Goal: Task Accomplishment & Management: Manage account settings

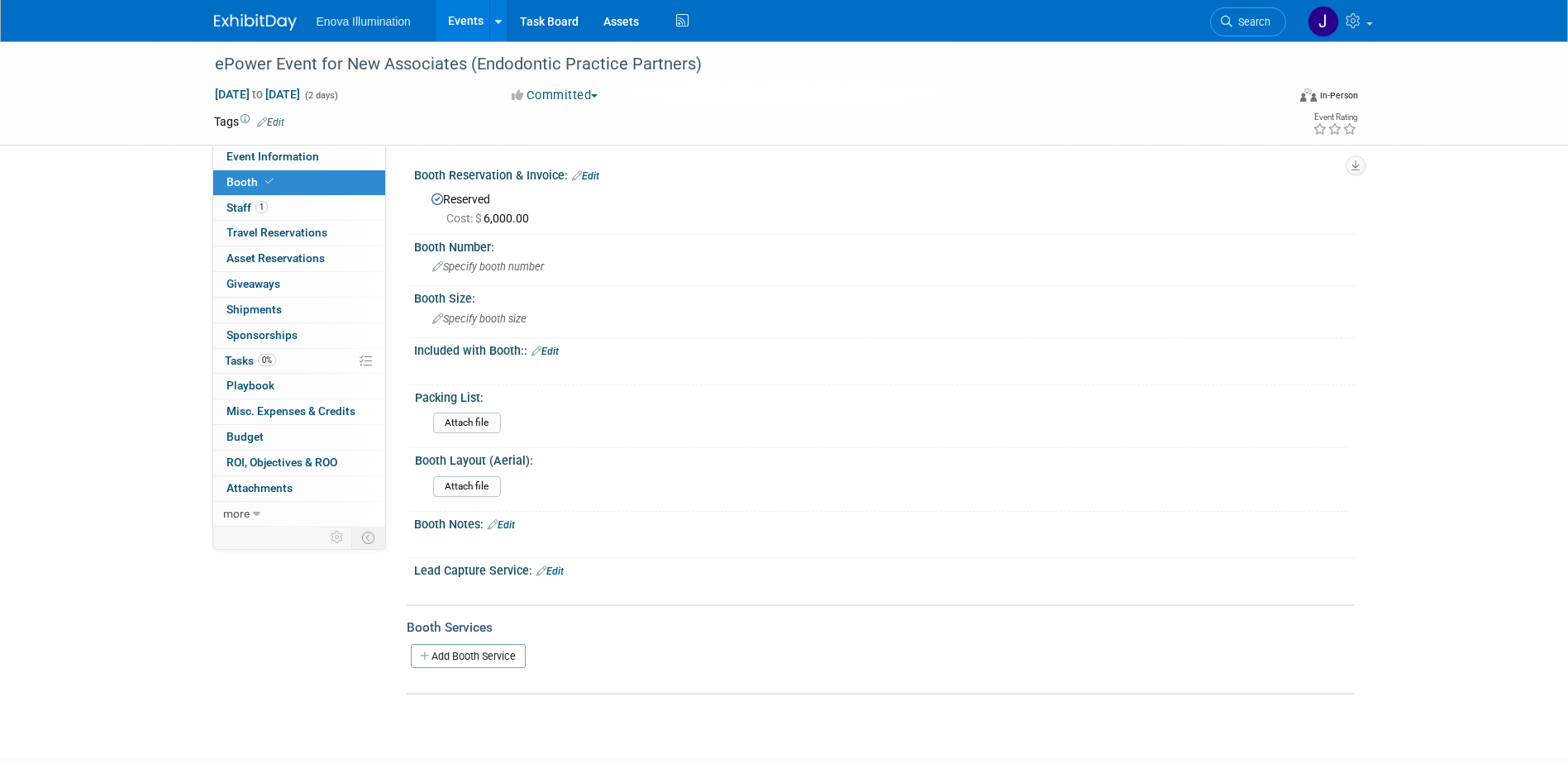
drag, startPoint x: 809, startPoint y: 111, endPoint x: 1085, endPoint y: 30, distance: 287.6
click at [811, 111] on div "Tags Edit" at bounding box center [689, 122] width 950 height 23
click at [1231, 25] on icon at bounding box center [1226, 22] width 11 height 11
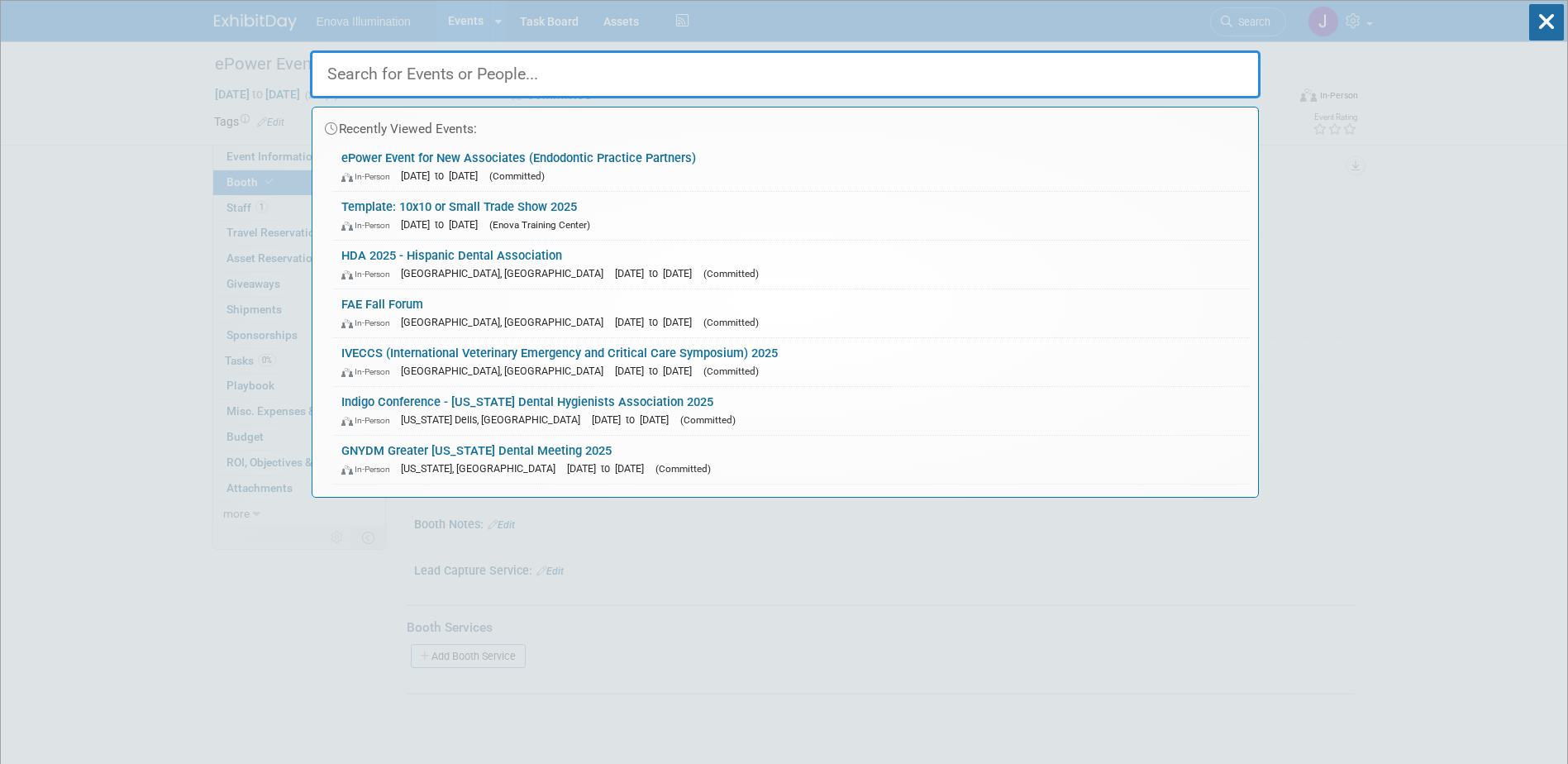
click at [861, 86] on input "text" at bounding box center [784, 74] width 951 height 48
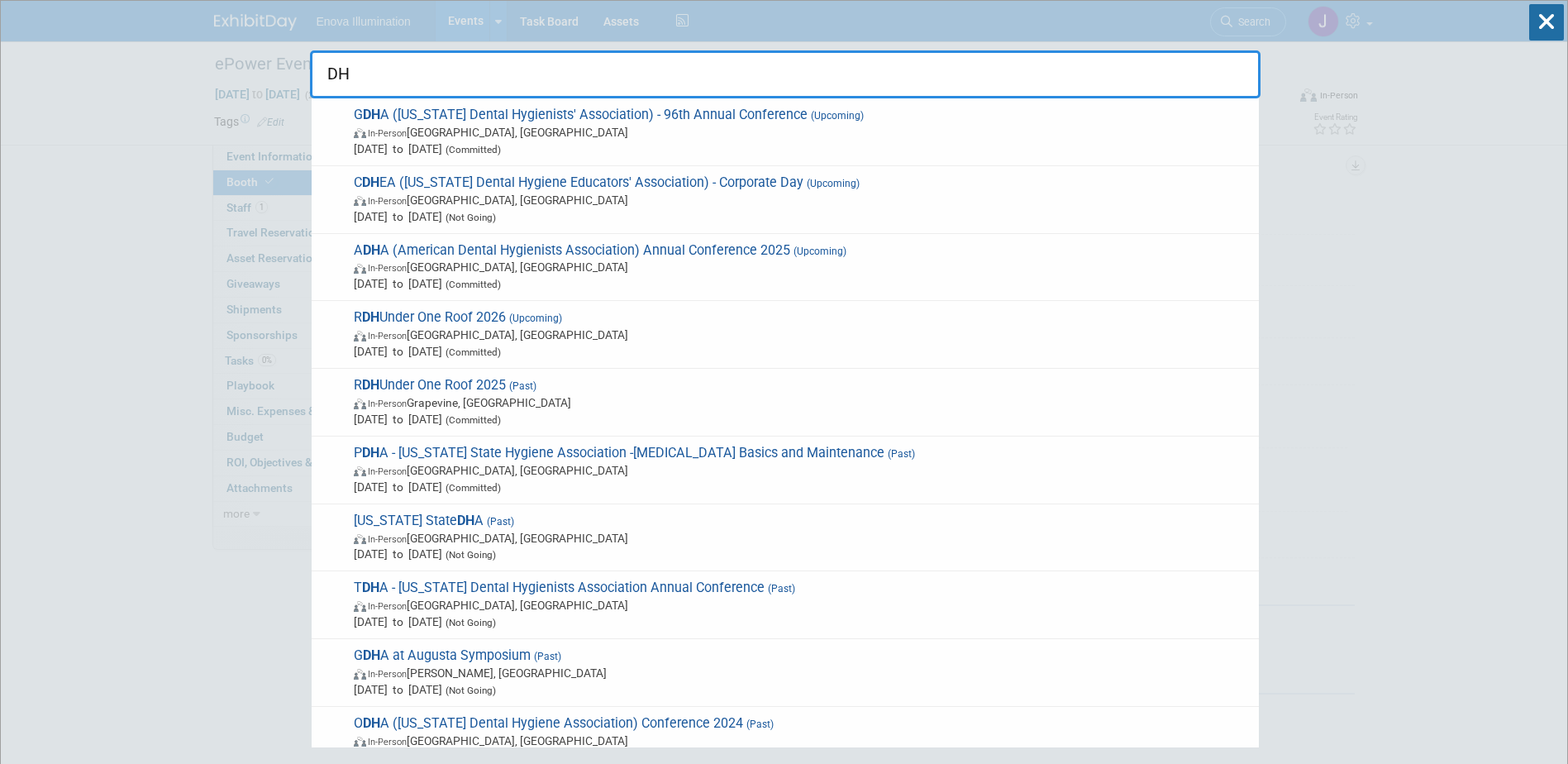
type input "D"
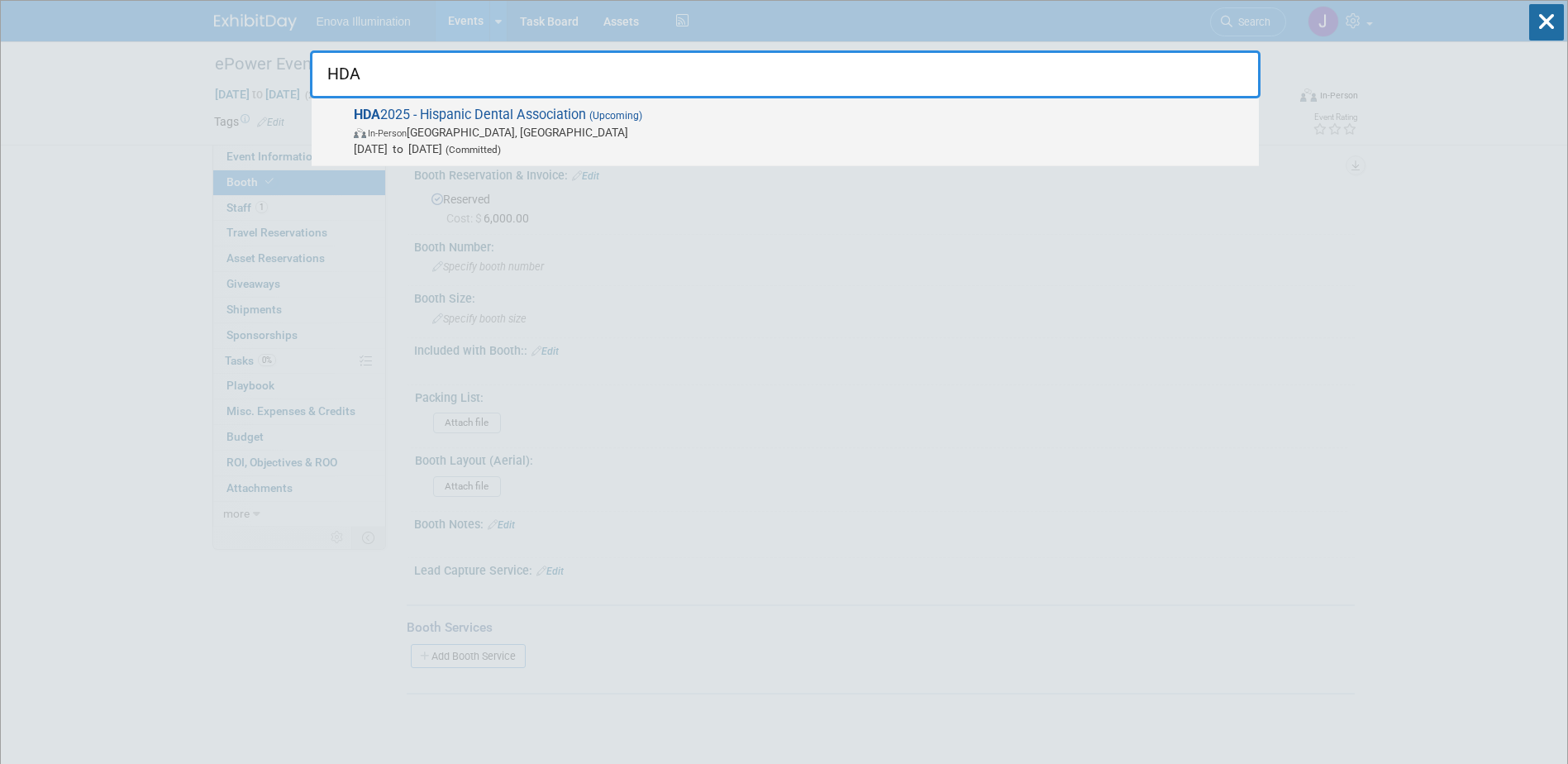
type input "HDA"
click at [500, 119] on span "HDA 2025 - Hispanic Dental Association (Upcoming) In-Person Fort Lauderdale, FL…" at bounding box center [800, 131] width 902 height 50
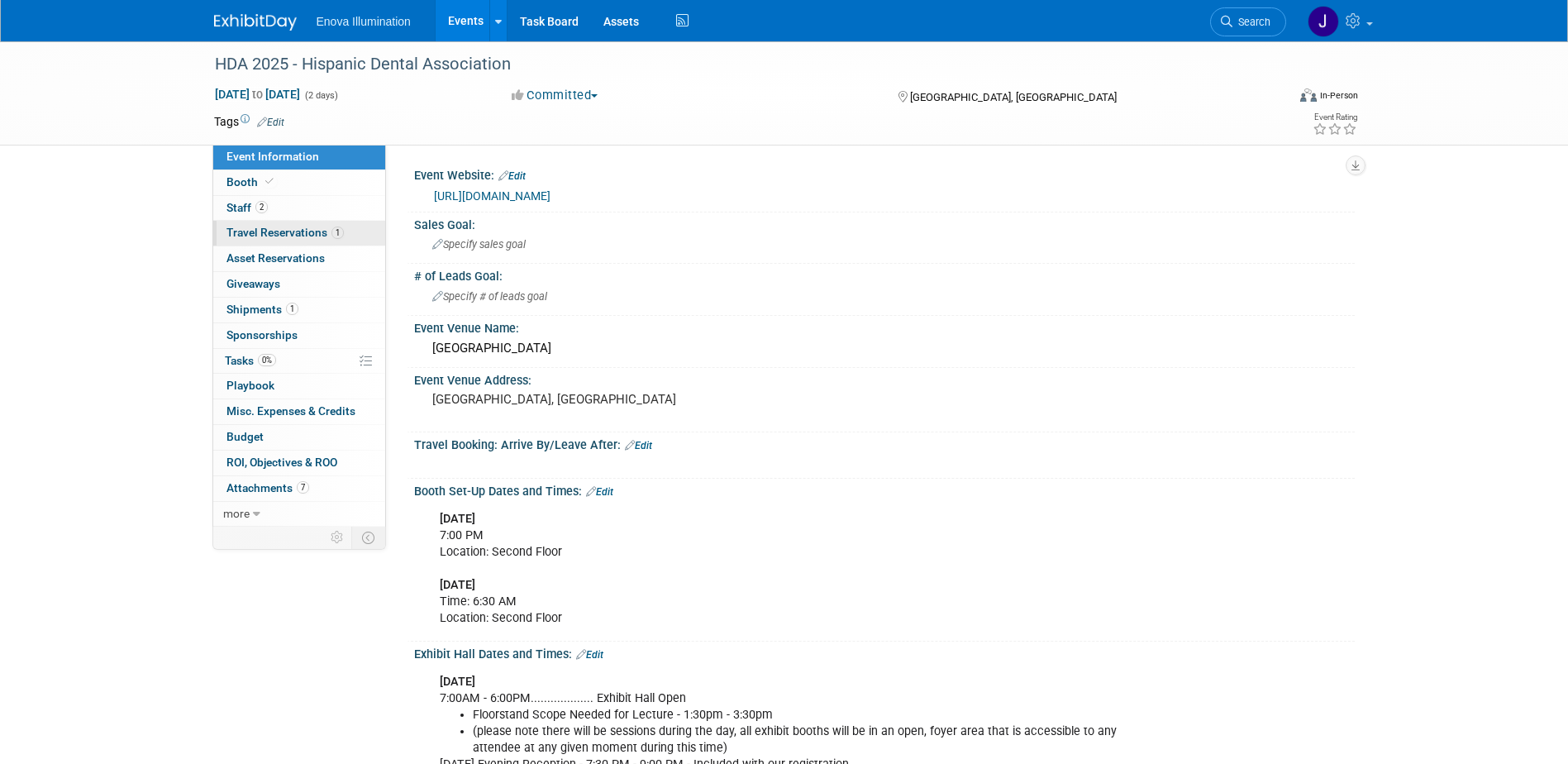
click at [293, 228] on span "Travel Reservations 1" at bounding box center [285, 232] width 117 height 13
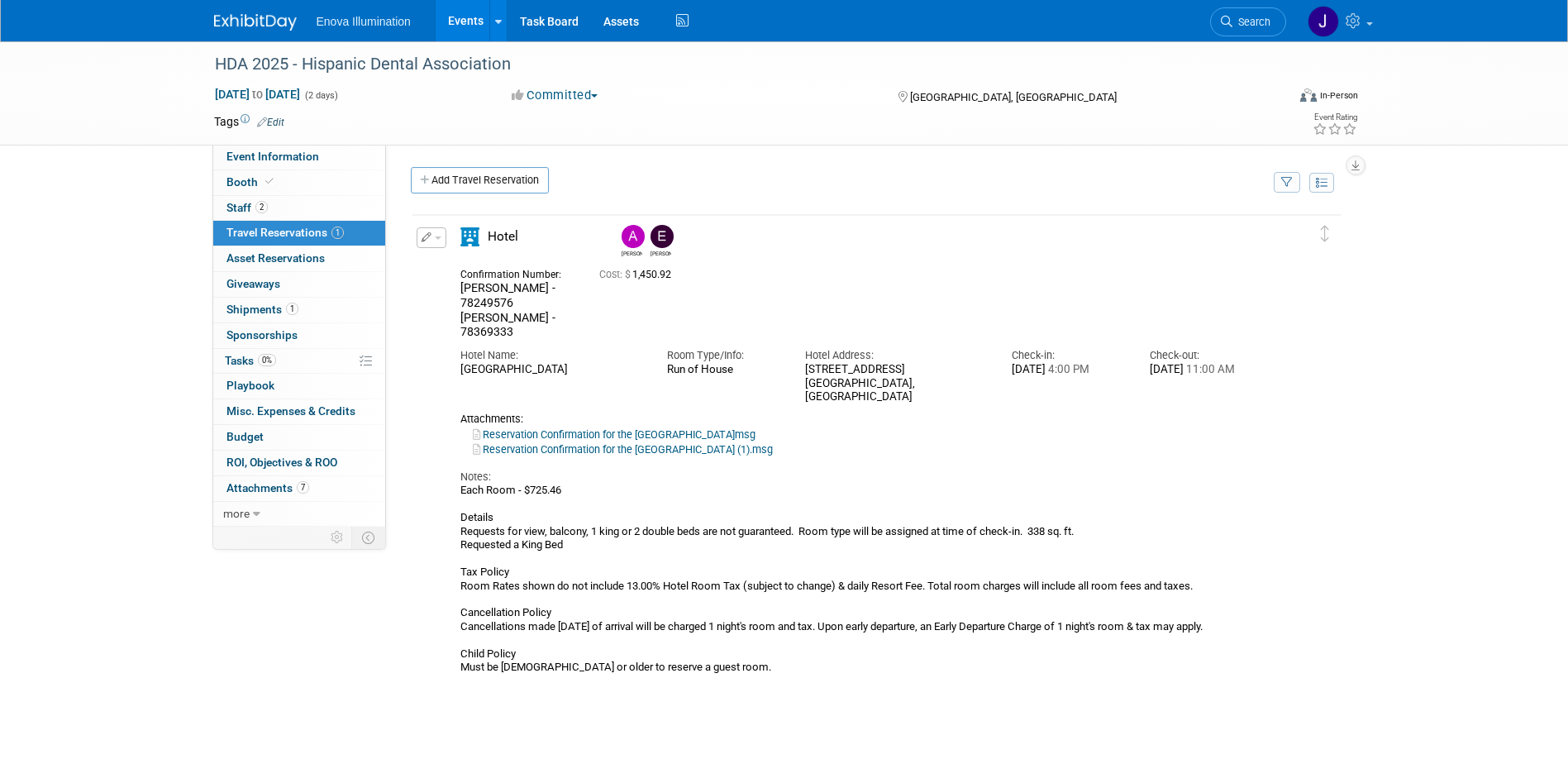
drag, startPoint x: 1240, startPoint y: 29, endPoint x: 1198, endPoint y: 50, distance: 47.0
click at [1240, 29] on link "Search" at bounding box center [1248, 22] width 76 height 29
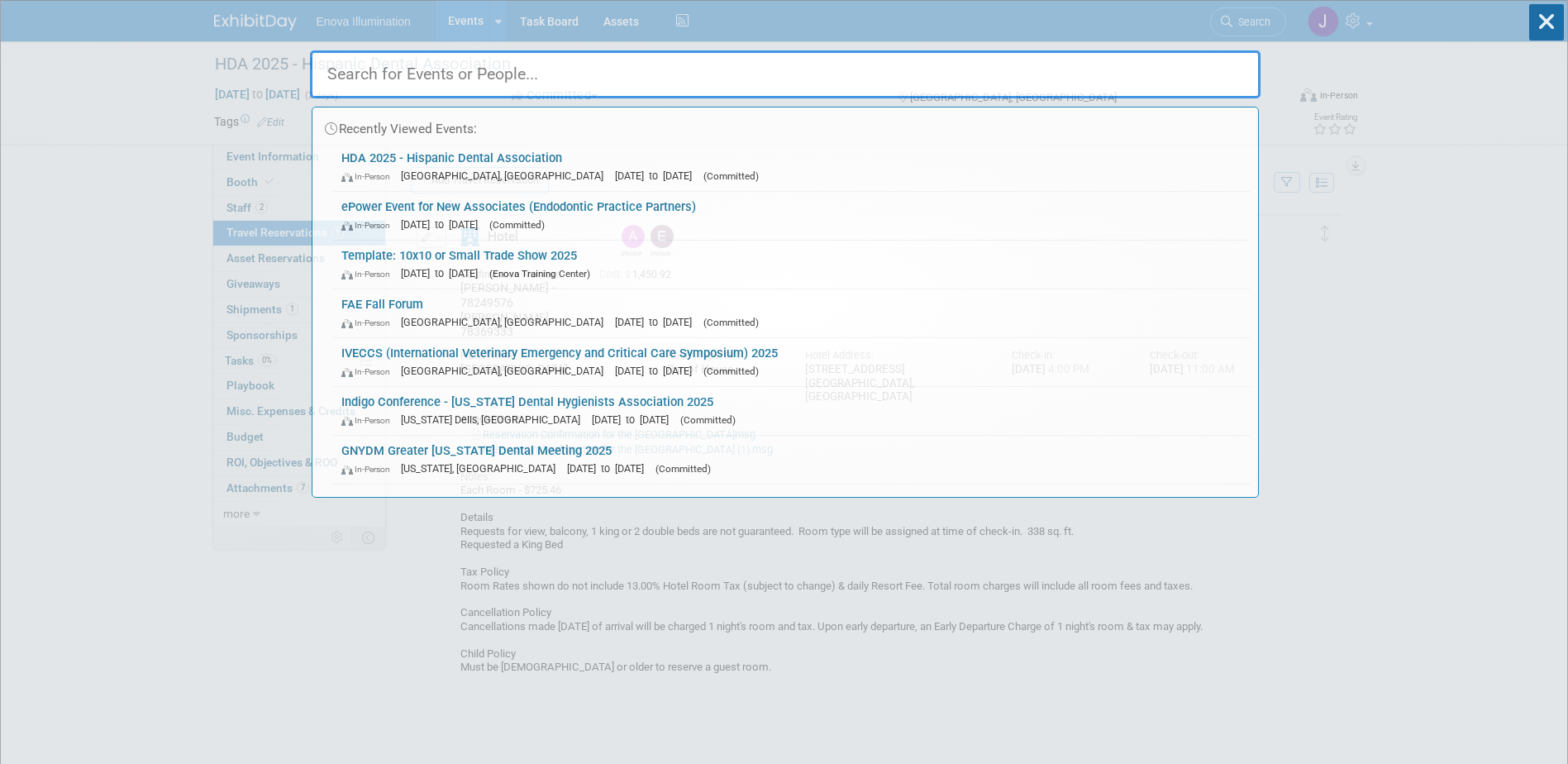
click at [1090, 80] on input "text" at bounding box center [784, 74] width 951 height 48
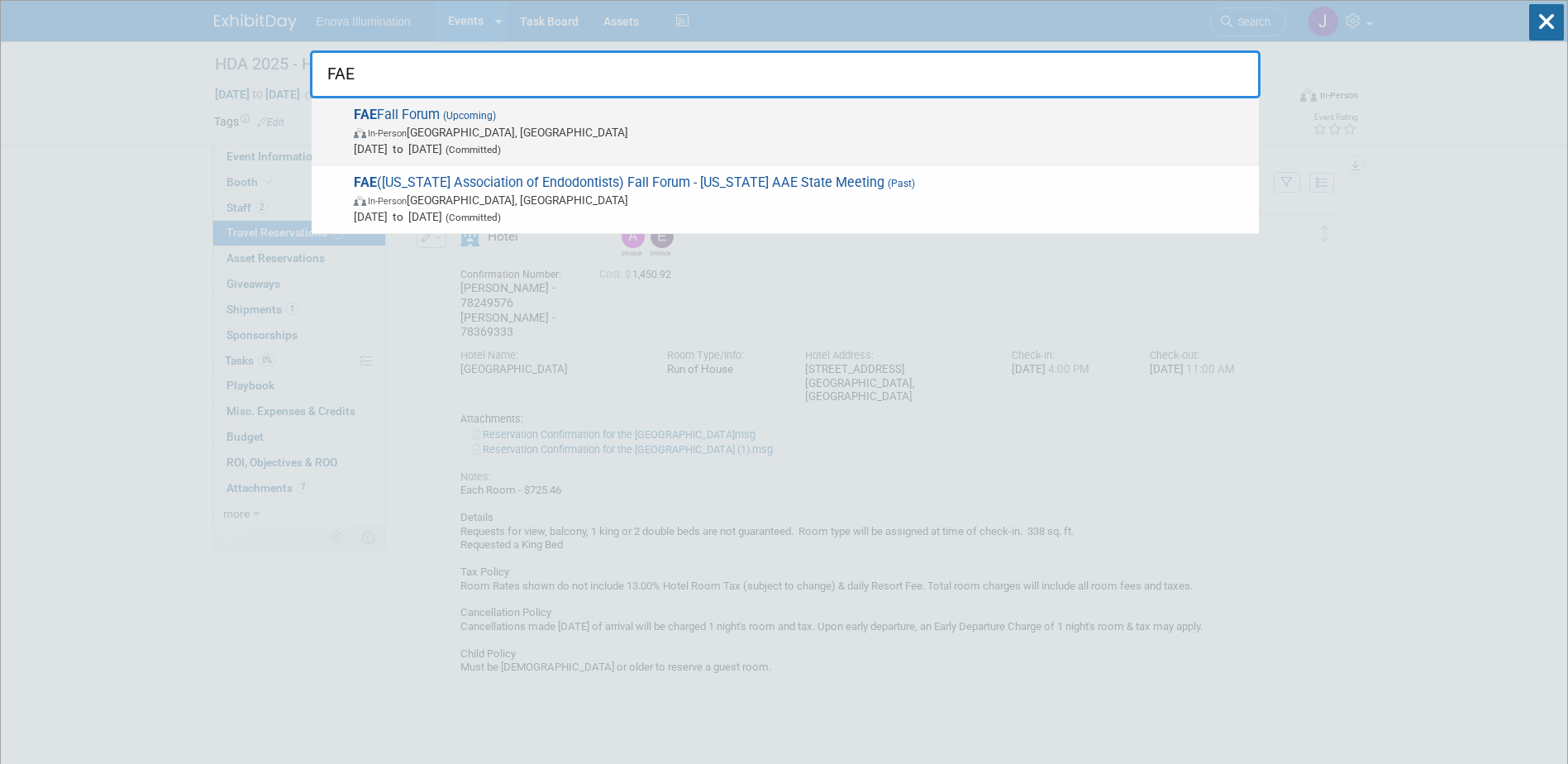
type input "FAE"
click at [442, 140] on span "In-Person Orlando, FL" at bounding box center [802, 132] width 897 height 17
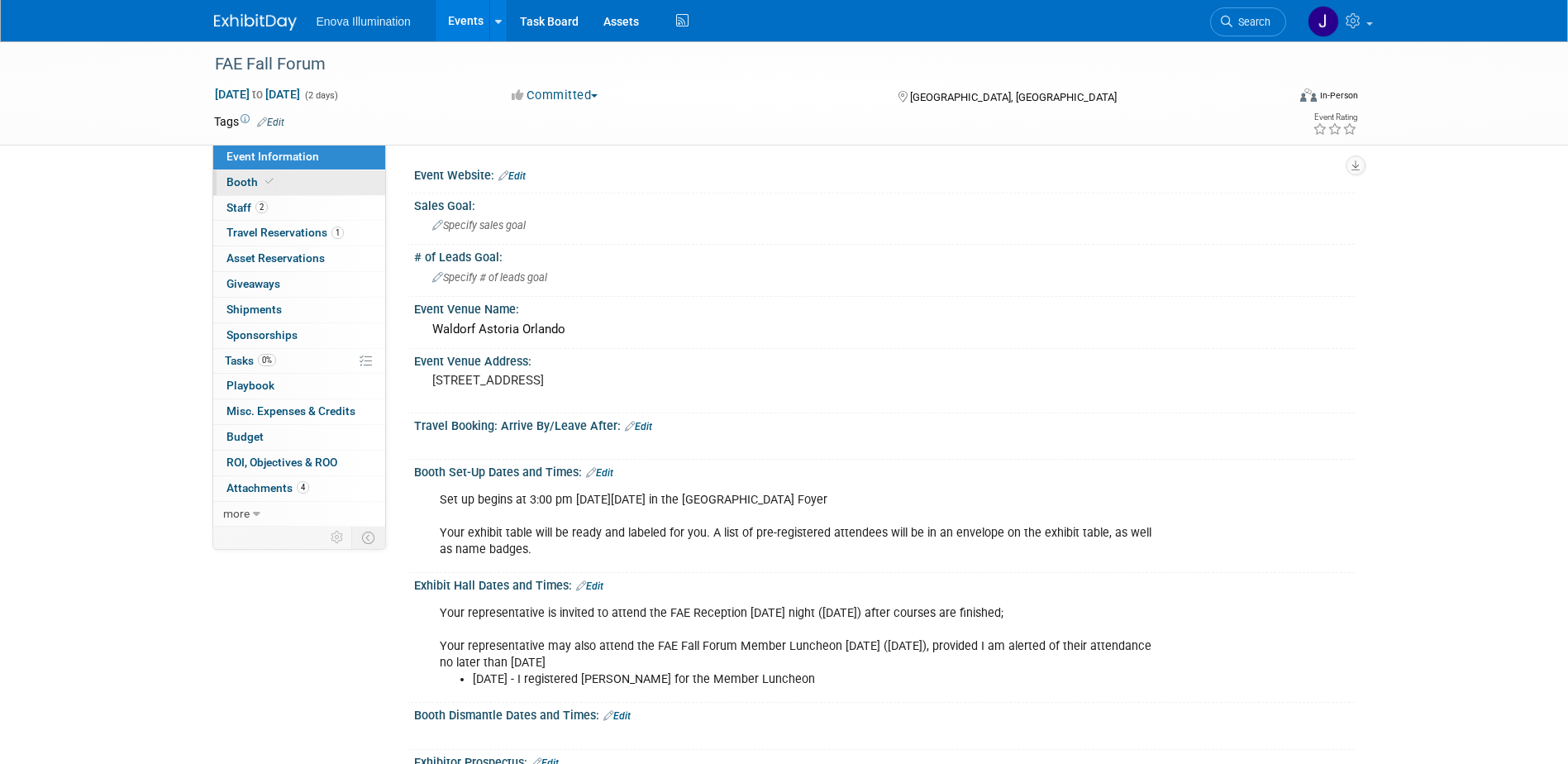
click at [309, 190] on link "Booth" at bounding box center [299, 182] width 172 height 25
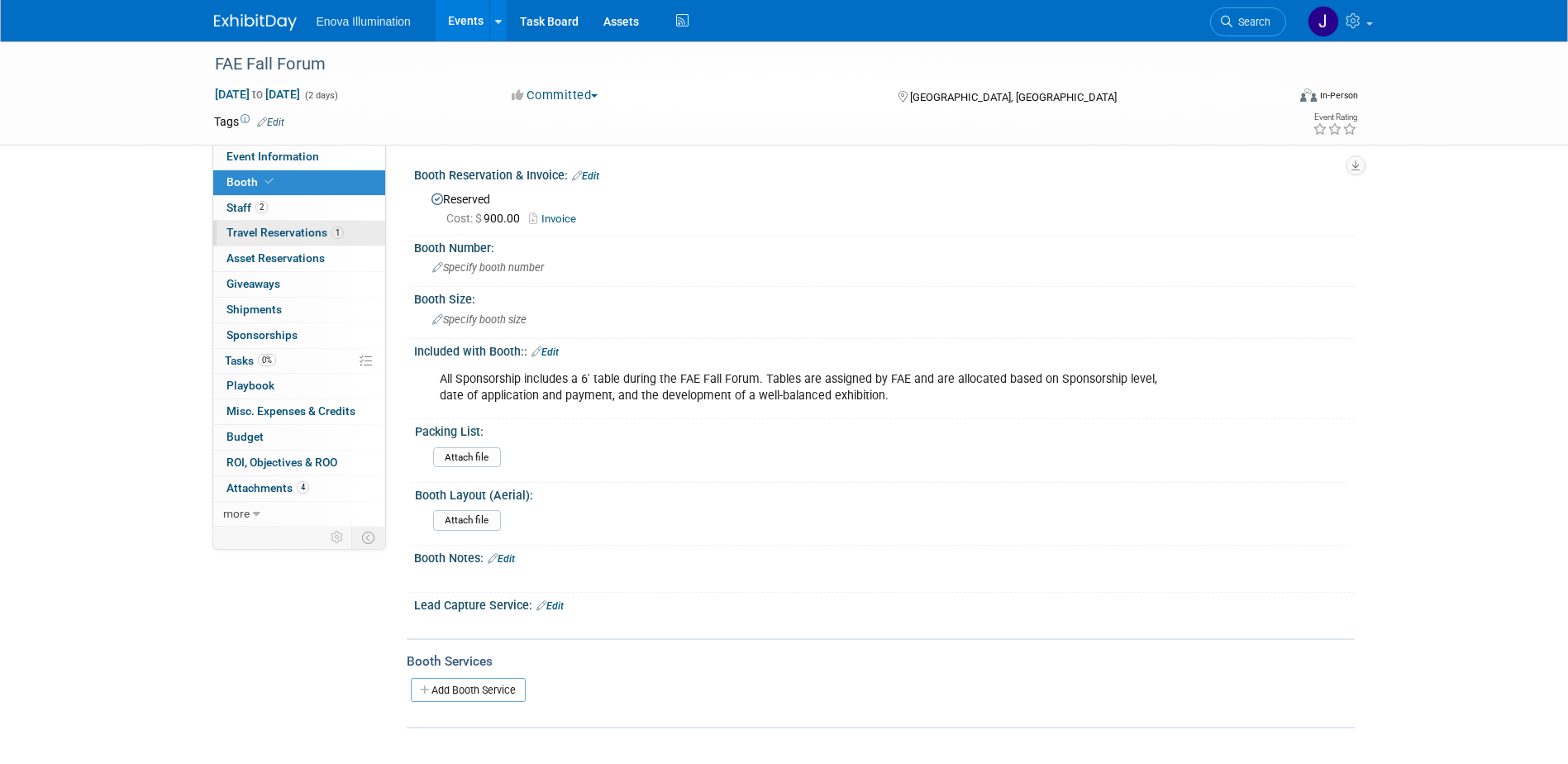
click at [264, 235] on span "Travel Reservations 1" at bounding box center [285, 232] width 117 height 13
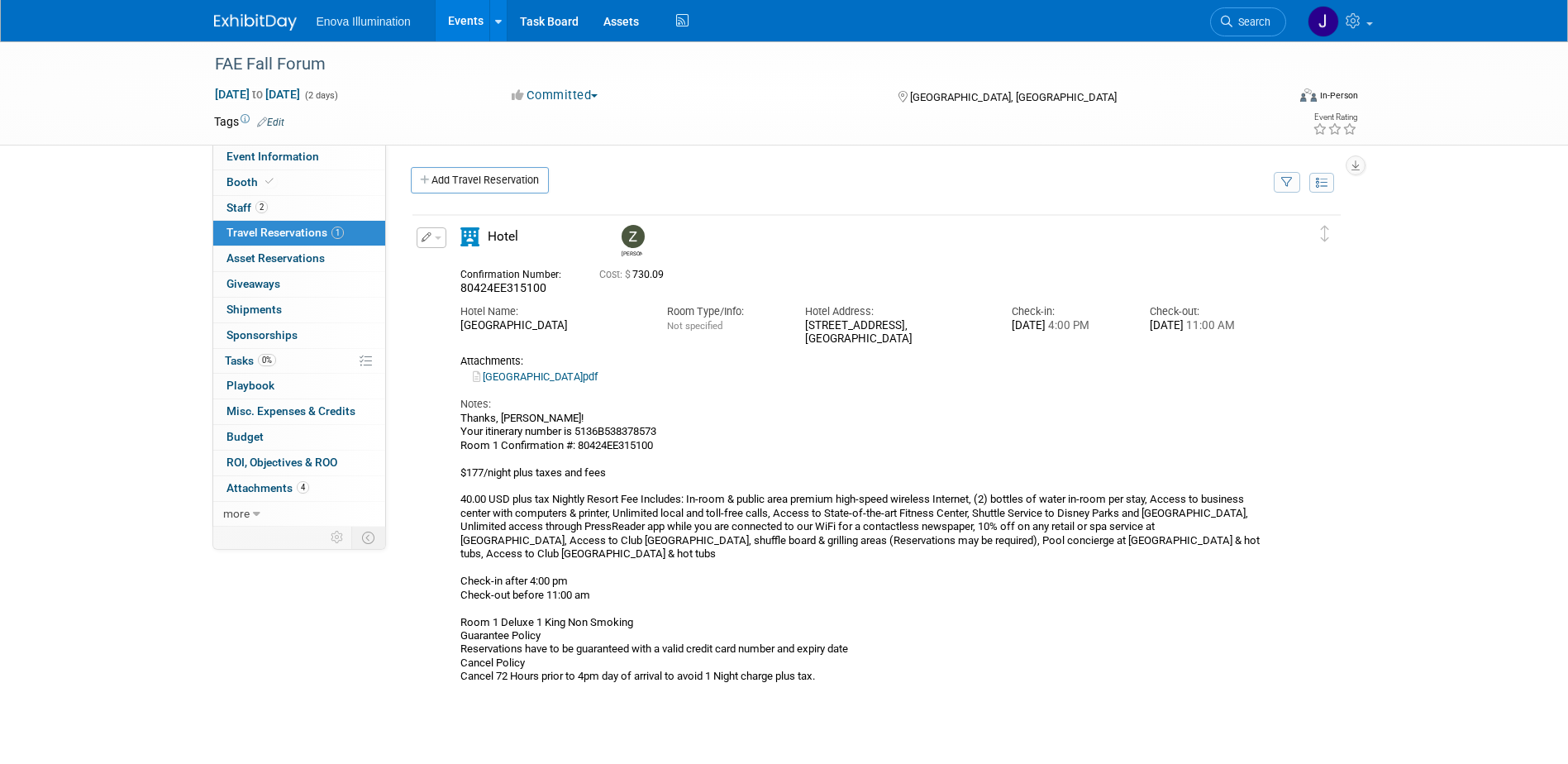
click at [541, 376] on link "Zac B Hotel Reservation.pdf" at bounding box center [535, 376] width 125 height 12
click at [578, 378] on link "Zac B Hotel Reservation.pdf" at bounding box center [535, 376] width 125 height 12
click at [1250, 24] on span "Search" at bounding box center [1252, 22] width 38 height 12
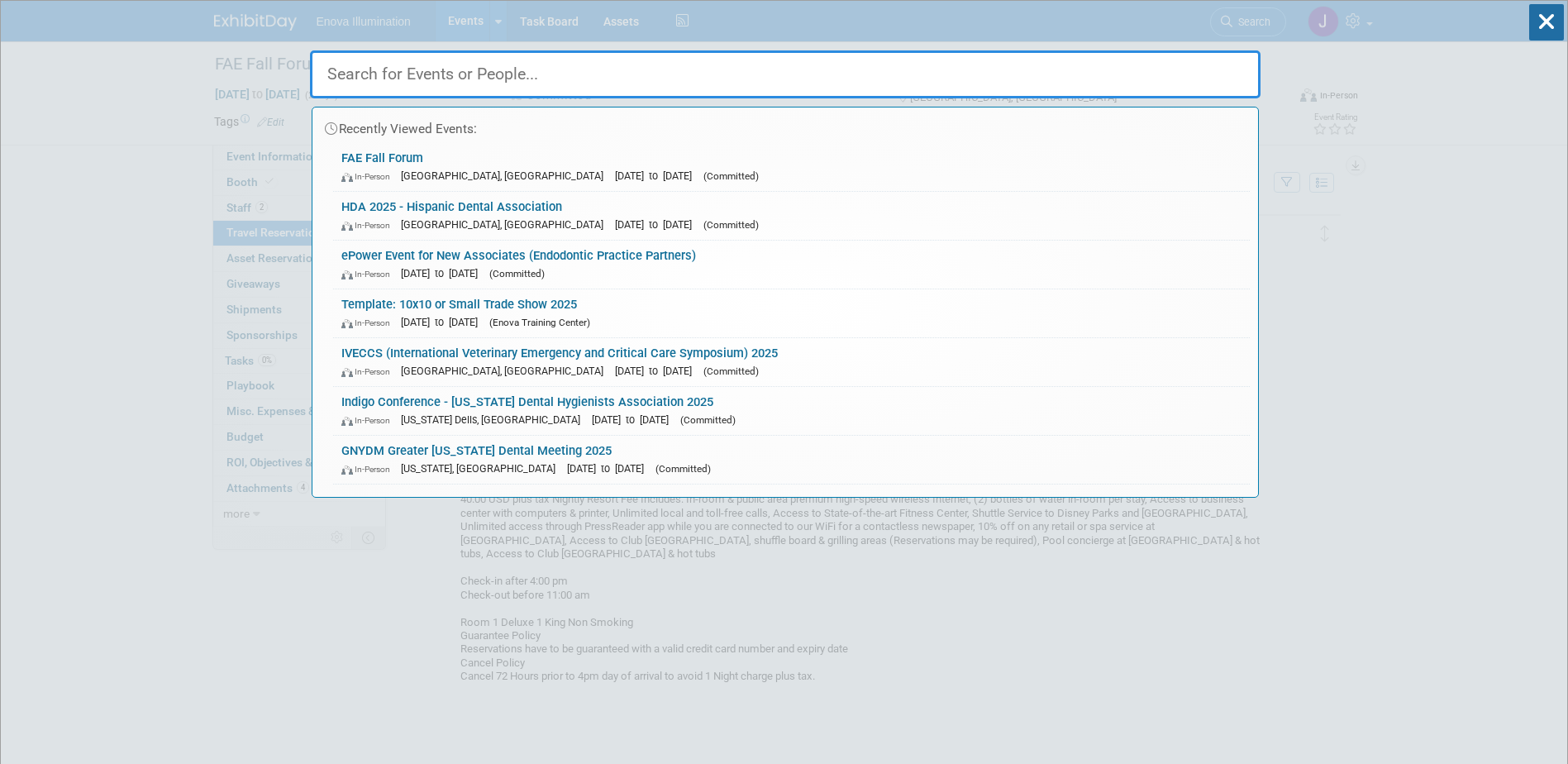
click at [1194, 54] on input "text" at bounding box center [784, 74] width 951 height 48
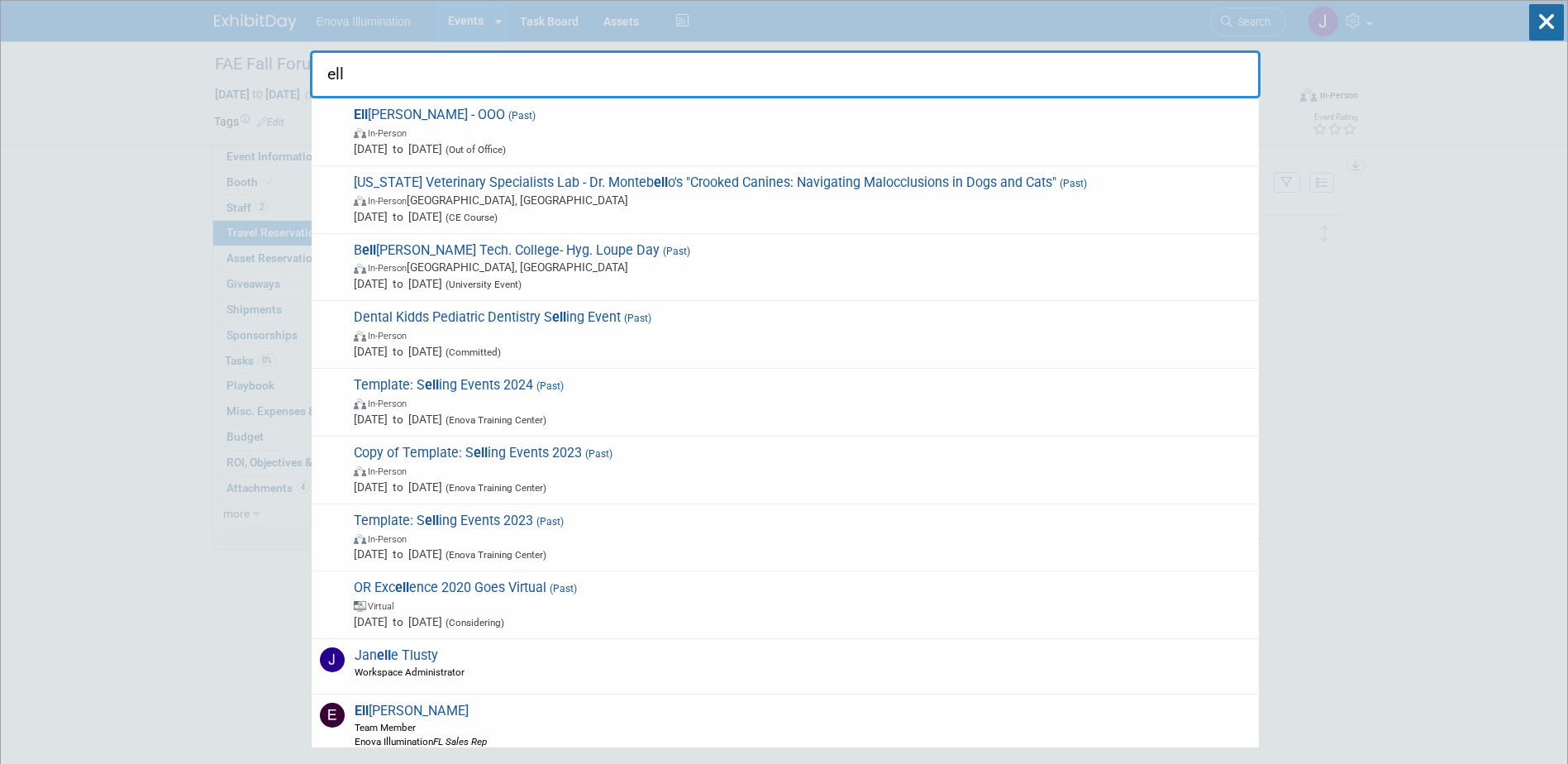
type input "ell"
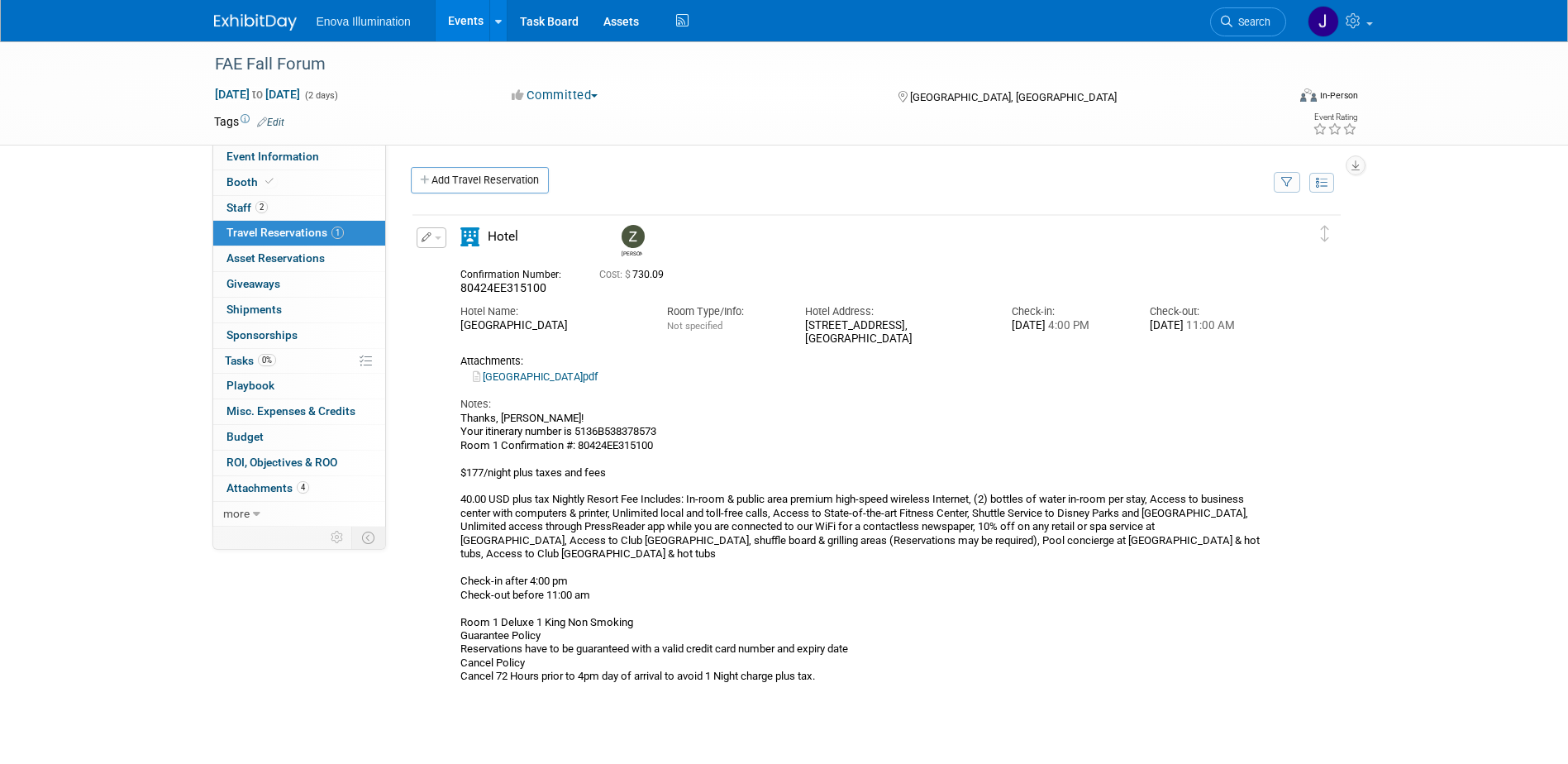
click at [436, 238] on span "button" at bounding box center [438, 238] width 7 height 4
click at [458, 268] on button "Edit Reservation" at bounding box center [487, 266] width 140 height 24
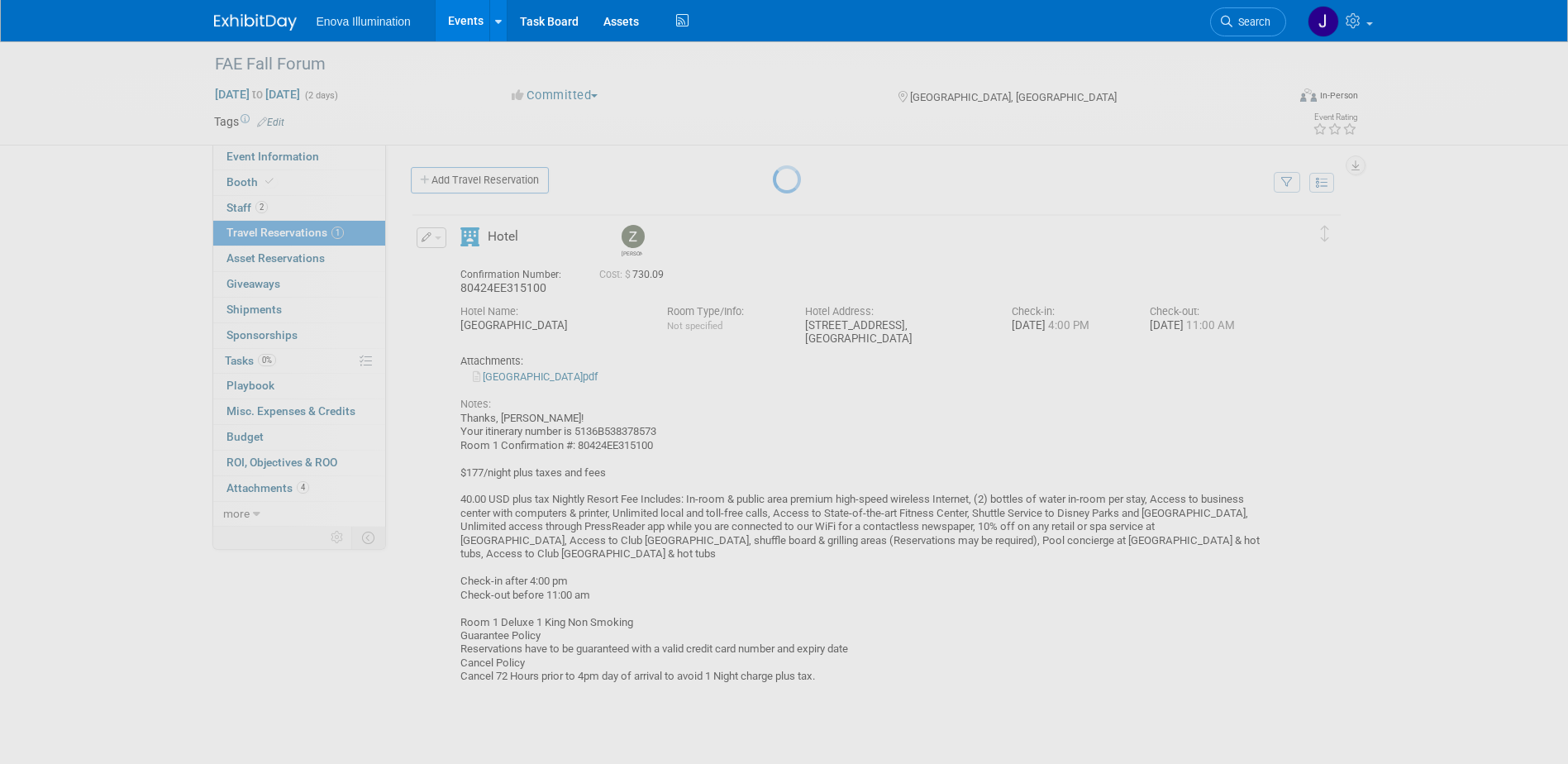
select select "387c4df0-cbf4-4ce9-ab03-8b1c5b6d67b6"
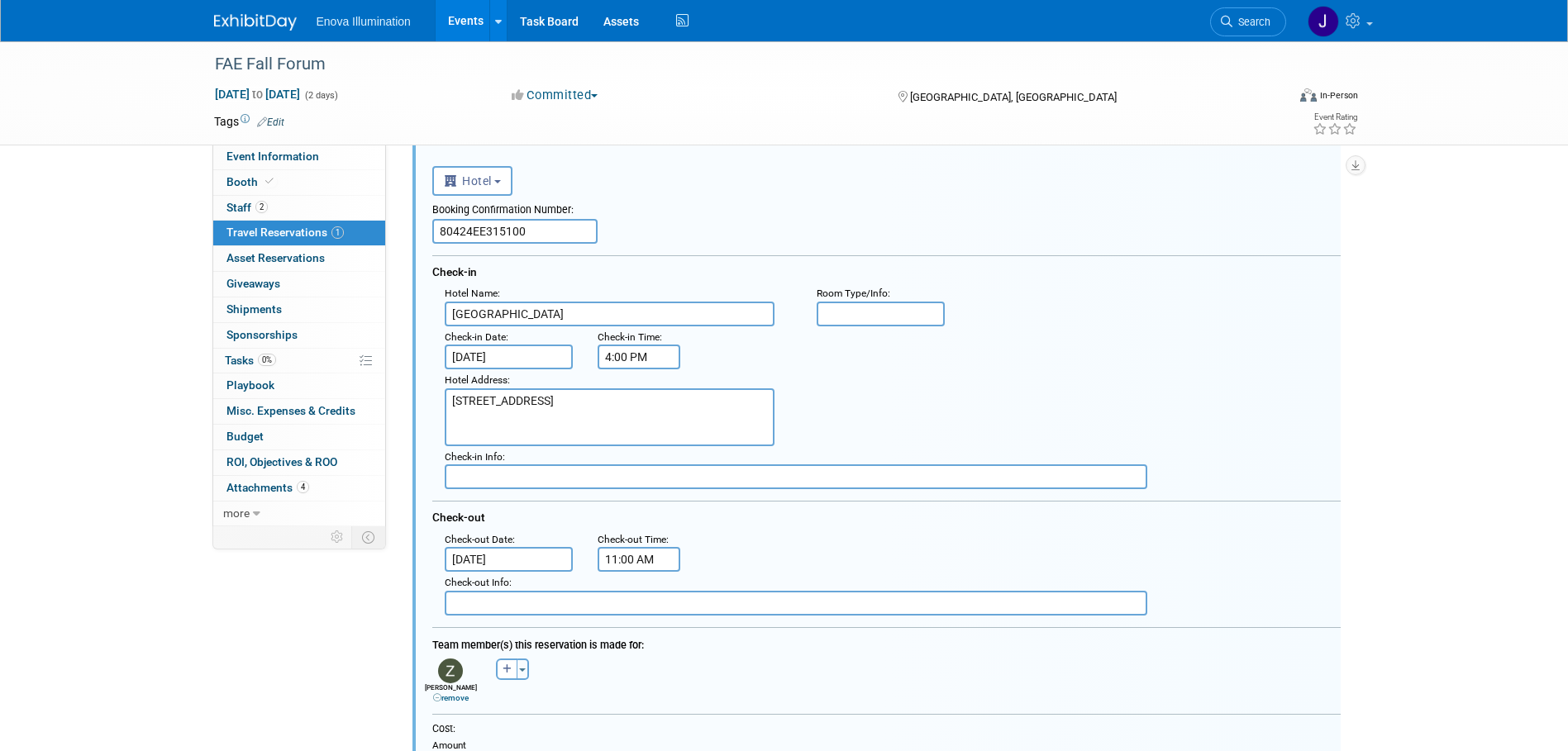
scroll to position [111, 0]
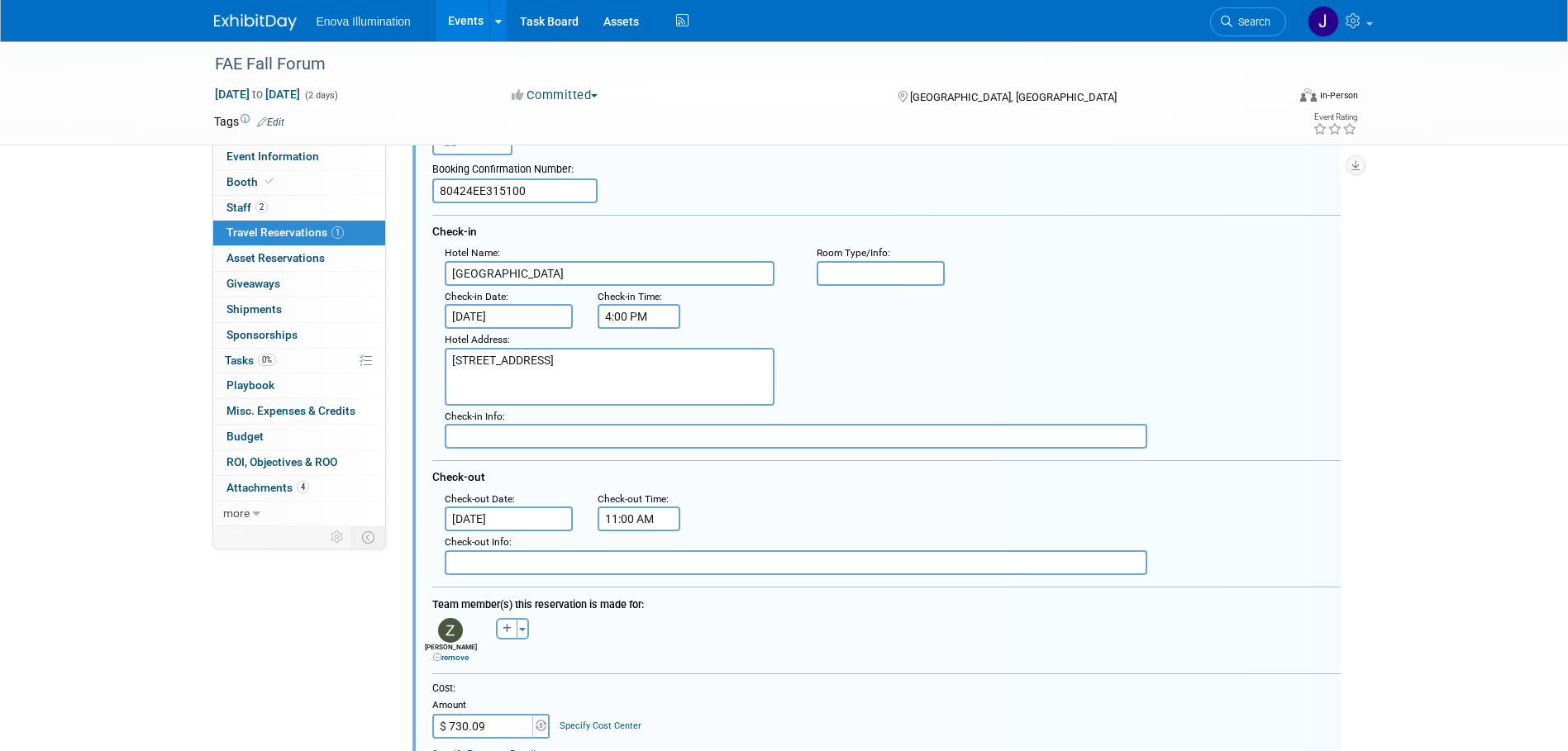
click at [464, 659] on link "remove" at bounding box center [451, 658] width 36 height 9
click at [449, 631] on icon "button" at bounding box center [446, 628] width 9 height 10
select select
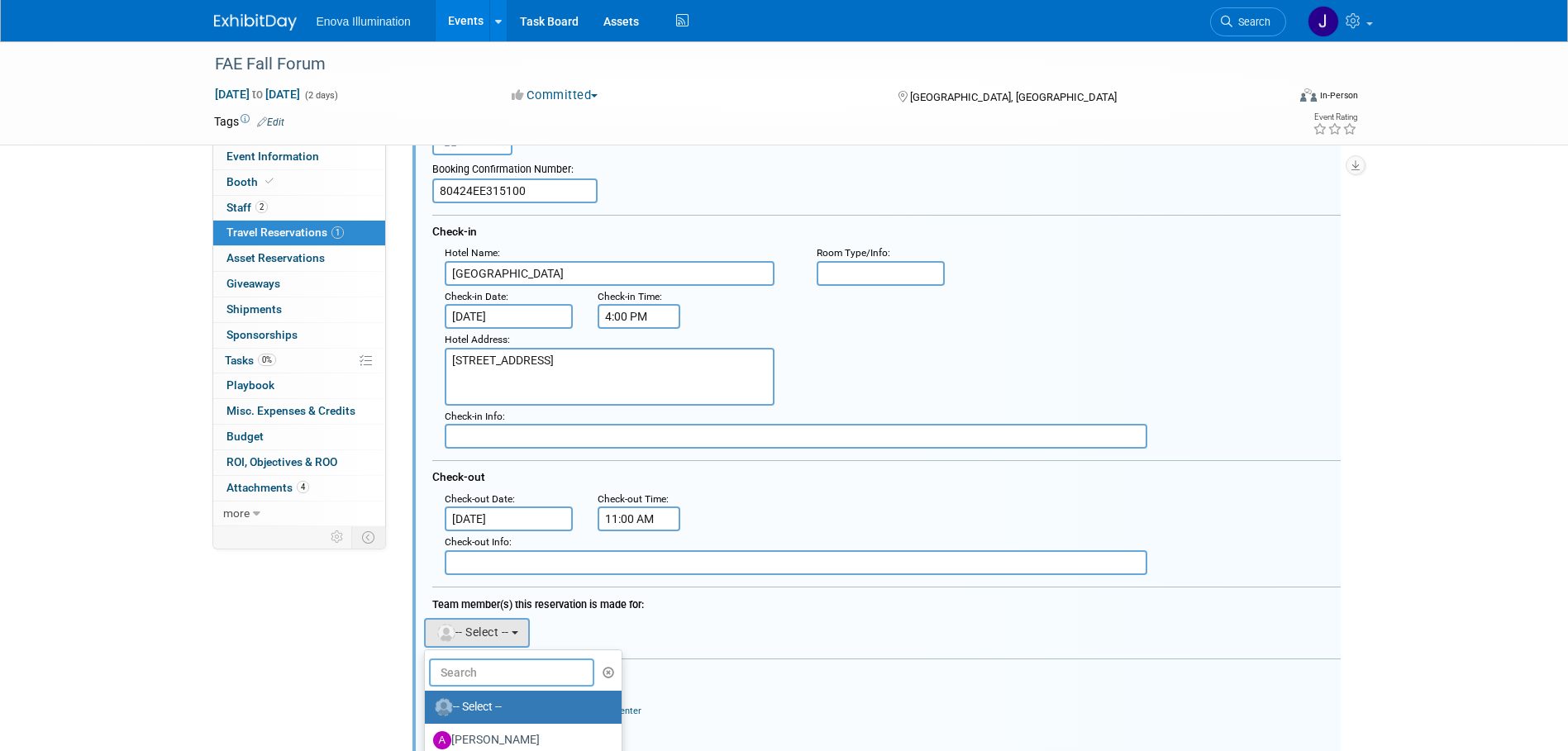
click at [486, 674] on input "text" at bounding box center [511, 673] width 165 height 28
type input "elliott"
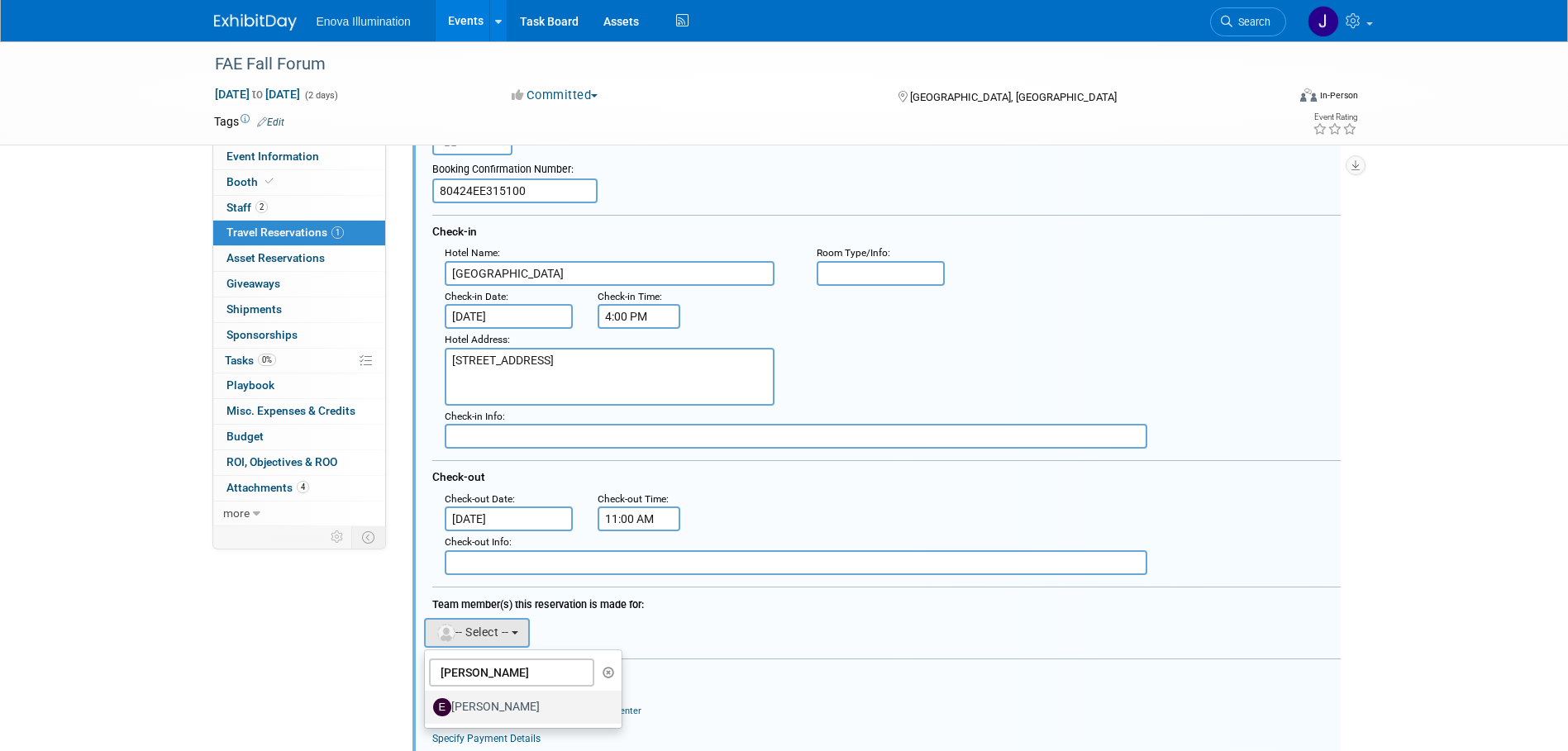
click at [486, 709] on label "Elliott Brady" at bounding box center [519, 708] width 173 height 26
click at [428, 709] on input "Elliott Brady" at bounding box center [421, 705] width 10 height 10
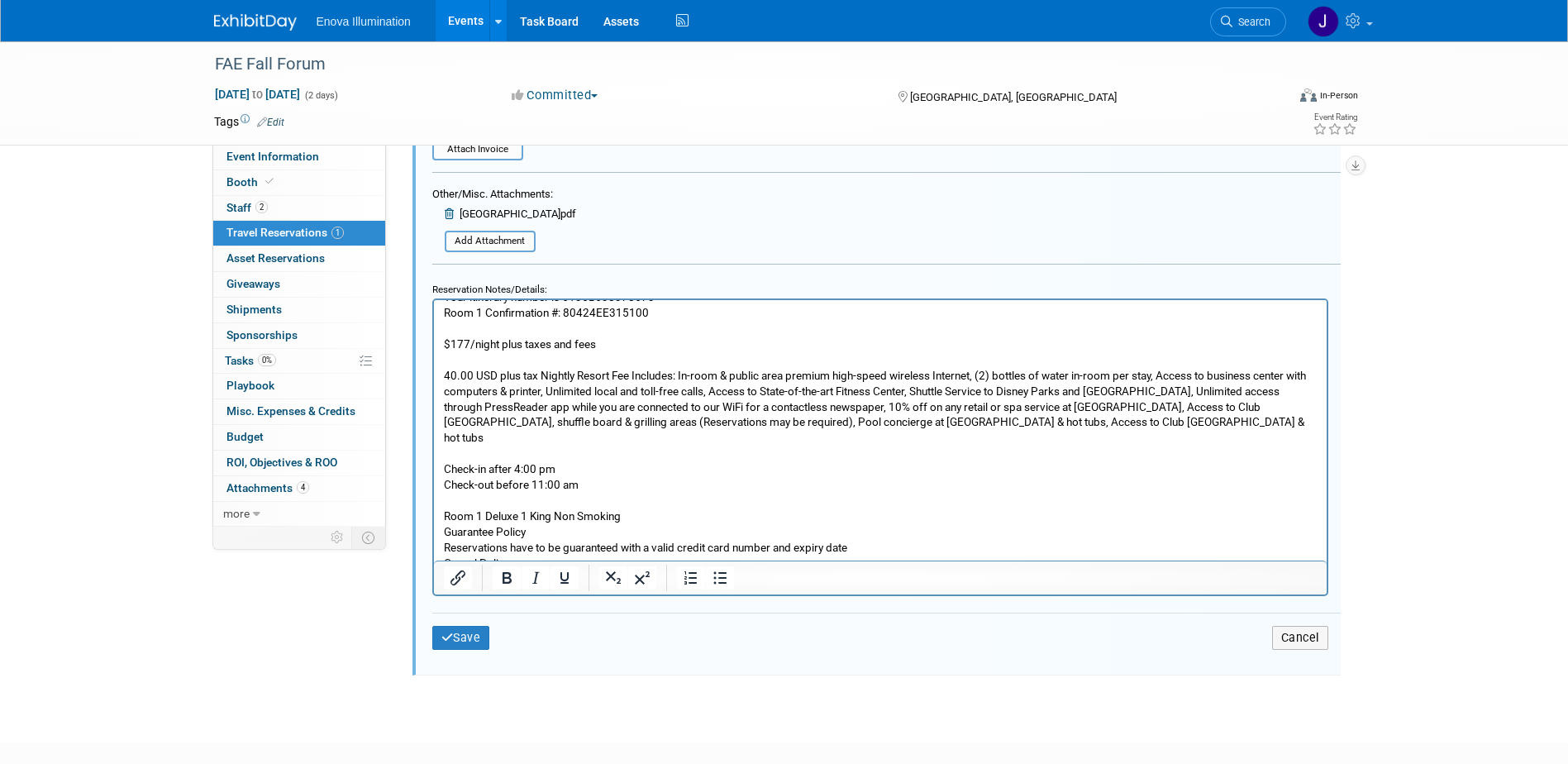
scroll to position [773, 0]
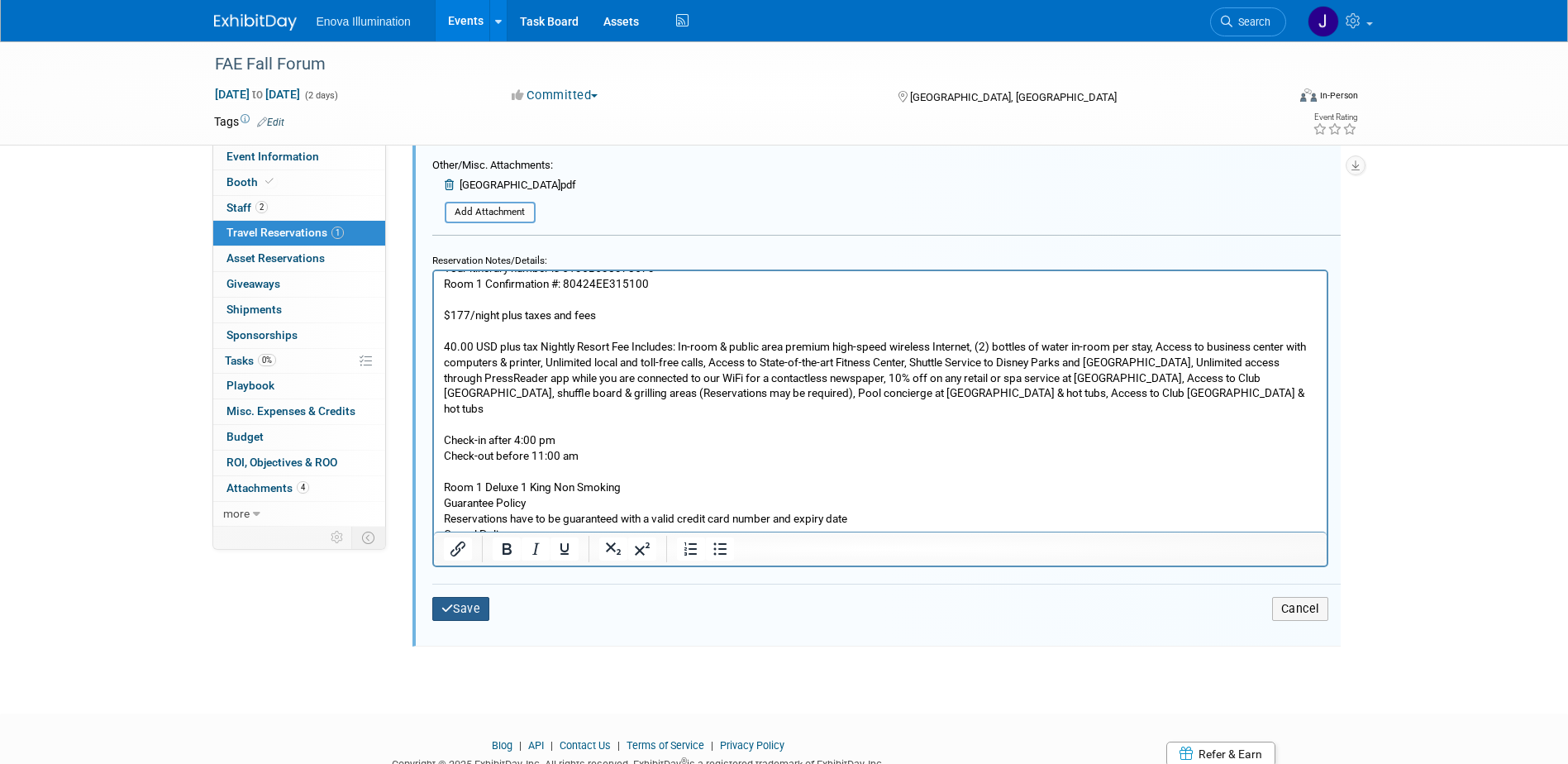
click at [468, 617] on button "Save" at bounding box center [461, 608] width 58 height 24
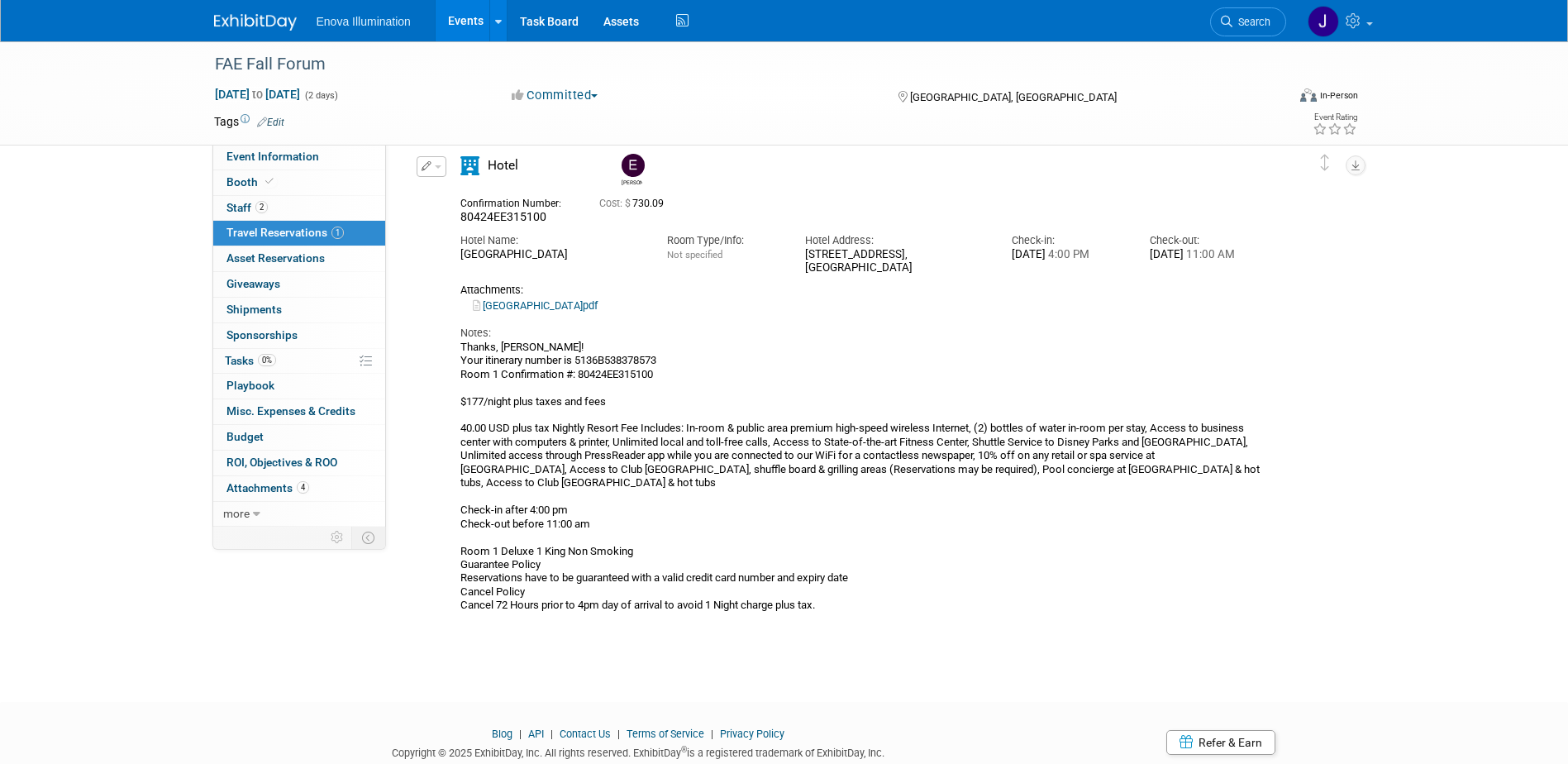
scroll to position [29, 0]
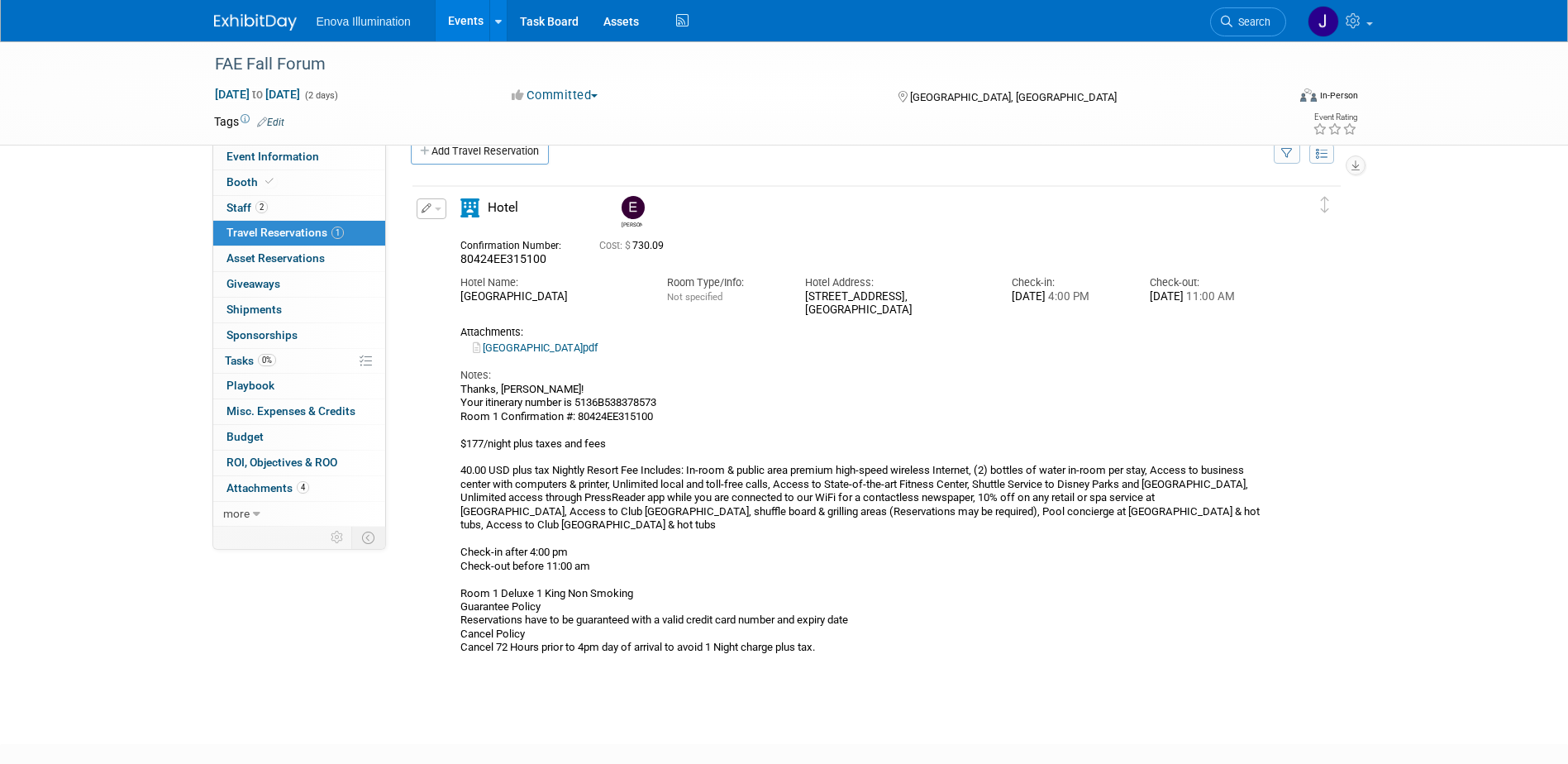
drag, startPoint x: 1255, startPoint y: 21, endPoint x: 1178, endPoint y: 24, distance: 77.1
click at [1255, 21] on span "Search" at bounding box center [1252, 22] width 38 height 12
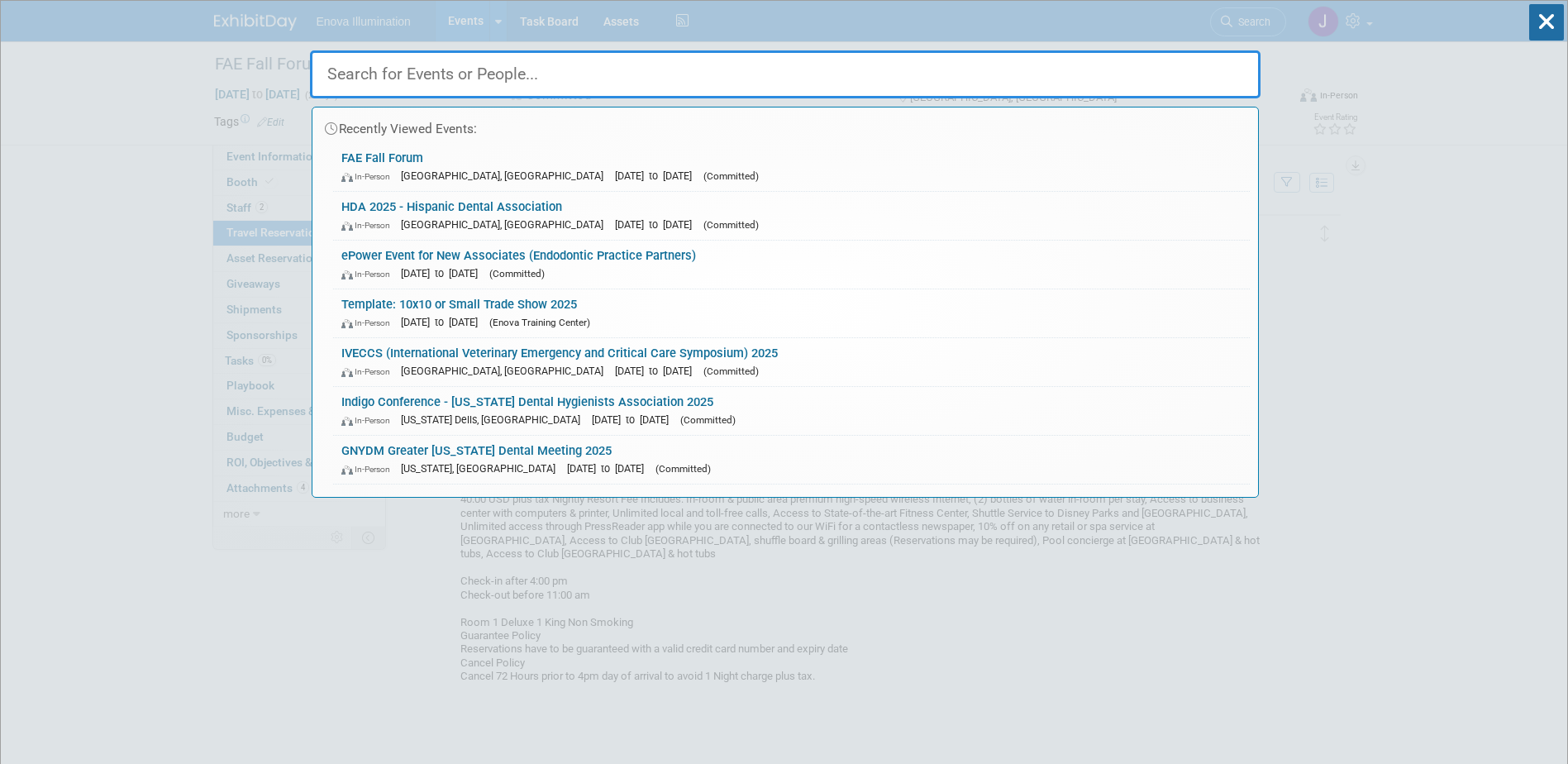
click at [1025, 70] on input "text" at bounding box center [784, 74] width 951 height 48
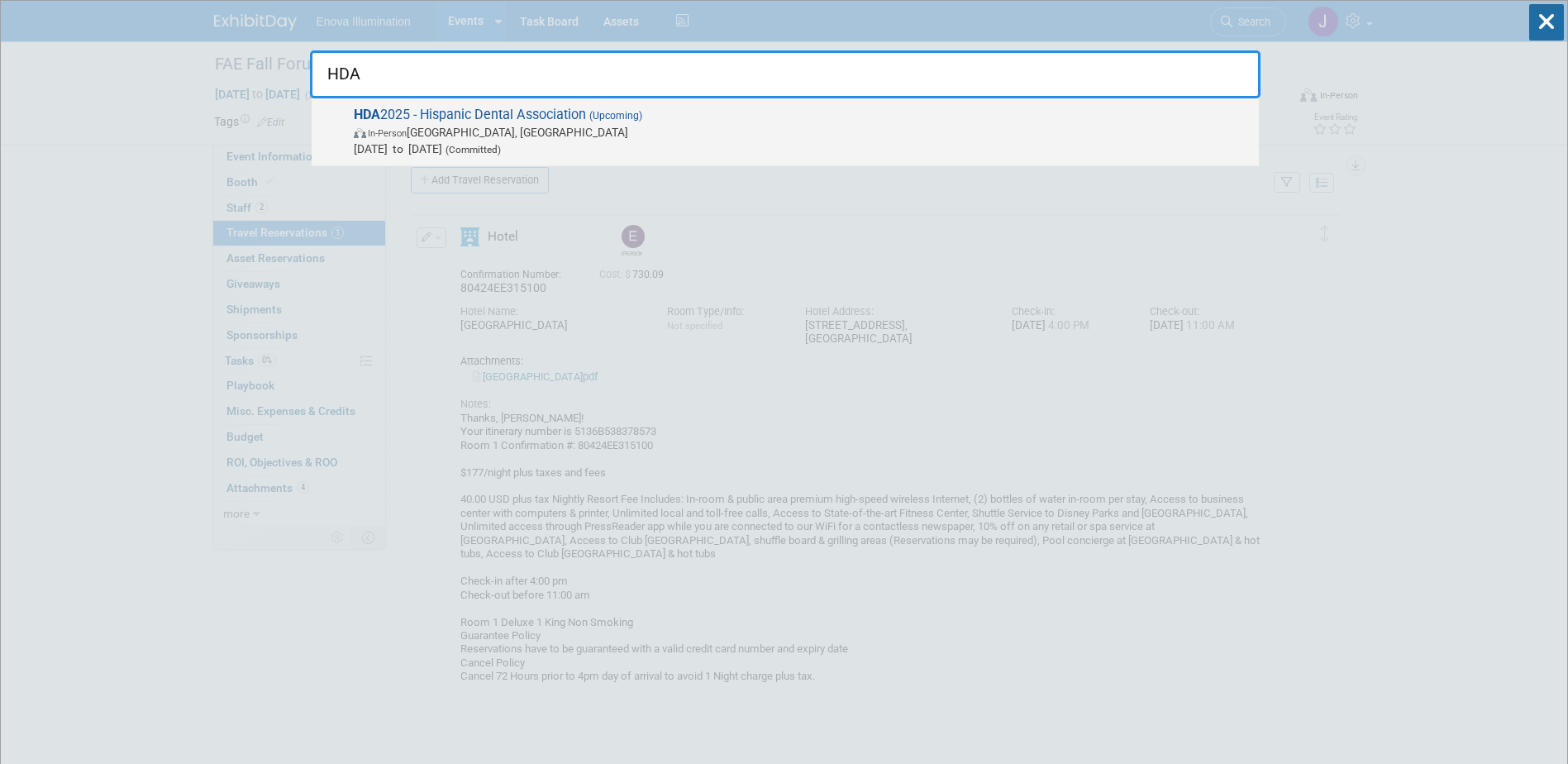
type input "HDA"
click at [425, 134] on span "In-Person Fort Lauderdale, FL" at bounding box center [802, 132] width 897 height 17
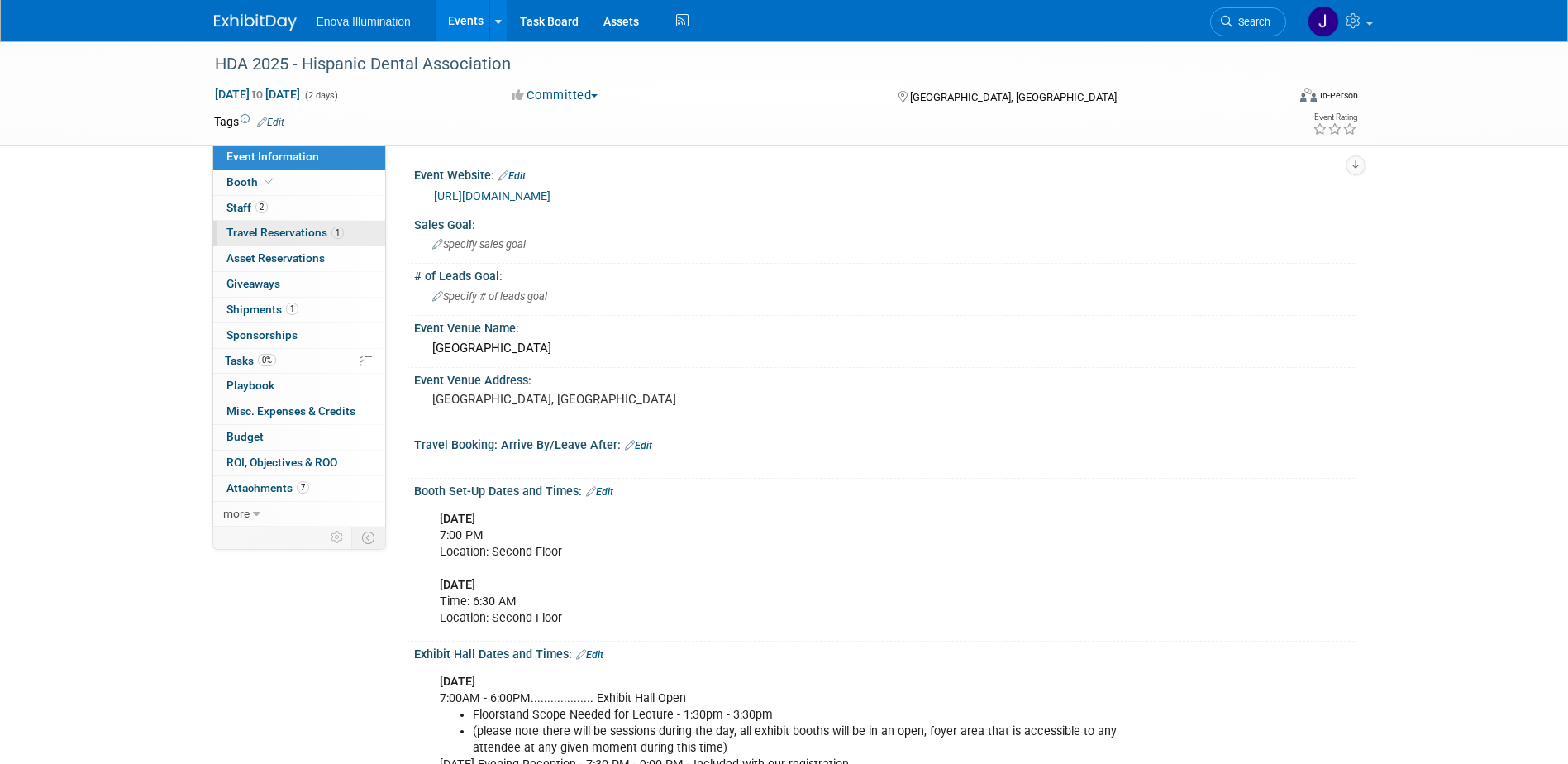
click at [274, 234] on span "Travel Reservations 1" at bounding box center [285, 232] width 117 height 13
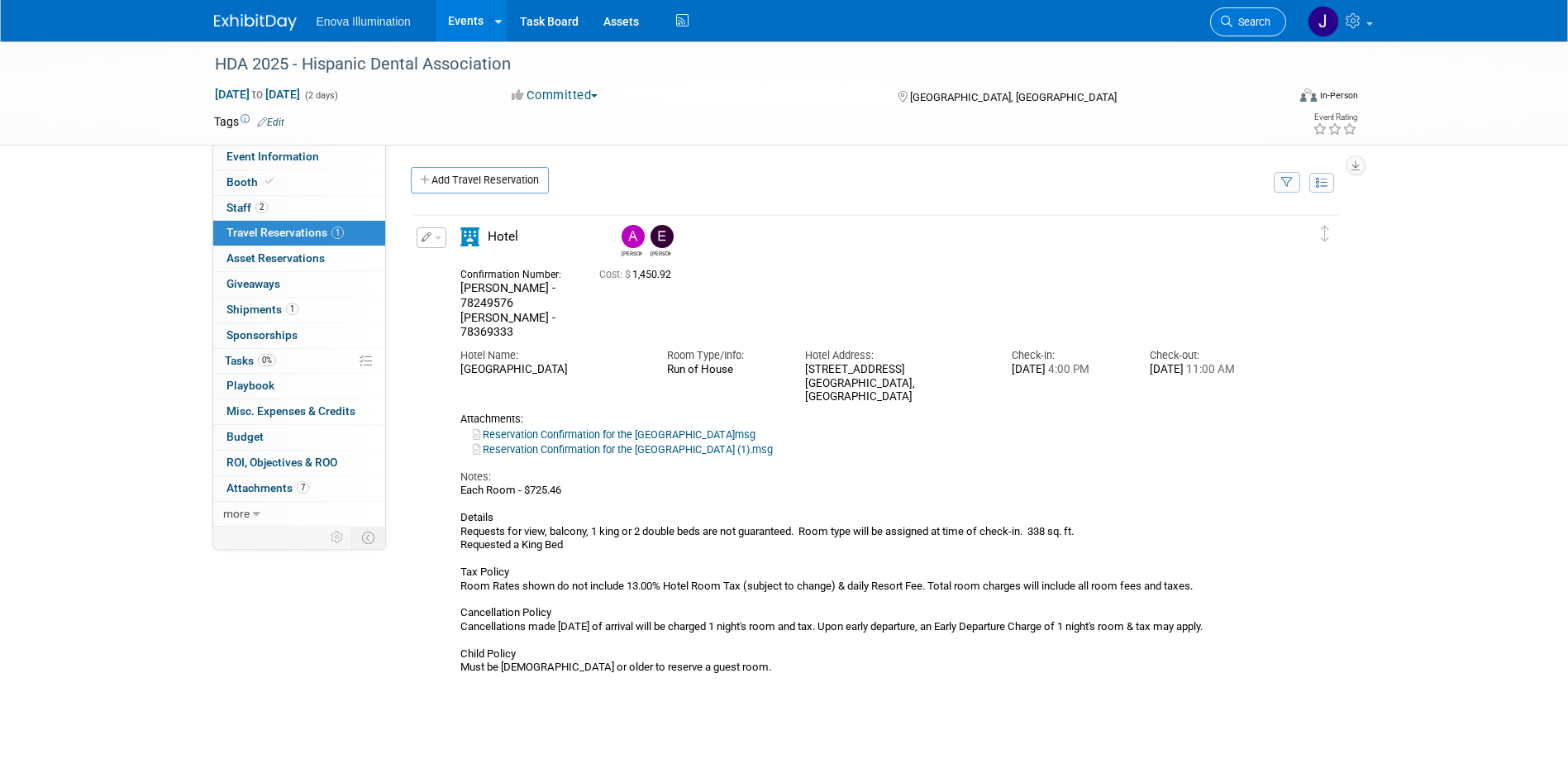
click at [1256, 21] on span "Search" at bounding box center [1252, 22] width 38 height 12
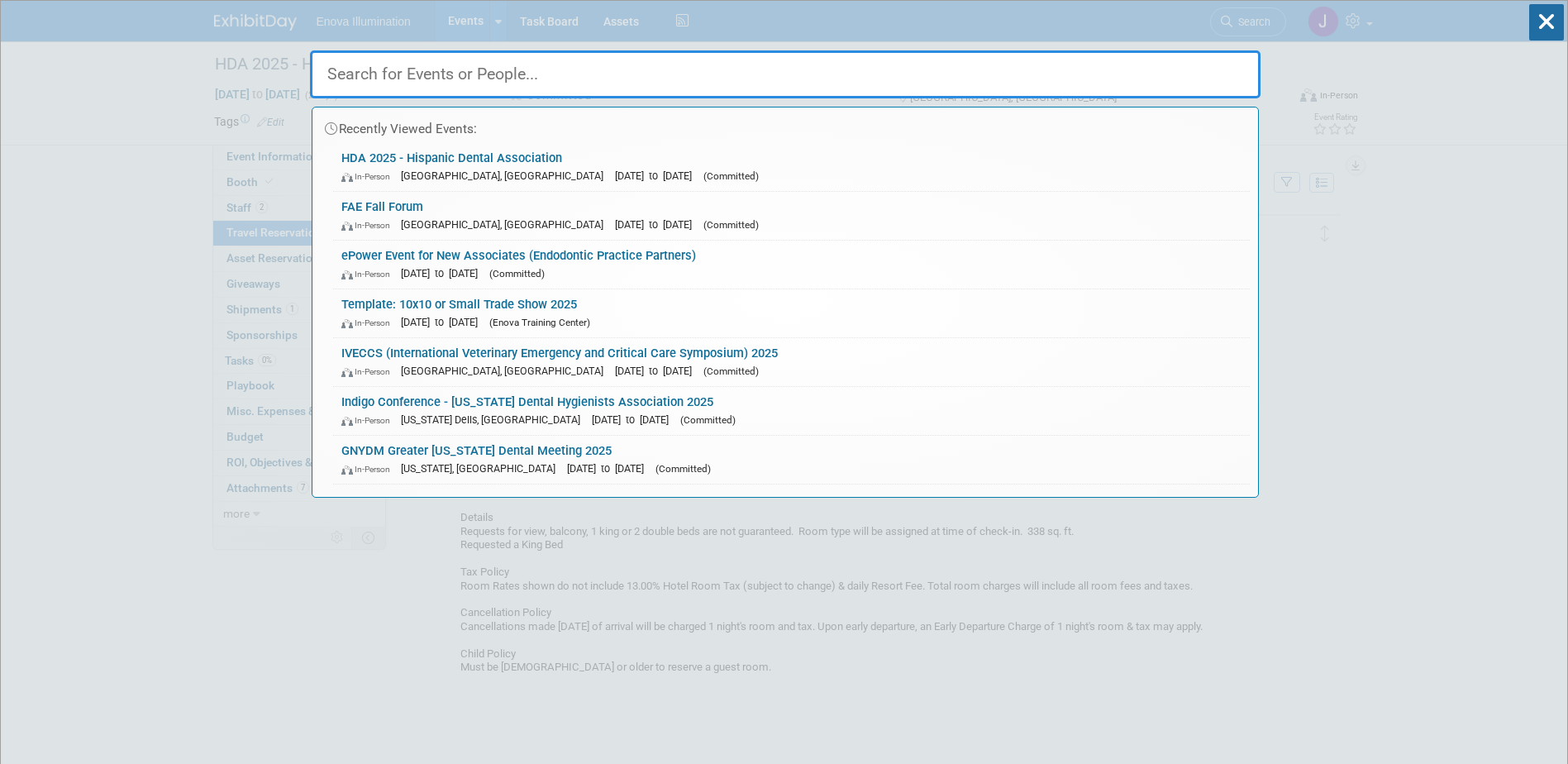
click at [1190, 63] on input "text" at bounding box center [784, 74] width 951 height 48
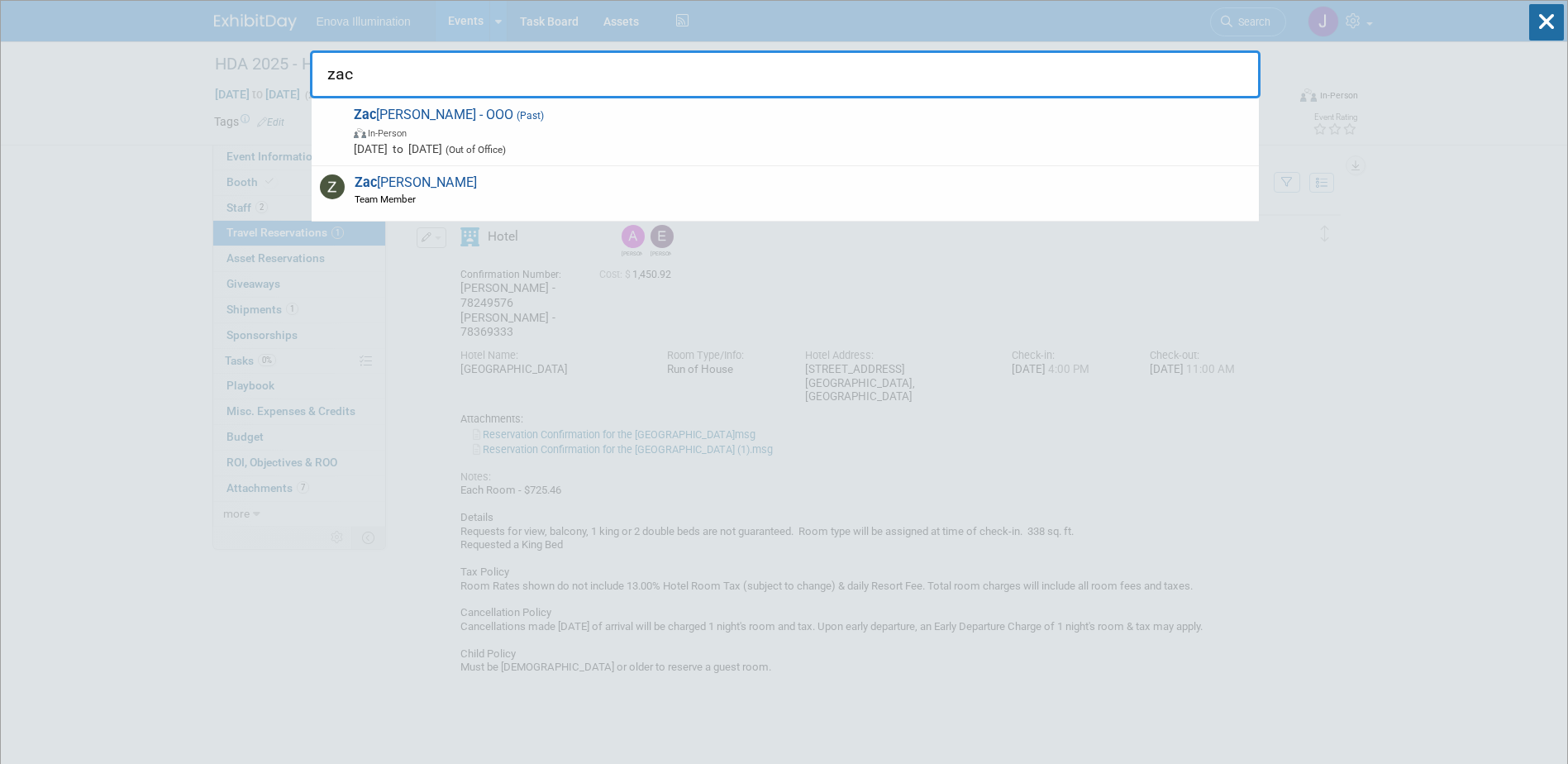
type input "zac"
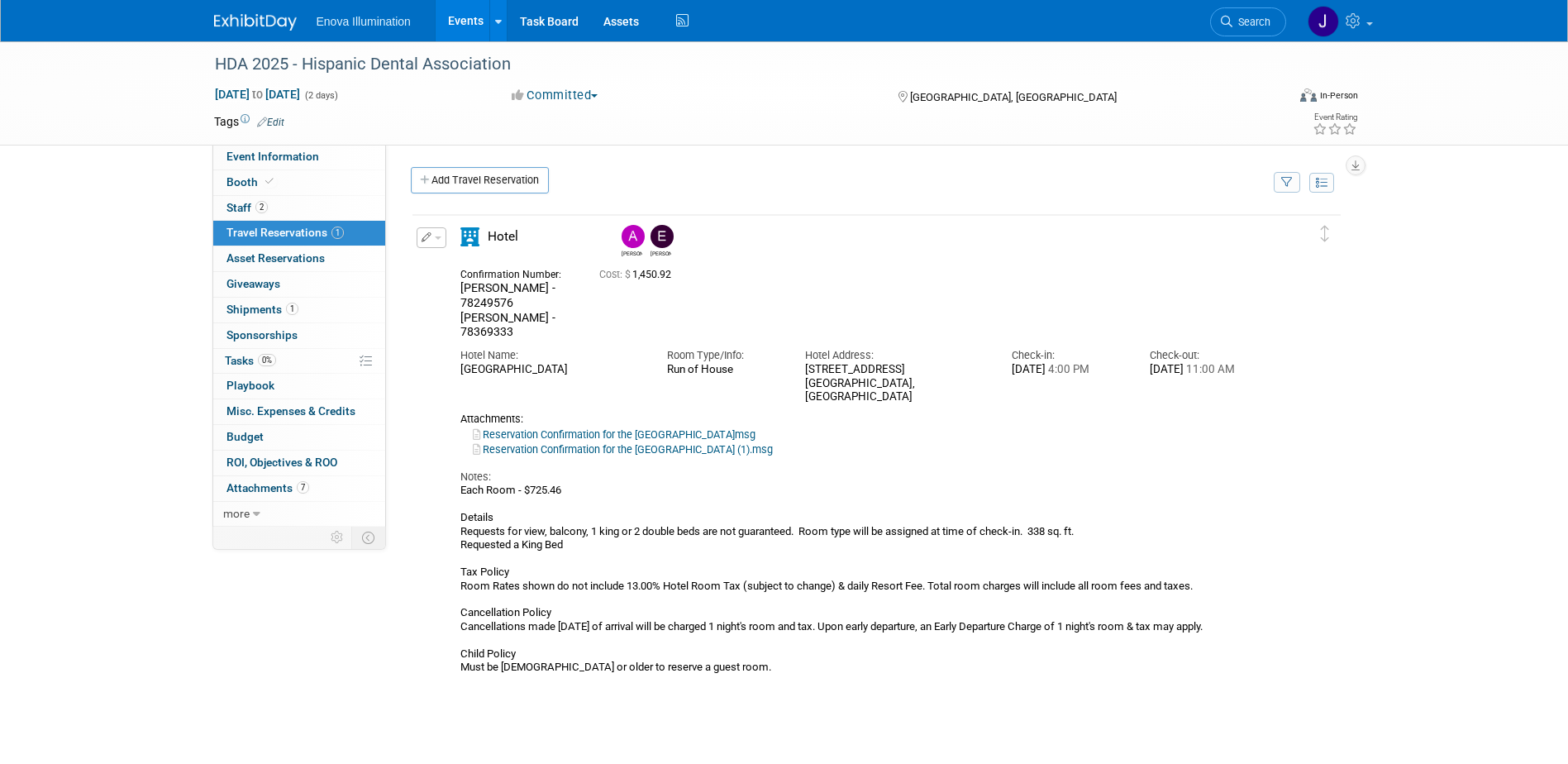
click at [432, 236] on button "button" at bounding box center [431, 238] width 30 height 21
click at [444, 269] on button "Edit Reservation" at bounding box center [487, 266] width 140 height 24
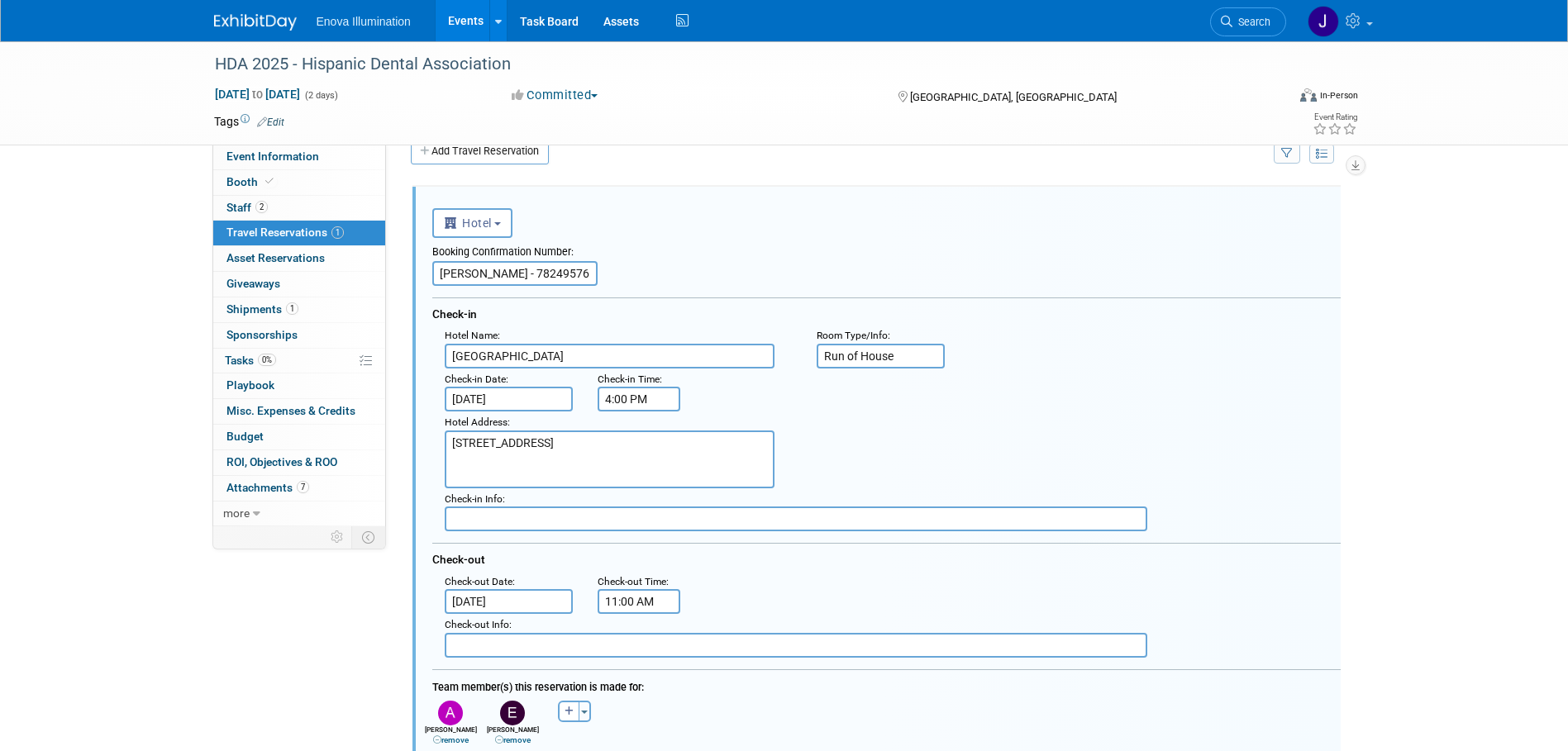
click at [562, 273] on input "Adam - 78249576 Elliott - 78369333" at bounding box center [514, 274] width 165 height 25
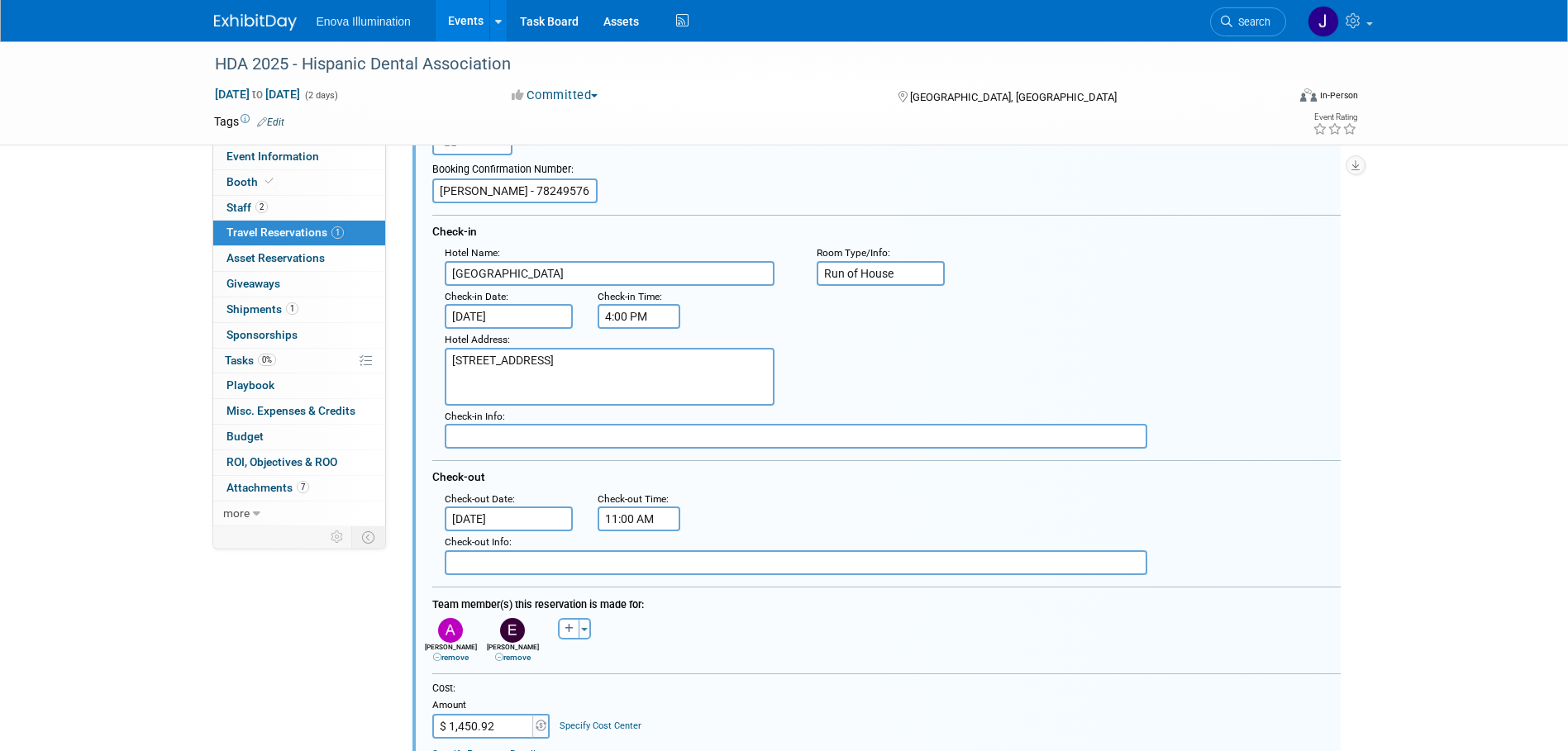
type input "Adam - 78249576 Zac - 78369333"
click at [514, 661] on link "remove" at bounding box center [514, 658] width 36 height 9
click at [503, 634] on icon "button" at bounding box center [507, 628] width 9 height 10
select select
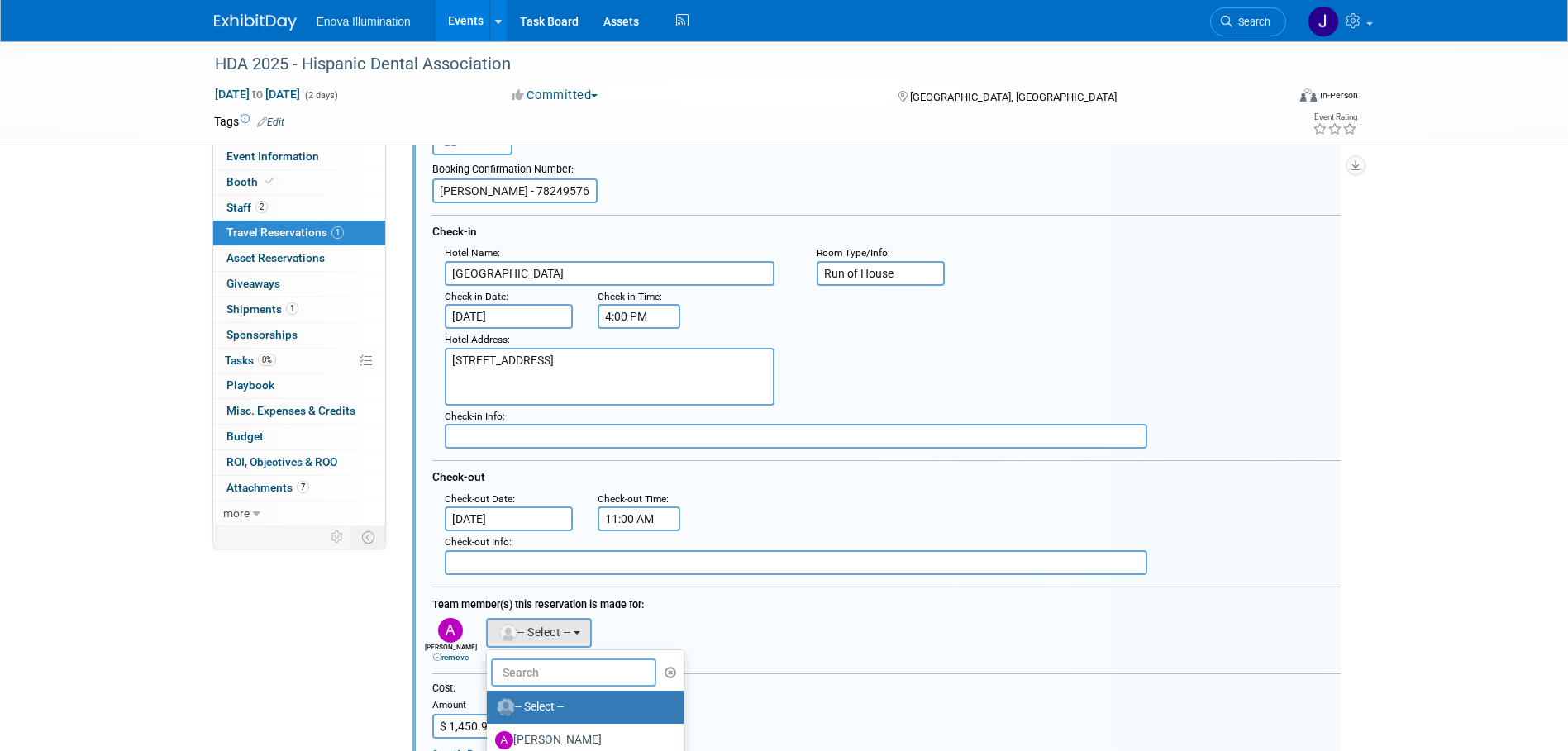
click at [509, 675] on input "text" at bounding box center [573, 673] width 165 height 28
type input "zac"
click at [530, 708] on label "[PERSON_NAME]" at bounding box center [582, 708] width 173 height 26
click at [489, 708] on input "[PERSON_NAME]" at bounding box center [483, 705] width 10 height 10
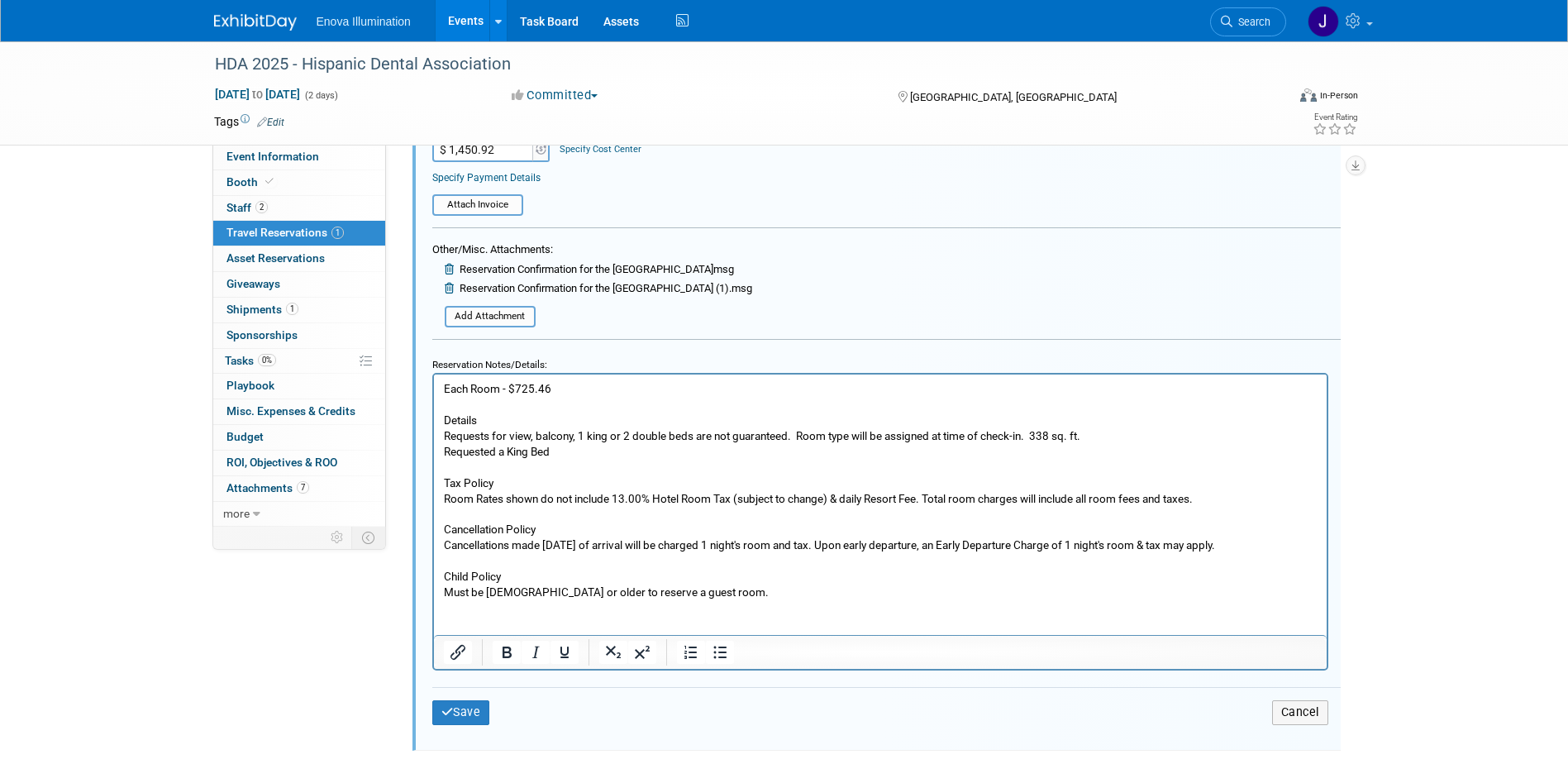
scroll to position [690, 0]
click at [484, 712] on button "Save" at bounding box center [461, 710] width 58 height 24
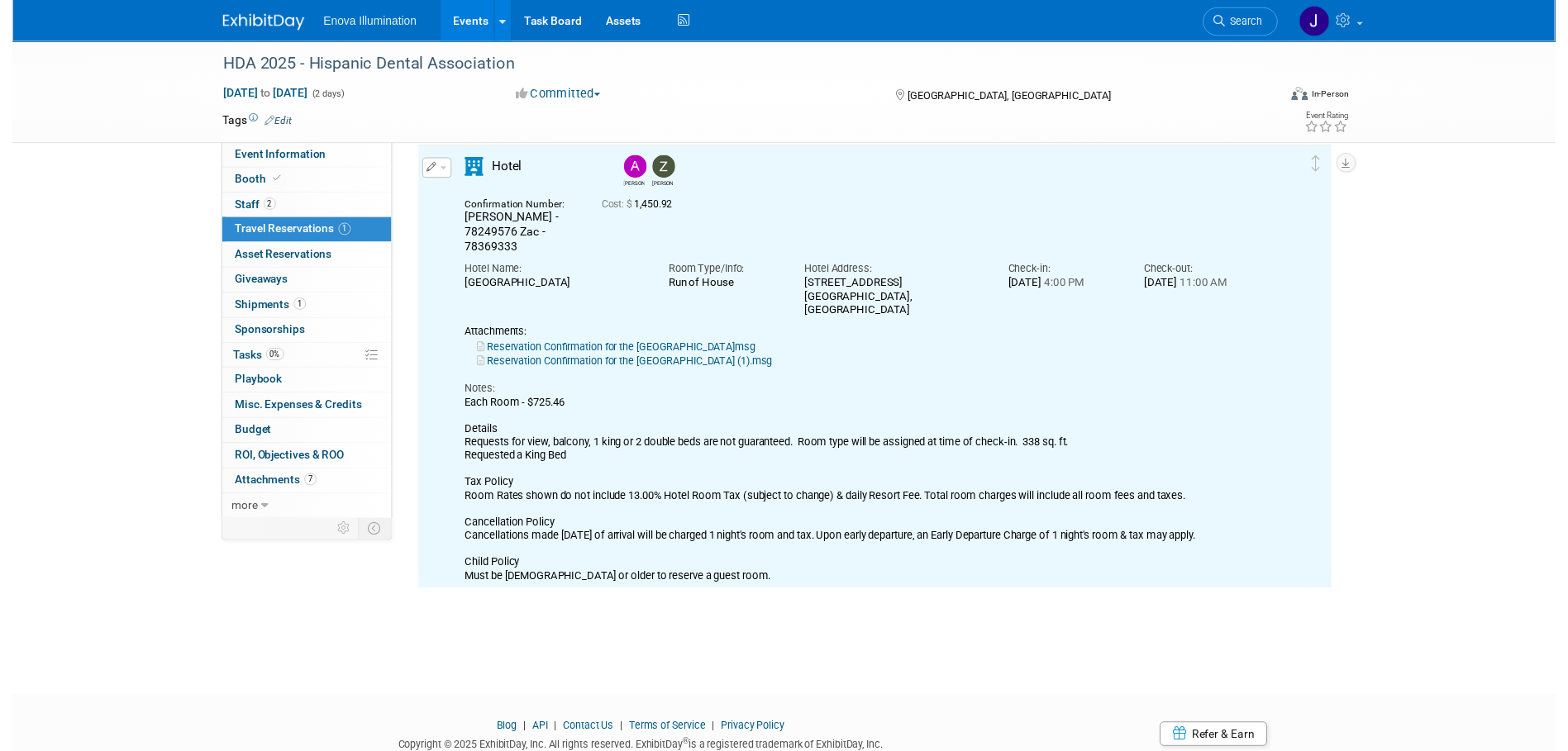
scroll to position [29, 0]
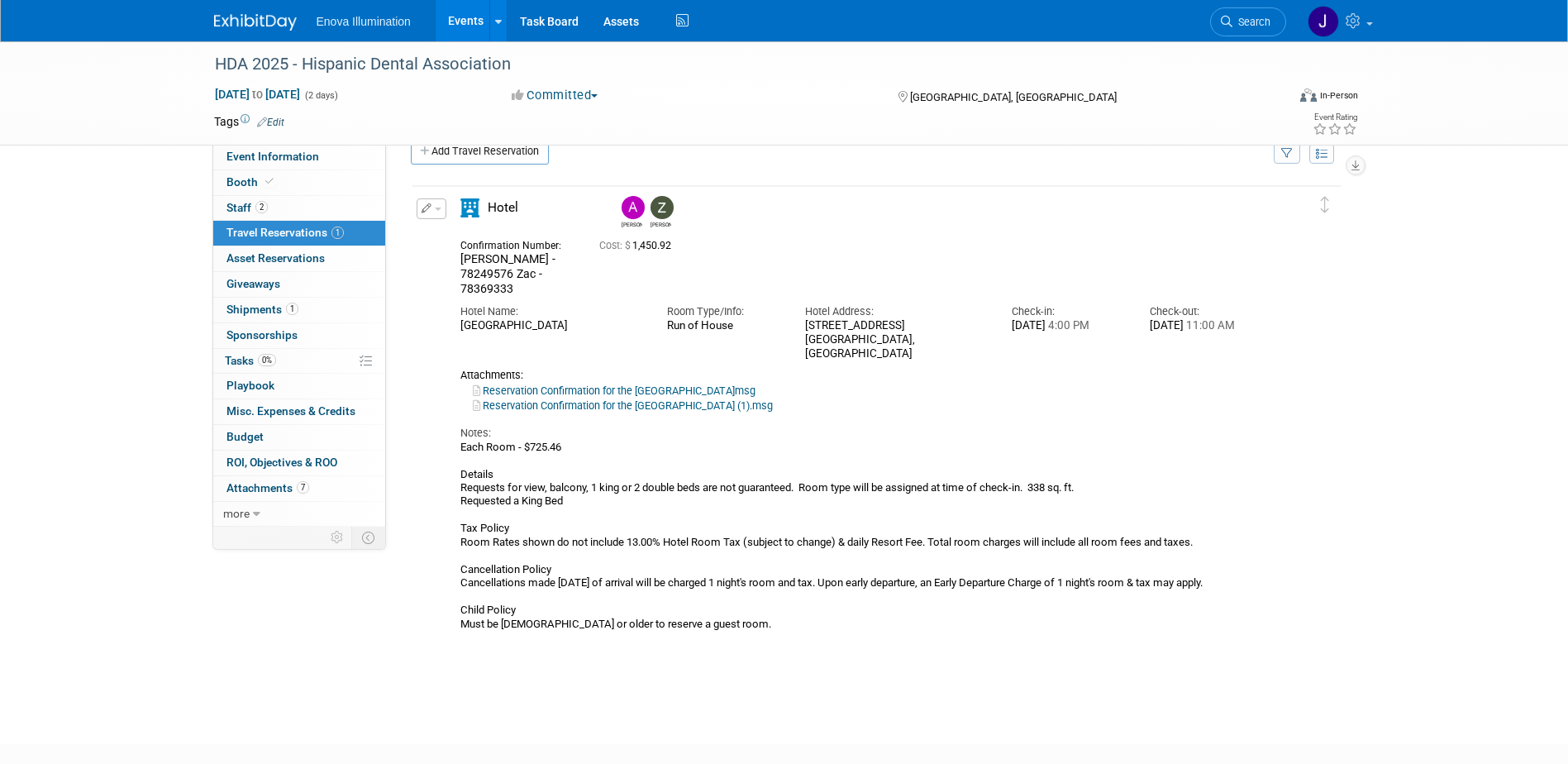
click at [430, 212] on button "button" at bounding box center [431, 209] width 30 height 21
click at [448, 236] on button "Edit Reservation" at bounding box center [487, 237] width 140 height 24
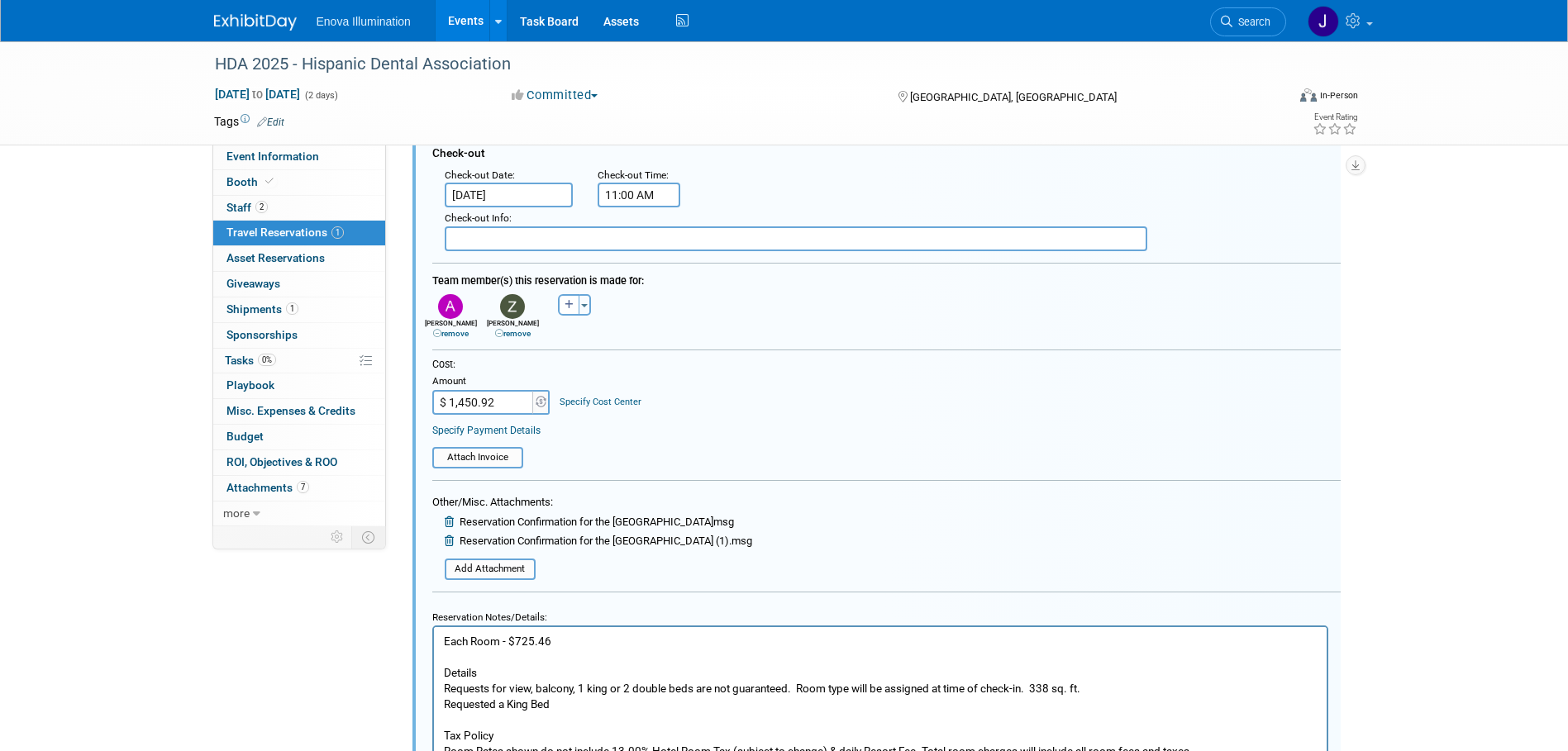
scroll to position [442, 0]
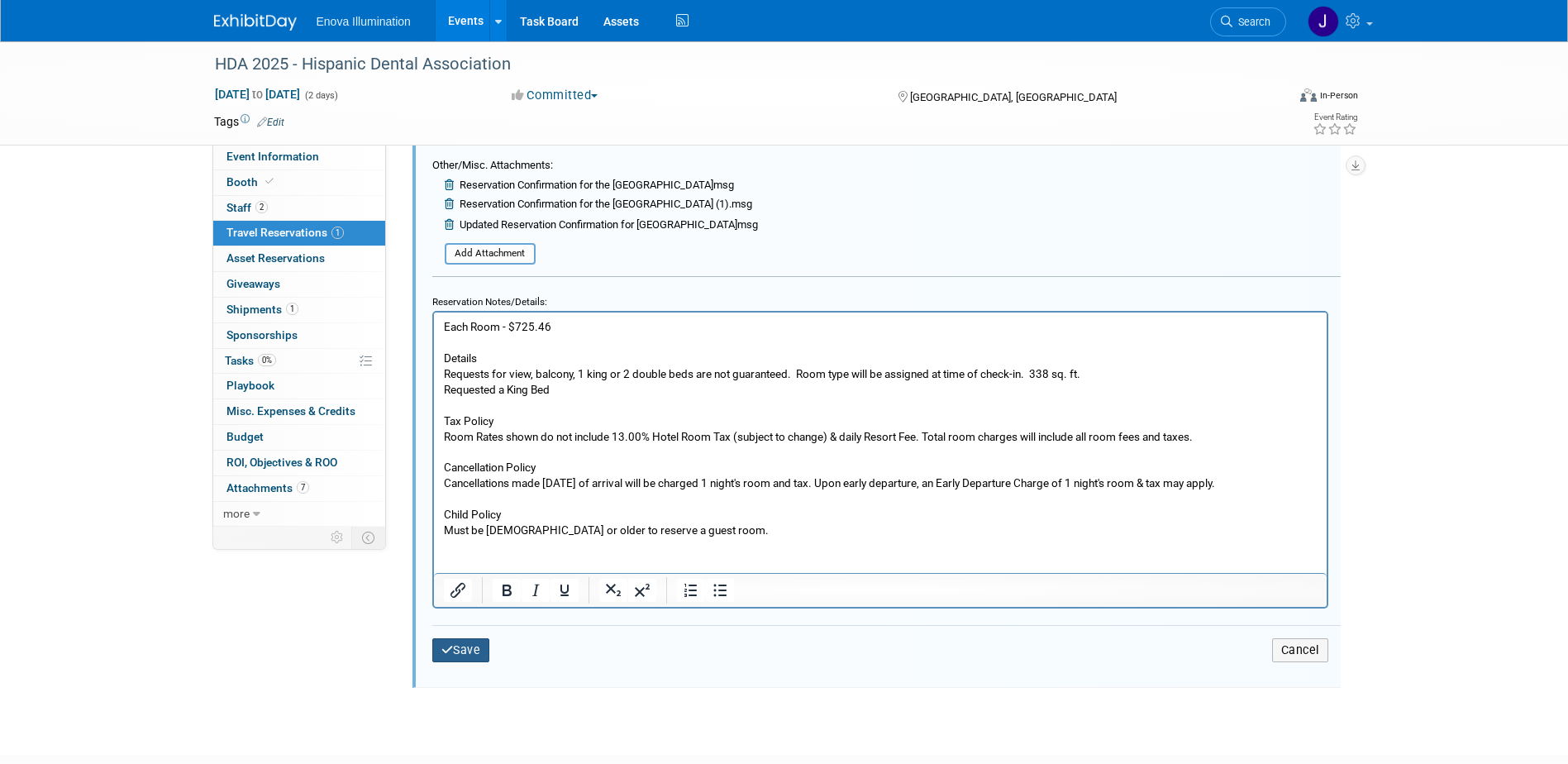
click at [472, 656] on button "Save" at bounding box center [461, 650] width 58 height 24
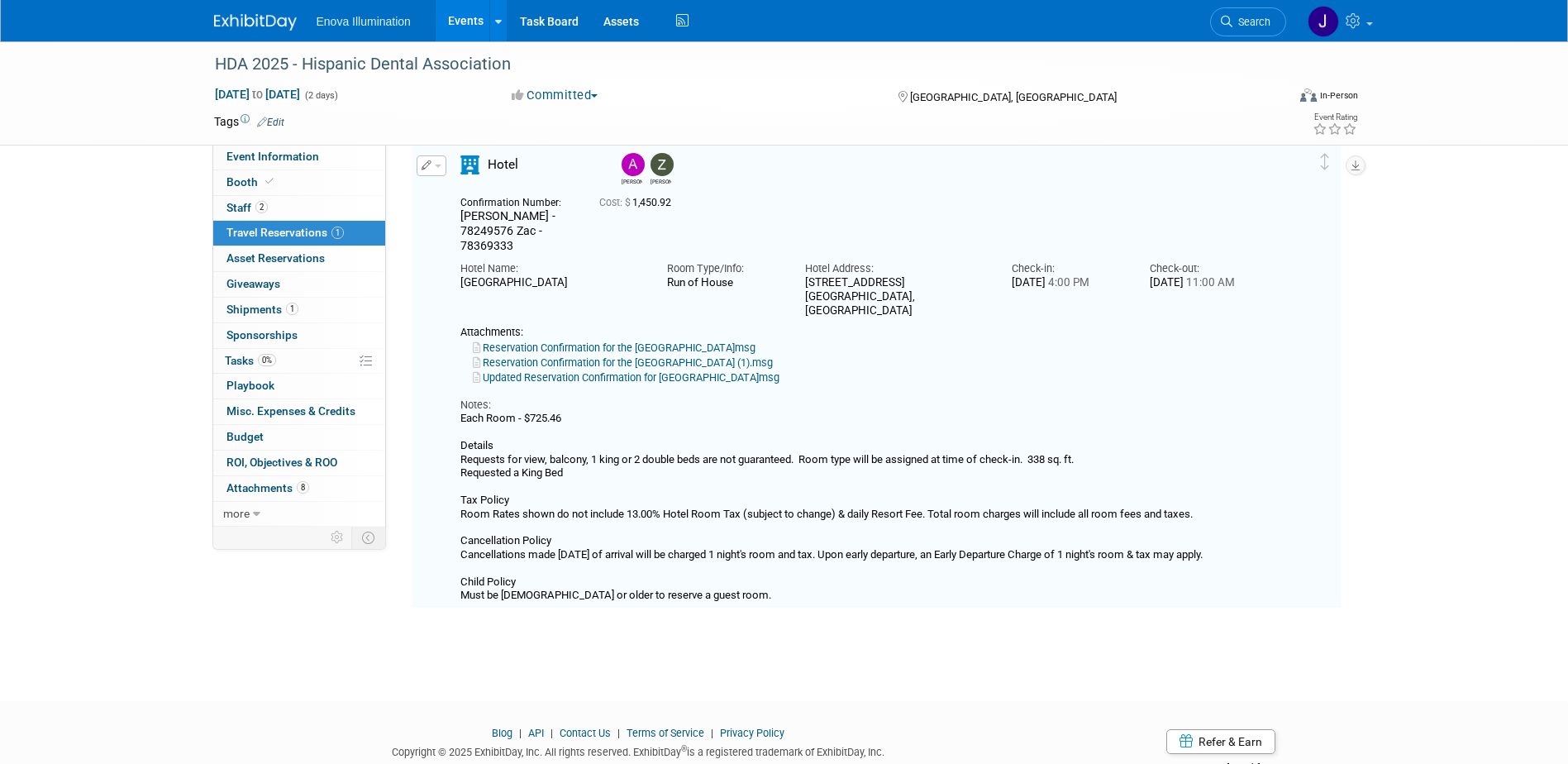
scroll to position [29, 0]
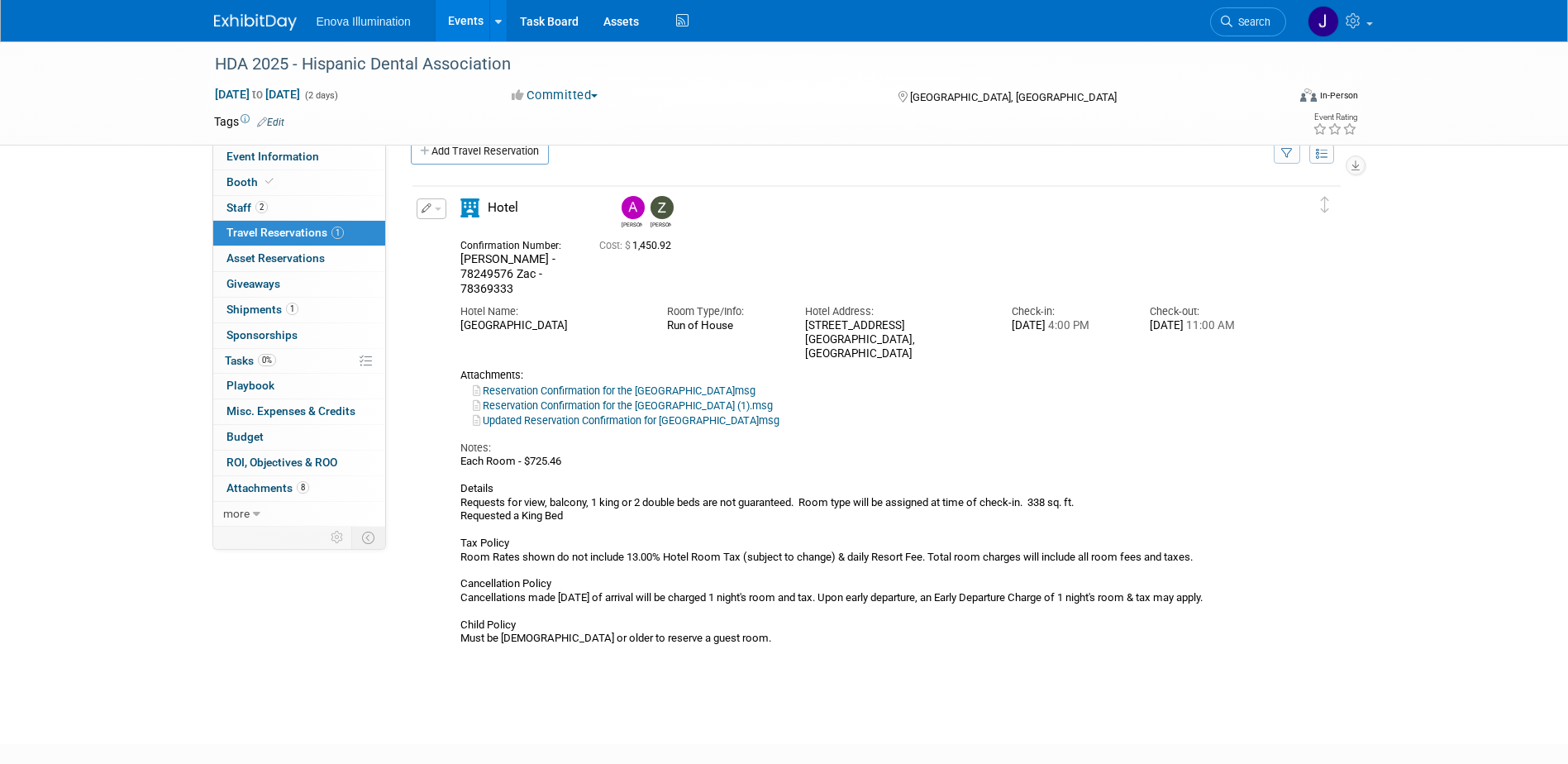
drag, startPoint x: 1249, startPoint y: 20, endPoint x: 1199, endPoint y: 20, distance: 50.0
click at [1249, 20] on span "Search" at bounding box center [1252, 22] width 38 height 12
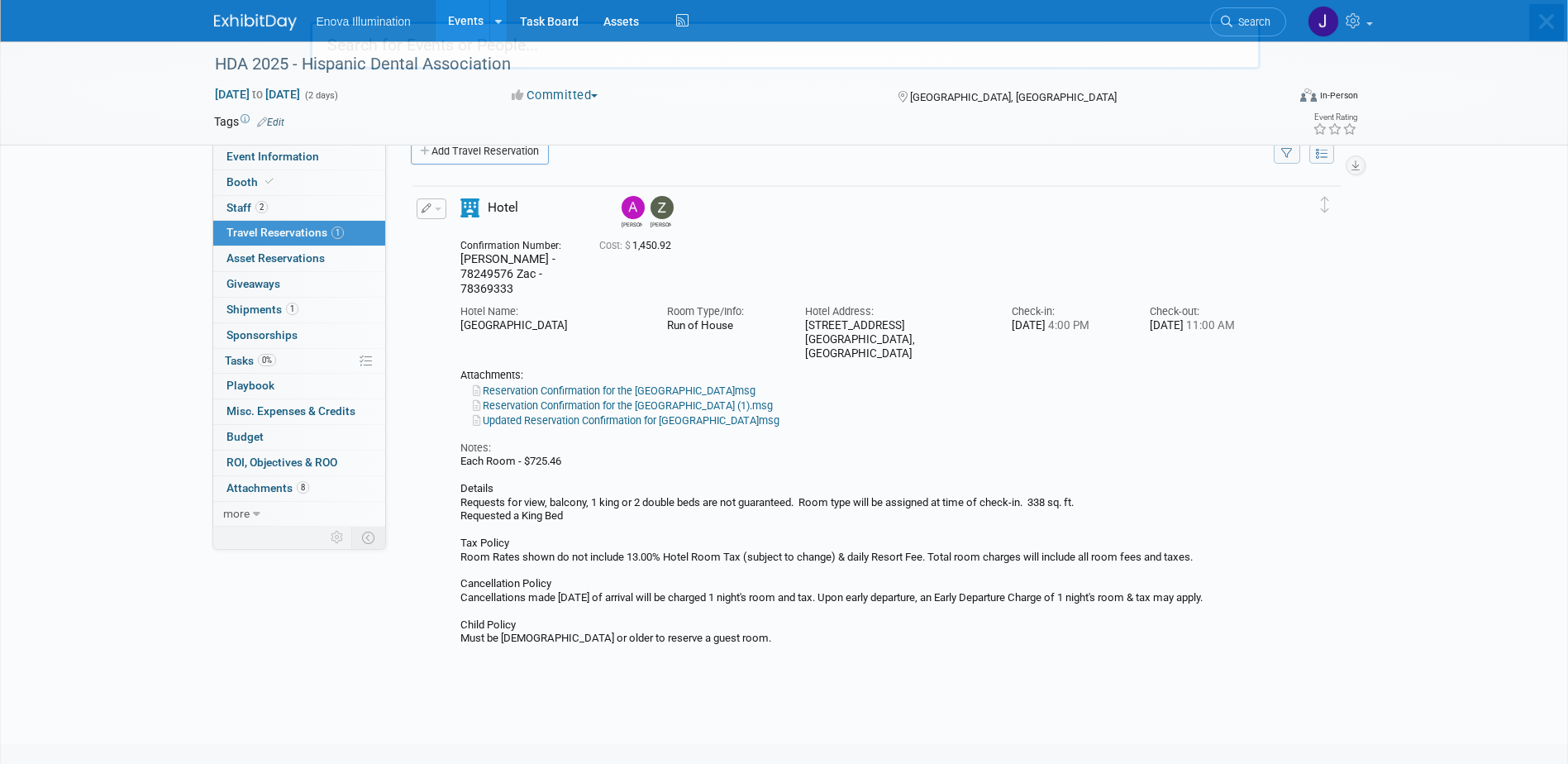
scroll to position [0, 0]
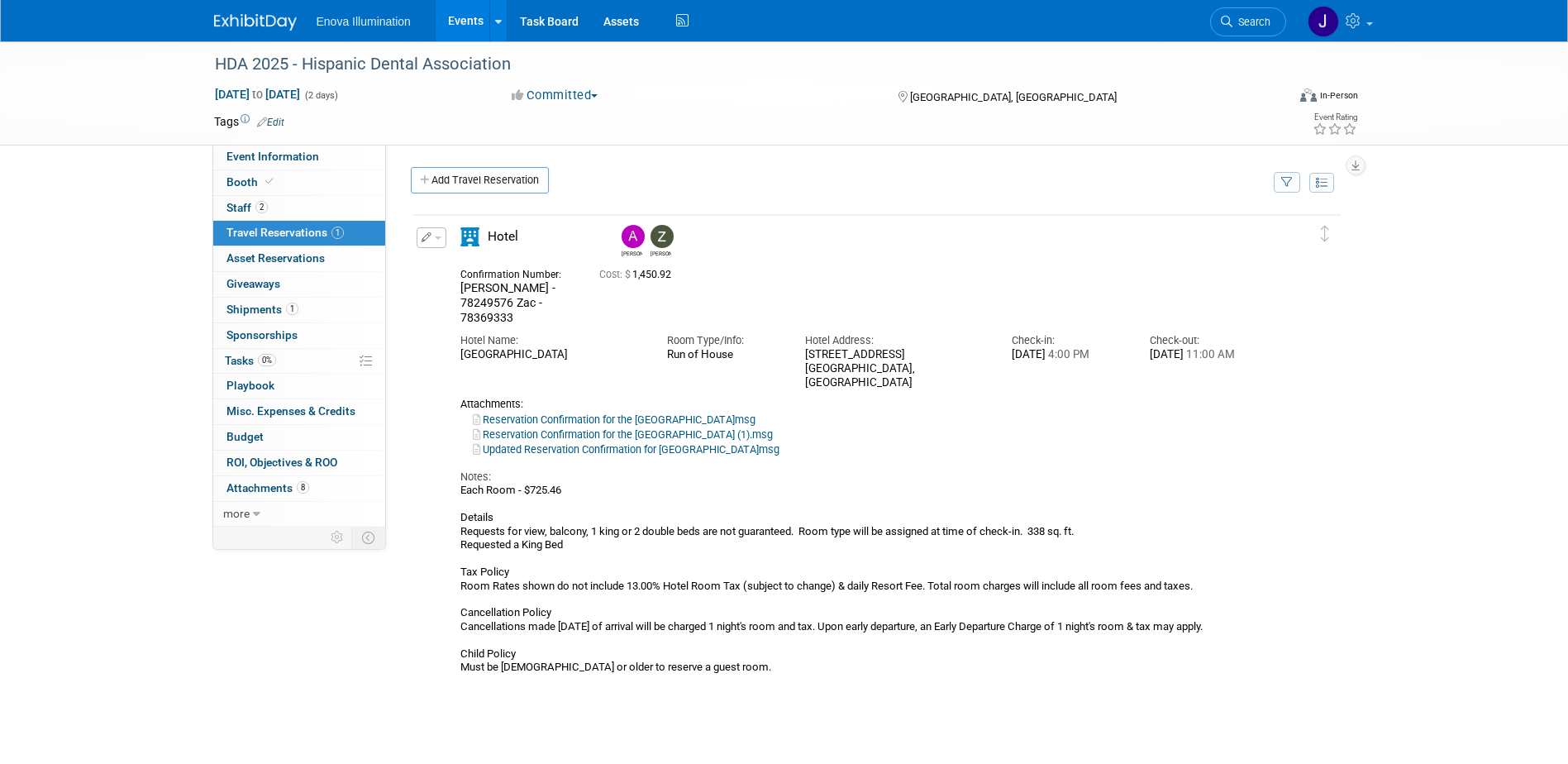
click at [271, 18] on img at bounding box center [256, 23] width 83 height 17
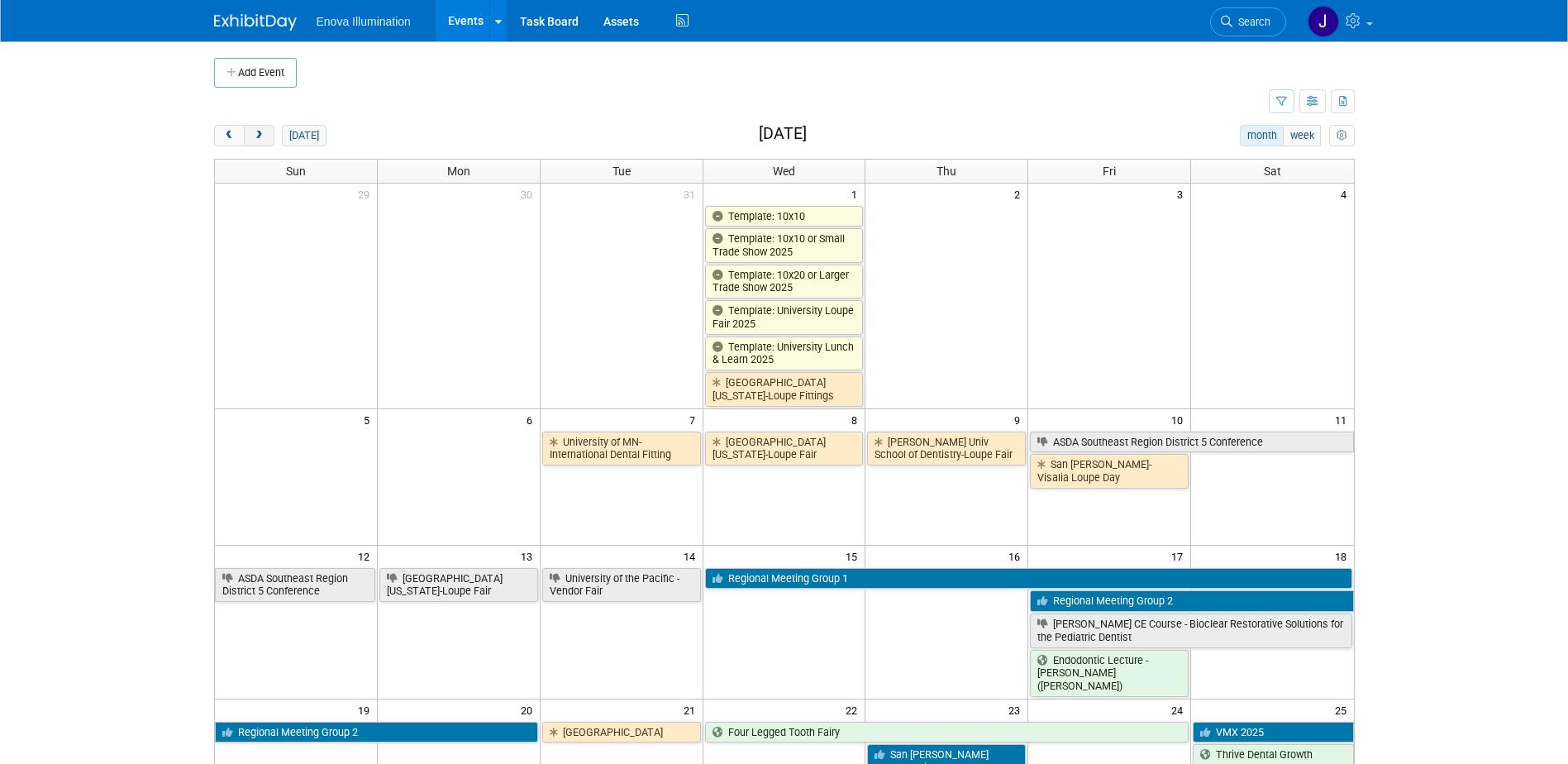
click at [265, 128] on button "next" at bounding box center [259, 135] width 30 height 22
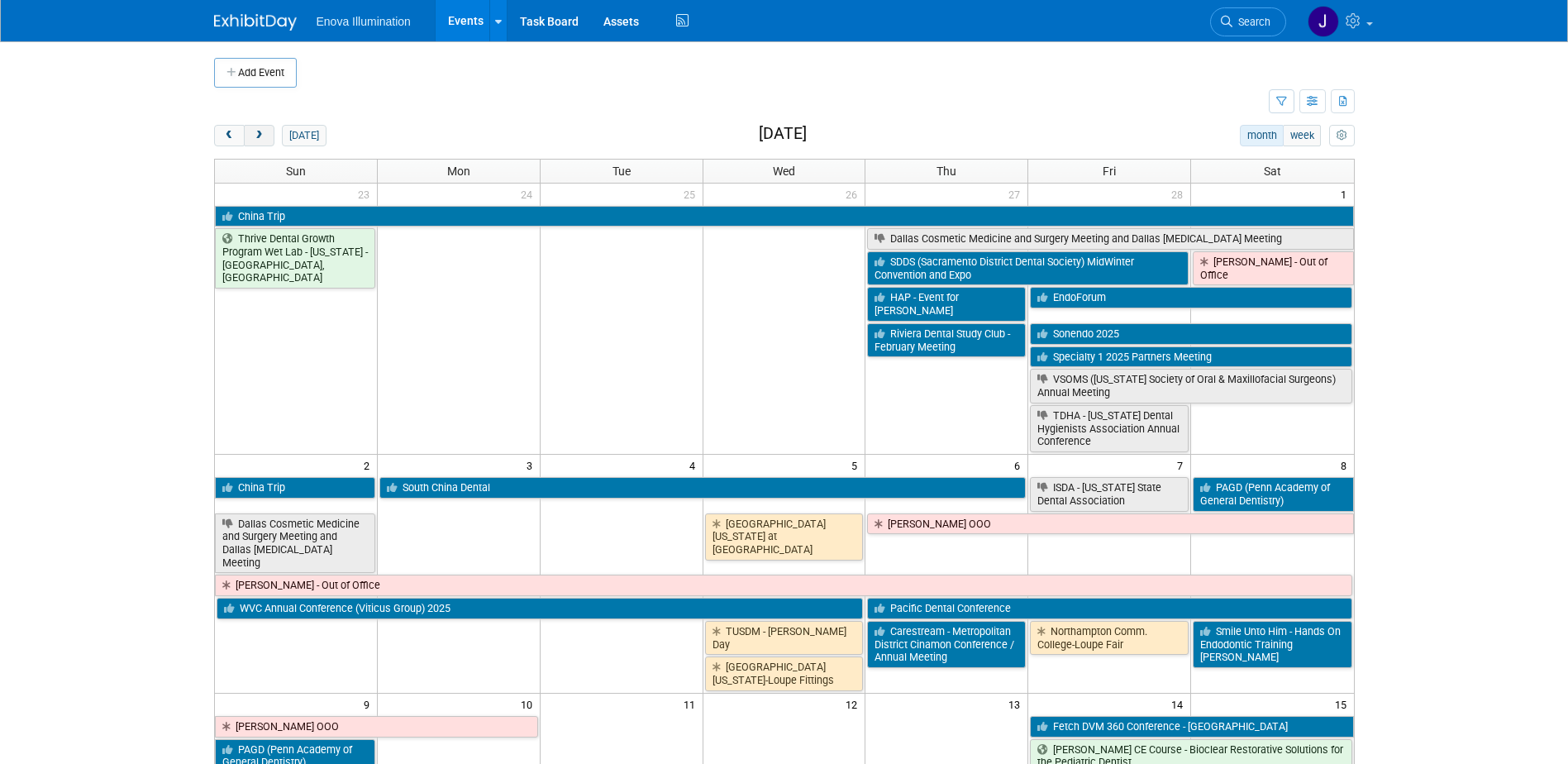
click at [265, 128] on button "next" at bounding box center [259, 135] width 30 height 22
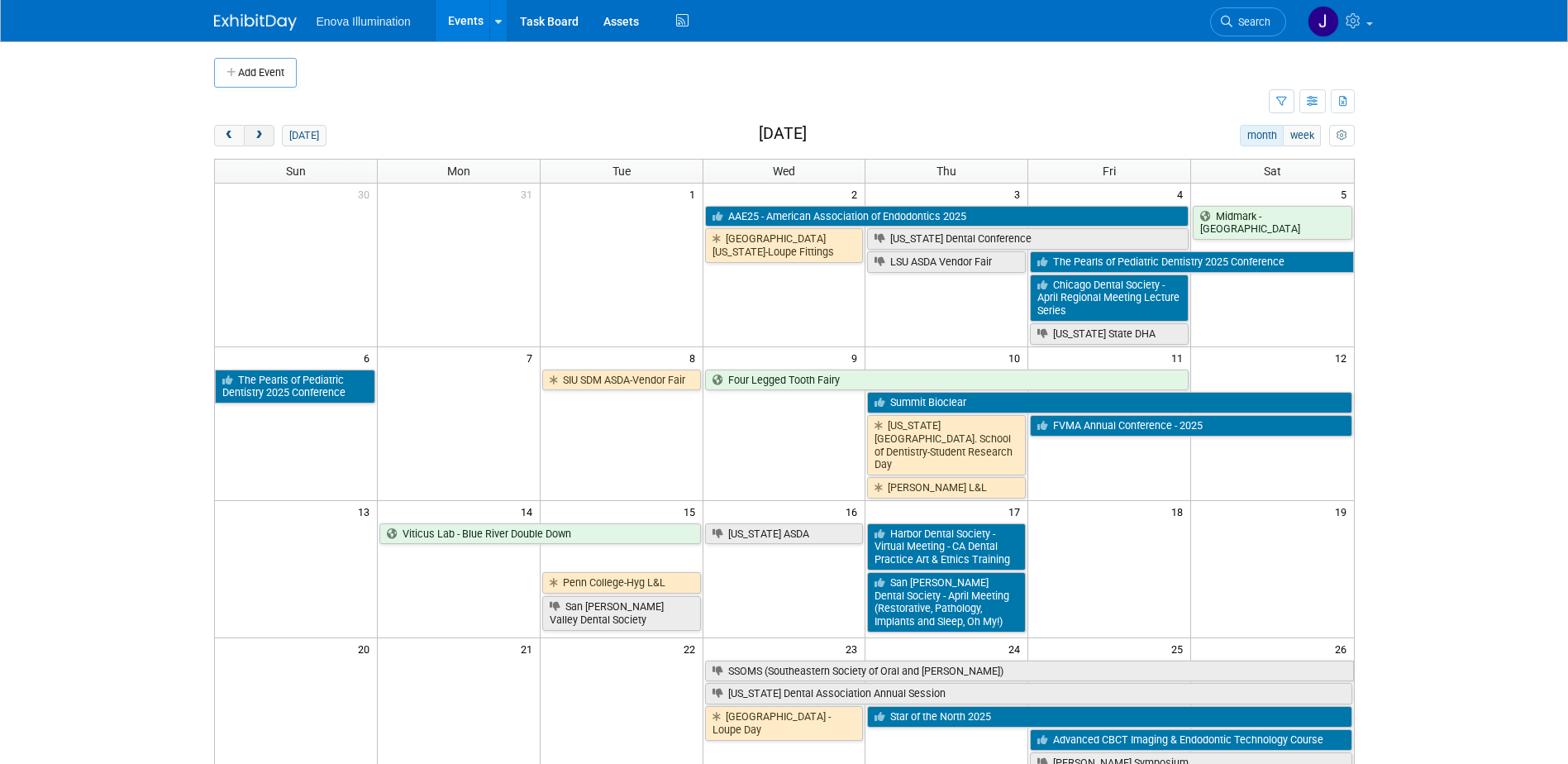
click at [265, 128] on button "next" at bounding box center [259, 135] width 30 height 22
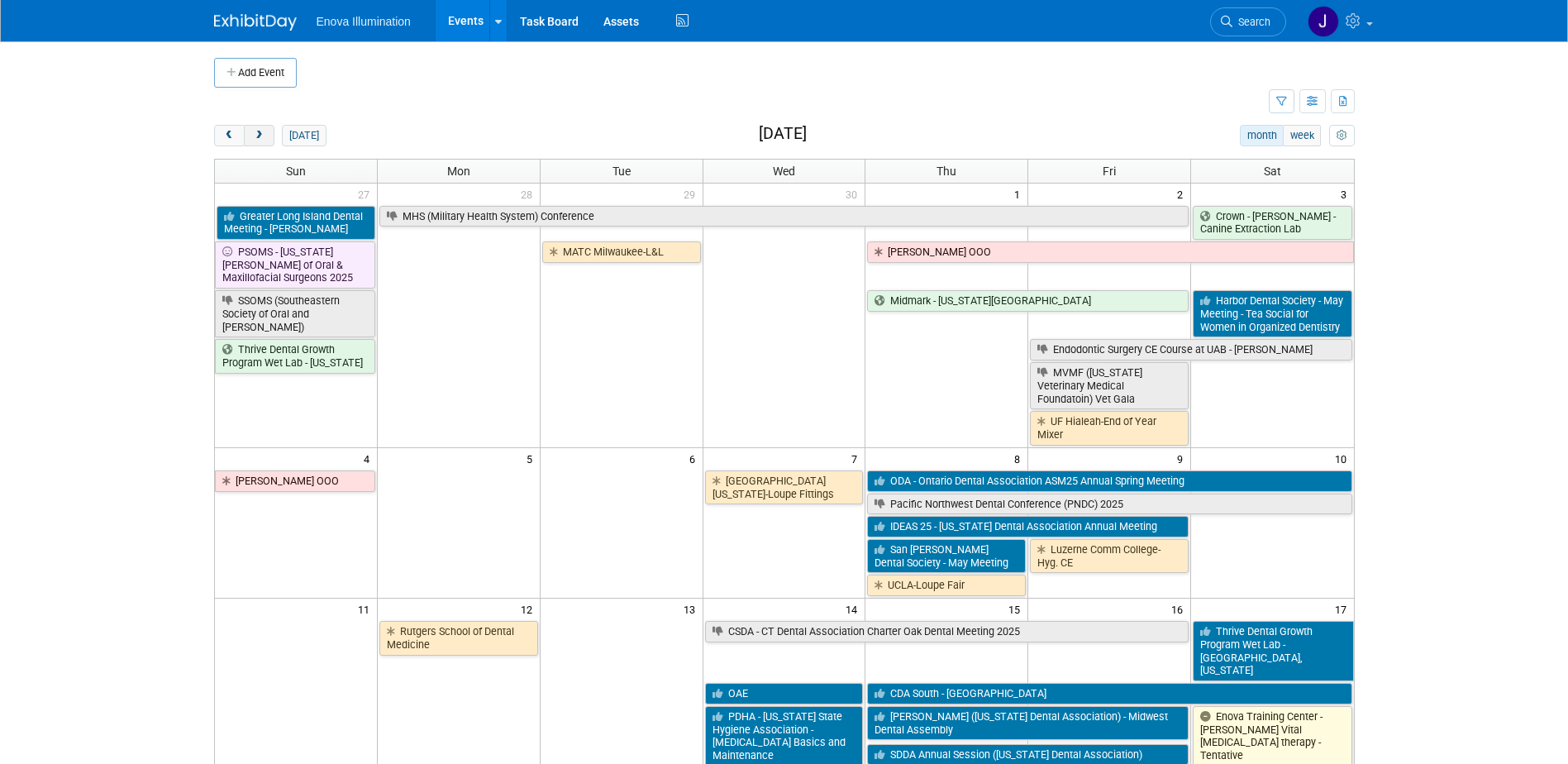
click at [265, 128] on button "next" at bounding box center [259, 135] width 30 height 22
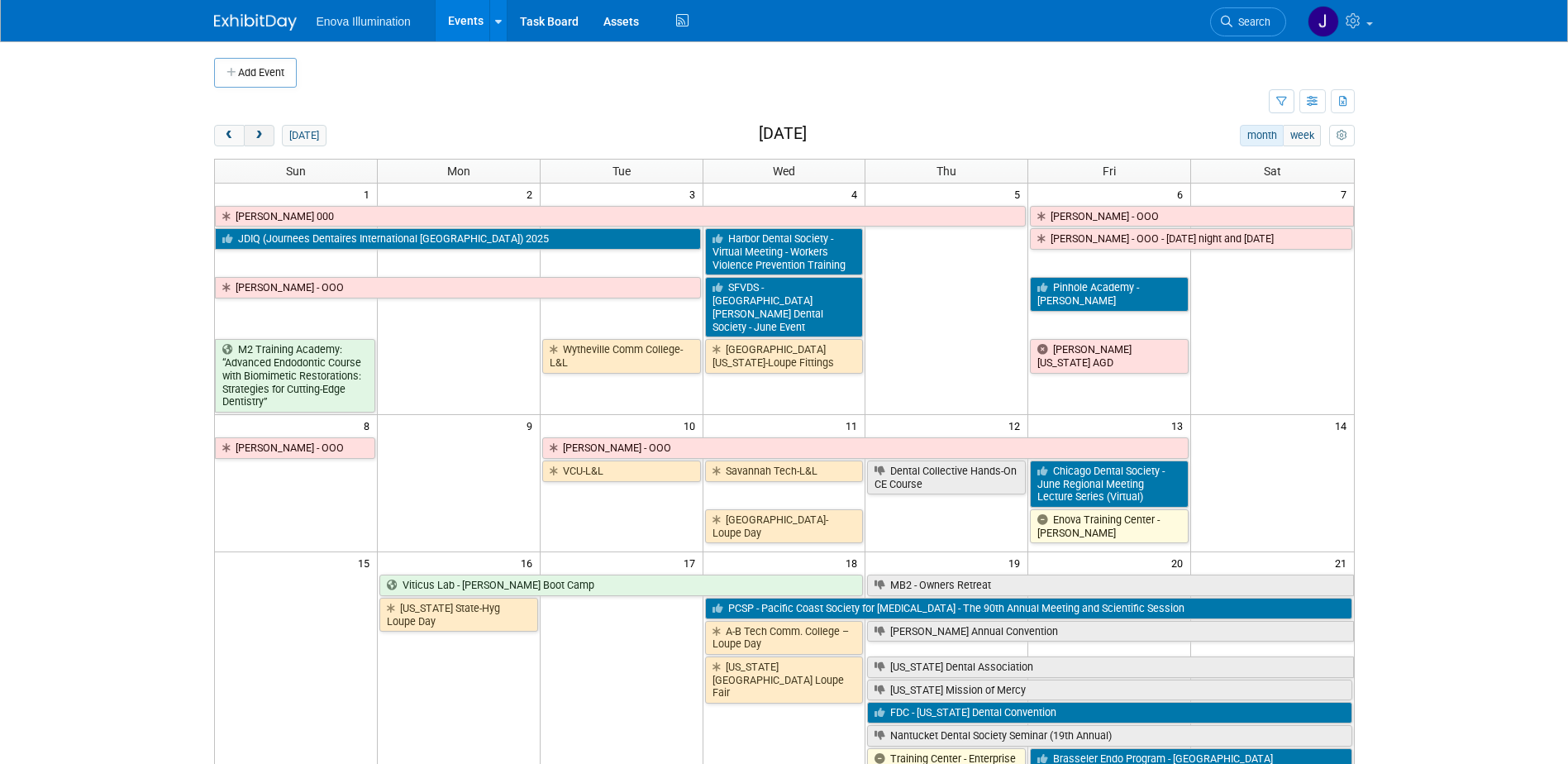
click at [265, 128] on button "next" at bounding box center [259, 135] width 30 height 22
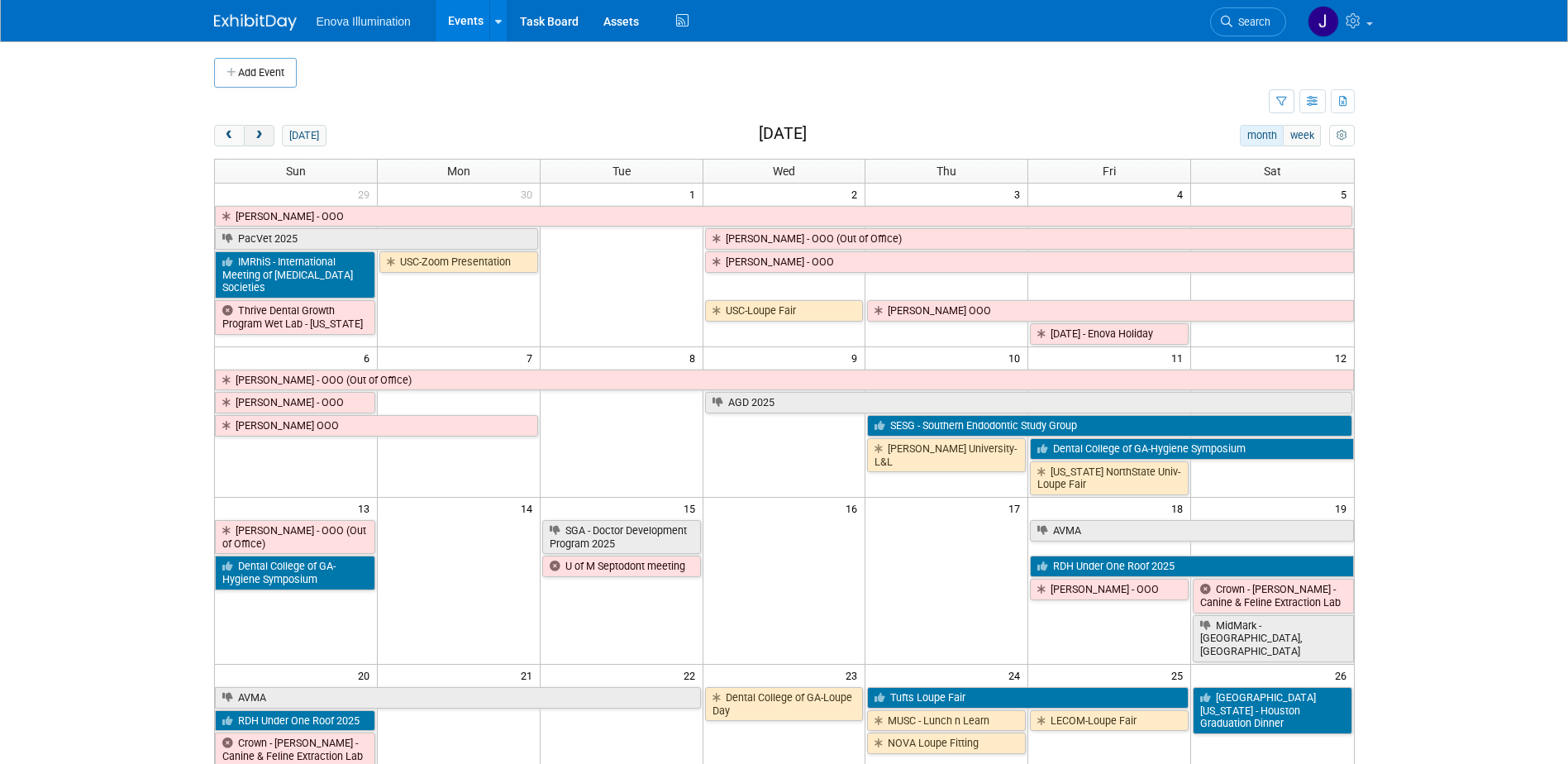
click at [265, 128] on button "next" at bounding box center [259, 135] width 30 height 22
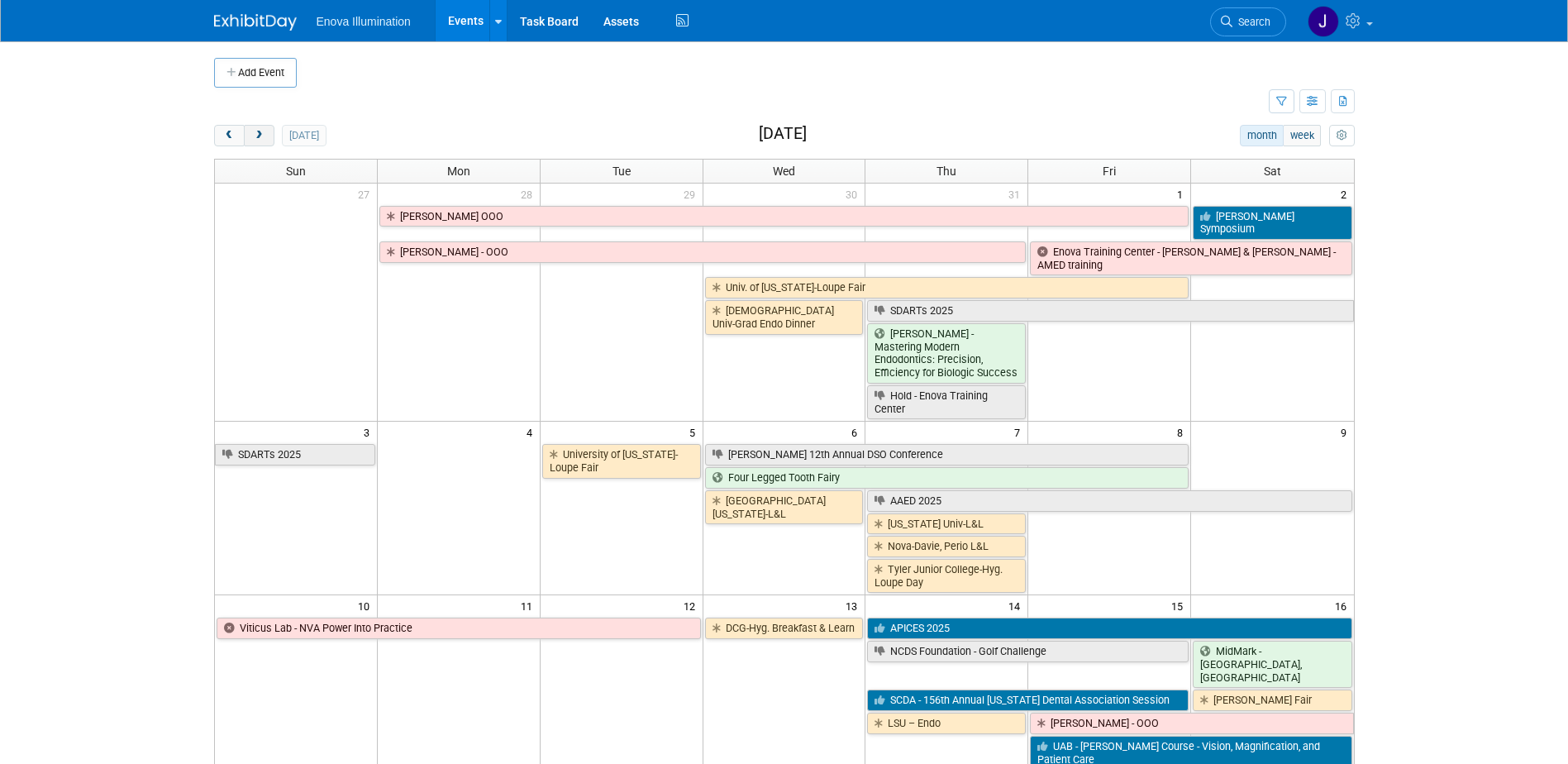
click at [265, 128] on button "next" at bounding box center [259, 135] width 30 height 22
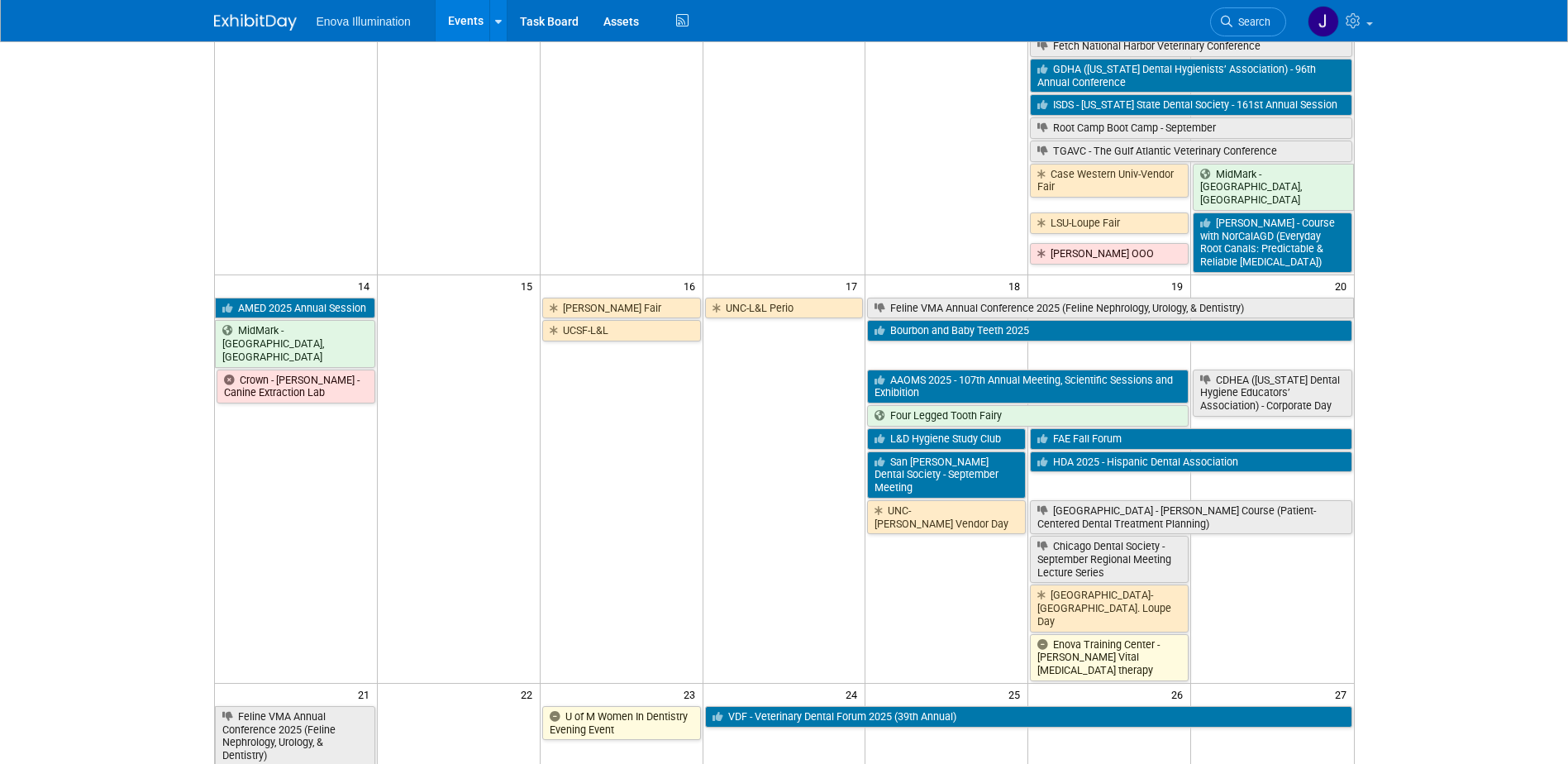
scroll to position [744, 0]
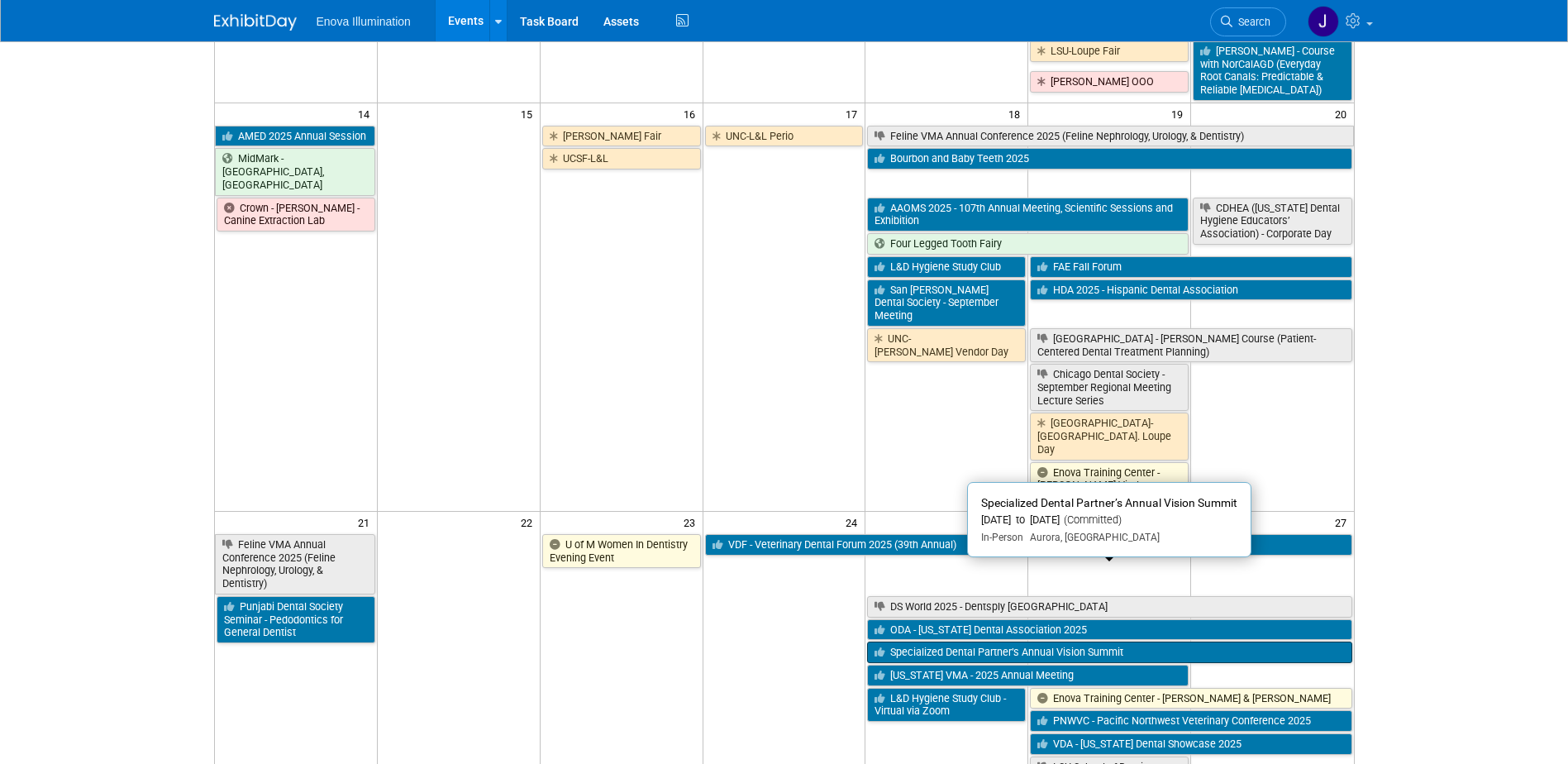
click at [902, 642] on link "Specialized Dental Partner’s Annual Vision Summit" at bounding box center [1109, 653] width 484 height 22
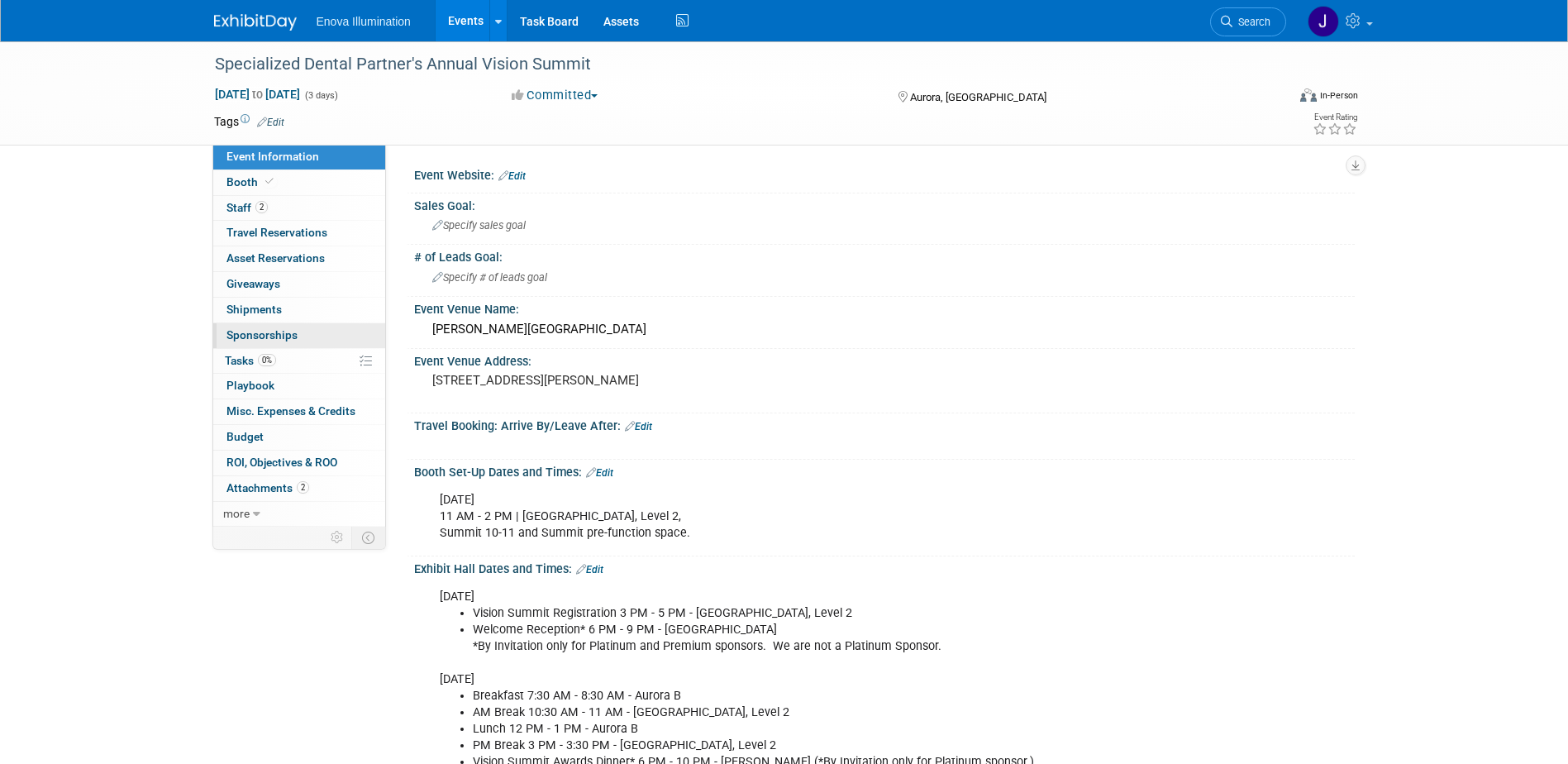
click at [269, 332] on span "Sponsorships 0" at bounding box center [261, 335] width 71 height 13
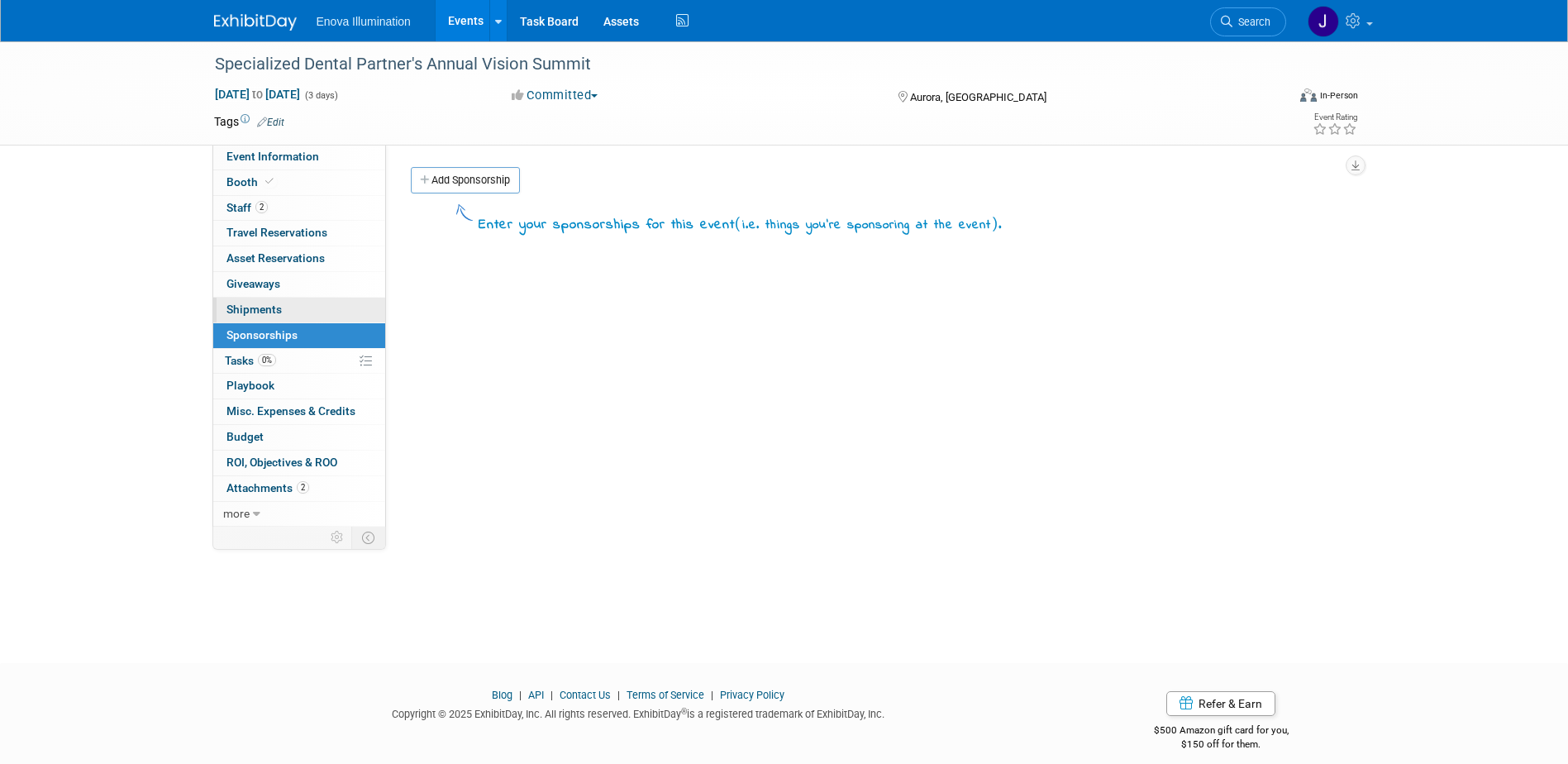
click at [271, 310] on span "Shipments 0" at bounding box center [254, 310] width 56 height 13
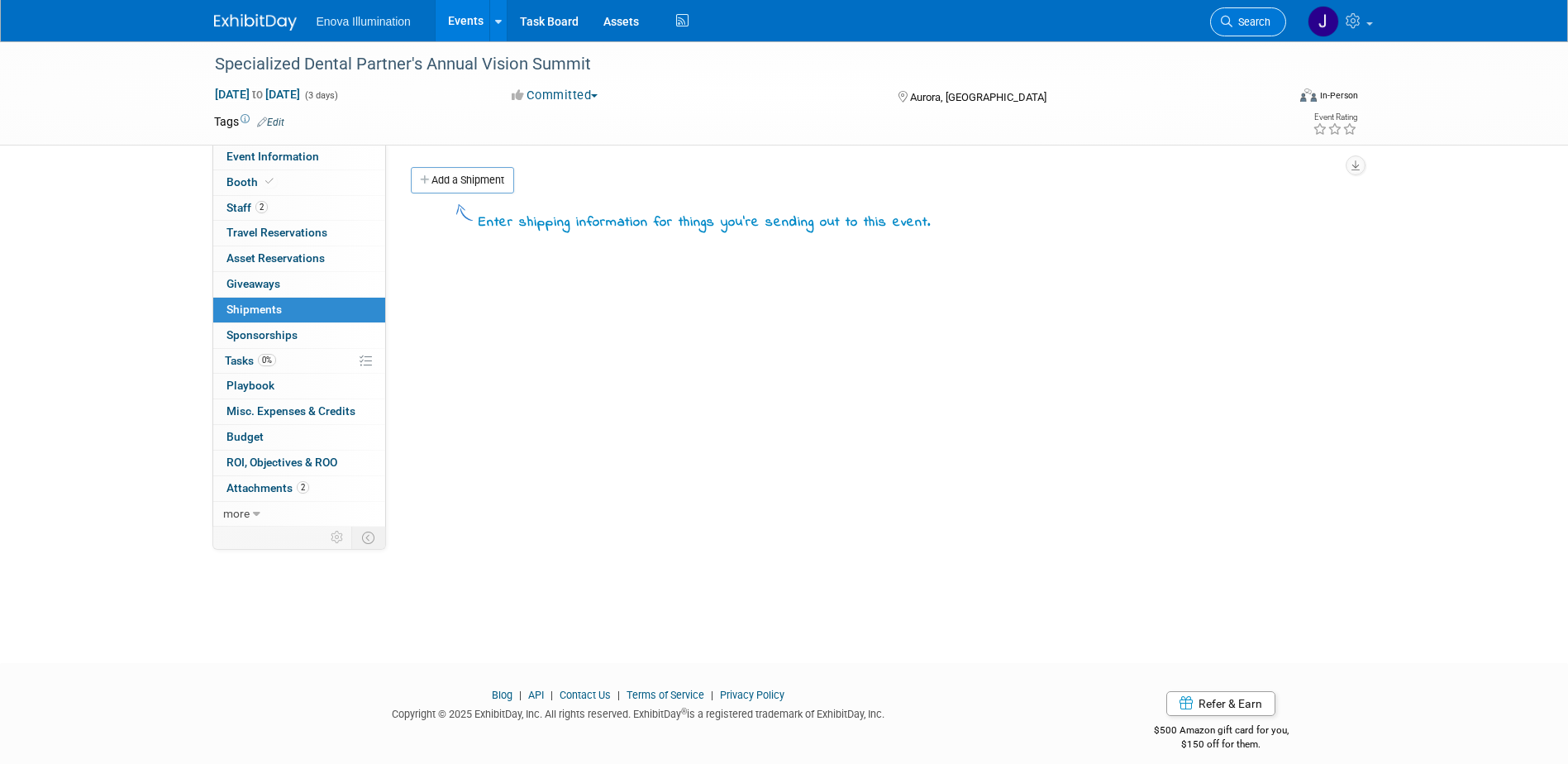
click at [1257, 18] on span "Search" at bounding box center [1252, 22] width 38 height 12
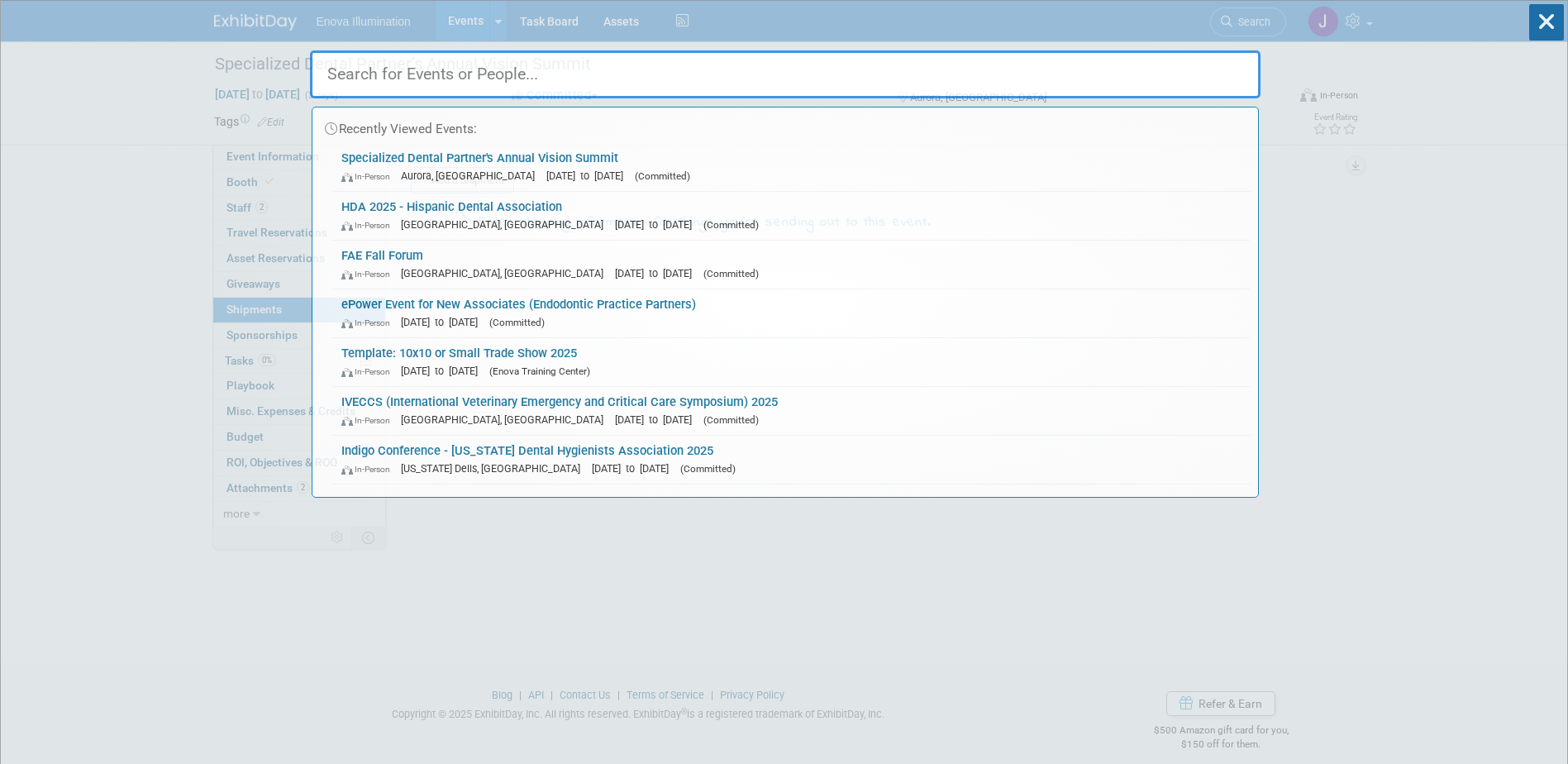
click at [1110, 69] on input "text" at bounding box center [784, 74] width 951 height 48
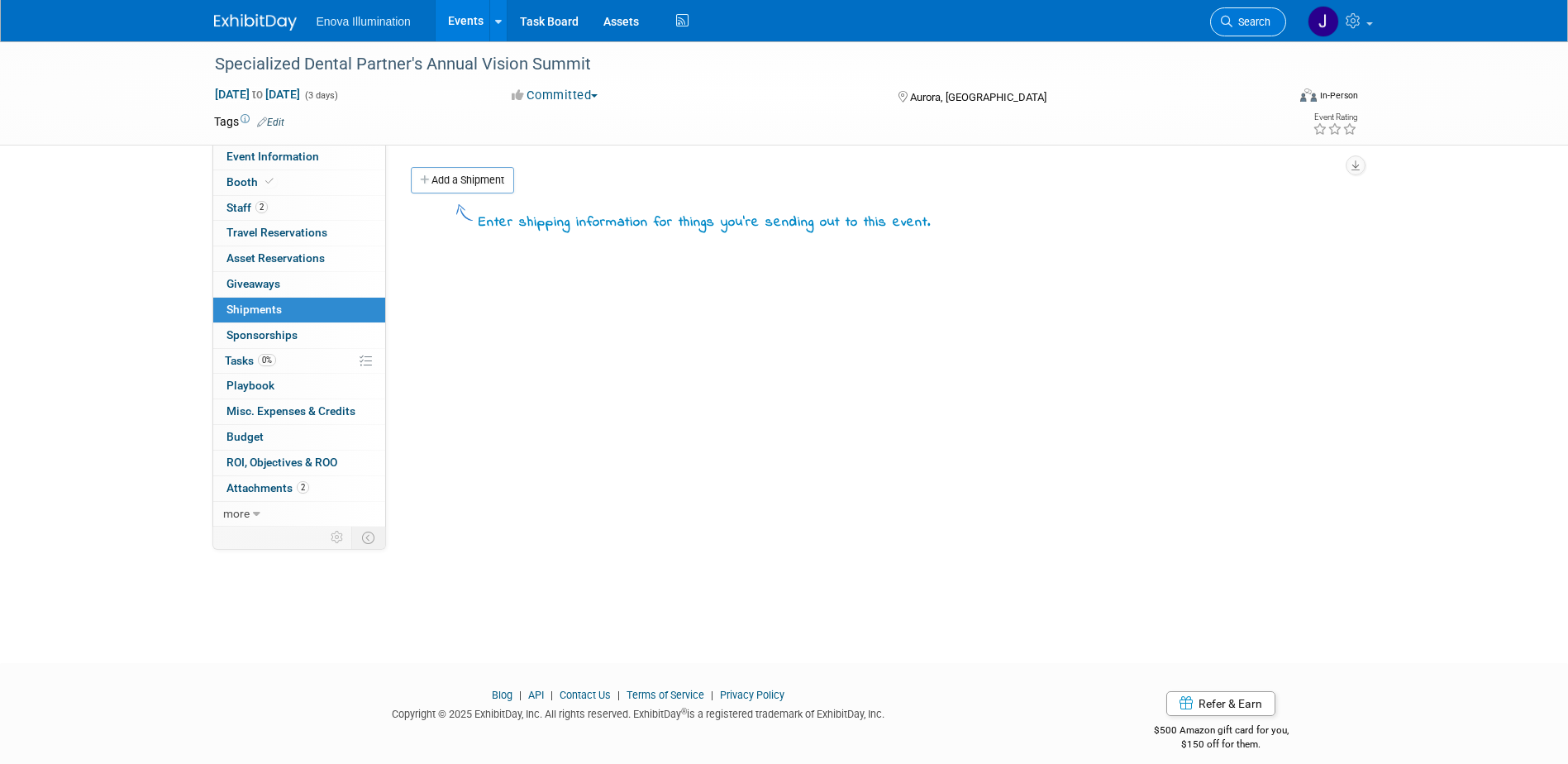
drag, startPoint x: 1239, startPoint y: 7, endPoint x: 1241, endPoint y: 24, distance: 17.1
click at [1240, 17] on li "Search" at bounding box center [1248, 20] width 76 height 41
click at [1241, 24] on span "Search" at bounding box center [1252, 22] width 38 height 12
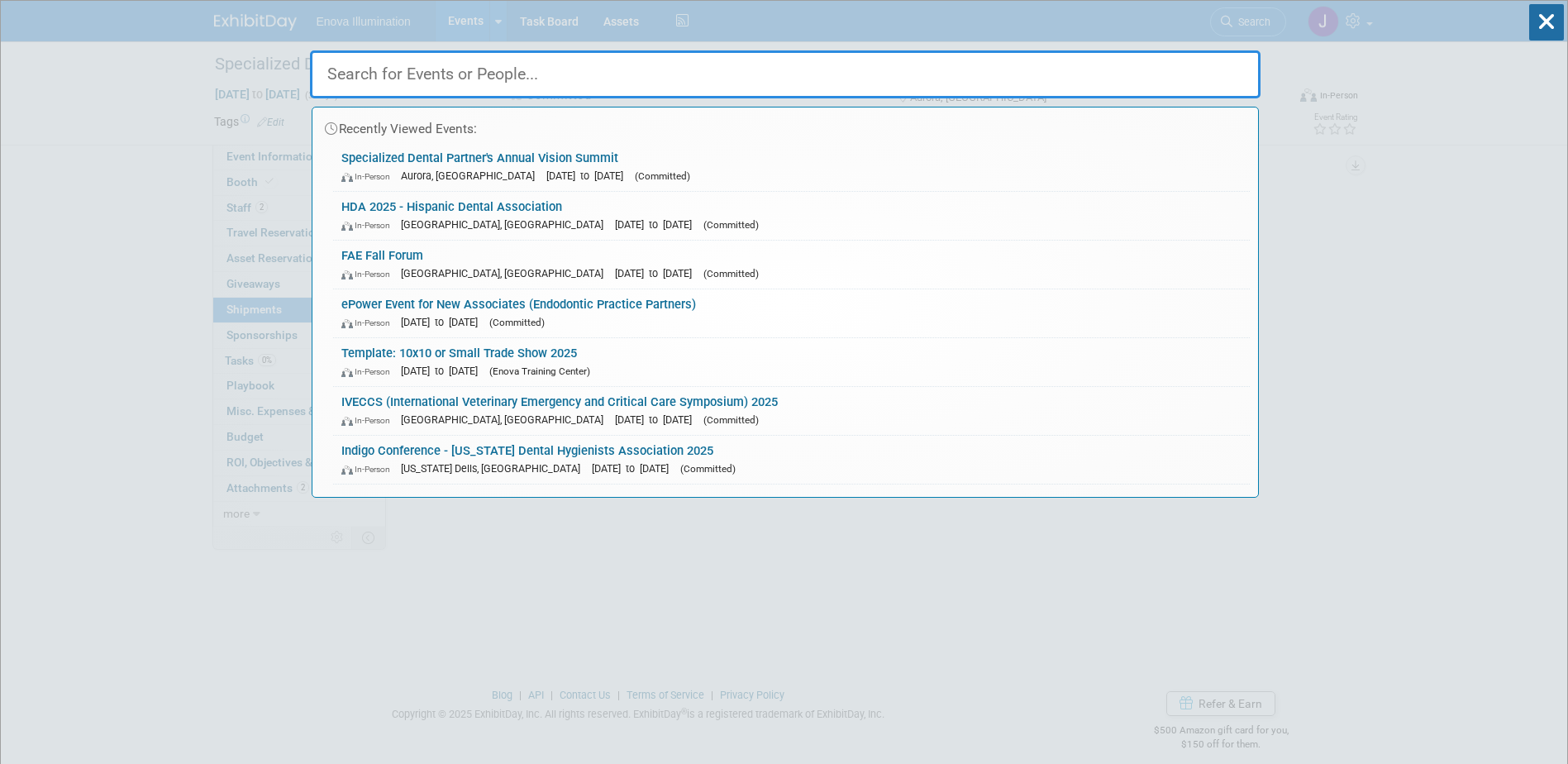
click at [1041, 61] on input "text" at bounding box center [784, 74] width 951 height 48
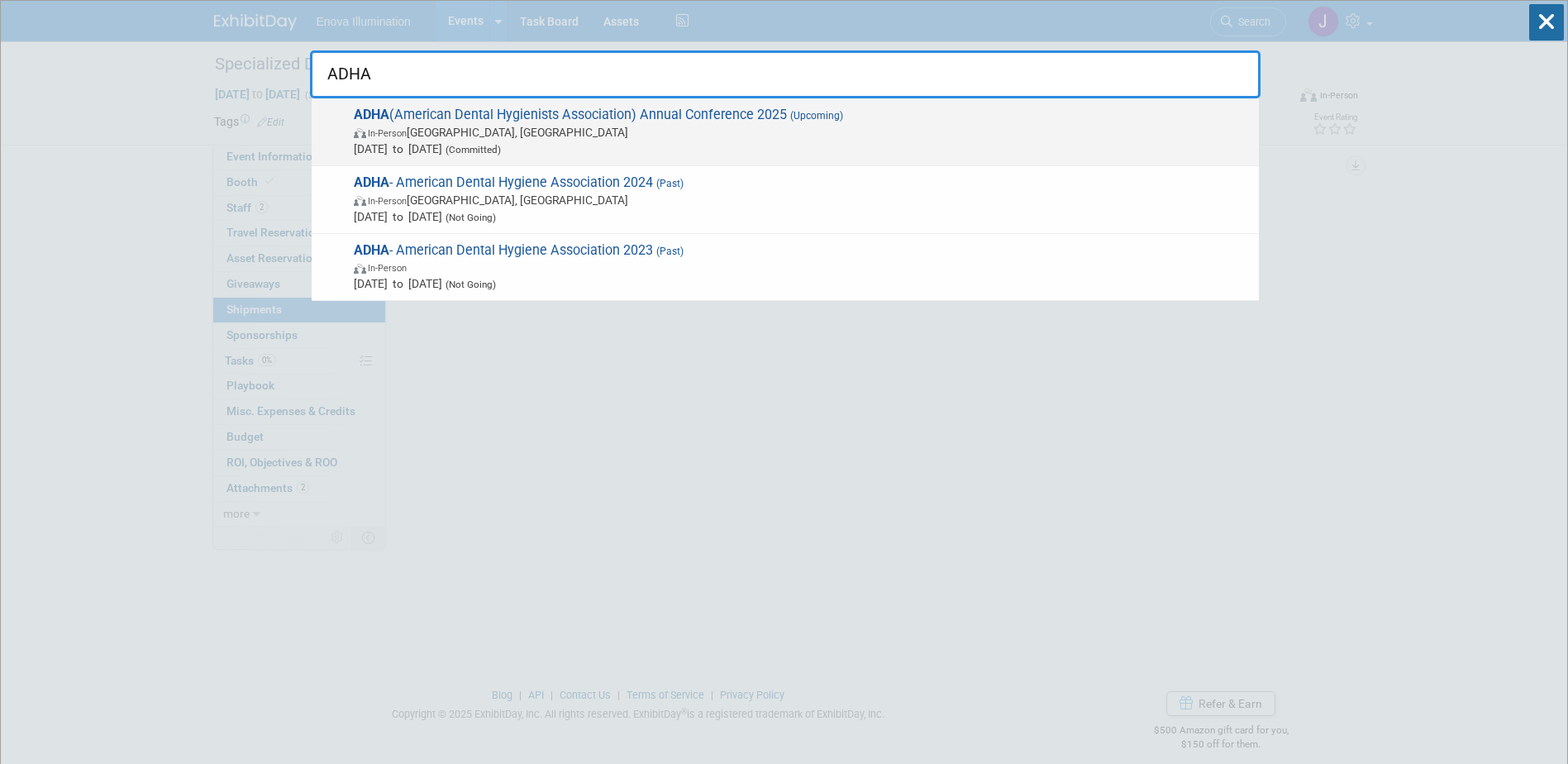
type input "ADHA"
click at [410, 152] on span "Oct 3, 2025 to Oct 5, 2025 (Committed)" at bounding box center [802, 149] width 897 height 17
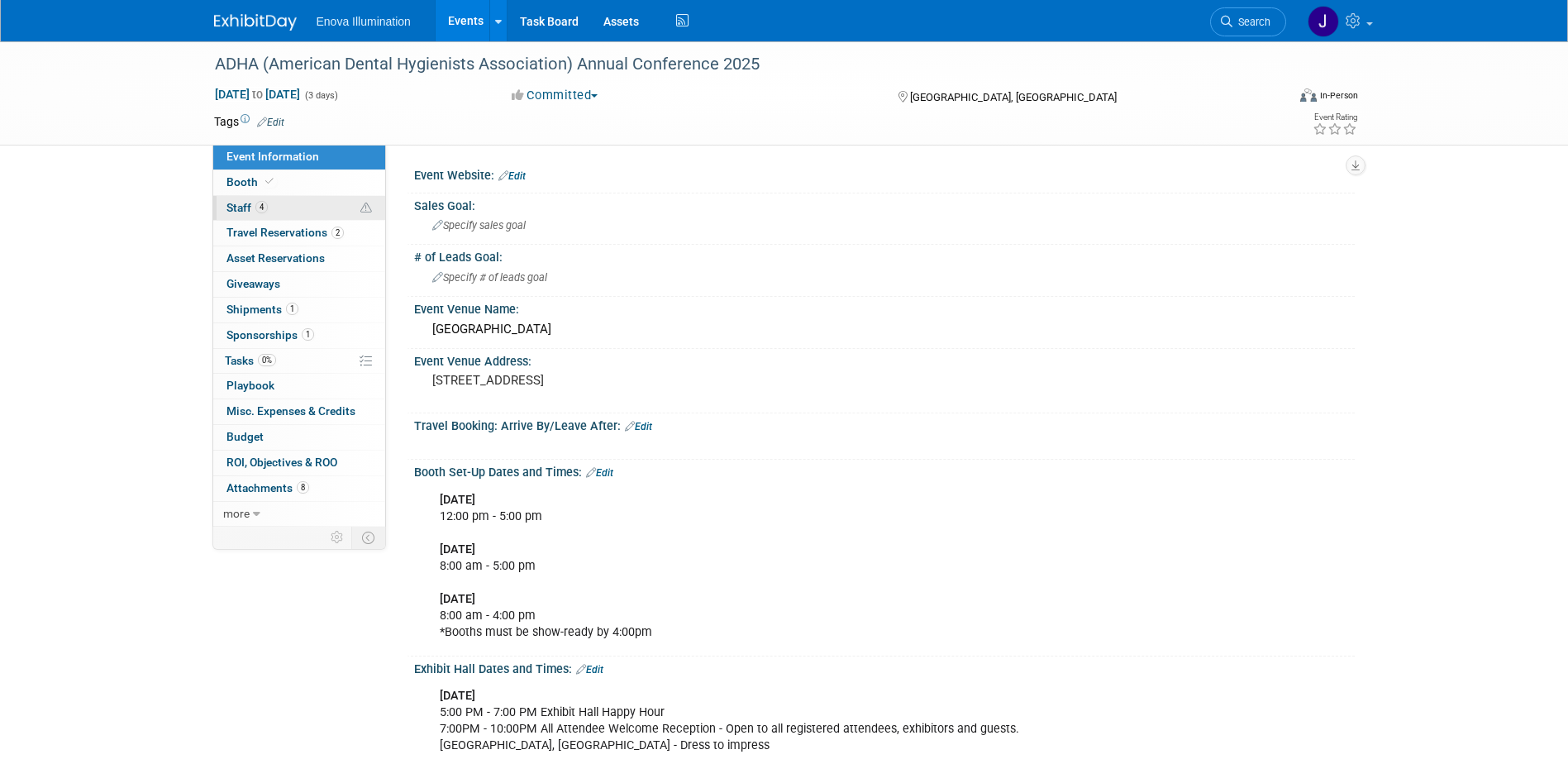
click at [310, 212] on link "4 Staff 4" at bounding box center [299, 209] width 172 height 25
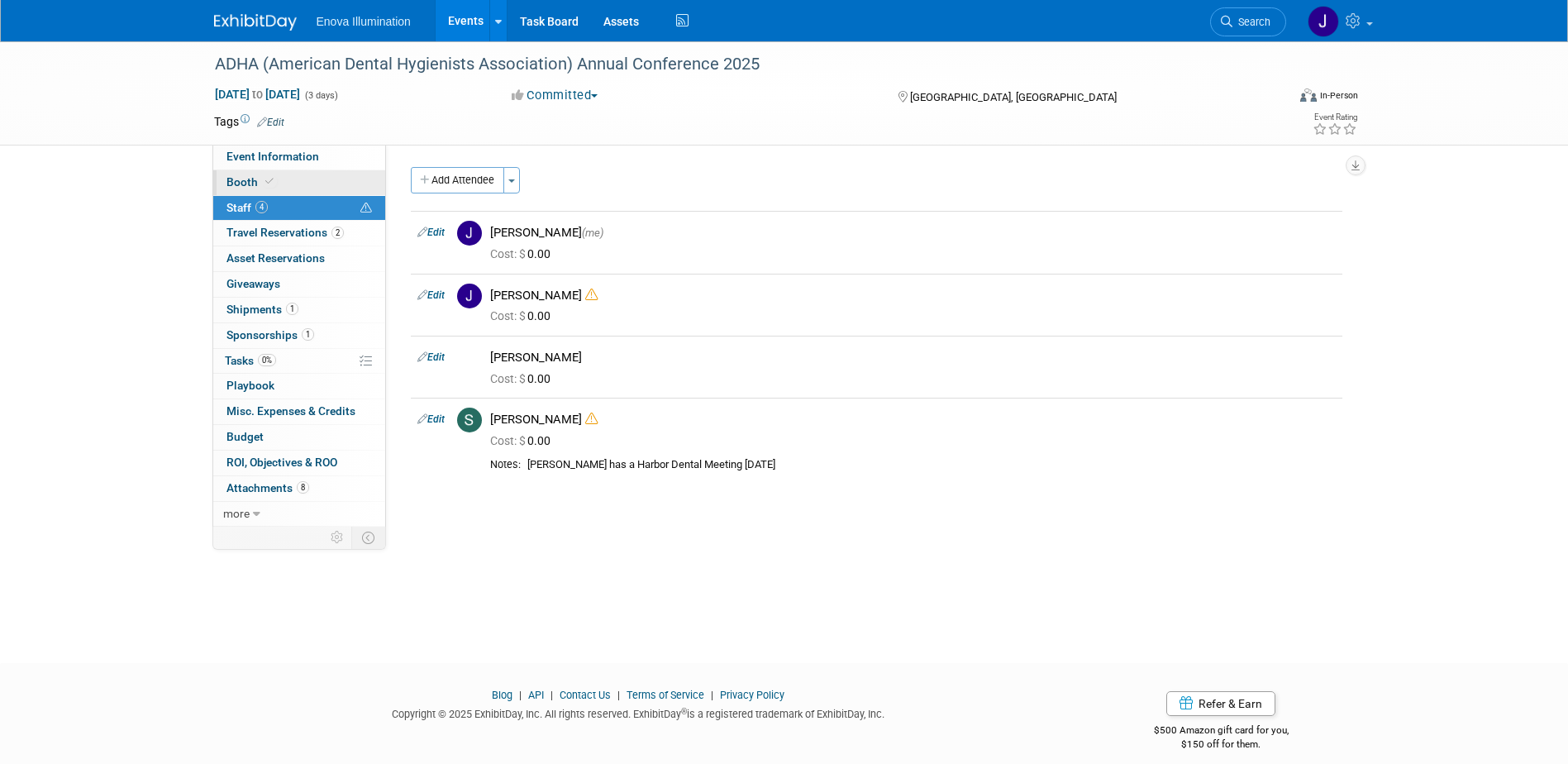
click at [274, 178] on span at bounding box center [270, 181] width 15 height 12
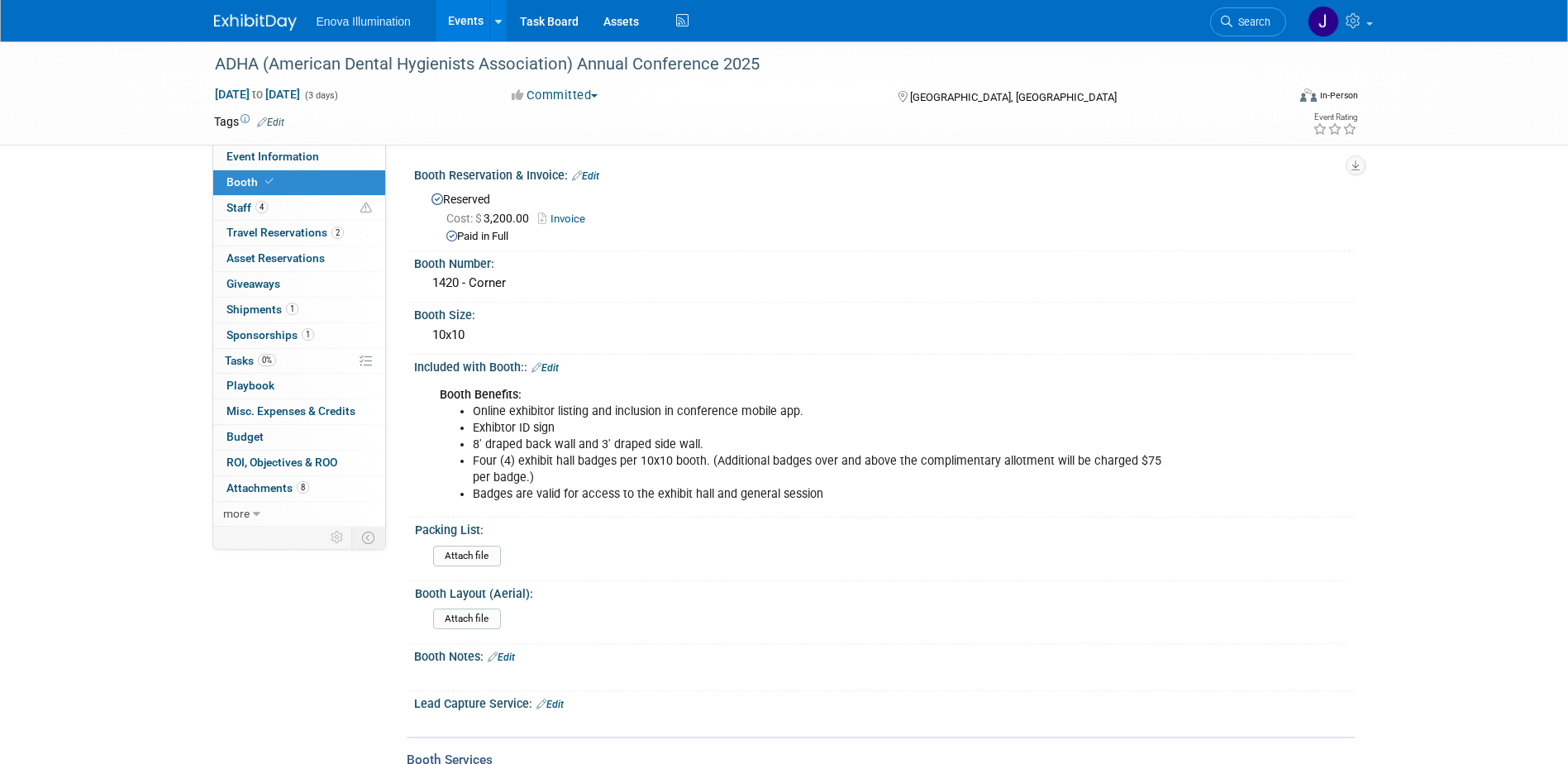
click at [674, 552] on div "Attach file" at bounding box center [887, 559] width 908 height 26
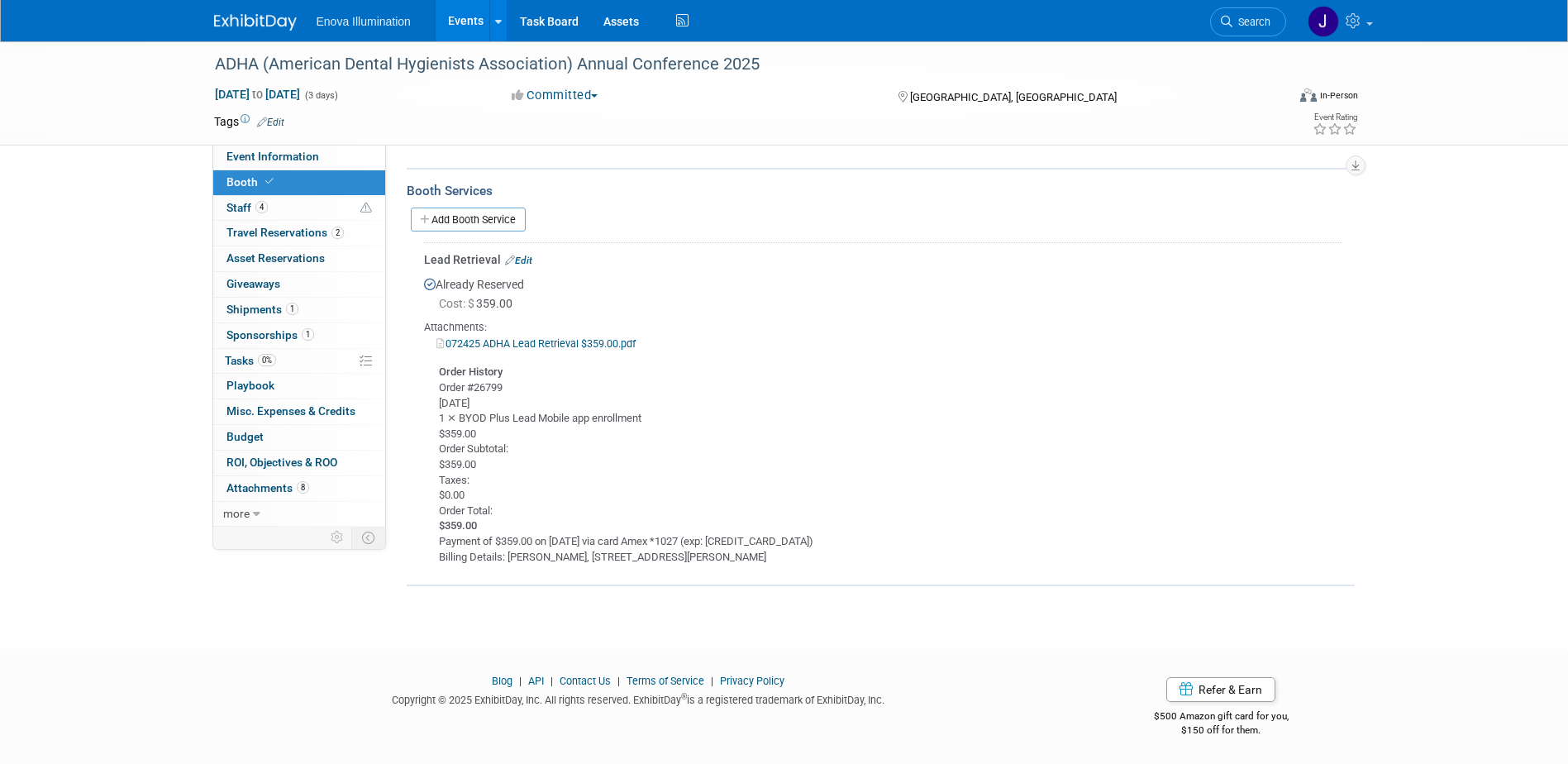
scroll to position [73, 0]
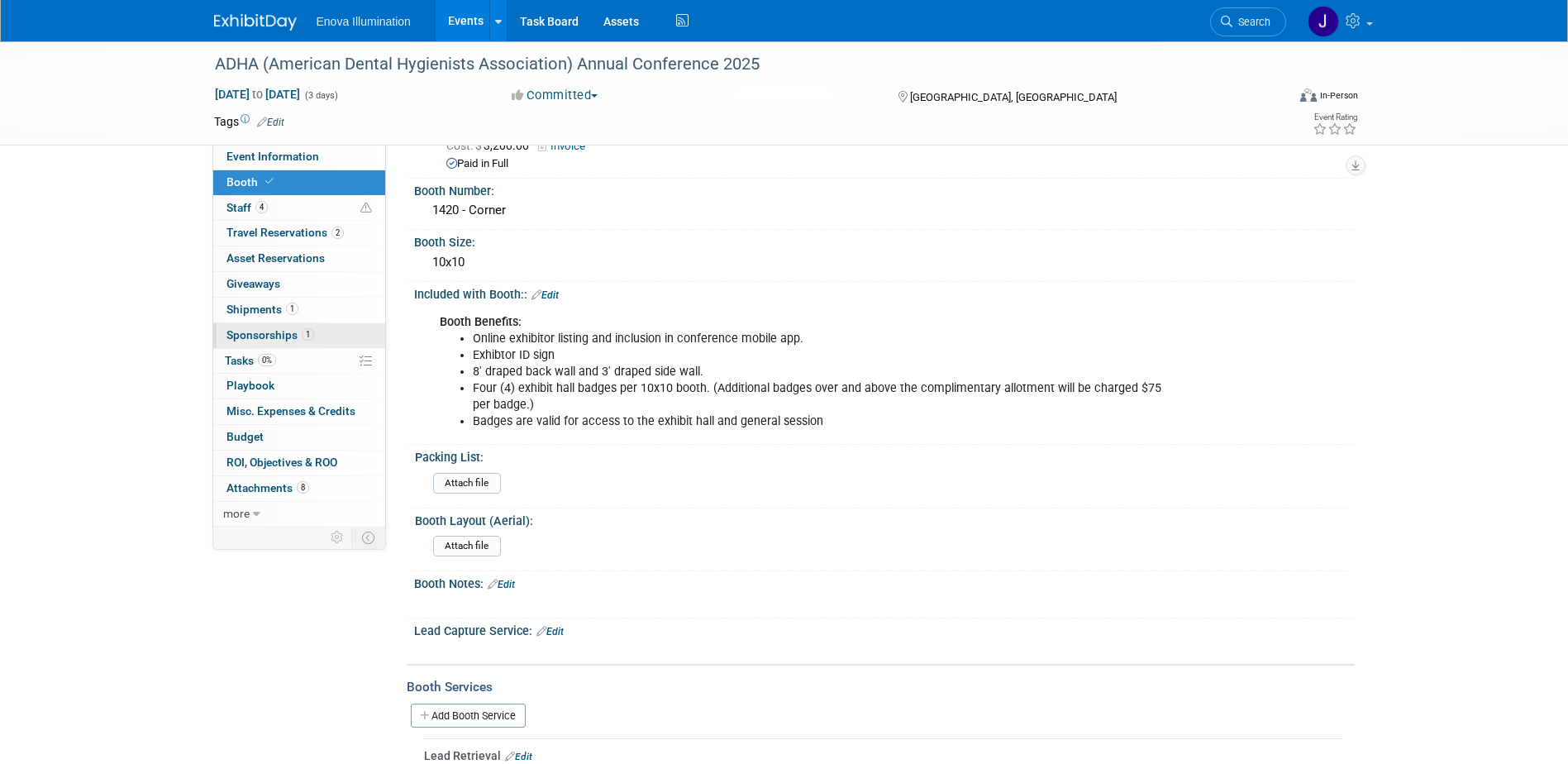
click at [253, 337] on span "Sponsorships 1" at bounding box center [270, 335] width 88 height 13
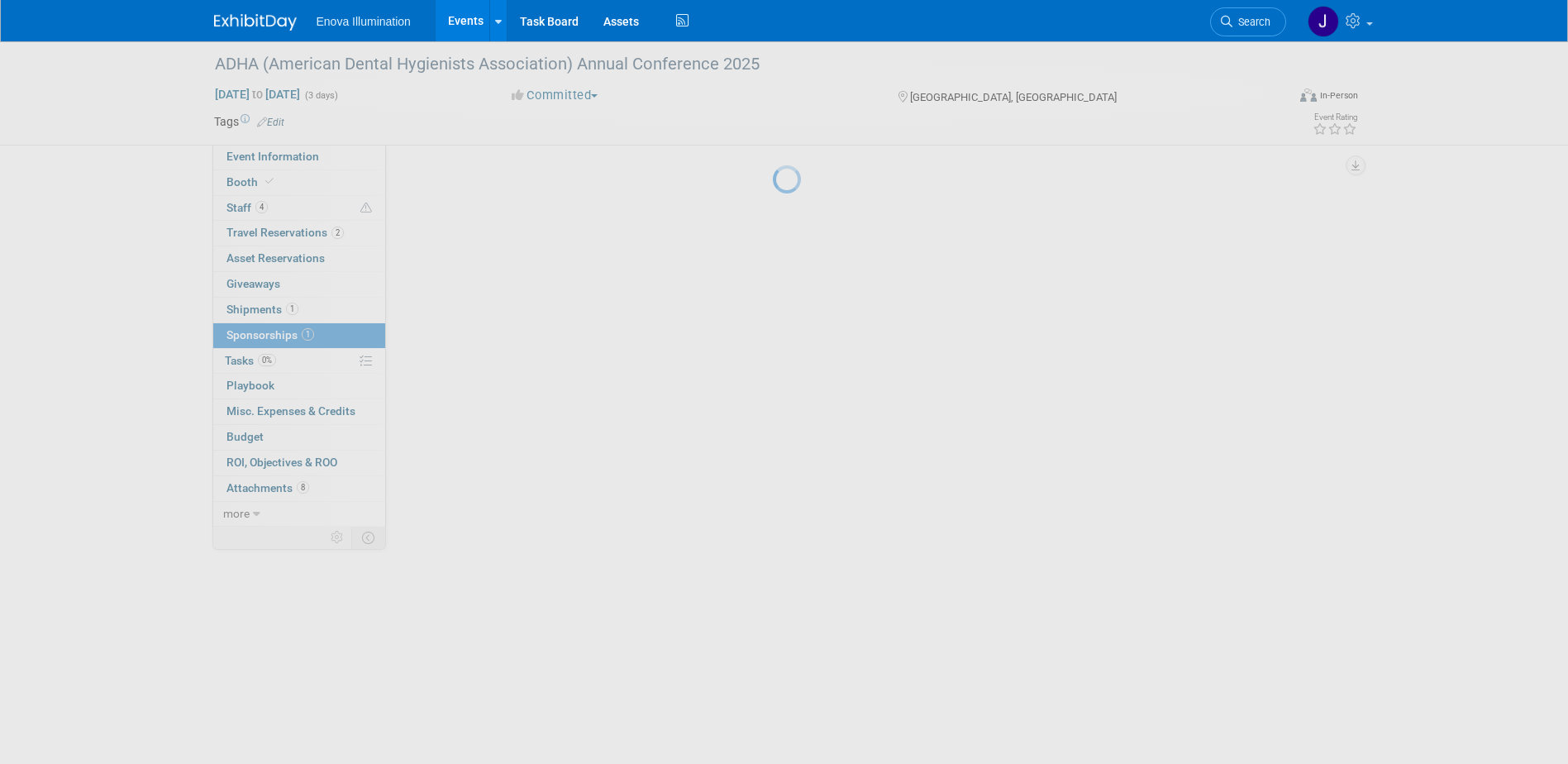
scroll to position [0, 0]
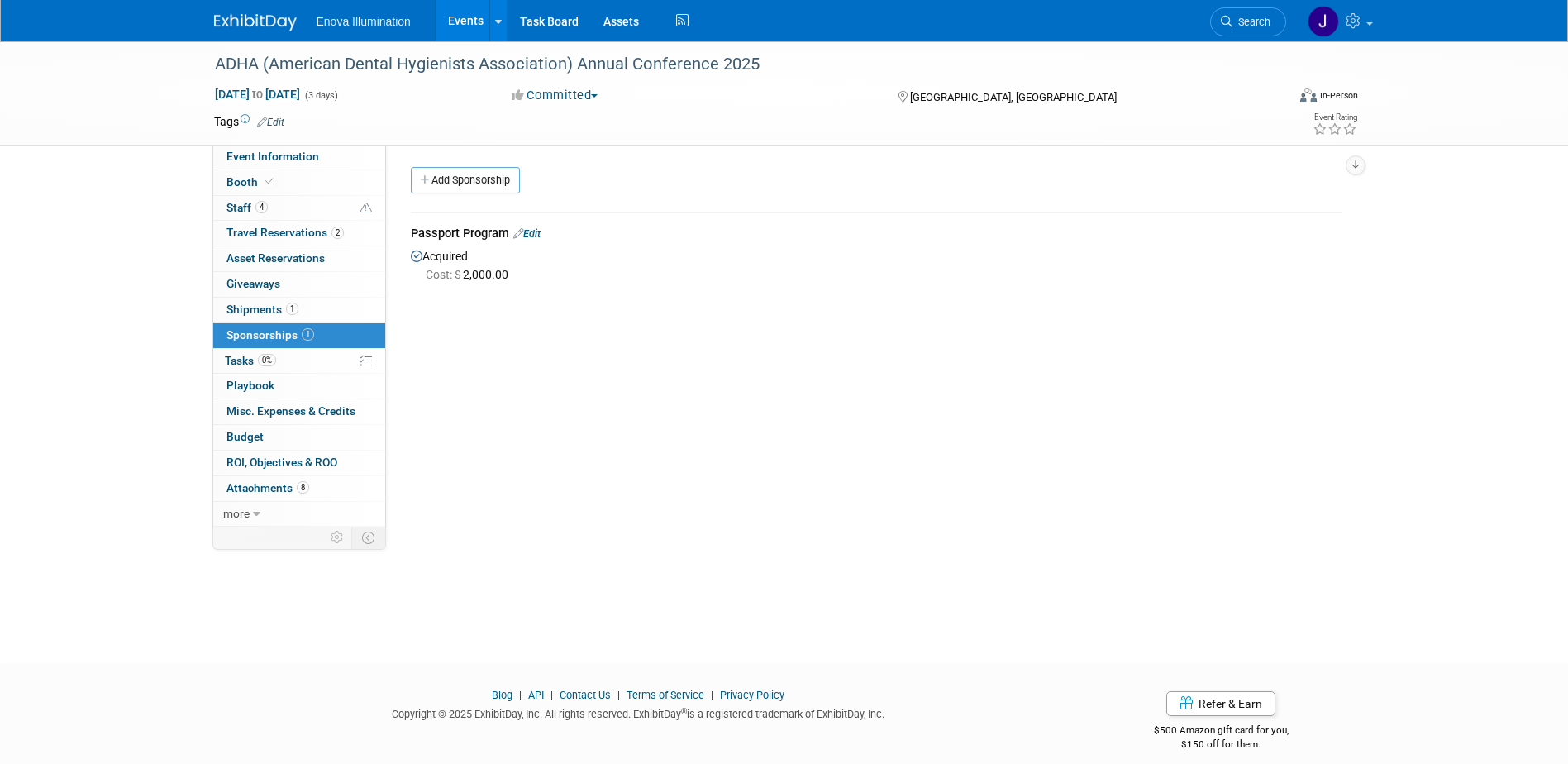
click at [541, 229] on link "Edit" at bounding box center [527, 233] width 27 height 12
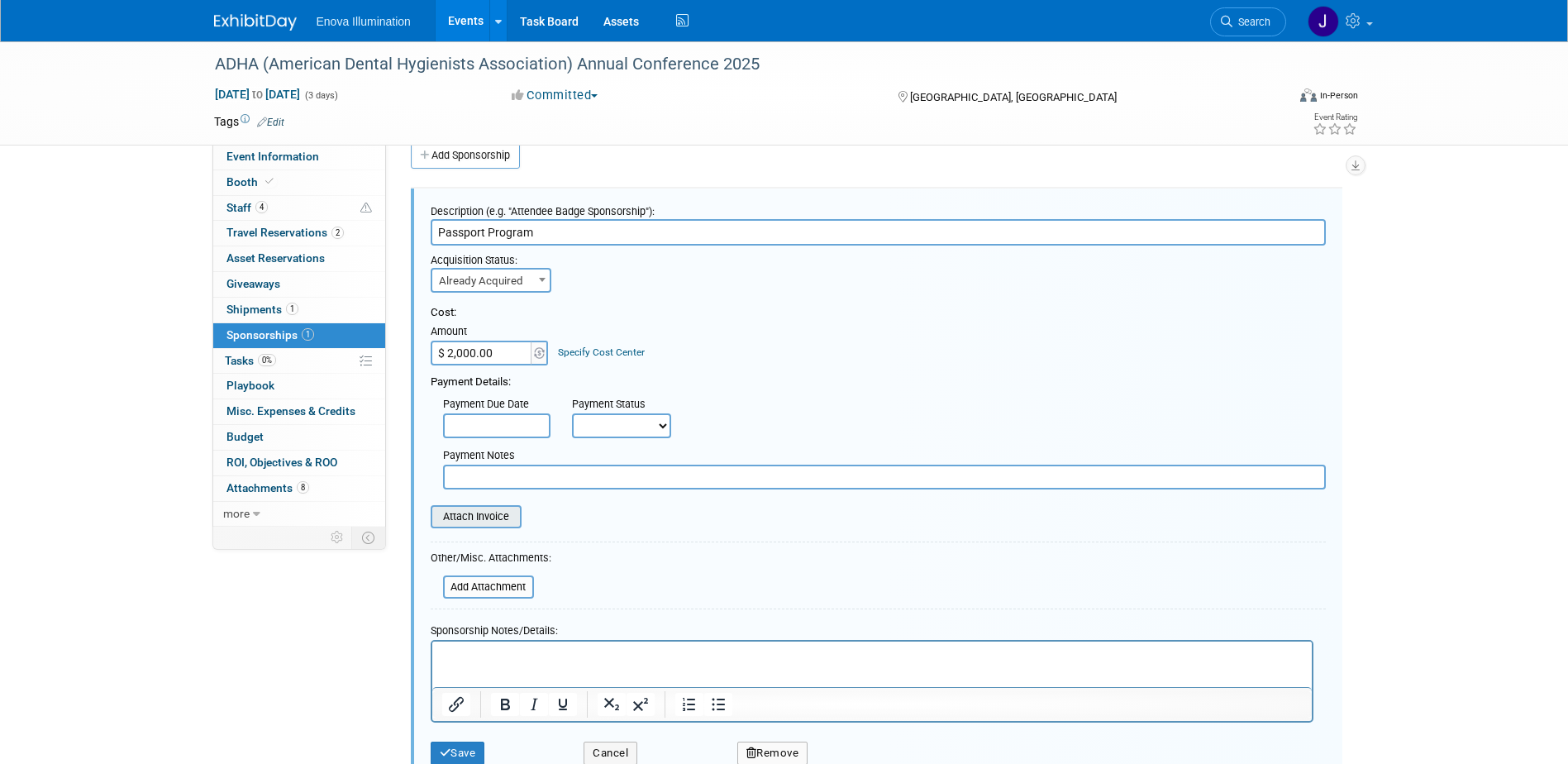
click at [476, 523] on input "file" at bounding box center [421, 517] width 196 height 20
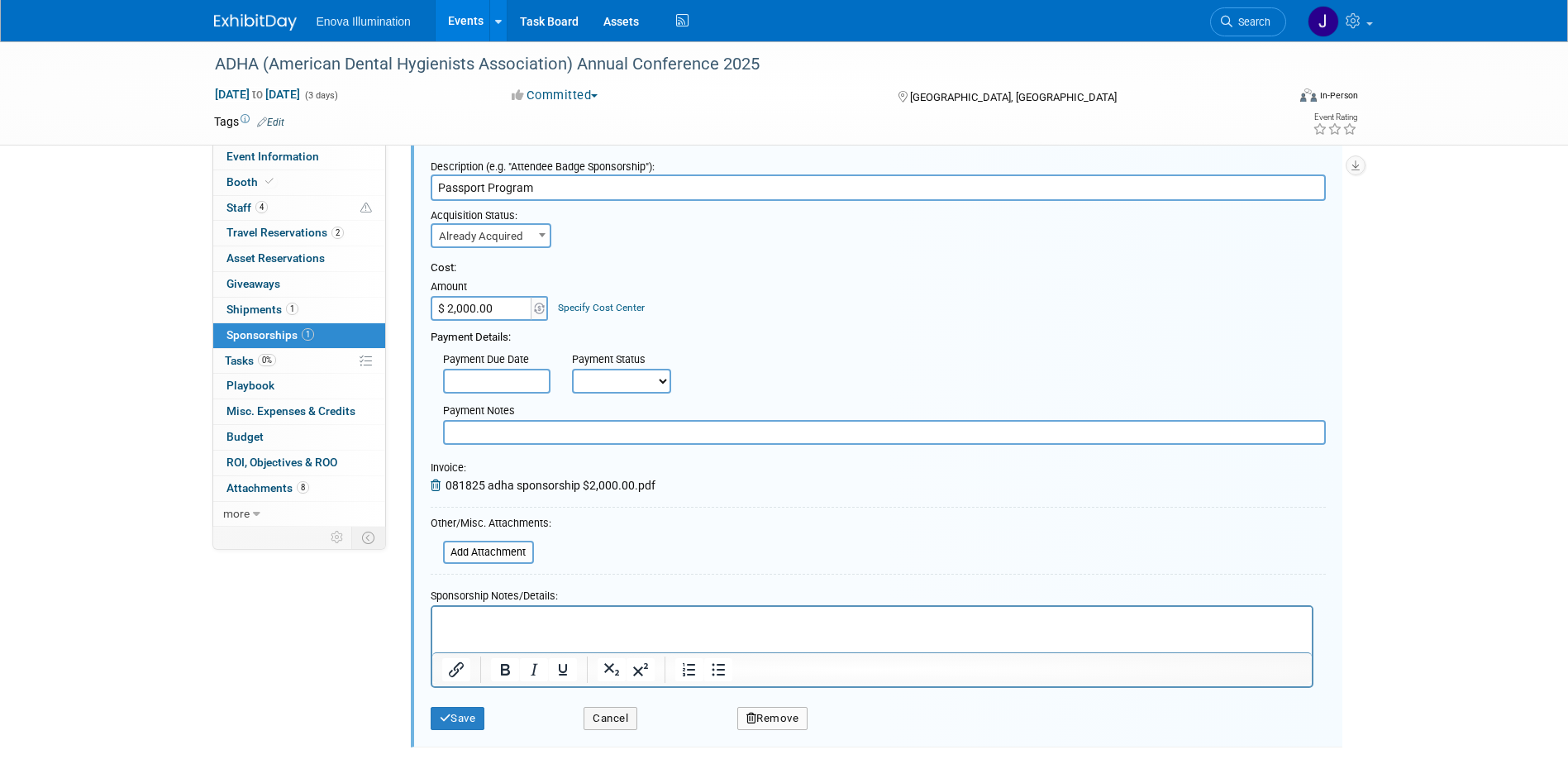
scroll to position [190, 0]
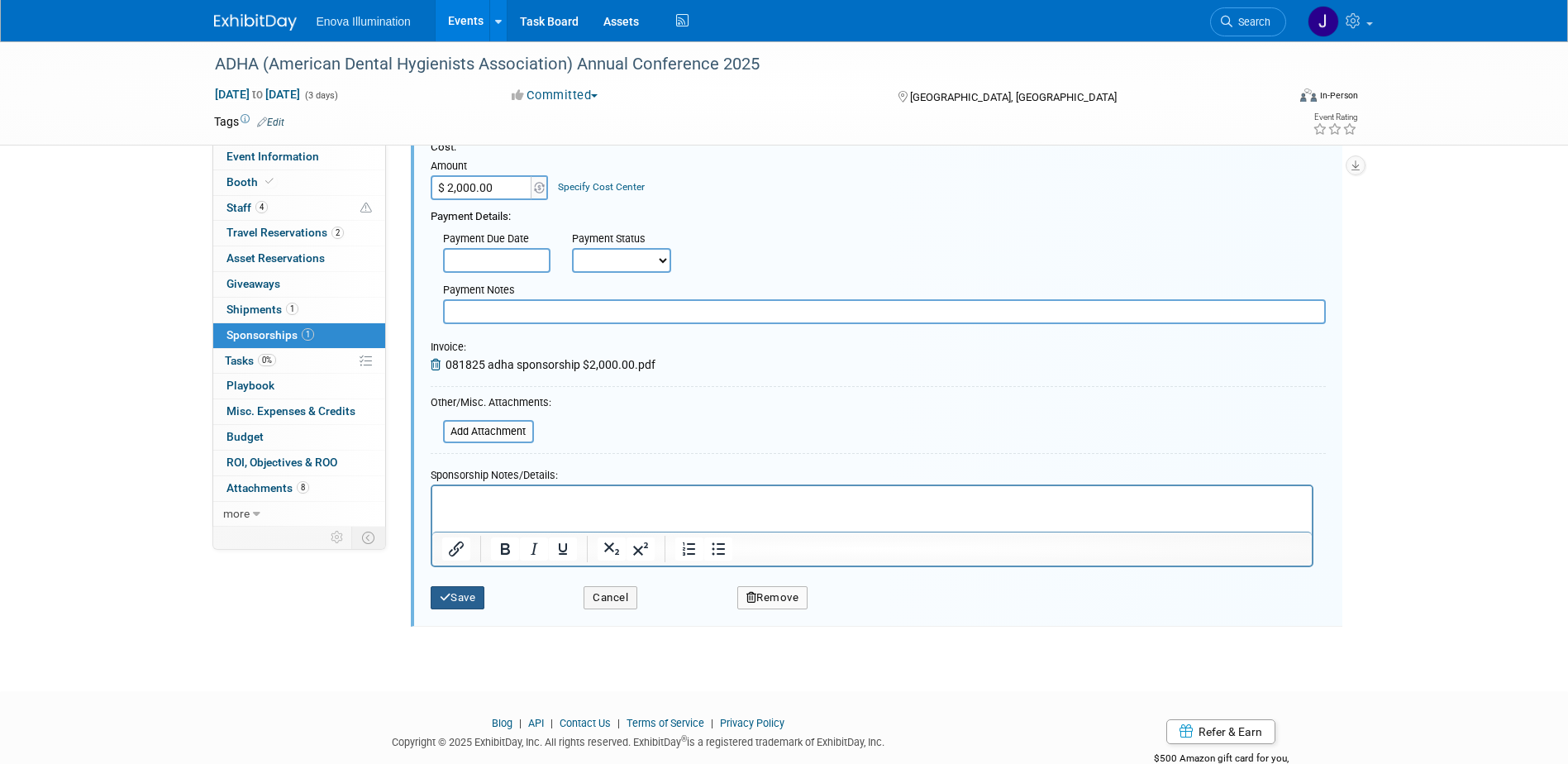
click at [457, 596] on button "Save" at bounding box center [458, 598] width 55 height 24
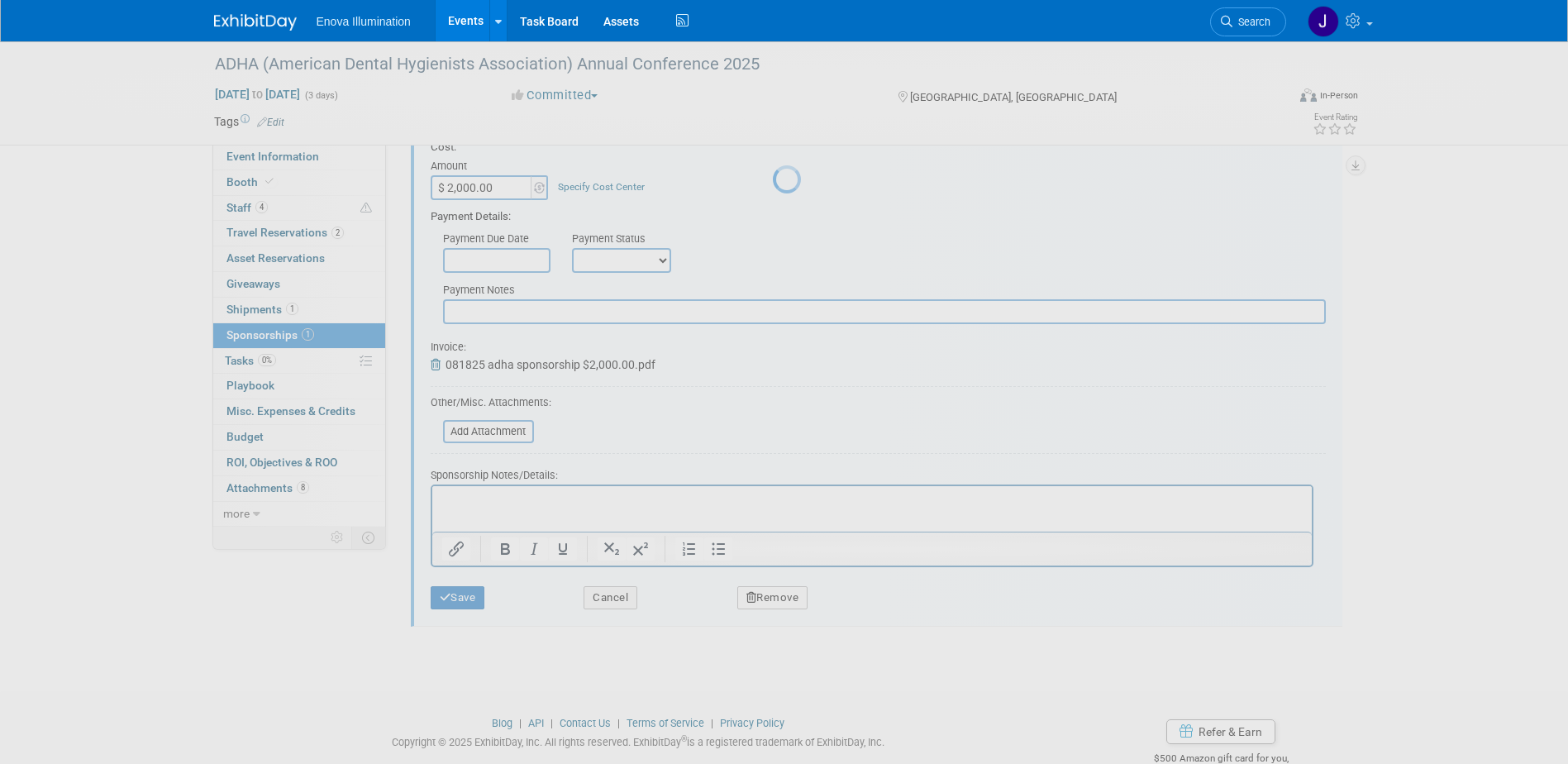
scroll to position [15, 0]
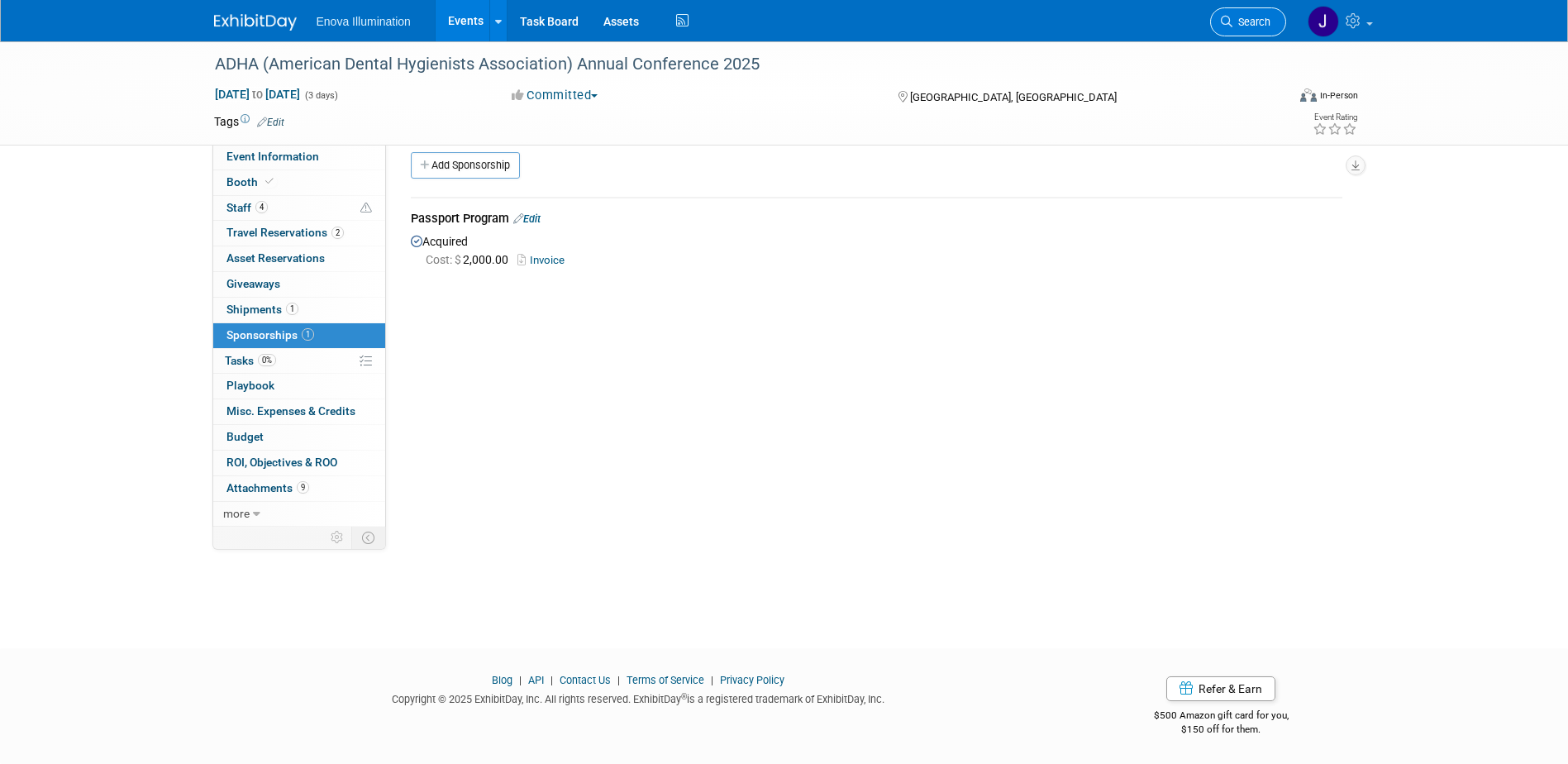
click at [1258, 18] on span "Search" at bounding box center [1252, 22] width 38 height 12
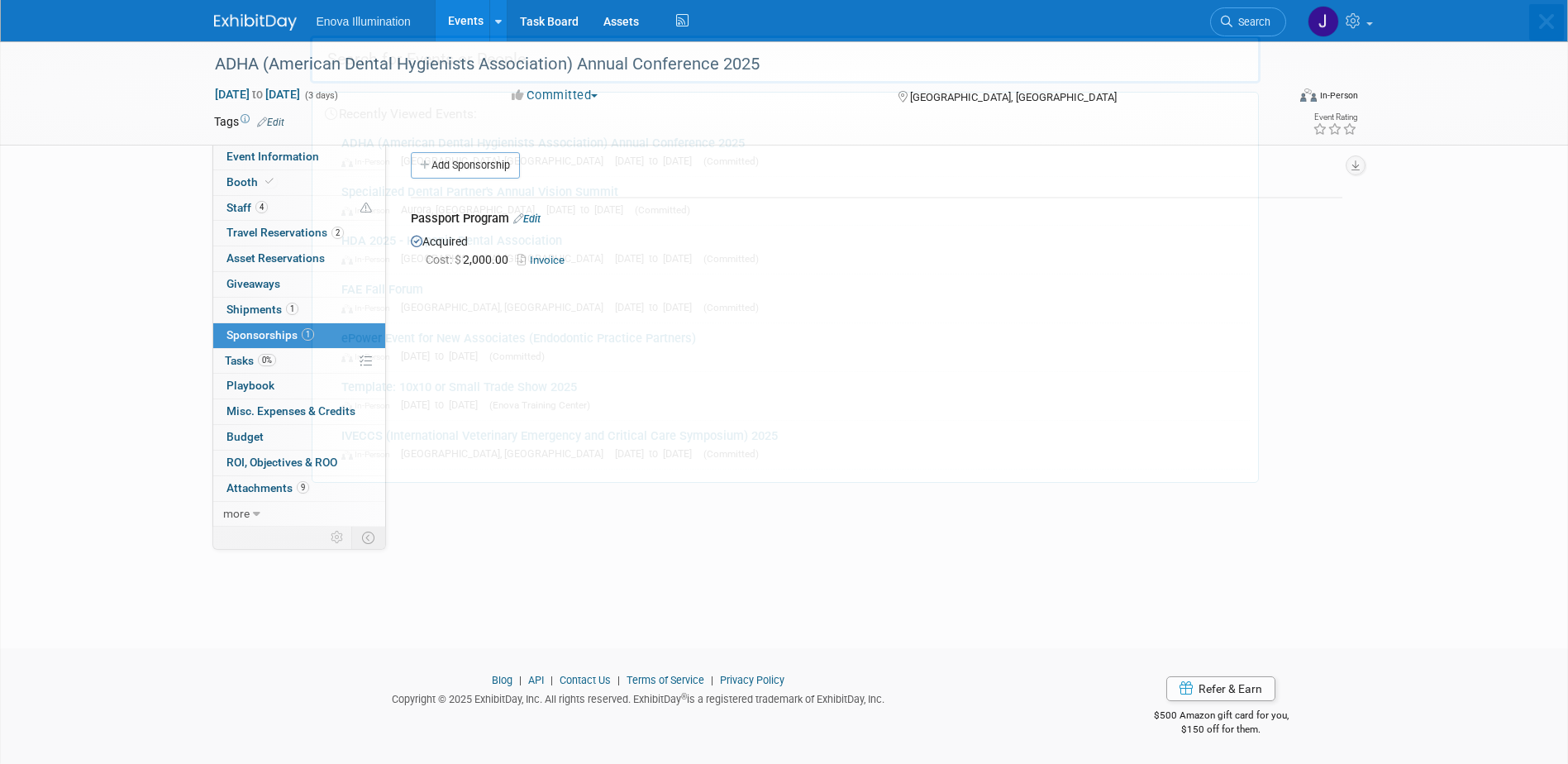
scroll to position [0, 0]
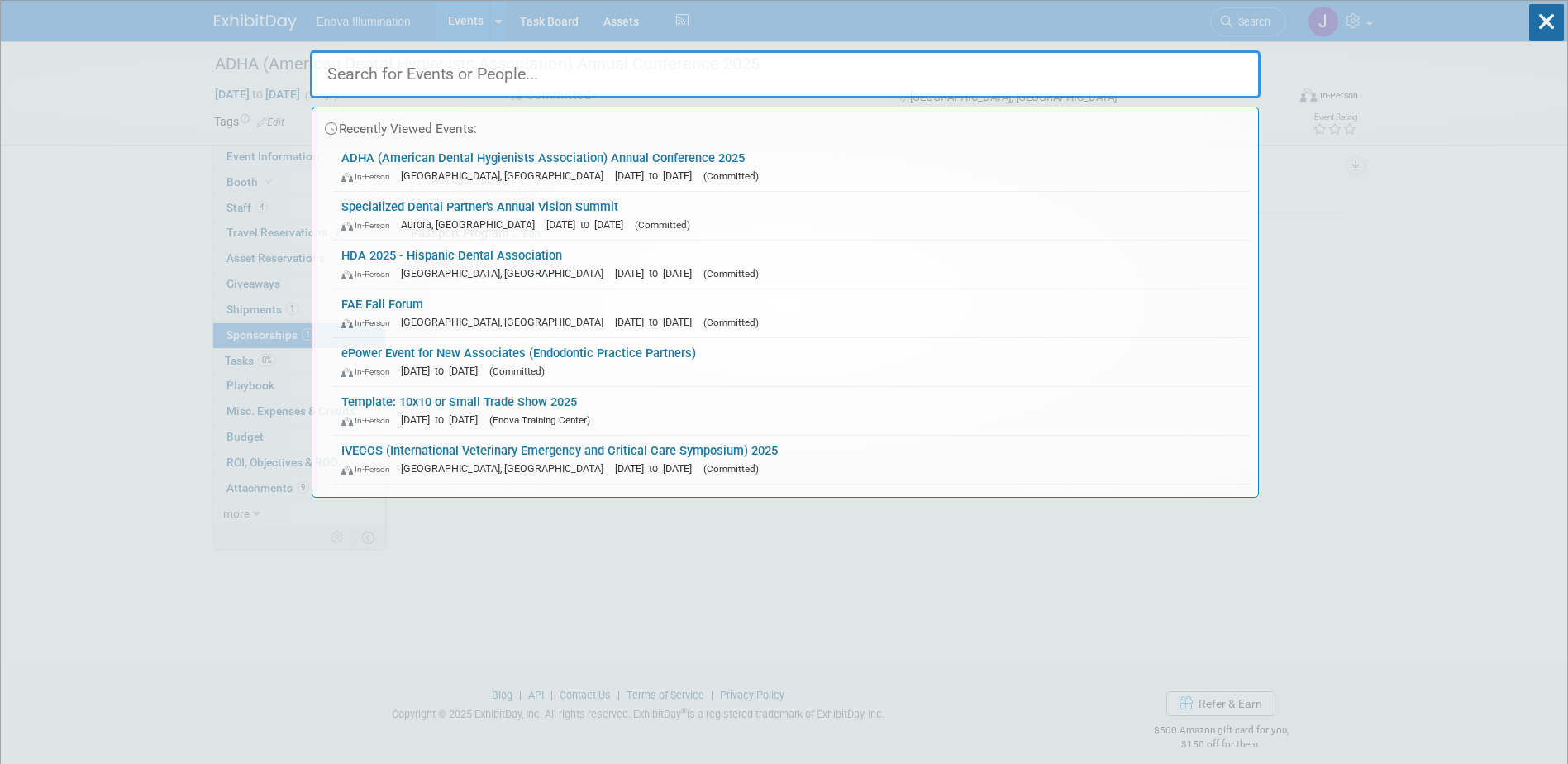
click at [983, 66] on input "text" at bounding box center [784, 74] width 951 height 48
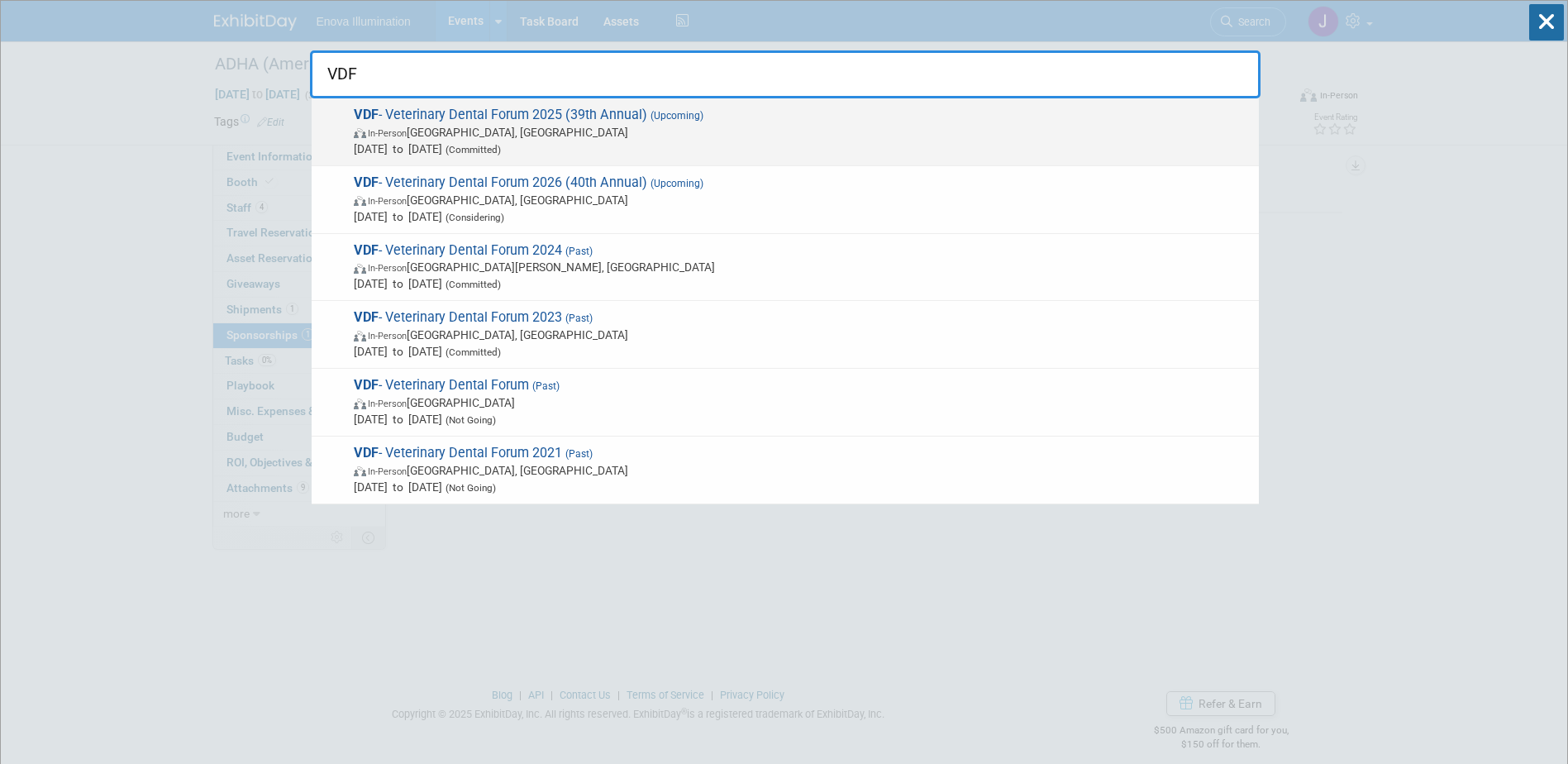
type input "VDF"
click at [456, 107] on span "VDF - Veterinary Dental Forum 2025 (39th Annual) (Upcoming) In-Person San Anton…" at bounding box center [800, 131] width 902 height 50
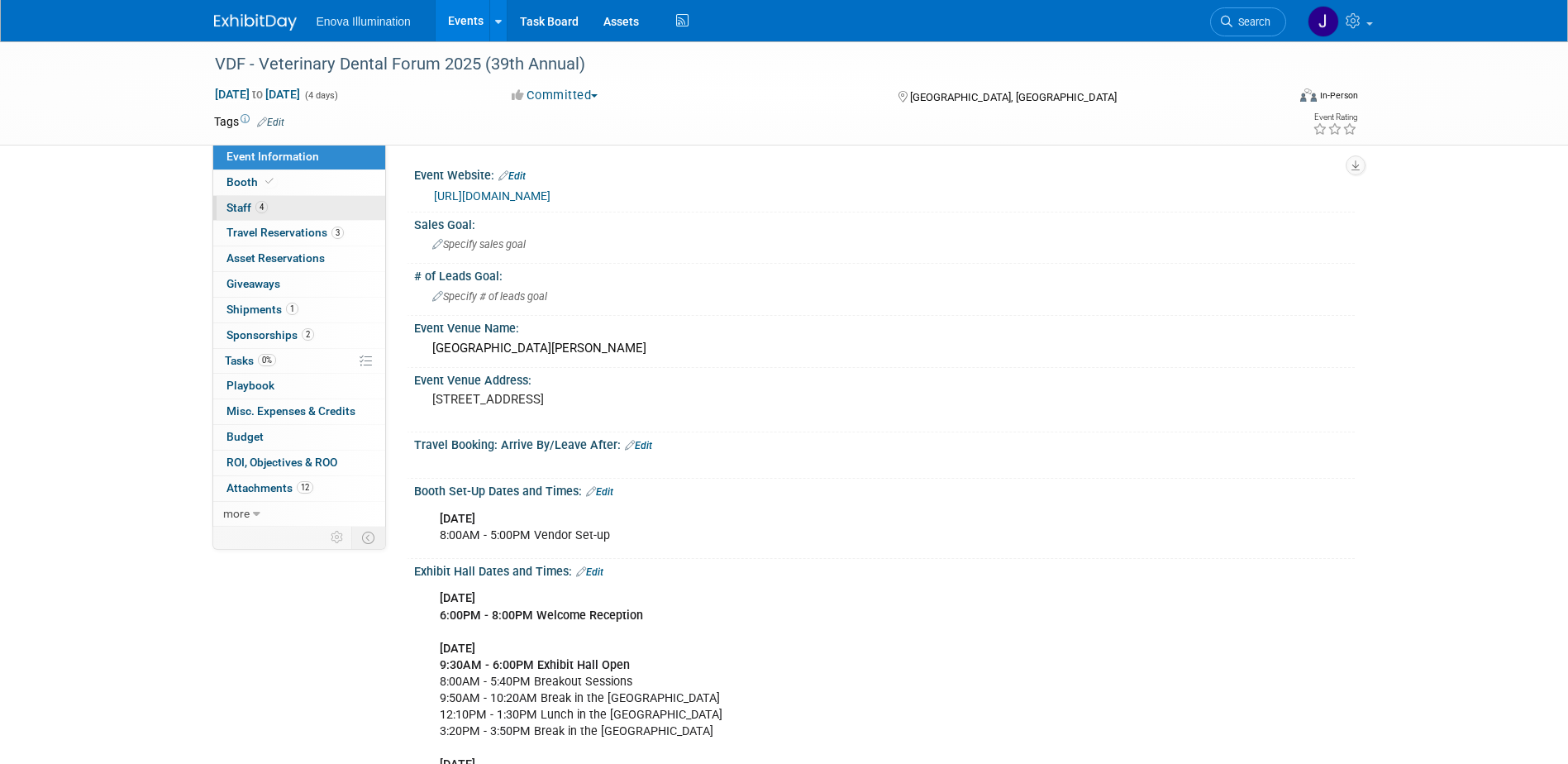
click at [239, 208] on span "Staff 4" at bounding box center [247, 208] width 42 height 13
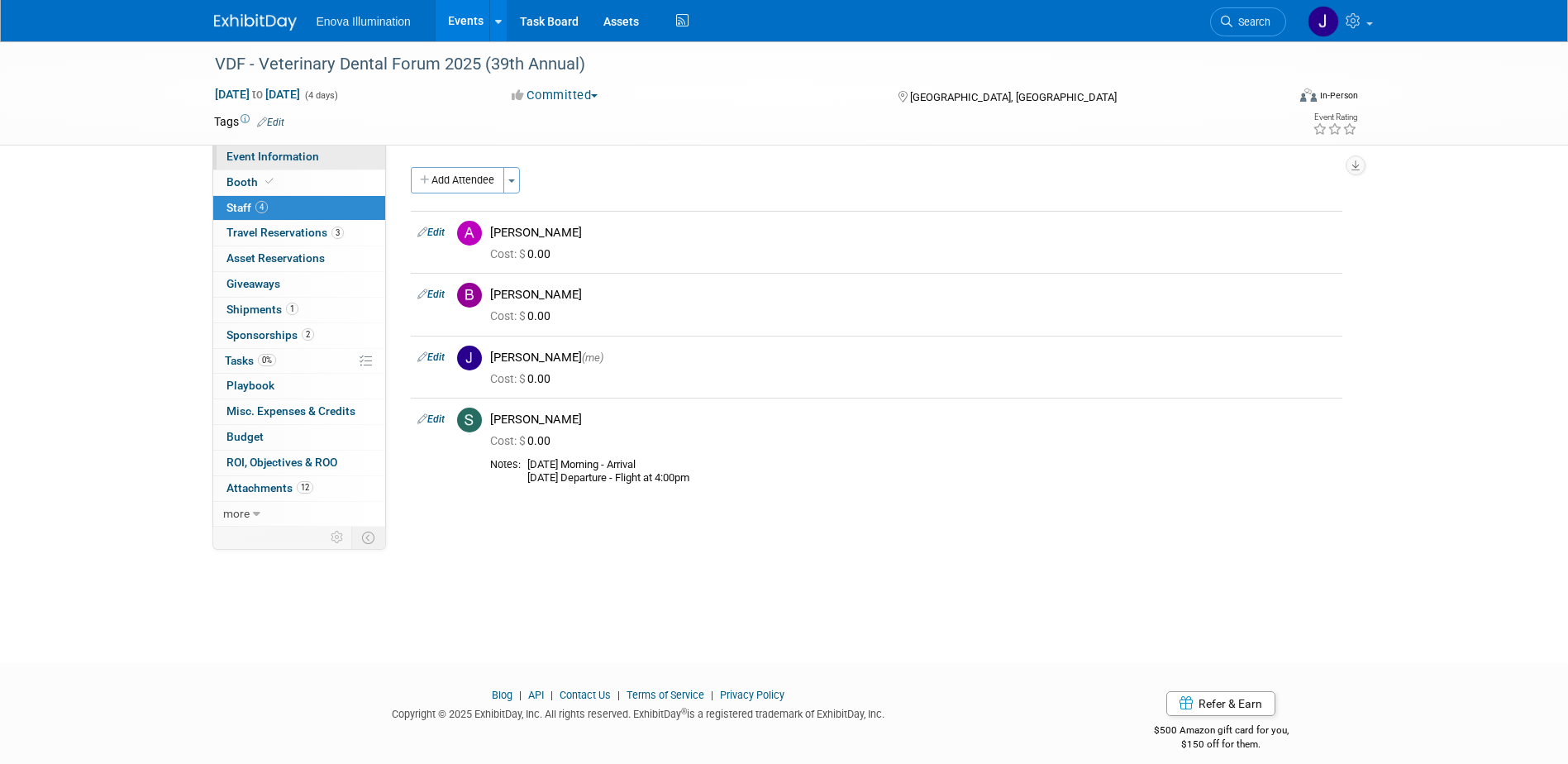
click at [308, 147] on link "Event Information" at bounding box center [299, 157] width 172 height 25
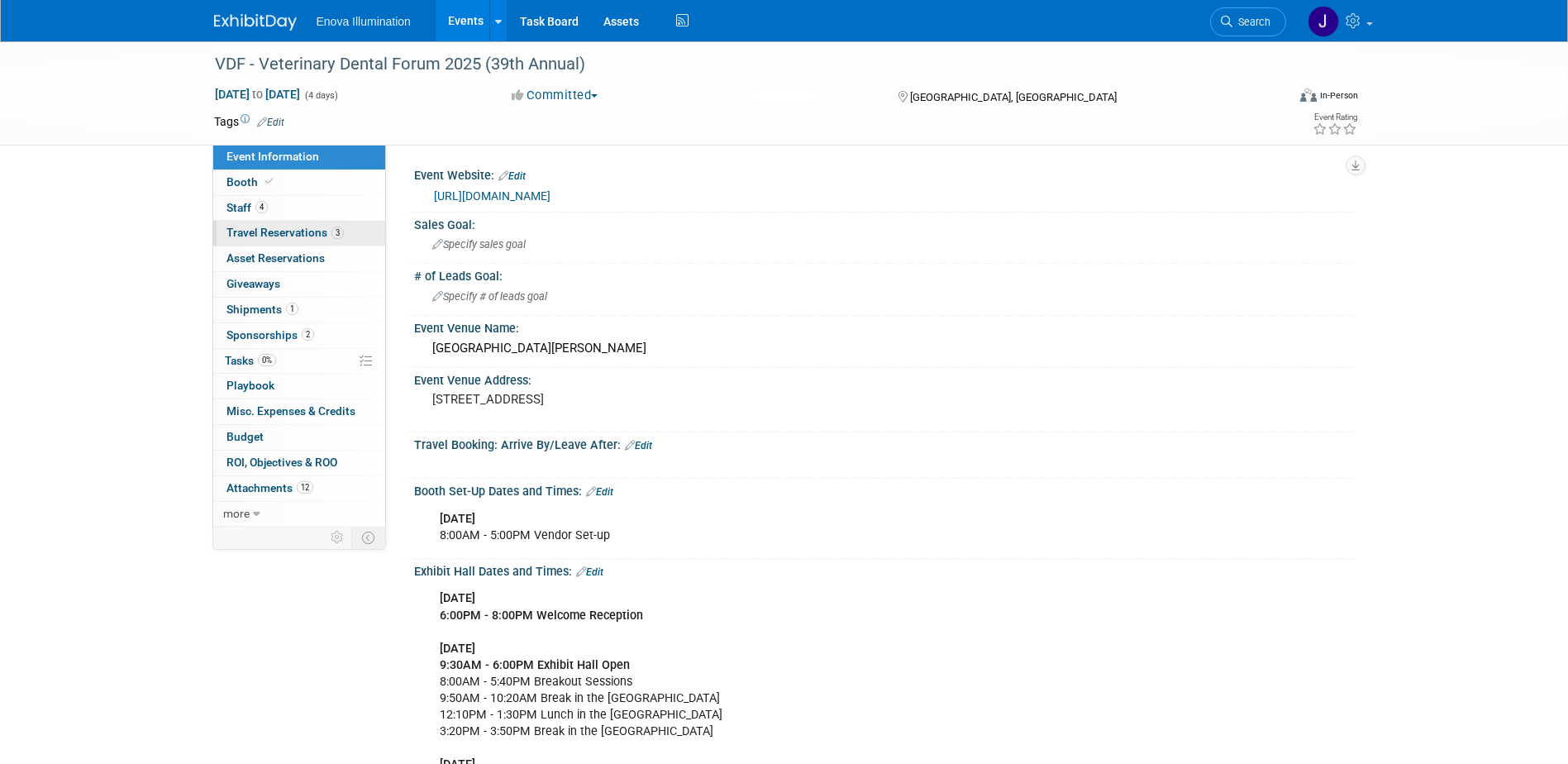
click at [311, 235] on span "Travel Reservations 3" at bounding box center [285, 232] width 117 height 13
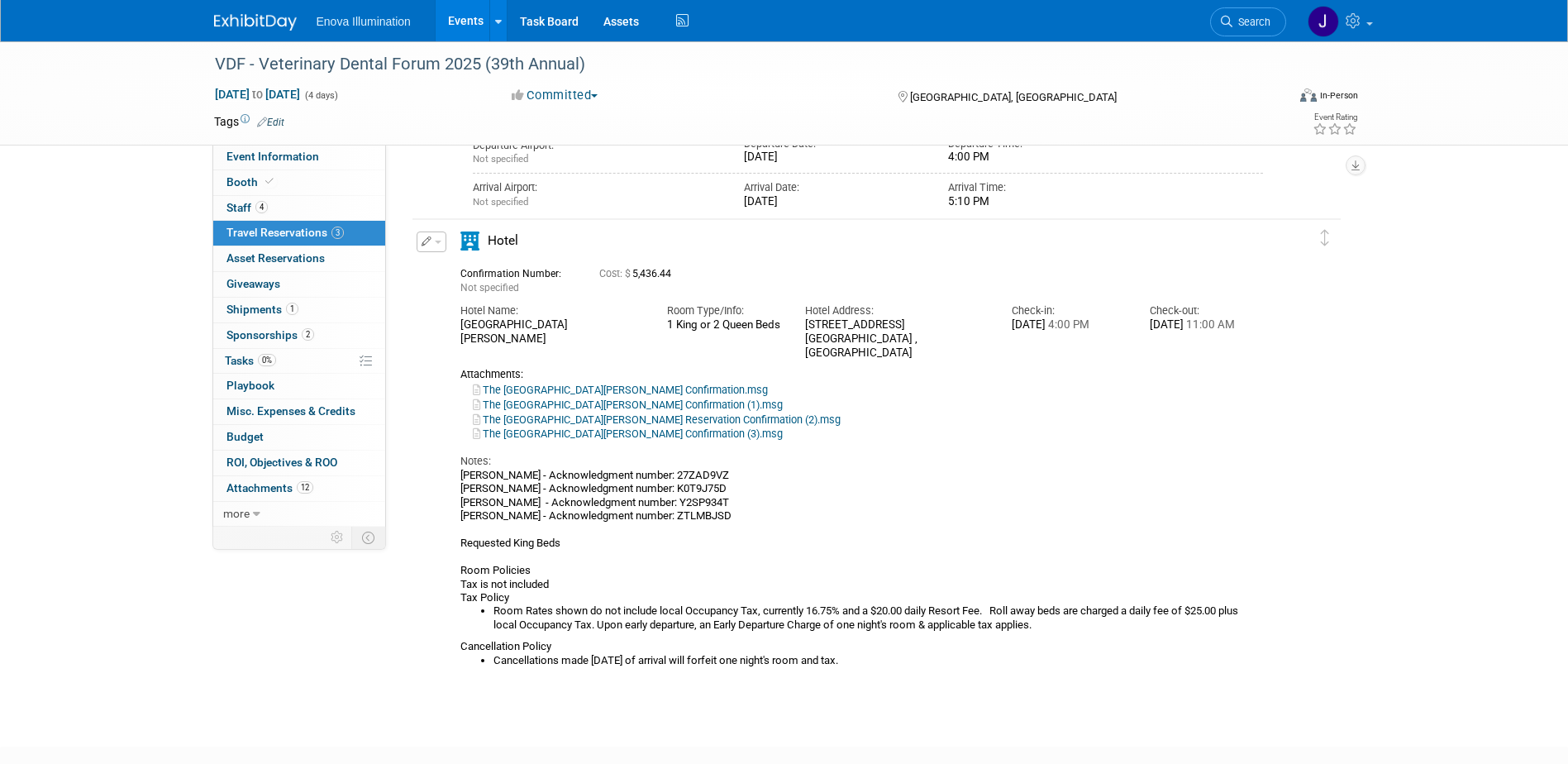
scroll to position [904, 0]
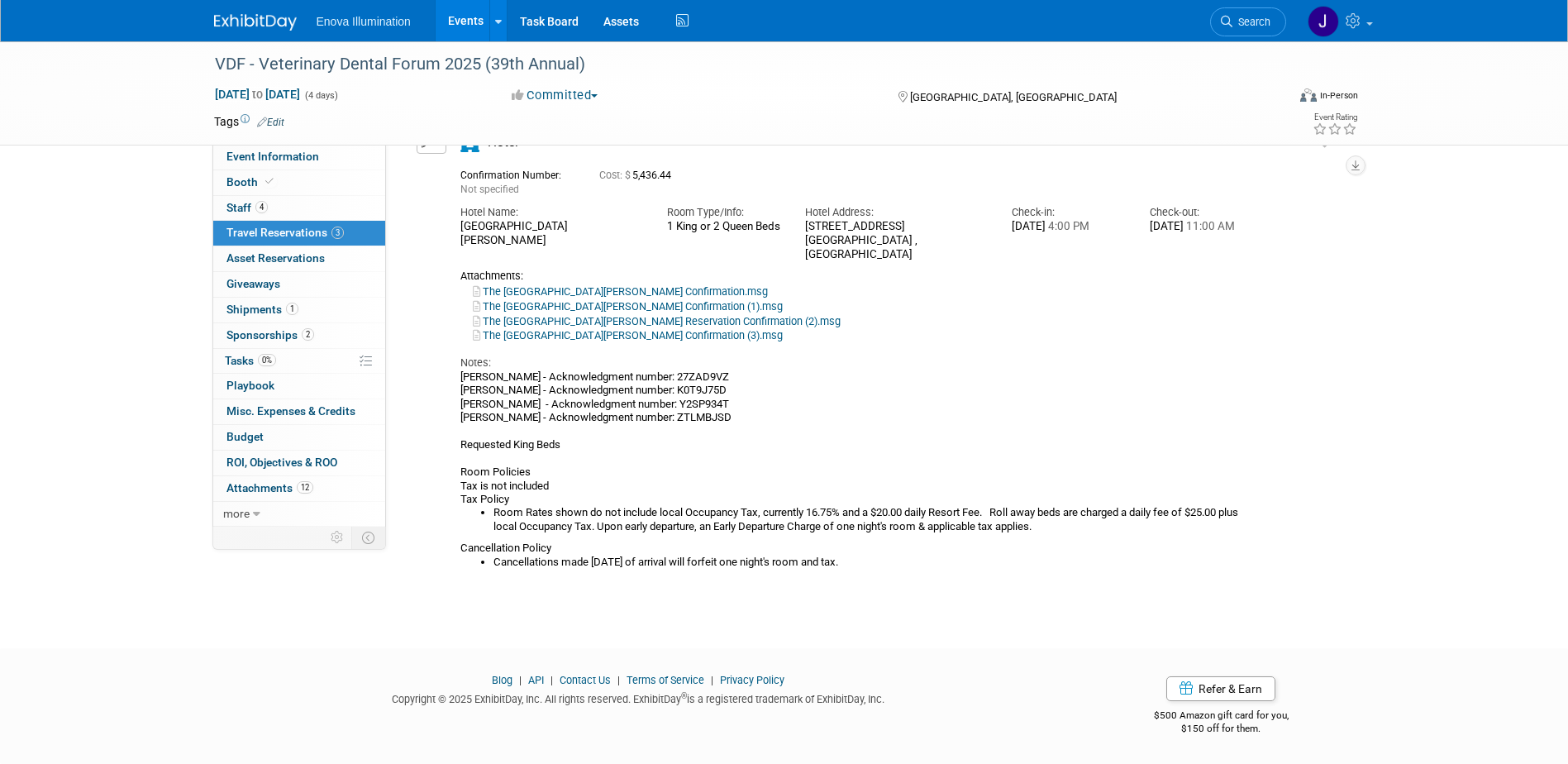
click at [1225, 551] on div "Garrett Alcaraz - Acknowledgment number: 27ZAD9VZ Bill Stone - Acknowledgment n…" at bounding box center [862, 469] width 803 height 198
click at [1247, 21] on span "Search" at bounding box center [1252, 22] width 38 height 12
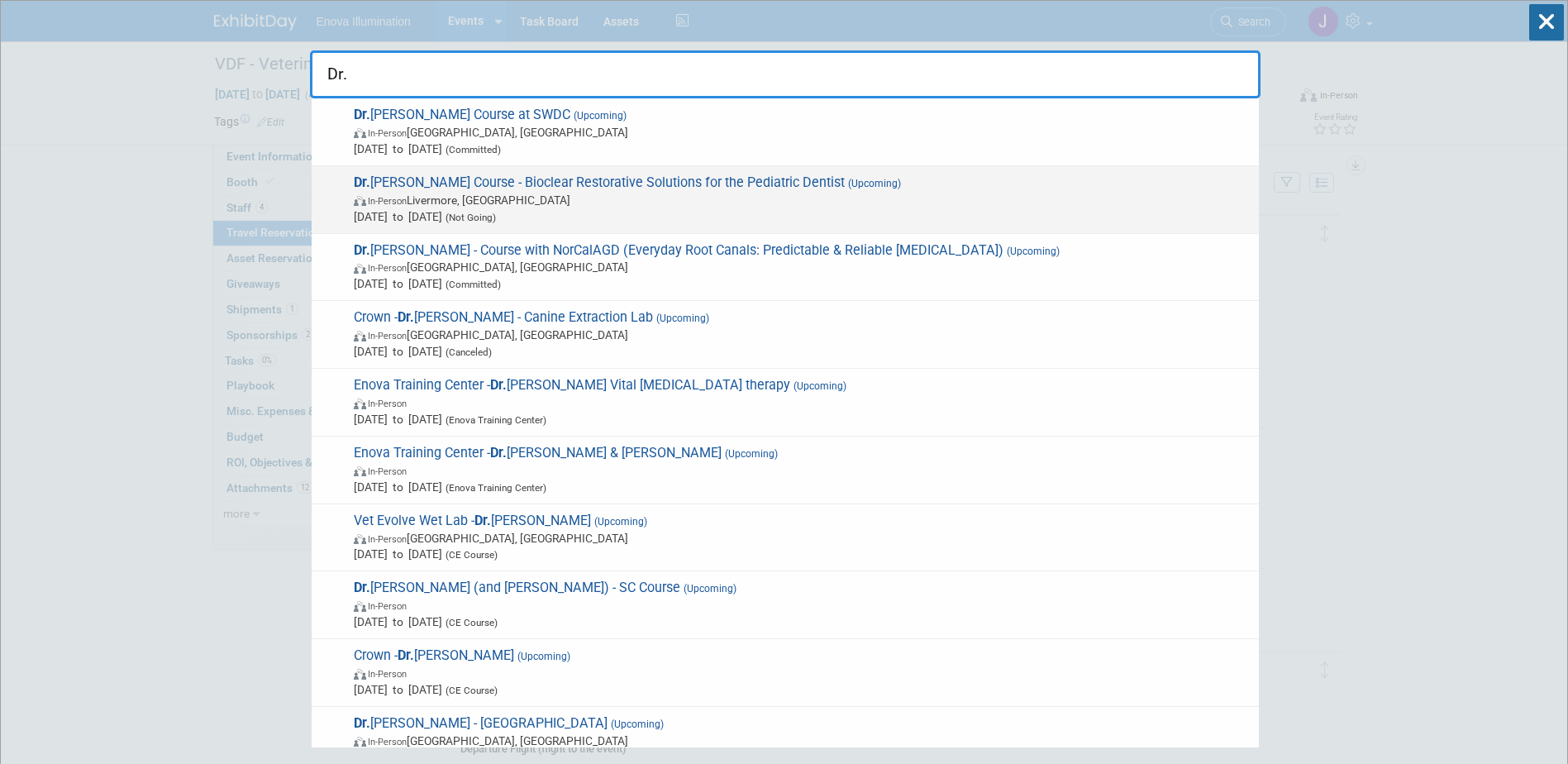
type input "Dr."
click at [456, 194] on span "In-Person Livermore, CA" at bounding box center [802, 200] width 897 height 17
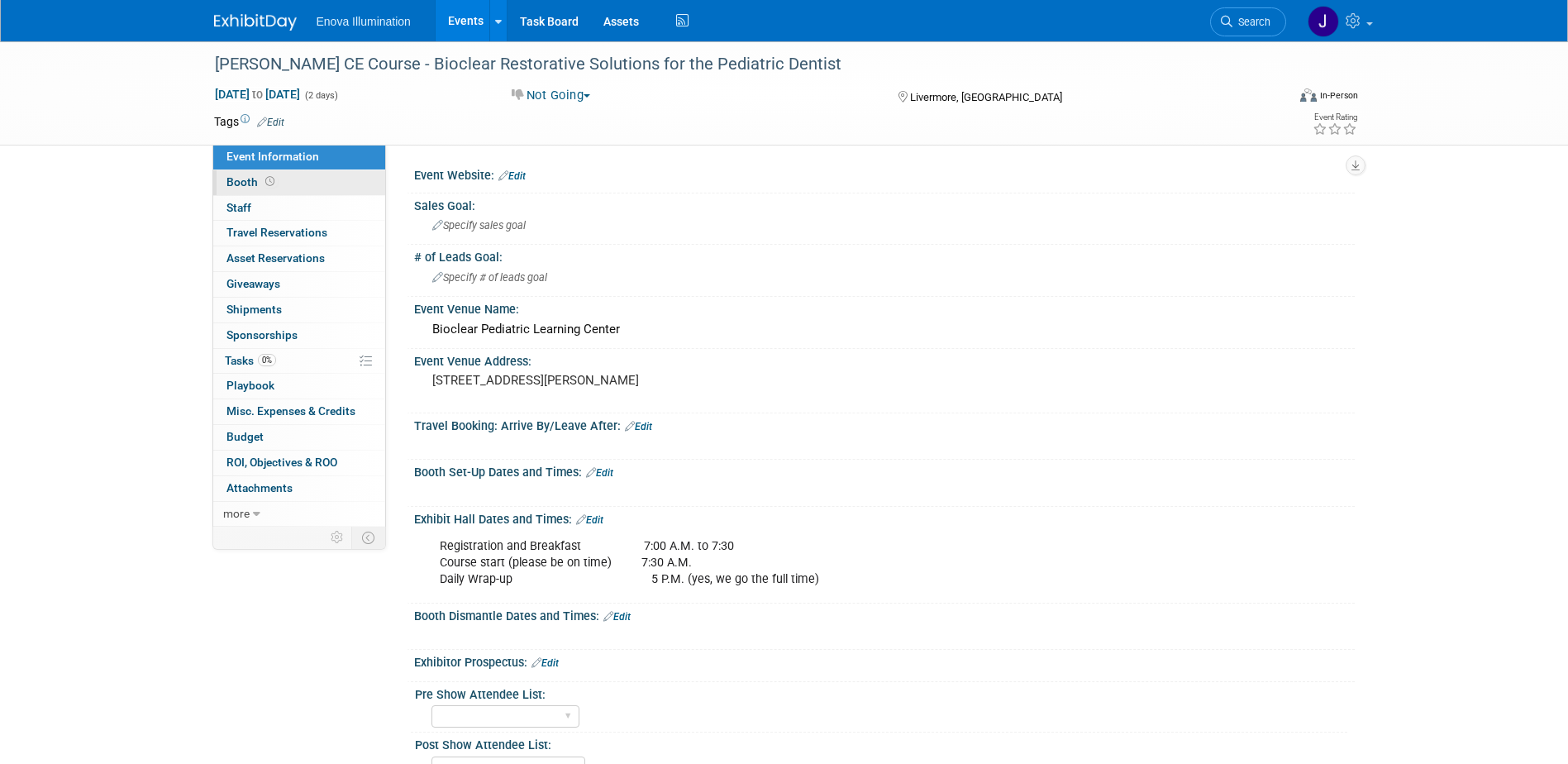
click at [242, 181] on span "Booth" at bounding box center [252, 182] width 51 height 13
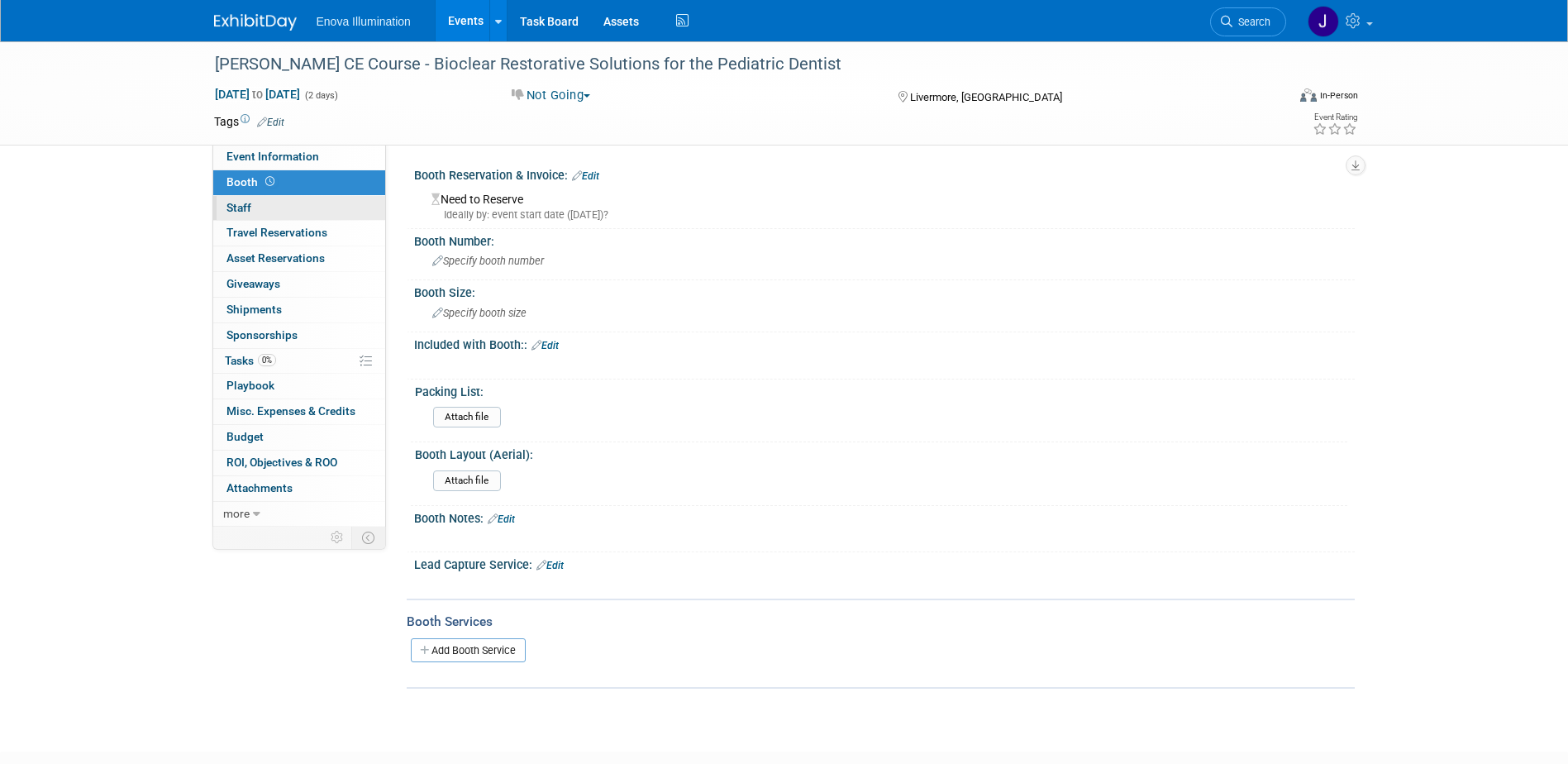
click at [250, 201] on span "Staff 0" at bounding box center [239, 208] width 25 height 13
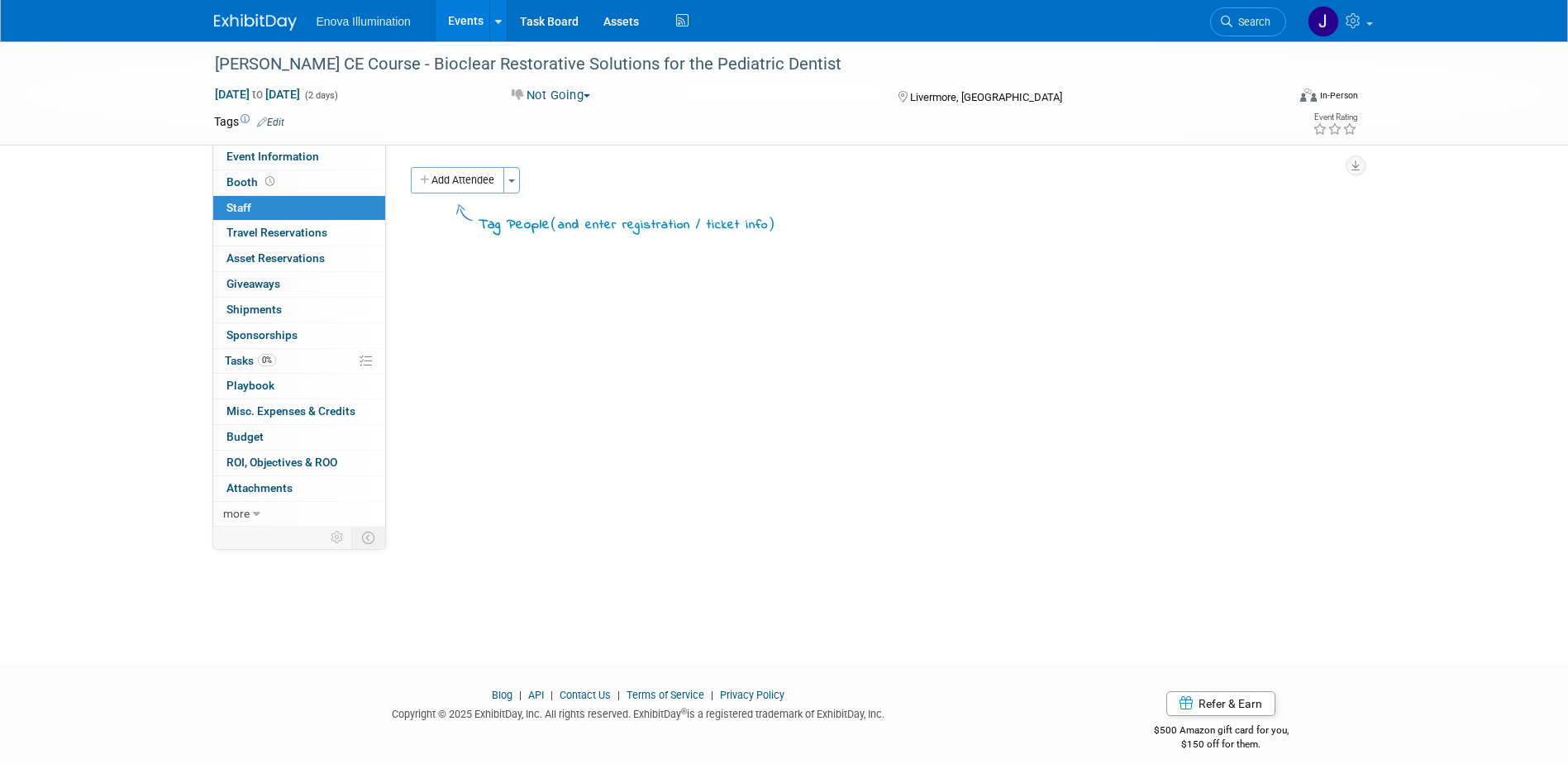
click at [293, 196] on link "0 Staff 0" at bounding box center [299, 209] width 172 height 25
click at [245, 14] on img at bounding box center [256, 23] width 83 height 17
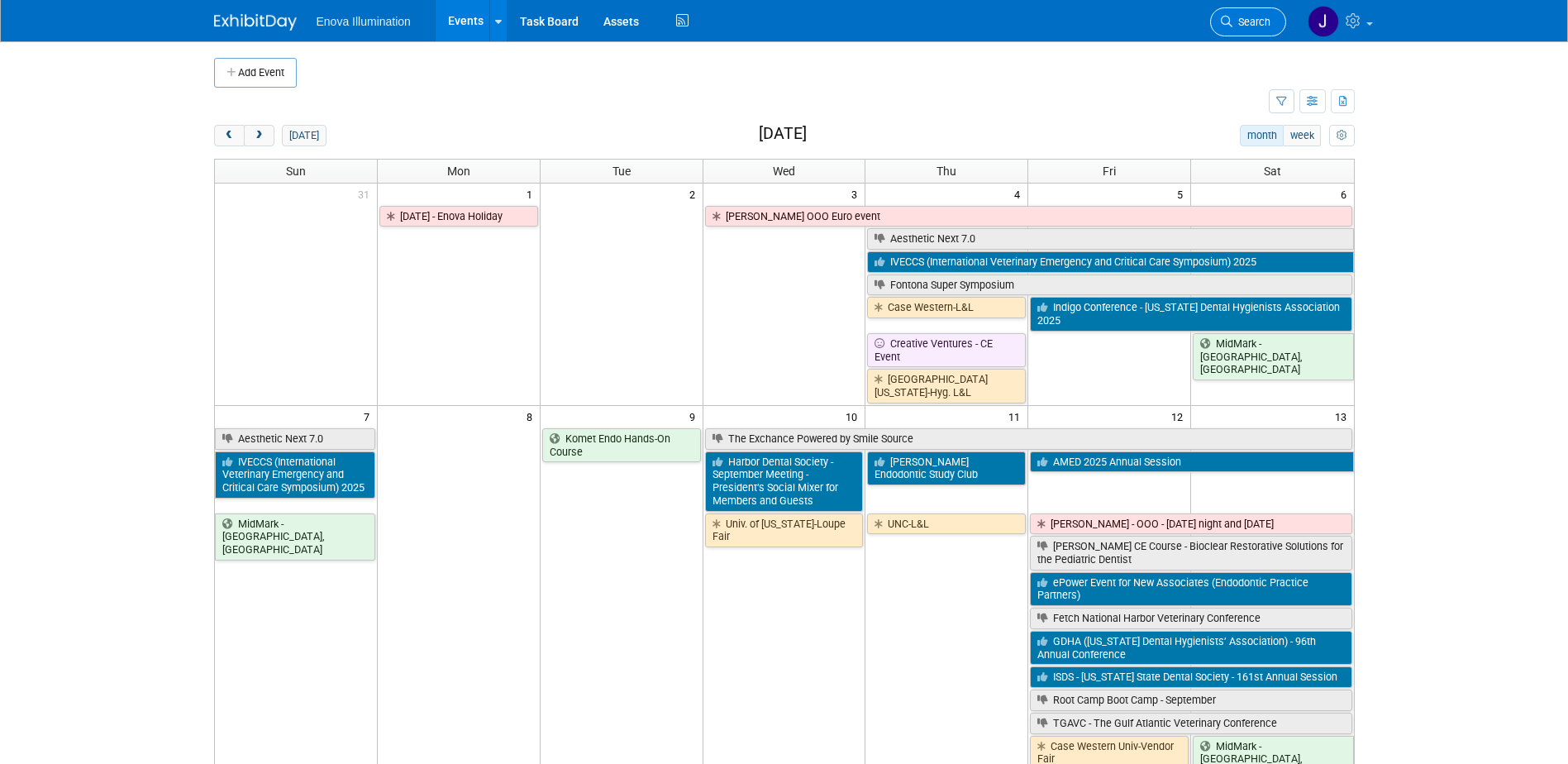
click at [1226, 22] on icon at bounding box center [1226, 22] width 11 height 11
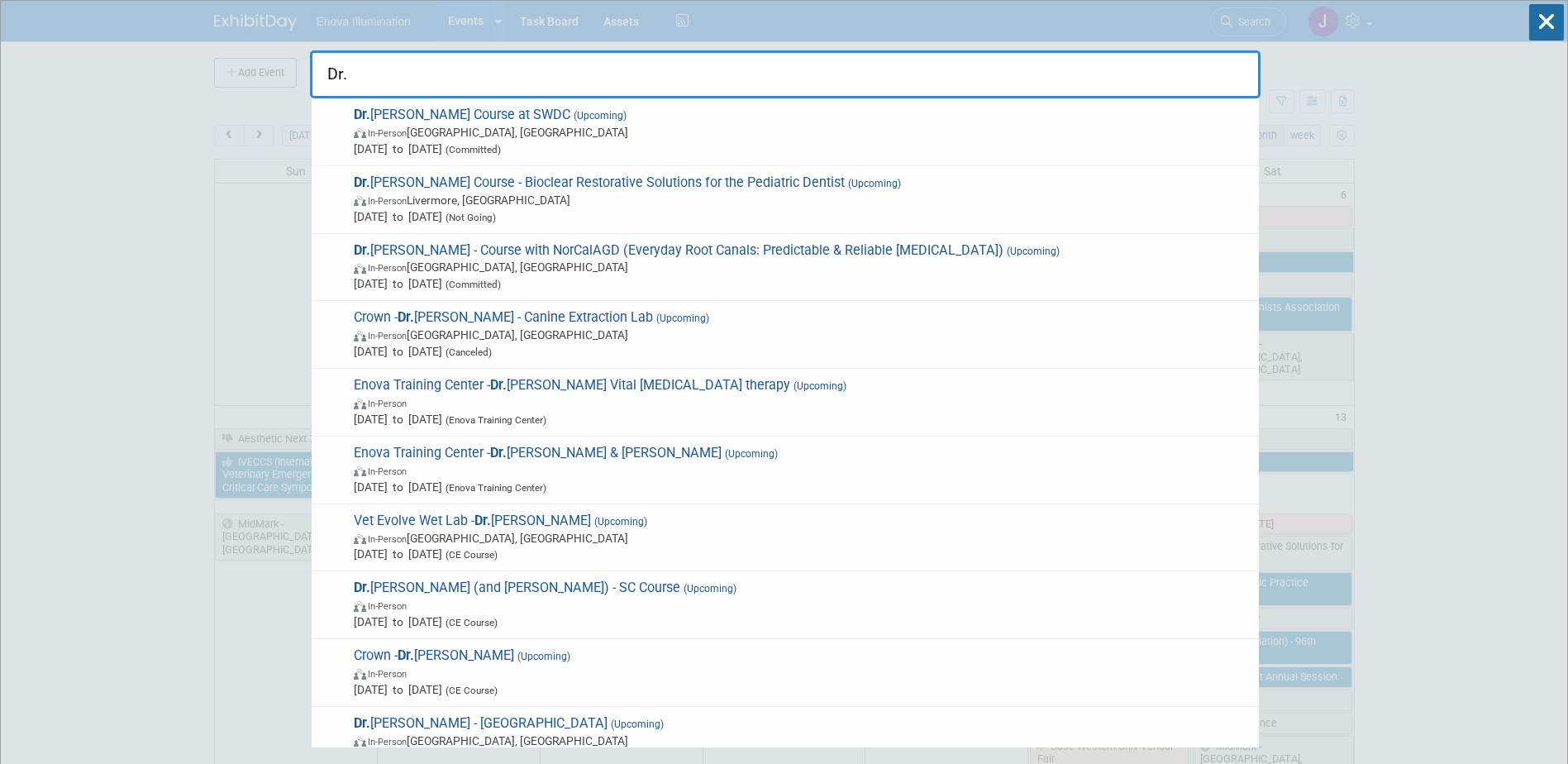
type input "Dr."
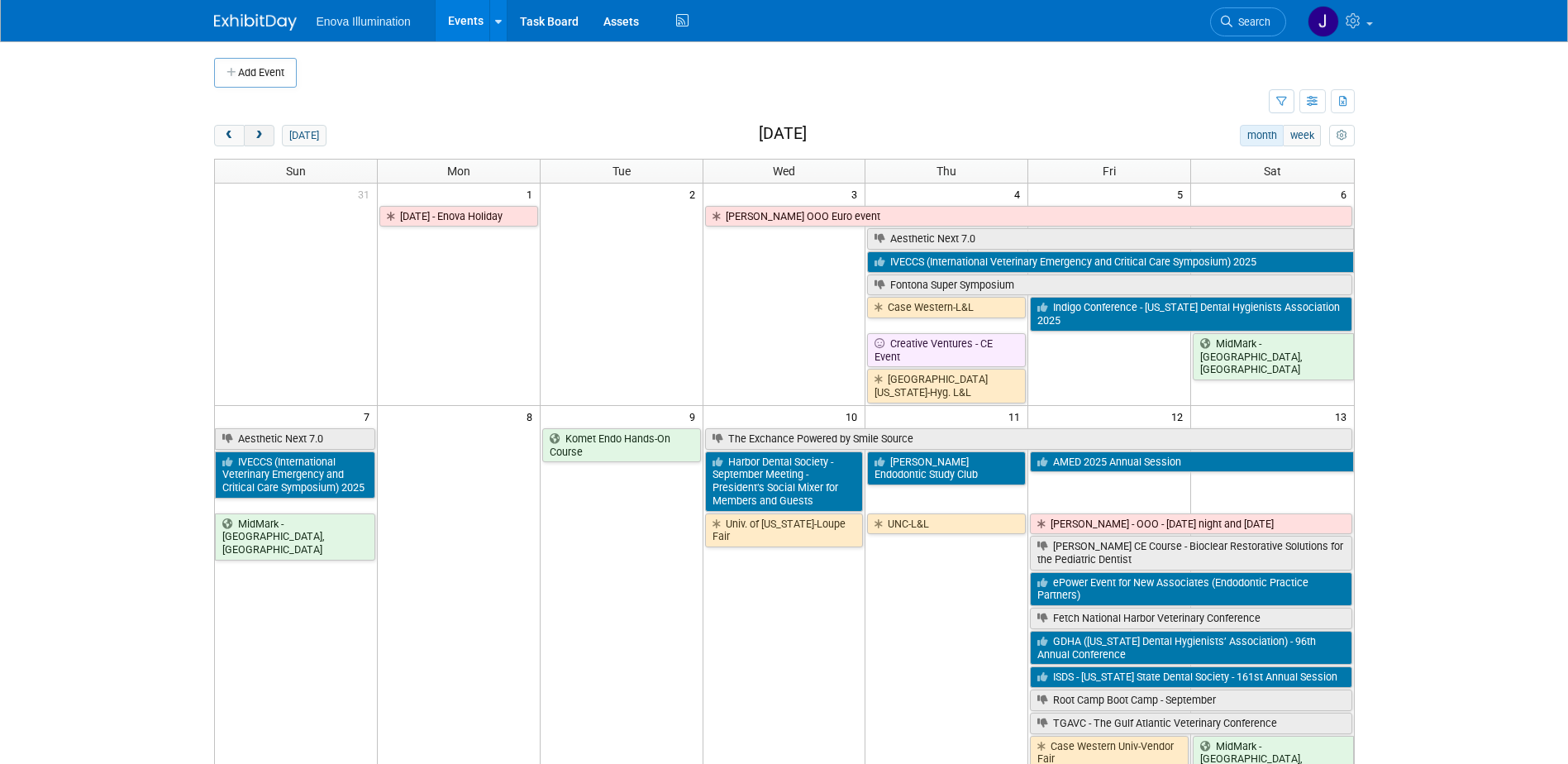
click at [263, 137] on span "next" at bounding box center [259, 135] width 12 height 10
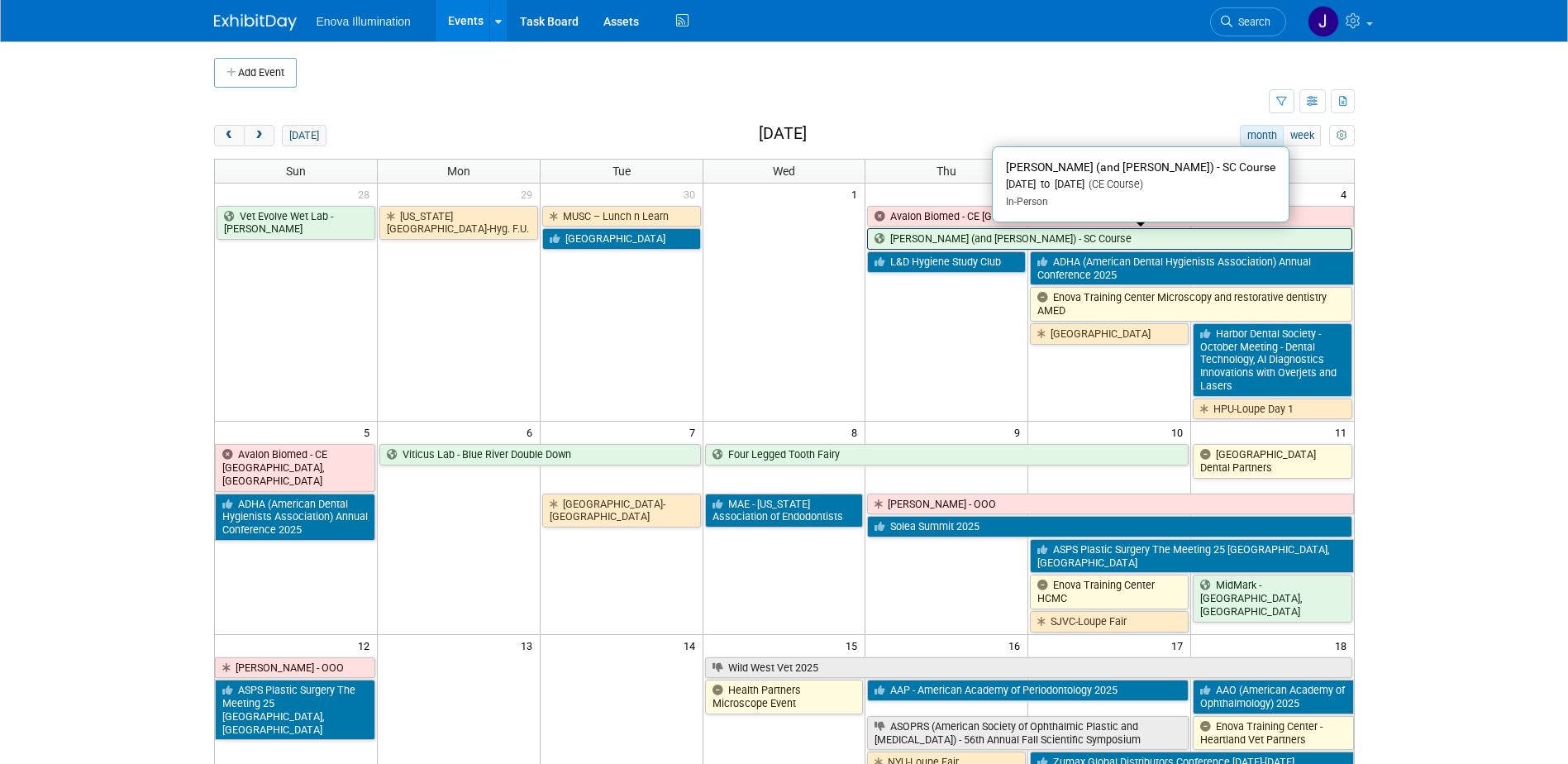
click at [1000, 240] on link "[PERSON_NAME] (and [PERSON_NAME]) - SC Course" at bounding box center [1109, 239] width 484 height 22
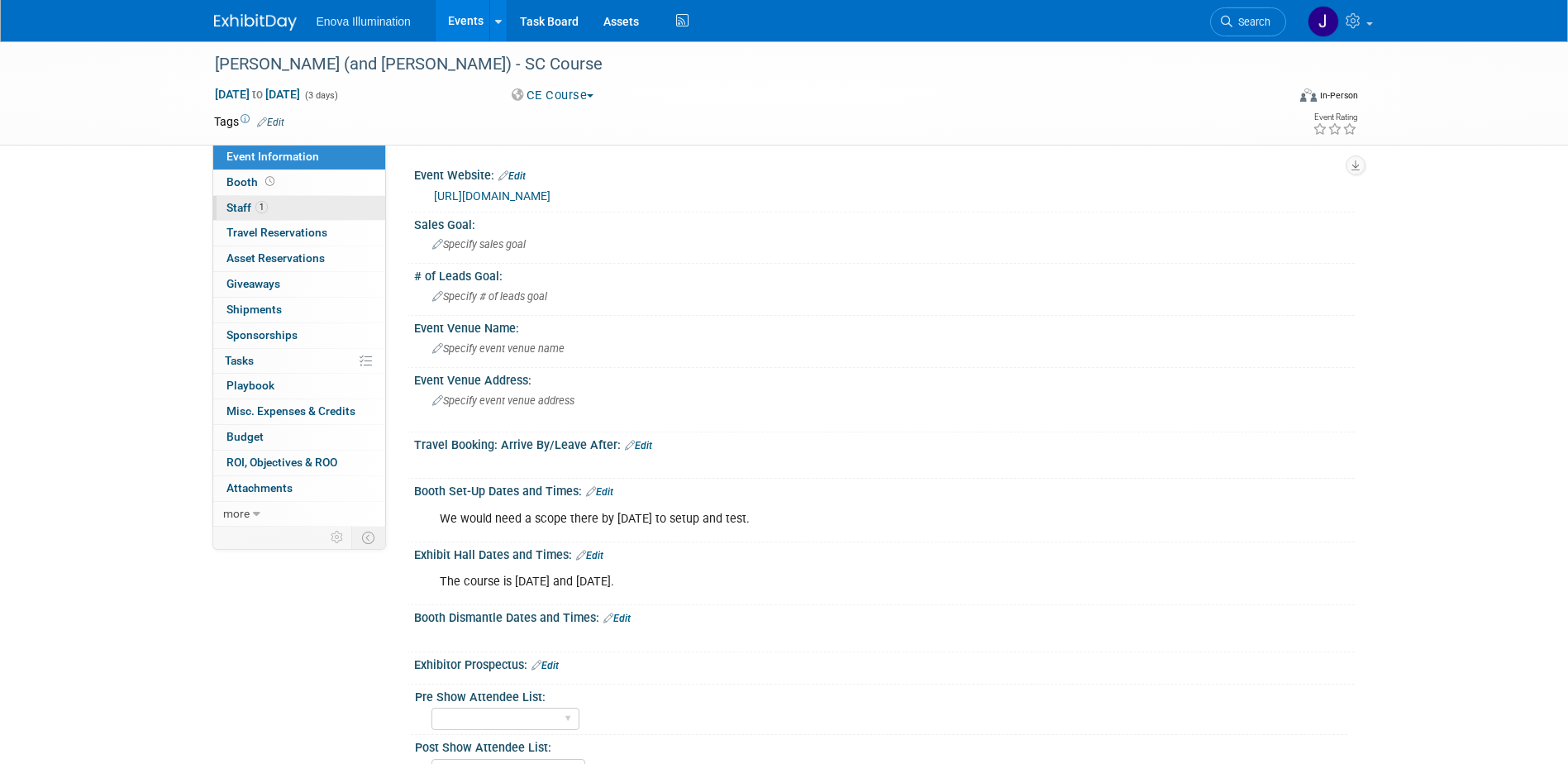
click at [288, 201] on link "1 Staff 1" at bounding box center [299, 209] width 172 height 25
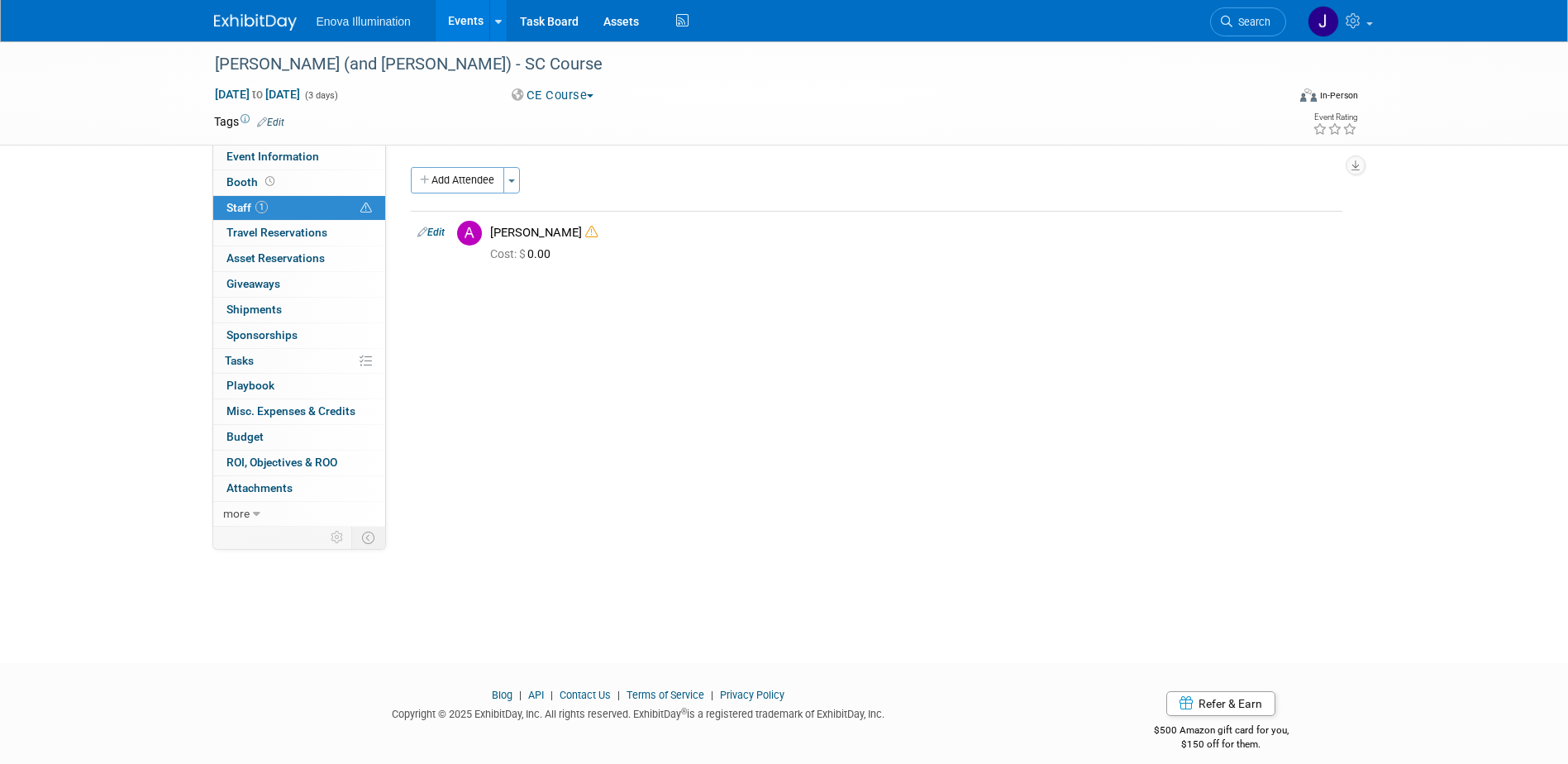
click at [272, 24] on img at bounding box center [256, 23] width 83 height 17
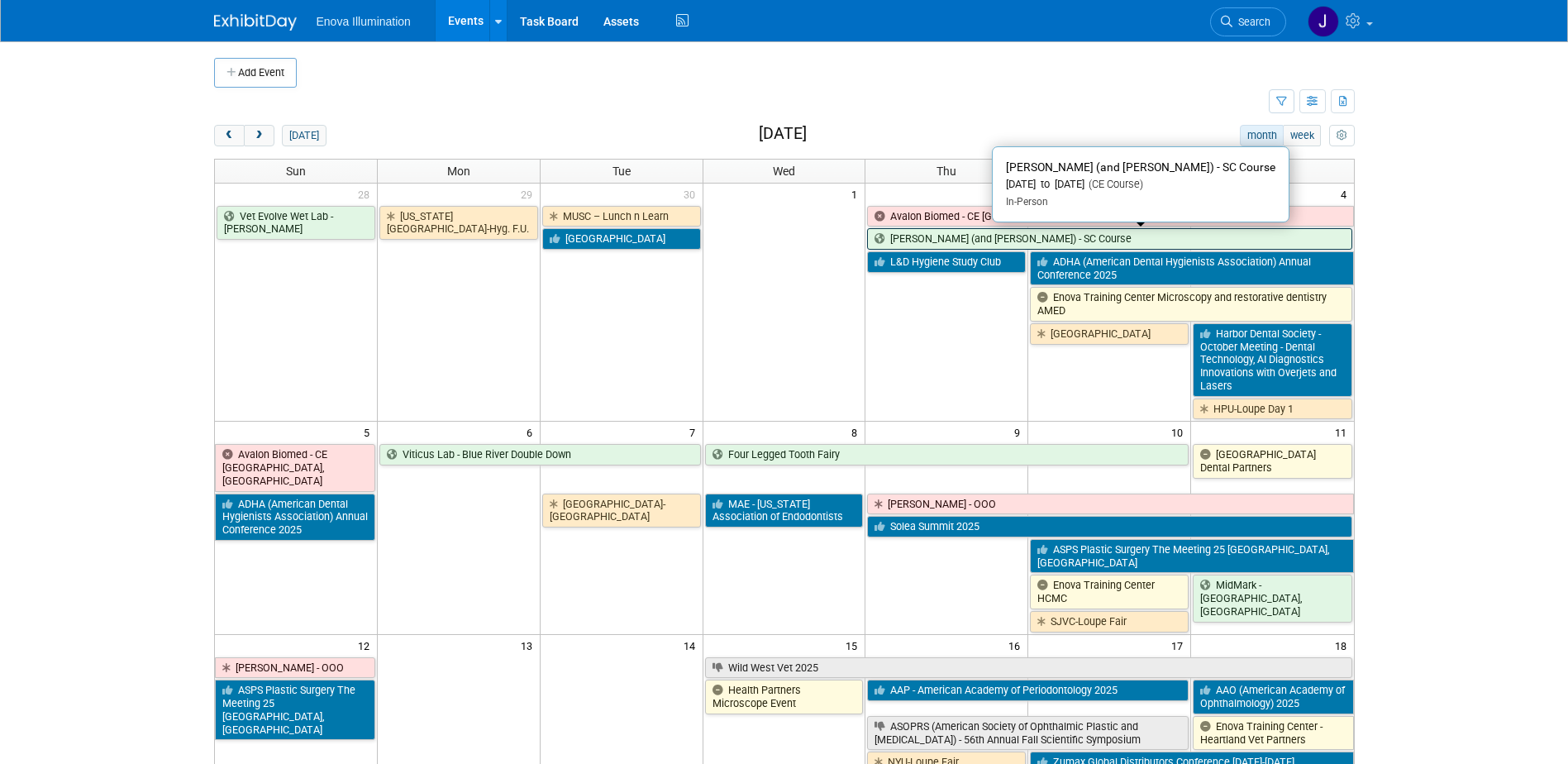
click at [916, 243] on link "[PERSON_NAME] (and [PERSON_NAME]) - SC Course" at bounding box center [1109, 239] width 484 height 22
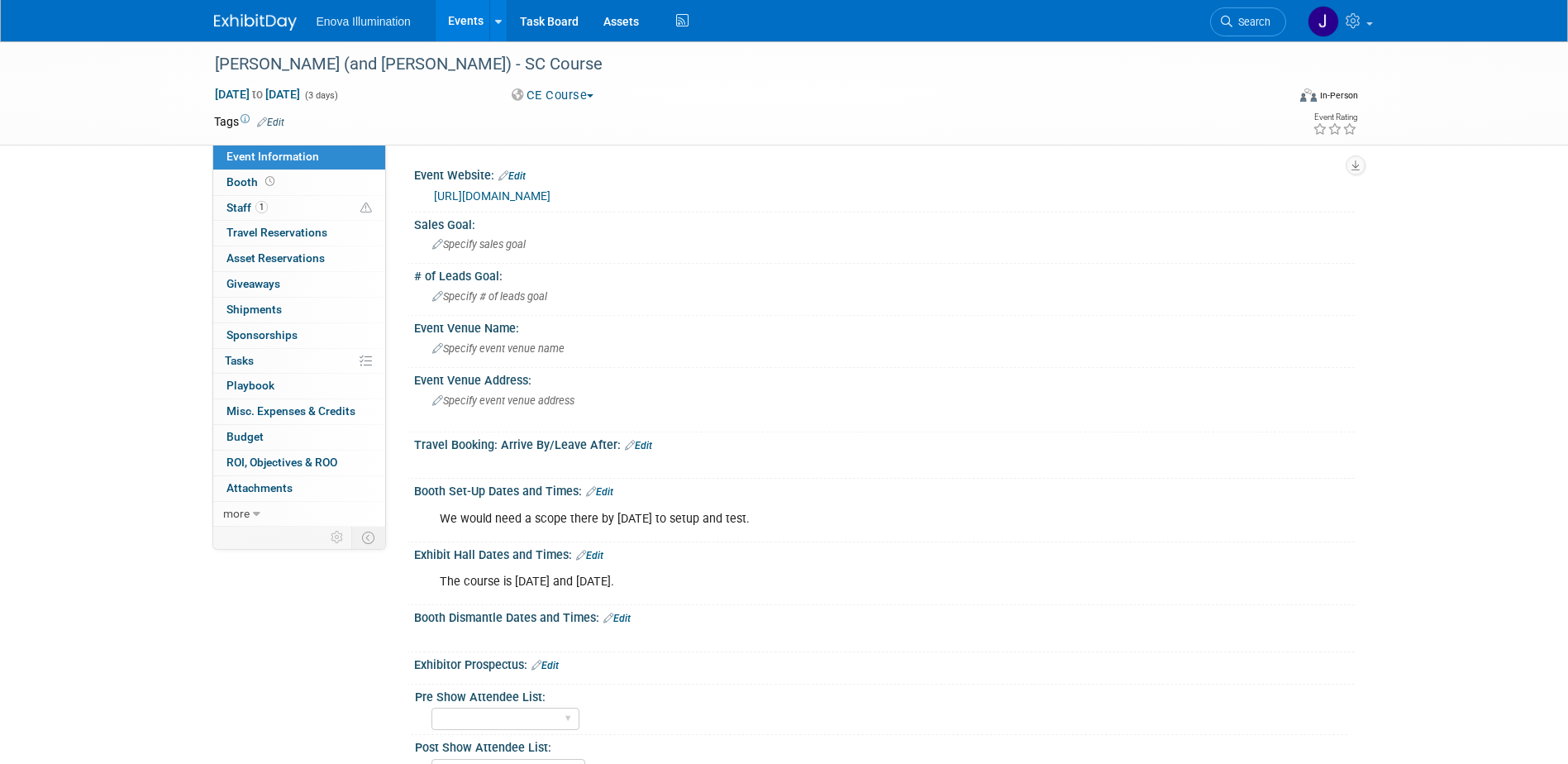
click at [227, 19] on img at bounding box center [256, 23] width 83 height 17
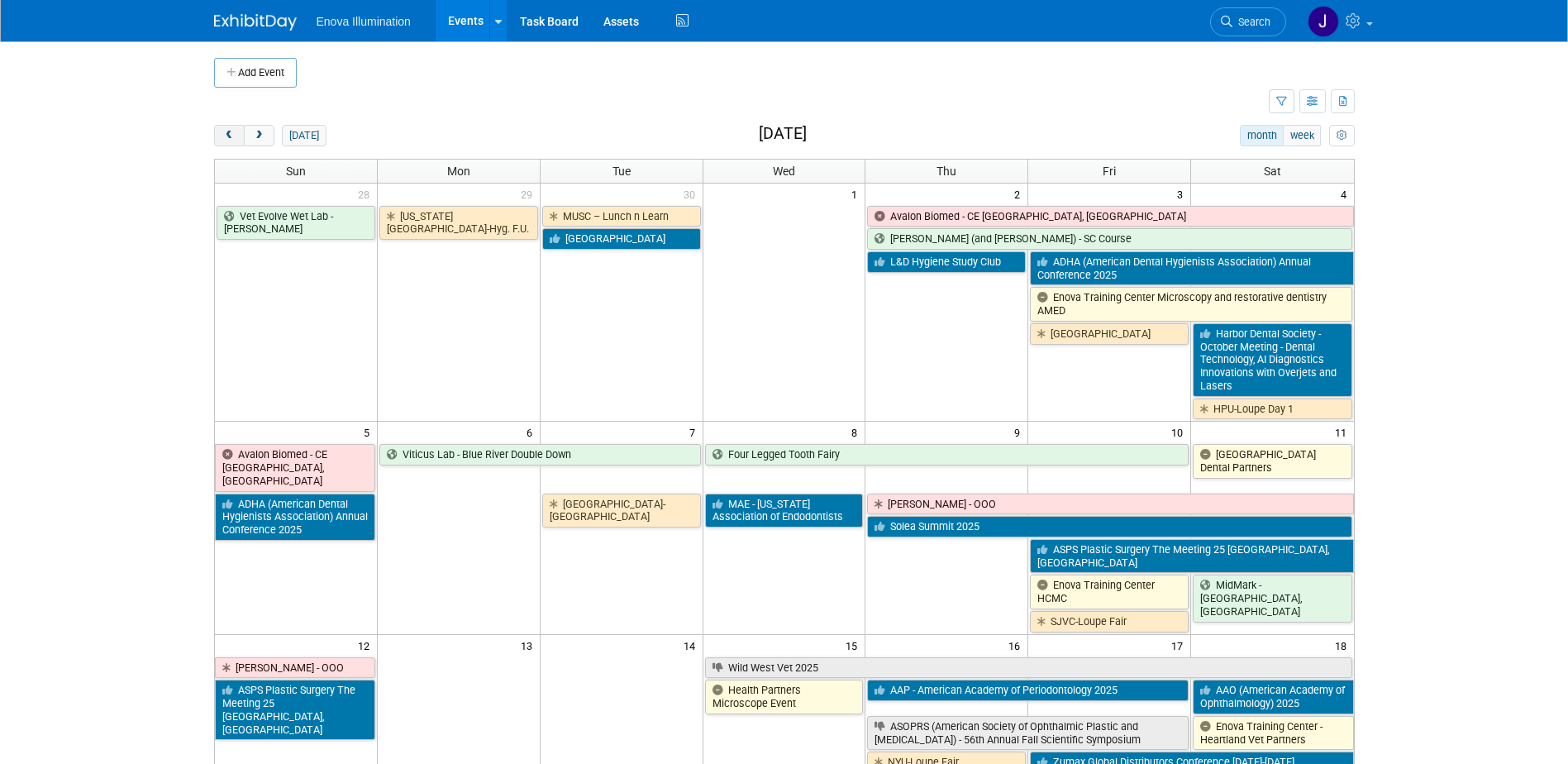
click at [240, 135] on button "prev" at bounding box center [229, 135] width 30 height 22
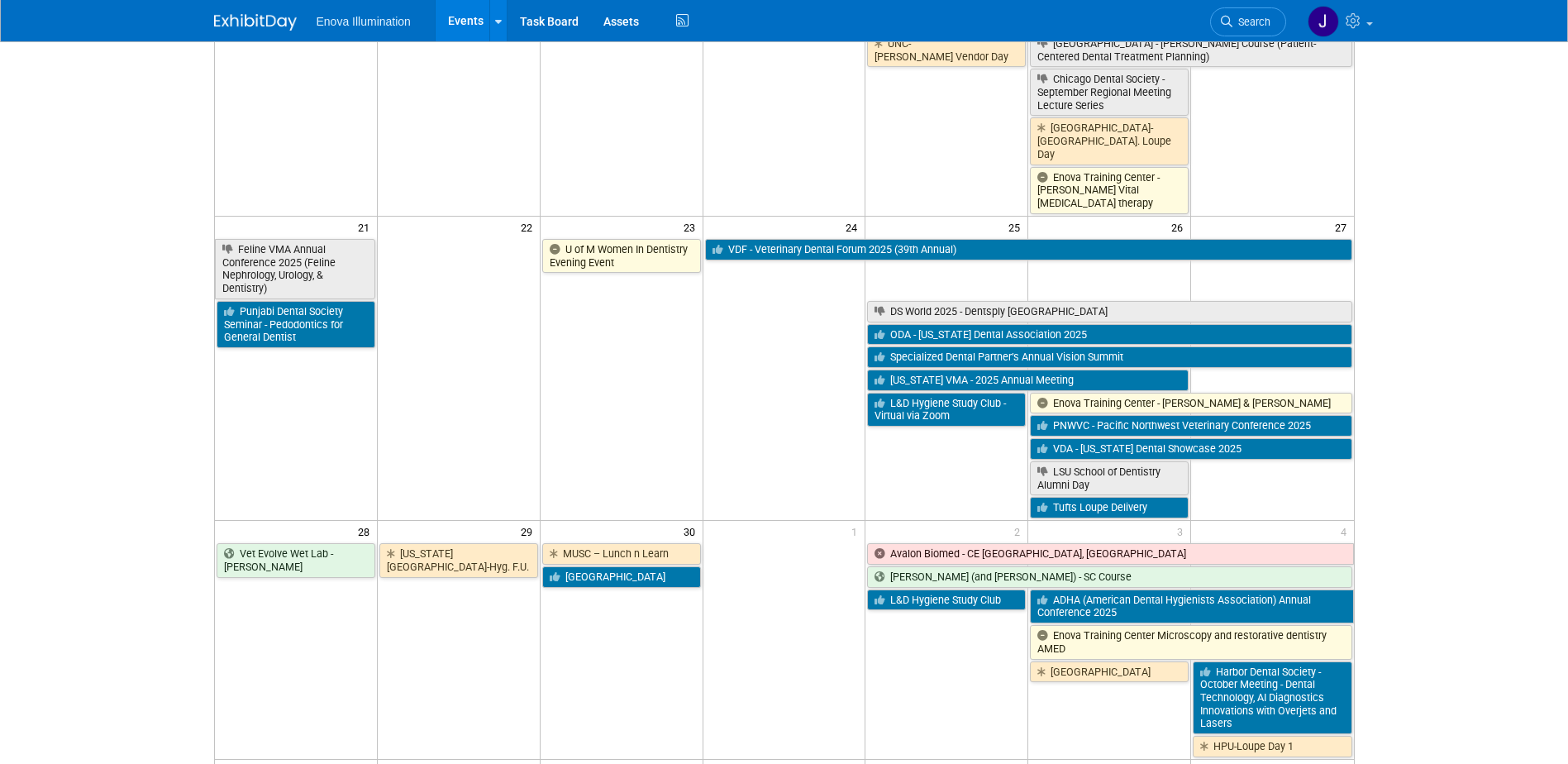
scroll to position [1075, 0]
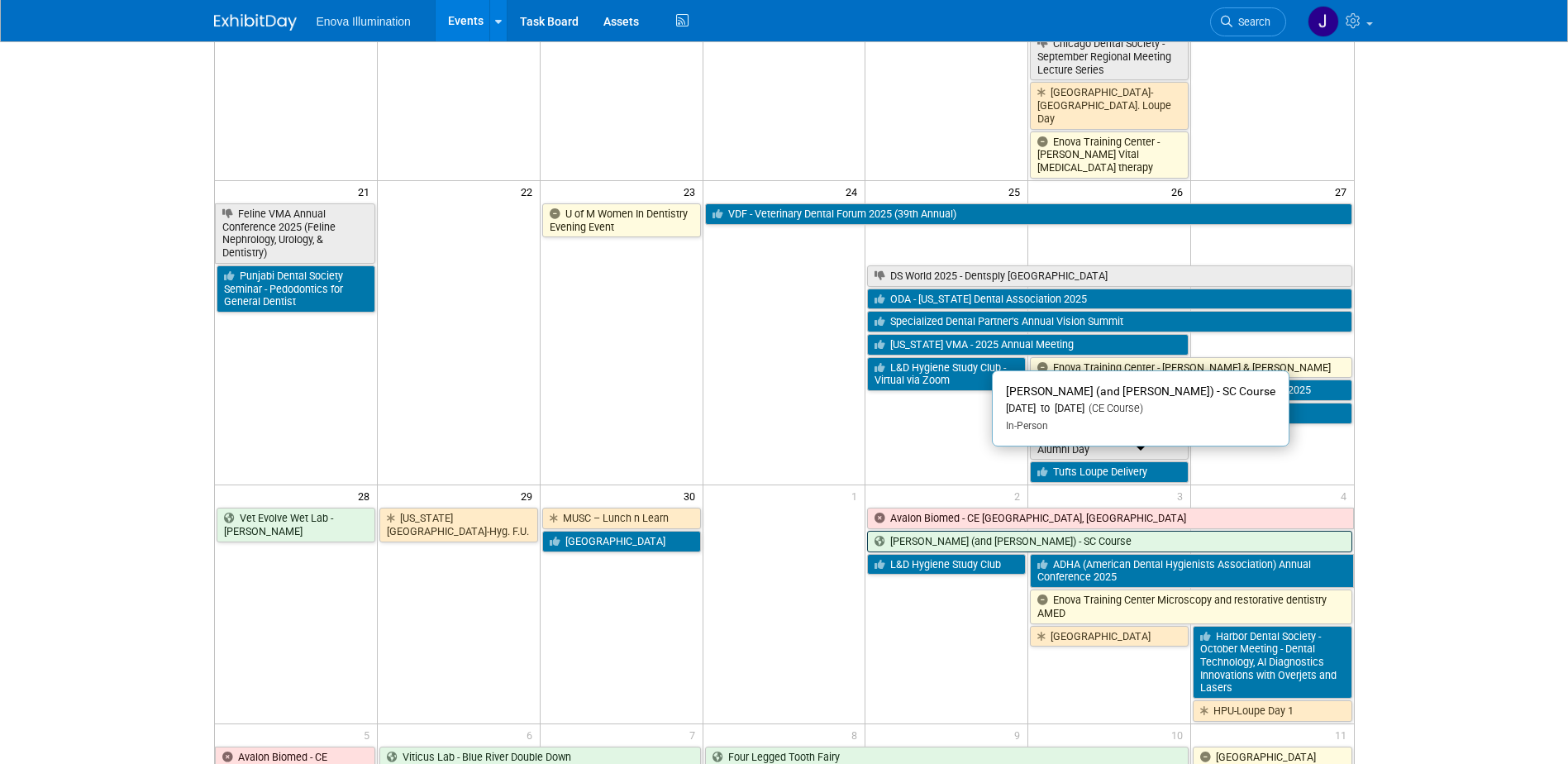
click at [919, 531] on link "[PERSON_NAME] (and [PERSON_NAME]) - SC Course" at bounding box center [1109, 541] width 484 height 22
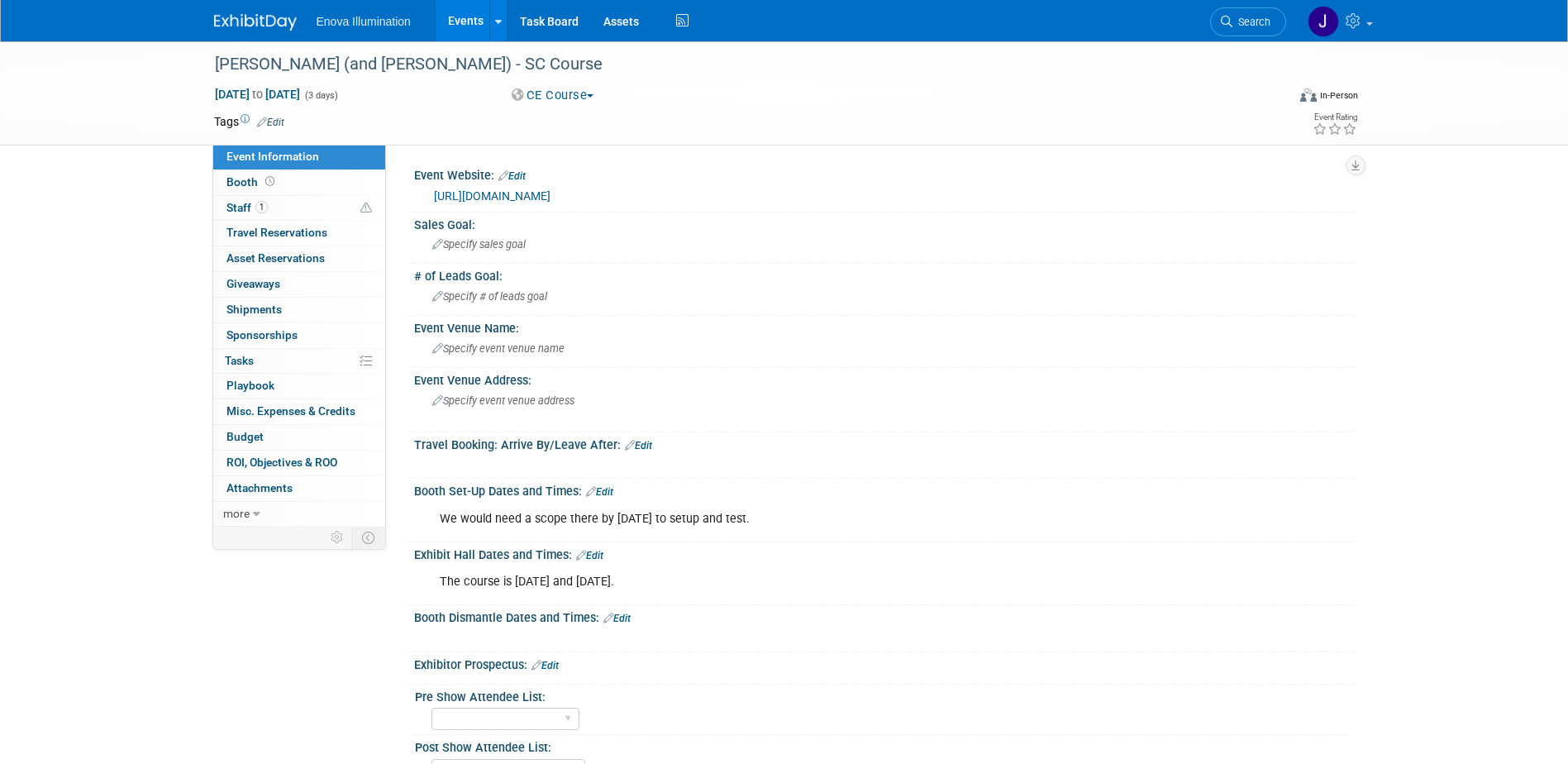
click at [252, 19] on img at bounding box center [256, 23] width 83 height 17
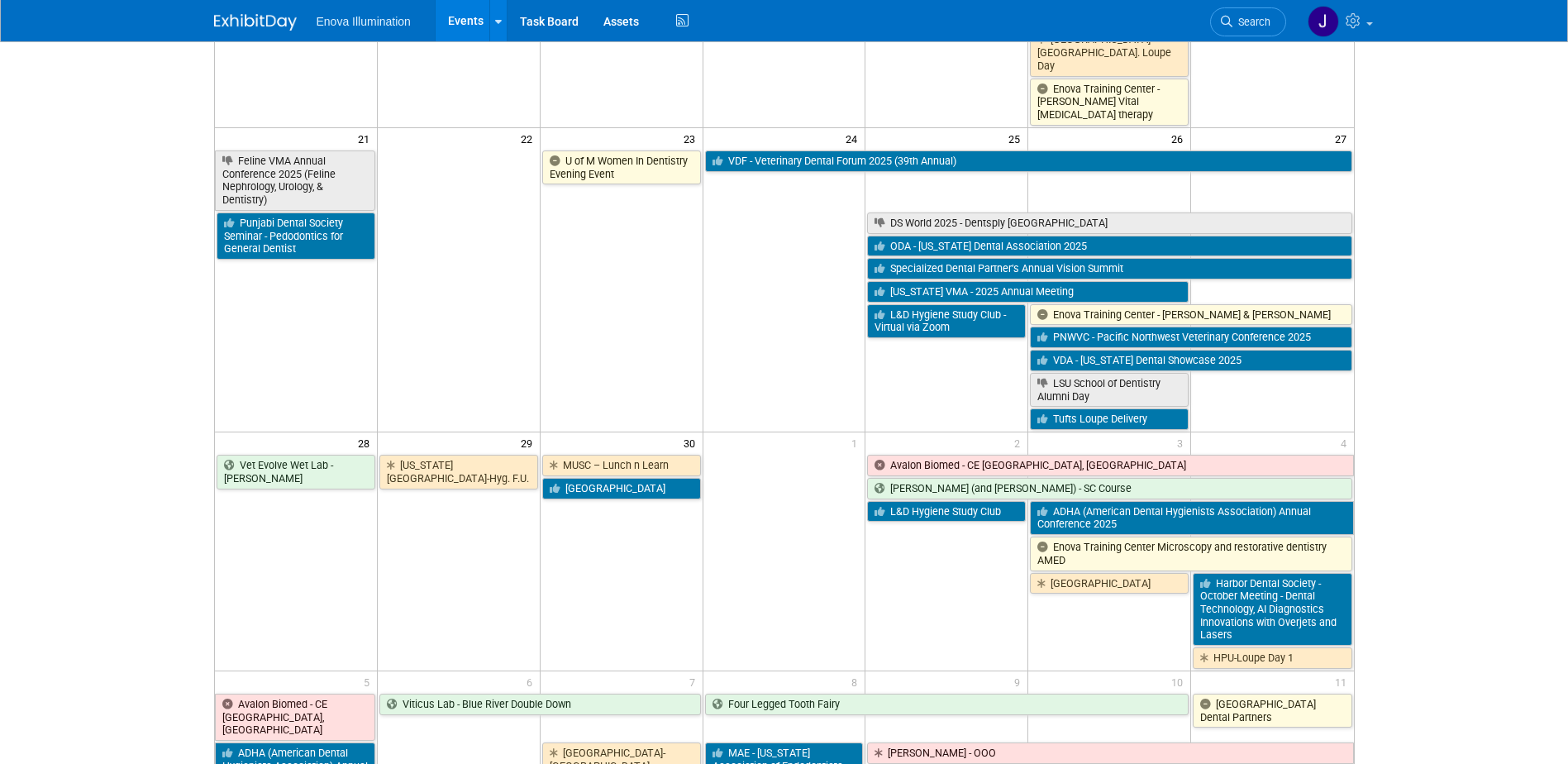
scroll to position [1158, 0]
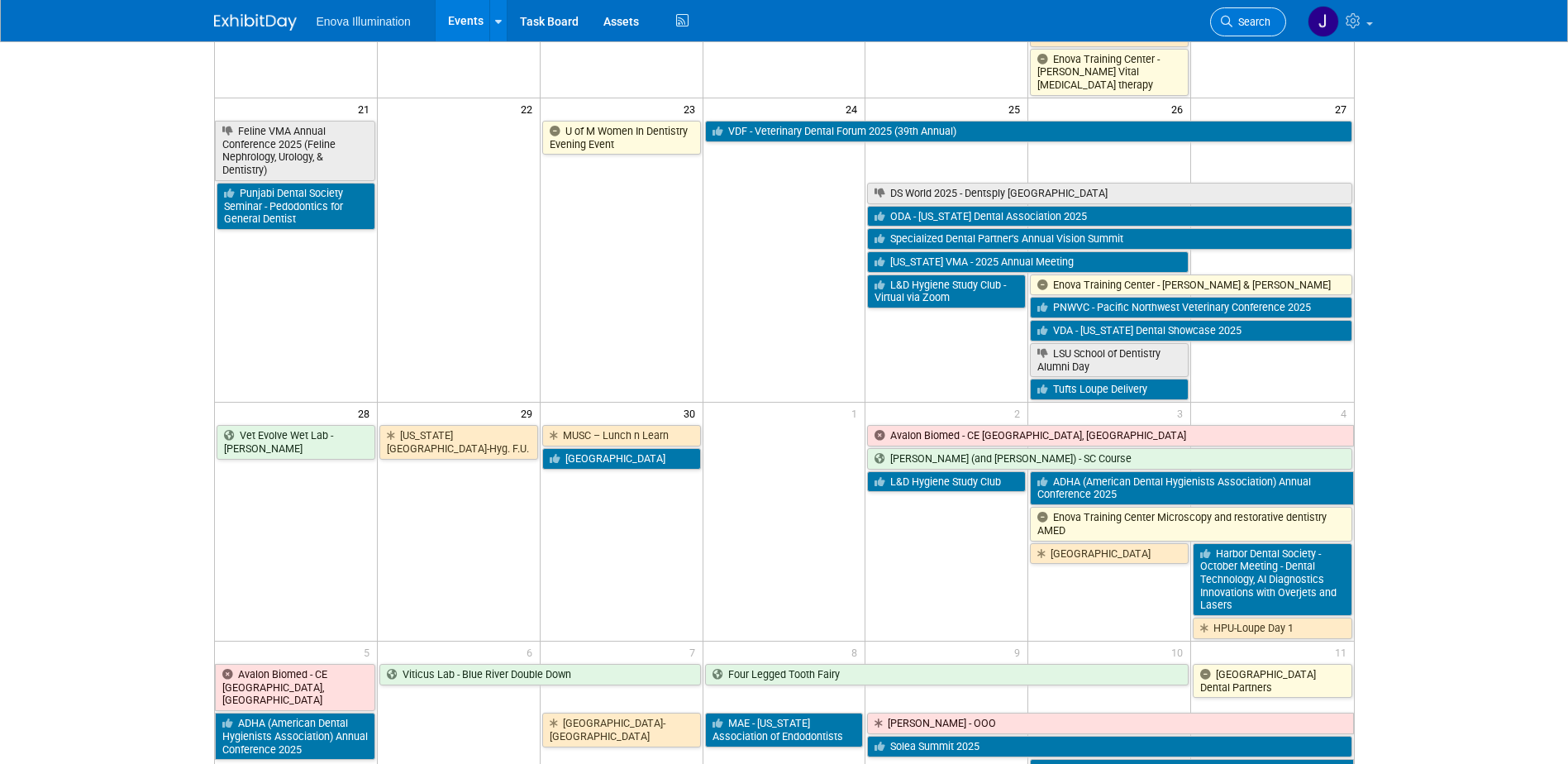
click at [1228, 16] on icon at bounding box center [1226, 22] width 11 height 11
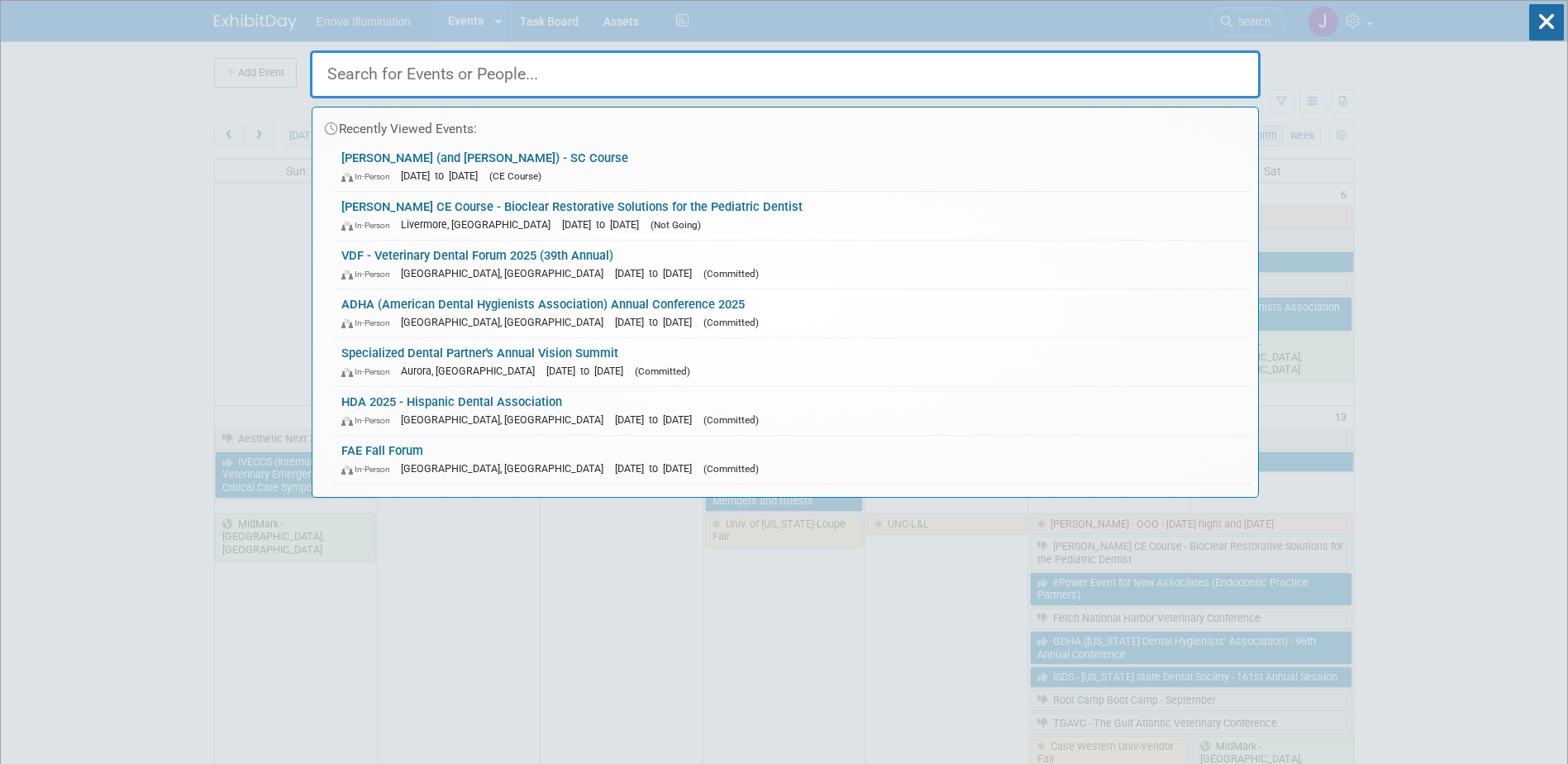
click at [1140, 62] on input "text" at bounding box center [784, 74] width 951 height 48
click at [412, 169] on div "In-Person Oct 2, 2025 to Oct 4, 2025 (CE Course)" at bounding box center [792, 176] width 901 height 17
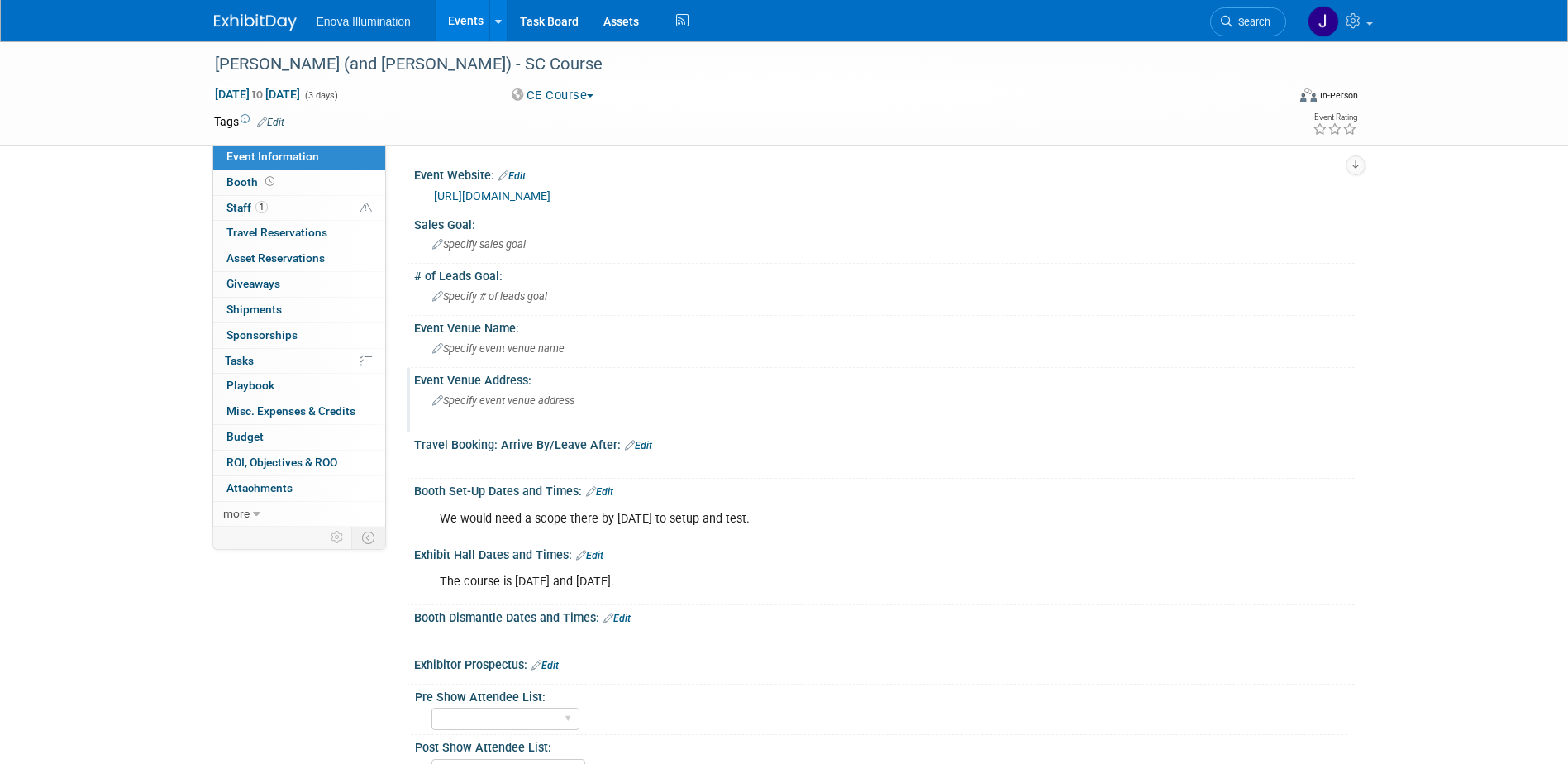
click at [469, 398] on span "Specify event venue address" at bounding box center [503, 400] width 143 height 12
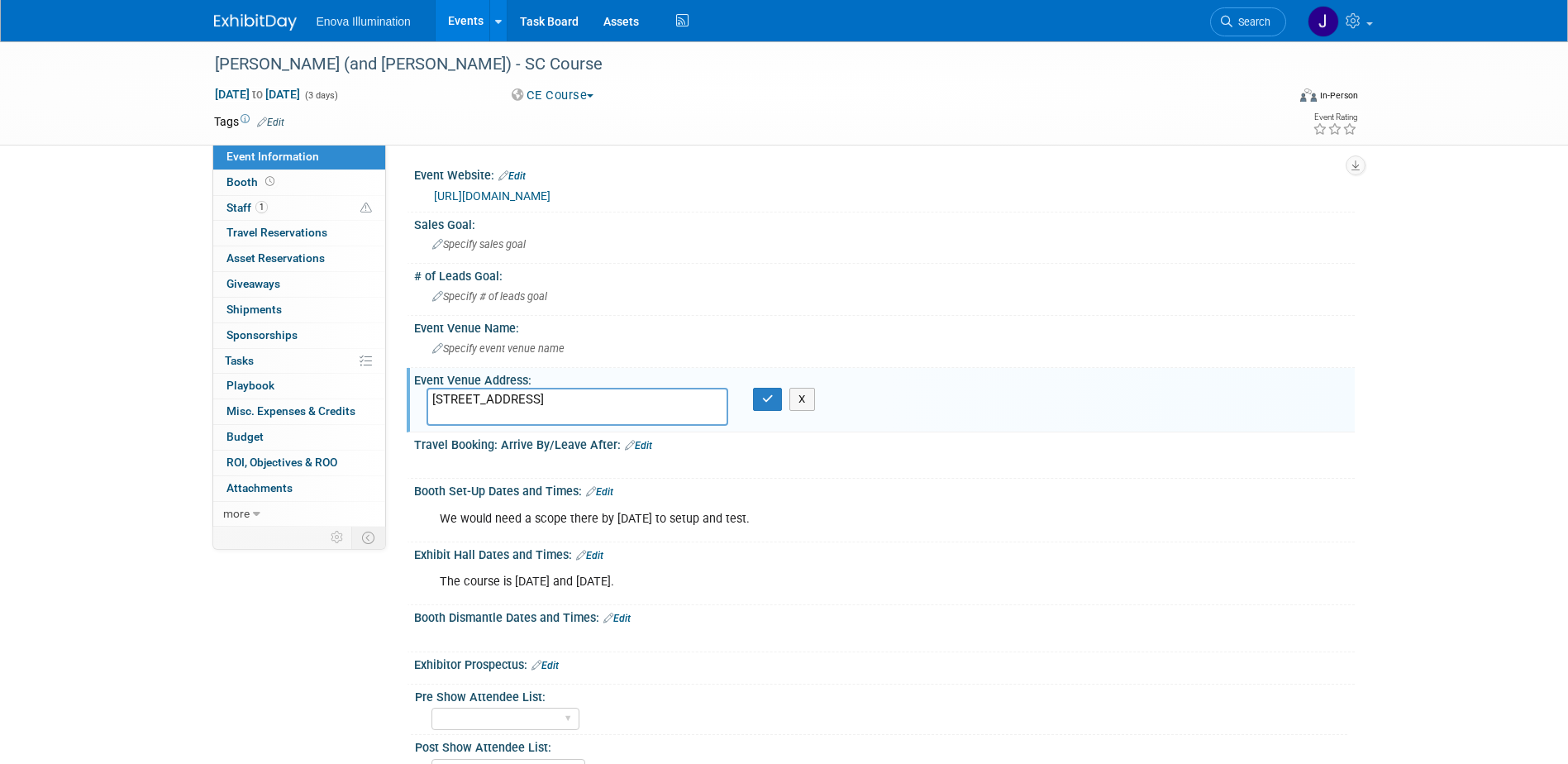
click at [532, 399] on textarea "1334 Highway 14, Simpsonville, SC 29681" at bounding box center [578, 407] width 302 height 38
type textarea "1334 Highway 14 Simpsonville, SC 29681"
click at [759, 399] on button "button" at bounding box center [768, 399] width 30 height 24
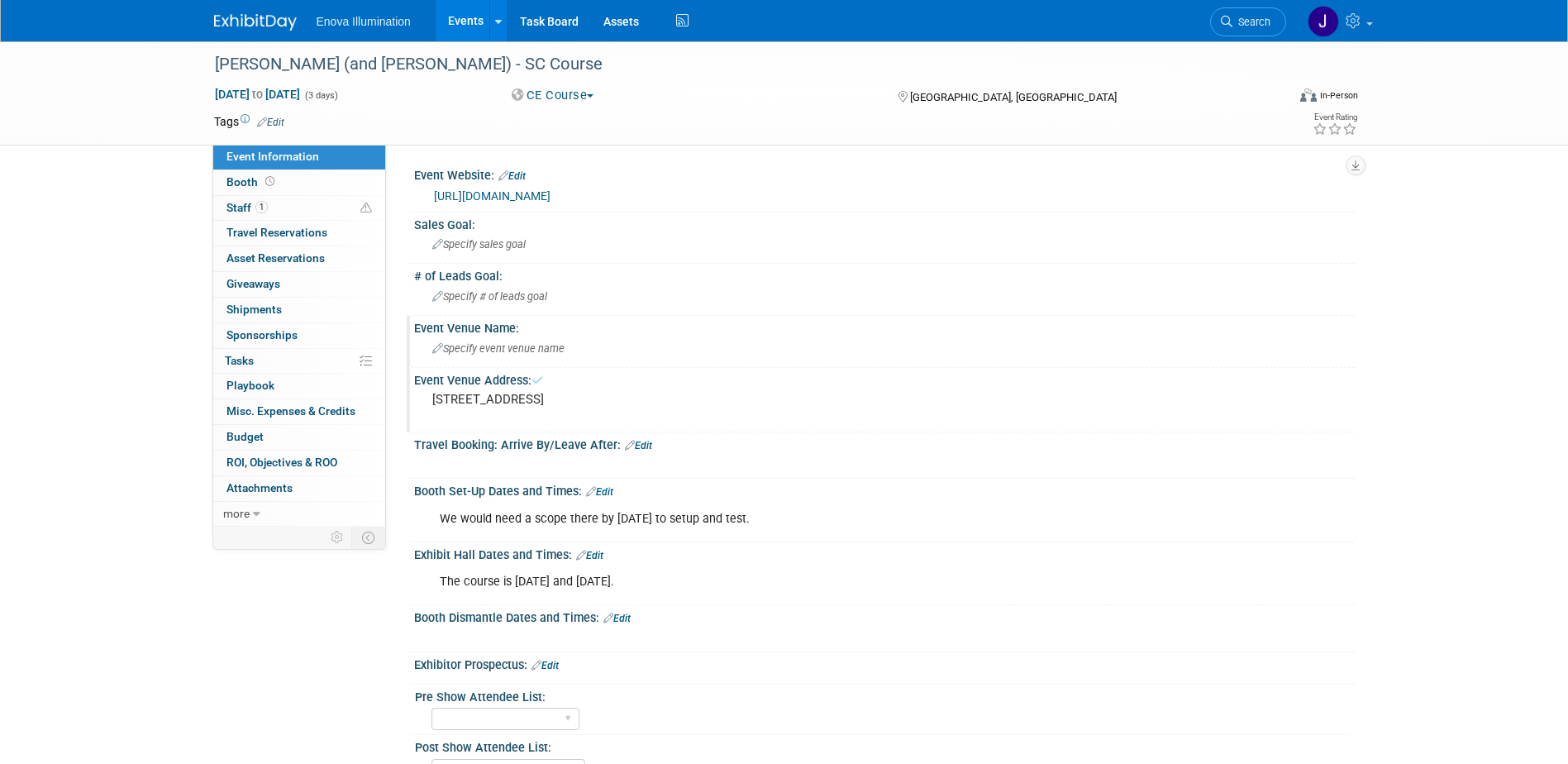
click at [479, 349] on span "Specify event venue name" at bounding box center [498, 348] width 132 height 12
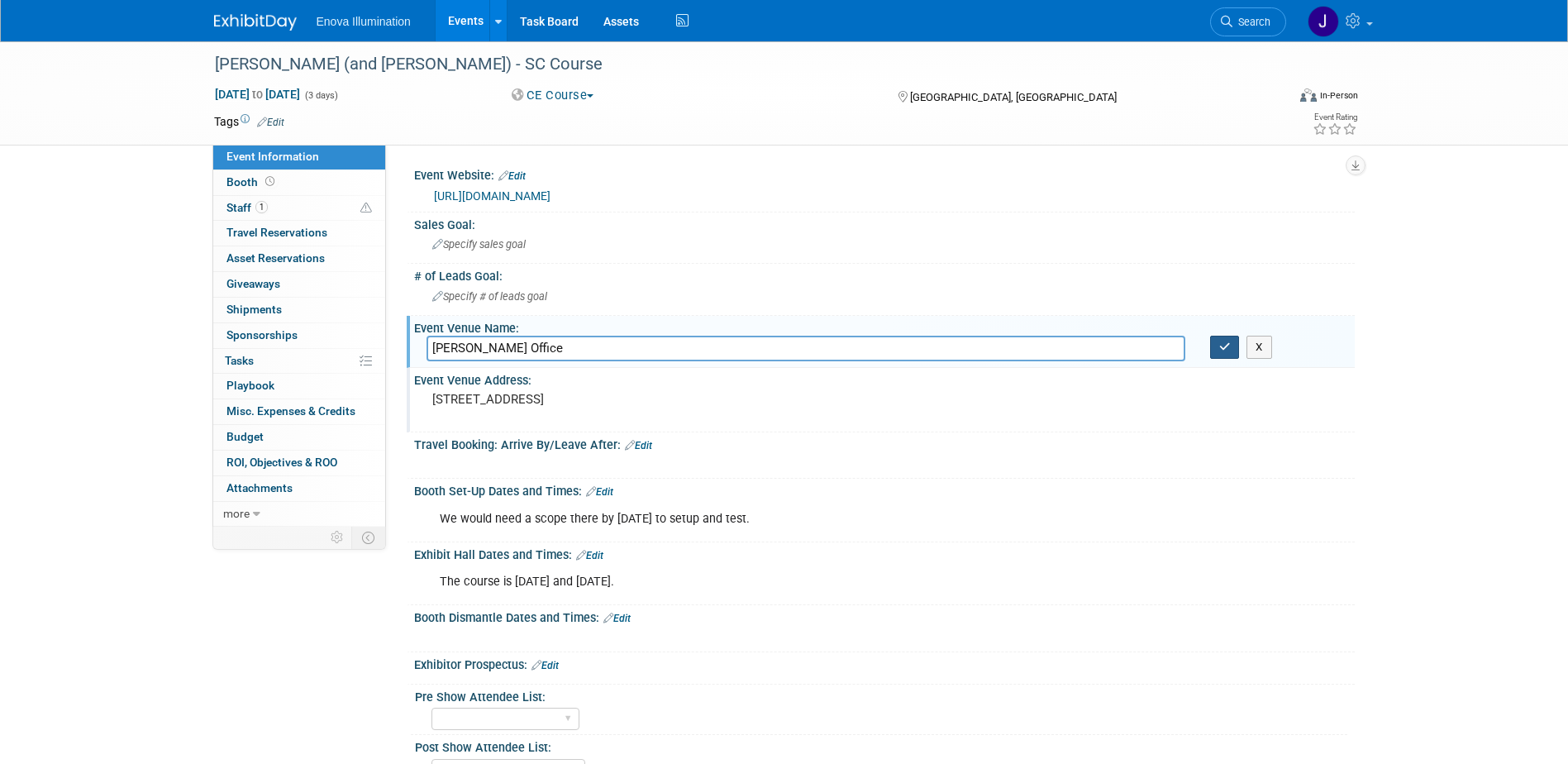
type input "Dr. Ann Bynum's Office"
click at [1216, 350] on button "button" at bounding box center [1225, 348] width 30 height 24
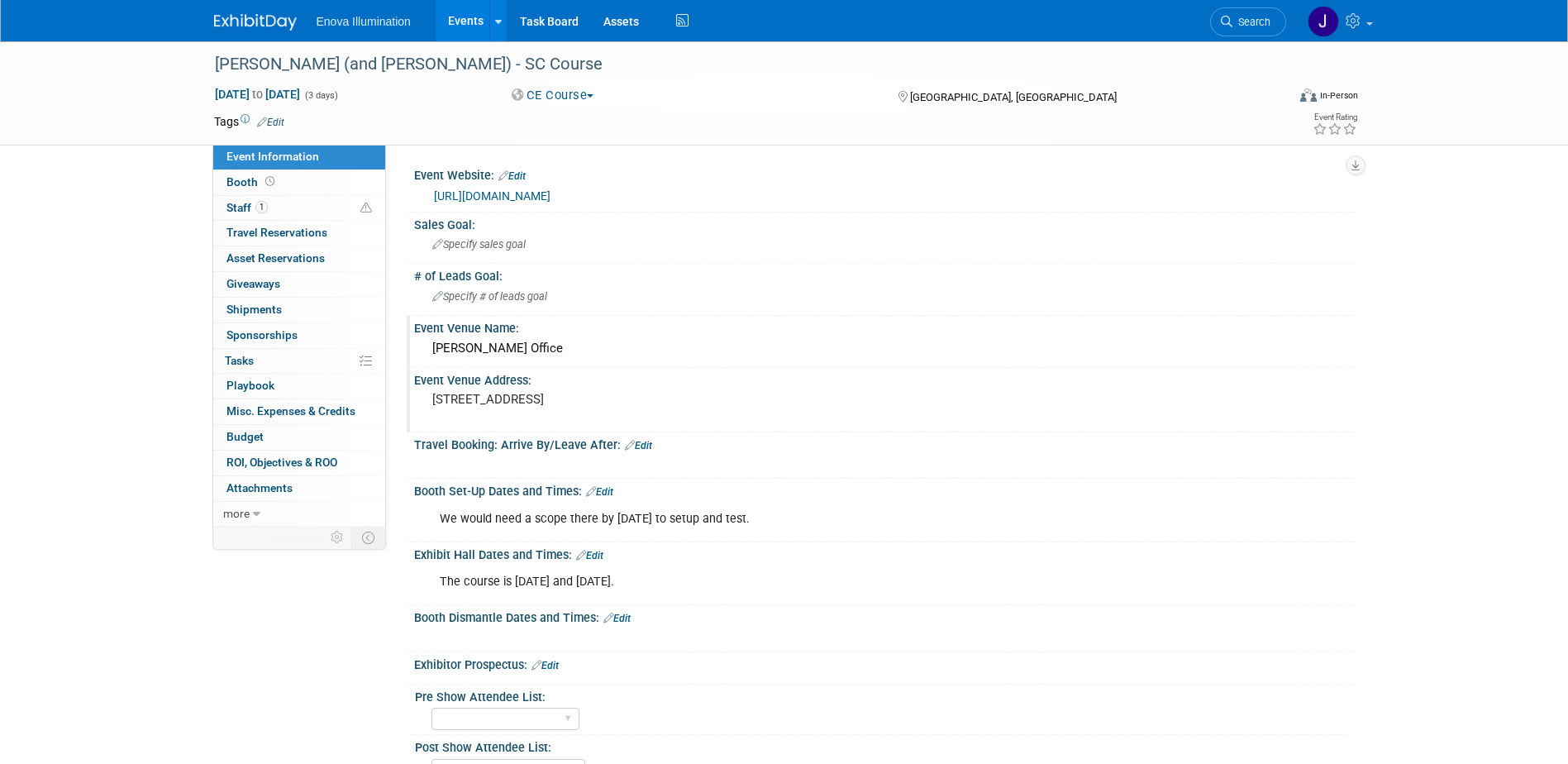
click at [609, 489] on link "Edit" at bounding box center [599, 492] width 27 height 11
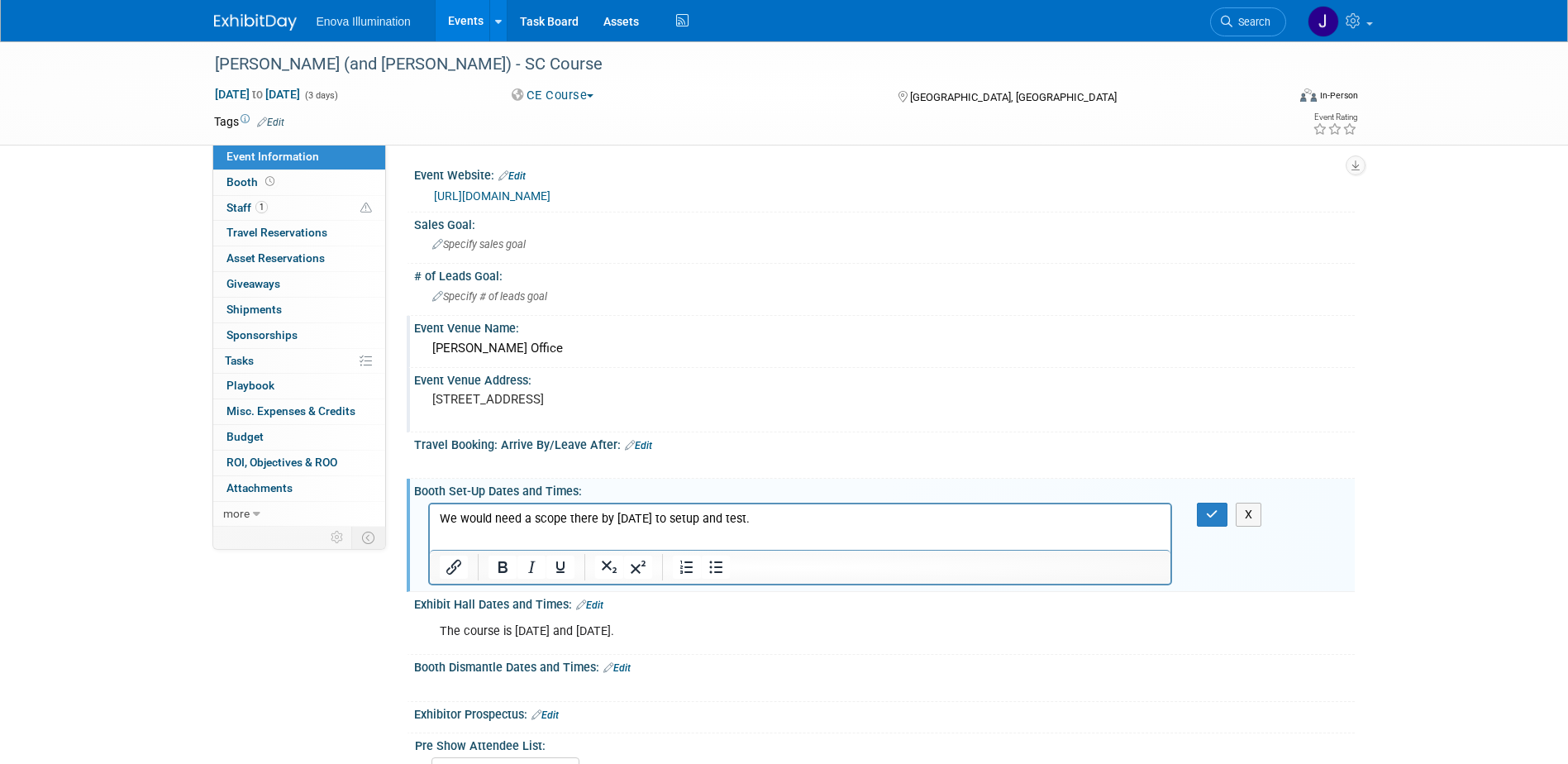
click at [841, 518] on p "We would need a scope there by Thursday October 2nd to setup and test." at bounding box center [800, 518] width 722 height 17
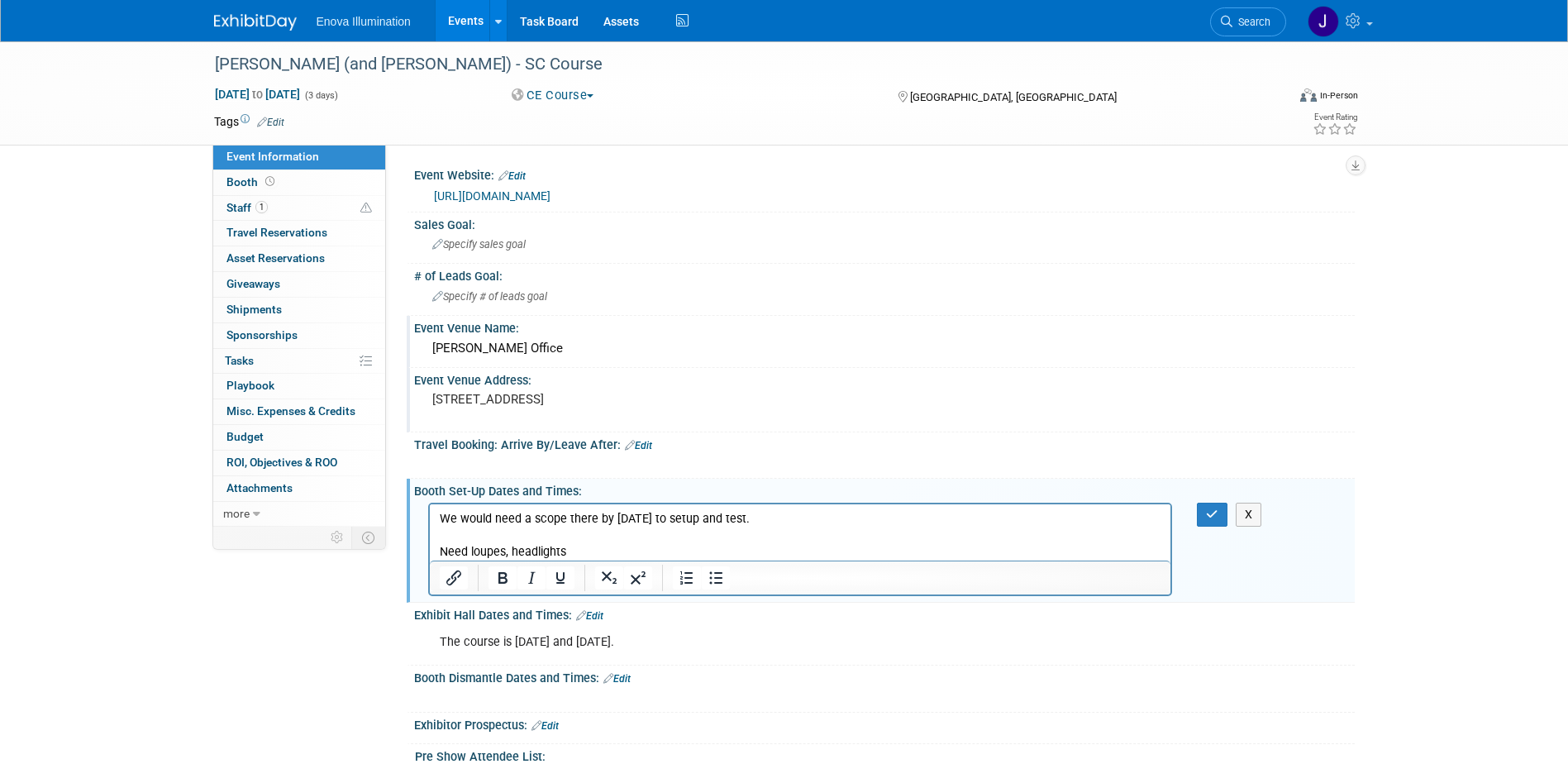
click at [509, 549] on p "Need loupes, headlights" at bounding box center [800, 552] width 722 height 17
click at [1208, 511] on icon "button" at bounding box center [1212, 515] width 12 height 11
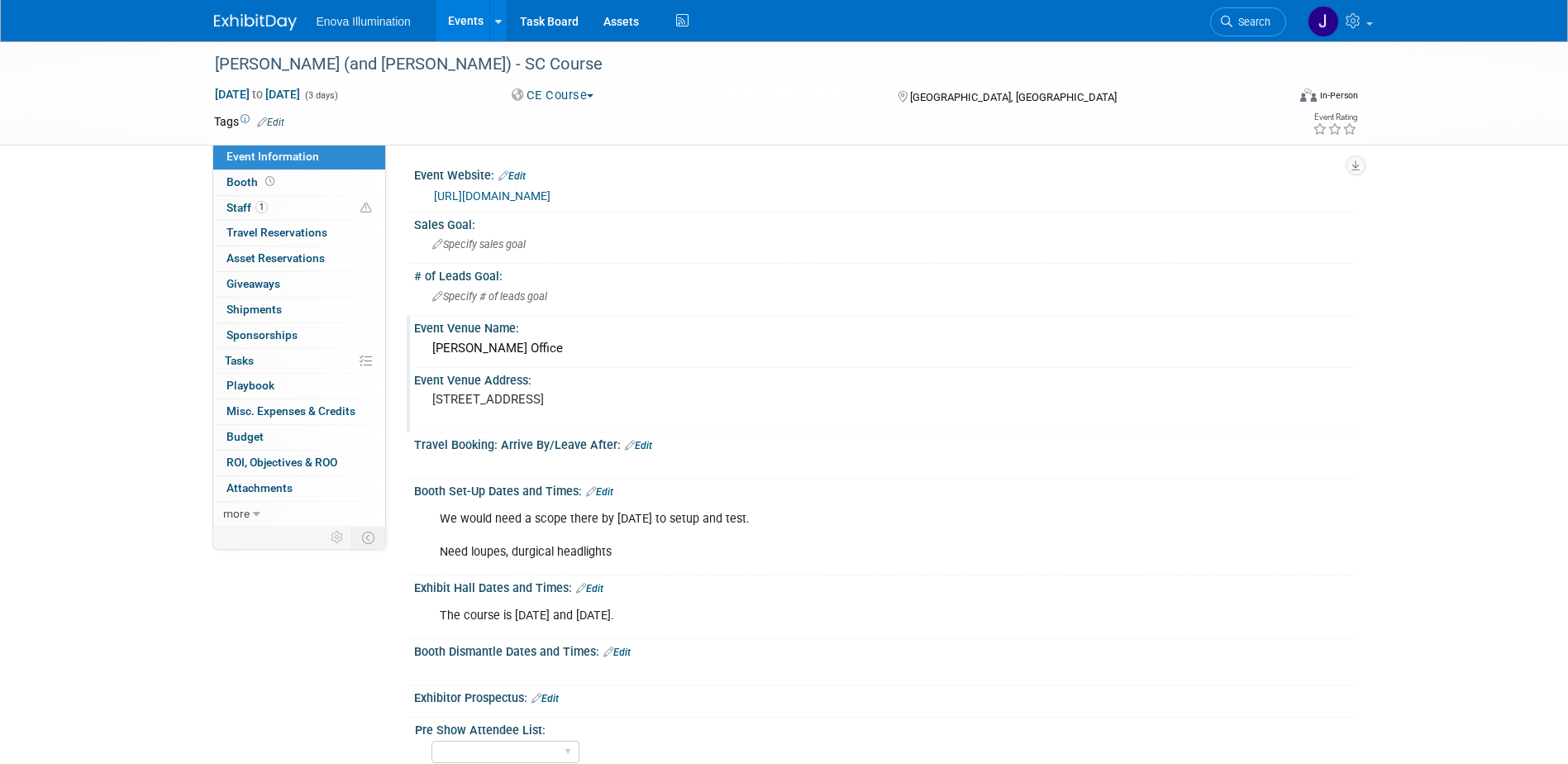
click at [515, 552] on div "We would need a scope there by Thursday October 2nd to setup and test. Need lou…" at bounding box center [801, 535] width 745 height 66
click at [515, 549] on div "We would need a scope there by Thursday October 2nd to setup and test. Need lou…" at bounding box center [801, 535] width 745 height 66
click at [610, 492] on link "Edit" at bounding box center [599, 492] width 27 height 11
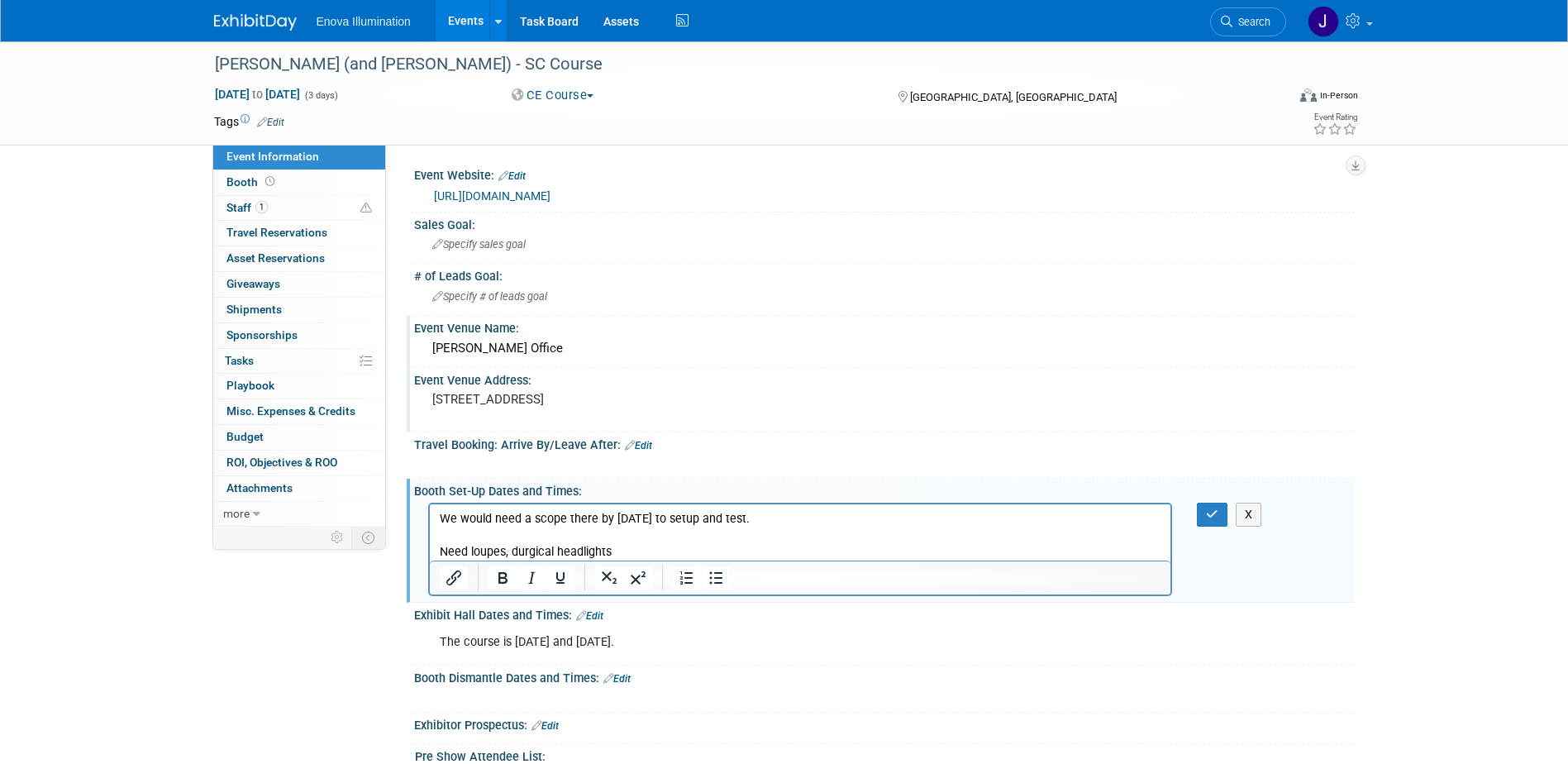
click at [512, 552] on p "We would need a scope there by Thursday October 2nd to setup and test. Need lou…" at bounding box center [800, 535] width 722 height 50
click at [1216, 511] on icon "button" at bounding box center [1212, 515] width 12 height 11
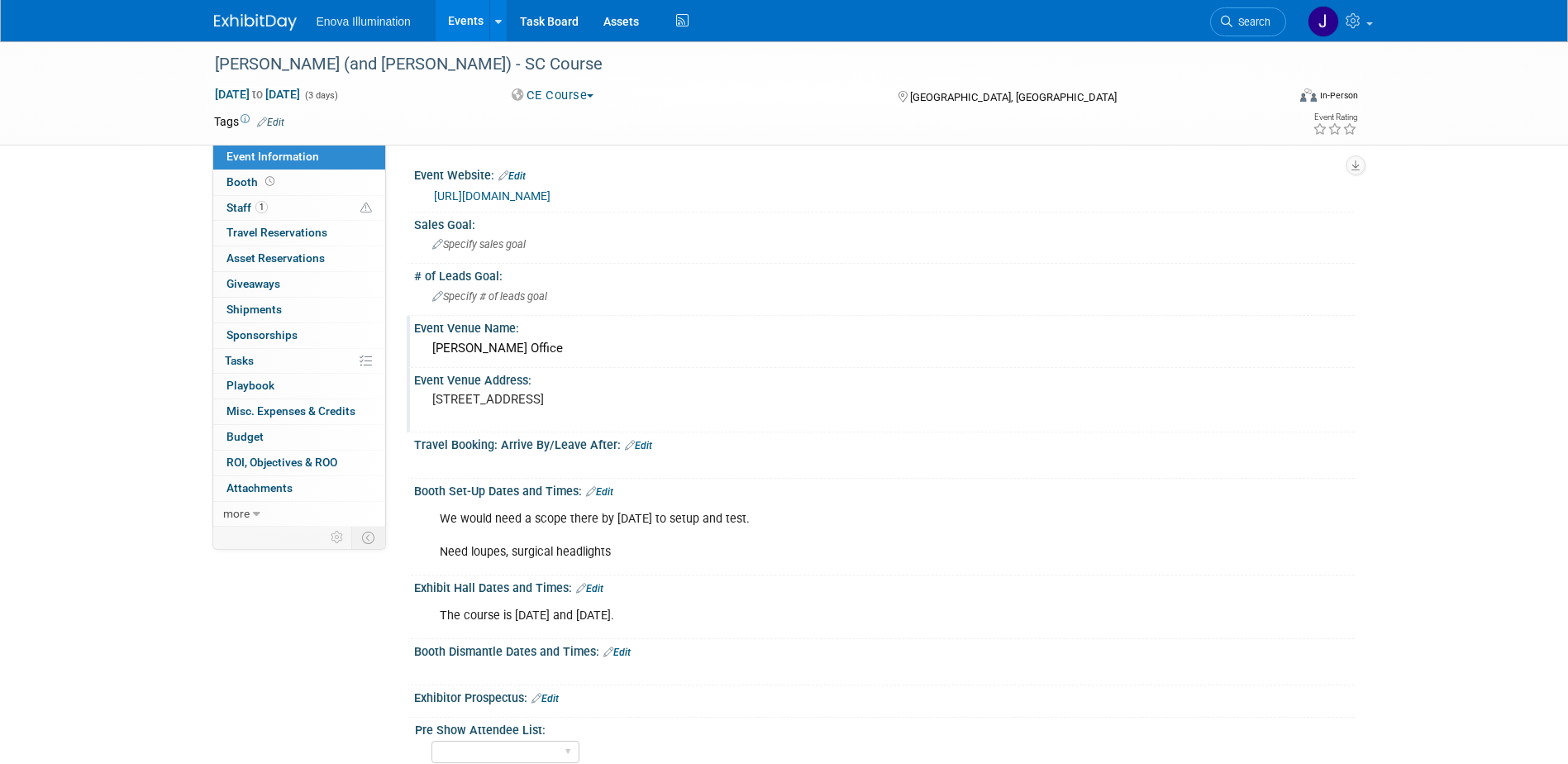
click at [249, 16] on img at bounding box center [256, 23] width 83 height 17
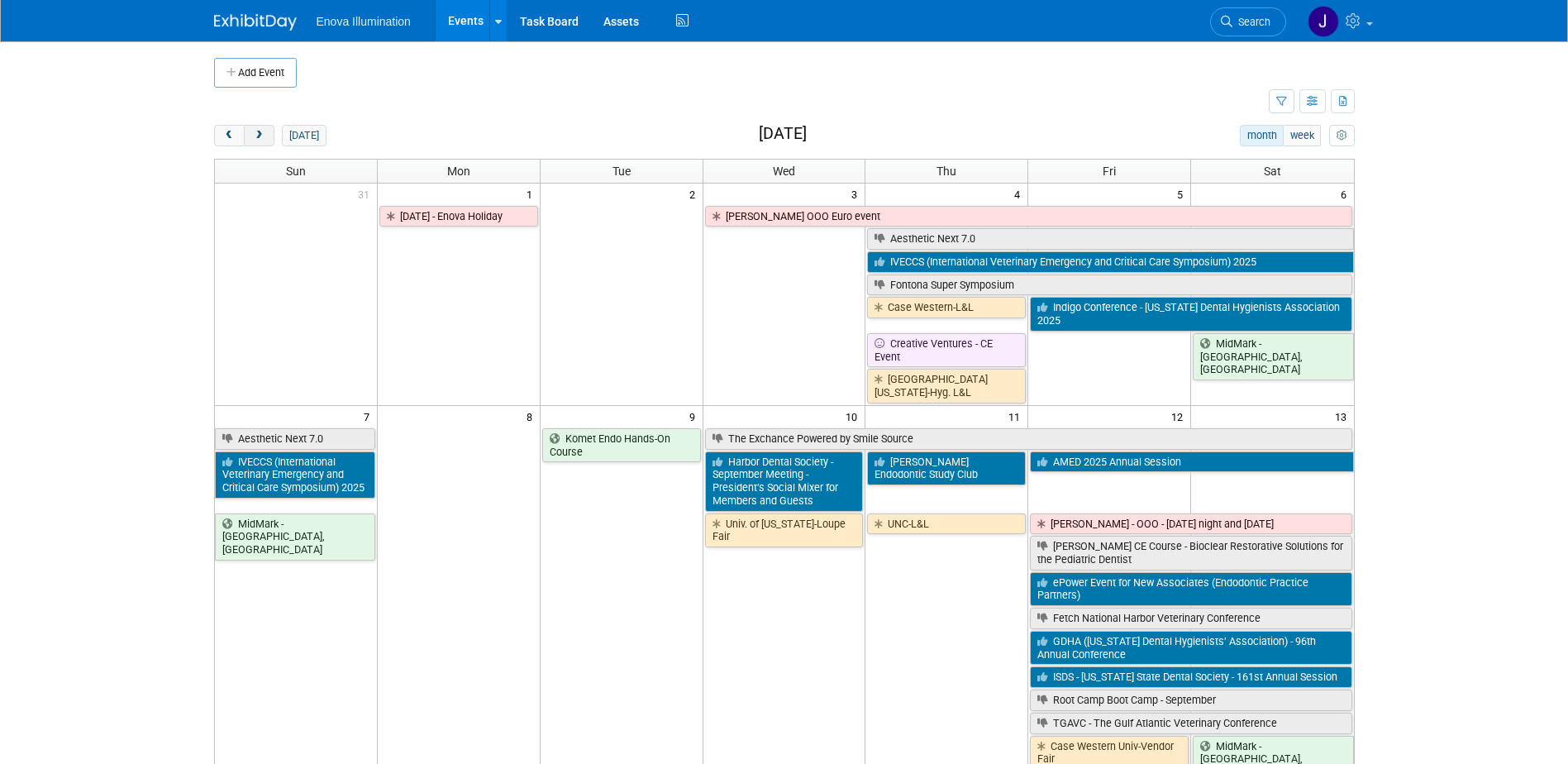
click at [261, 125] on button "next" at bounding box center [259, 135] width 30 height 22
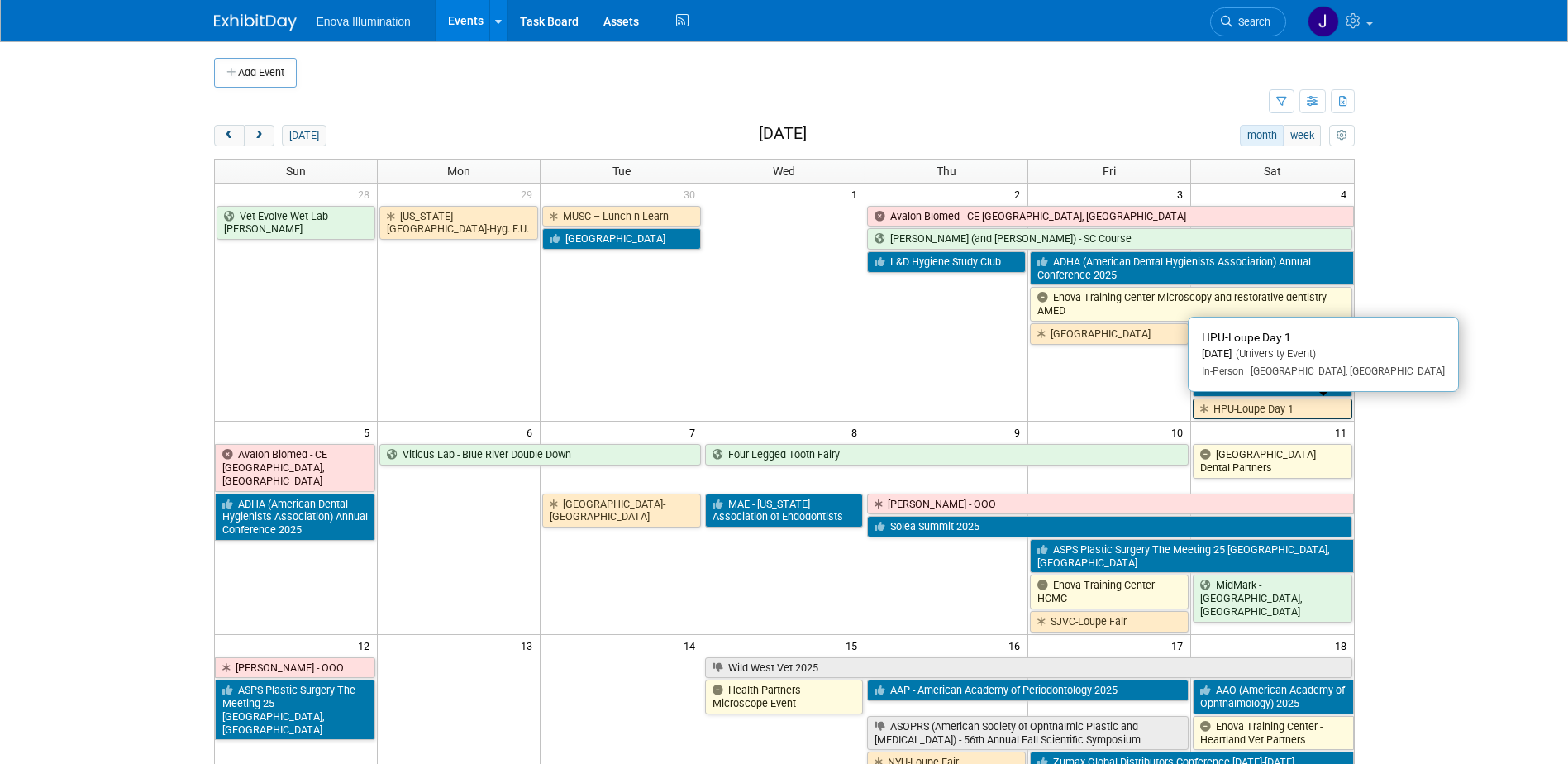
click at [1240, 413] on link "HPU-Loupe Day 1" at bounding box center [1273, 409] width 159 height 22
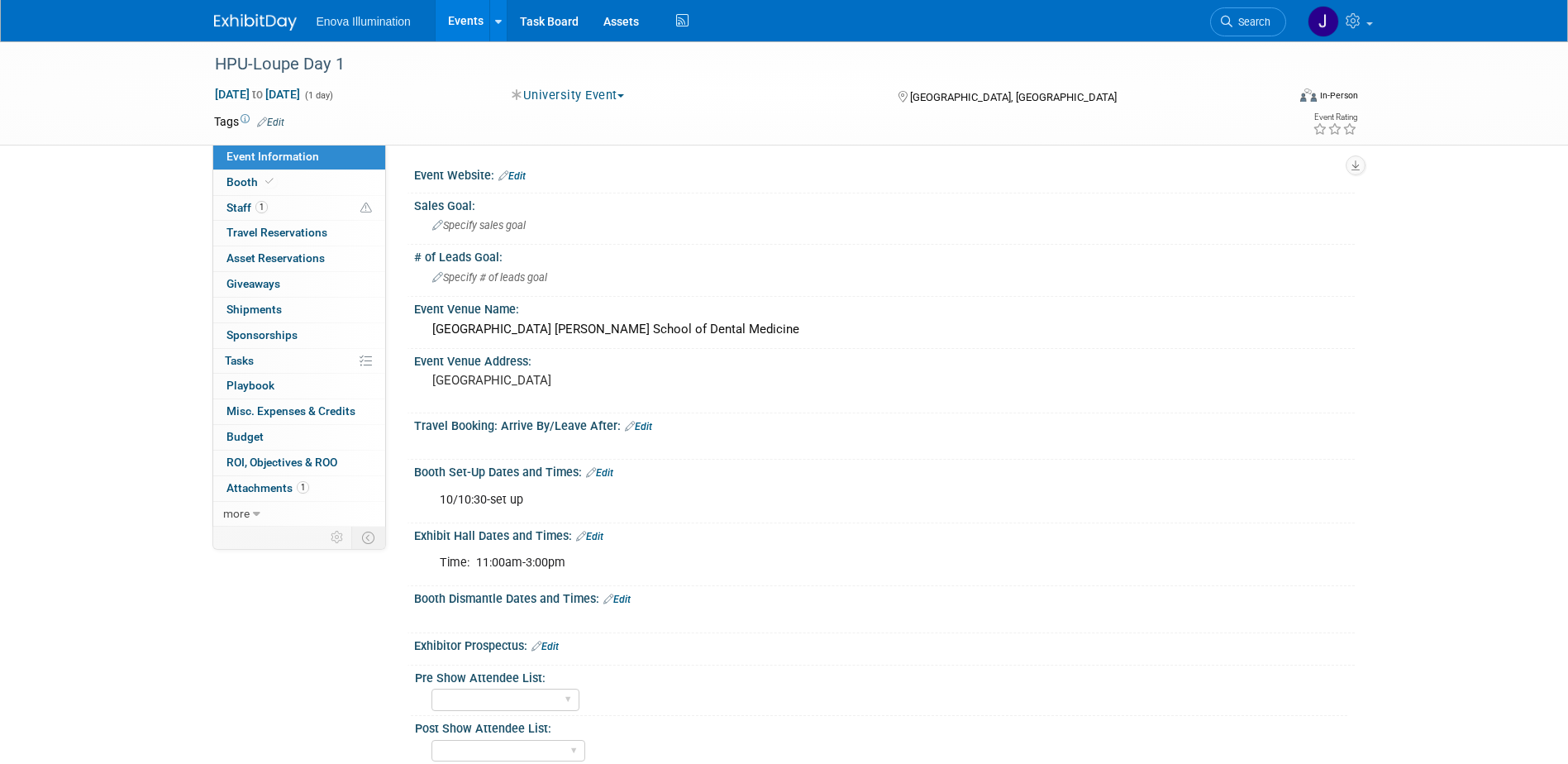
click at [282, 29] on img at bounding box center [256, 23] width 83 height 17
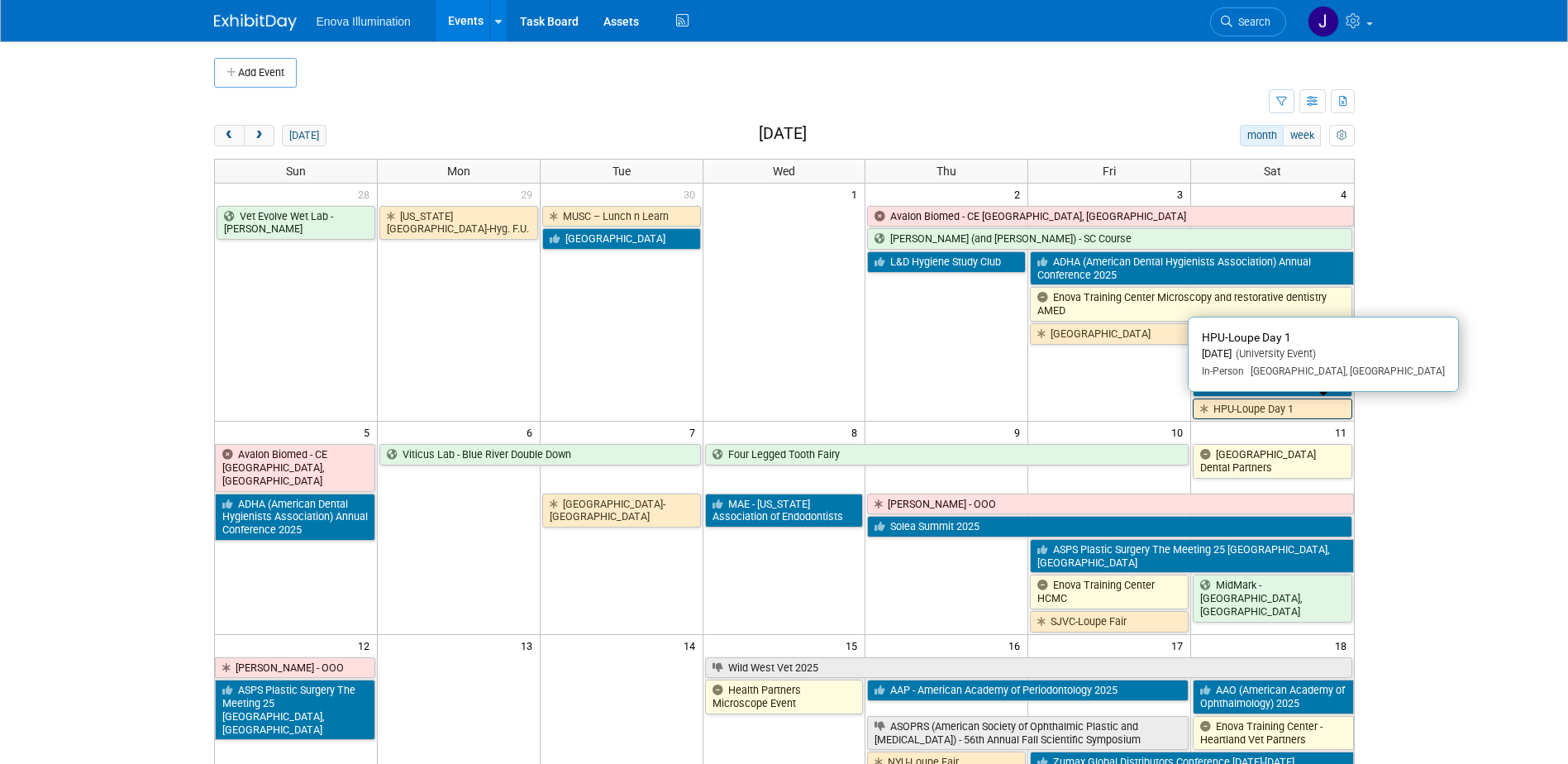
click at [1242, 414] on link "HPU-Loupe Day 1" at bounding box center [1273, 409] width 159 height 22
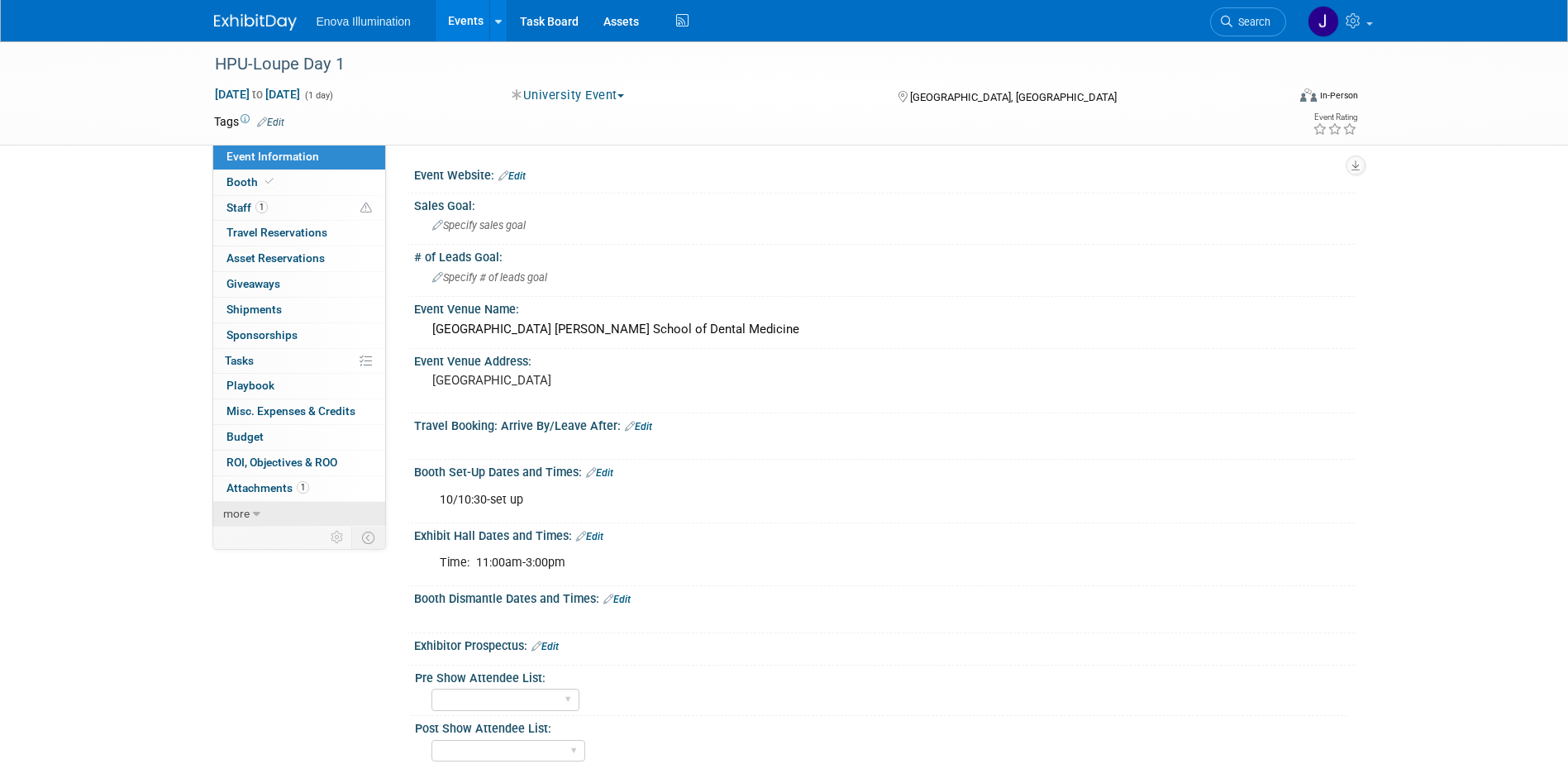
click at [279, 514] on link "more" at bounding box center [299, 515] width 172 height 25
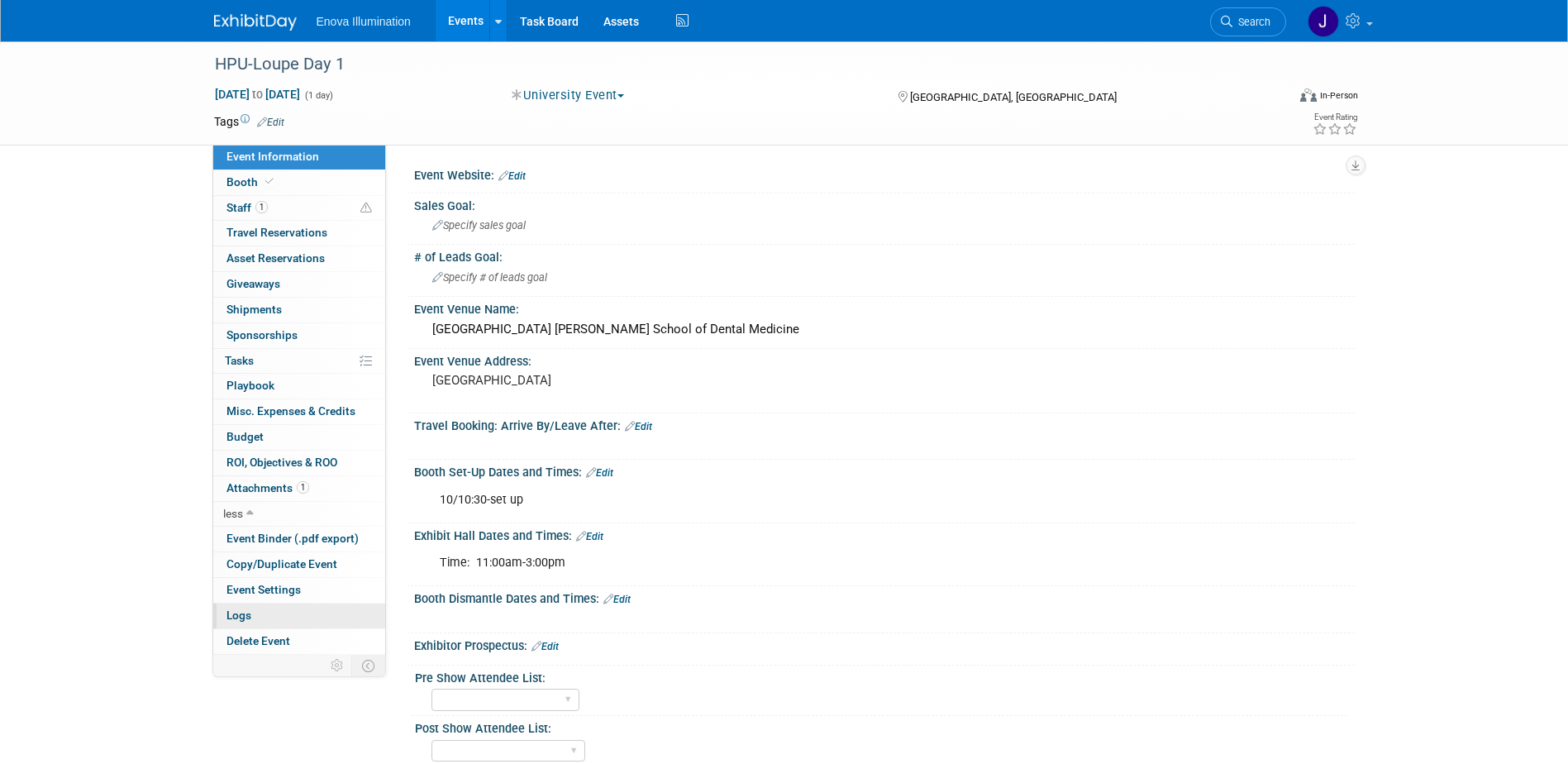
click at [267, 609] on link "Logs" at bounding box center [299, 616] width 172 height 25
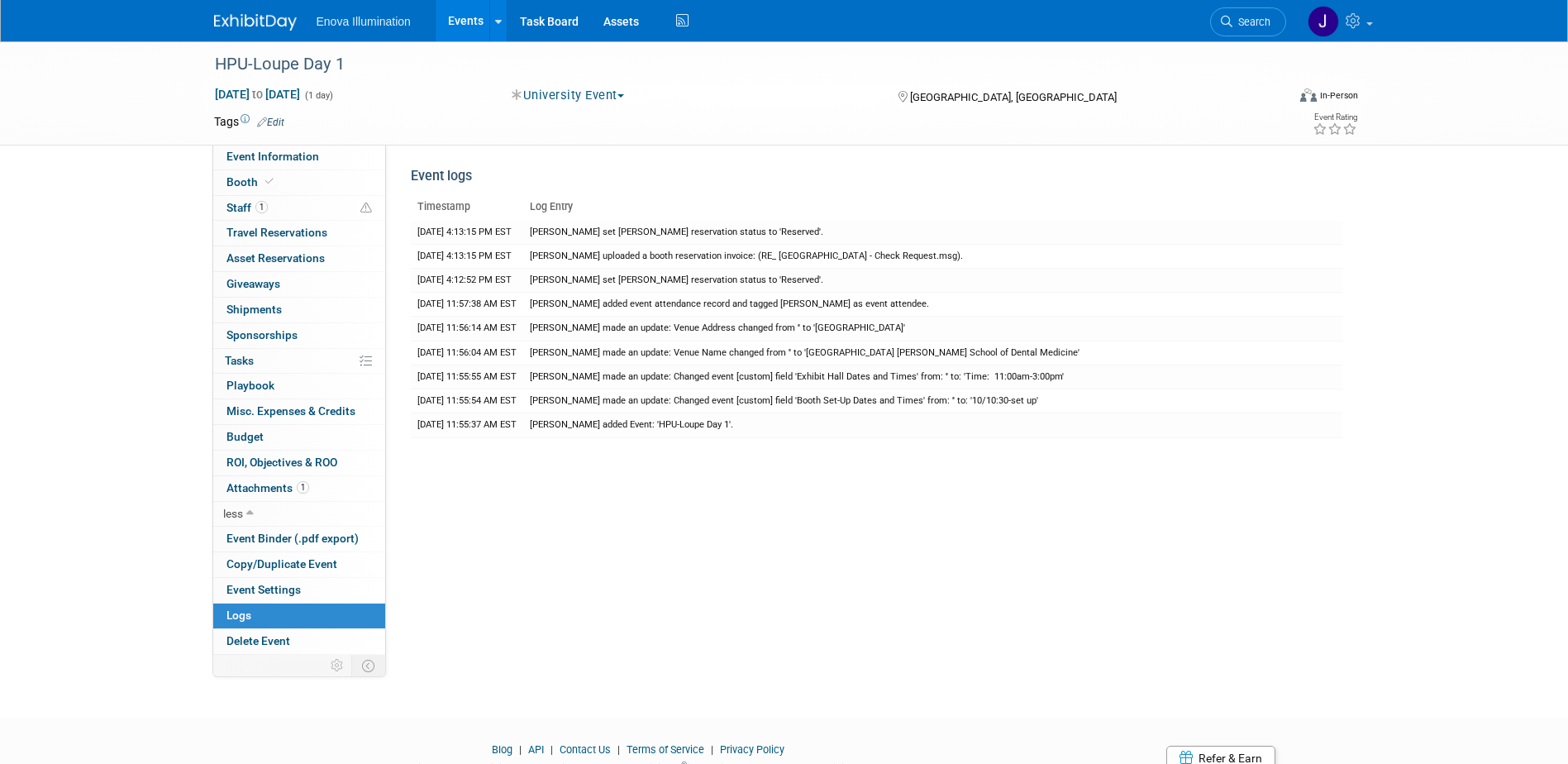
click at [264, 24] on img at bounding box center [256, 23] width 83 height 17
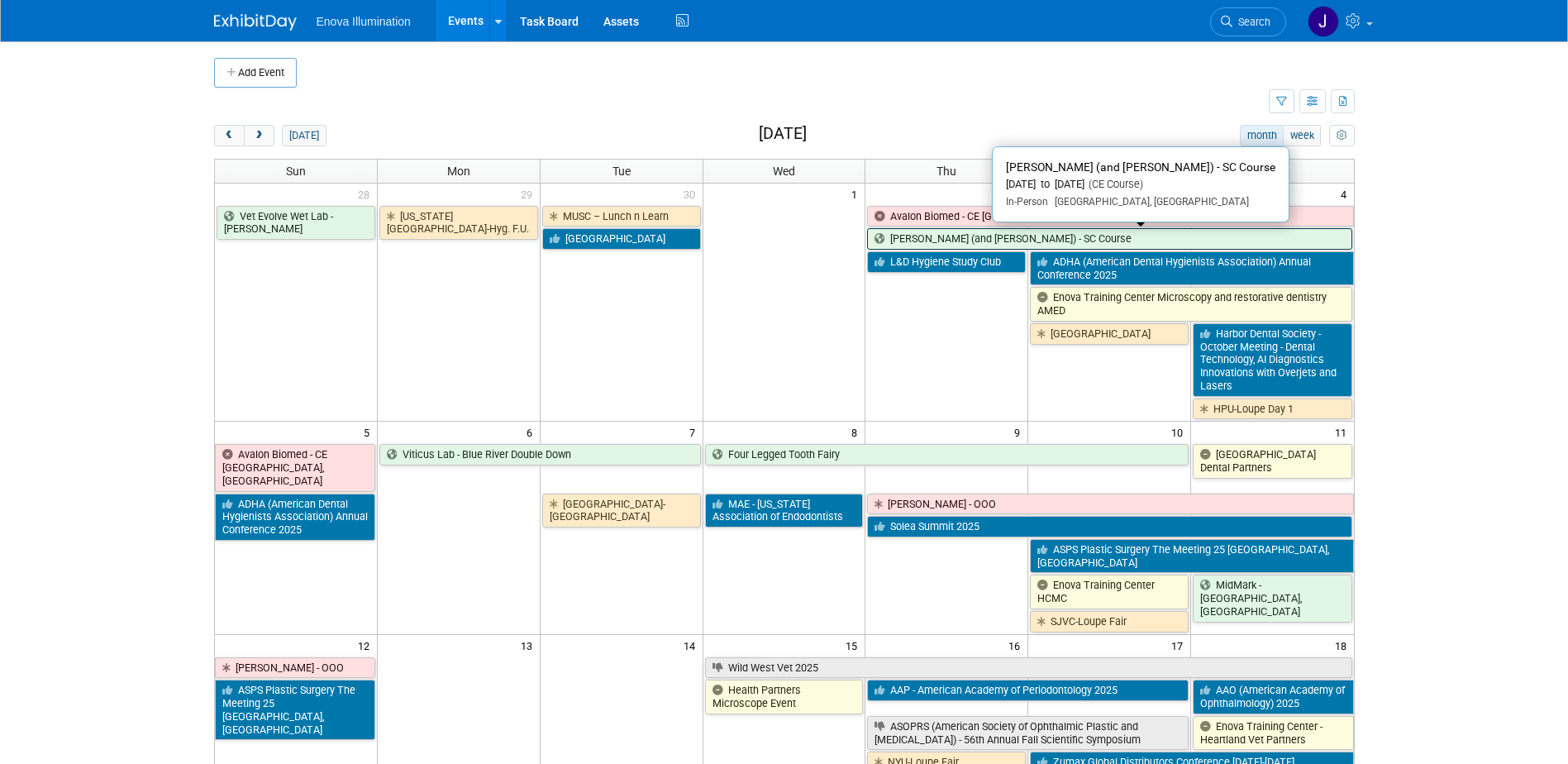
click at [901, 239] on link "[PERSON_NAME] (and [PERSON_NAME]) - SC Course" at bounding box center [1109, 239] width 484 height 22
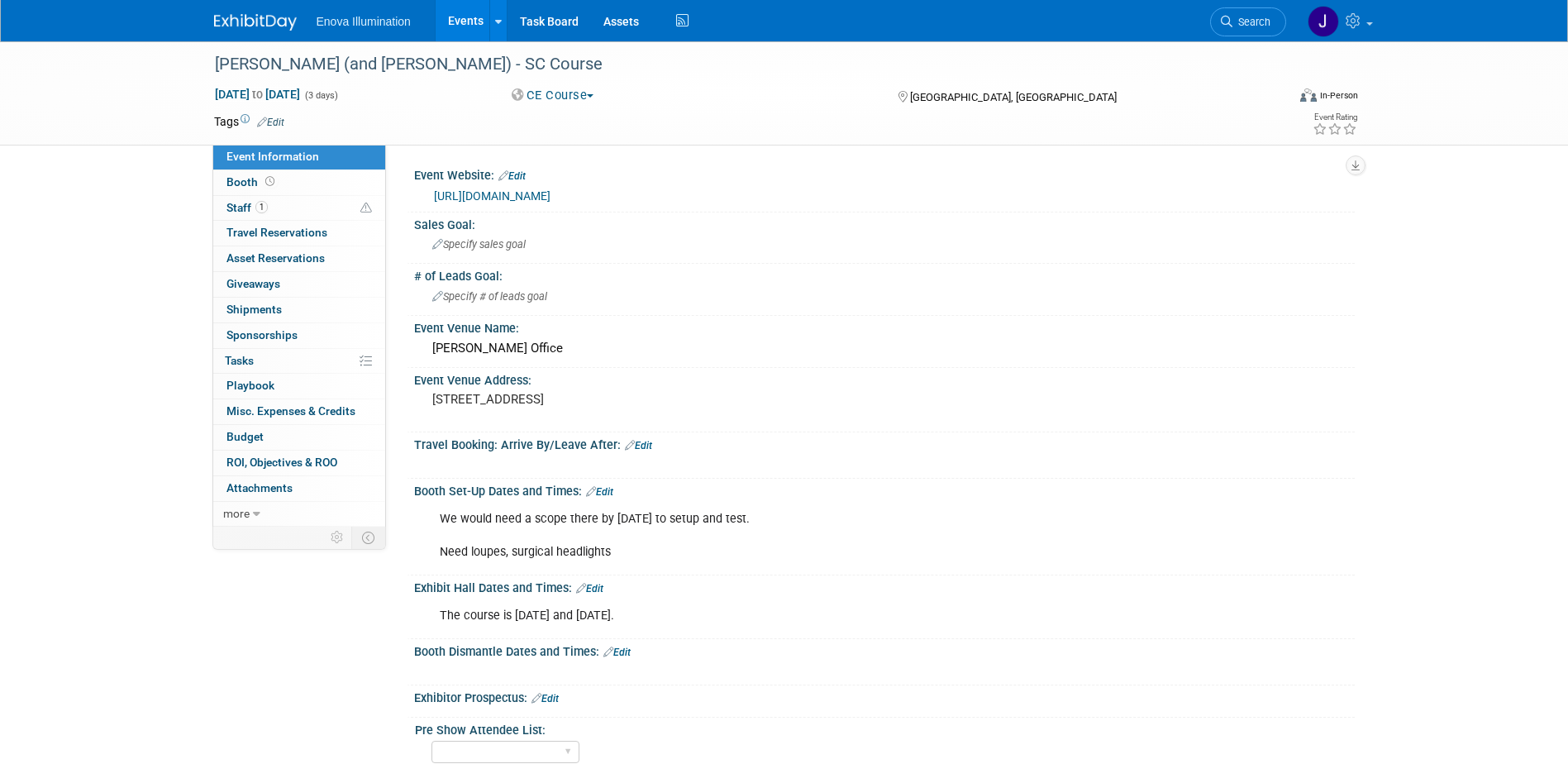
drag, startPoint x: 562, startPoint y: 415, endPoint x: 395, endPoint y: 394, distance: 168.3
click at [395, 394] on div "Event Website: Edit http://www.pediatricdds.com Sales Goal: Specify sales goal …" at bounding box center [870, 335] width 969 height 382
click at [590, 407] on pre "1334 Highway 14 Simpsonville, SC 29681" at bounding box center [610, 399] width 356 height 15
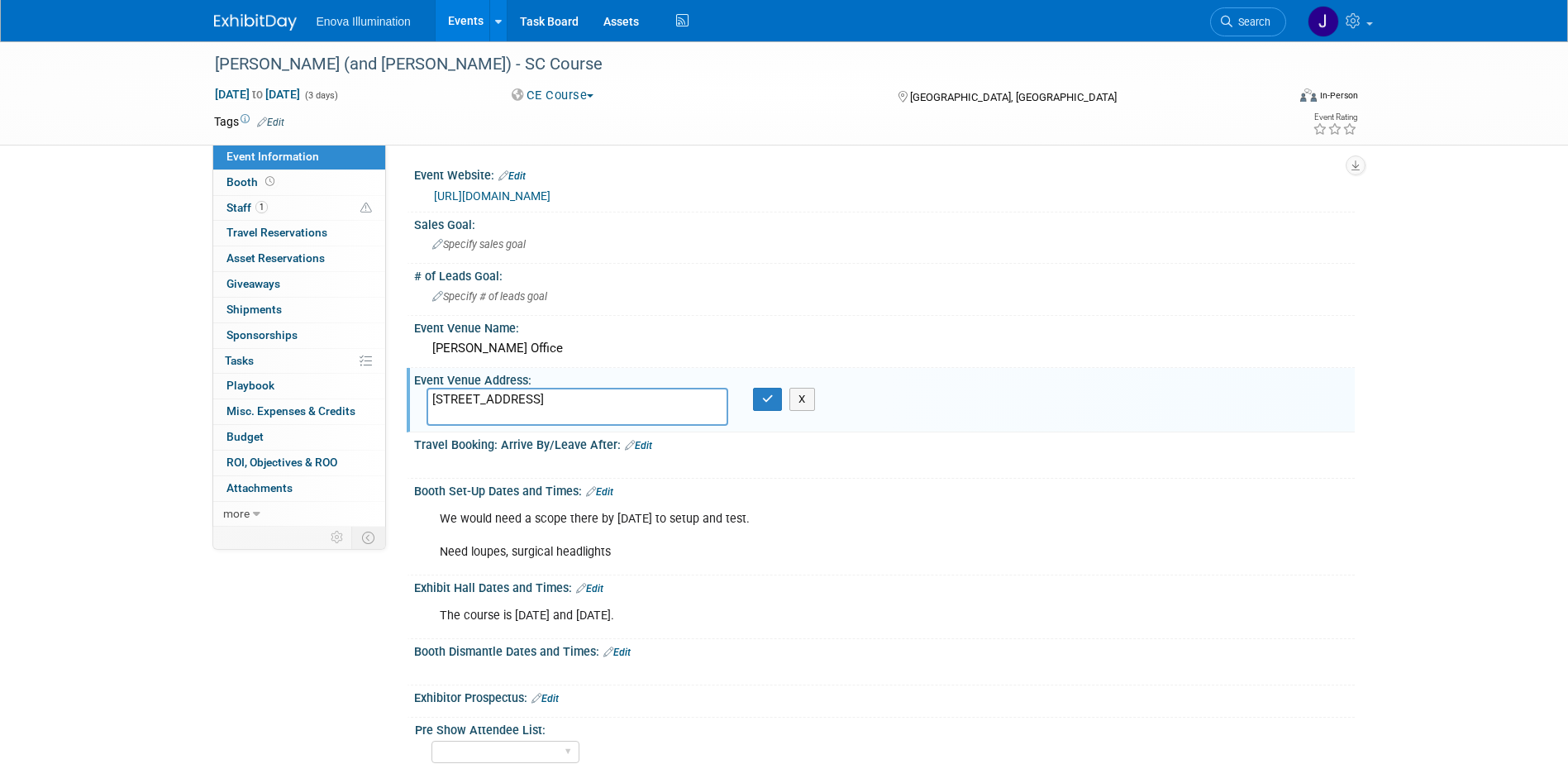
drag, startPoint x: 580, startPoint y: 410, endPoint x: 430, endPoint y: 402, distance: 150.2
click at [430, 402] on textarea "1334 Highway 14 Simpsonville, SC 29681" at bounding box center [578, 407] width 302 height 38
type textarea "1334 South Highway 14 Simpsonville, SC 29681"
click at [759, 402] on button "button" at bounding box center [768, 399] width 30 height 24
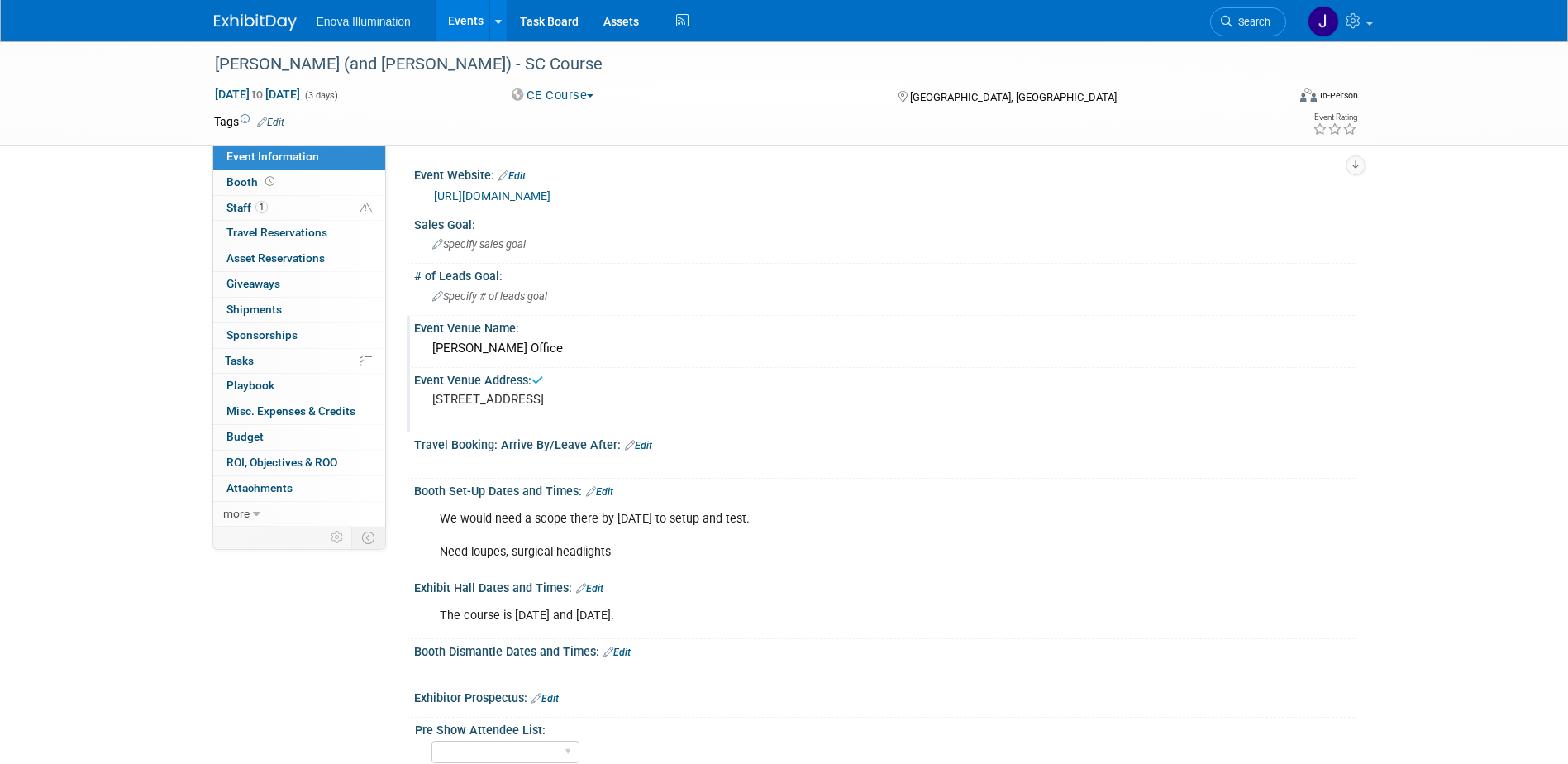
drag, startPoint x: 575, startPoint y: 351, endPoint x: 406, endPoint y: 354, distance: 169.0
click at [408, 352] on div "Event Venue Name: Dr. Ann Bynum's Office" at bounding box center [881, 342] width 948 height 52
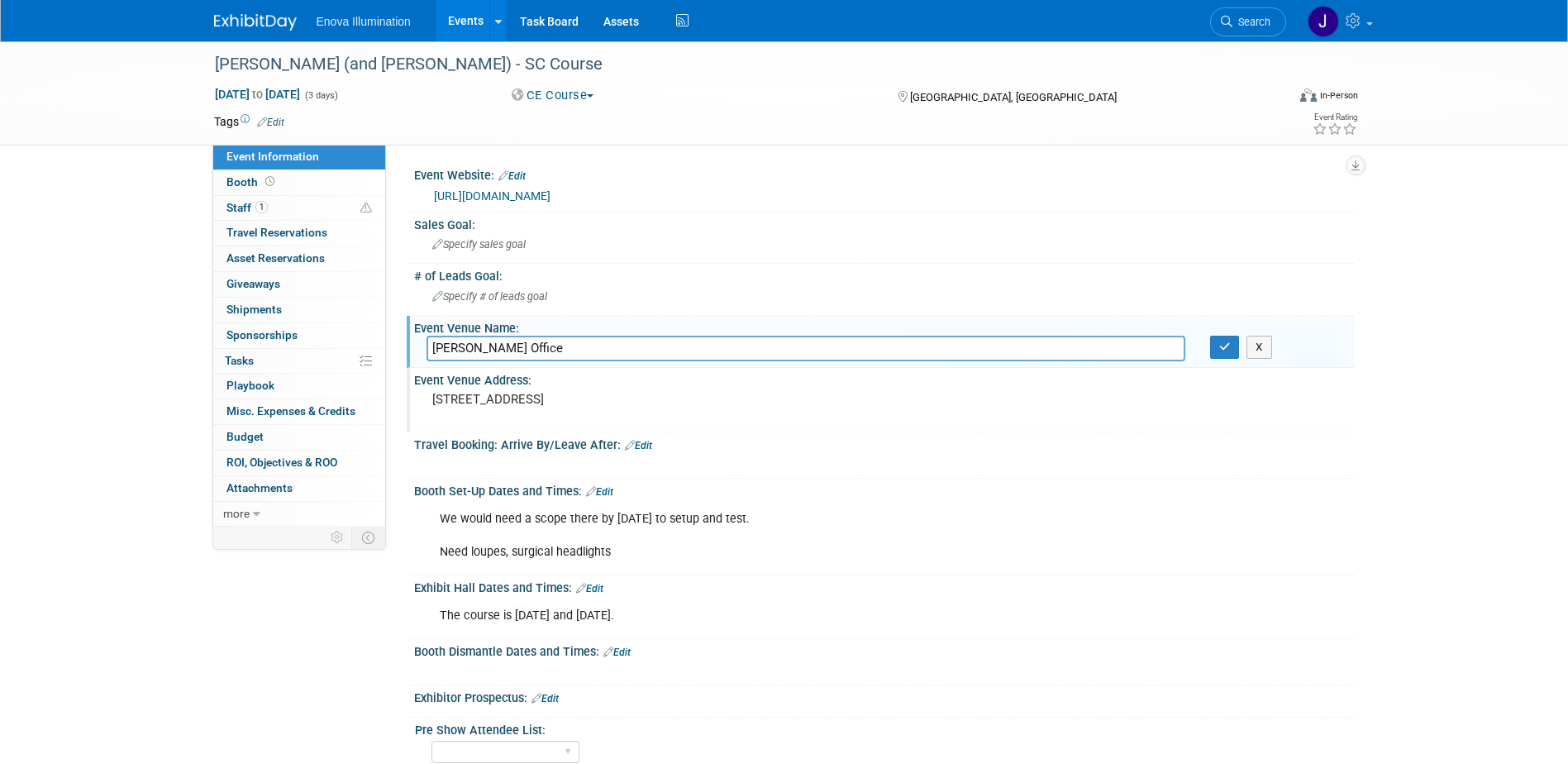
drag, startPoint x: 602, startPoint y: 347, endPoint x: 406, endPoint y: 345, distance: 196.0
click at [407, 345] on div "Event Venue Name: Dr. Ann Bynum's Office Dr. Ann Bynum's Office X" at bounding box center [881, 342] width 948 height 52
type input "Holly Tree Pediatric Dentistry"
click at [1218, 350] on button "button" at bounding box center [1225, 348] width 30 height 24
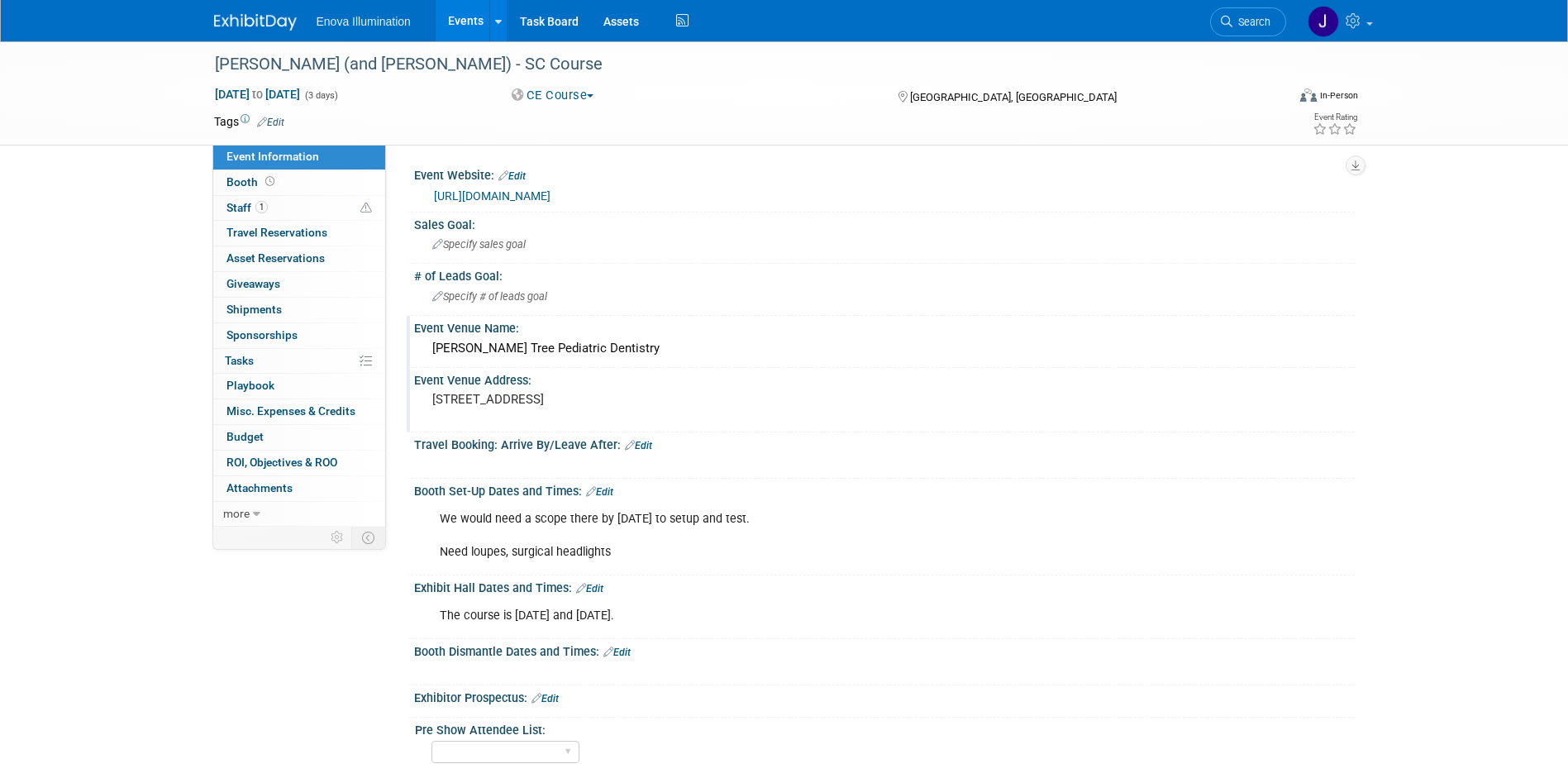
click at [273, 22] on img at bounding box center [256, 23] width 83 height 17
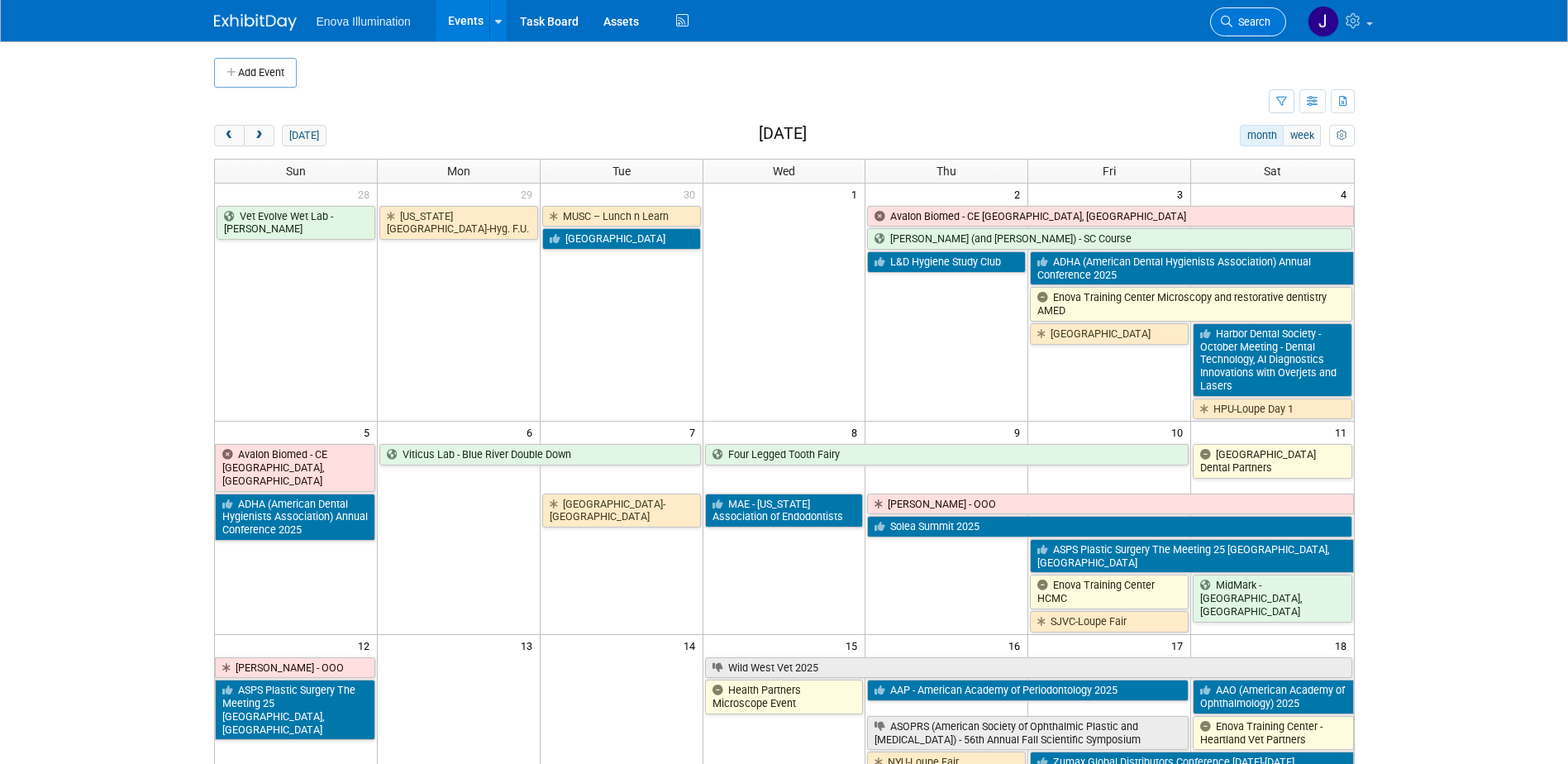
click at [1247, 17] on span "Search" at bounding box center [1252, 22] width 38 height 12
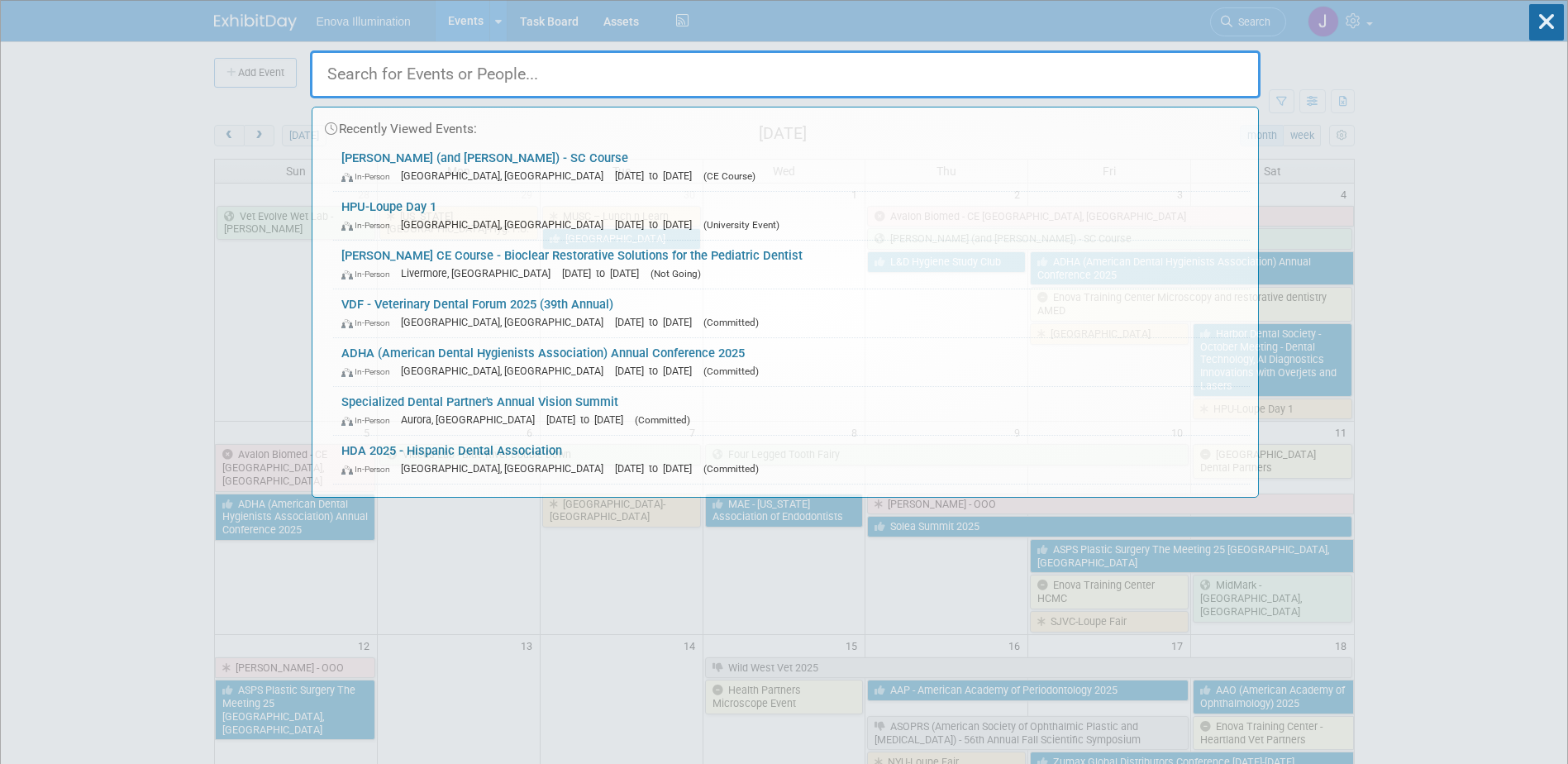
click at [1130, 63] on input "text" at bounding box center [784, 74] width 951 height 48
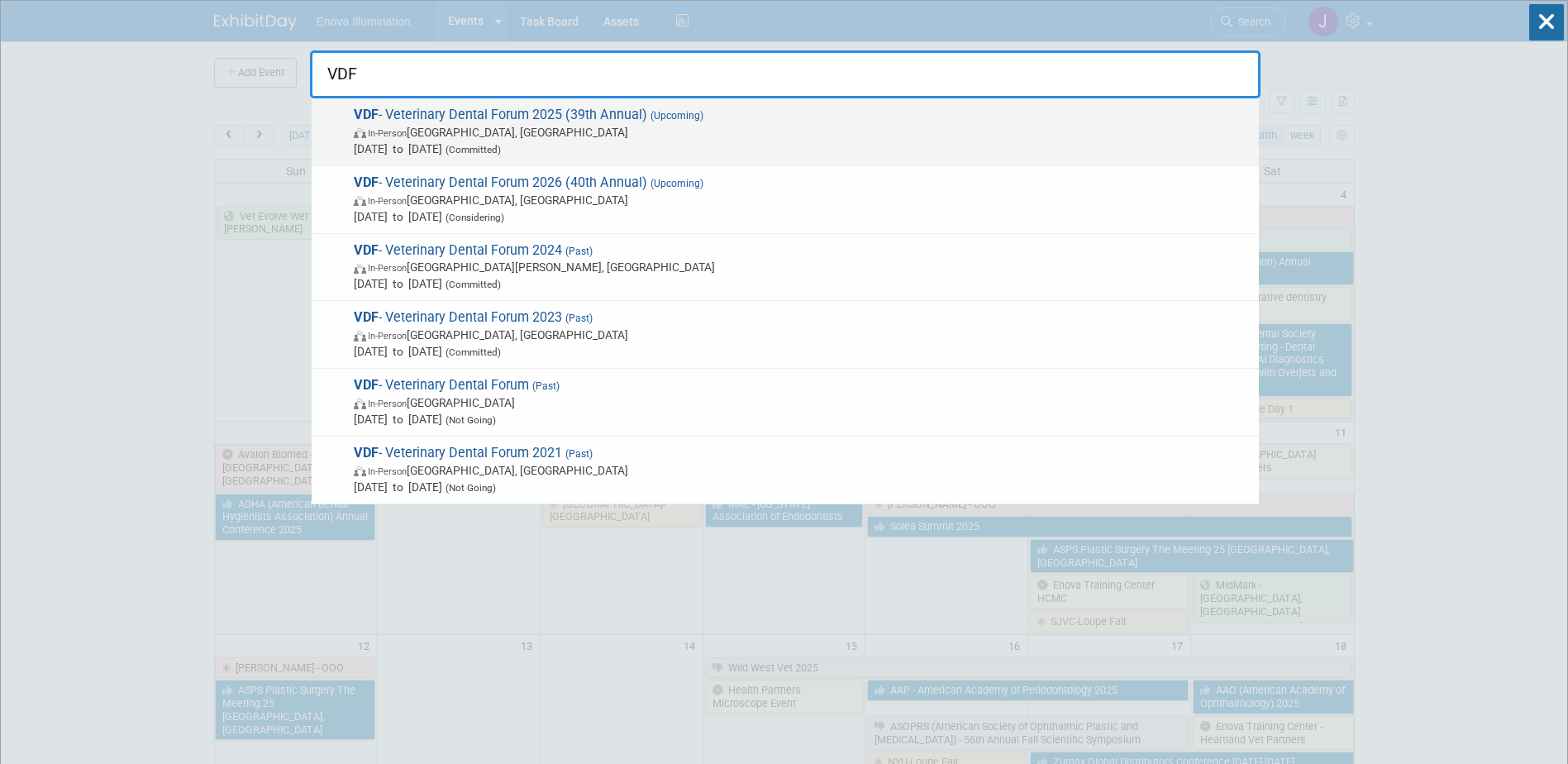
type input "VDF"
click at [407, 126] on span "In-Person San Antonio, TX" at bounding box center [802, 132] width 897 height 17
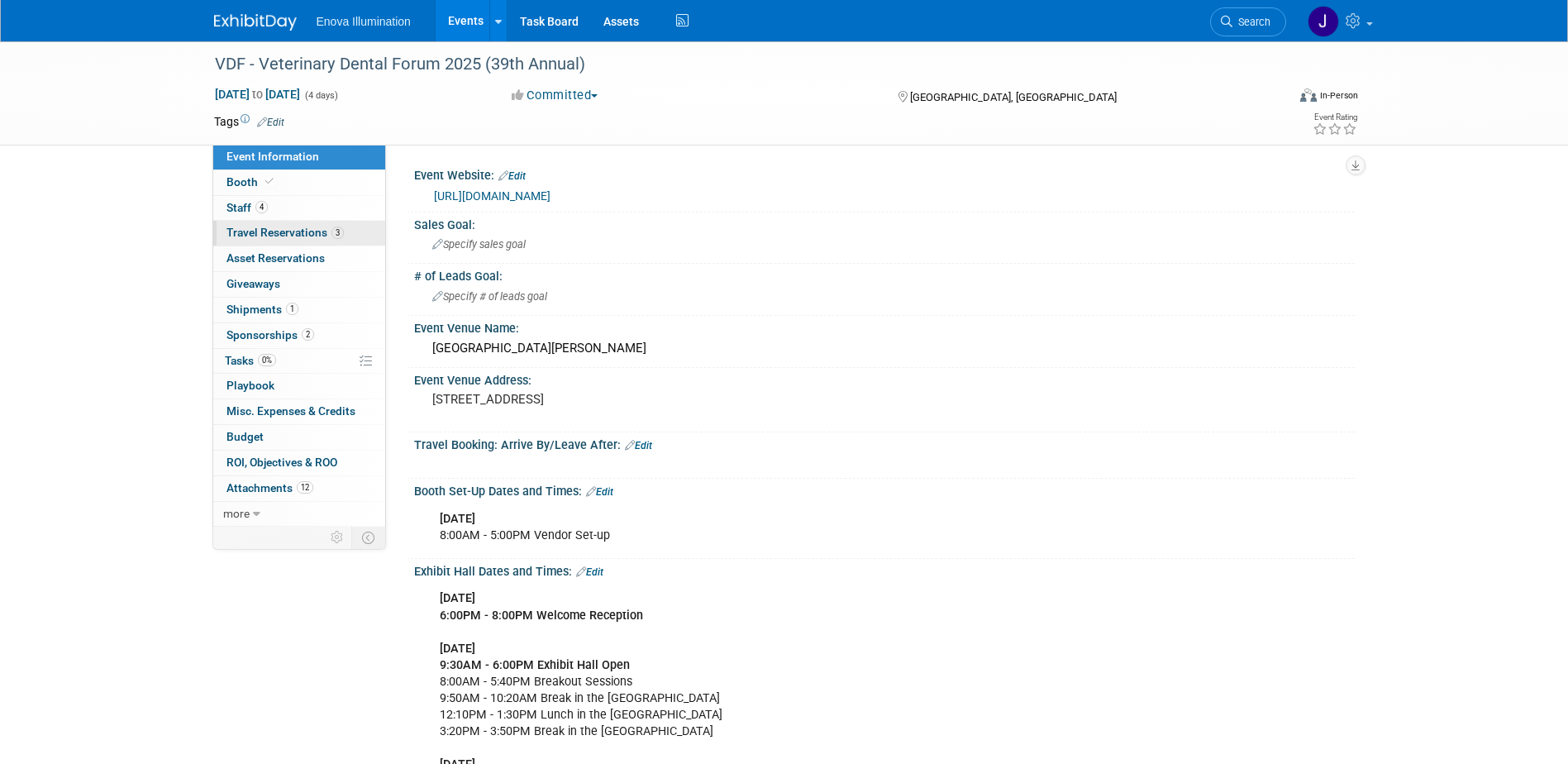
click at [258, 226] on span "Travel Reservations 3" at bounding box center [285, 232] width 117 height 13
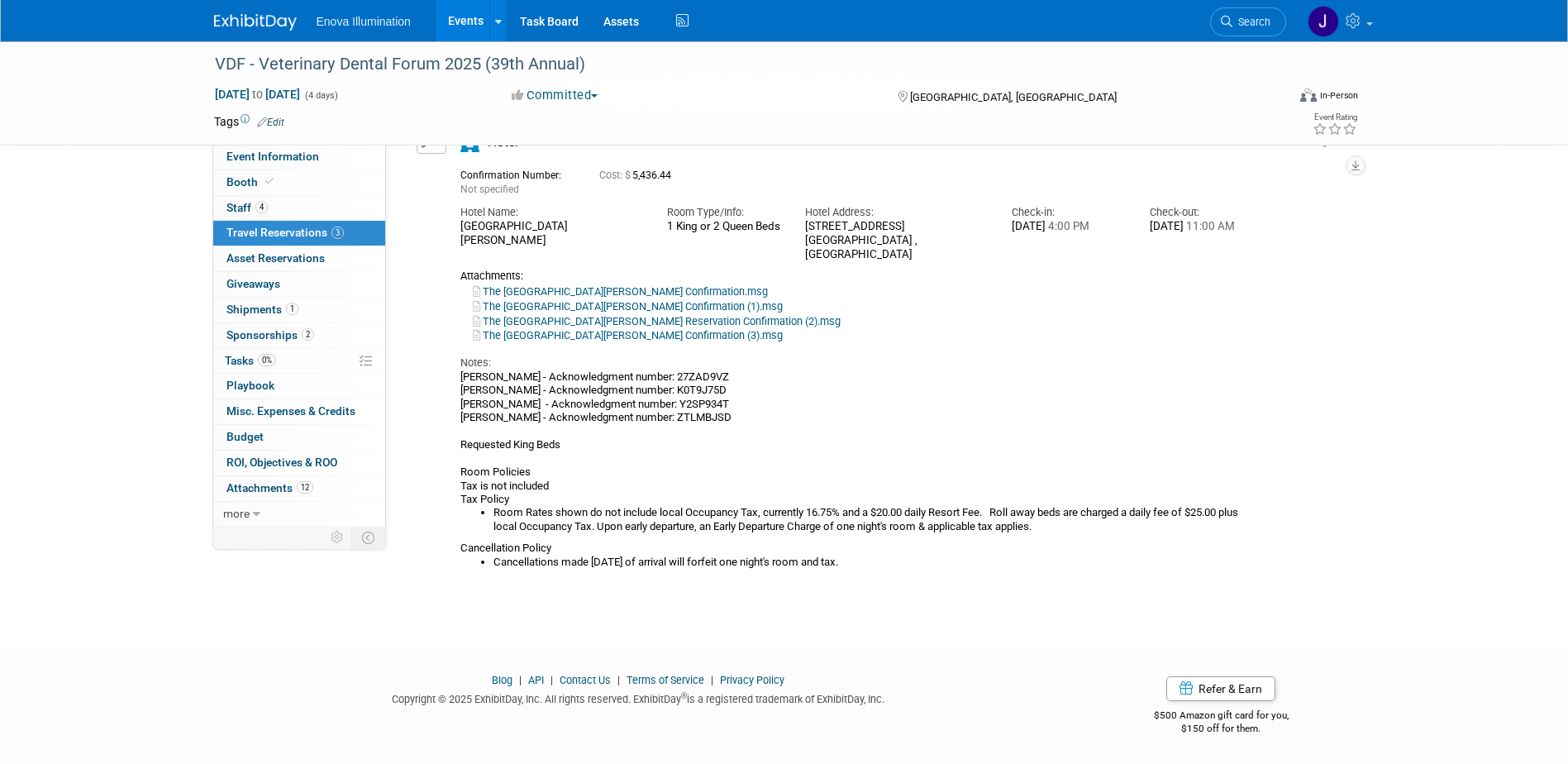
scroll to position [822, 0]
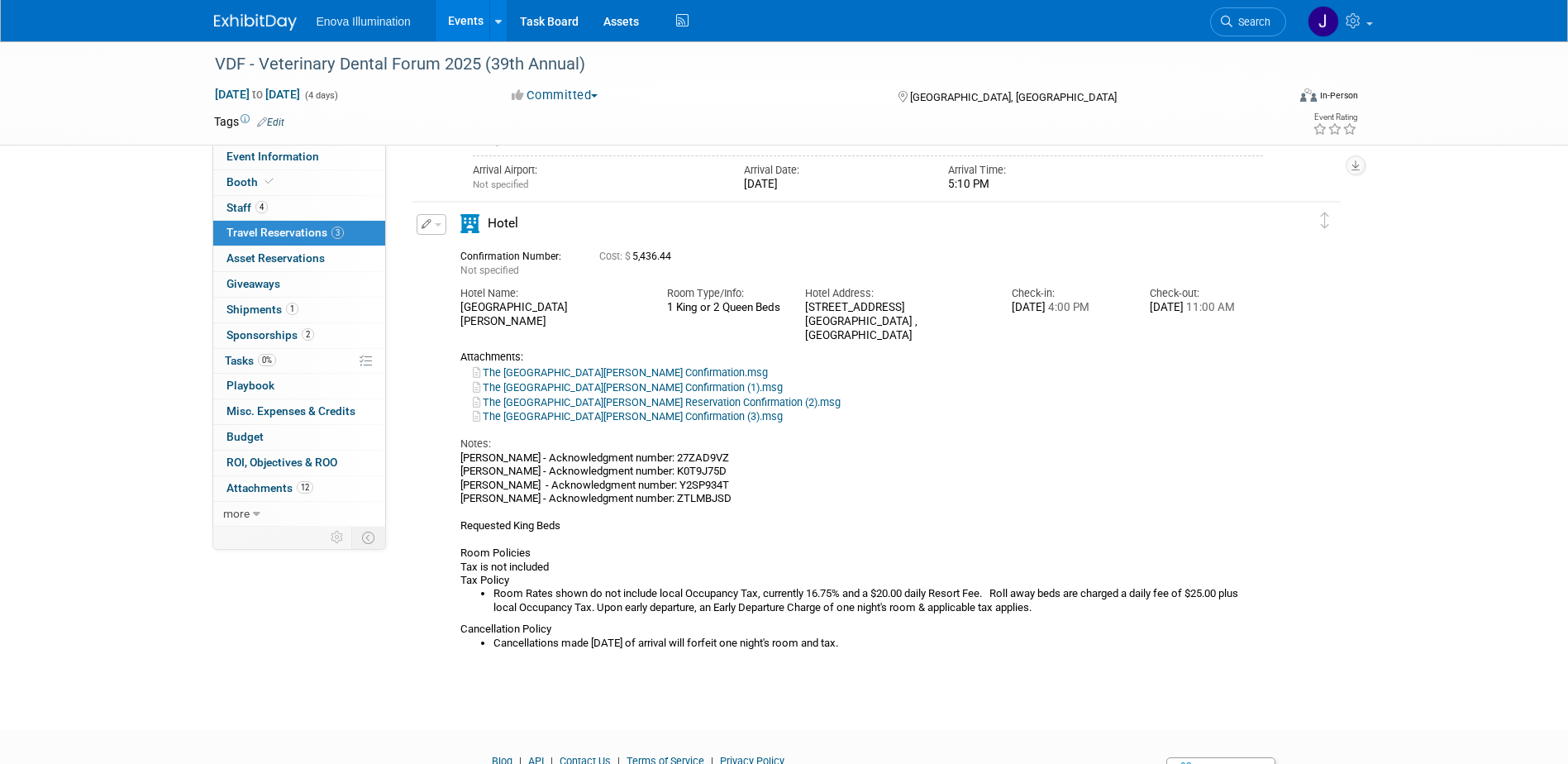
click at [443, 229] on button "button" at bounding box center [431, 225] width 30 height 21
click at [464, 298] on button "Duplicate" at bounding box center [487, 308] width 140 height 24
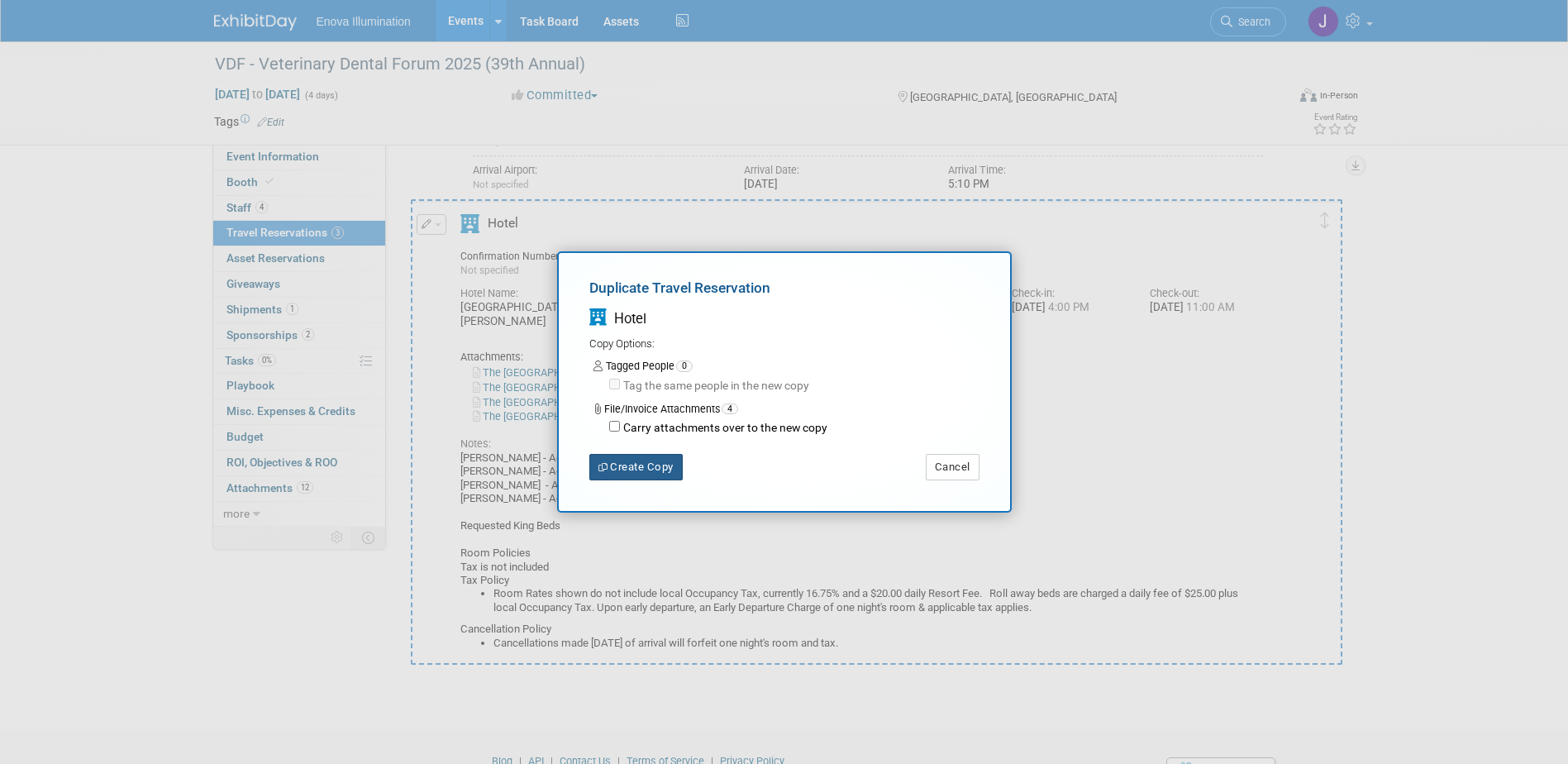
click at [637, 454] on button "Create Copy" at bounding box center [635, 467] width 93 height 26
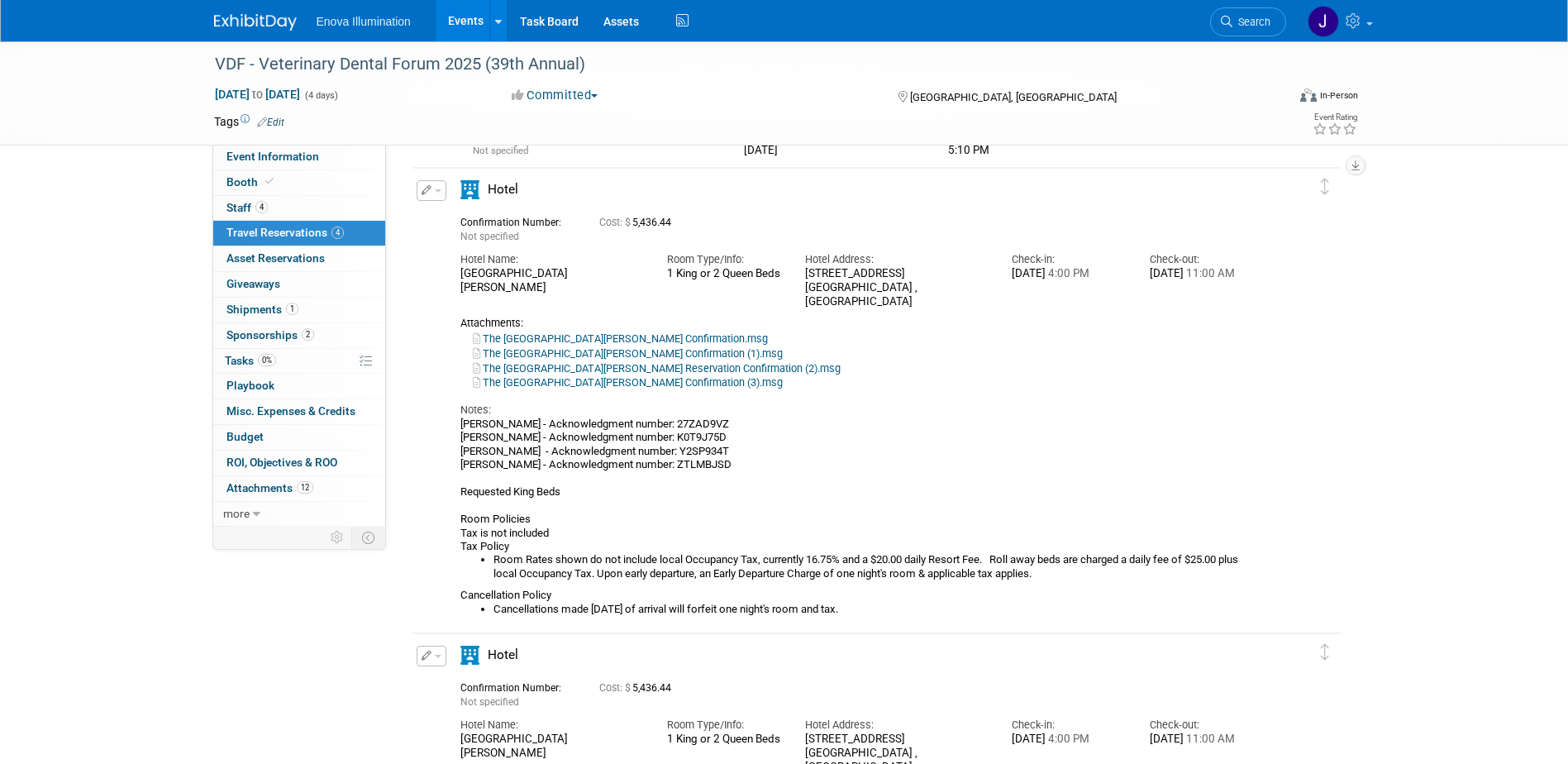
scroll to position [775, 0]
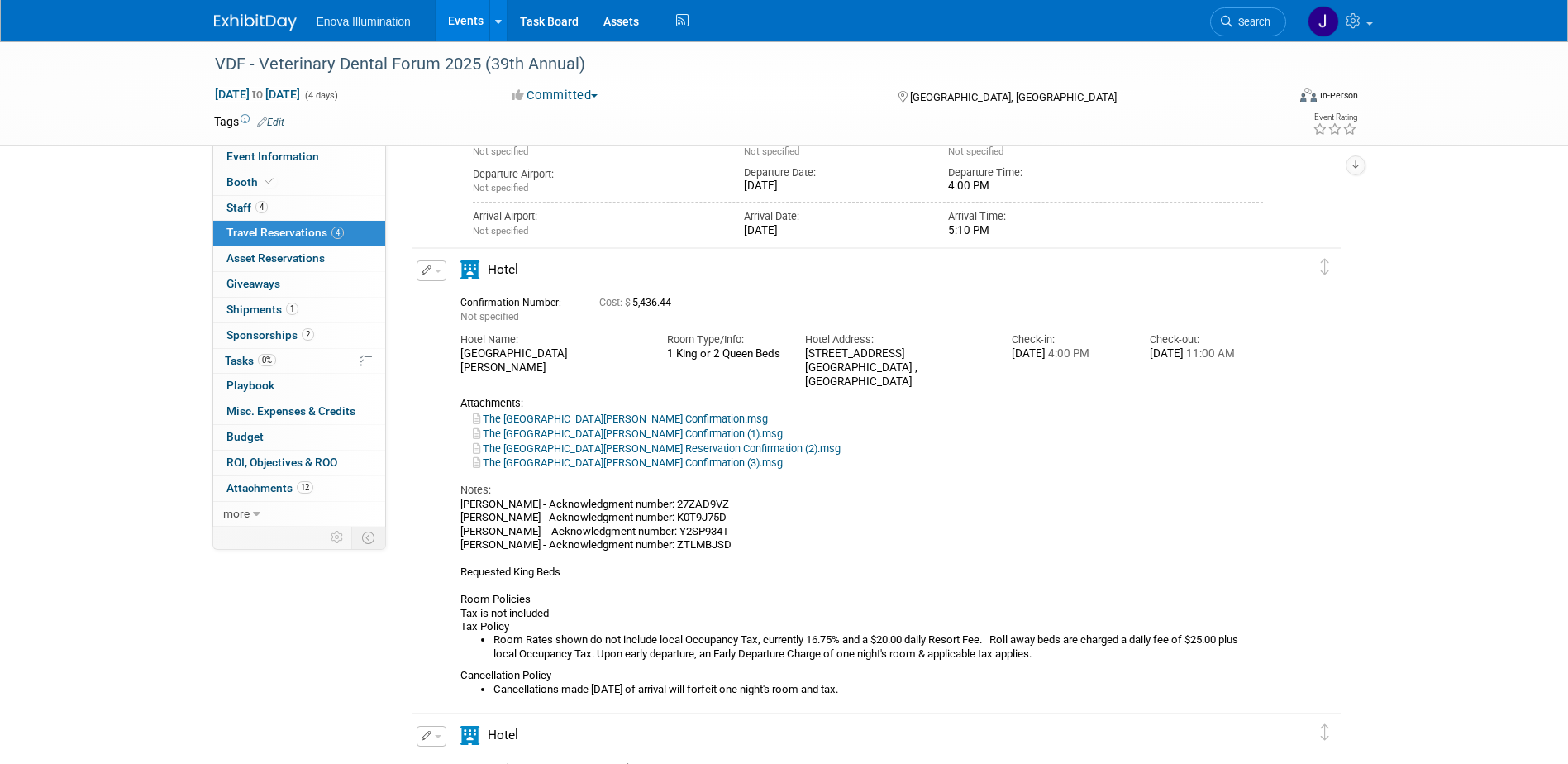
click at [441, 276] on button "button" at bounding box center [431, 271] width 30 height 21
click at [464, 355] on button "Duplicate" at bounding box center [487, 354] width 140 height 24
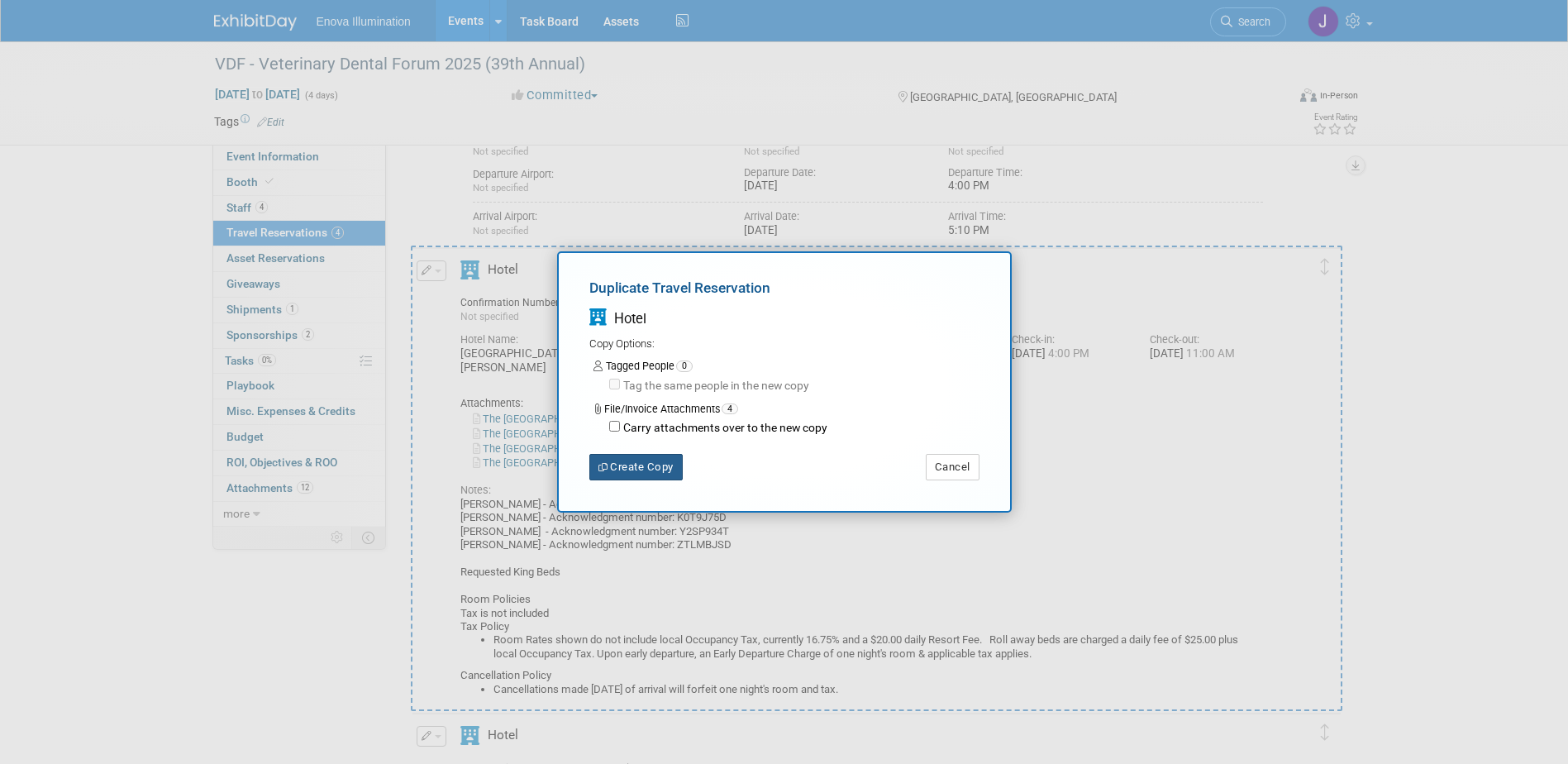
click at [649, 472] on button "Create Copy" at bounding box center [635, 467] width 93 height 26
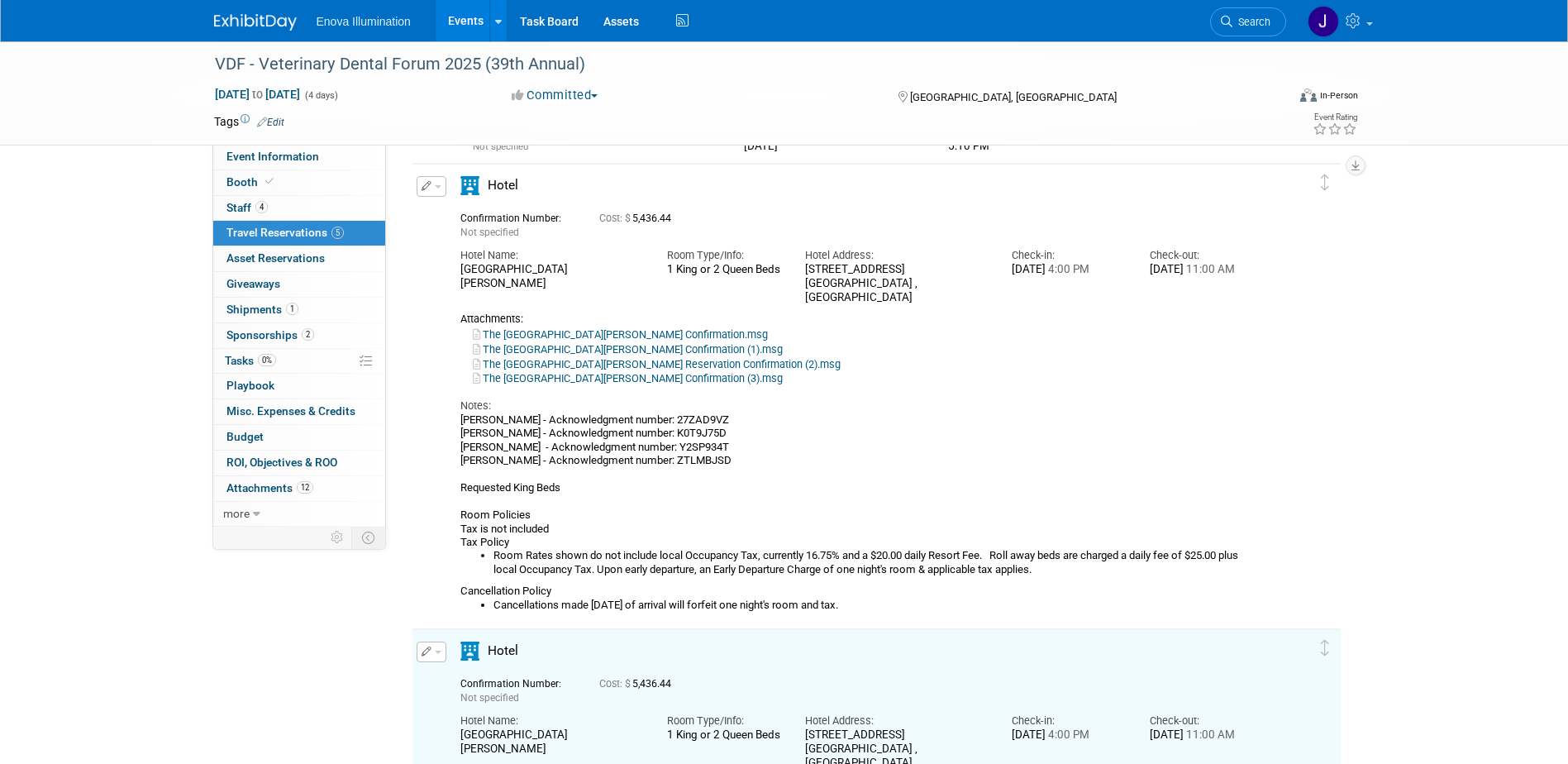
scroll to position [857, 0]
click at [439, 186] on button "button" at bounding box center [431, 188] width 30 height 21
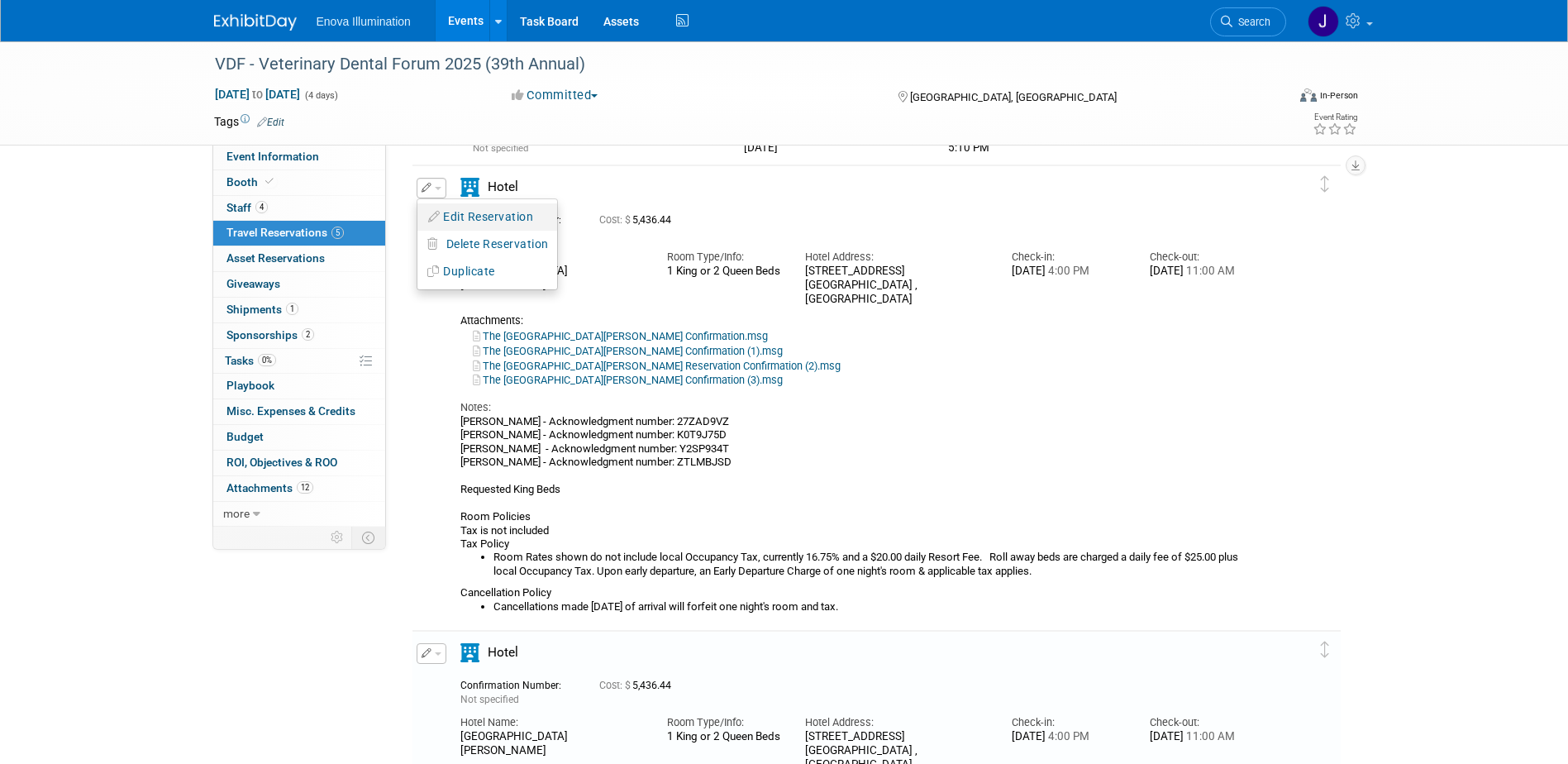
click at [451, 210] on button "Edit Reservation" at bounding box center [487, 216] width 140 height 24
select select "387c4df0-cbf4-4ce9-ab03-8b1c5b6d67b6"
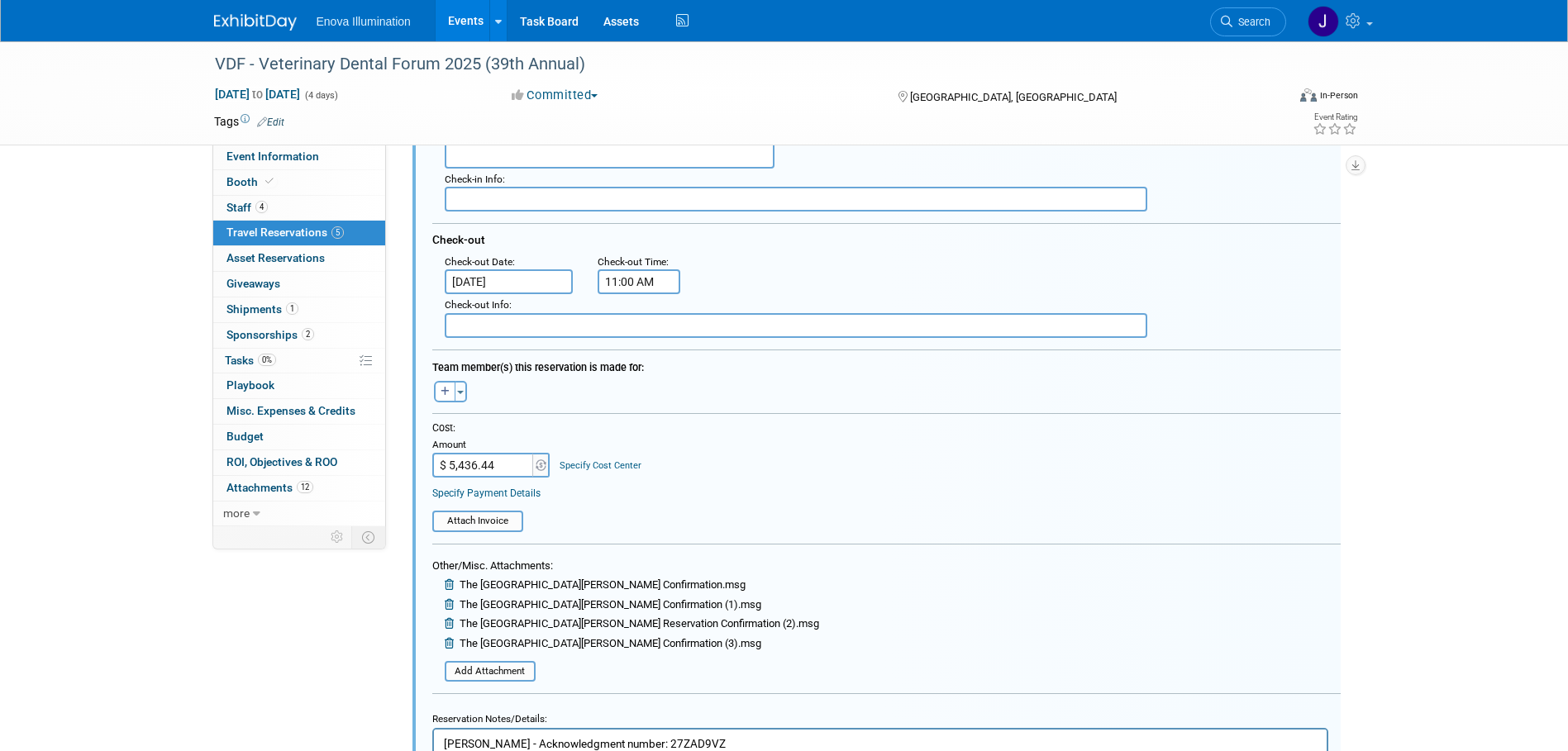
scroll to position [1167, 0]
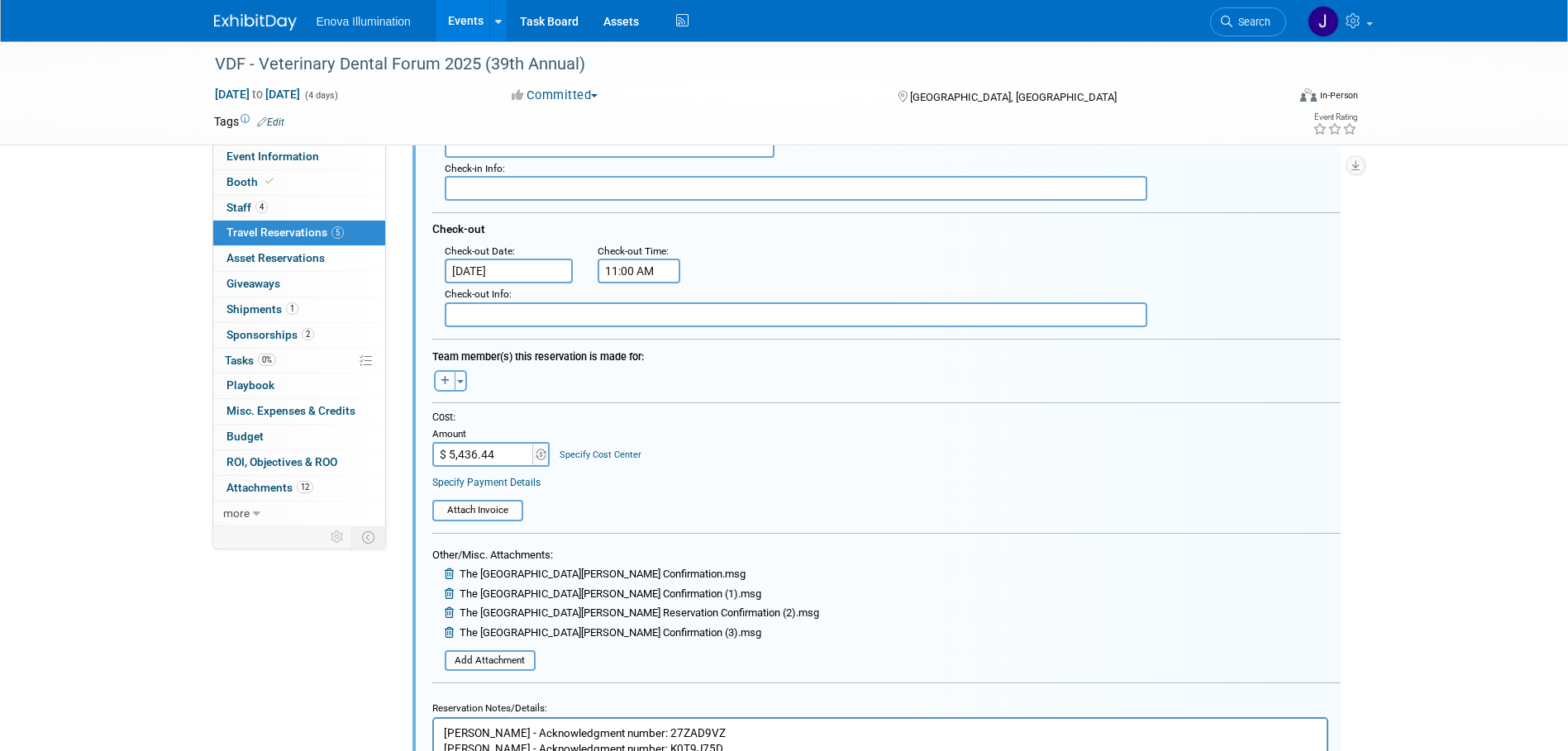
click at [443, 379] on icon "button" at bounding box center [446, 380] width 9 height 10
select select
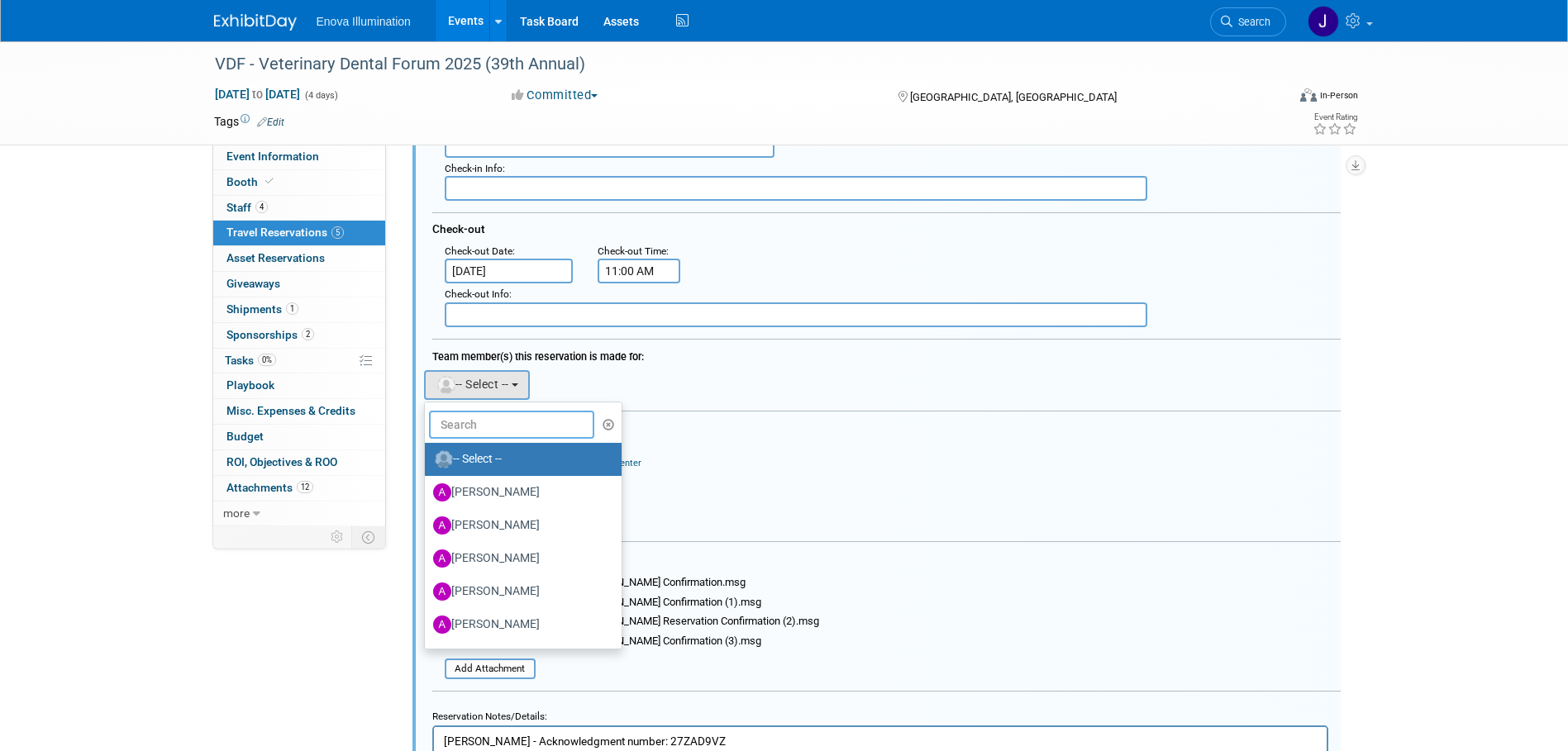
click at [495, 425] on input "text" at bounding box center [511, 425] width 165 height 28
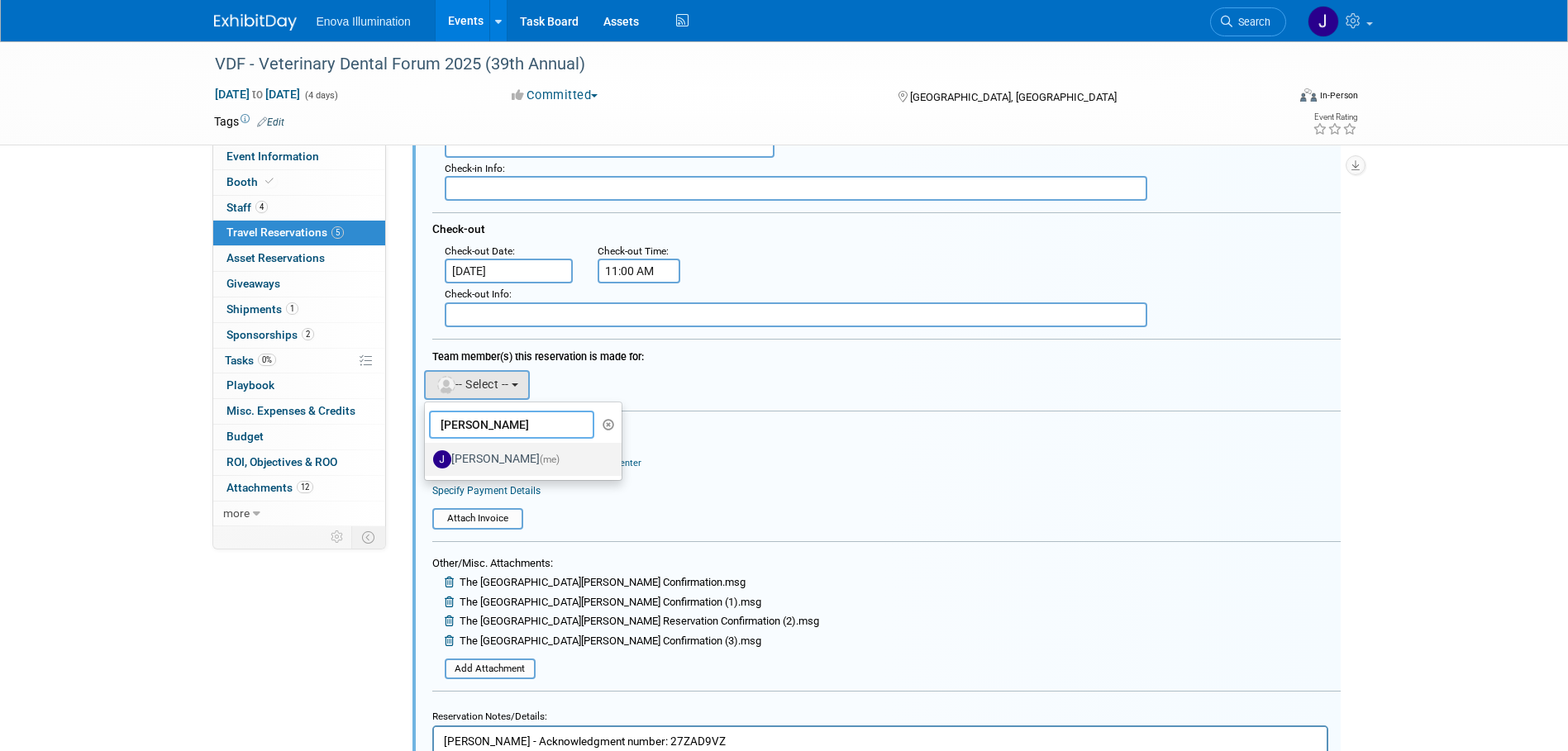
type input "janelle"
click at [487, 462] on label "Janelle Tlusty (me)" at bounding box center [519, 459] width 173 height 26
click at [428, 462] on input "Janelle Tlusty (me)" at bounding box center [421, 457] width 10 height 10
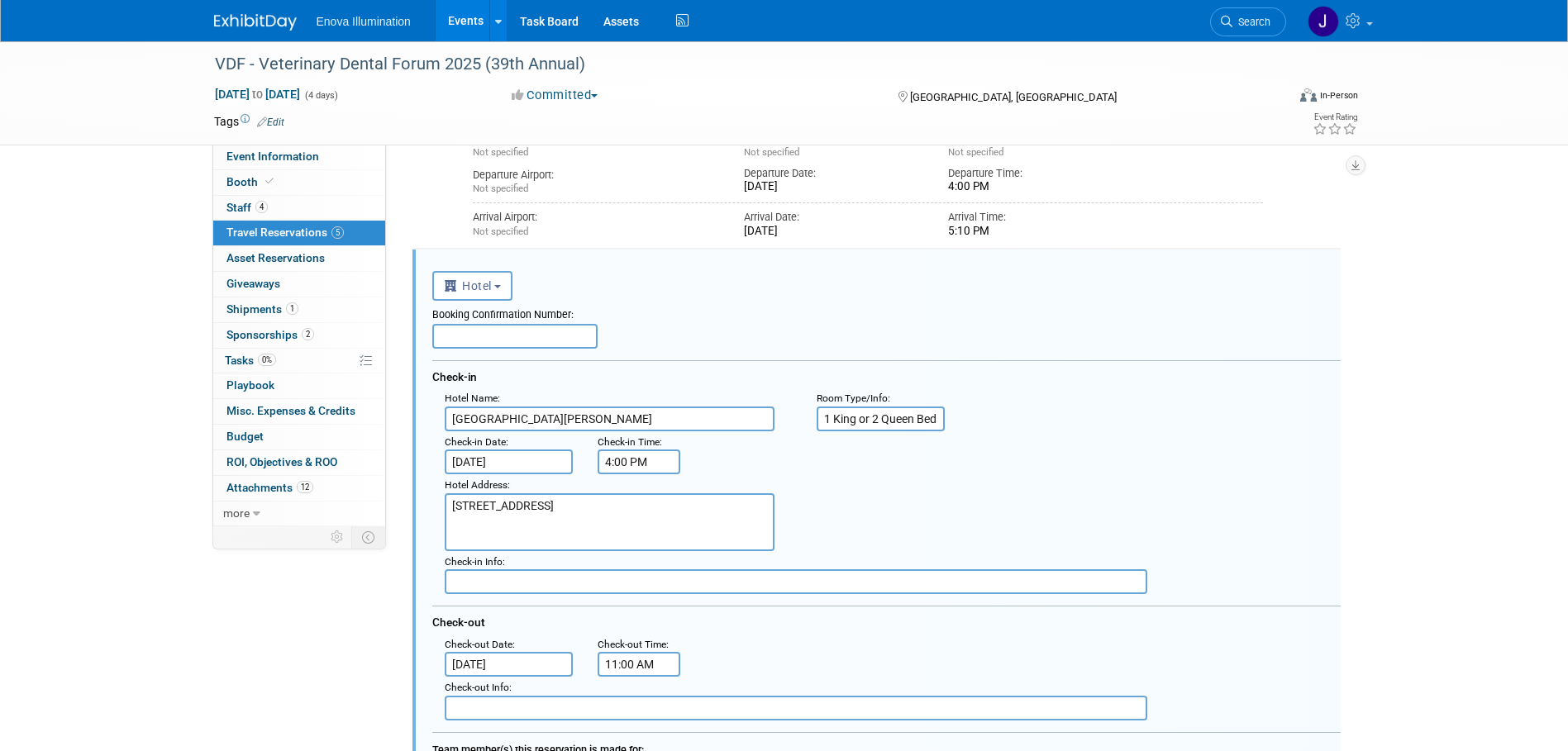
scroll to position [754, 0]
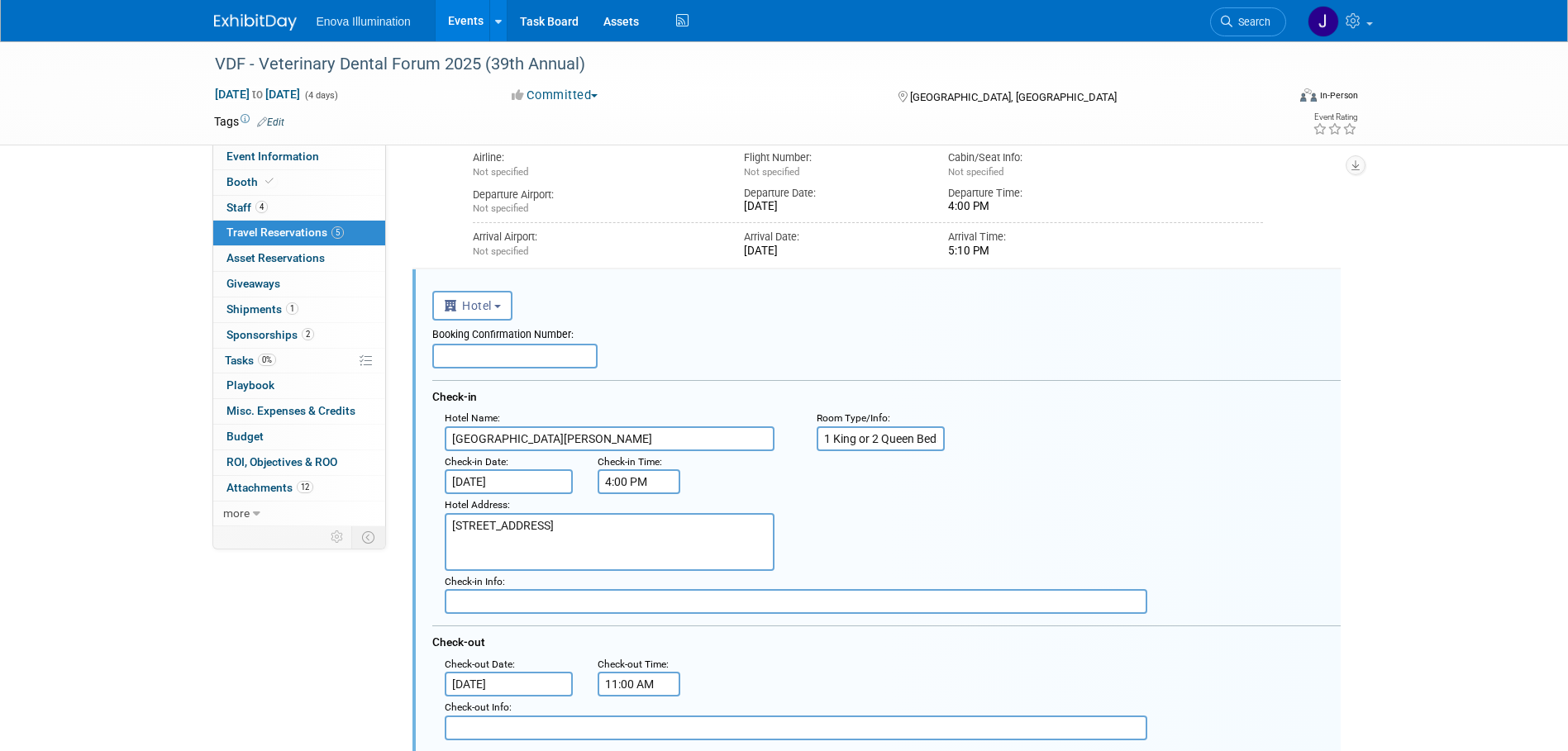
click at [501, 352] on input "text" at bounding box center [514, 356] width 165 height 25
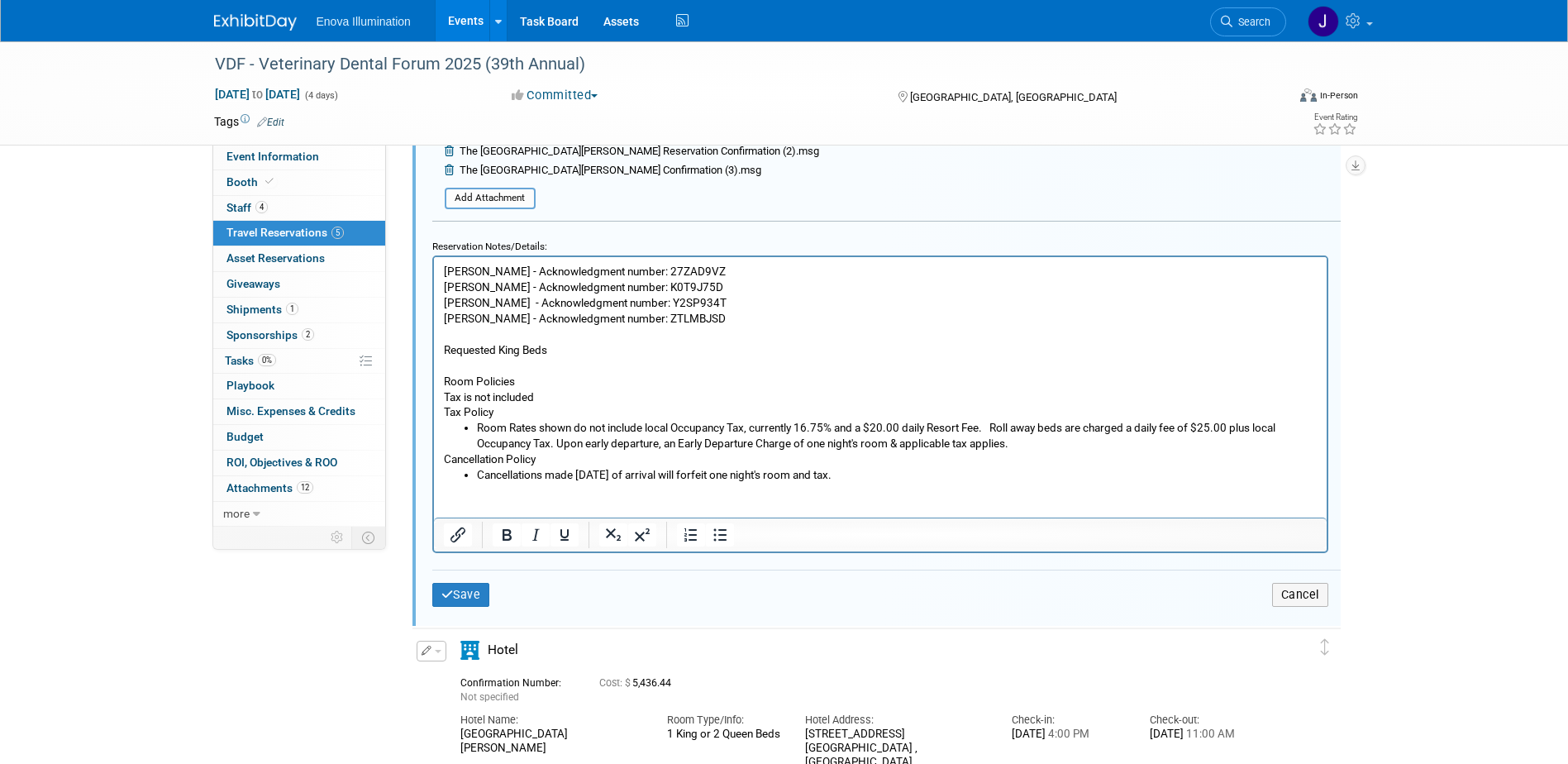
scroll to position [1664, 0]
click at [455, 583] on button "Save" at bounding box center [461, 594] width 58 height 24
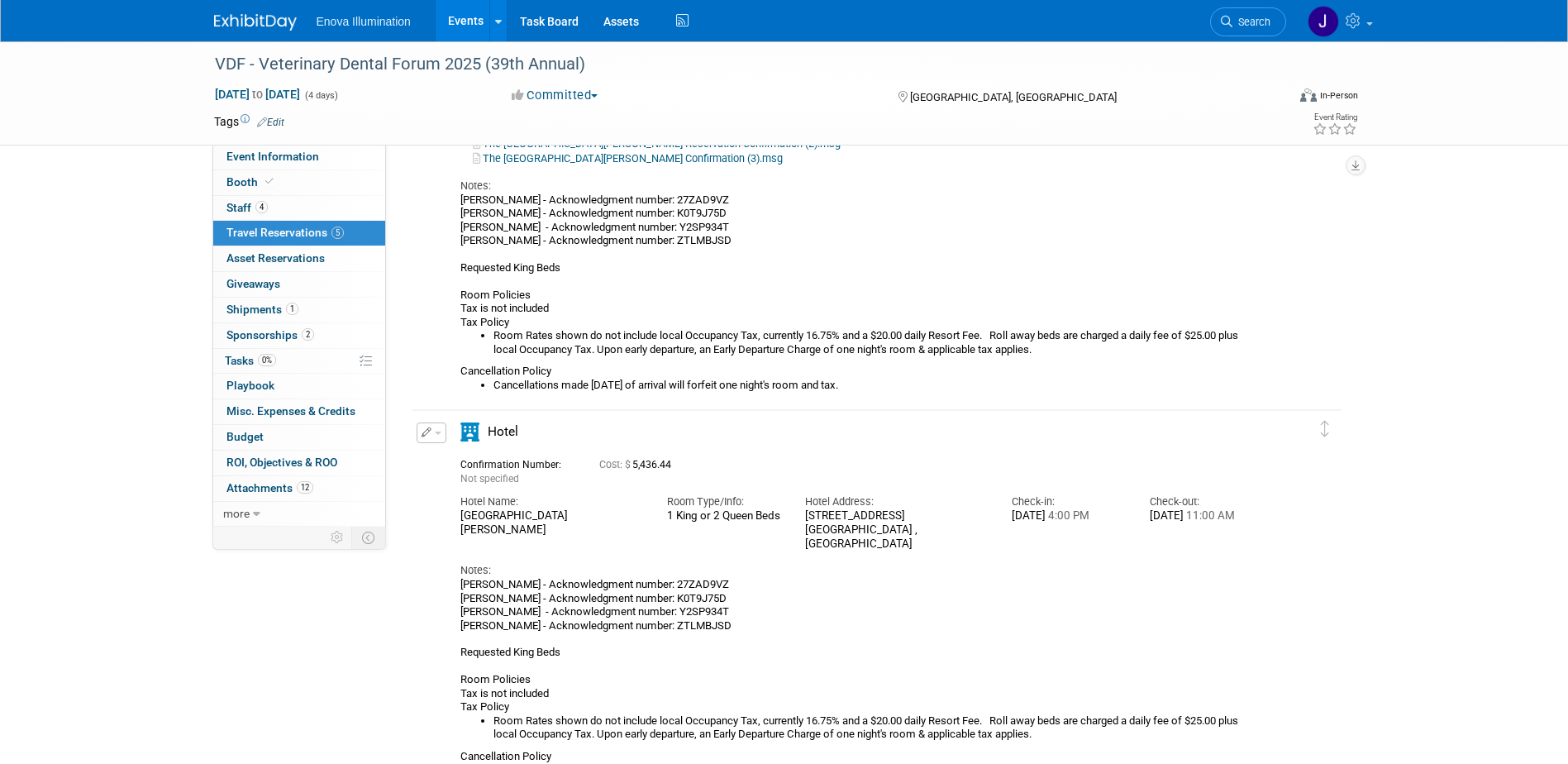
scroll to position [1085, 0]
click at [442, 434] on button "button" at bounding box center [431, 433] width 30 height 21
click at [463, 454] on button "Edit Reservation" at bounding box center [487, 461] width 140 height 24
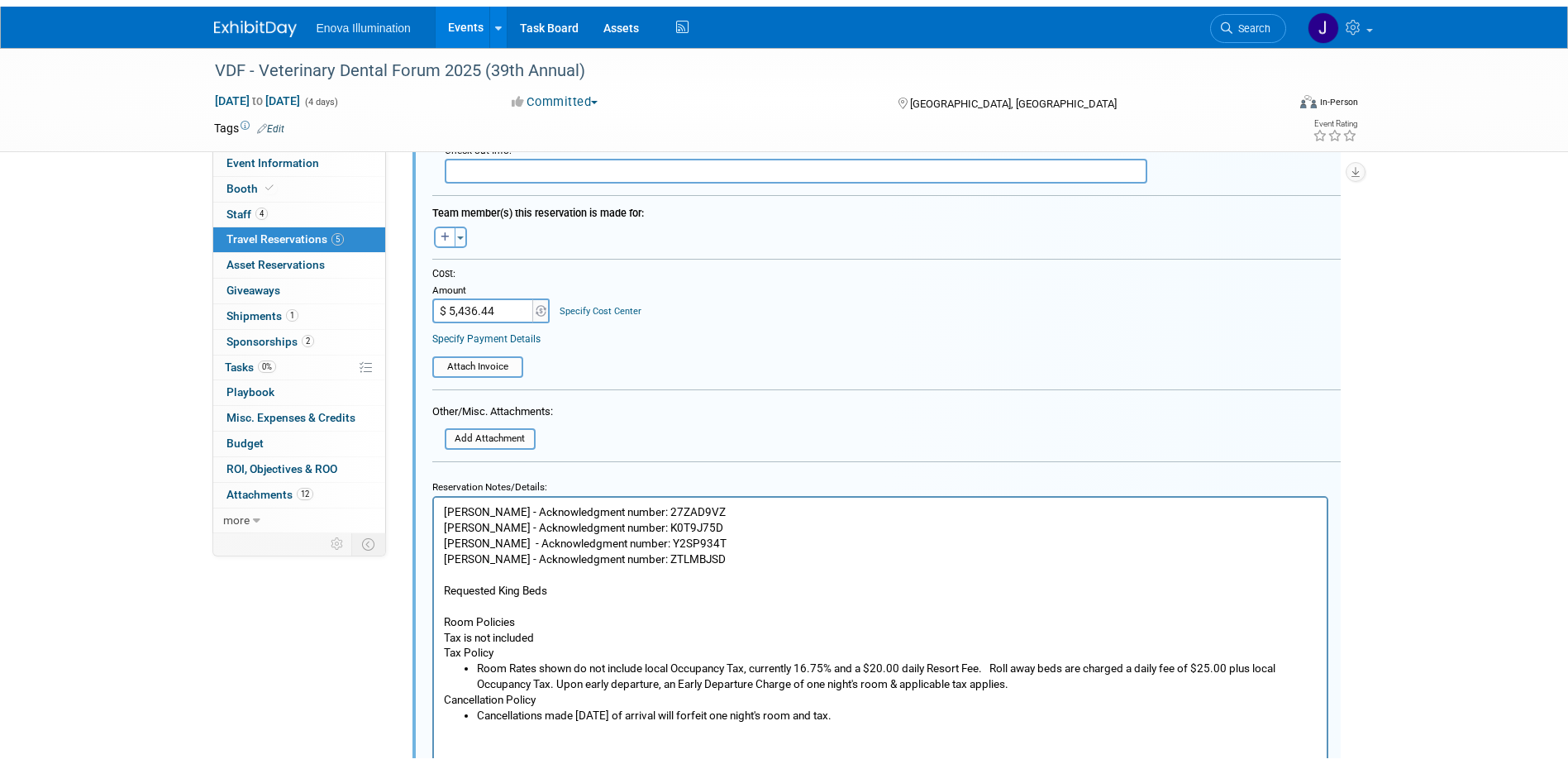
scroll to position [1805, 0]
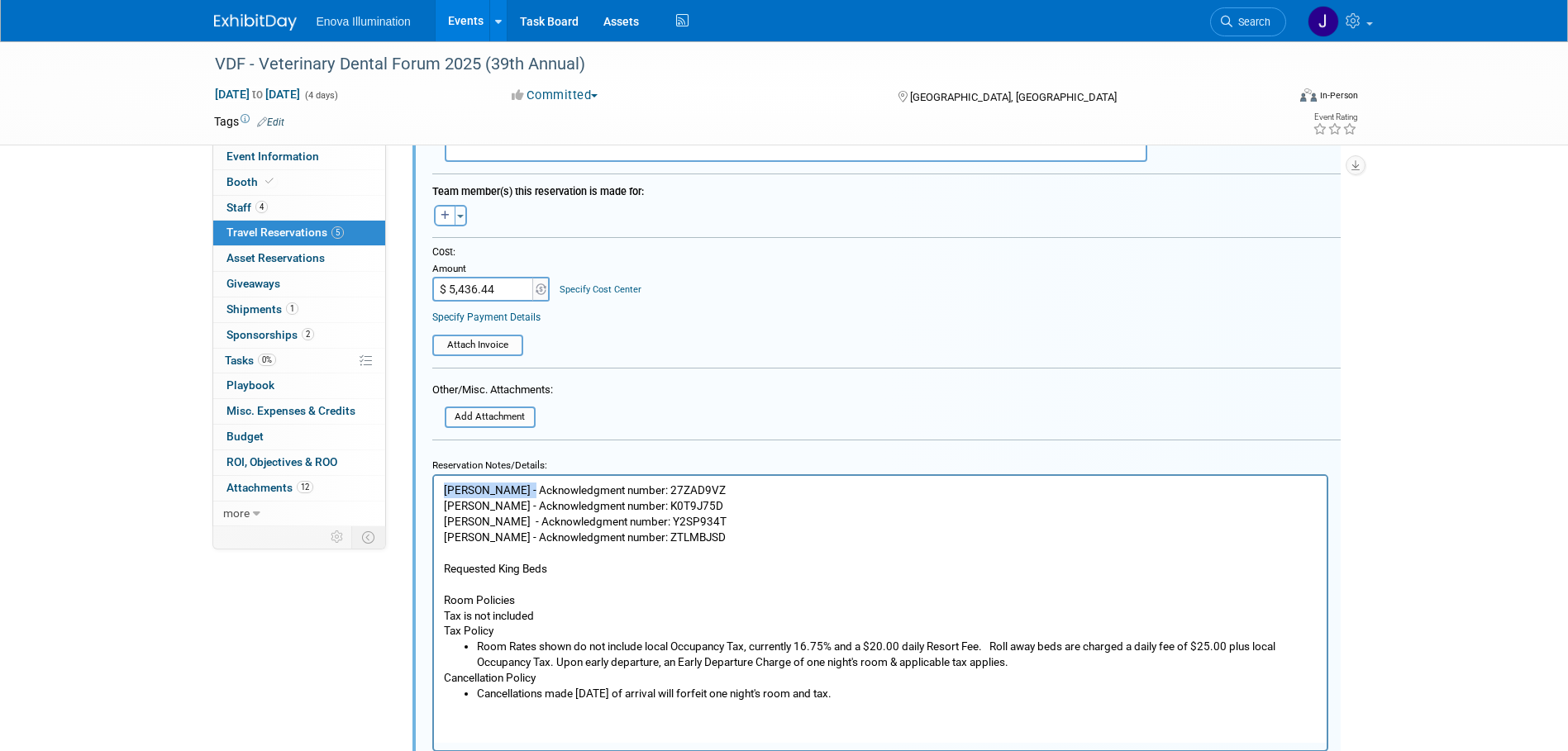
drag, startPoint x: 515, startPoint y: 487, endPoint x: 415, endPoint y: 497, distance: 100.5
click at [433, 497] on html "Garrett Alcaraz - Acknowledgment number: 27ZAD9VZ Bill Stone - Acknowledgment n…" at bounding box center [880, 588] width 893 height 225
click at [466, 491] on p "Garrett Alcaraz - Acknowledgment number: 27ZAD9VZ Bill Stone - Acknowledgment n…" at bounding box center [880, 560] width 874 height 157
drag, startPoint x: 516, startPoint y: 490, endPoint x: 446, endPoint y: 492, distance: 70.0
click at [446, 492] on p "Garrett Alcaraz - Acknowledgment number: 27ZAD9VZ Bill Stone - Acknowledgment n…" at bounding box center [880, 560] width 874 height 157
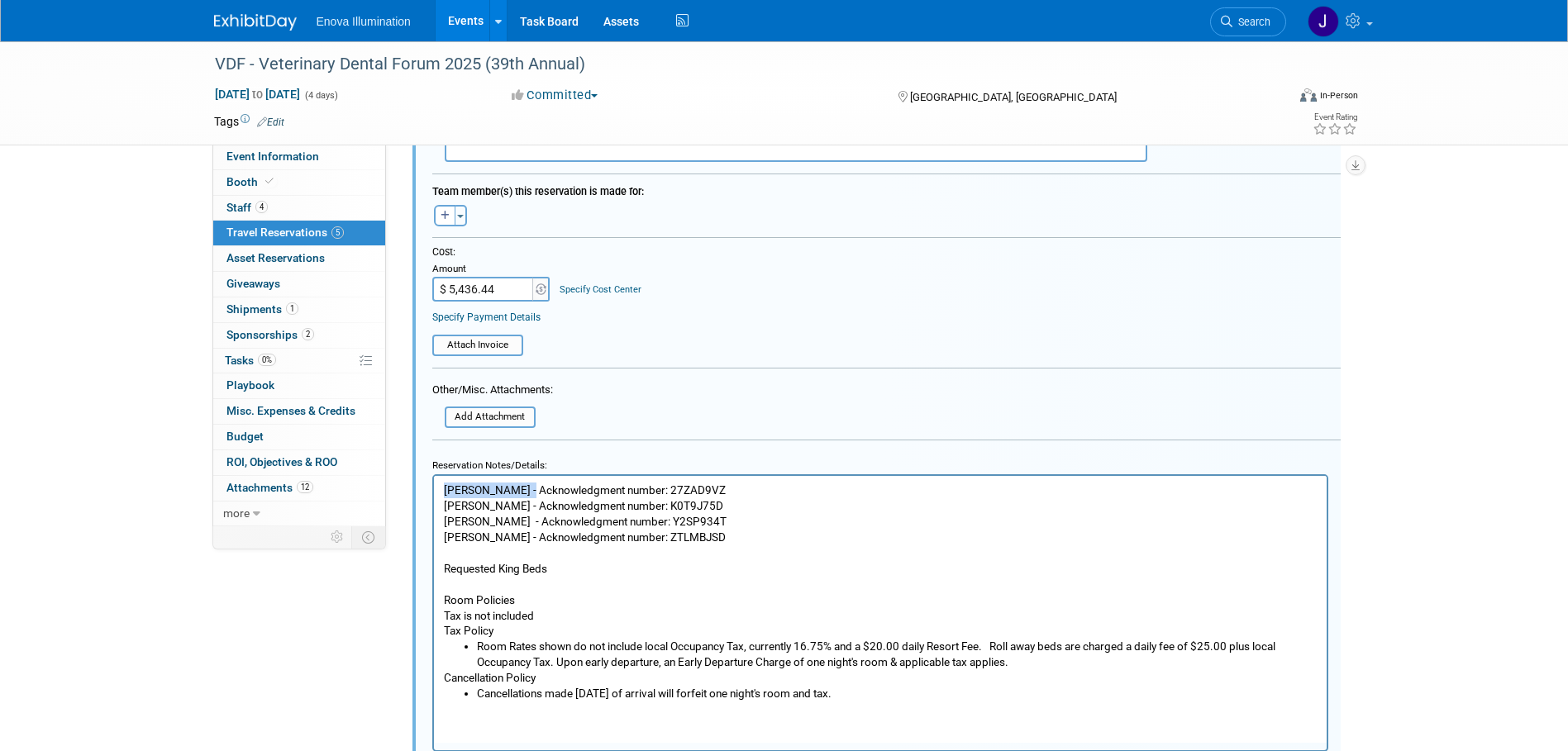
drag, startPoint x: 715, startPoint y: 536, endPoint x: 861, endPoint y: 1000, distance: 486.4
click at [433, 524] on html "Austin Merritt - Acknowledgment number: 27ZAD9VZ Bill Stone - Acknowledgment nu…" at bounding box center [880, 588] width 893 height 225
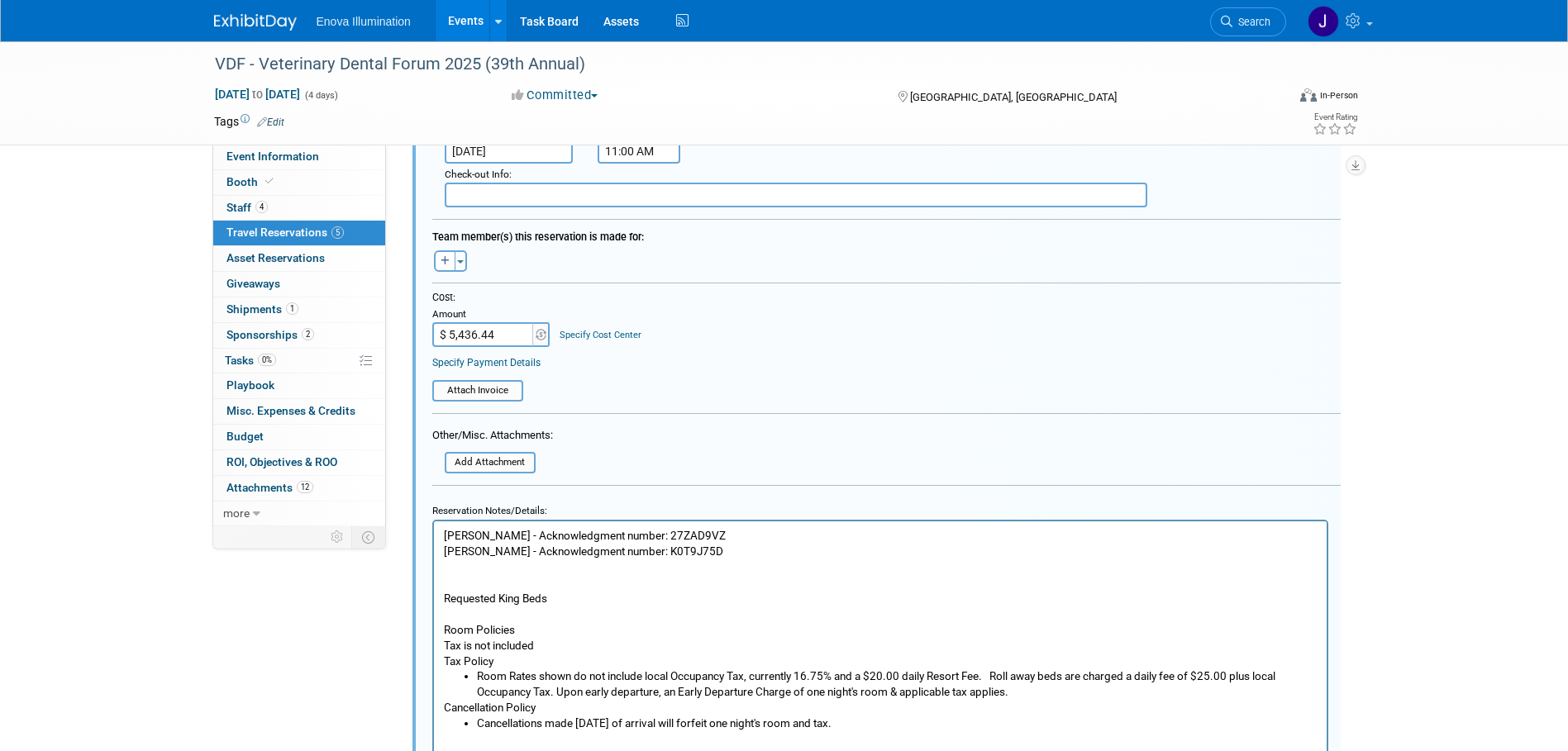
scroll to position [1720, 0]
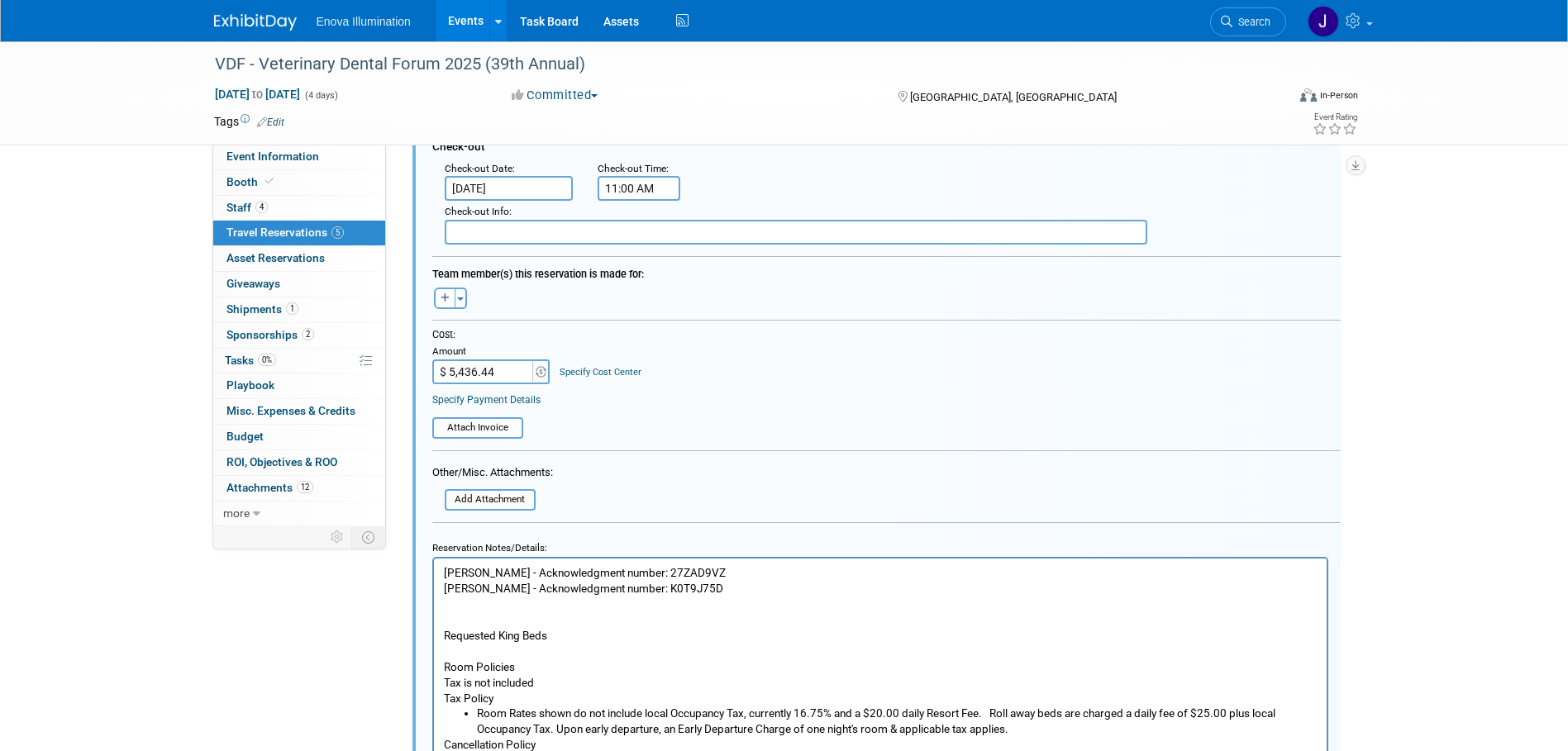
click at [729, 572] on p "Austin Merritt - Acknowledgment number: 27ZAD9VZ Bill Stone - Acknowledgment nu…" at bounding box center [880, 634] width 874 height 141
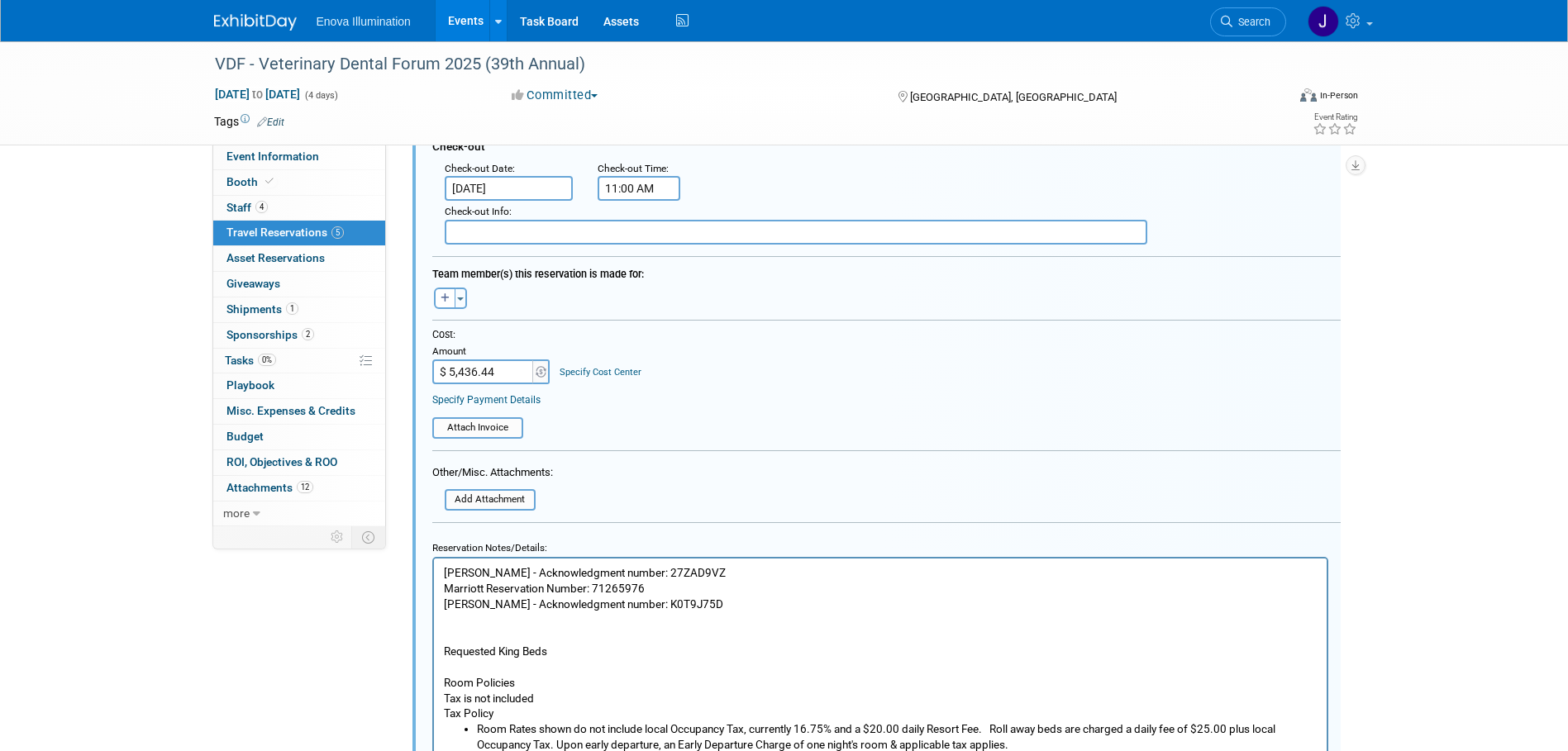
click at [694, 607] on p "Marriott Reservation Number: 71265976 Bill Stone - Acknowledgment number: K0T9J…" at bounding box center [880, 650] width 874 height 141
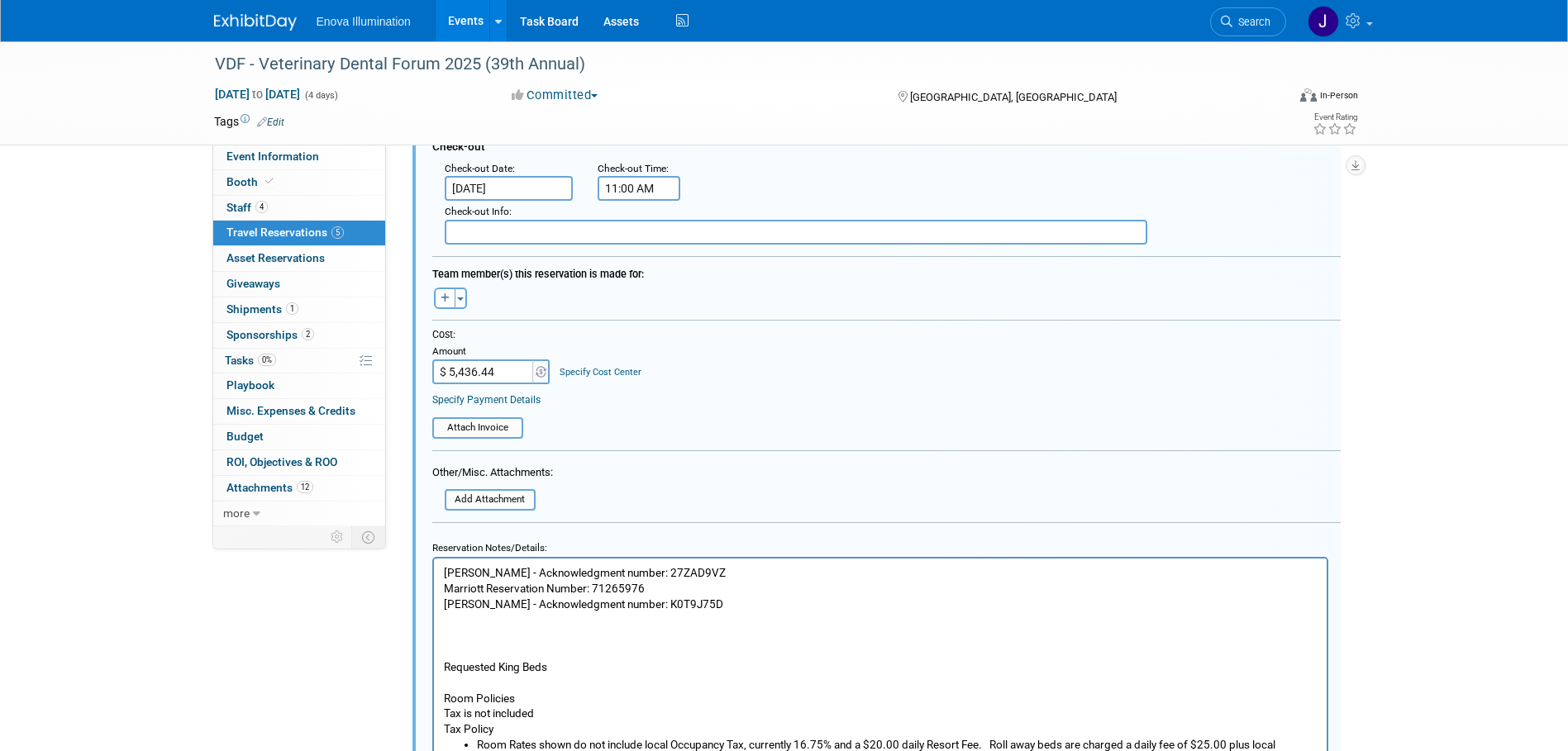
click at [458, 615] on p "Requested King Beds Room Policies Tax is not included Tax Policy" at bounding box center [880, 674] width 874 height 125
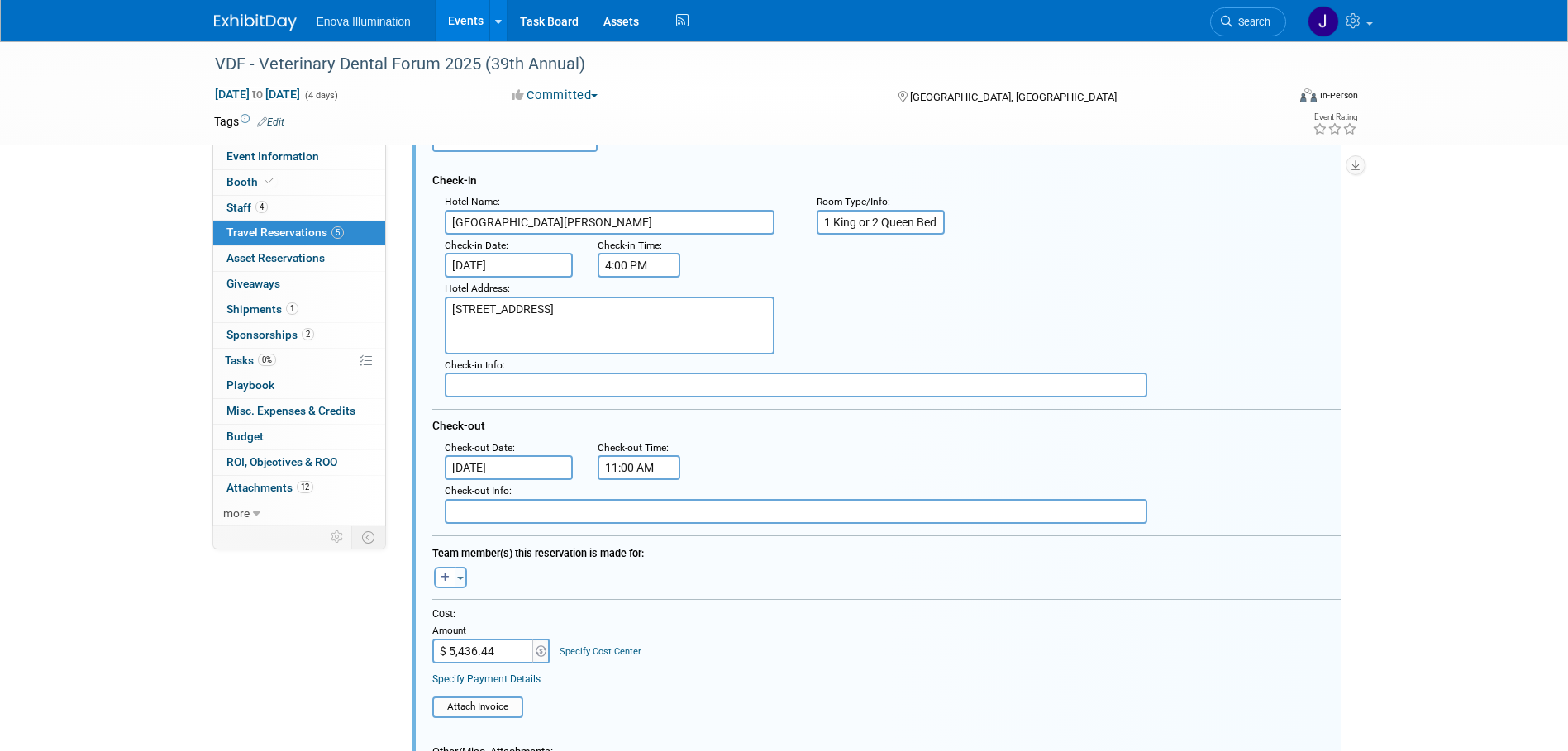
scroll to position [1390, 0]
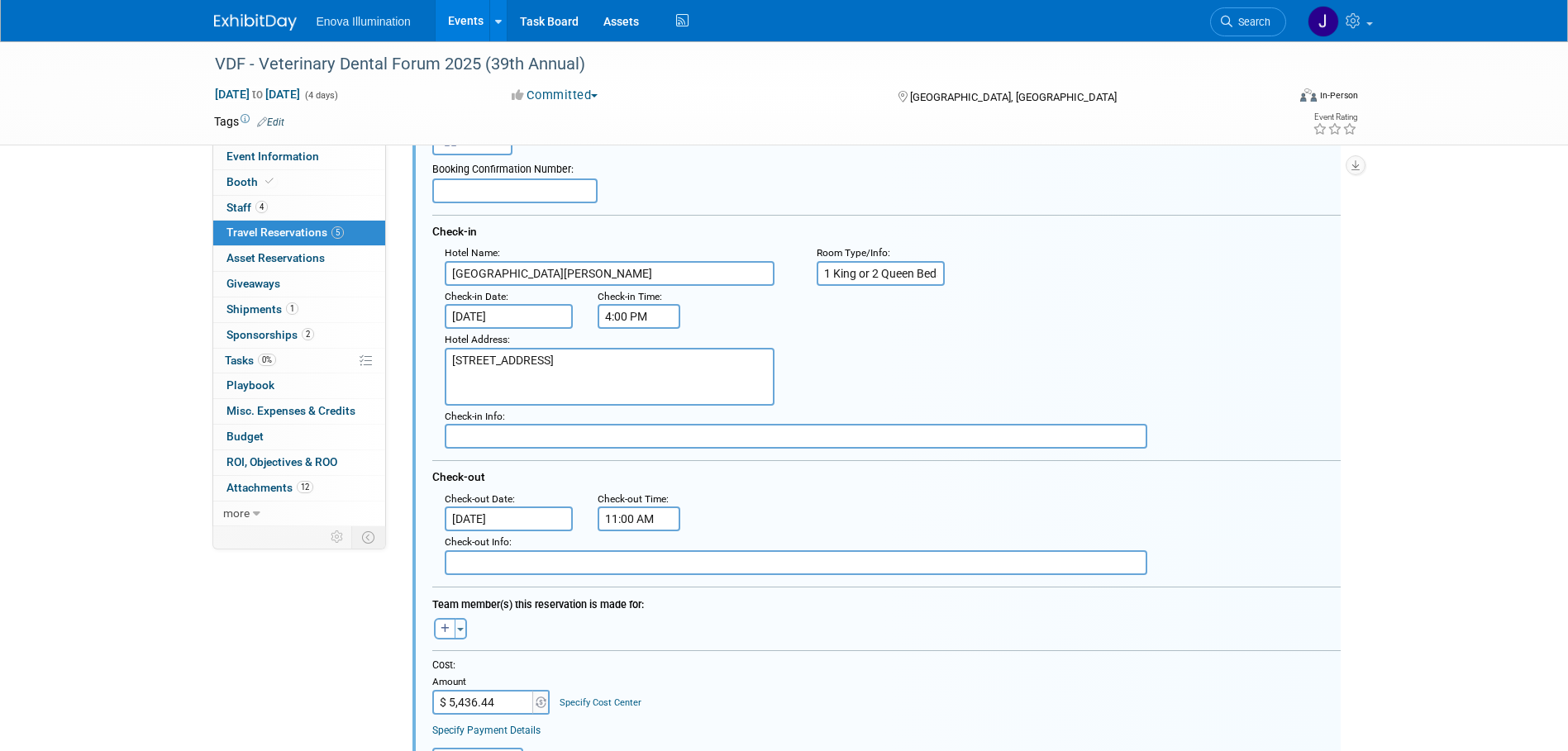
click at [492, 515] on input "Sep 28, 2025" at bounding box center [509, 519] width 129 height 25
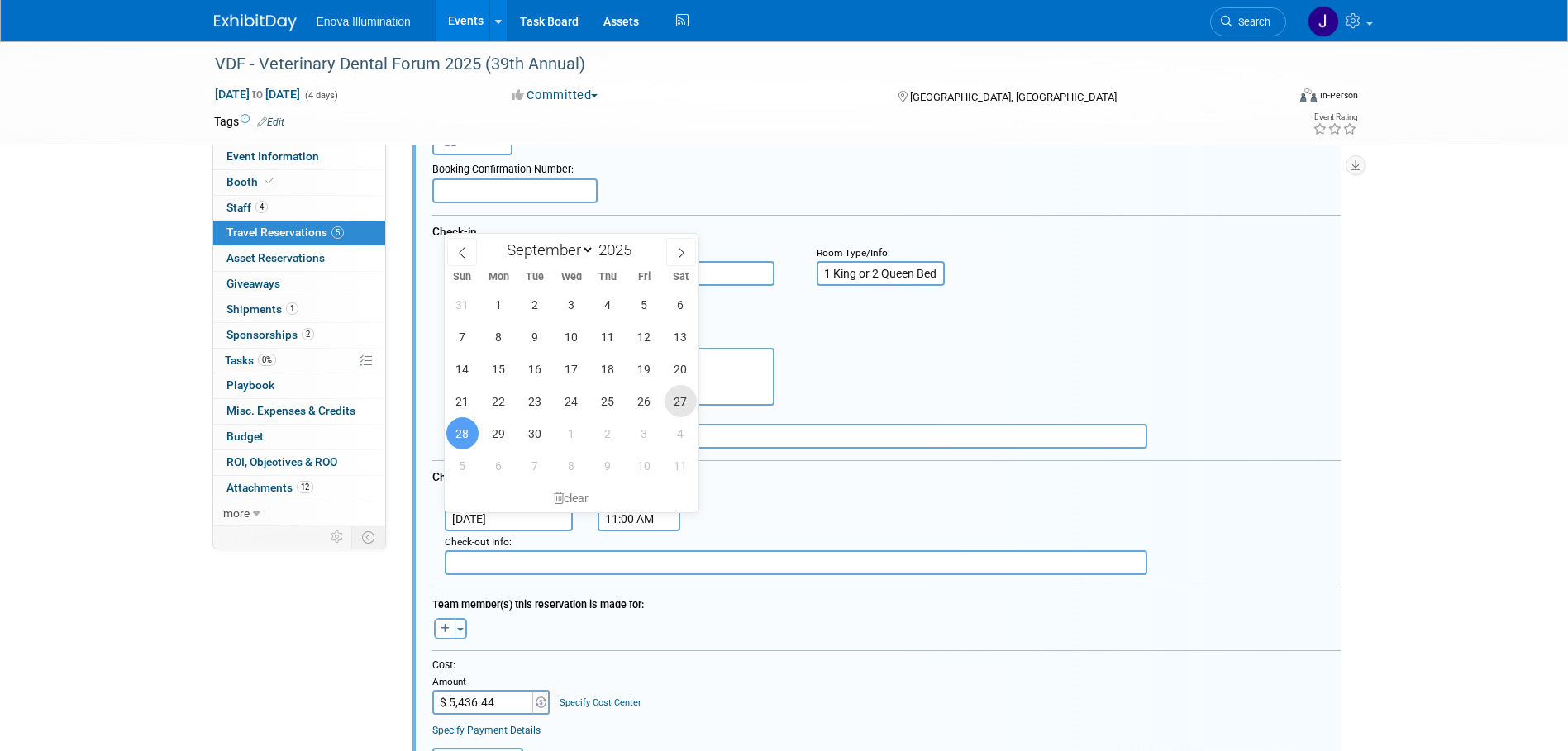
click at [675, 406] on span "27" at bounding box center [681, 401] width 32 height 32
type input "Sep 27, 2025"
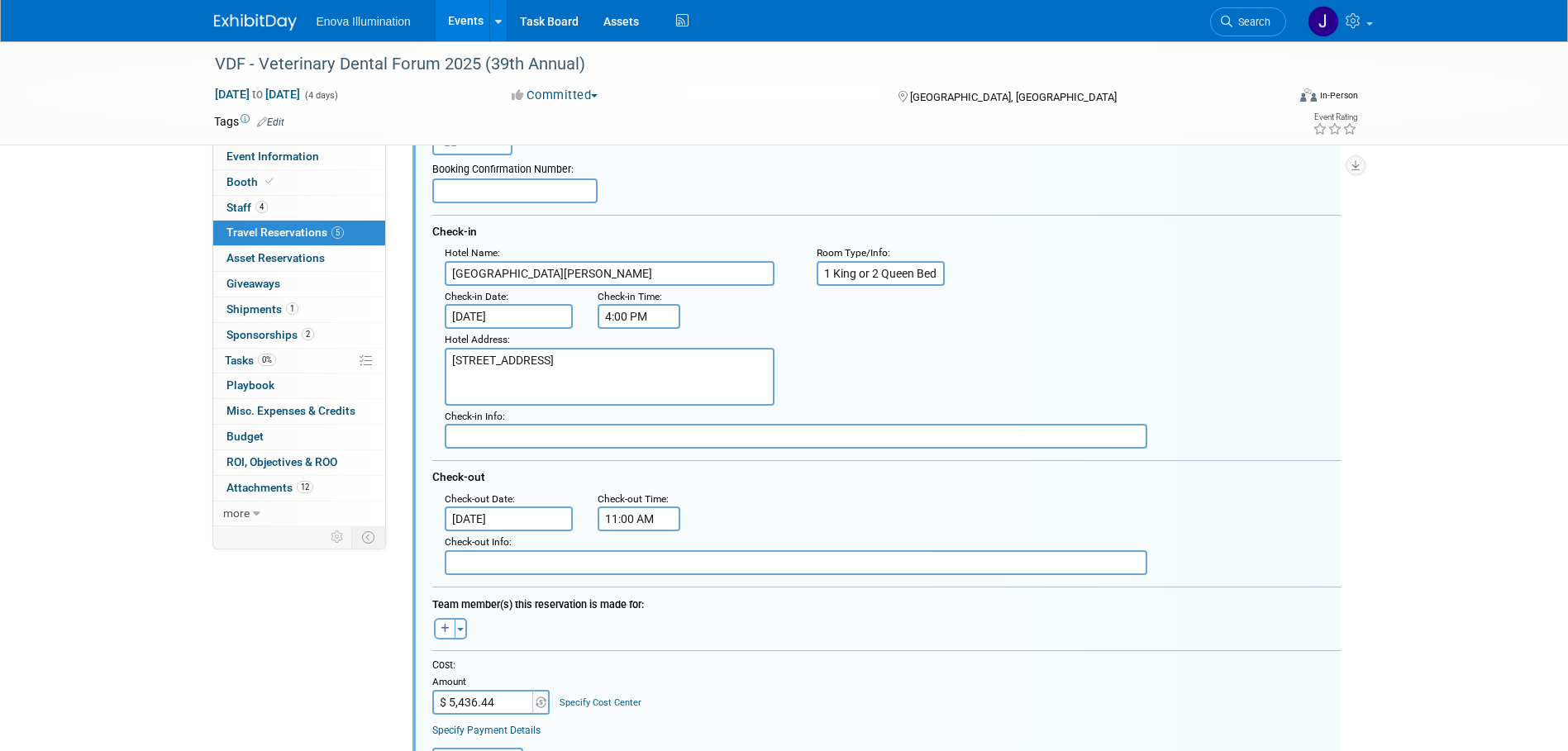
drag, startPoint x: 502, startPoint y: 705, endPoint x: 433, endPoint y: 705, distance: 69.0
click at [437, 705] on input "$ 5,436.44" at bounding box center [483, 702] width 103 height 25
drag, startPoint x: 520, startPoint y: 702, endPoint x: 414, endPoint y: 709, distance: 106.2
click at [414, 709] on div "<i class="fas fa-plane" style="padding: 6px 4px 6px 1px;"></i> Flight <i class=…" at bounding box center [876, 684] width 928 height 1160
type input "$ 2,038.68"
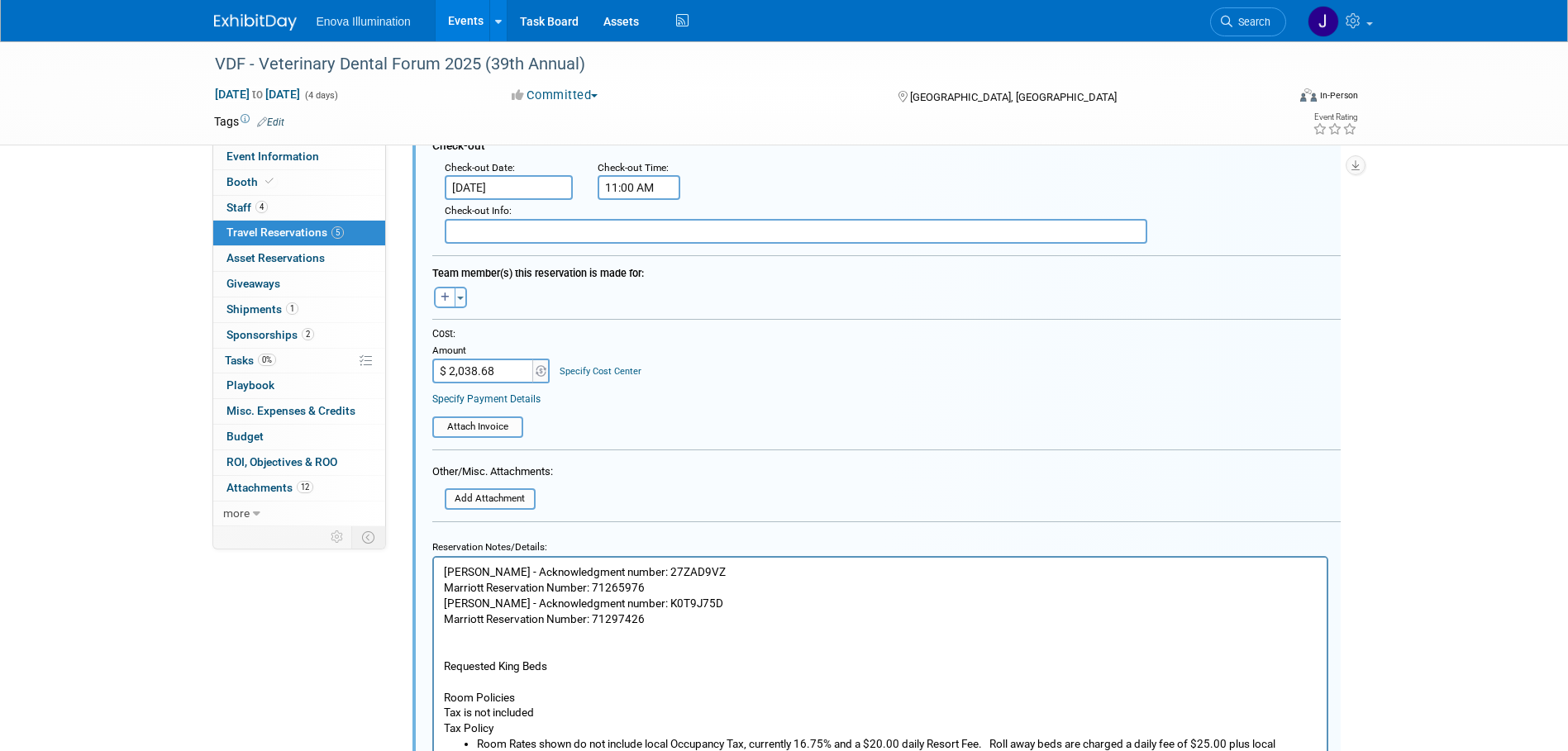
scroll to position [1803, 0]
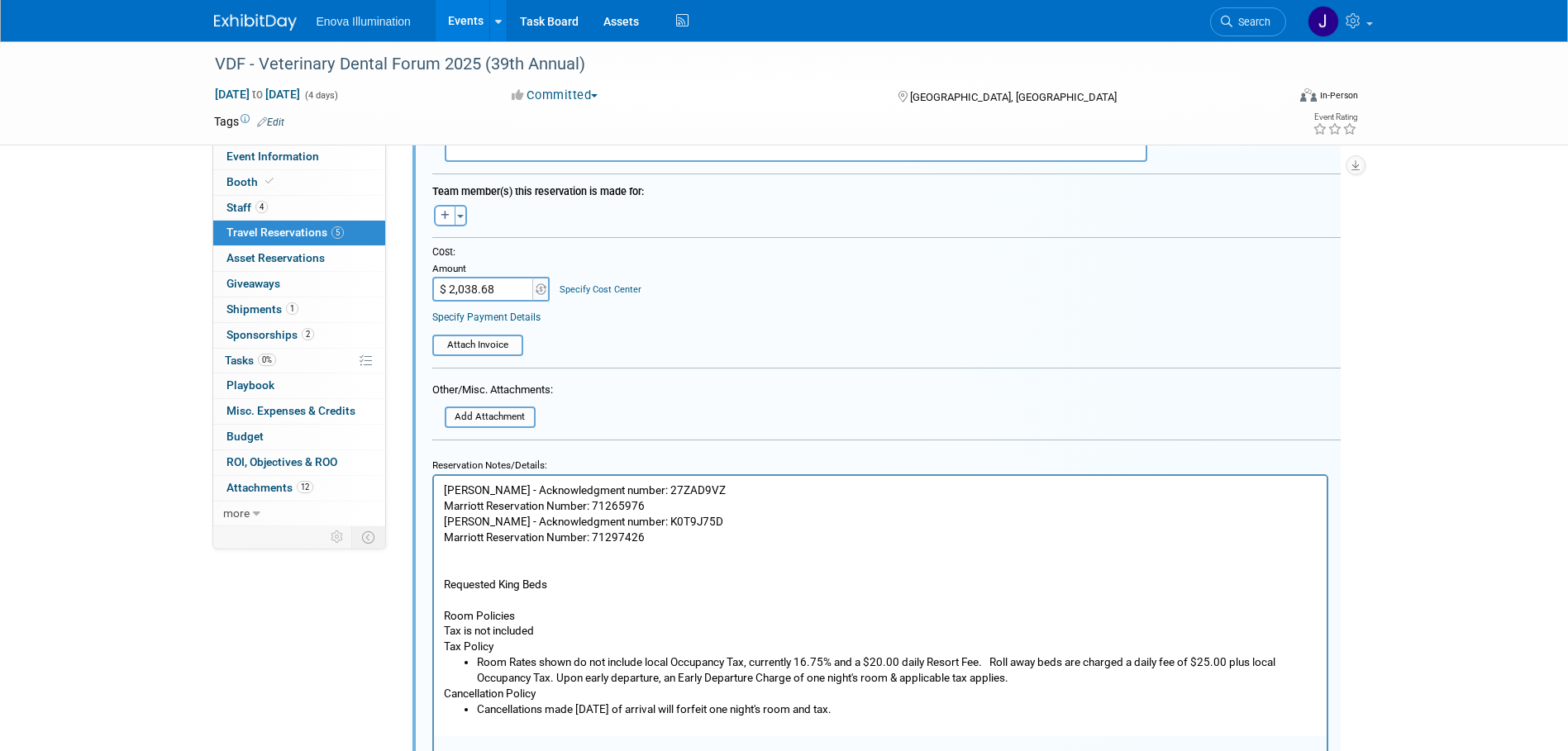
click at [494, 558] on p "Marriott Reservation Number: 71297426 Requested King Beds Room Policies Tax is …" at bounding box center [880, 591] width 874 height 125
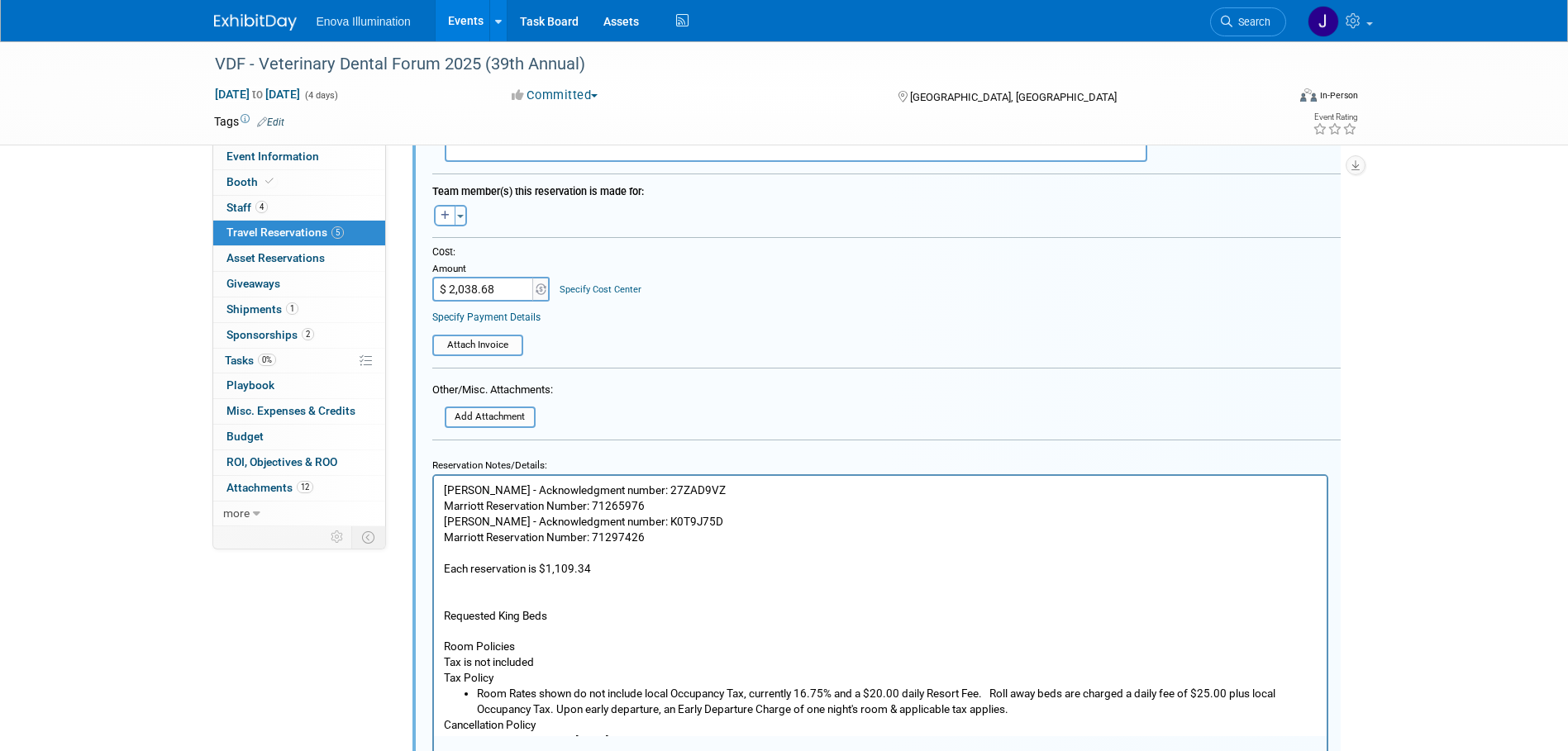
scroll to position [12, 0]
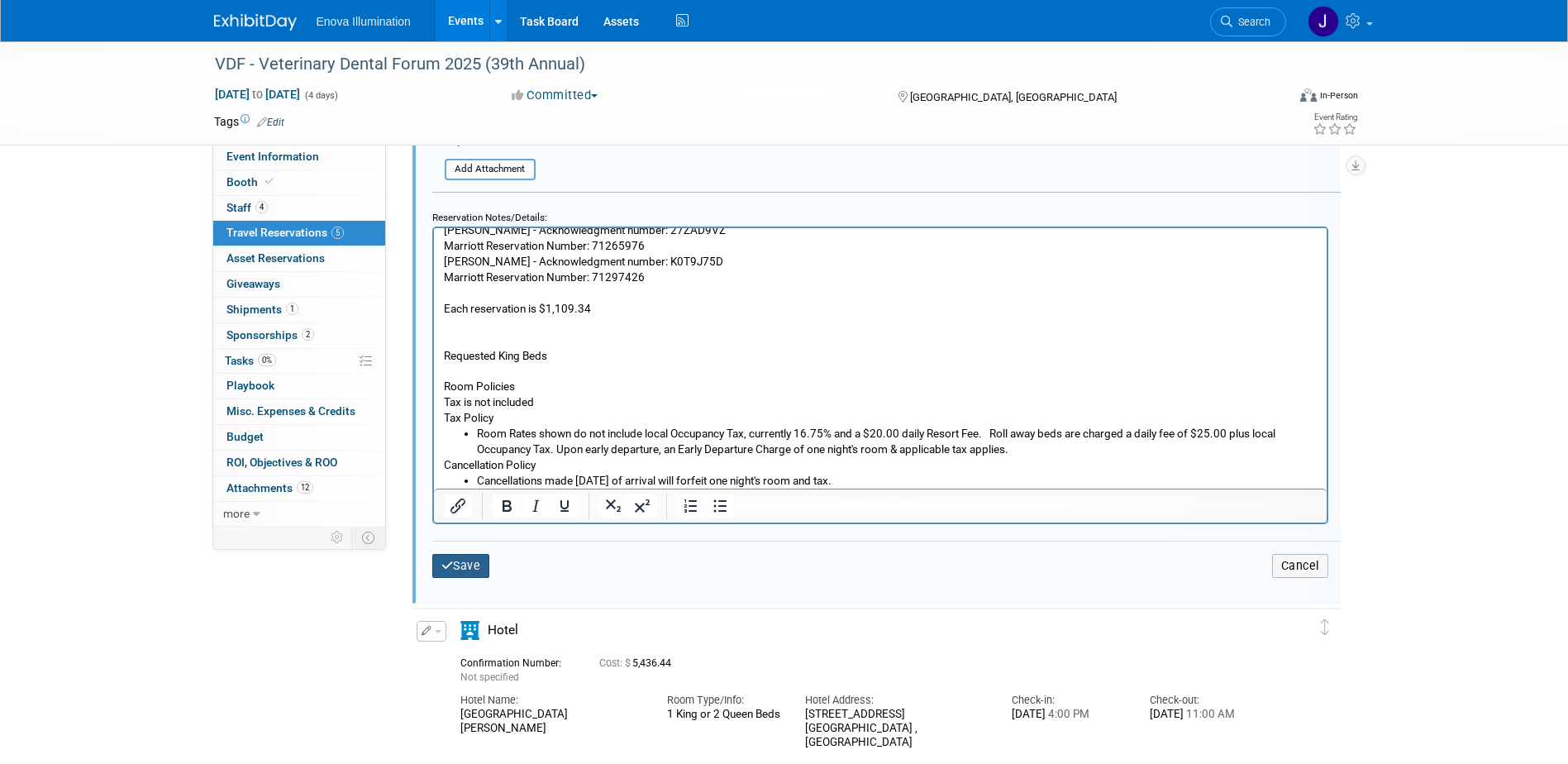
click at [464, 574] on button "Save" at bounding box center [461, 566] width 58 height 24
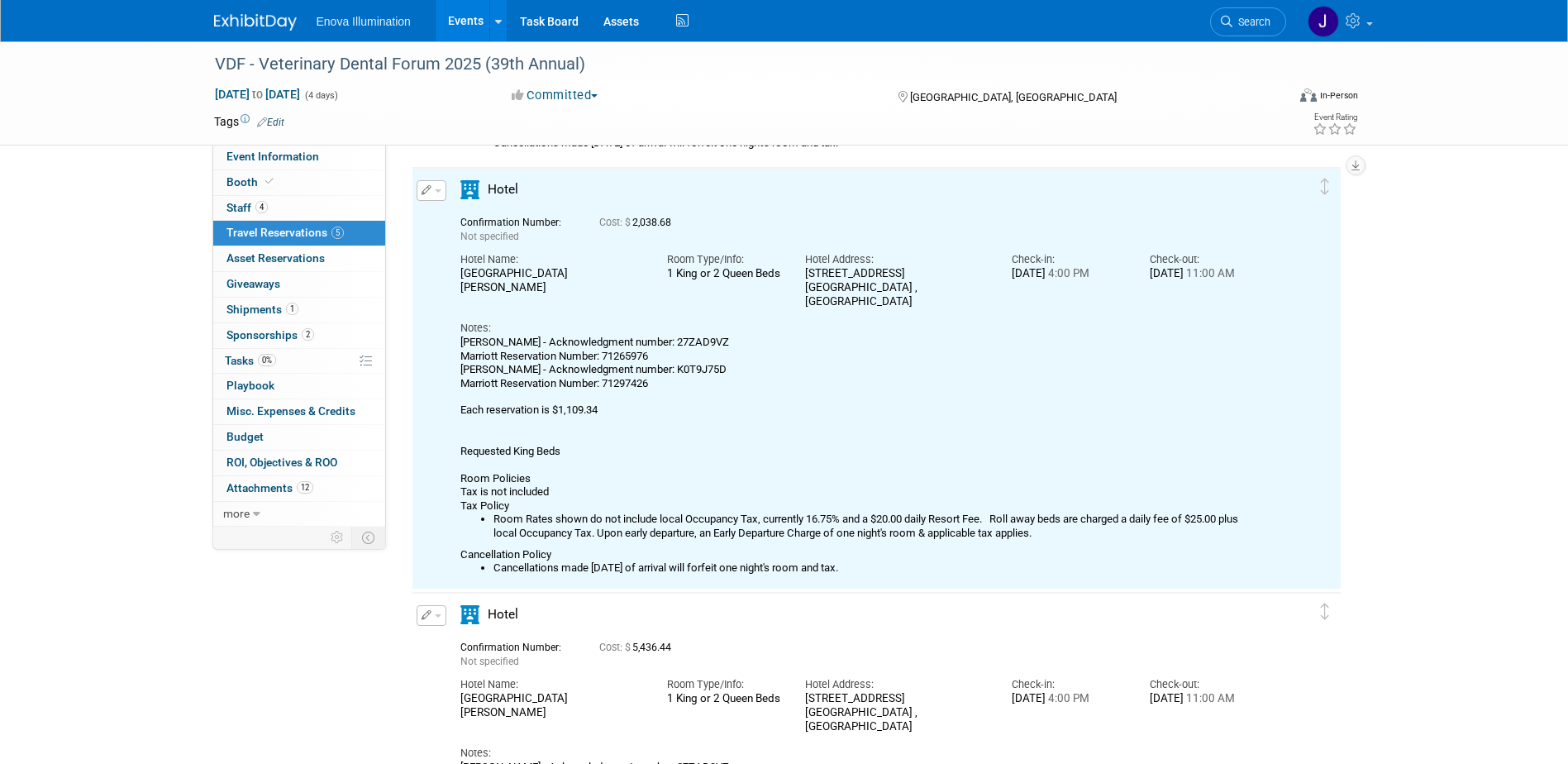
scroll to position [1308, 0]
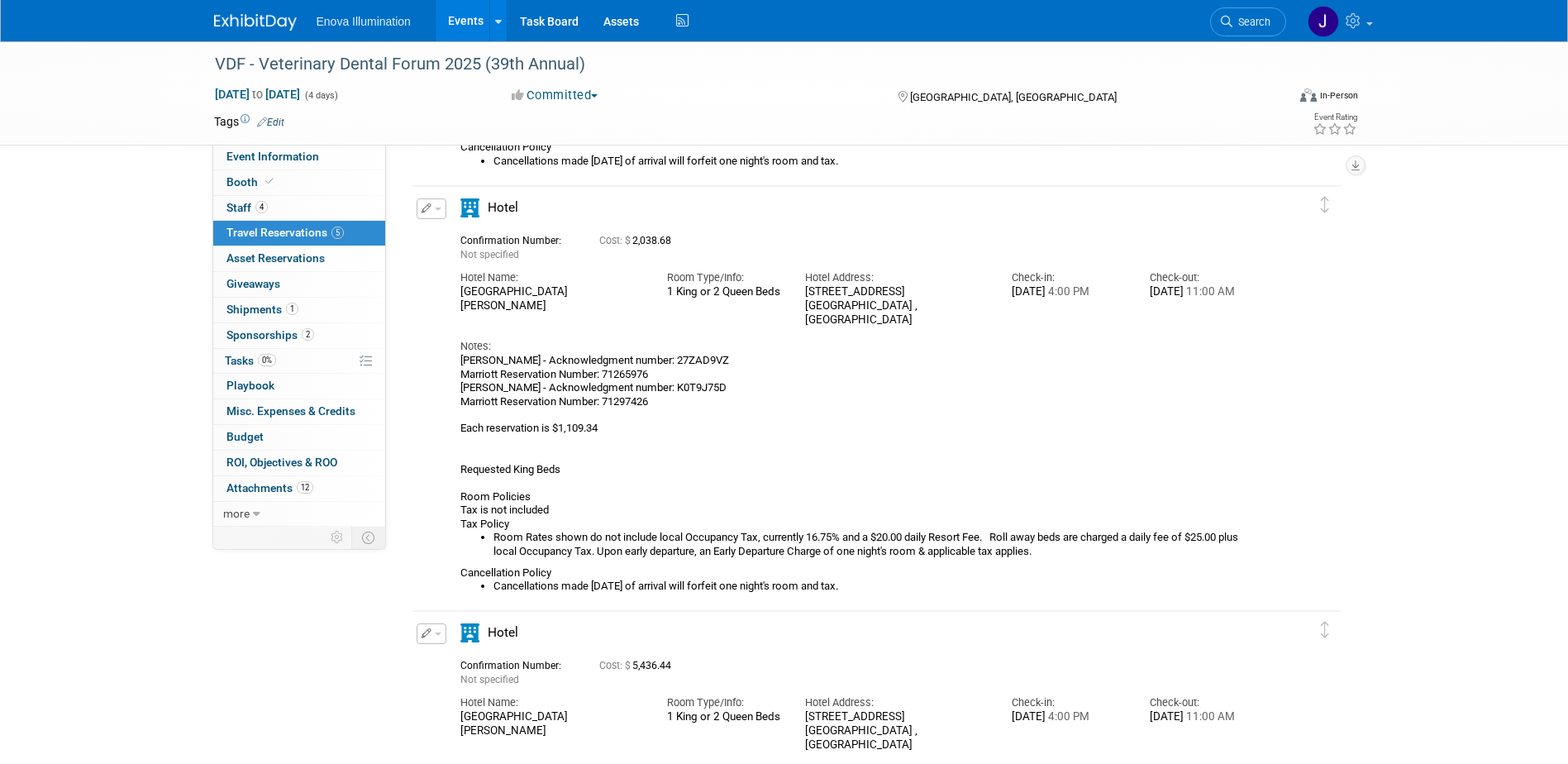
click at [443, 218] on button "button" at bounding box center [431, 209] width 30 height 21
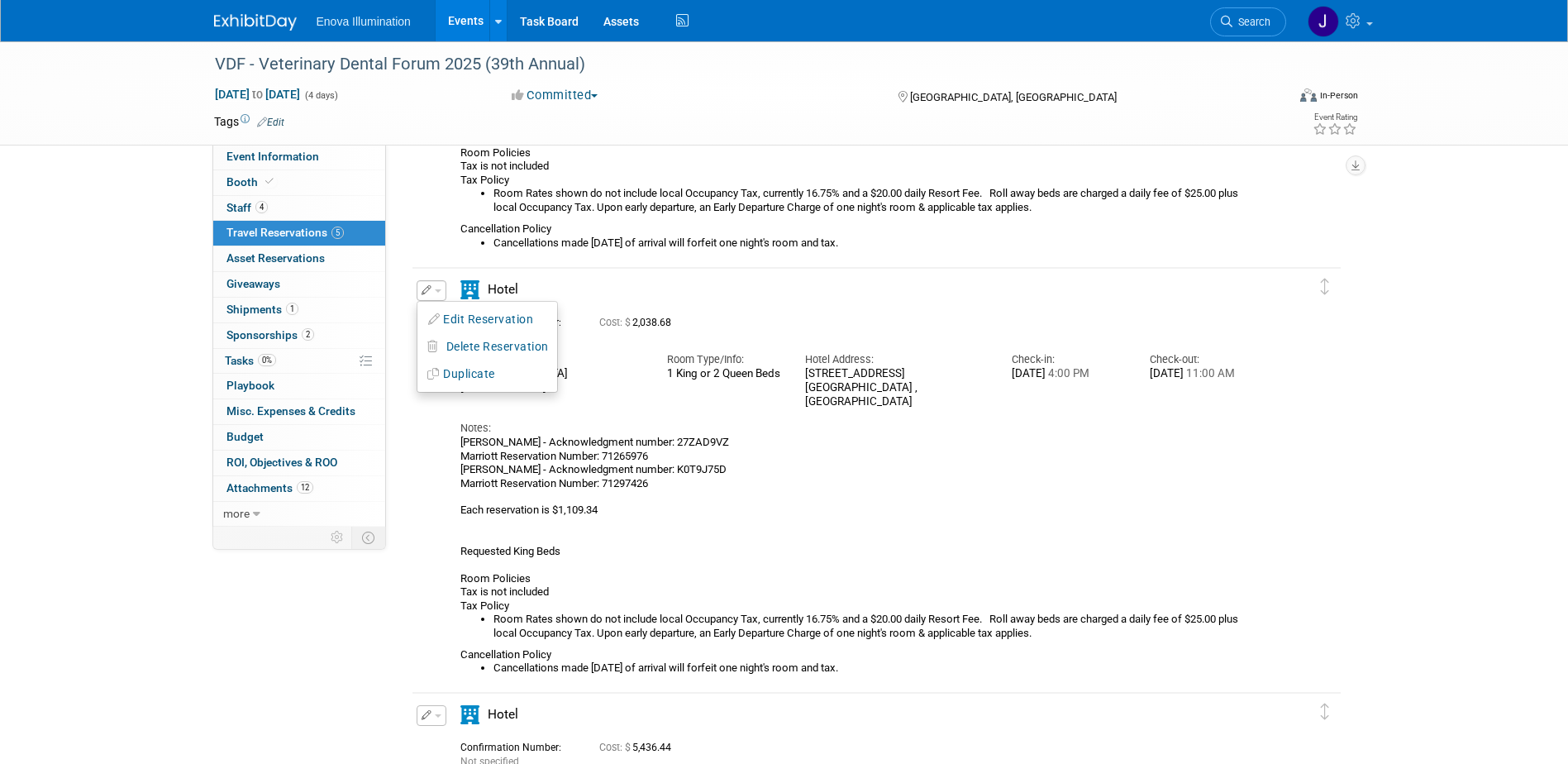
scroll to position [1226, 0]
click at [611, 428] on div "Notes:" at bounding box center [862, 430] width 803 height 15
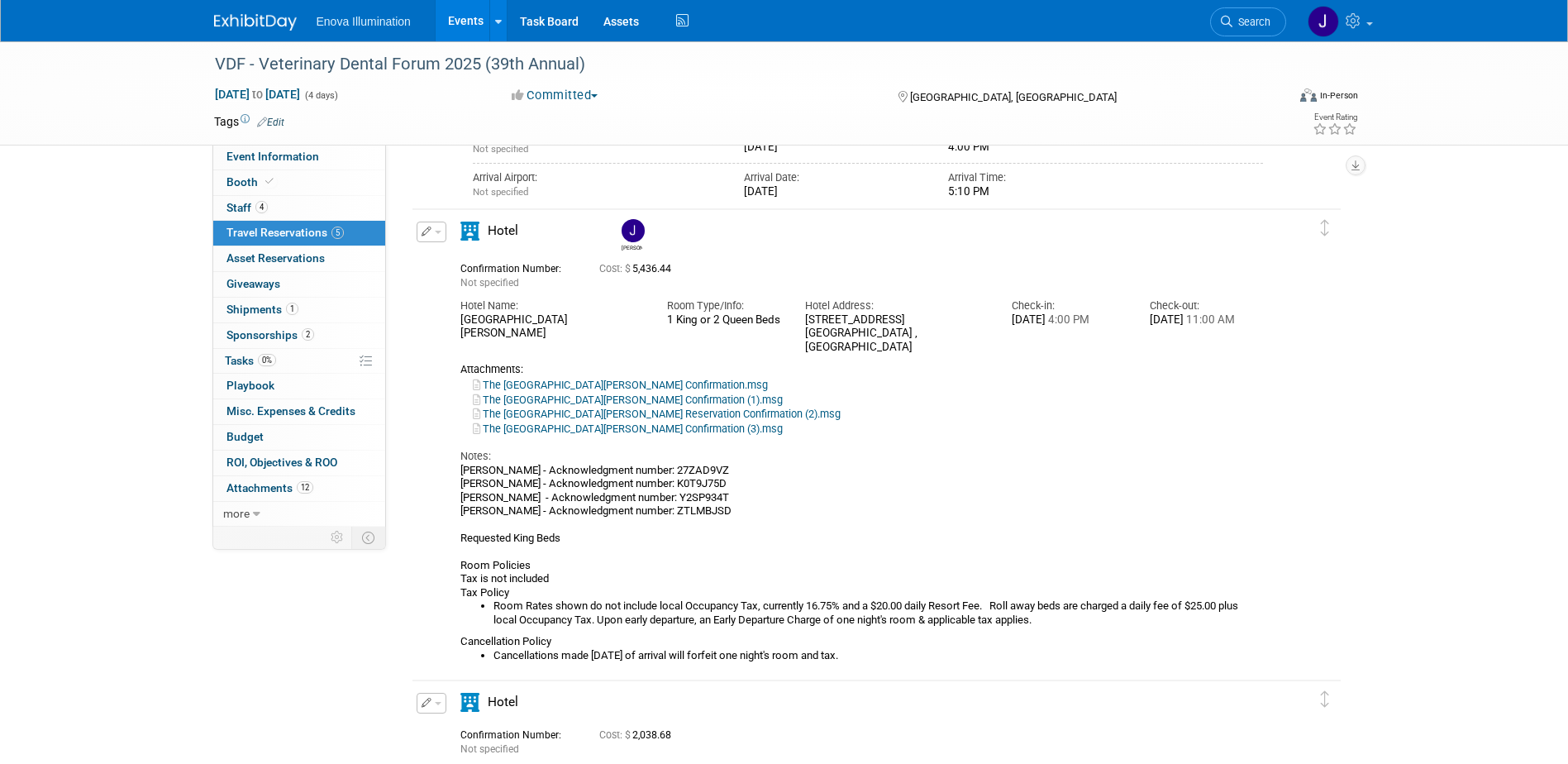
scroll to position [812, 0]
click at [436, 237] on button "button" at bounding box center [431, 233] width 30 height 21
click at [453, 258] on button "Edit Reservation" at bounding box center [487, 262] width 140 height 24
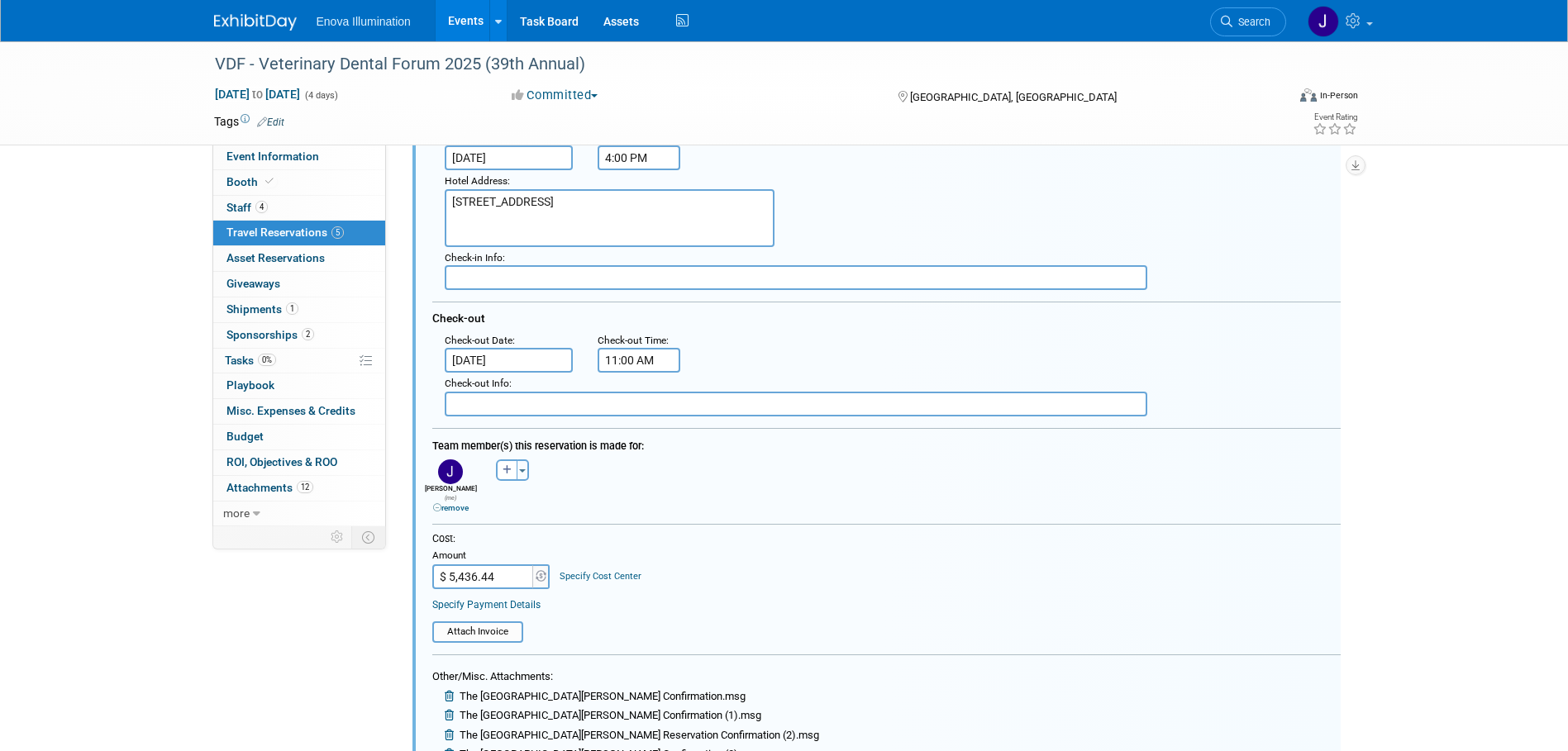
scroll to position [1249, 0]
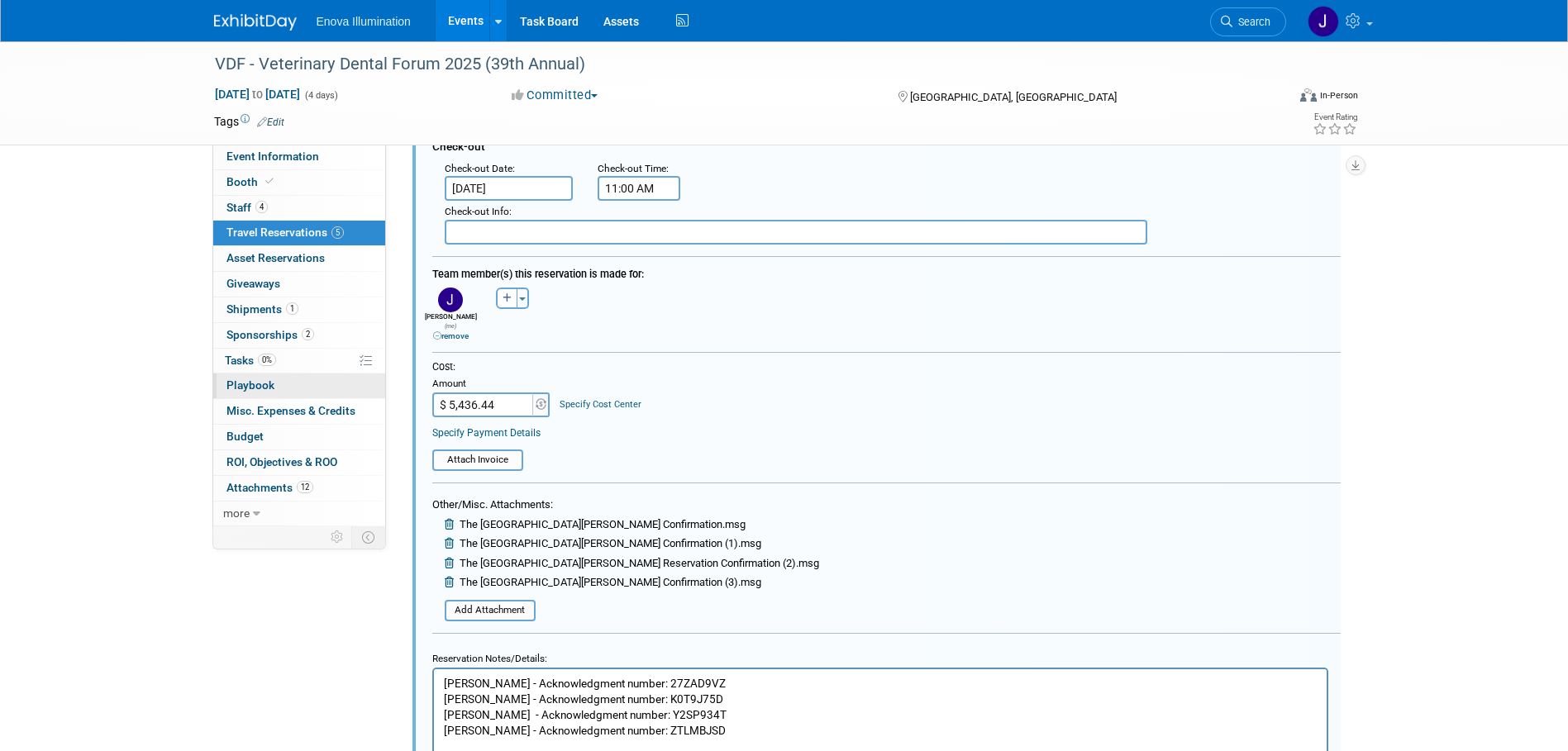
drag, startPoint x: 502, startPoint y: 393, endPoint x: 324, endPoint y: 380, distance: 178.5
click at [336, 380] on div "Event Information Event Info Booth Booth 4 Staff 4 Staff 5 Travel Reservations …" at bounding box center [784, 310] width 1166 height 3036
click at [497, 401] on input "$ 5,436.44" at bounding box center [483, 405] width 103 height 25
type input "$ 1,359.11"
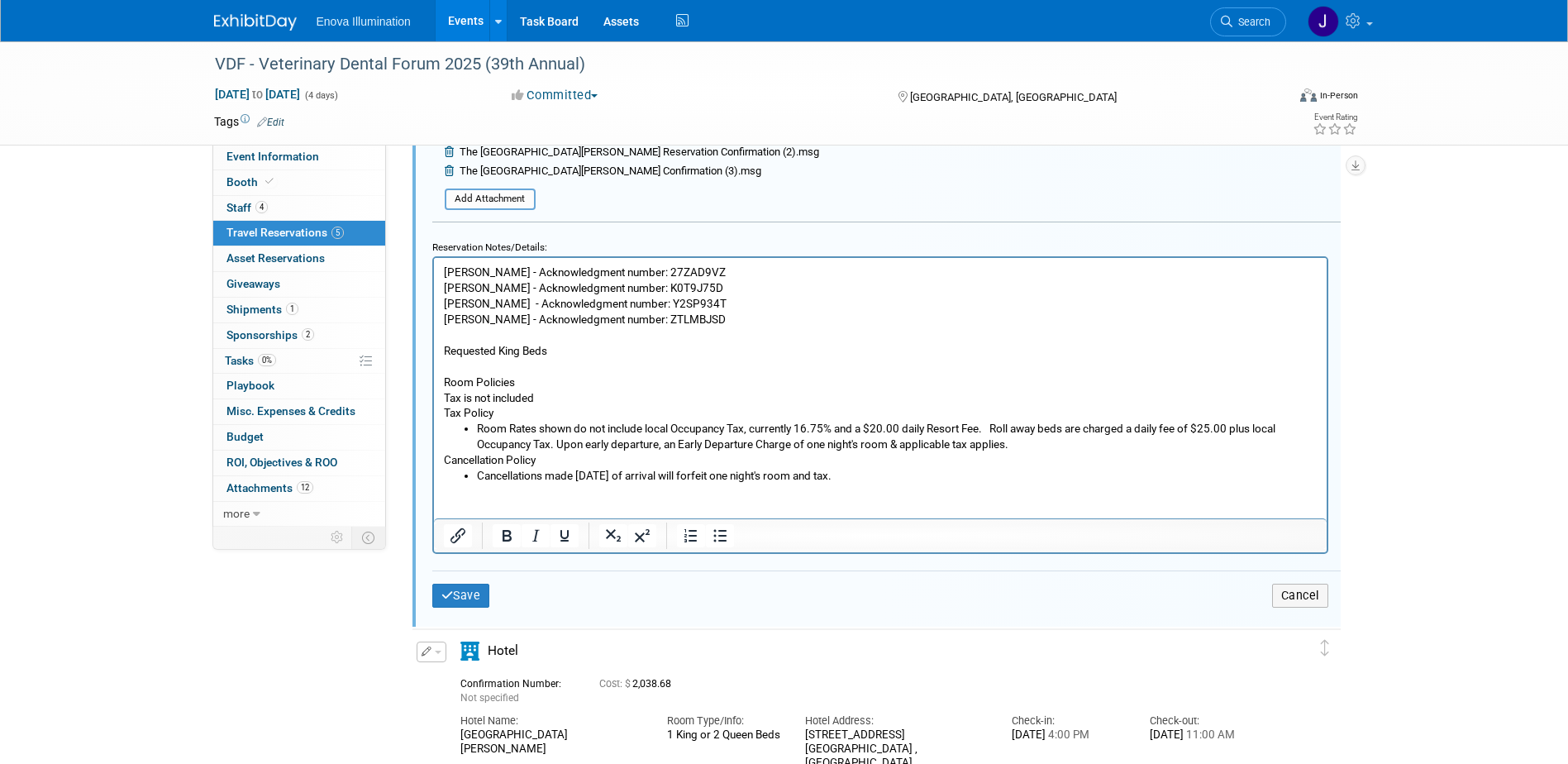
scroll to position [1664, 0]
click at [467, 587] on button "Save" at bounding box center [461, 594] width 58 height 24
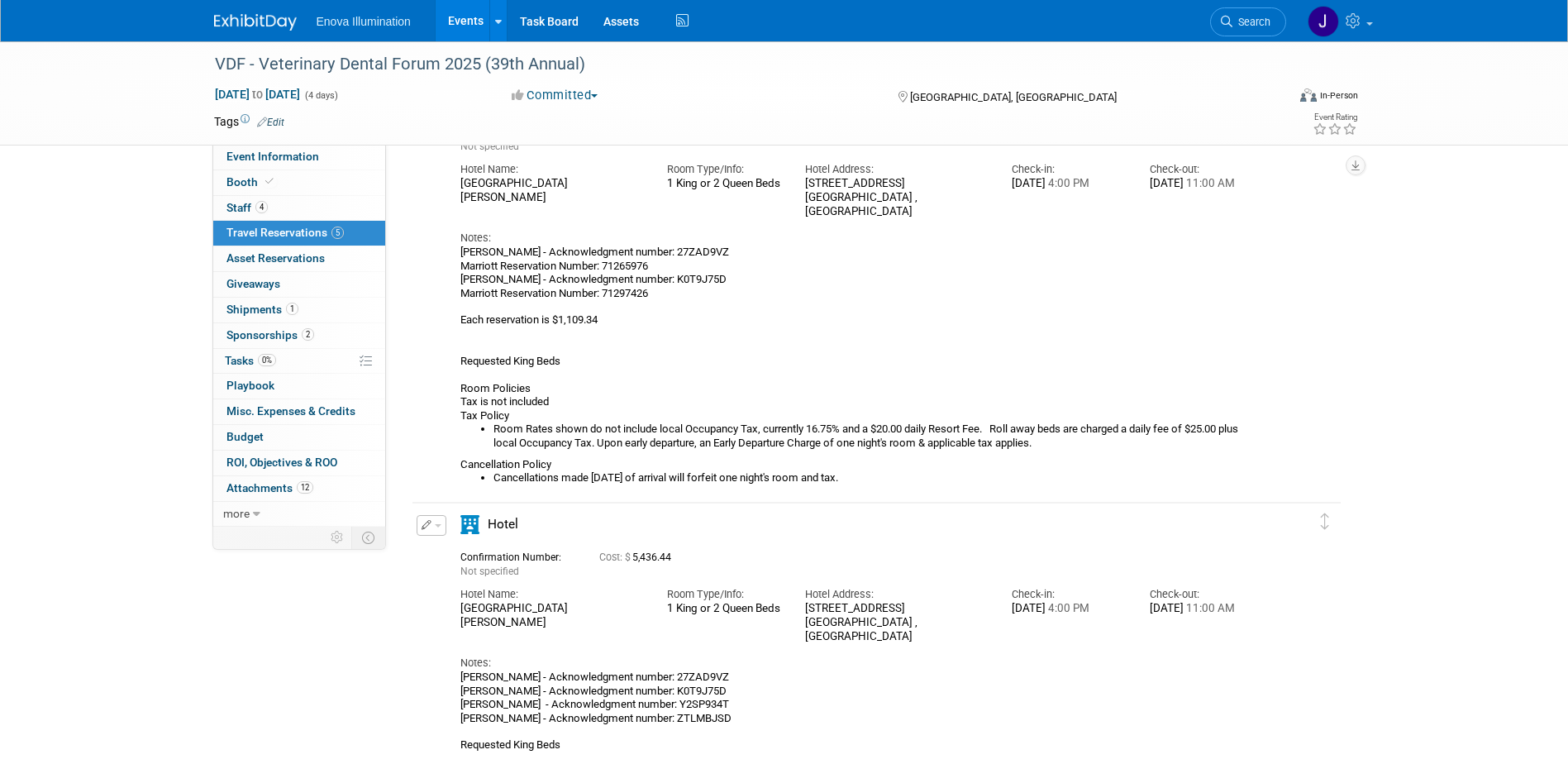
scroll to position [1499, 0]
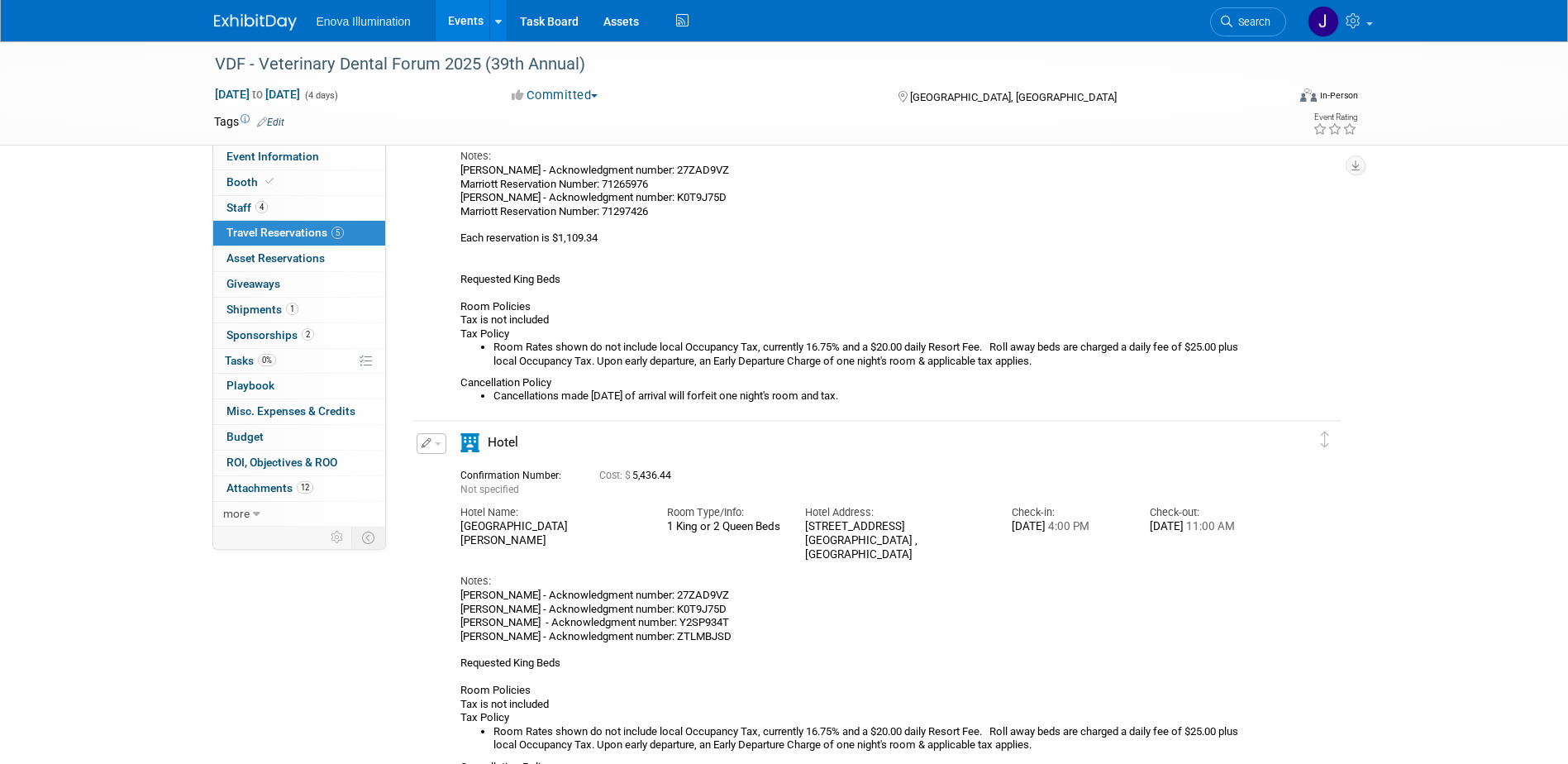
click at [444, 441] on button "button" at bounding box center [431, 444] width 30 height 21
click at [447, 464] on button "Edit Reservation" at bounding box center [487, 472] width 140 height 24
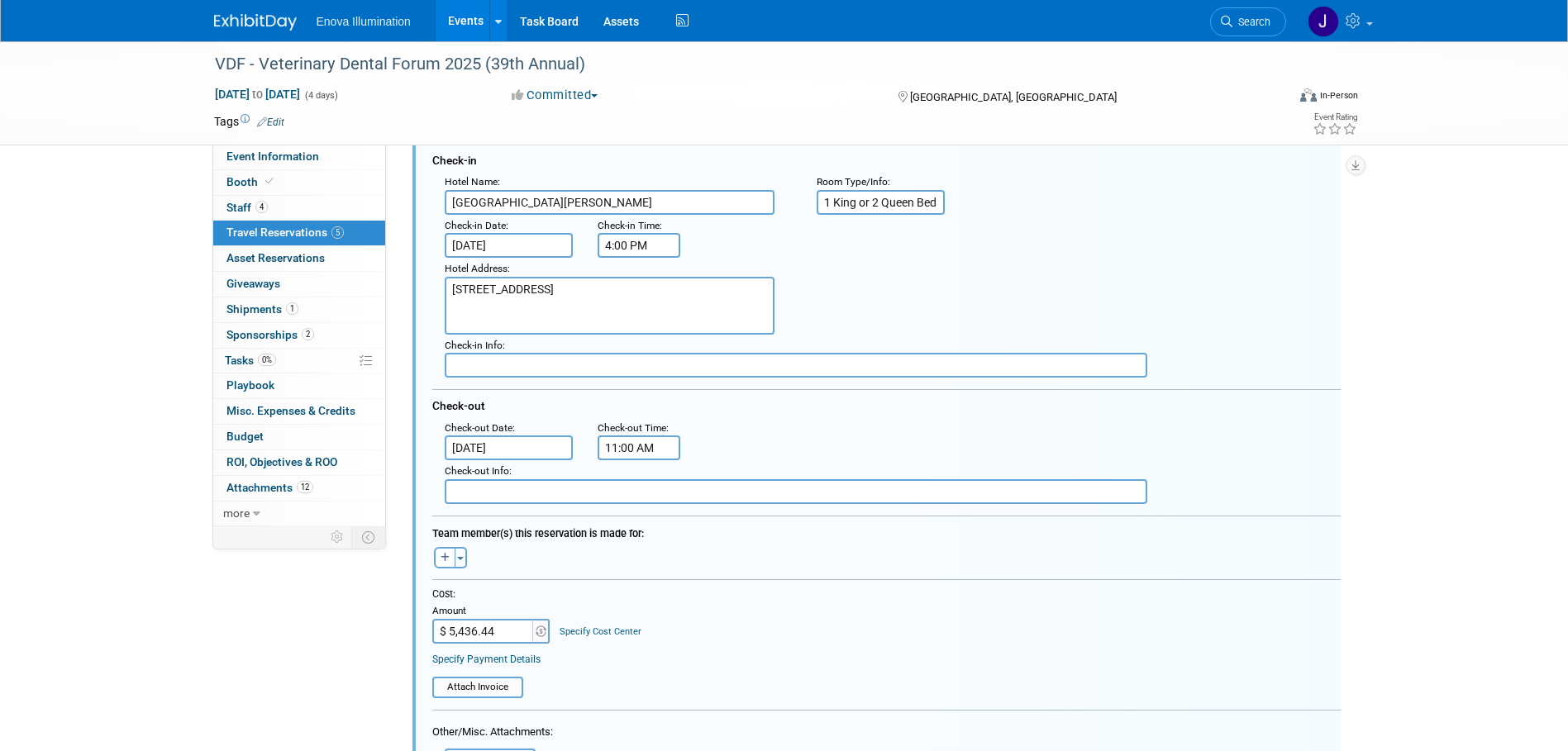
scroll to position [1897, 0]
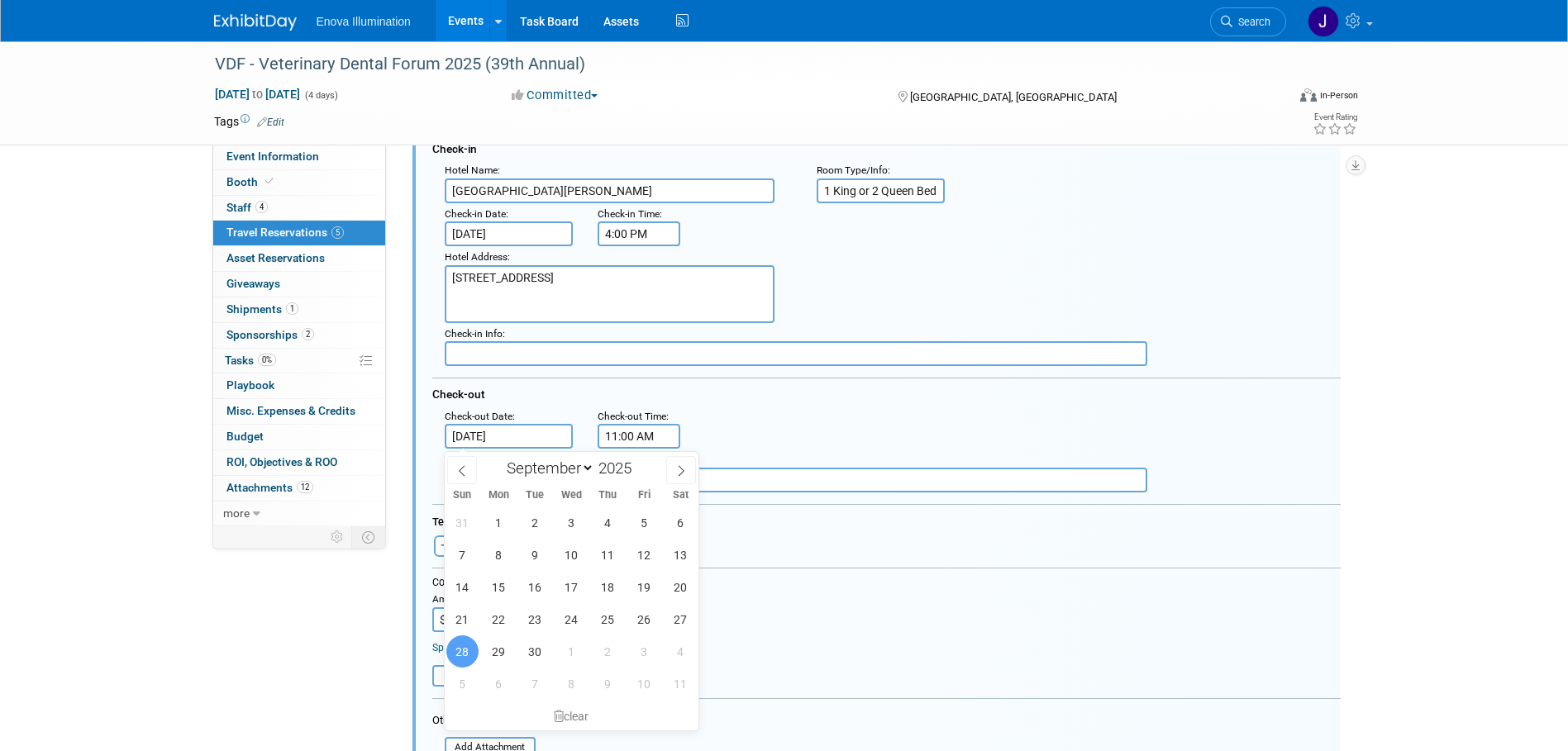
click at [517, 433] on input "Sep 28, 2025" at bounding box center [509, 436] width 129 height 25
click at [656, 614] on span "26" at bounding box center [645, 619] width 32 height 32
type input "Sep 26, 2025"
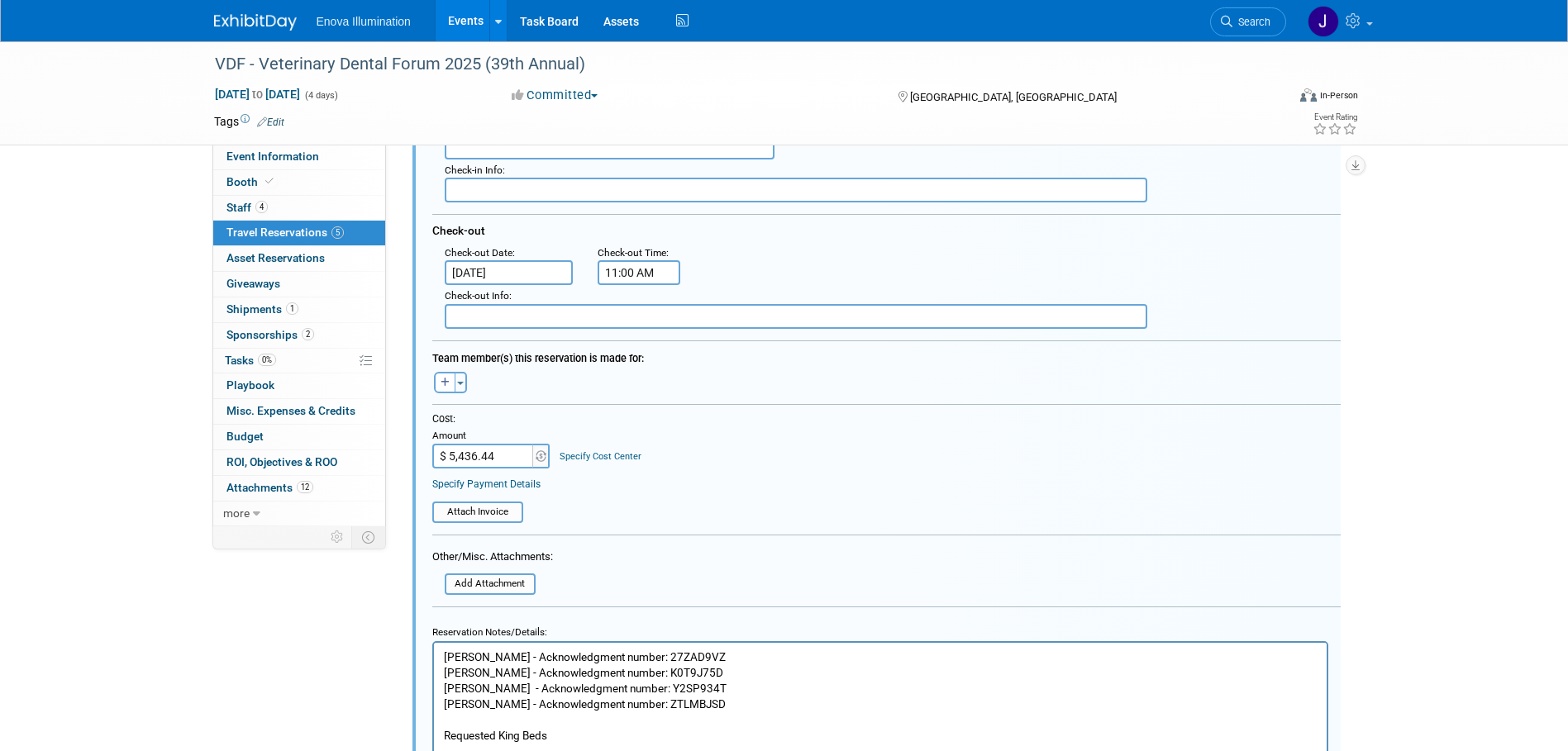
scroll to position [2062, 0]
drag, startPoint x: 508, startPoint y: 462, endPoint x: 491, endPoint y: 459, distance: 17.3
click at [497, 459] on input "$ 5,436.44" at bounding box center [483, 455] width 103 height 25
type input "$ 679.56"
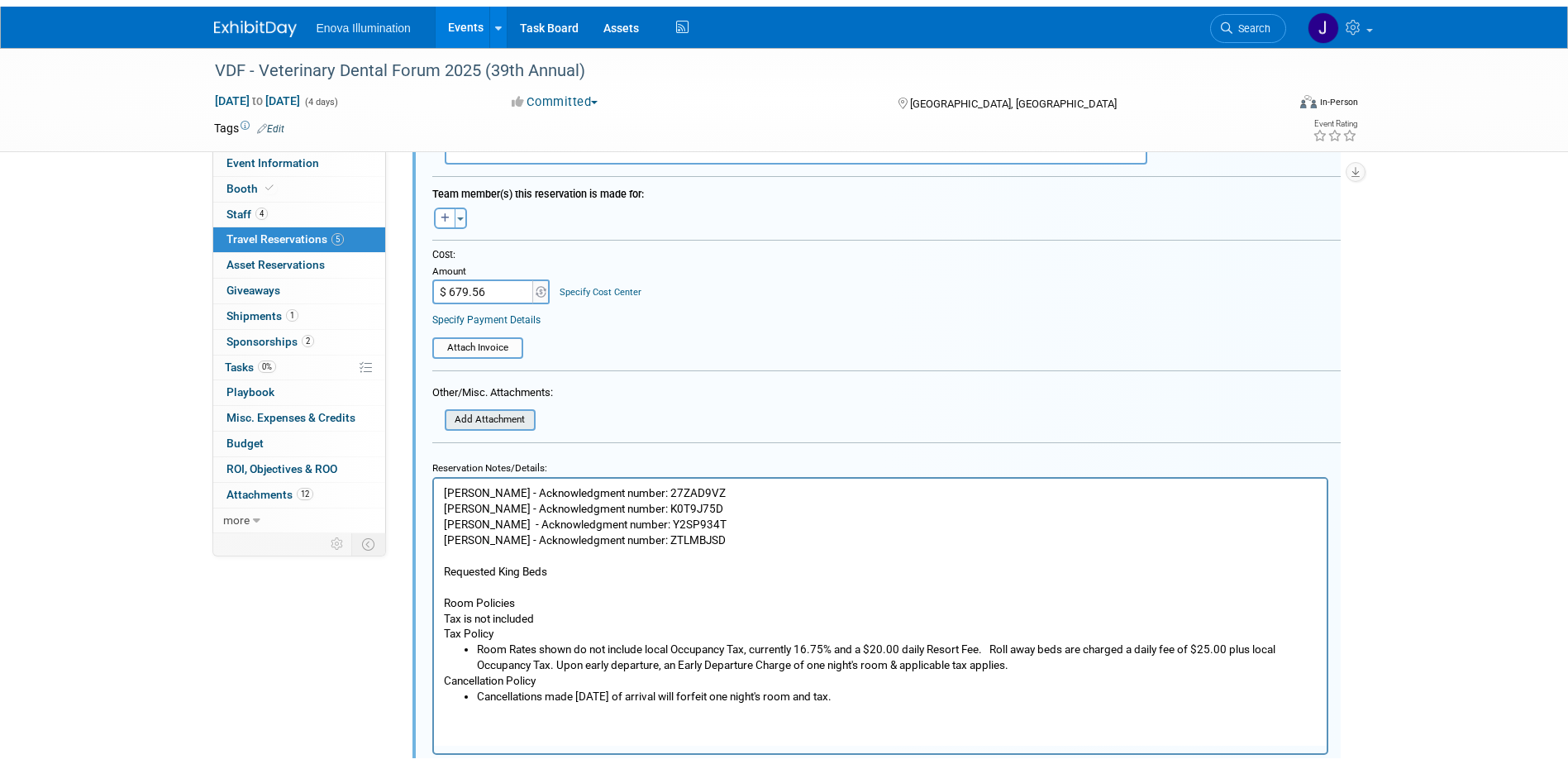
scroll to position [2313, 0]
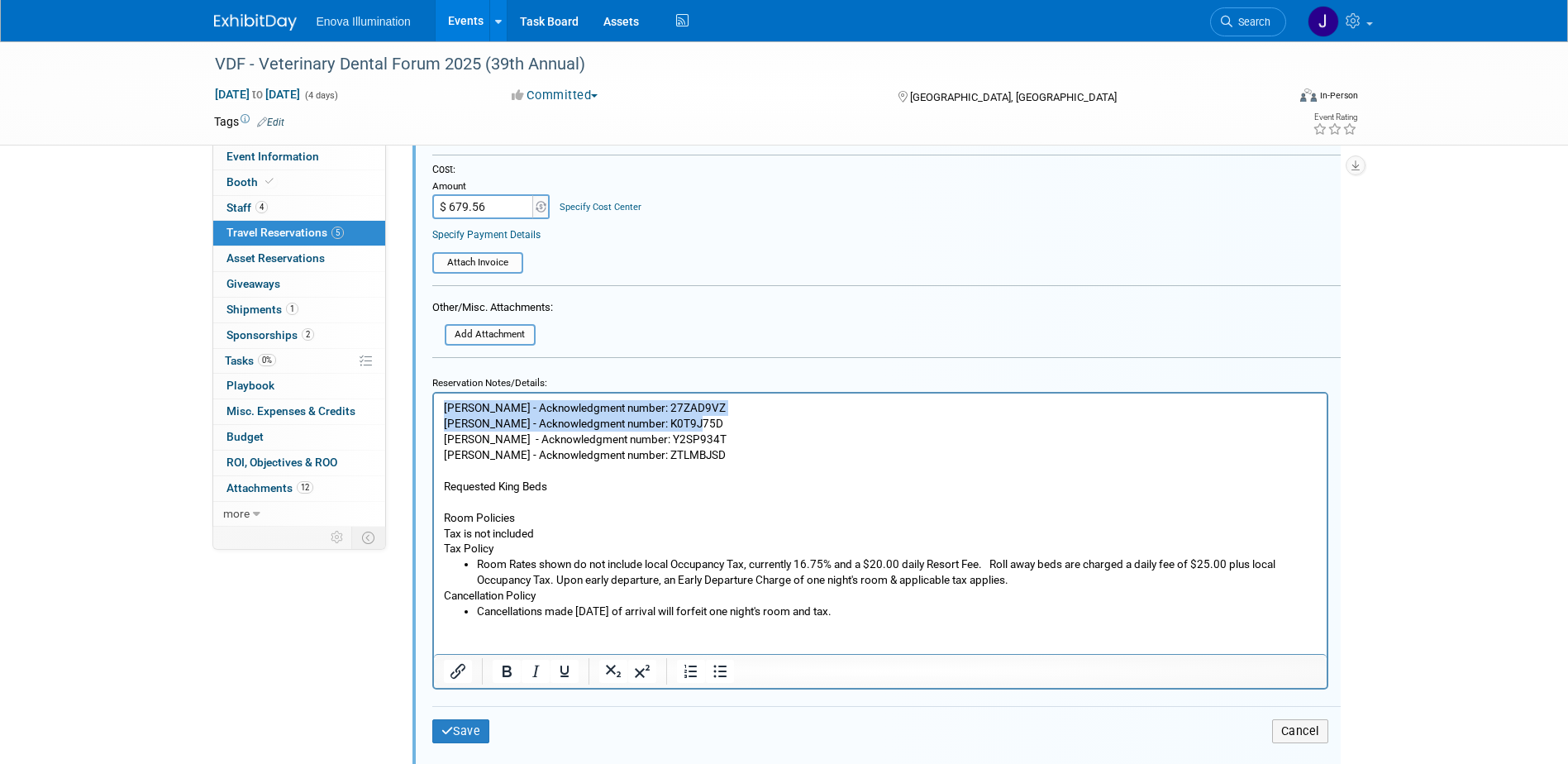
drag, startPoint x: 690, startPoint y: 422, endPoint x: 429, endPoint y: 407, distance: 261.4
click at [433, 407] on html "Garrett Alcaraz - Acknowledgment number: 27ZAD9VZ Bill Stone - Acknowledgment n…" at bounding box center [880, 505] width 893 height 226
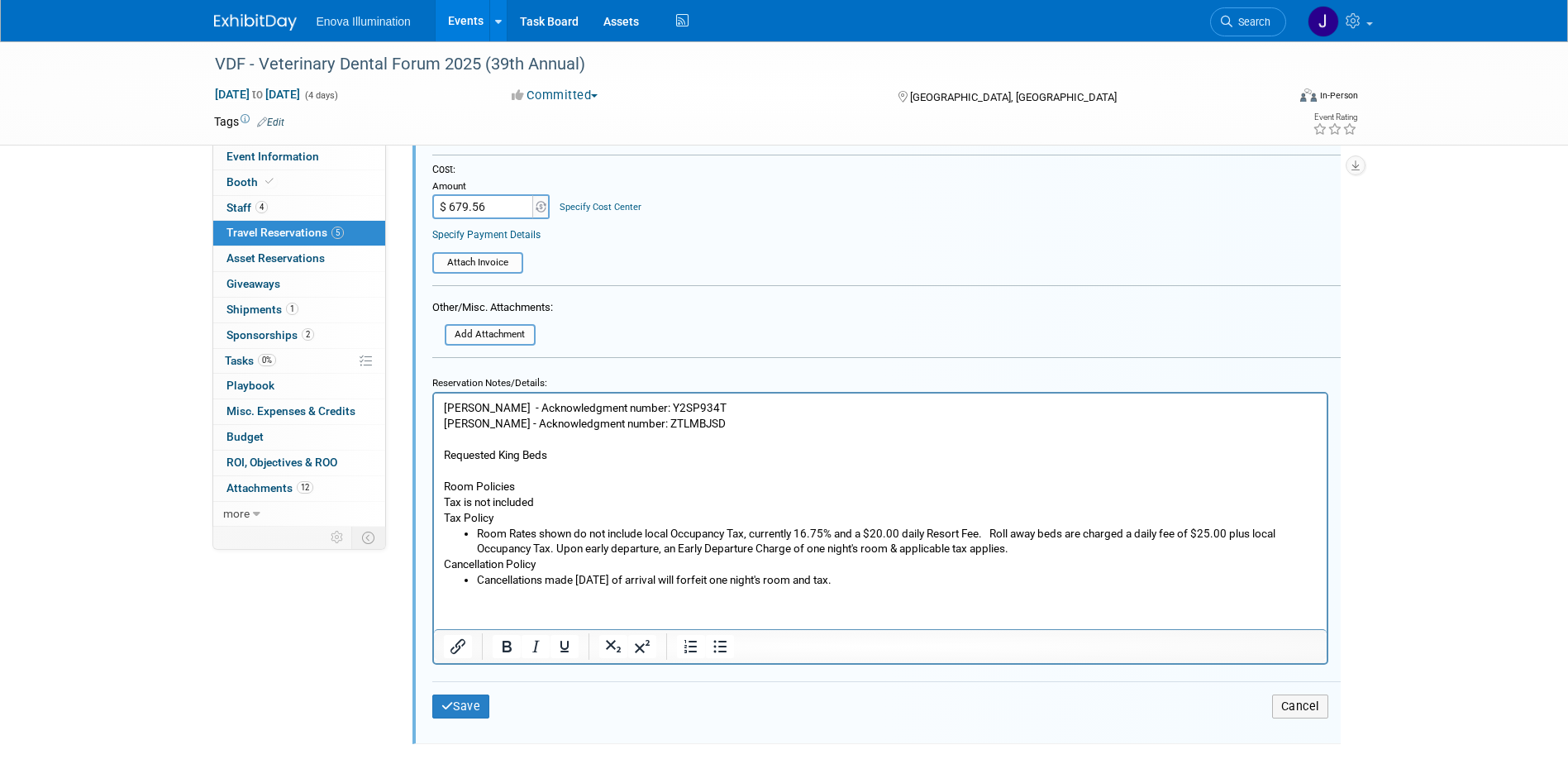
drag, startPoint x: 662, startPoint y: 429, endPoint x: 435, endPoint y: 429, distance: 227.0
click at [435, 429] on html "Andrea Miller - Acknowledgment number: Y2SP934T Janelle Tlusty - Acknowledgment…" at bounding box center [880, 490] width 893 height 195
drag, startPoint x: 505, startPoint y: 404, endPoint x: 419, endPoint y: 402, distance: 86.0
click at [433, 402] on html "Andrea Miller - Acknowledgment number: Y2SP934T Requested King Beds Room Polici…" at bounding box center [880, 490] width 893 height 195
click at [461, 418] on p "Spencer Smith - Acknowledgment number: Y2SP934T Requested King Beds Room Polici…" at bounding box center [880, 462] width 874 height 126
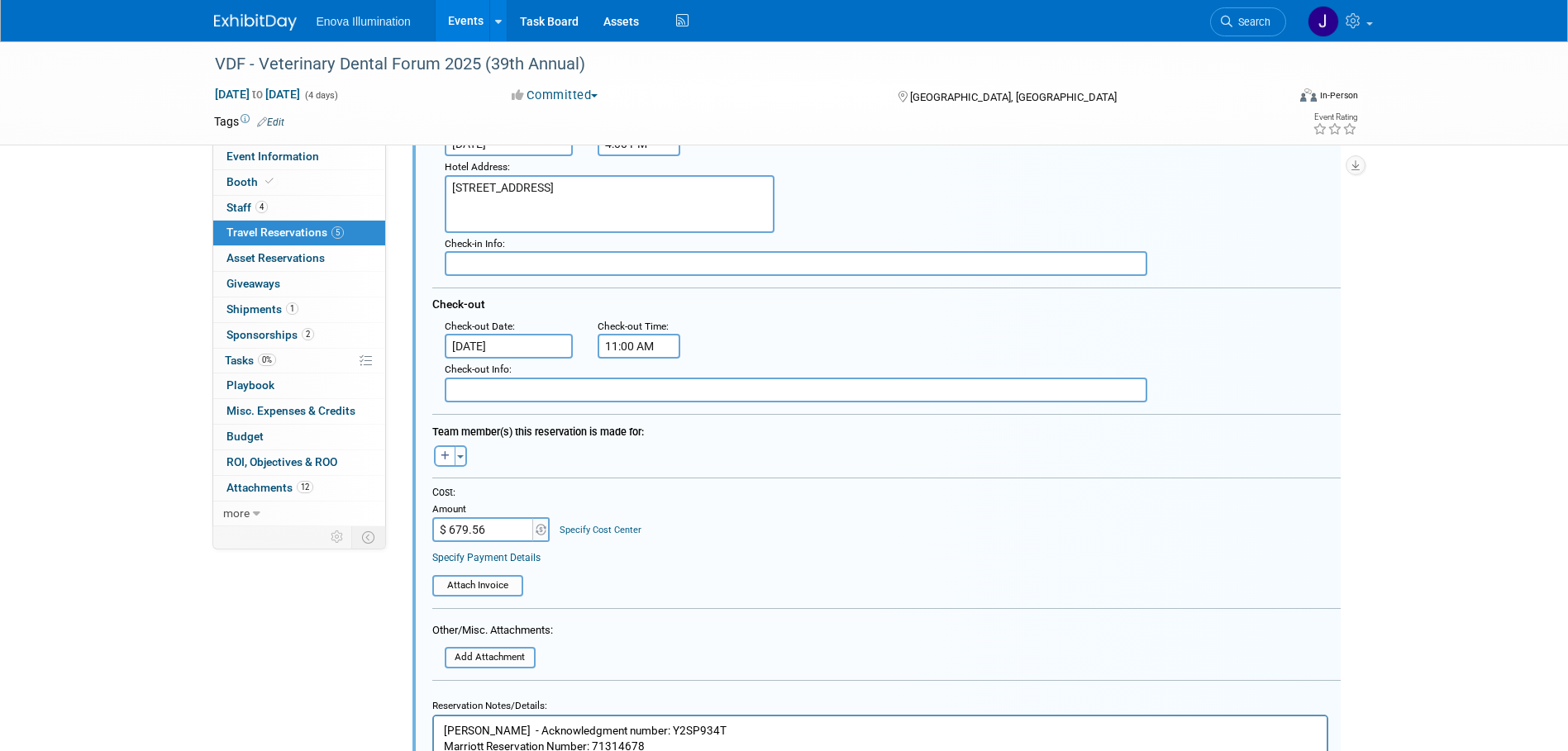
scroll to position [1979, 0]
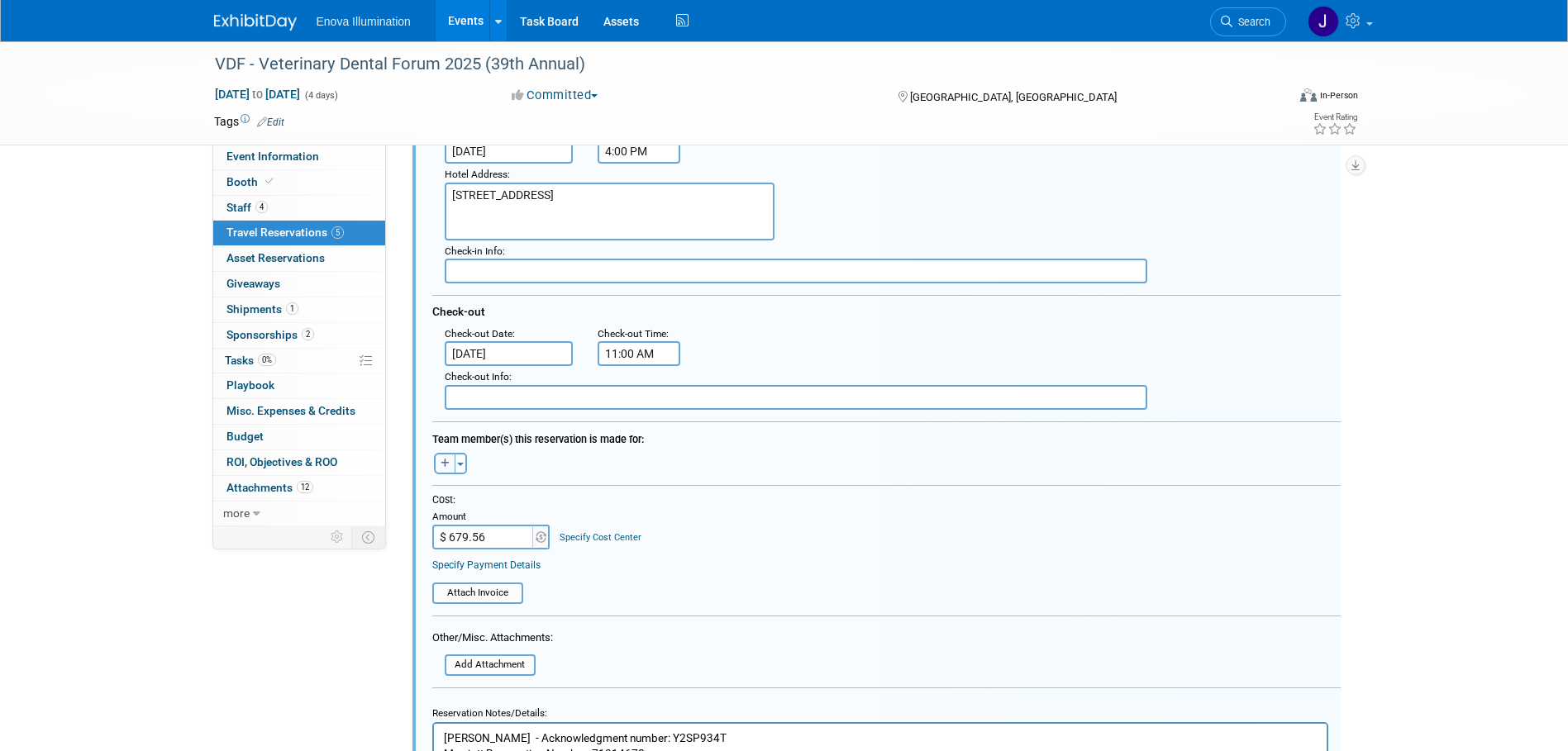
click at [440, 467] on button "button" at bounding box center [445, 463] width 22 height 22
select select
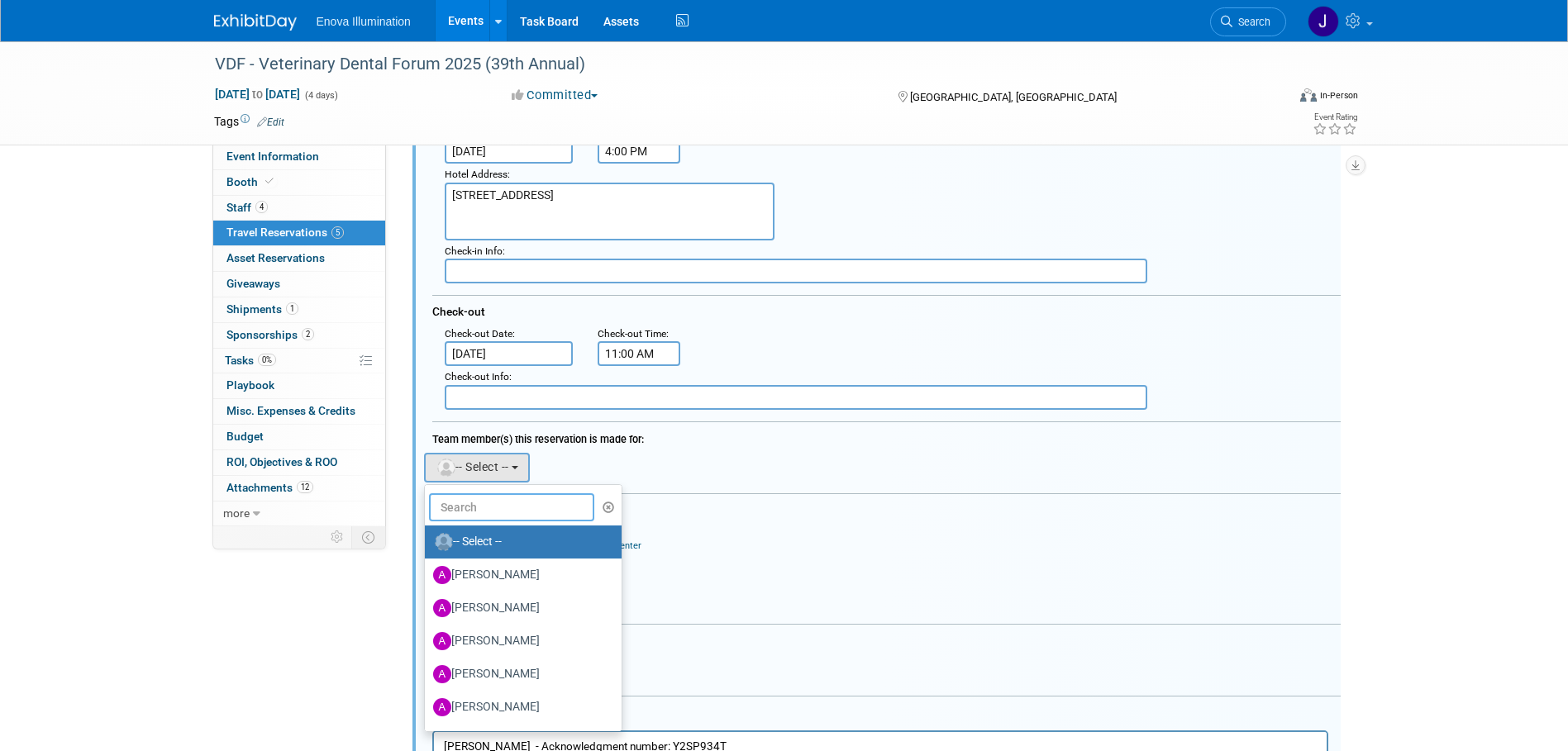
click at [466, 505] on input "text" at bounding box center [511, 508] width 165 height 28
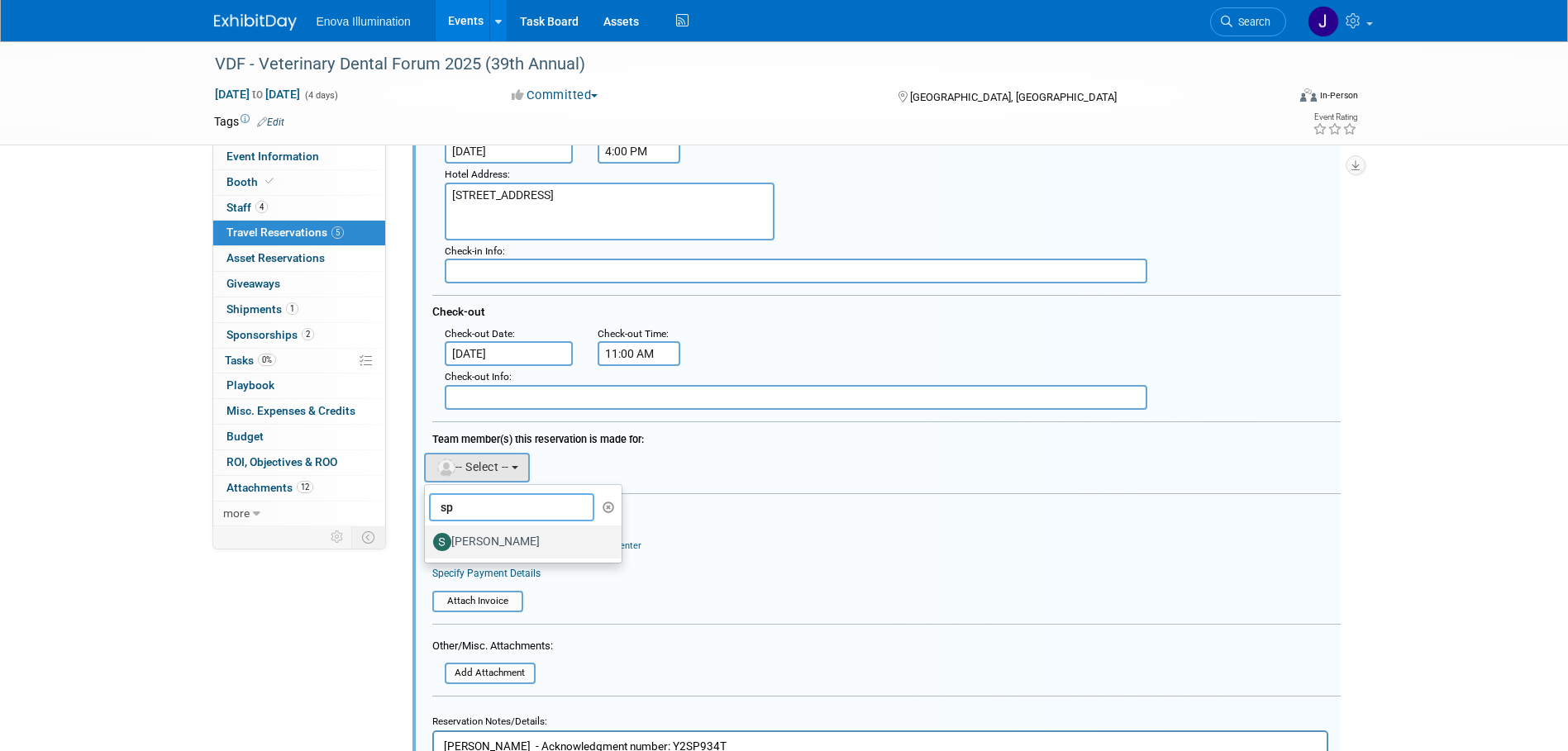
type input "sp"
click at [466, 543] on label "[PERSON_NAME]" at bounding box center [519, 542] width 173 height 26
click at [428, 543] on input "[PERSON_NAME]" at bounding box center [421, 540] width 10 height 10
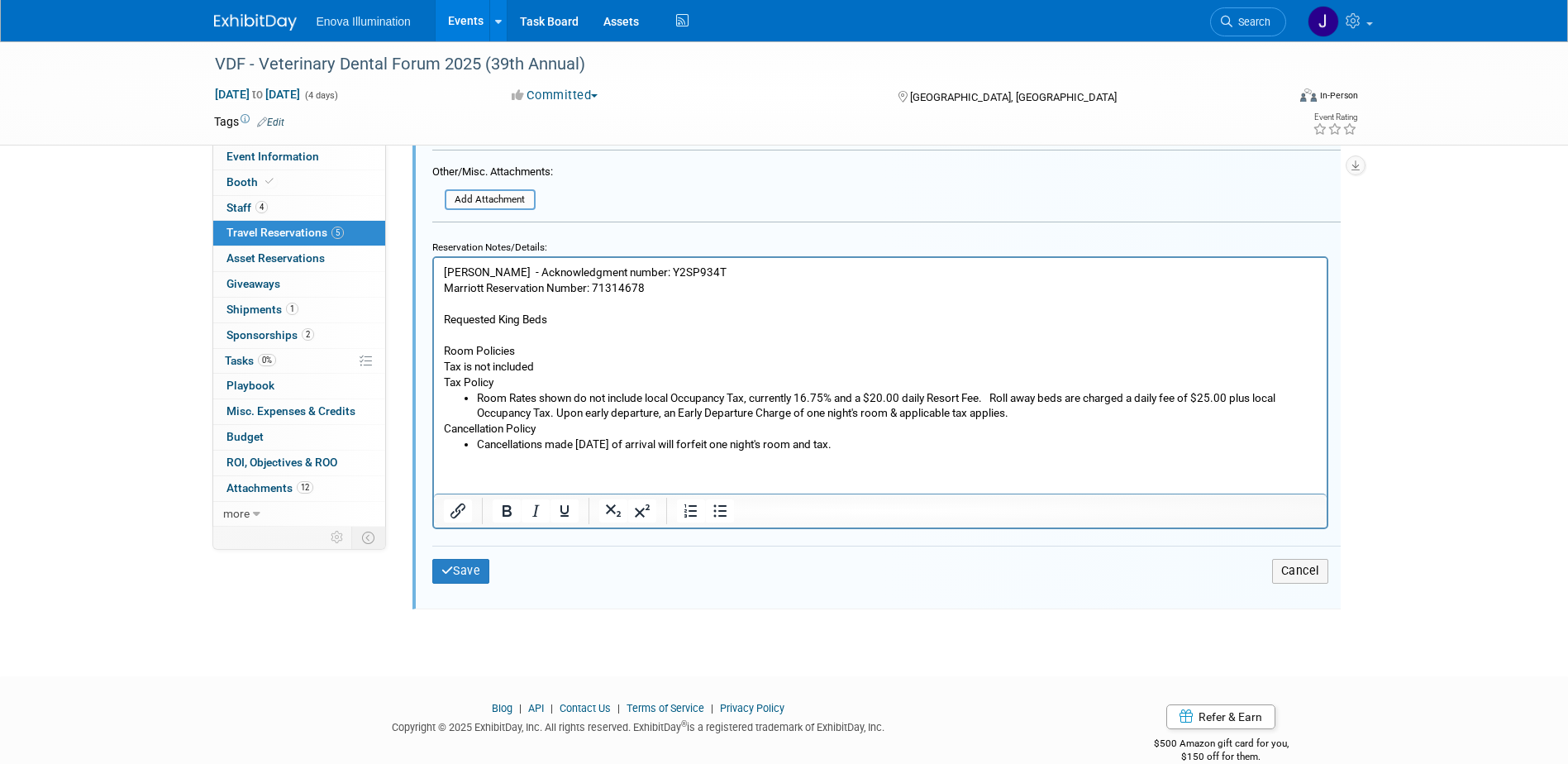
scroll to position [2478, 0]
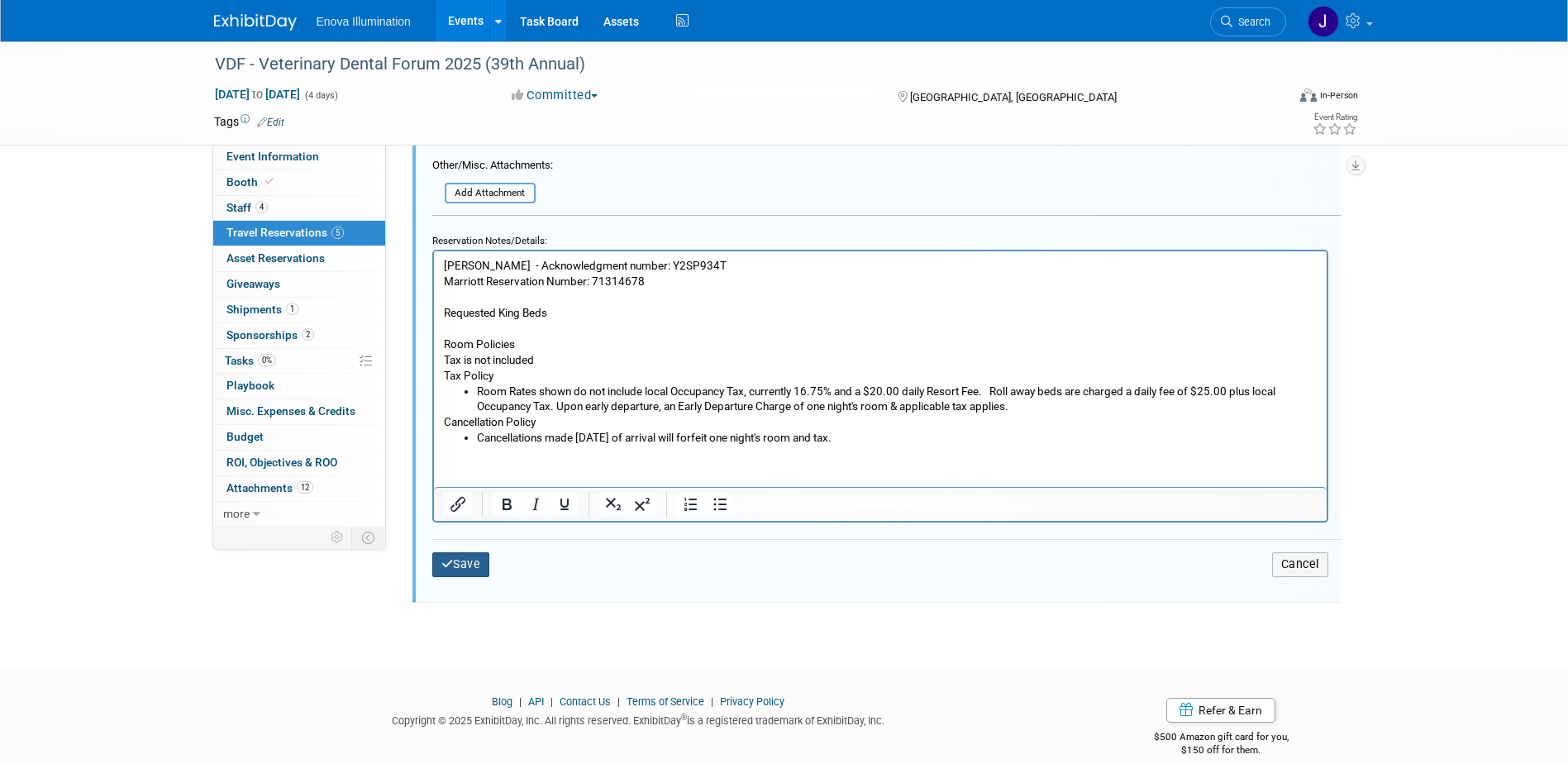
click at [465, 572] on button "Save" at bounding box center [461, 564] width 58 height 24
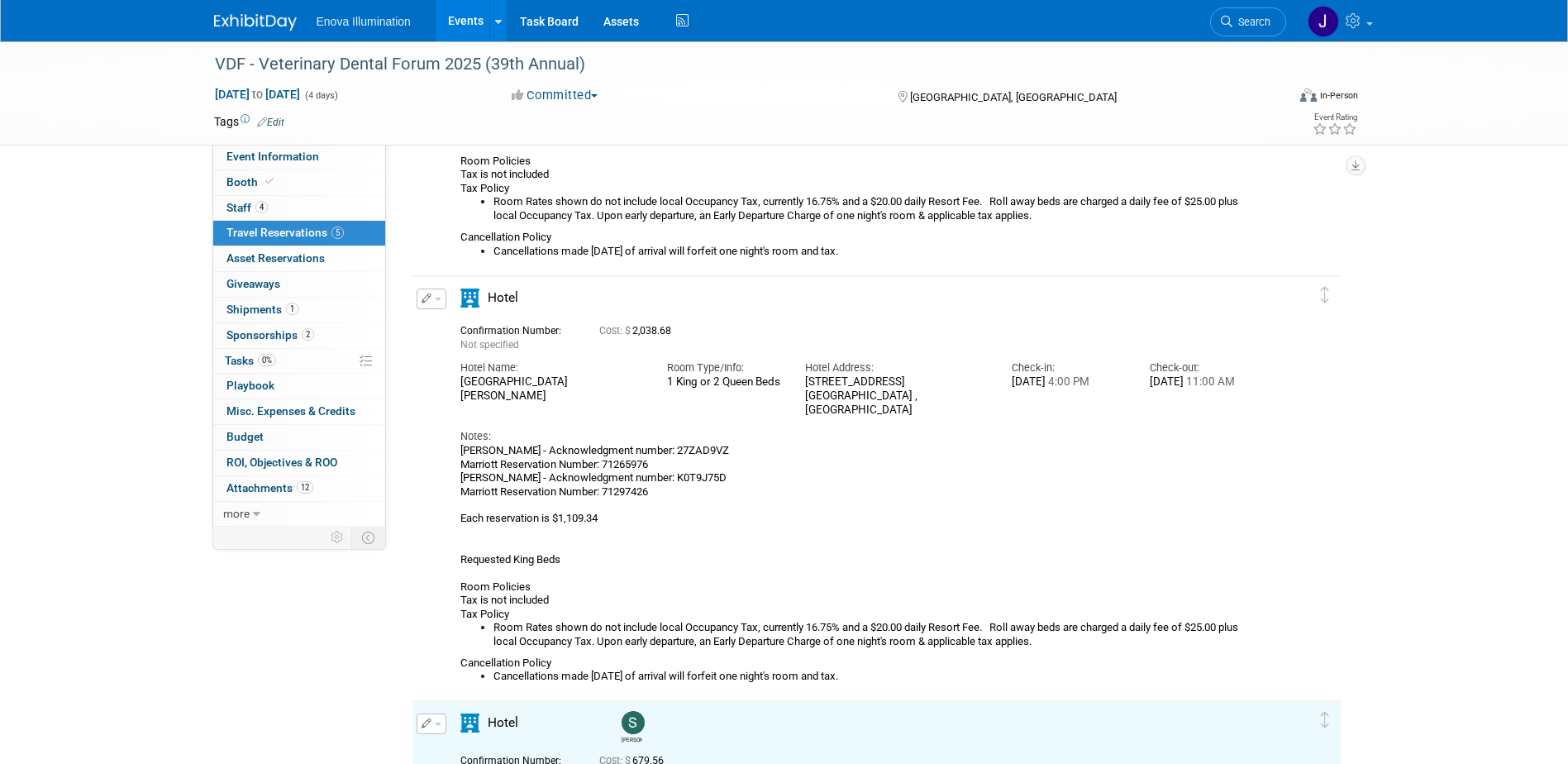
scroll to position [1201, 0]
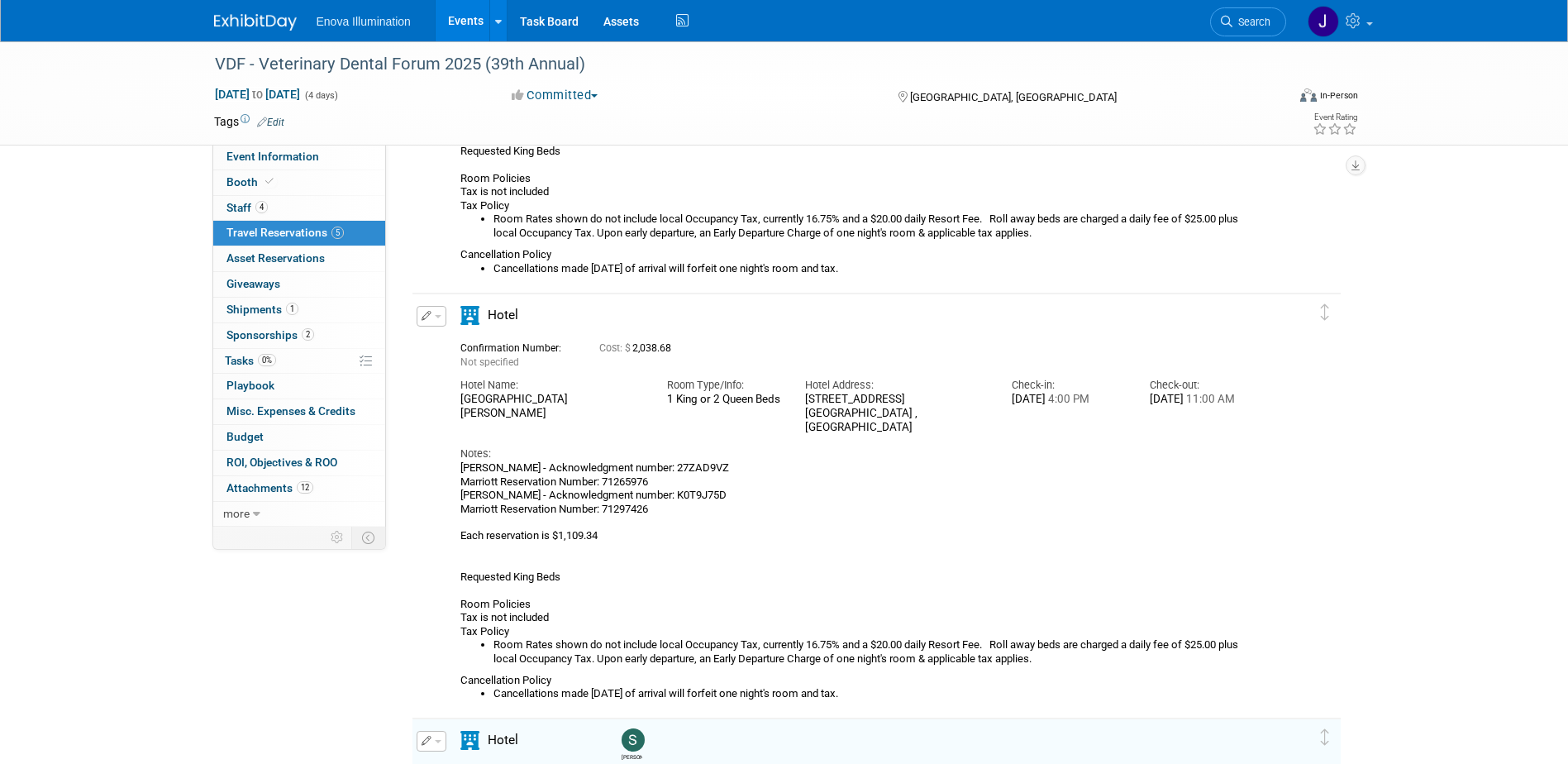
click at [433, 320] on button "button" at bounding box center [431, 316] width 30 height 21
click at [450, 345] on button "Edit Reservation" at bounding box center [487, 345] width 140 height 24
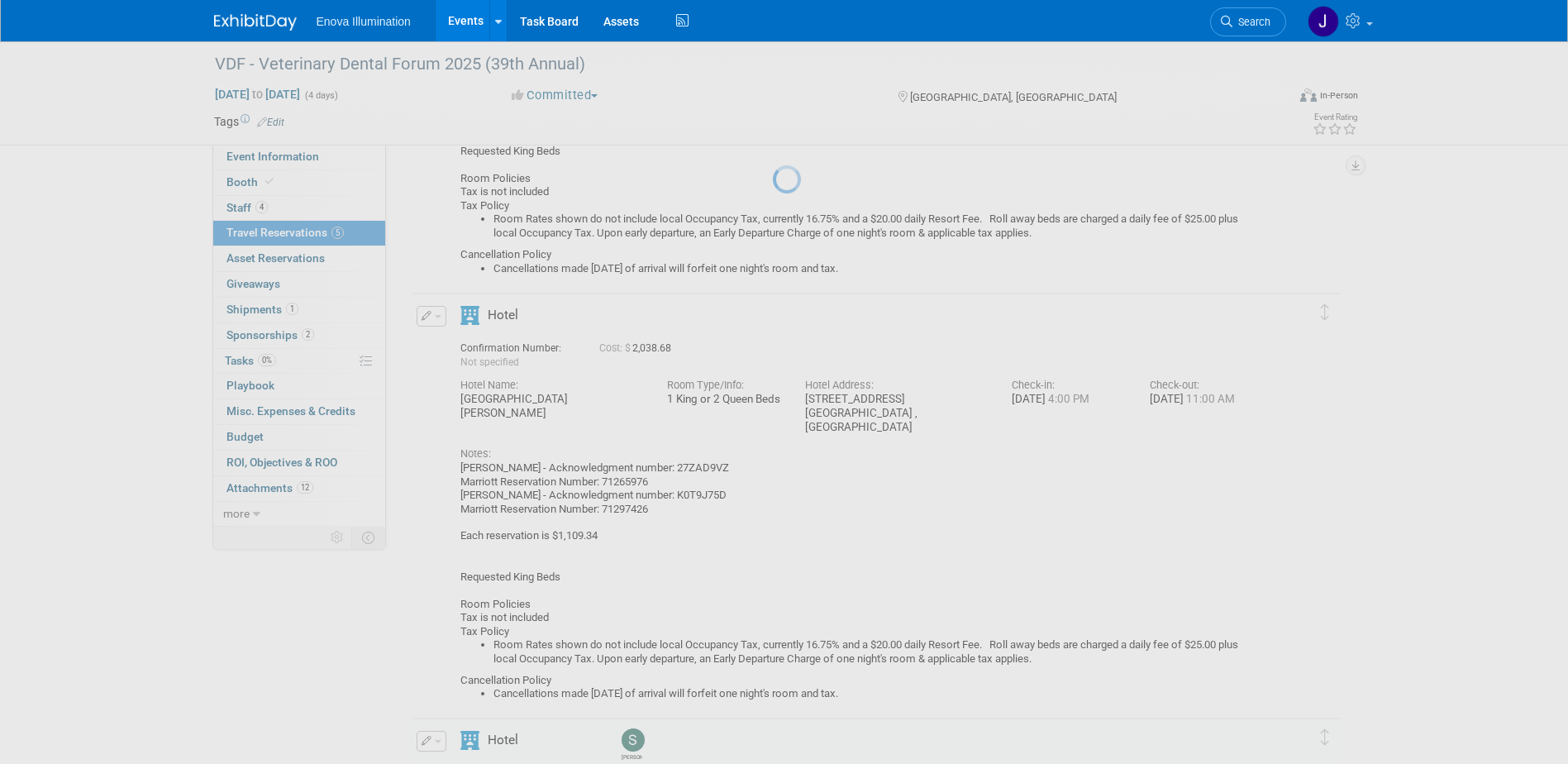
select select "387c4df0-cbf4-4ce9-ab03-8b1c5b6d67b6"
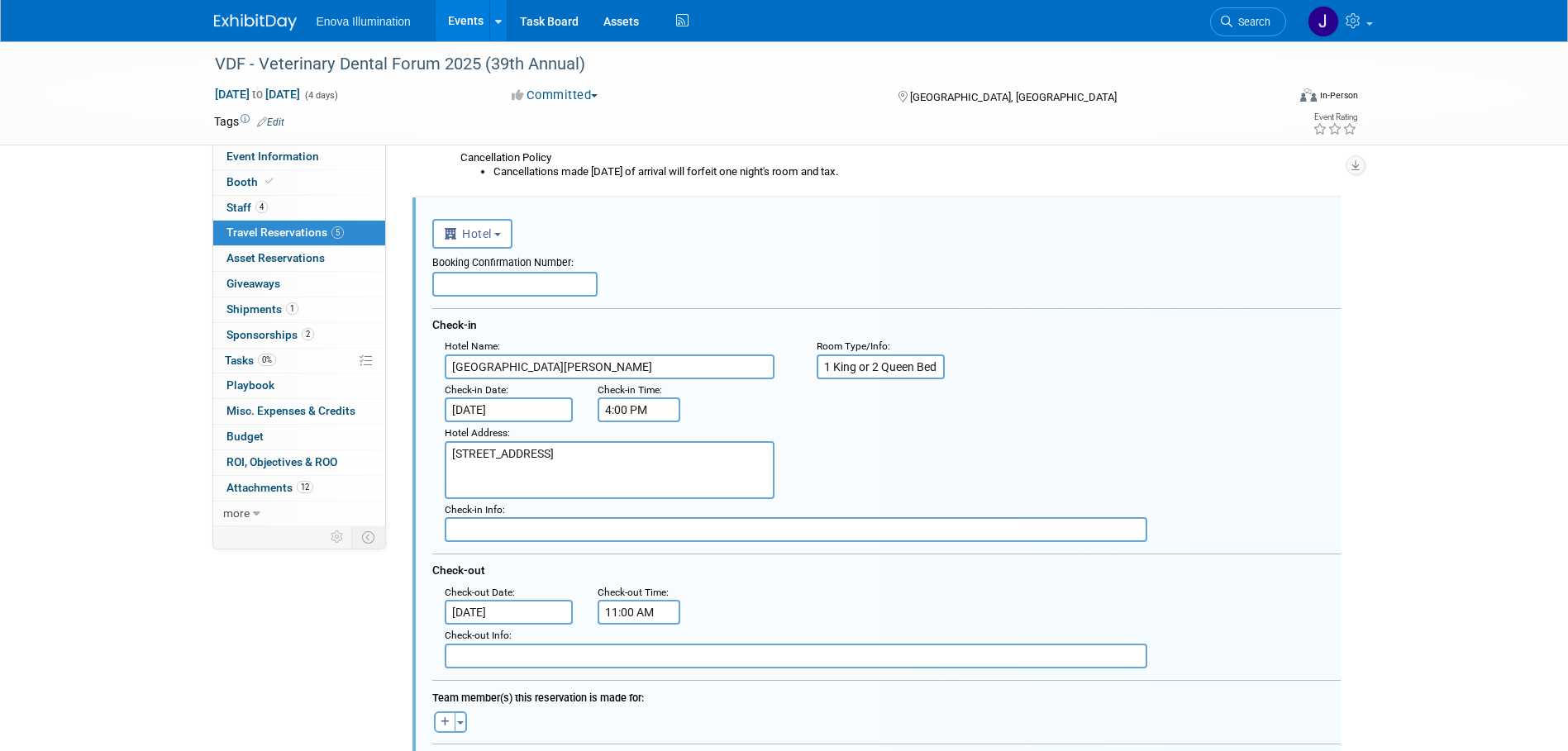
scroll to position [1307, 0]
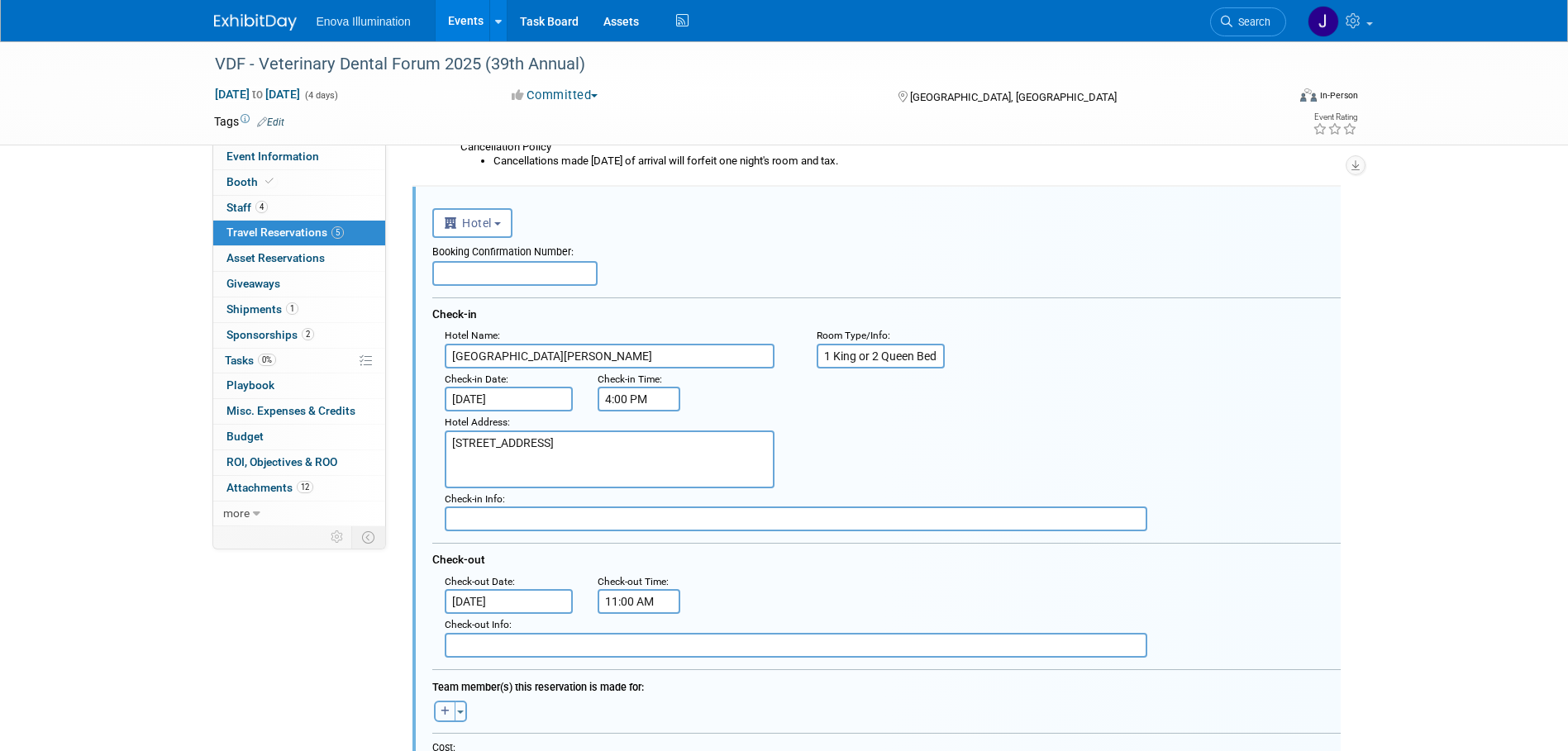
click at [442, 708] on icon "button" at bounding box center [446, 711] width 9 height 10
select select
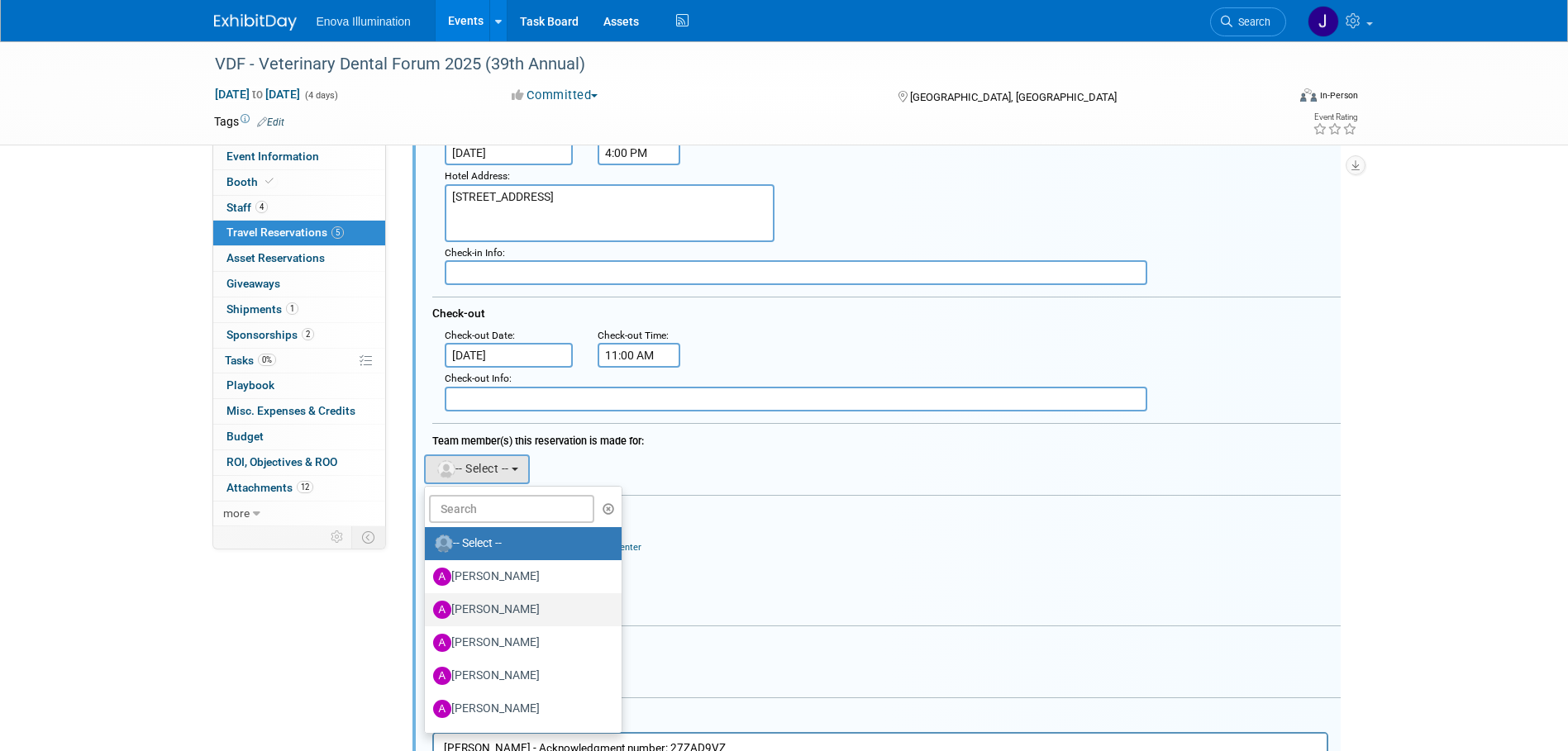
scroll to position [1555, 0]
click at [481, 699] on label "Austin Merritt" at bounding box center [519, 708] width 173 height 26
click at [428, 700] on input "Austin Merritt" at bounding box center [421, 705] width 10 height 10
select select "41215ed2-db77-46e3-9030-64dc967829e3"
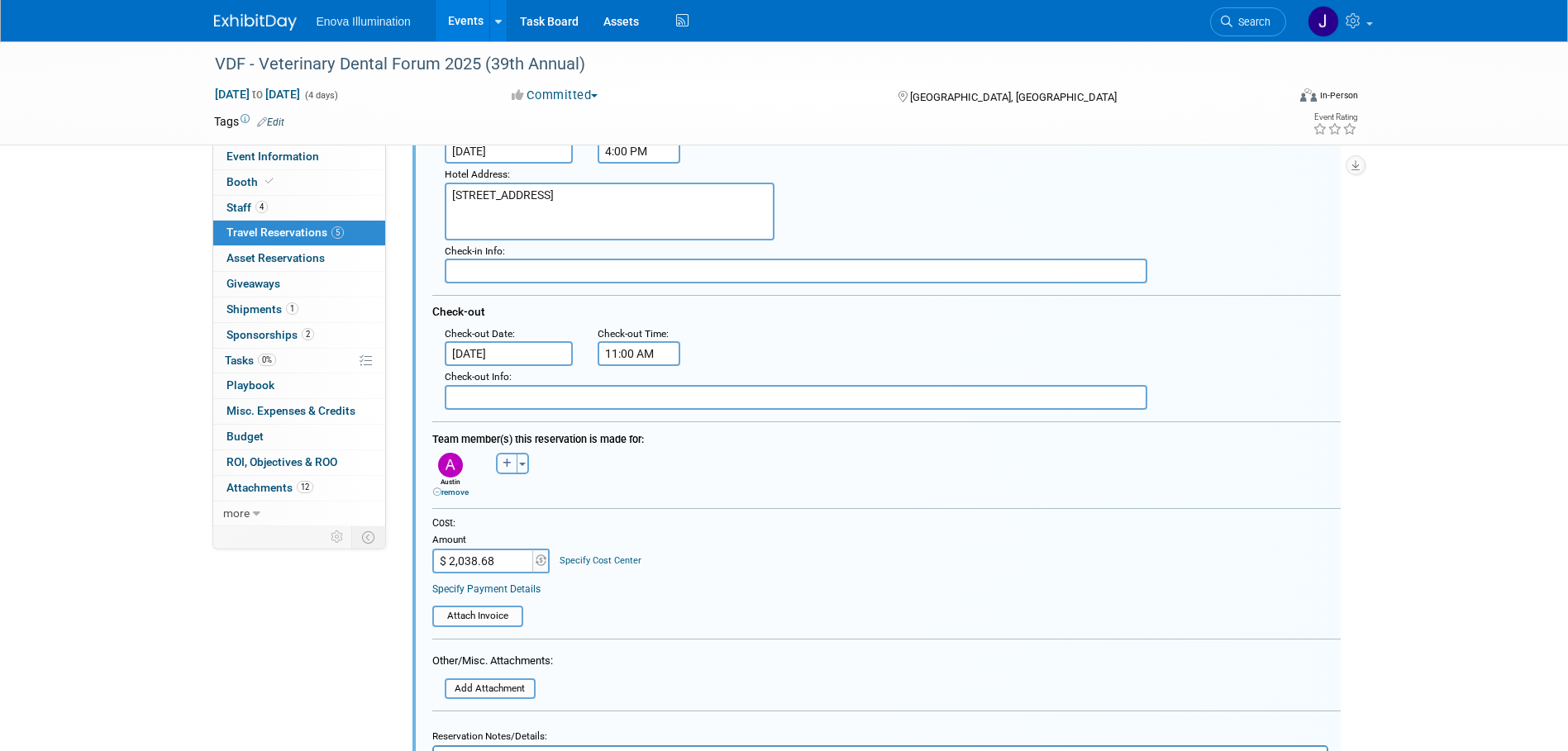
click at [504, 464] on icon "button" at bounding box center [507, 463] width 9 height 10
select select
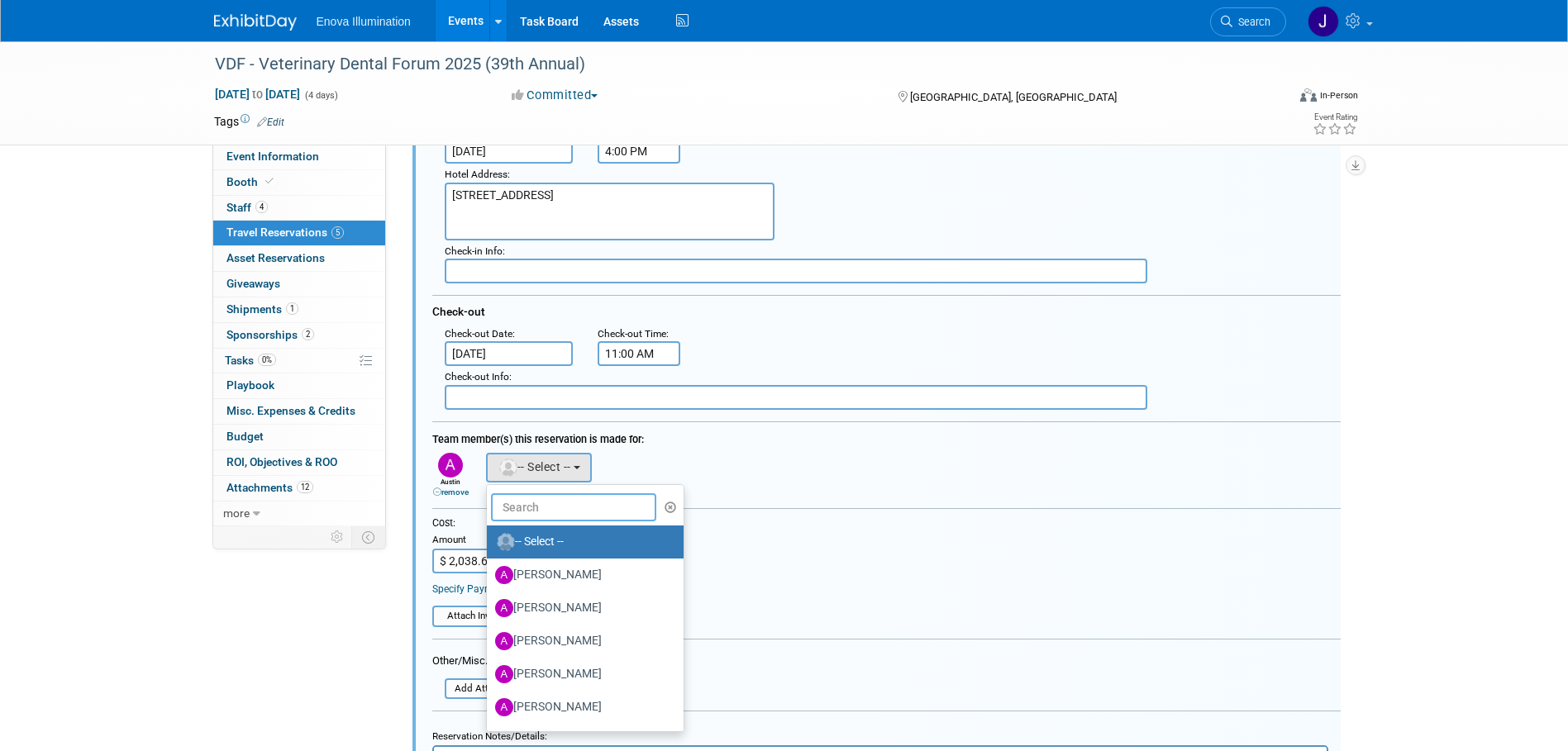
click at [511, 513] on input "text" at bounding box center [573, 508] width 165 height 28
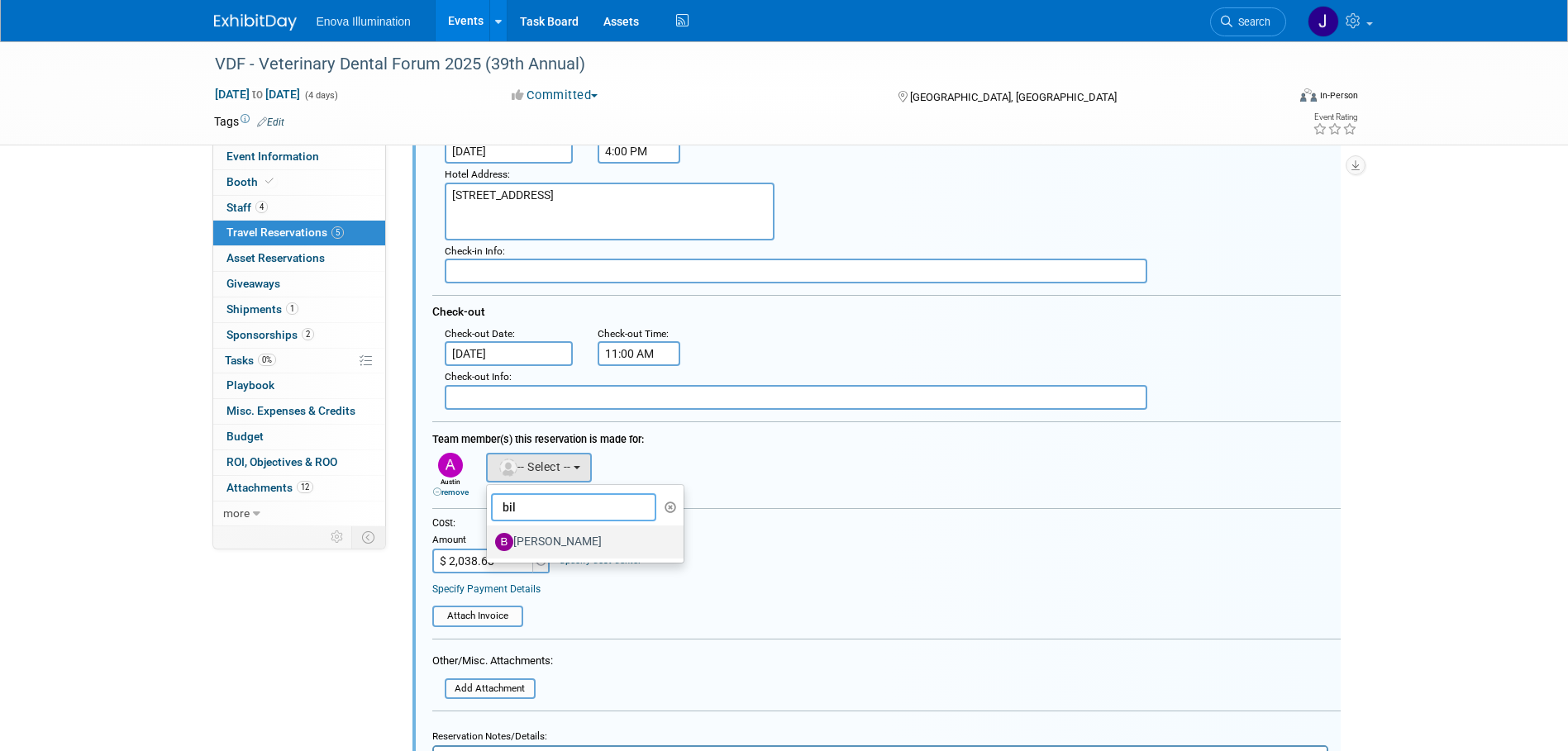
type input "bil"
click at [527, 535] on label "Bill Stone" at bounding box center [582, 542] width 173 height 26
click at [489, 535] on input "Bill Stone" at bounding box center [483, 540] width 10 height 10
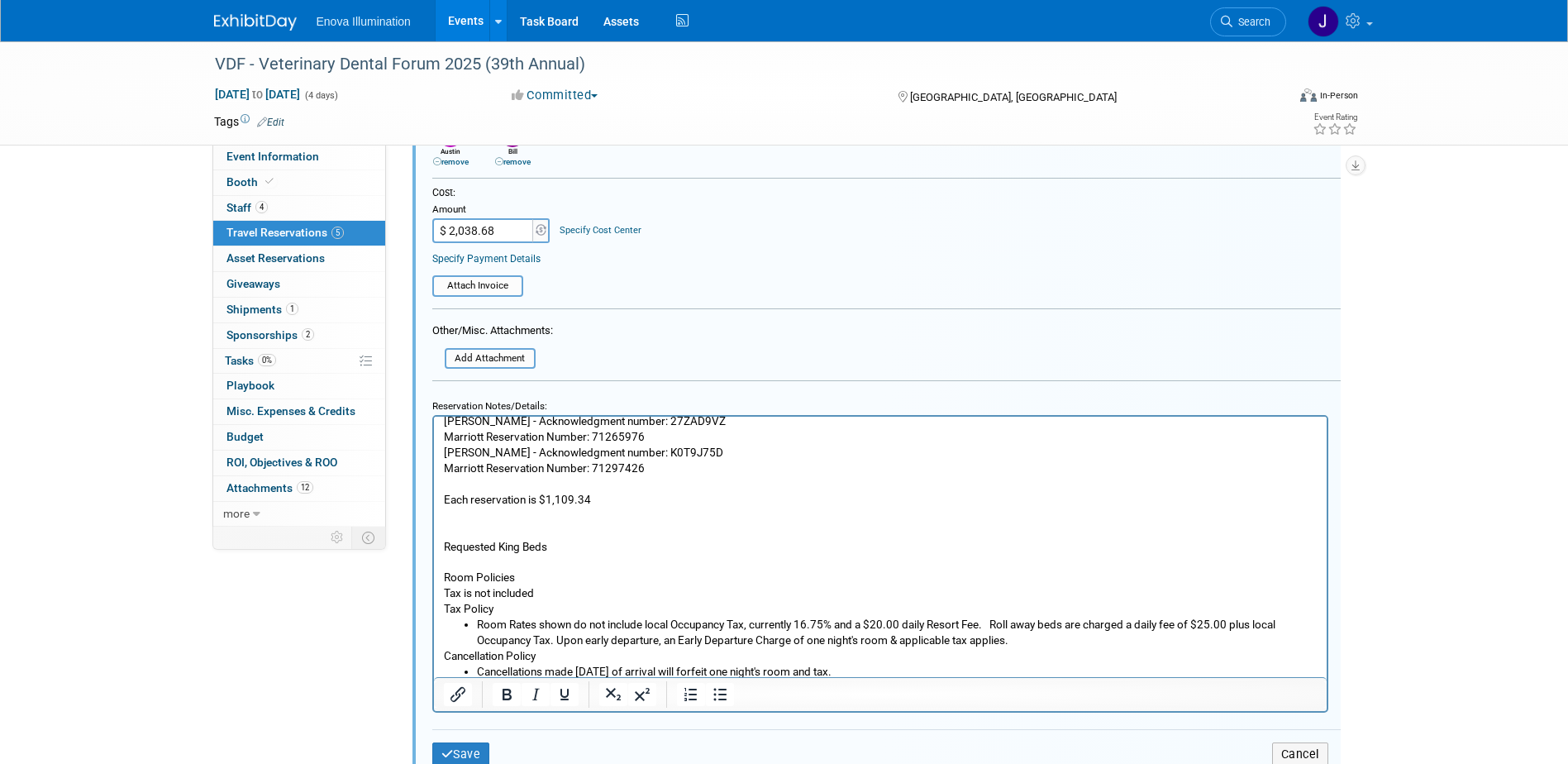
scroll to position [12, 0]
click at [473, 753] on button "Save" at bounding box center [461, 754] width 58 height 24
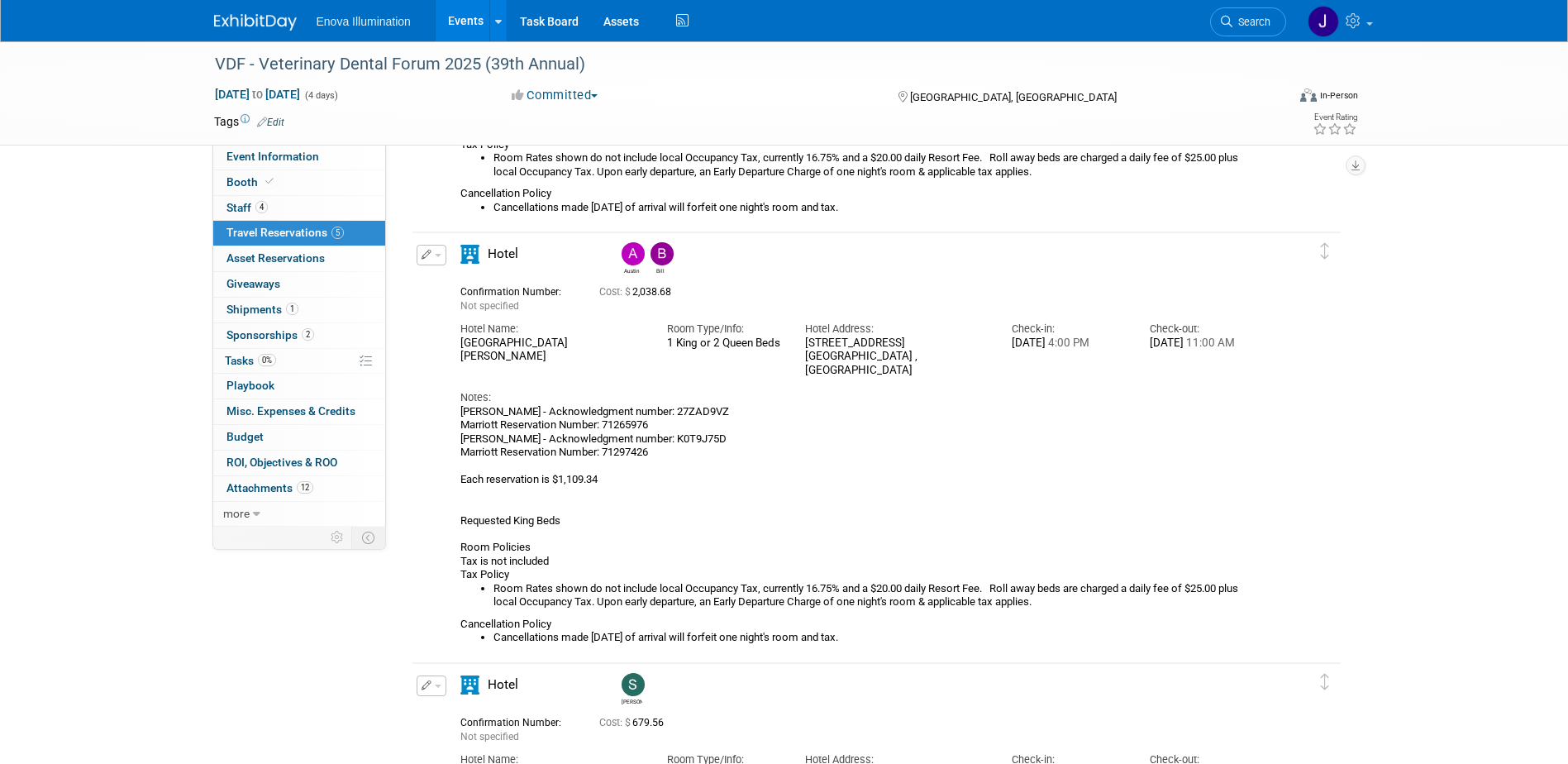
scroll to position [1226, 0]
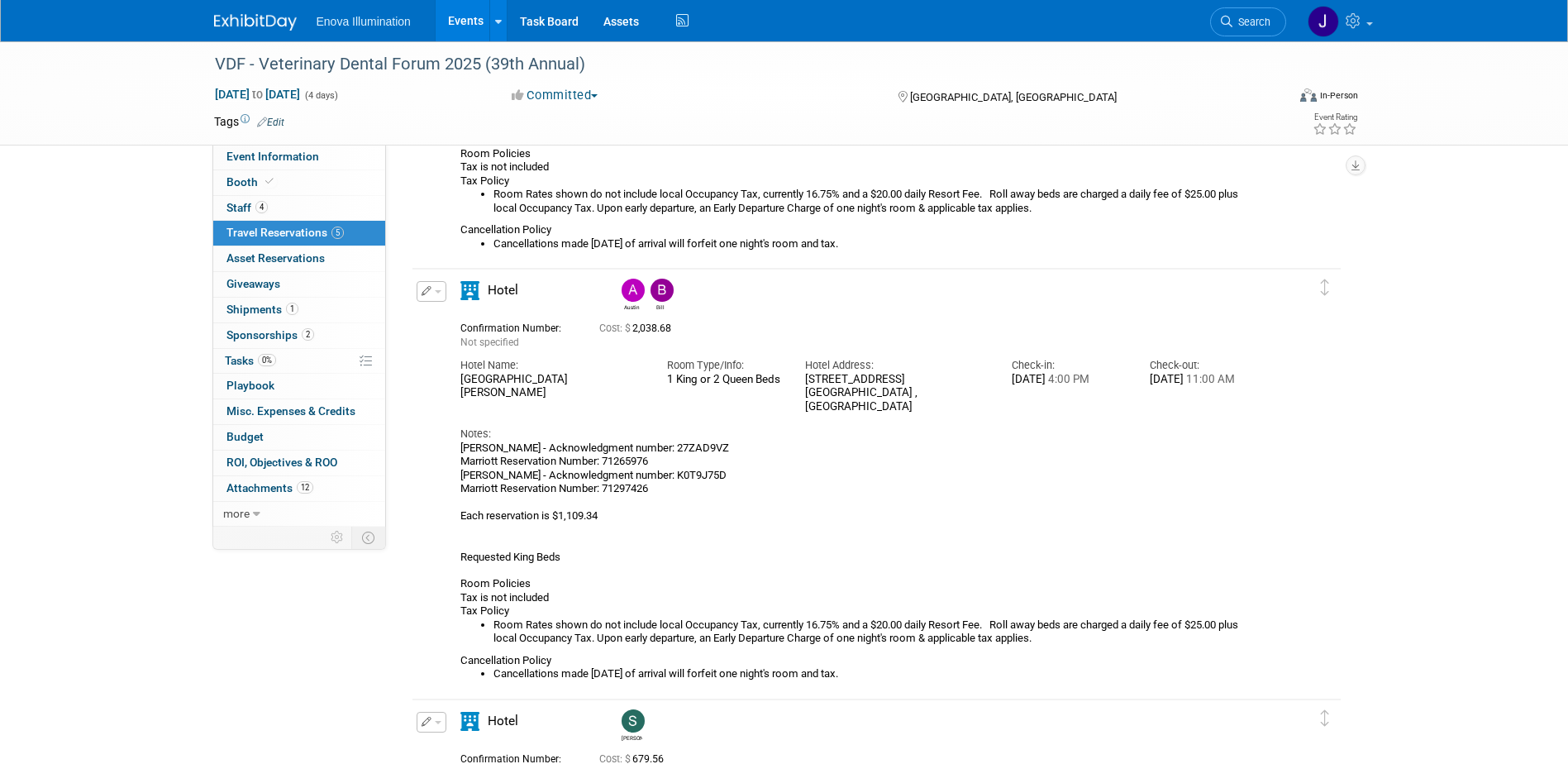
click at [437, 293] on span "button" at bounding box center [438, 292] width 7 height 4
click at [459, 317] on button "Edit Reservation" at bounding box center [487, 320] width 140 height 24
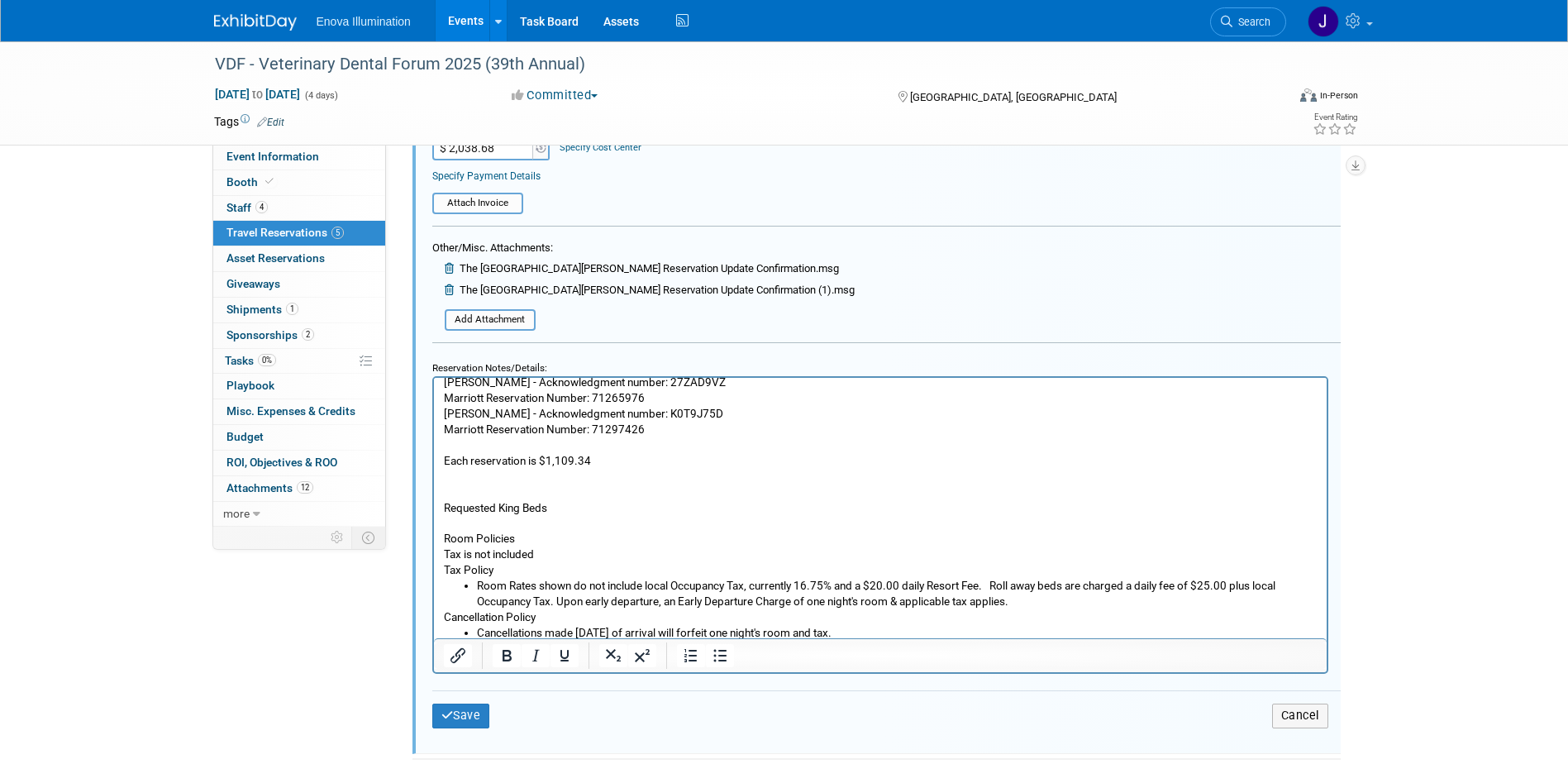
scroll to position [12, 0]
click at [463, 717] on button "Save" at bounding box center [461, 715] width 58 height 24
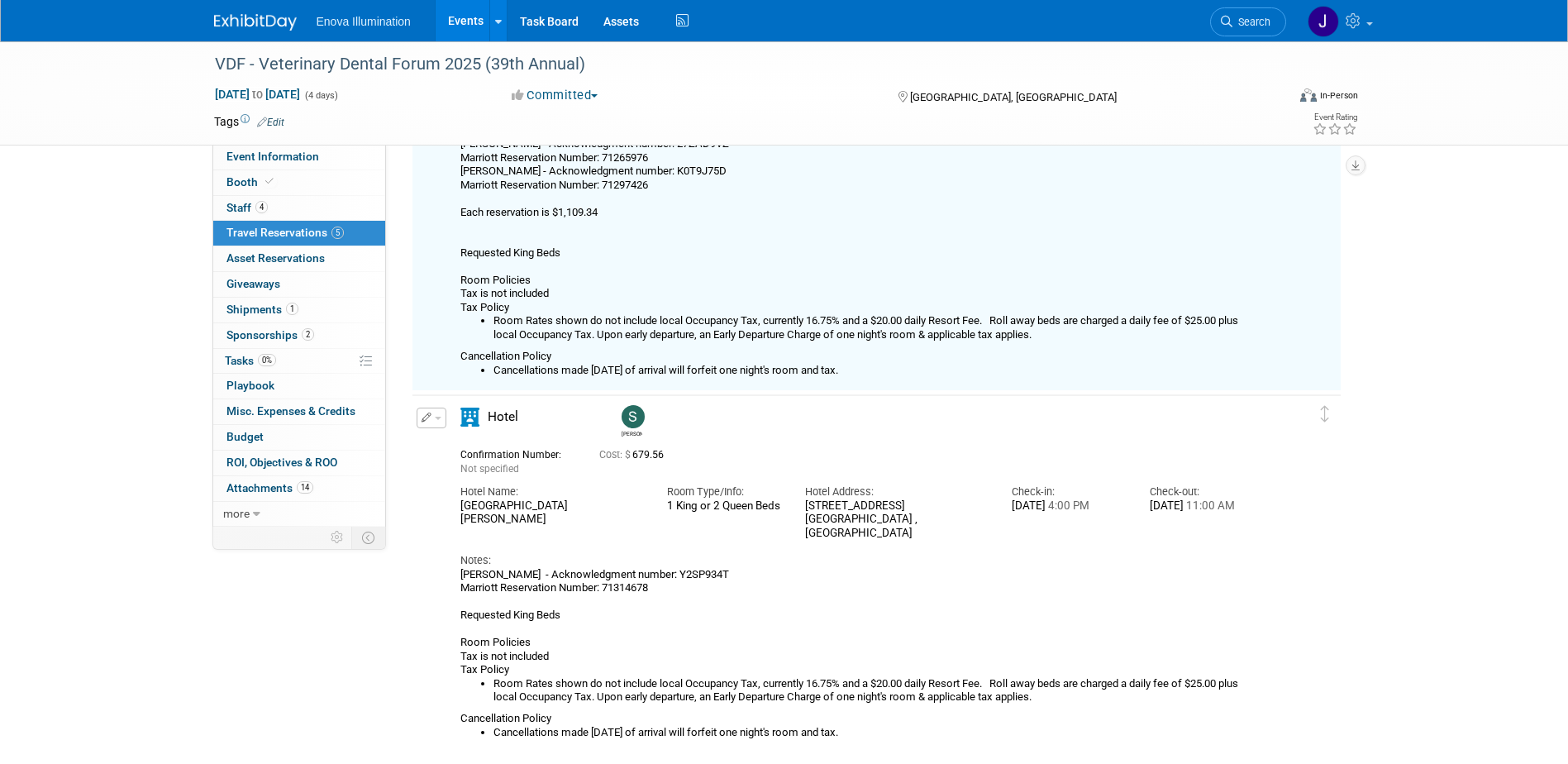
scroll to position [1308, 0]
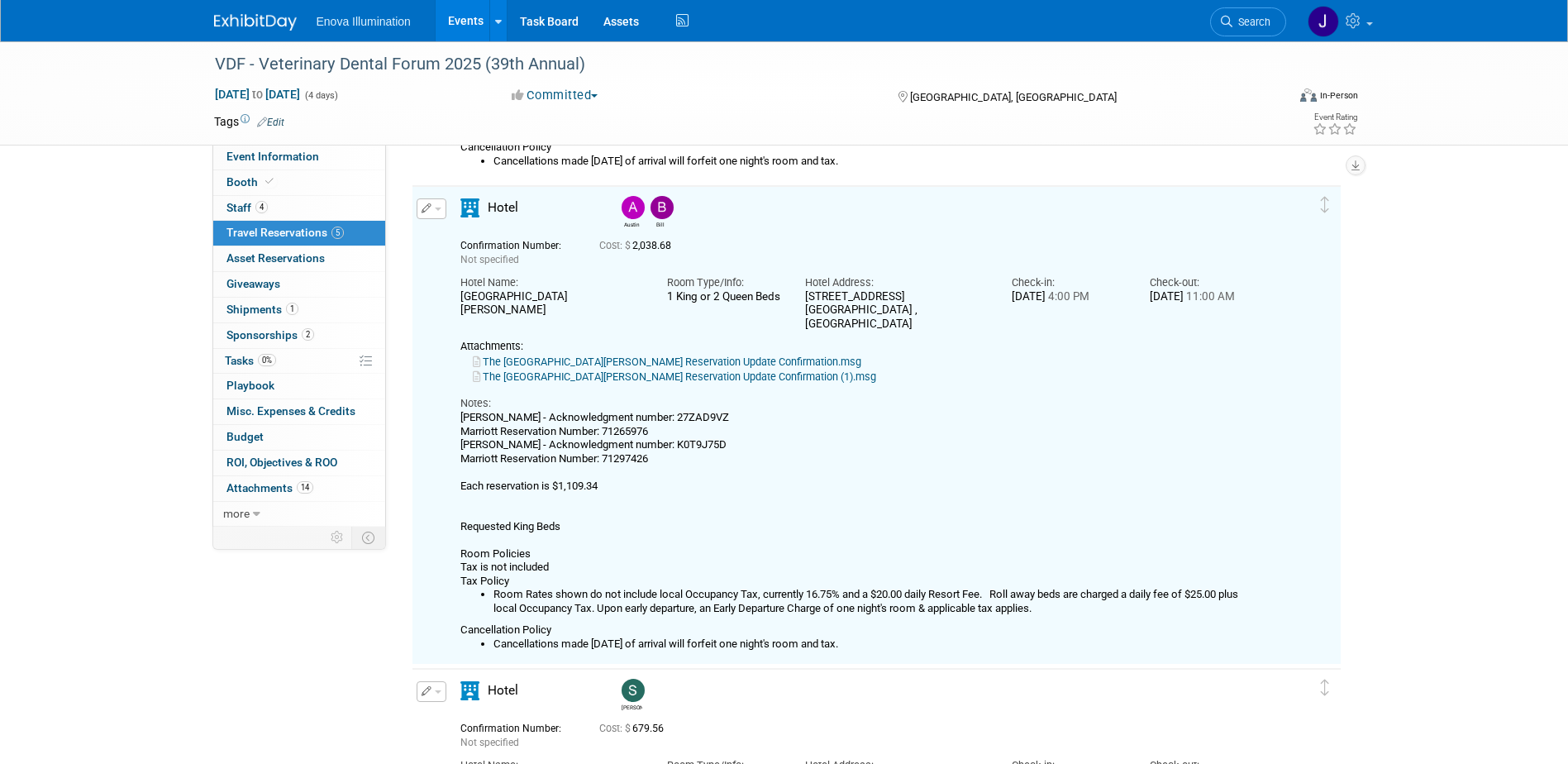
click at [435, 694] on span "button" at bounding box center [438, 692] width 7 height 4
click at [465, 715] on button "Edit Reservation" at bounding box center [487, 720] width 140 height 24
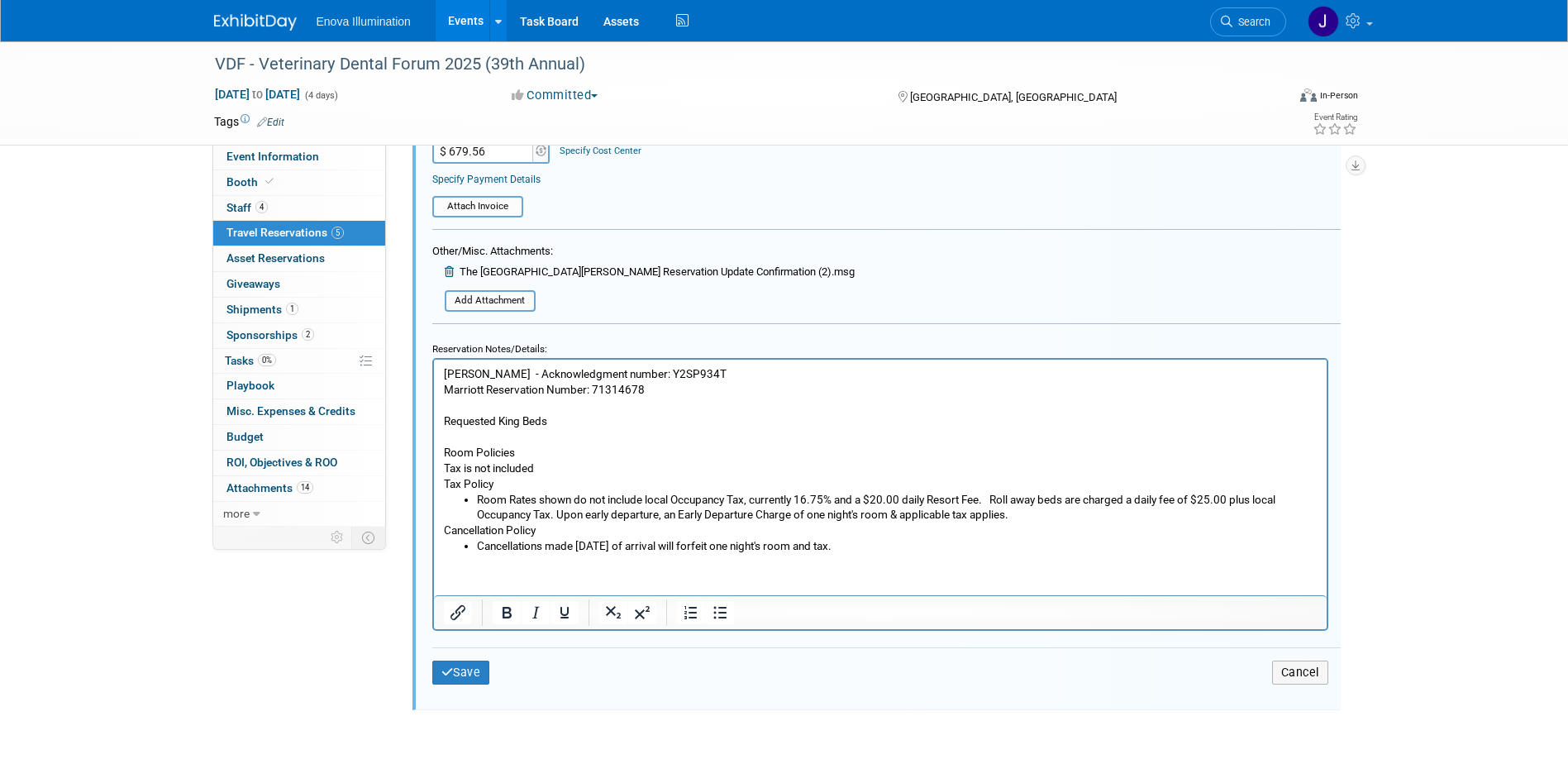
scroll to position [2453, 0]
click at [477, 668] on button "Save" at bounding box center [461, 669] width 58 height 24
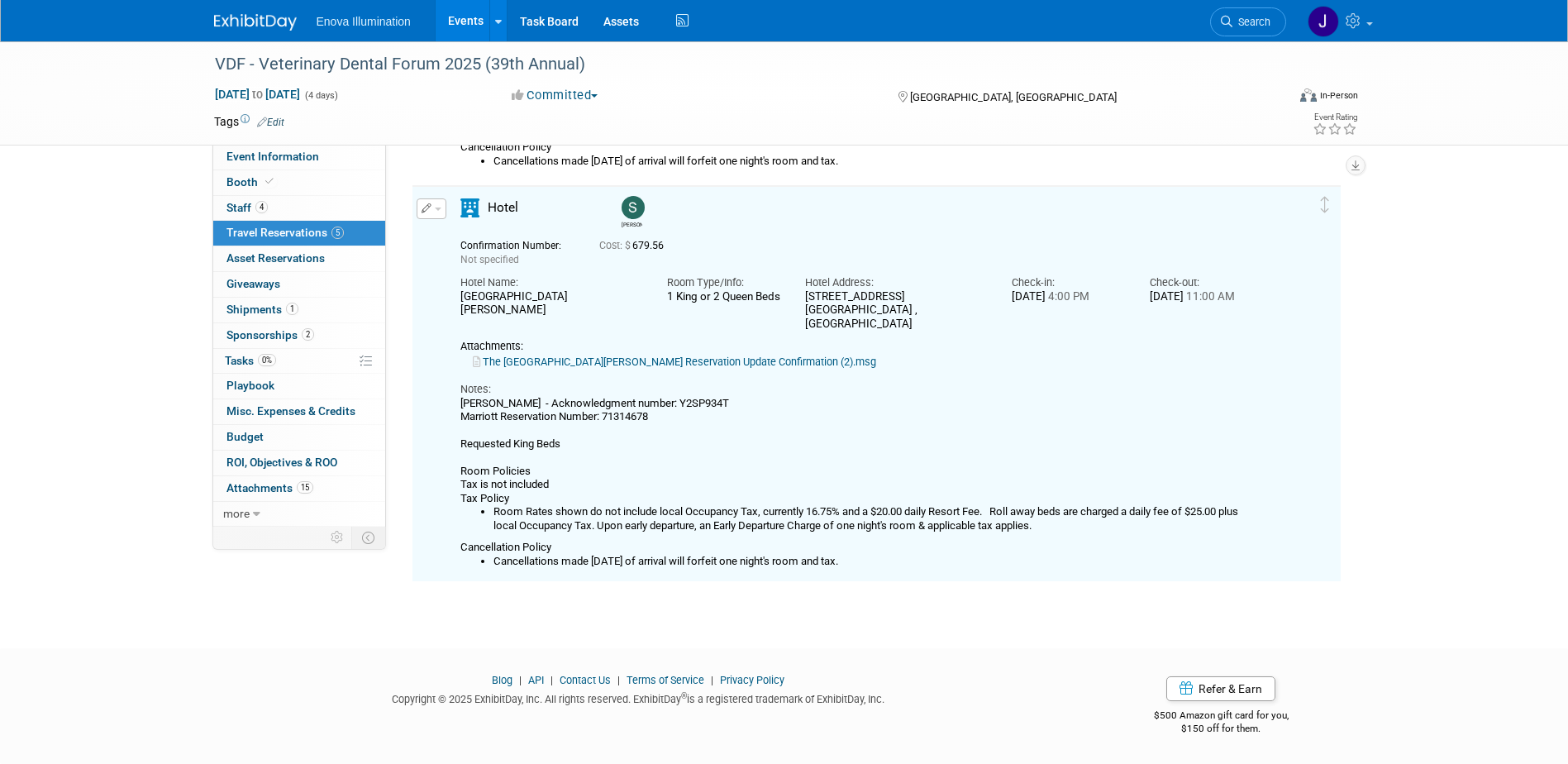
scroll to position [1791, 0]
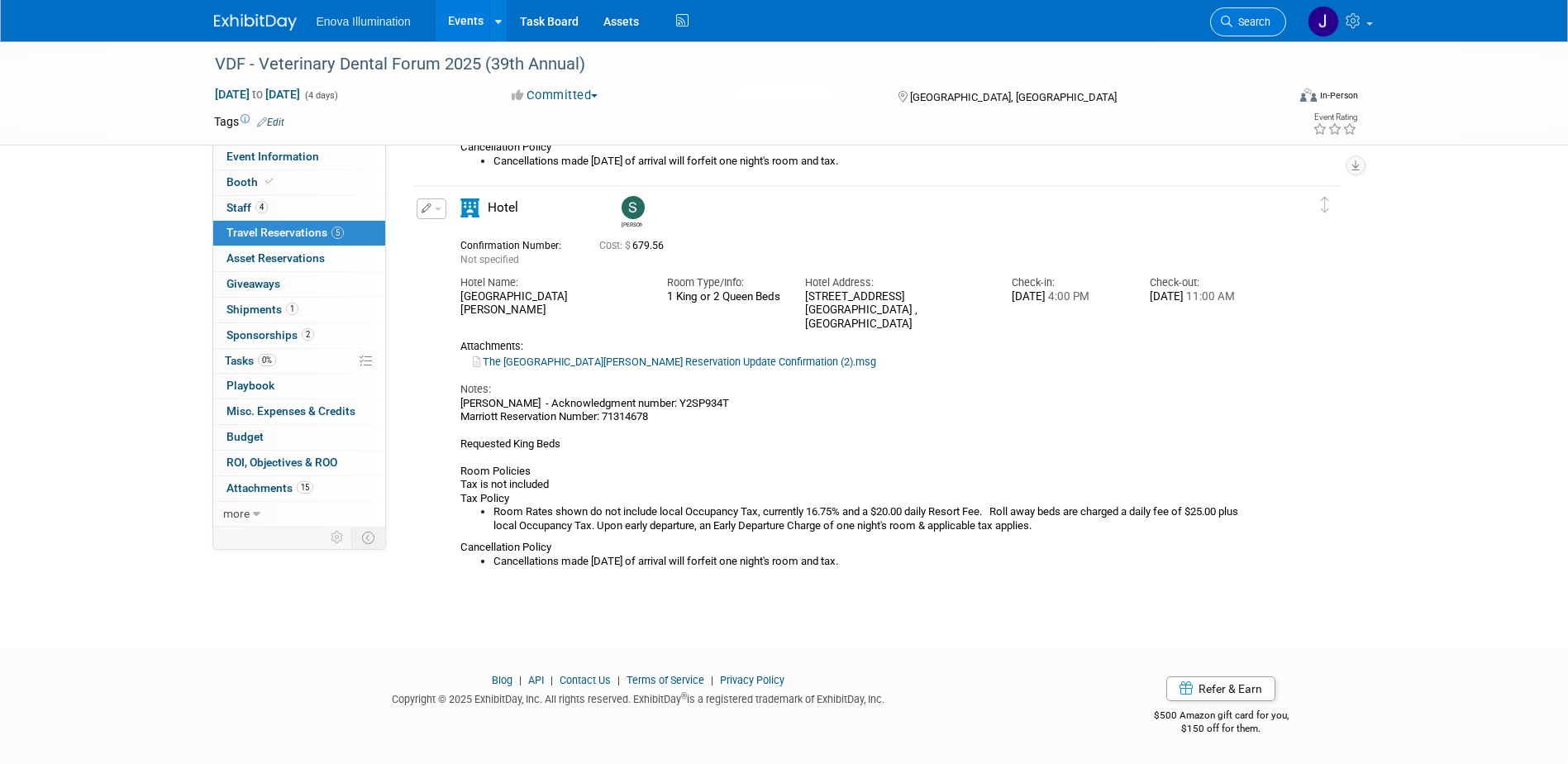
click at [1277, 23] on link "Search" at bounding box center [1248, 22] width 76 height 29
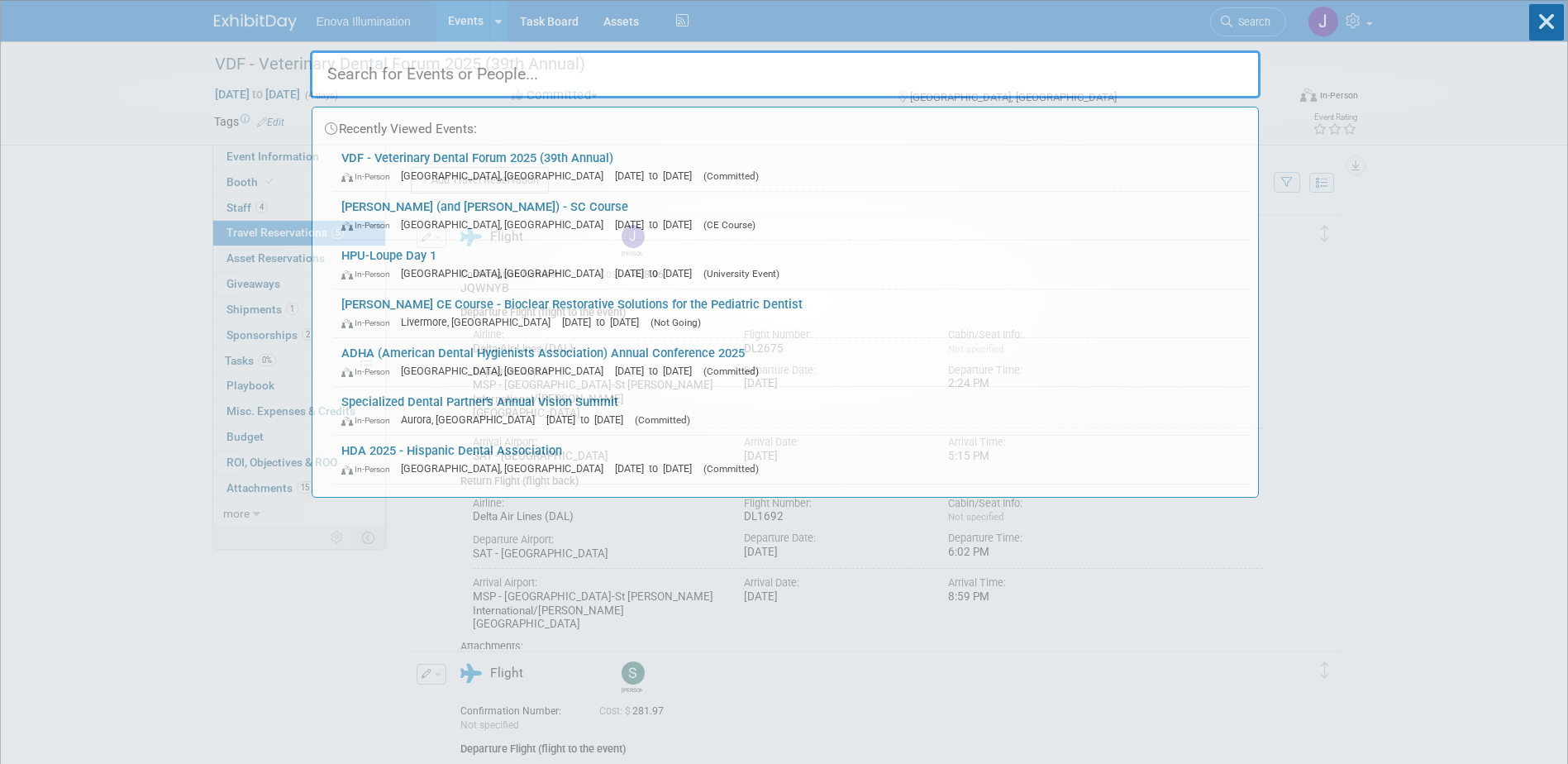
click at [1199, 59] on input "text" at bounding box center [784, 74] width 951 height 48
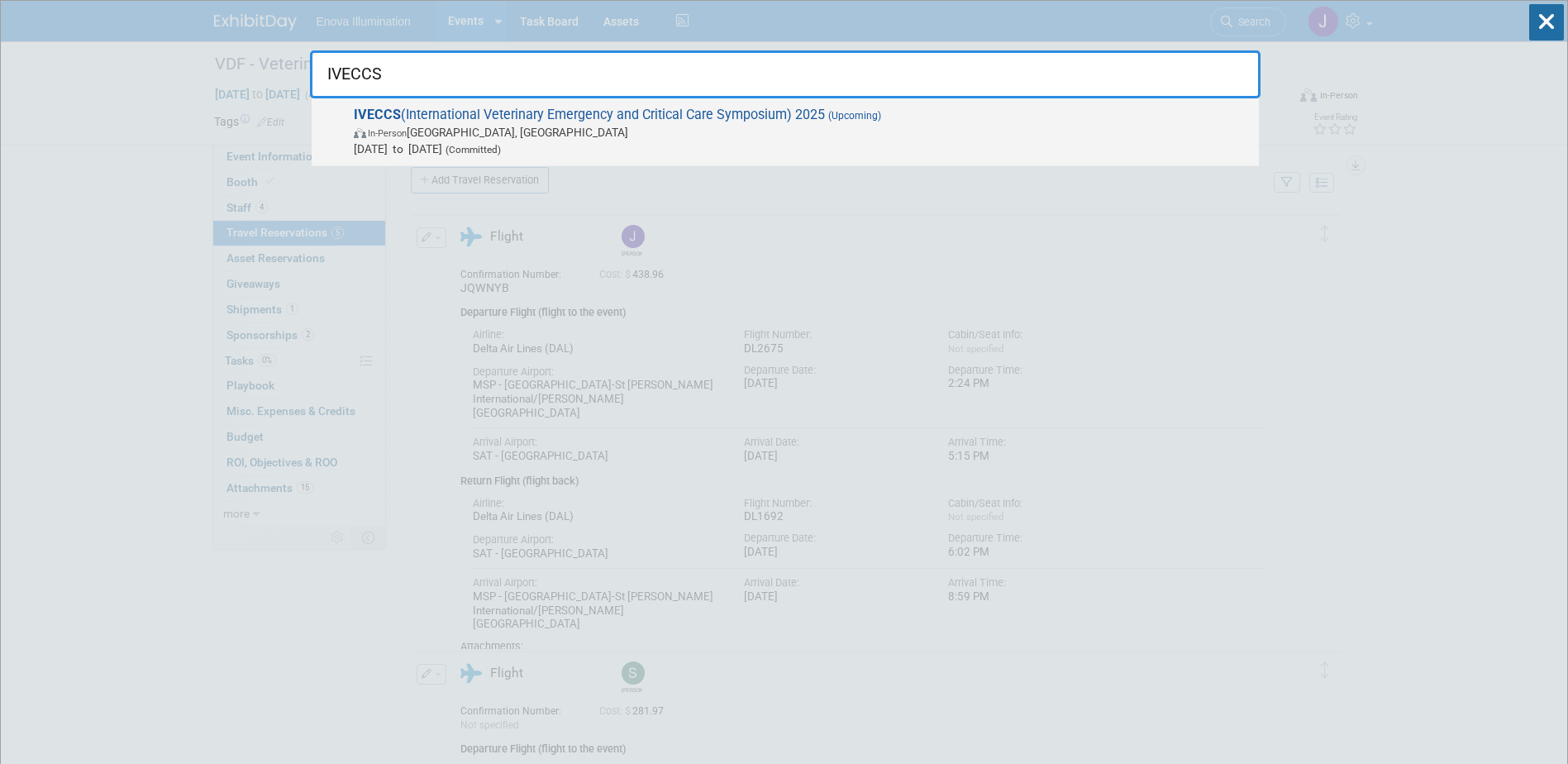
type input "IVECCS"
click at [473, 118] on span "IVECCS (International Veterinary Emergency and Critical Care Symposium) 2025 (U…" at bounding box center [800, 131] width 902 height 50
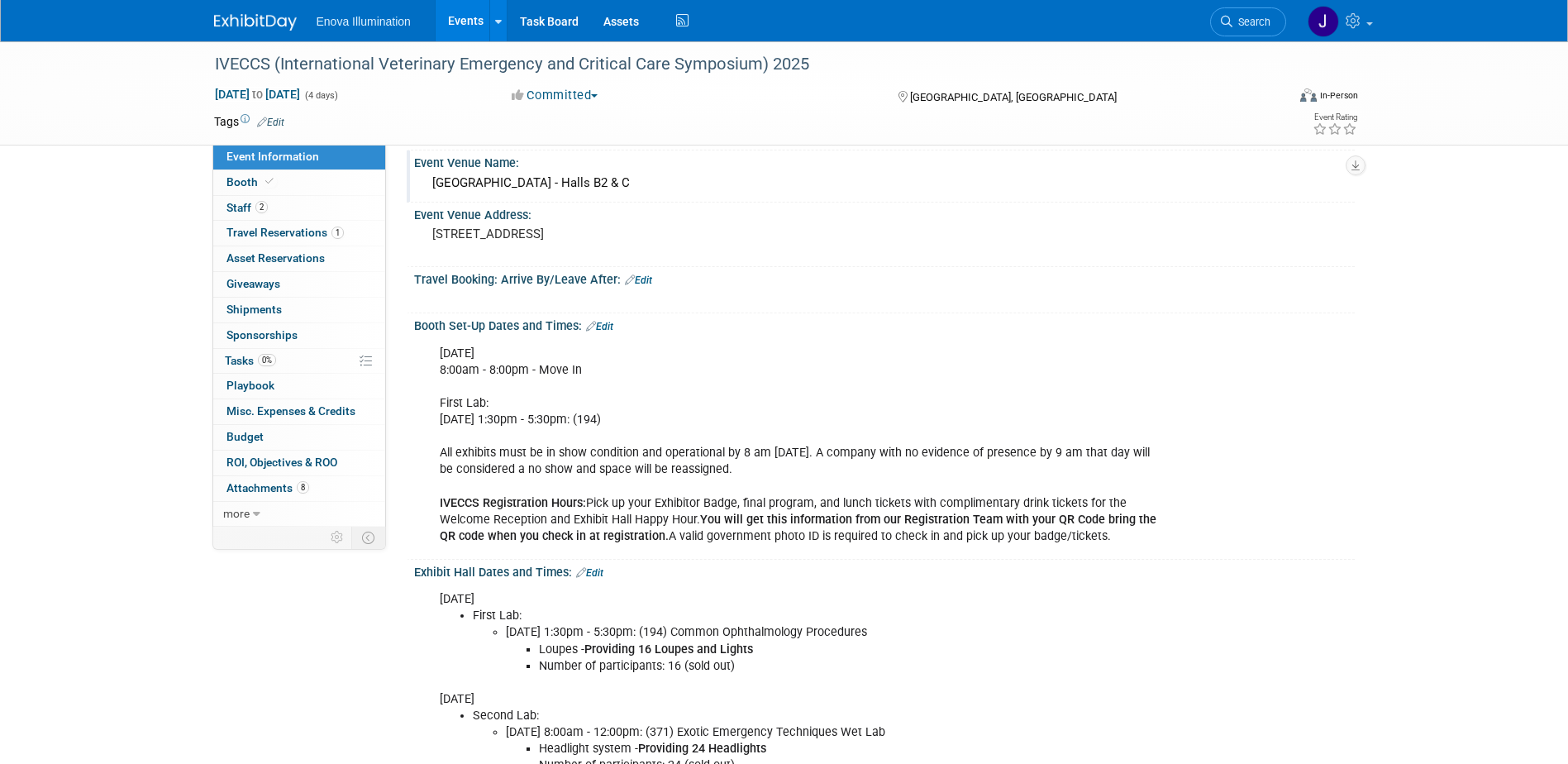
scroll to position [248, 0]
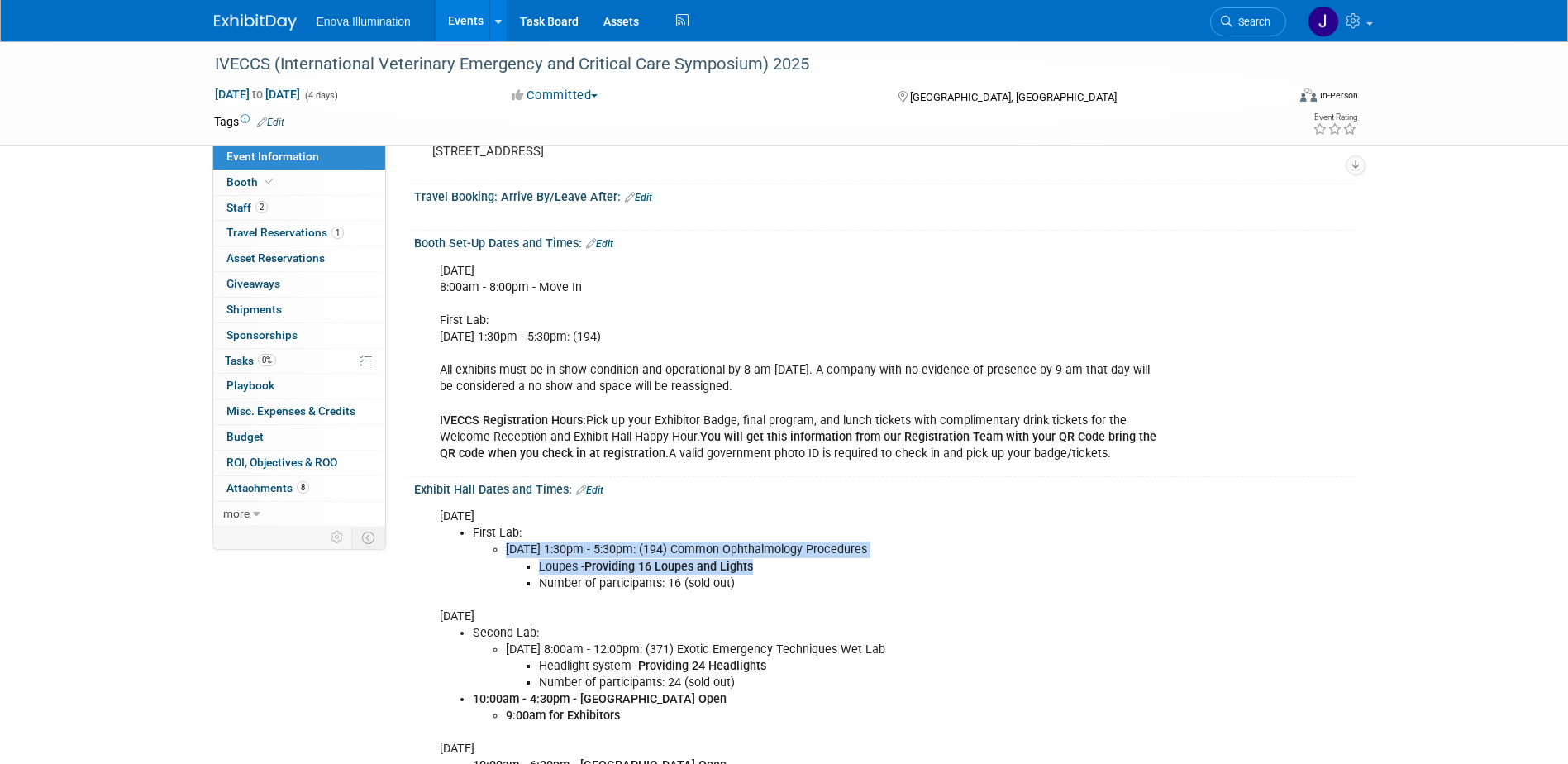
drag, startPoint x: 509, startPoint y: 551, endPoint x: 758, endPoint y: 568, distance: 249.6
click at [758, 568] on li "[DATE] 1:30pm - 5:30pm: (194) Common Ophthalmology Procedures Loupes - Providin…" at bounding box center [835, 567] width 657 height 50
drag, startPoint x: 758, startPoint y: 568, endPoint x: 687, endPoint y: 561, distance: 71.3
copy li "[DATE] 1:30pm - 5:30pm: (194) Common Ophthalmology Procedures Loupes - Providin…"
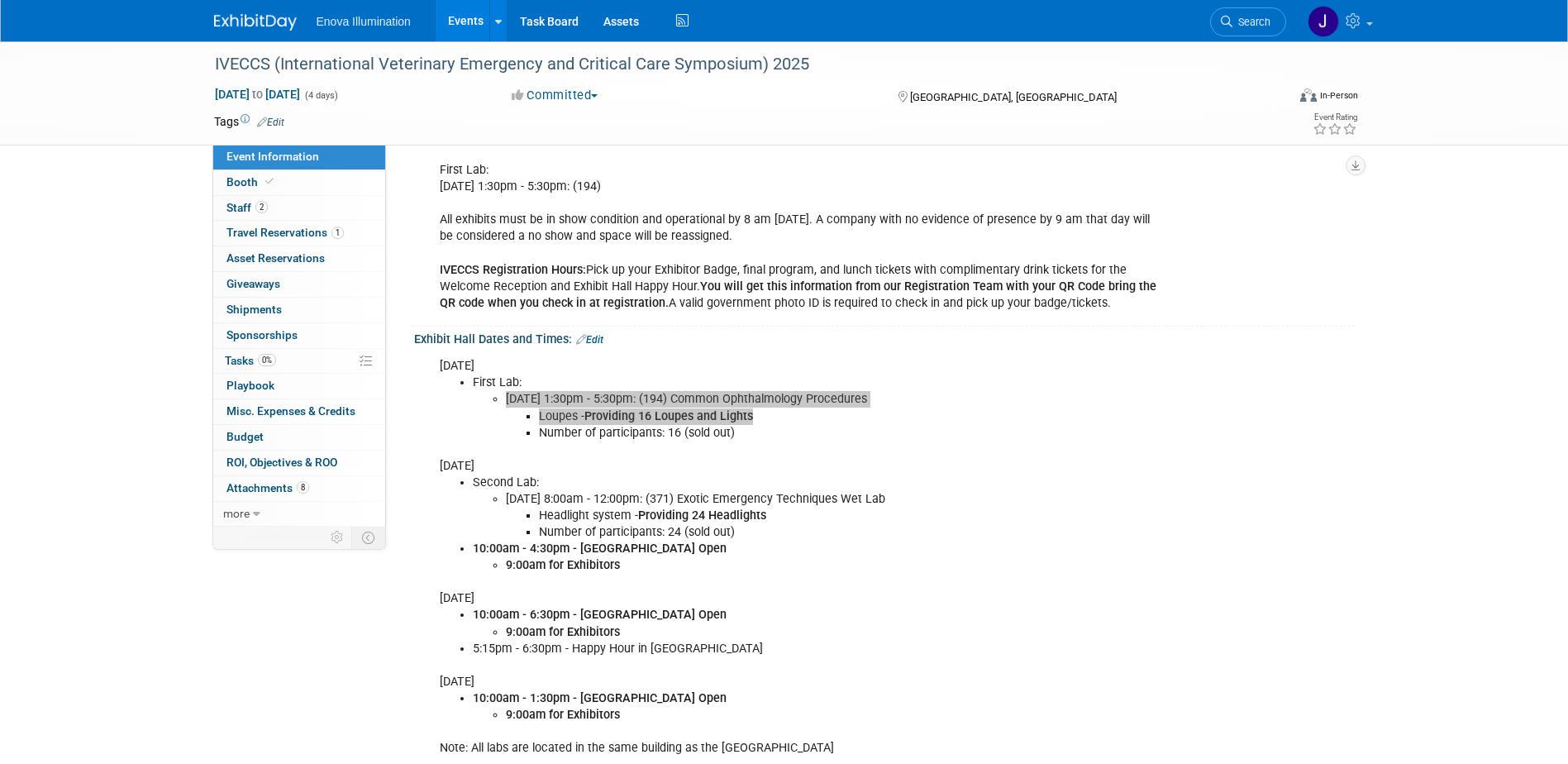
scroll to position [414, 0]
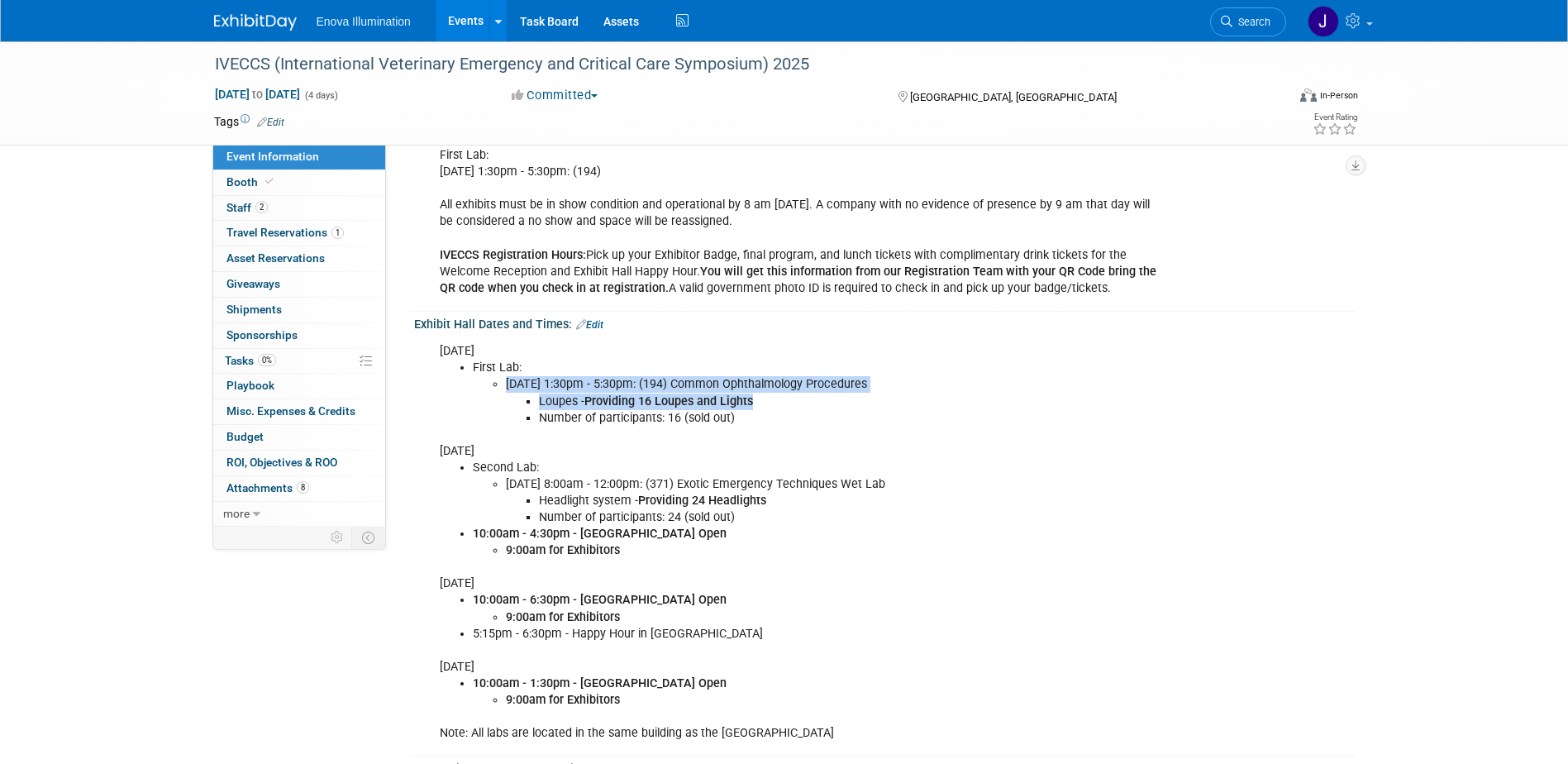
drag, startPoint x: 505, startPoint y: 484, endPoint x: 745, endPoint y: 515, distance: 242.0
click at [745, 515] on li "Friday, September 5, 8:00am - 12:00pm: (371) Exotic Emergency Techniques Wet La…" at bounding box center [835, 501] width 657 height 50
drag, startPoint x: 745, startPoint y: 515, endPoint x: 687, endPoint y: 504, distance: 59.0
copy li "Friday, September 5, 8:00am - 12:00pm: (371) Exotic Emergency Techniques Wet La…"
click at [1253, 25] on span "Search" at bounding box center [1252, 22] width 38 height 12
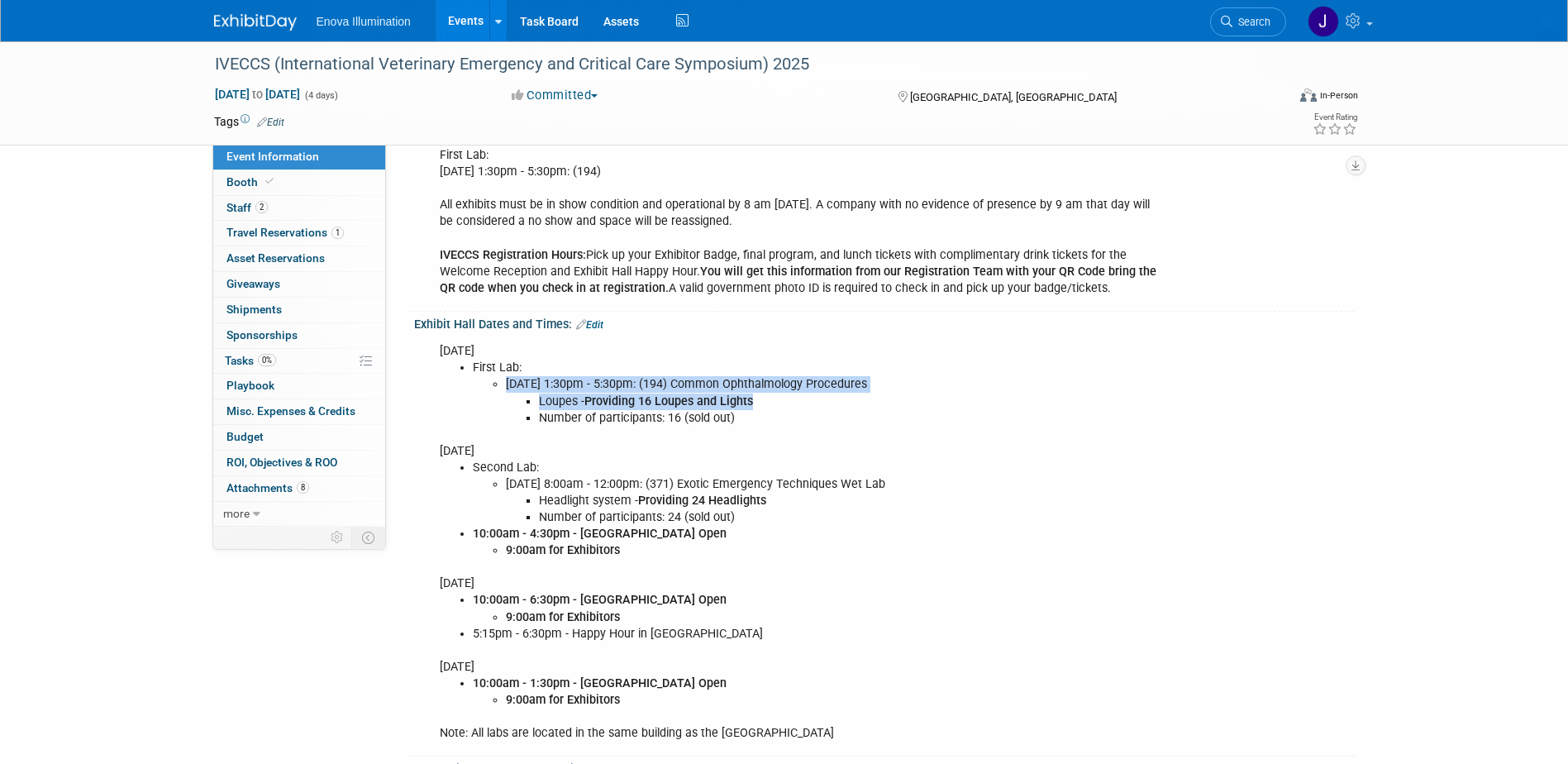
scroll to position [0, 0]
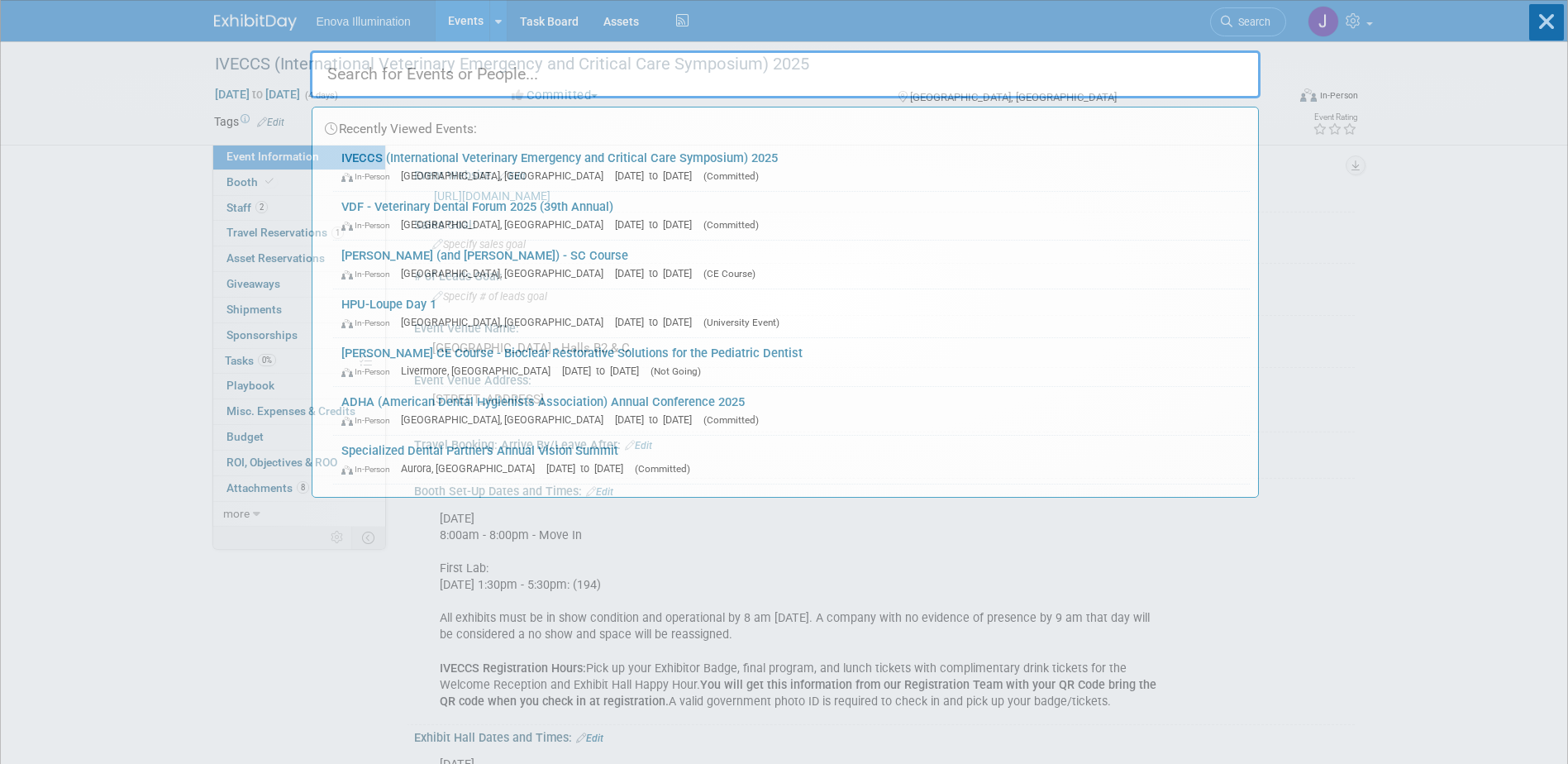
click at [1139, 78] on input "text" at bounding box center [784, 74] width 951 height 48
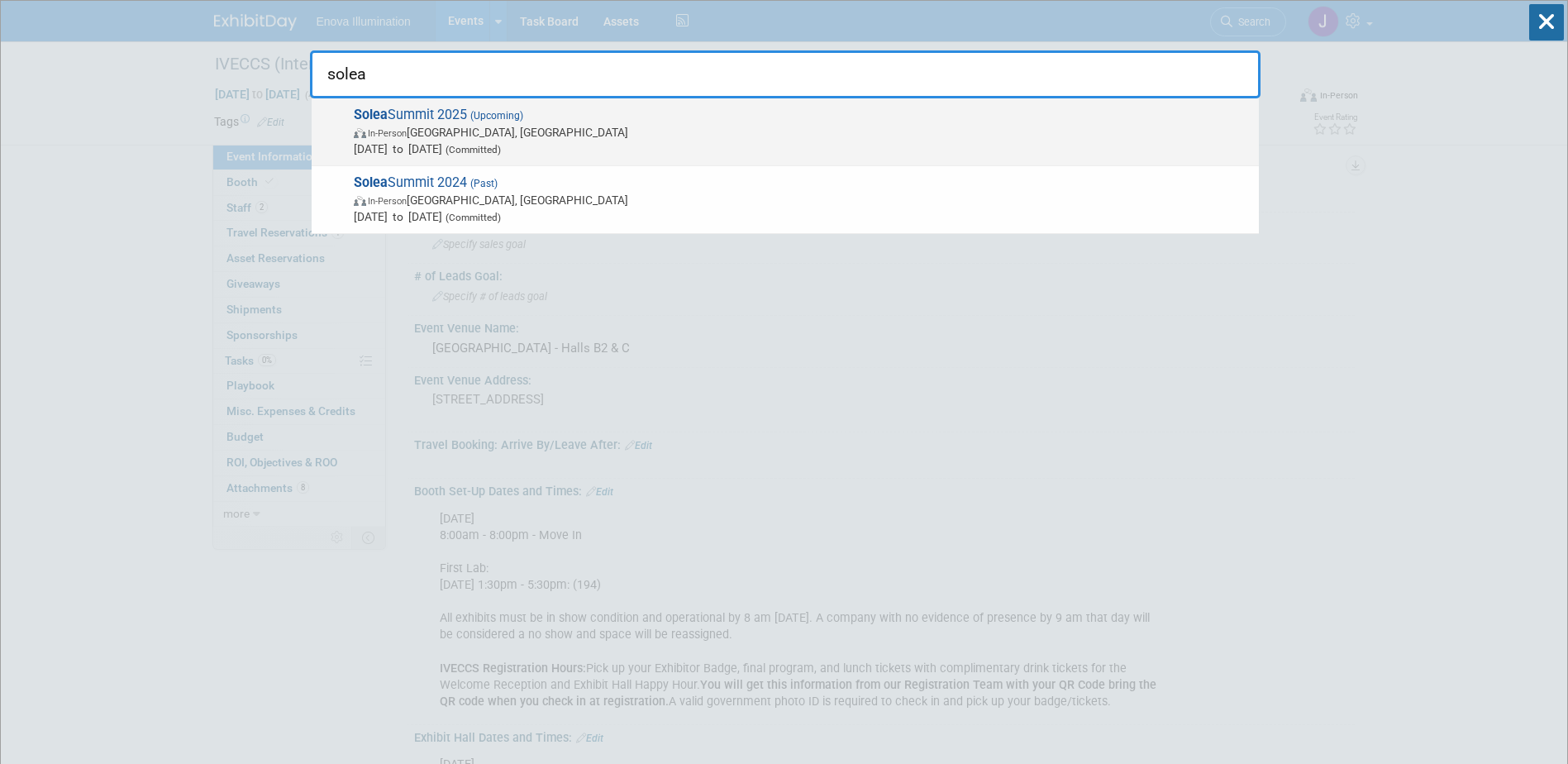
type input "solea"
click at [498, 136] on span "In-Person Austin, TX" at bounding box center [802, 132] width 897 height 17
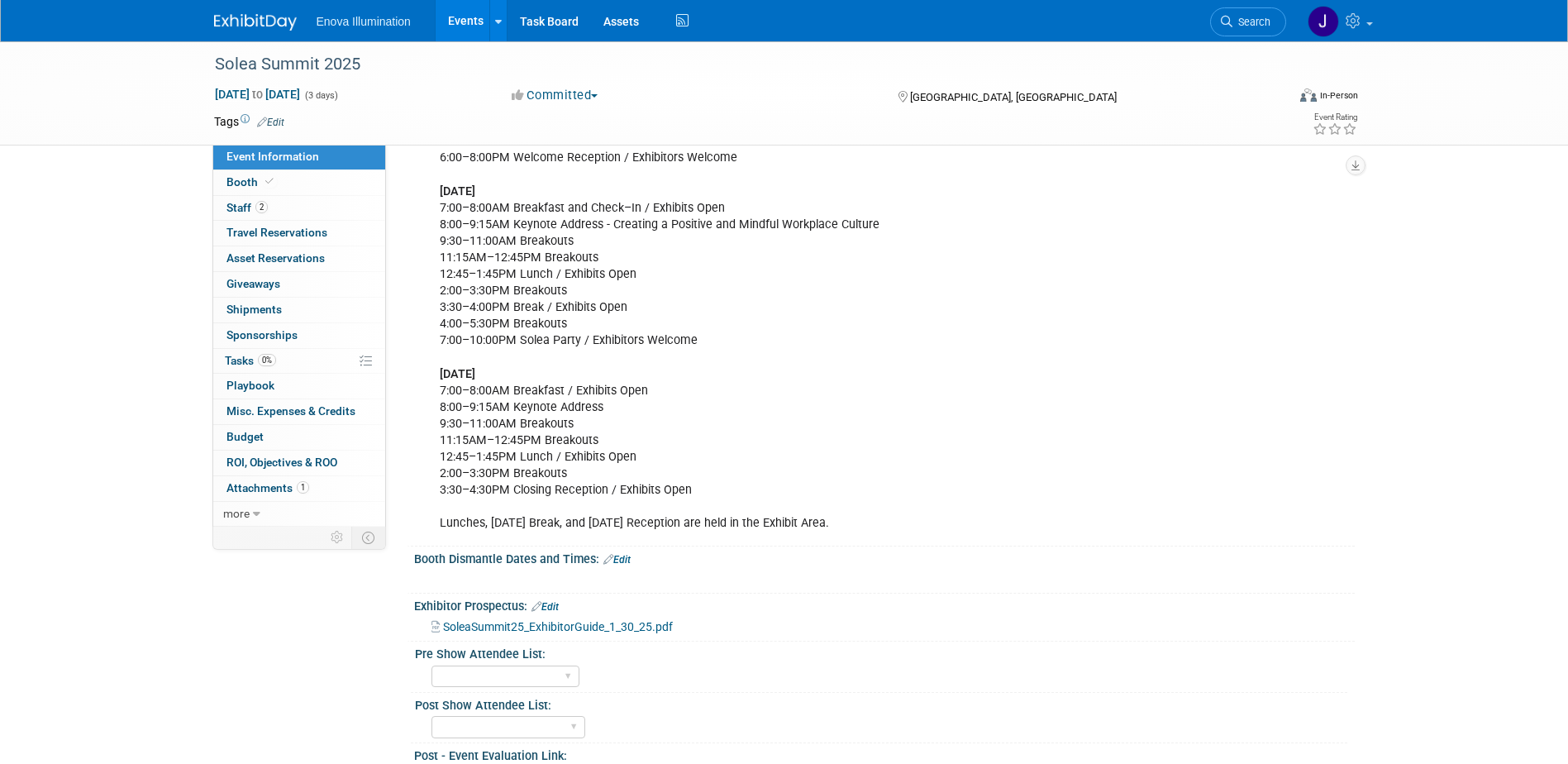
scroll to position [396, 0]
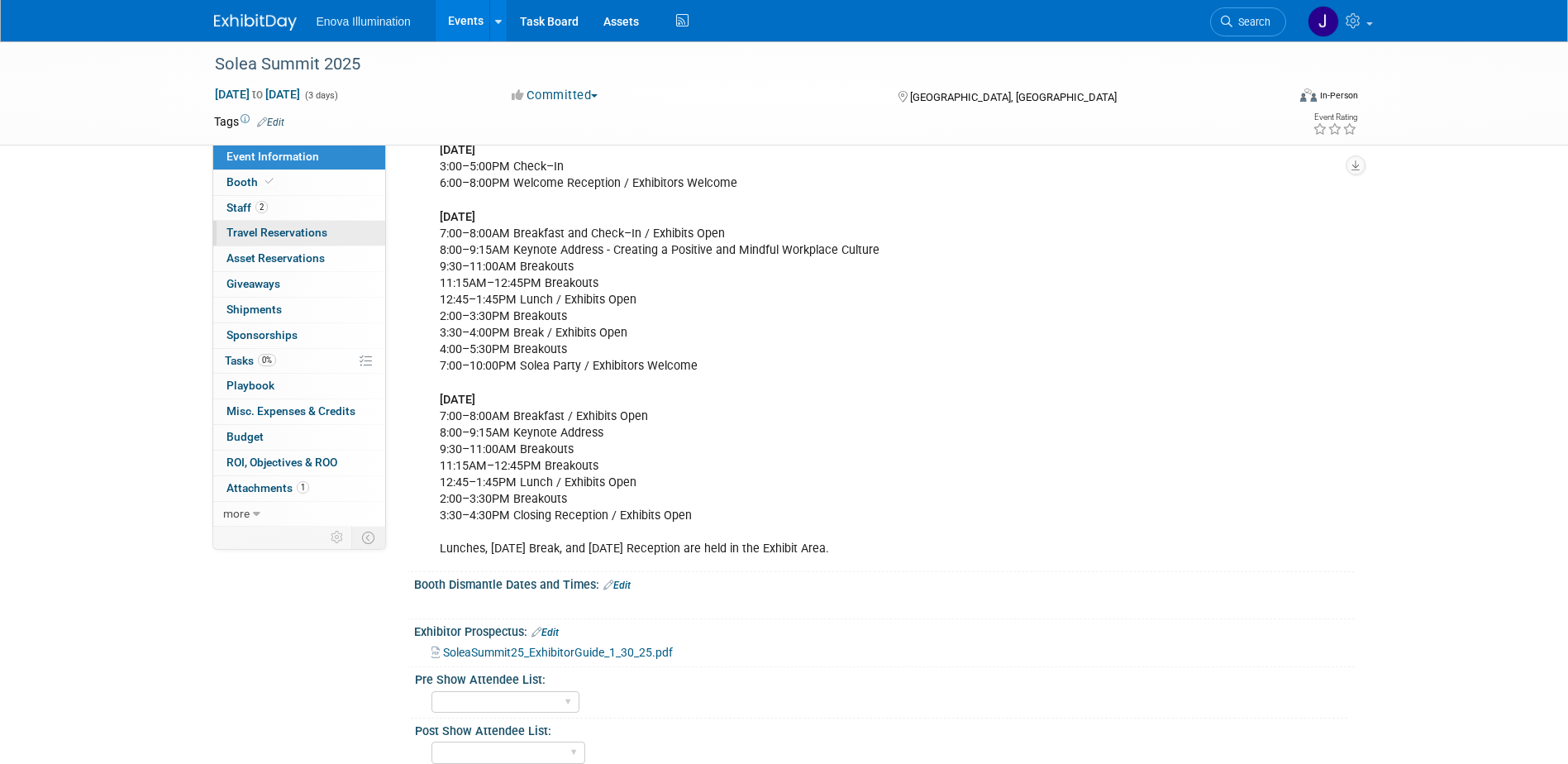
click at [278, 235] on span "Travel Reservations 0" at bounding box center [277, 232] width 101 height 13
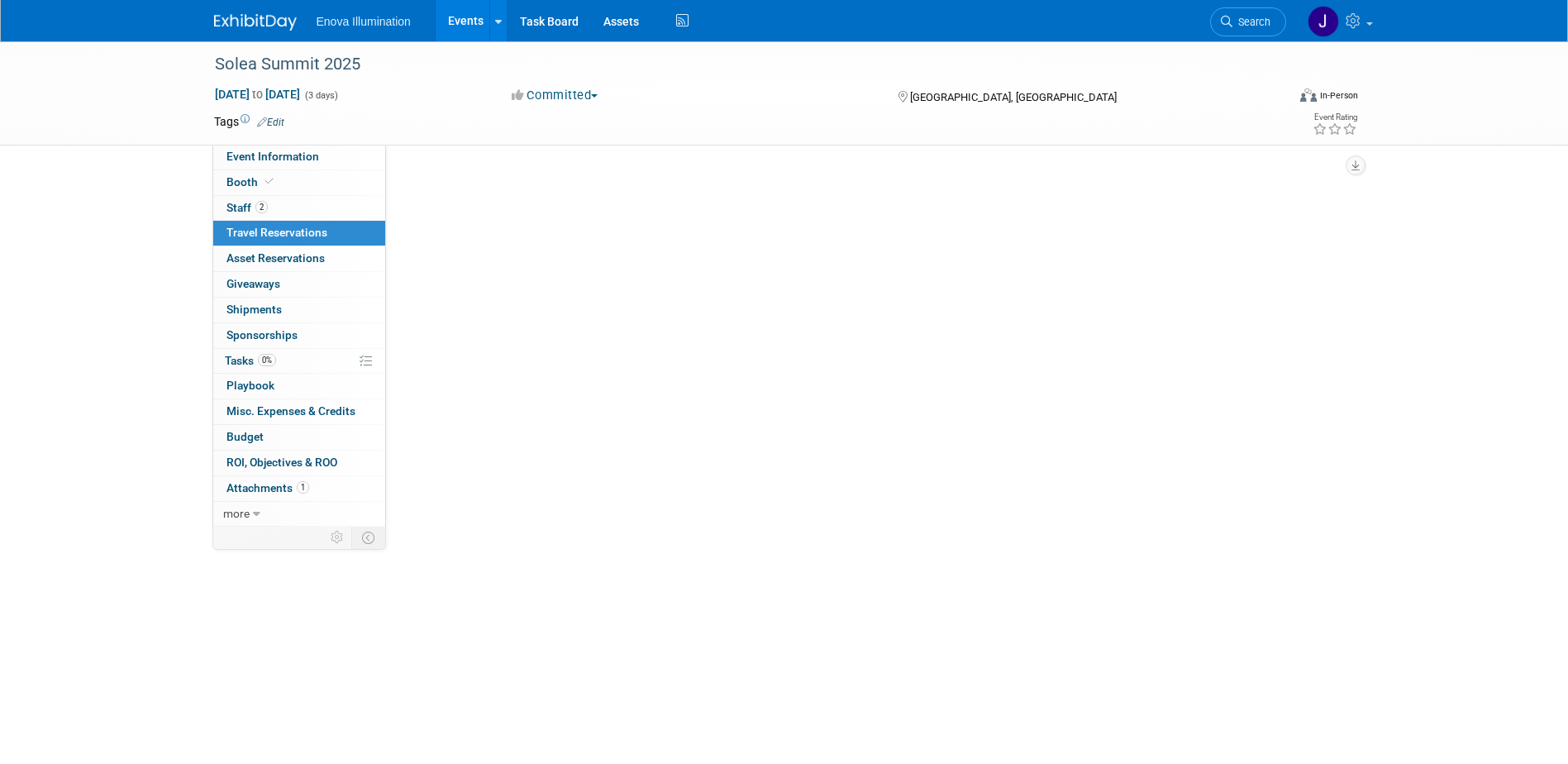
scroll to position [0, 0]
click at [269, 13] on link at bounding box center [265, 14] width 103 height 13
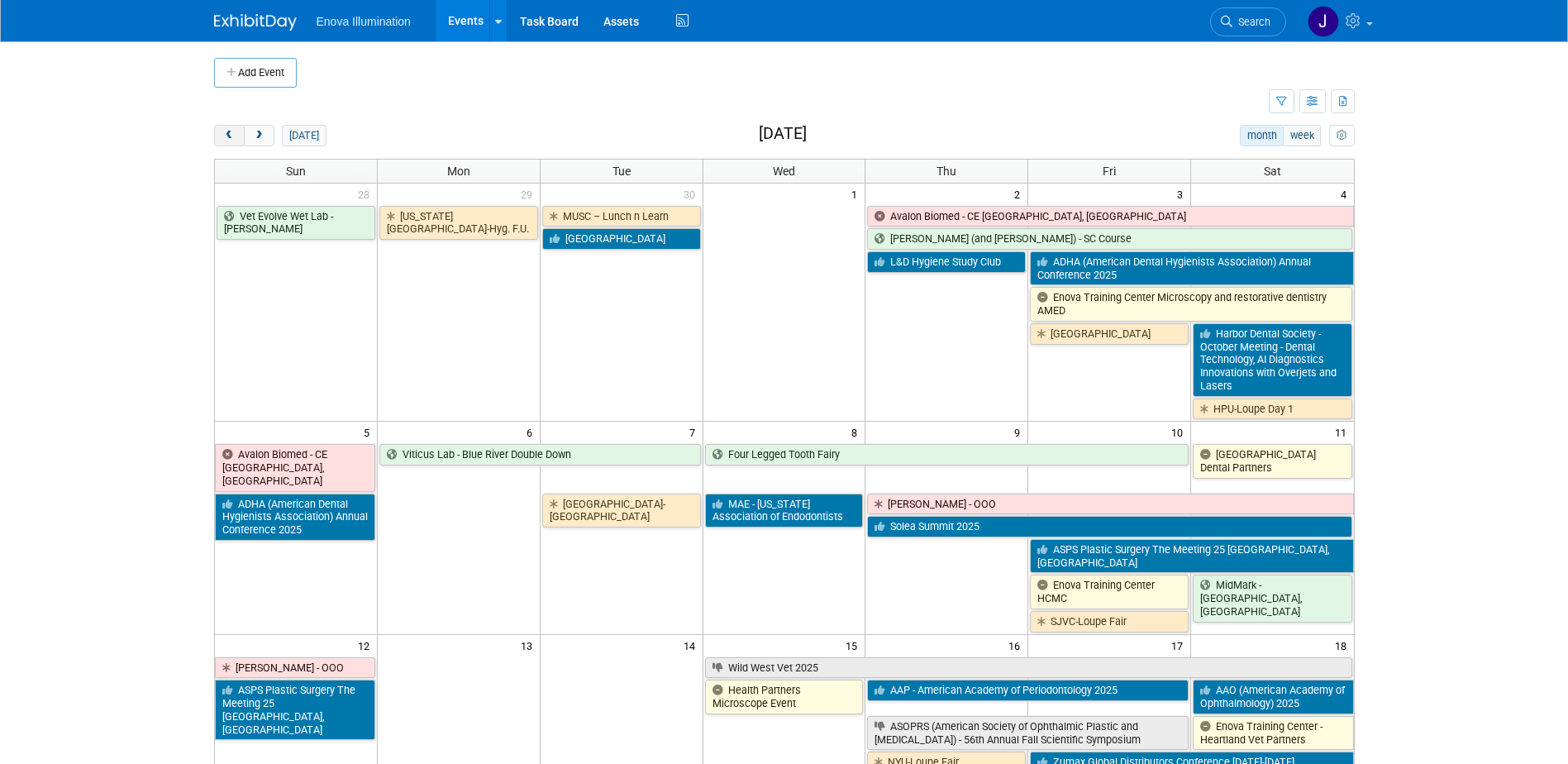
click at [226, 135] on span "prev" at bounding box center [228, 135] width 12 height 10
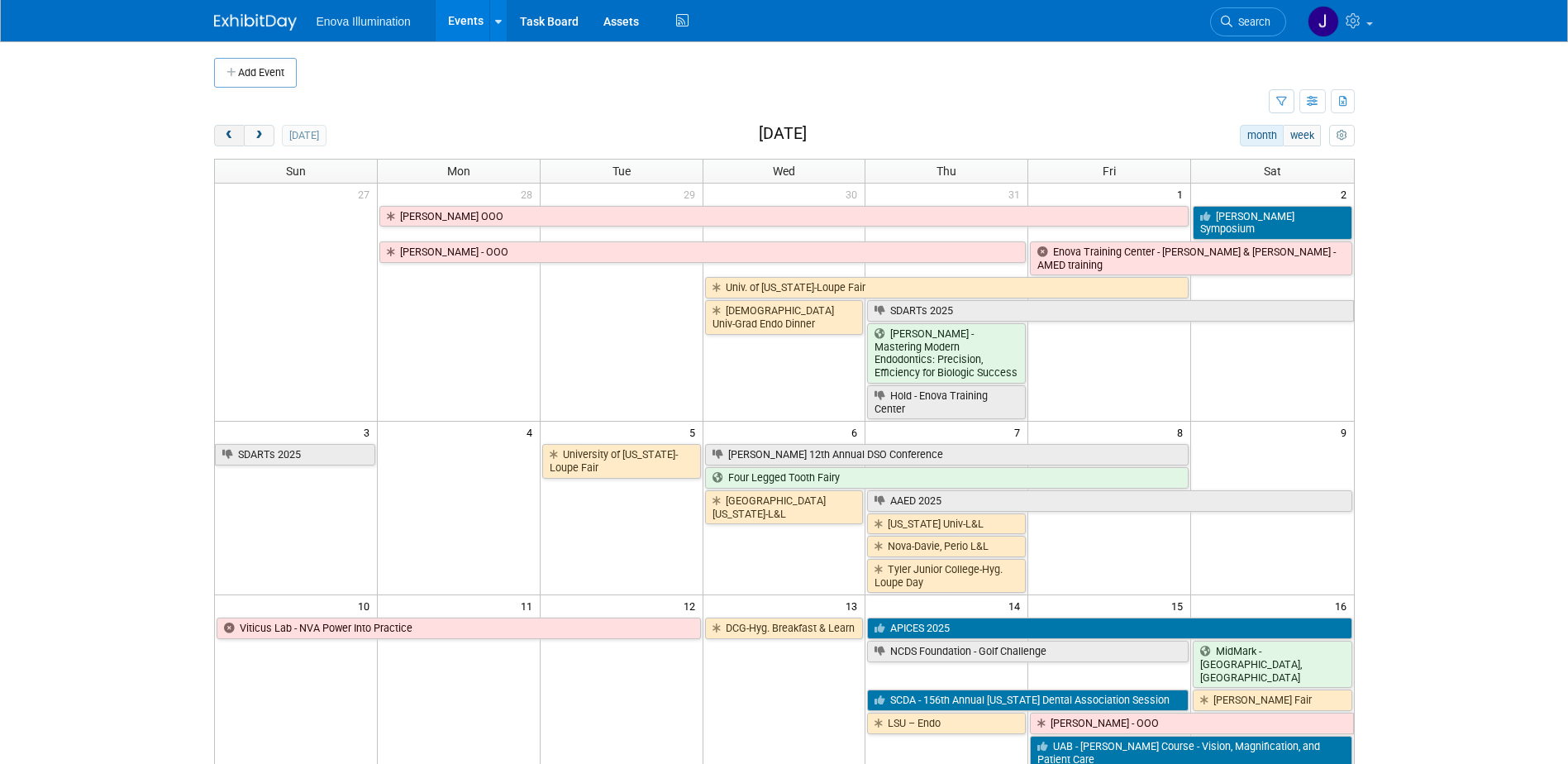
click at [226, 135] on span "prev" at bounding box center [228, 135] width 12 height 10
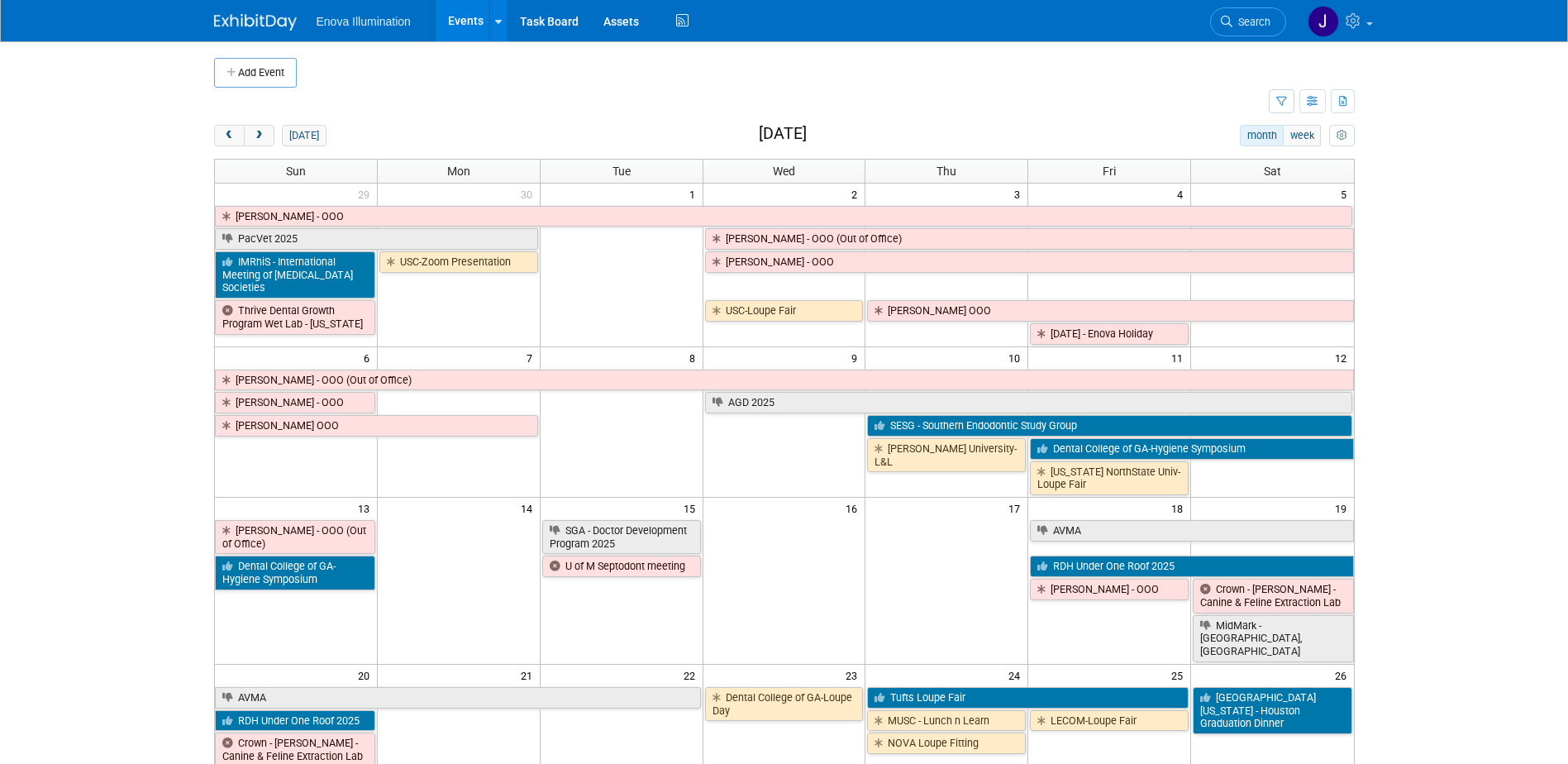
click at [1241, 28] on link "Search" at bounding box center [1248, 22] width 76 height 29
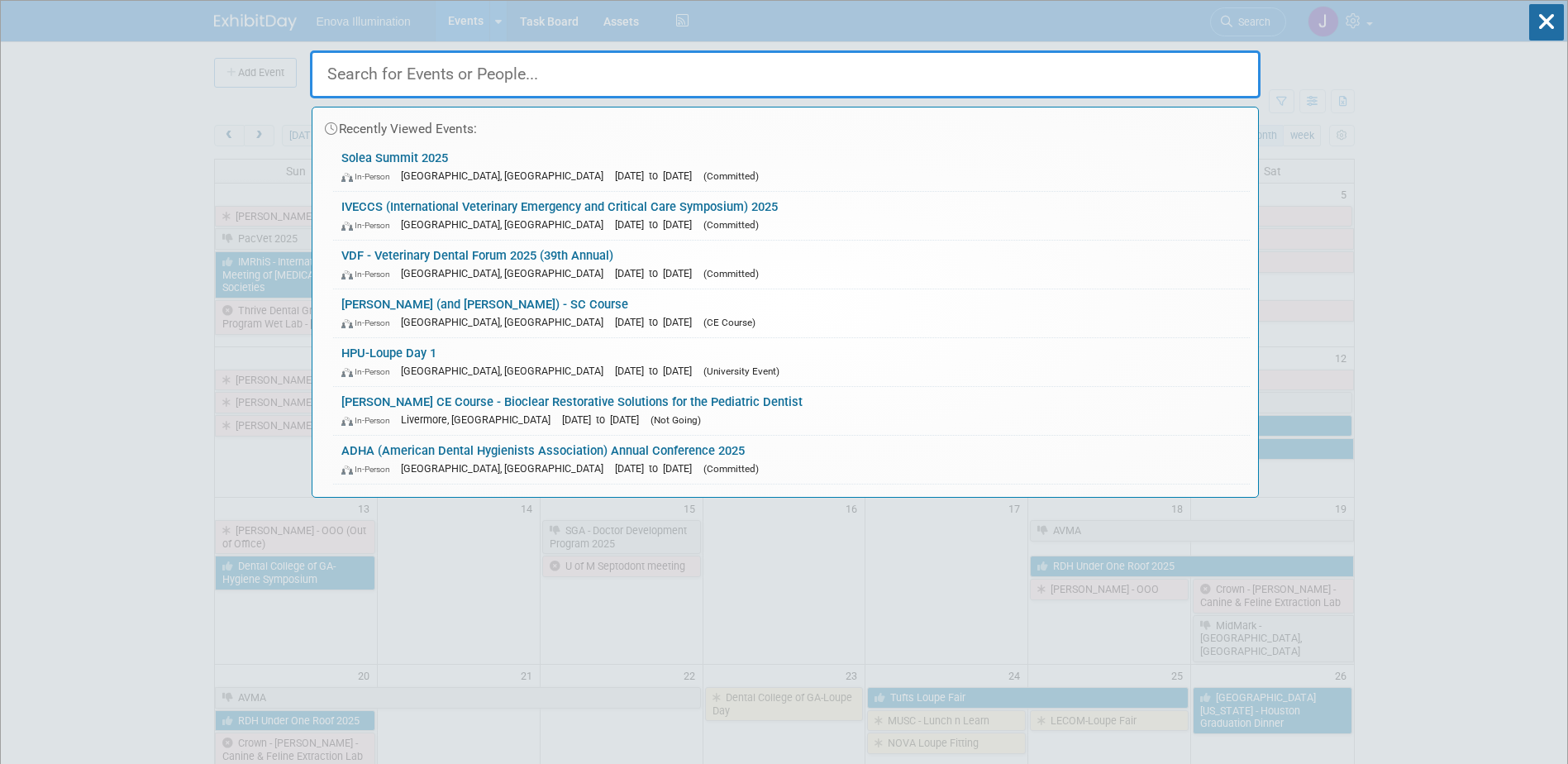
click at [1043, 70] on input "text" at bounding box center [784, 74] width 951 height 48
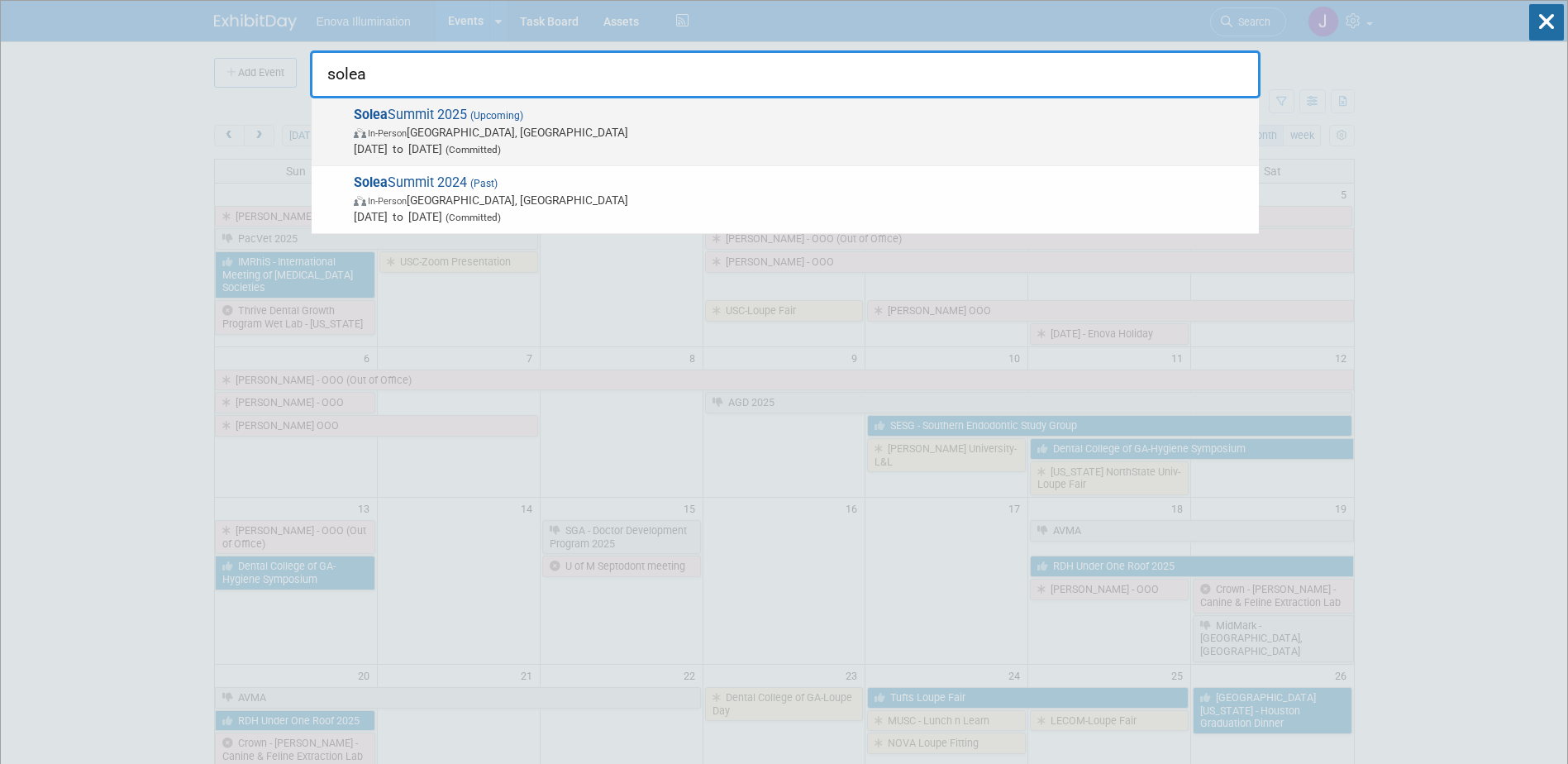
type input "solea"
click at [384, 141] on span "[DATE] to [DATE] (Committed)" at bounding box center [802, 149] width 897 height 17
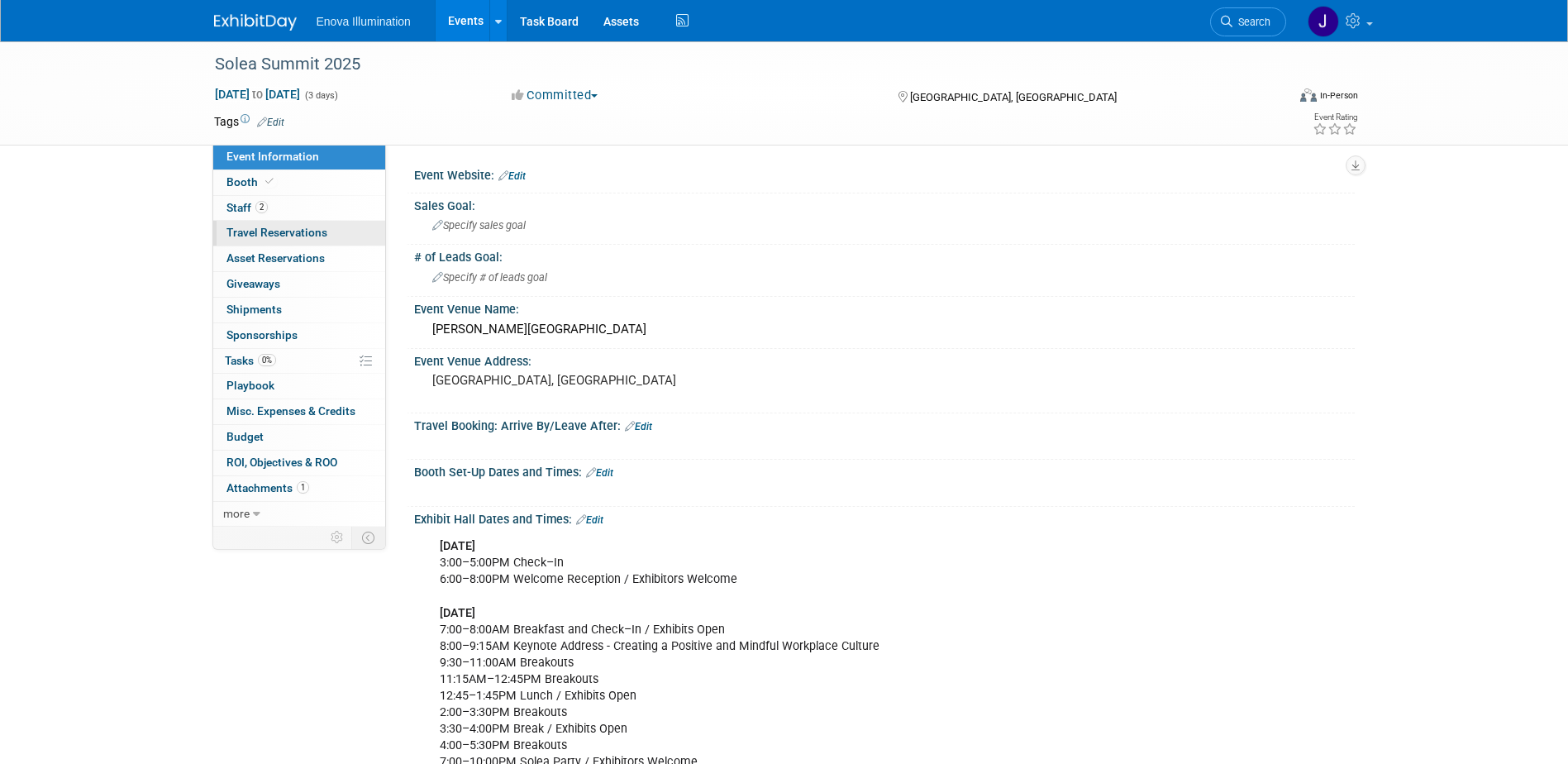
click at [301, 232] on span "Travel Reservations 0" at bounding box center [277, 232] width 101 height 13
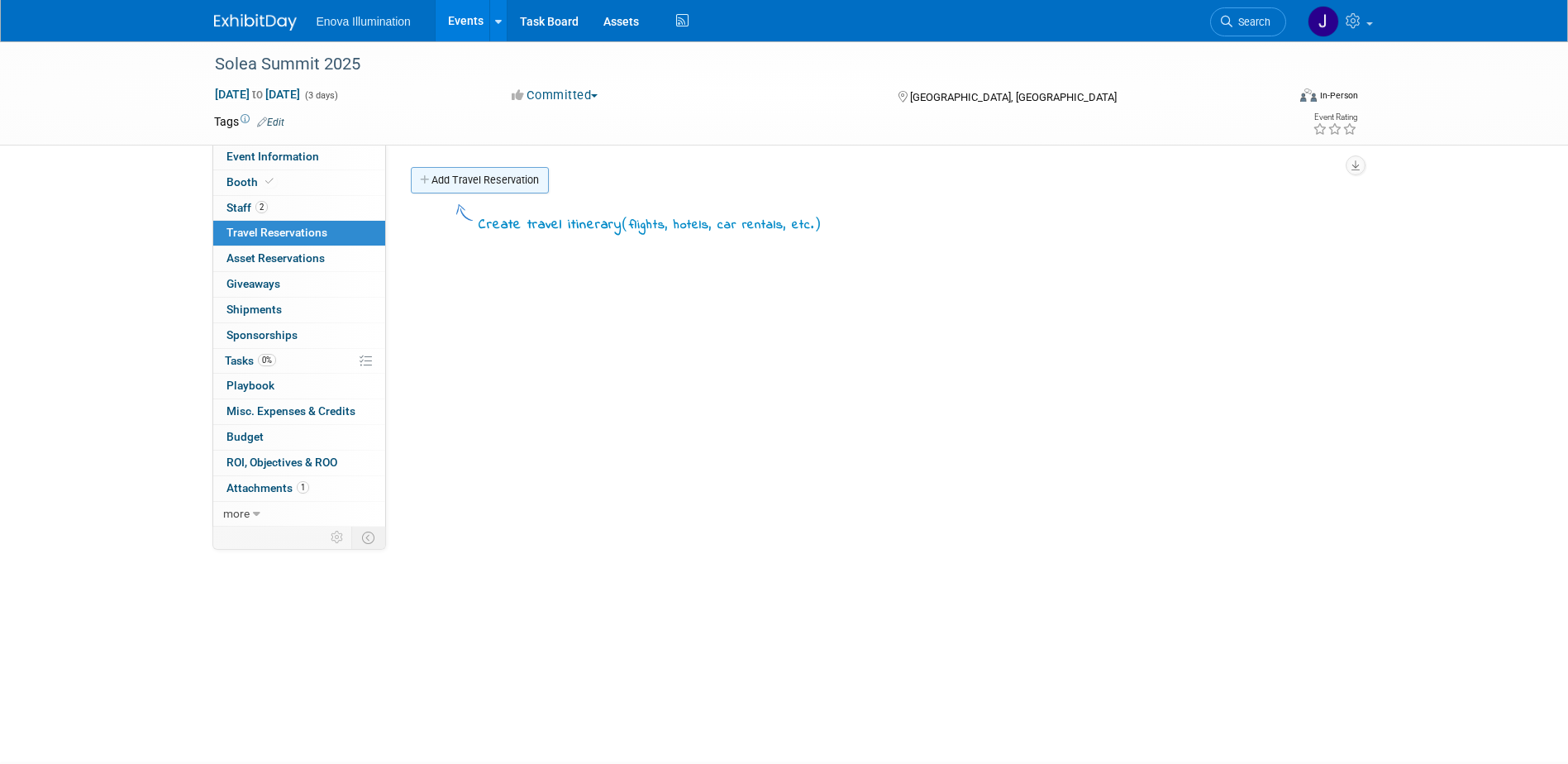
click at [443, 180] on link "Add Travel Reservation" at bounding box center [480, 180] width 138 height 26
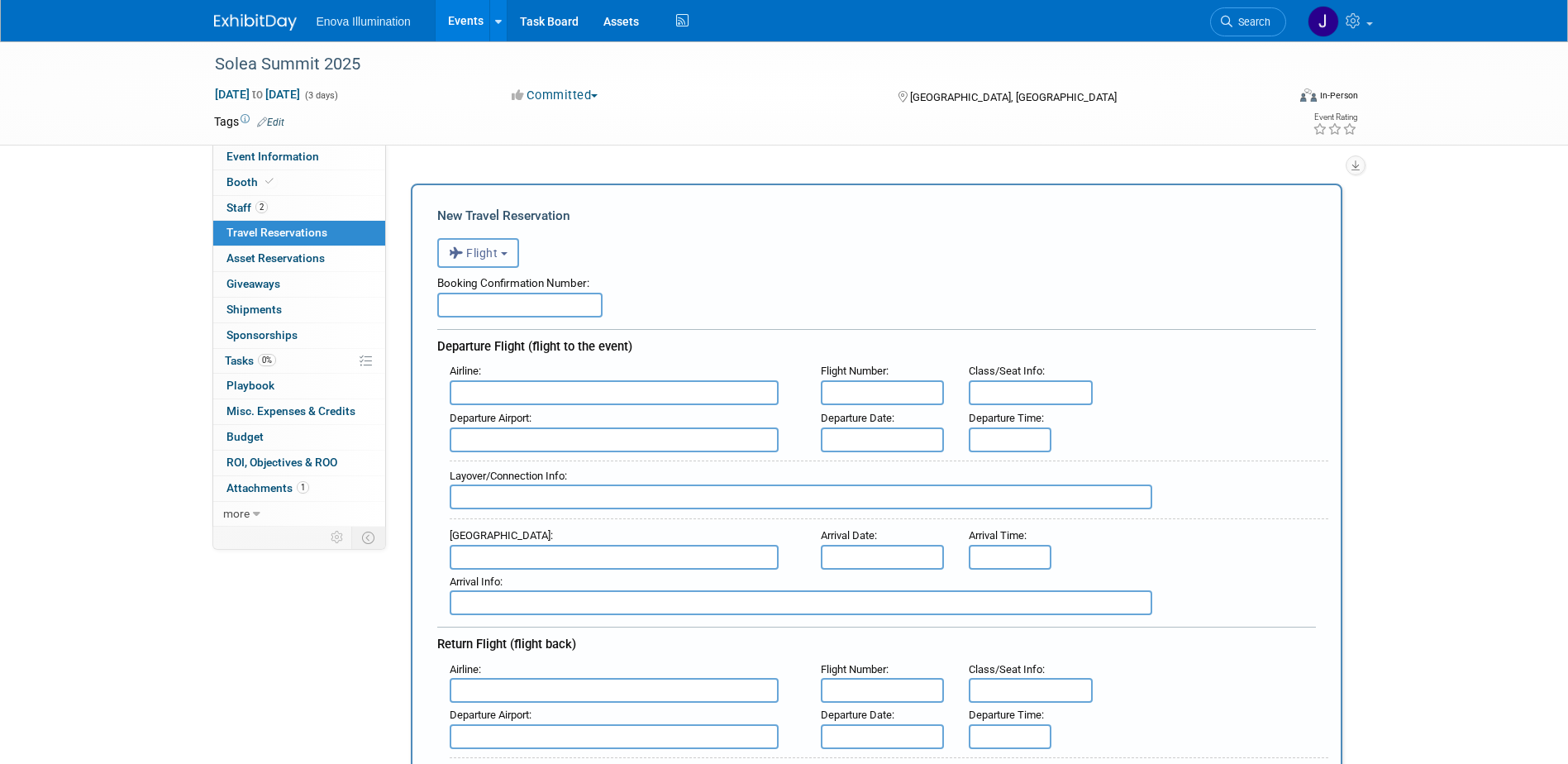
click at [487, 263] on button "Flight" at bounding box center [478, 253] width 82 height 30
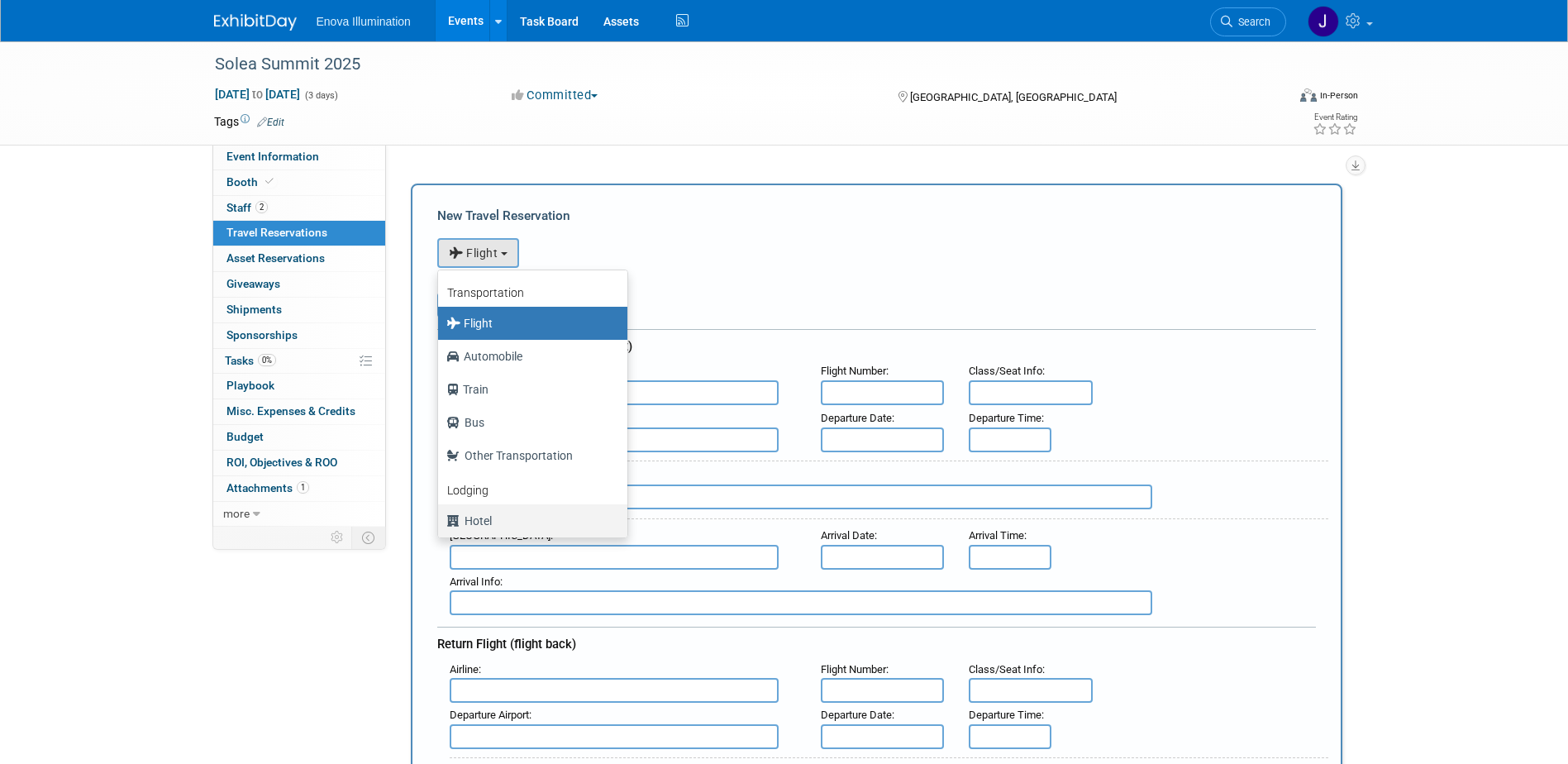
click at [482, 523] on label "Hotel" at bounding box center [529, 521] width 164 height 26
click at [441, 523] on input "Hotel" at bounding box center [434, 518] width 10 height 10
select select "6"
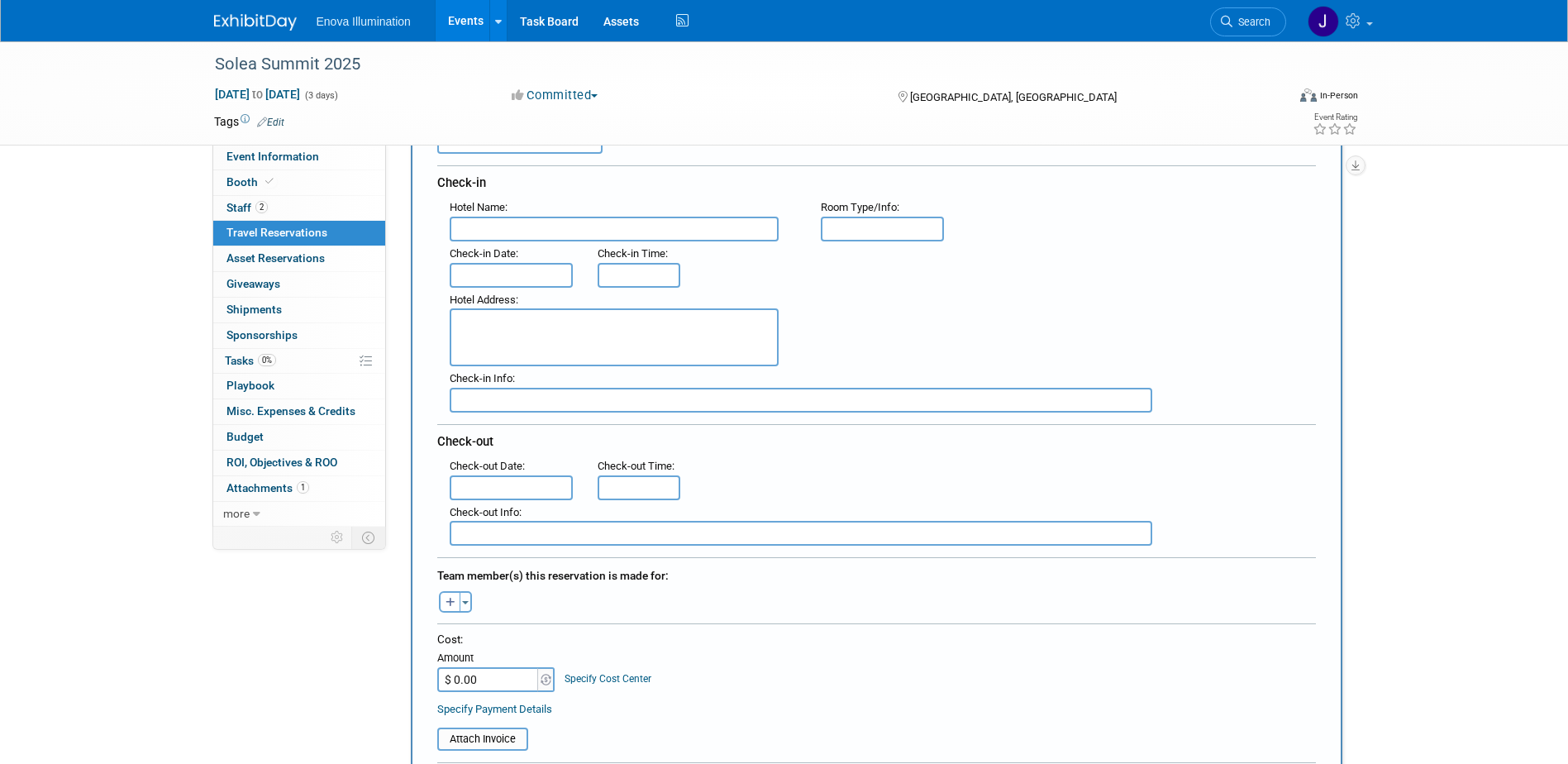
scroll to position [165, 0]
click at [511, 227] on input "text" at bounding box center [614, 228] width 329 height 25
paste textarea "Austin Marriott Downtown 304 East Cesar Chavez Street Austin, TX 78701 | +1 512…"
drag, startPoint x: 596, startPoint y: 317, endPoint x: 449, endPoint y: 315, distance: 147.0
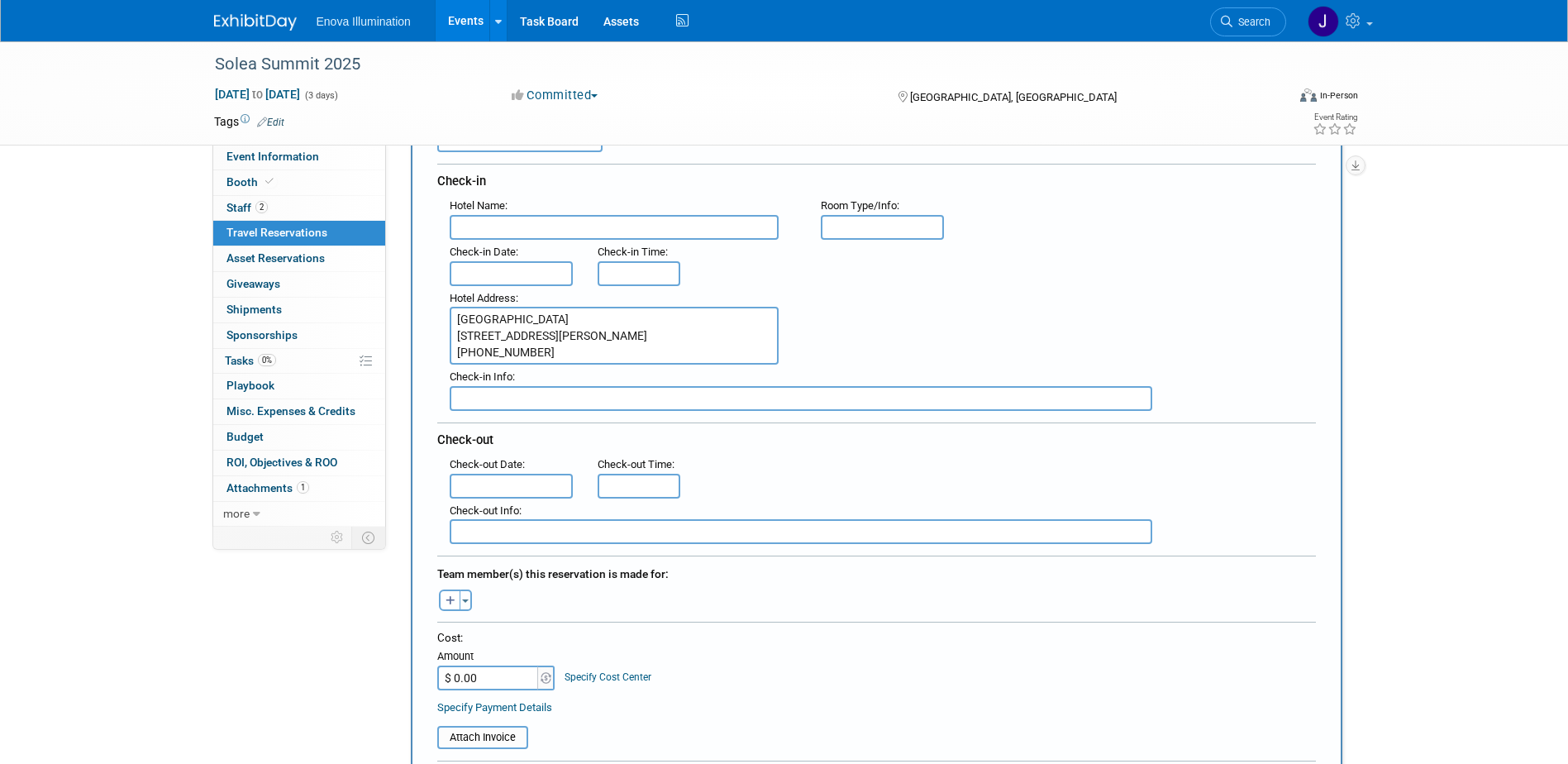
click at [449, 315] on textarea "Austin Marriott Downtown 304 East Cesar Chavez Street Austin, TX 78701 +1 512-4…" at bounding box center [614, 335] width 329 height 58
type textarea "304 East Cesar Chavez Street Austin, TX 78701 +1 512-457-1111"
paste input "Austin Marriott Downtown"
type input "Austin Marriott Downtown"
click at [469, 316] on textarea "304 East Cesar Chavez Street Austin, TX 78701 +1 512-457-1111" at bounding box center [614, 335] width 329 height 58
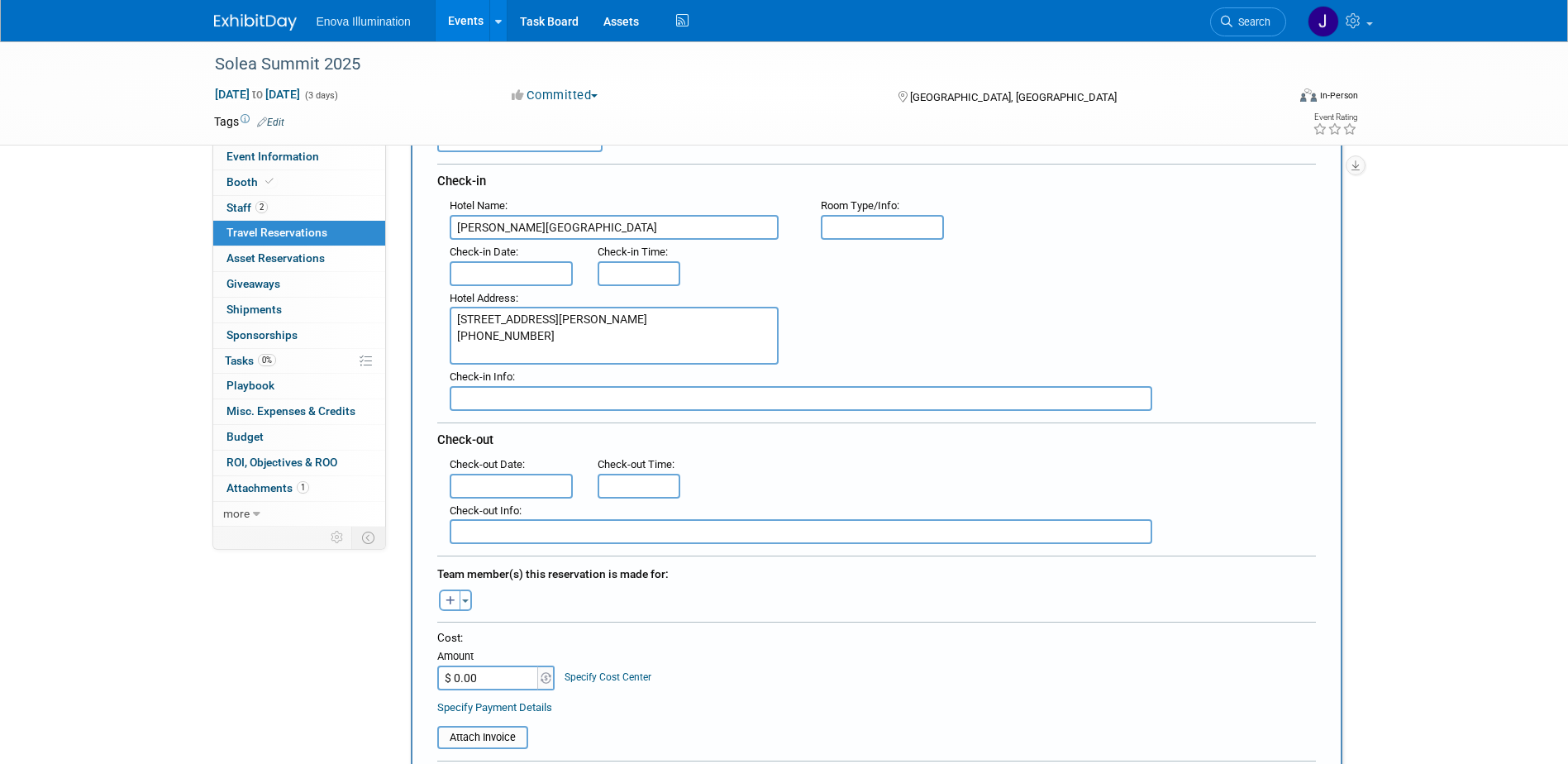
click at [613, 315] on textarea "304 East Cesar Chavez Street Austin, TX 78701 +1 512-457-1111" at bounding box center [614, 335] width 329 height 58
type textarea "304 East Cesar Chavez Street Austin, TX 78701 +1 512-457-1111"
click at [515, 266] on input "text" at bounding box center [511, 274] width 124 height 25
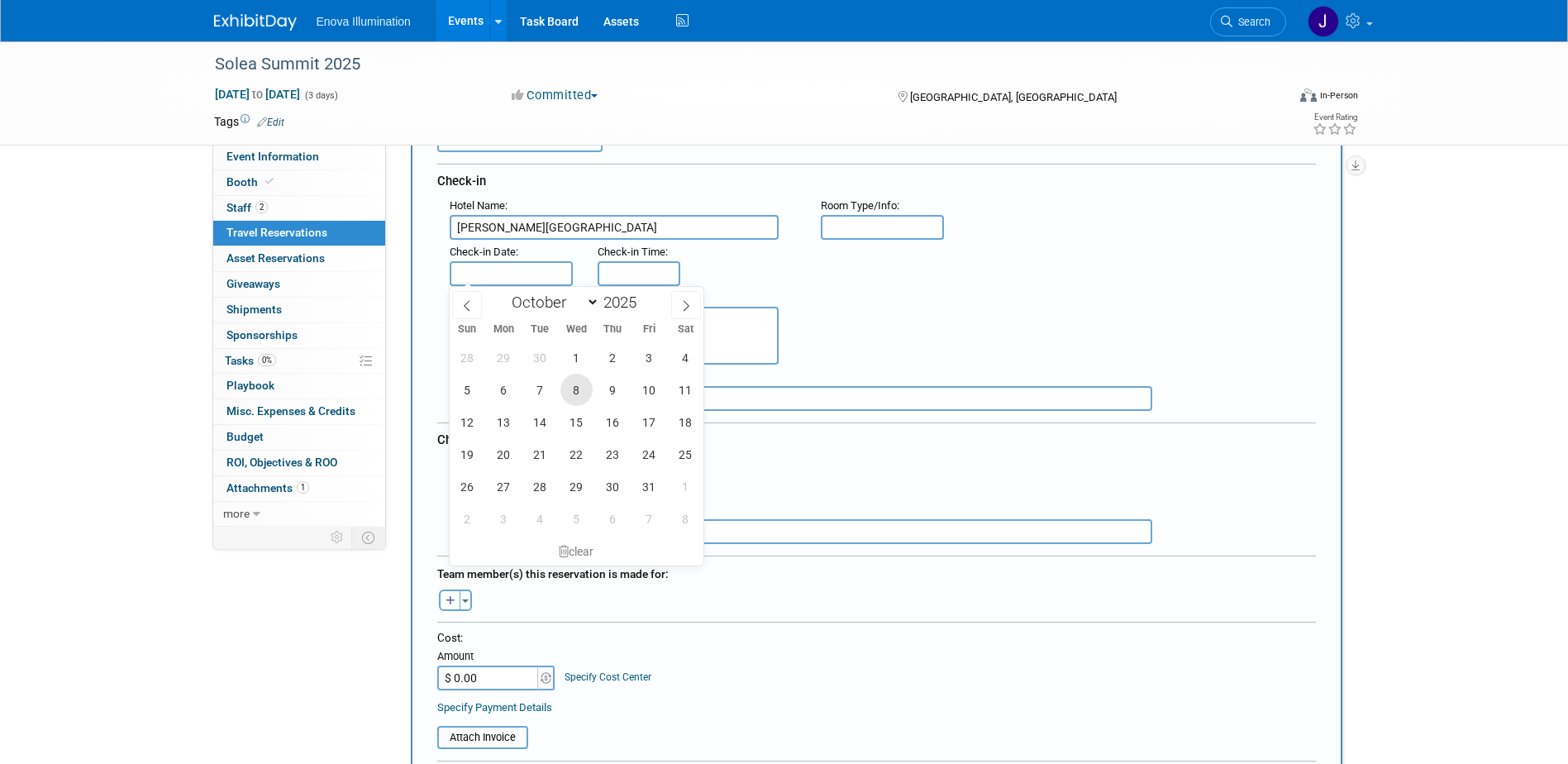
click at [567, 393] on span "8" at bounding box center [577, 390] width 32 height 32
type input "Oct 8, 2025"
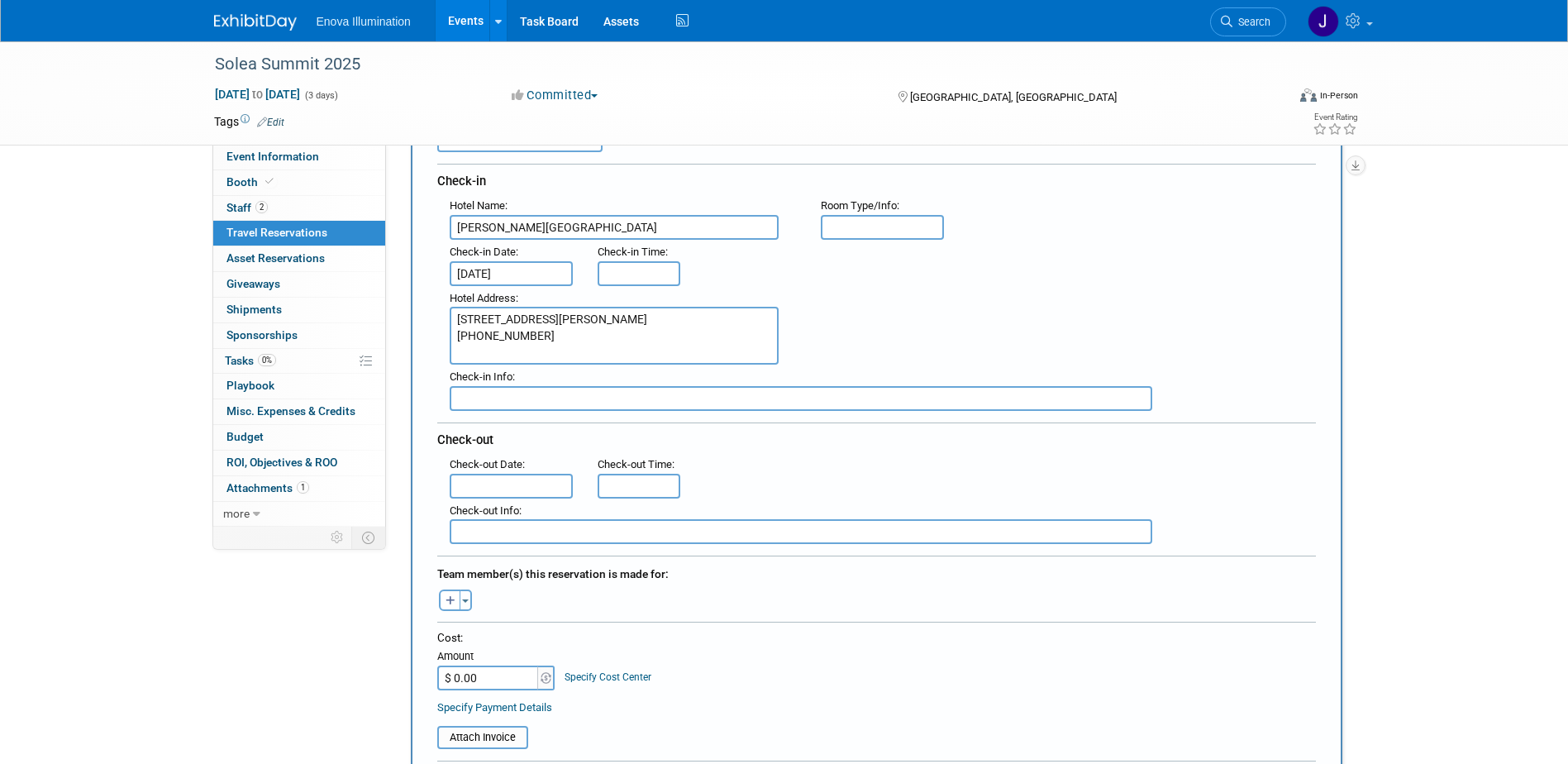
click at [489, 488] on input "text" at bounding box center [511, 486] width 124 height 25
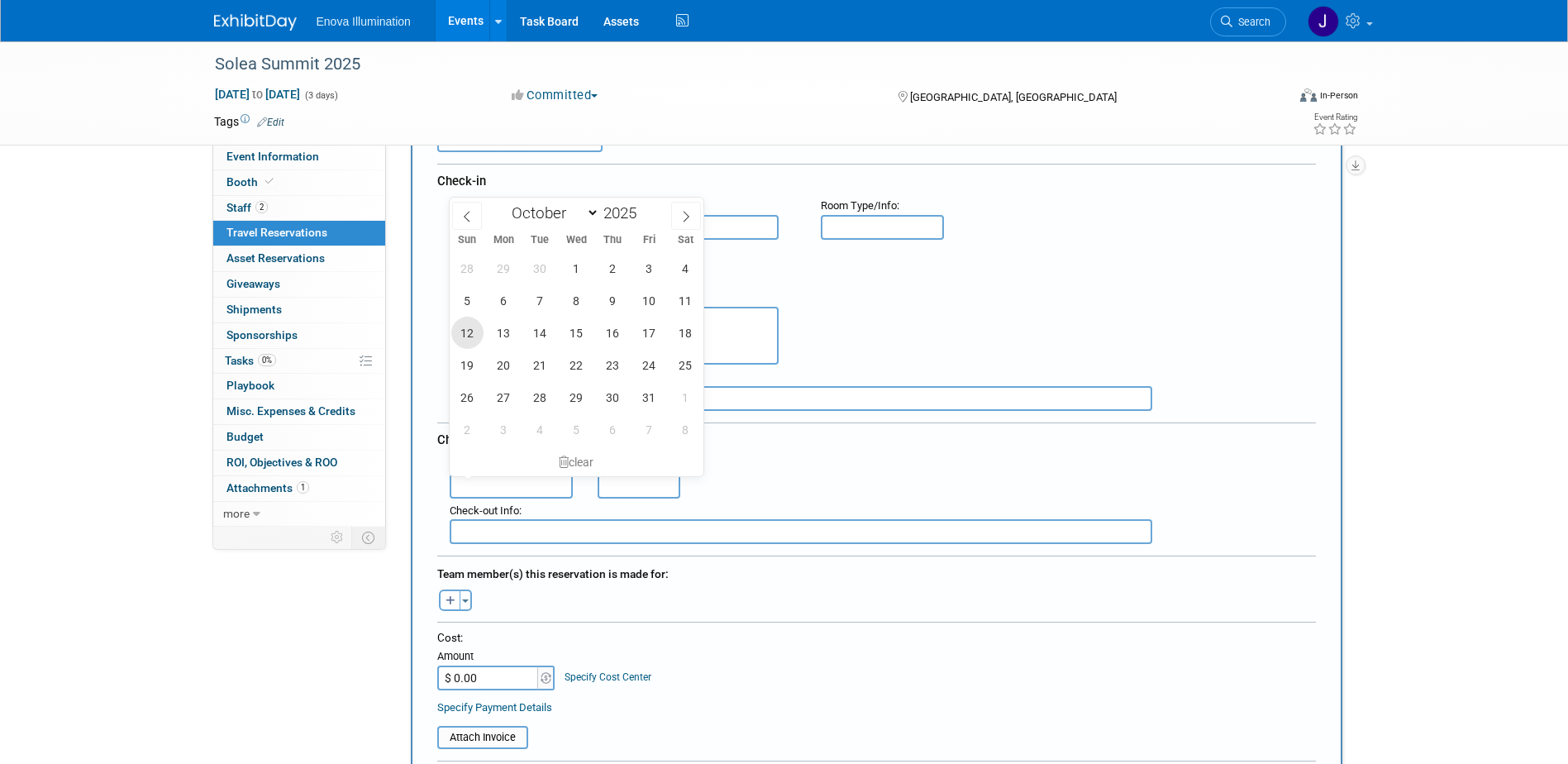
click at [476, 333] on span "12" at bounding box center [467, 332] width 32 height 32
type input "Oct 12, 2025"
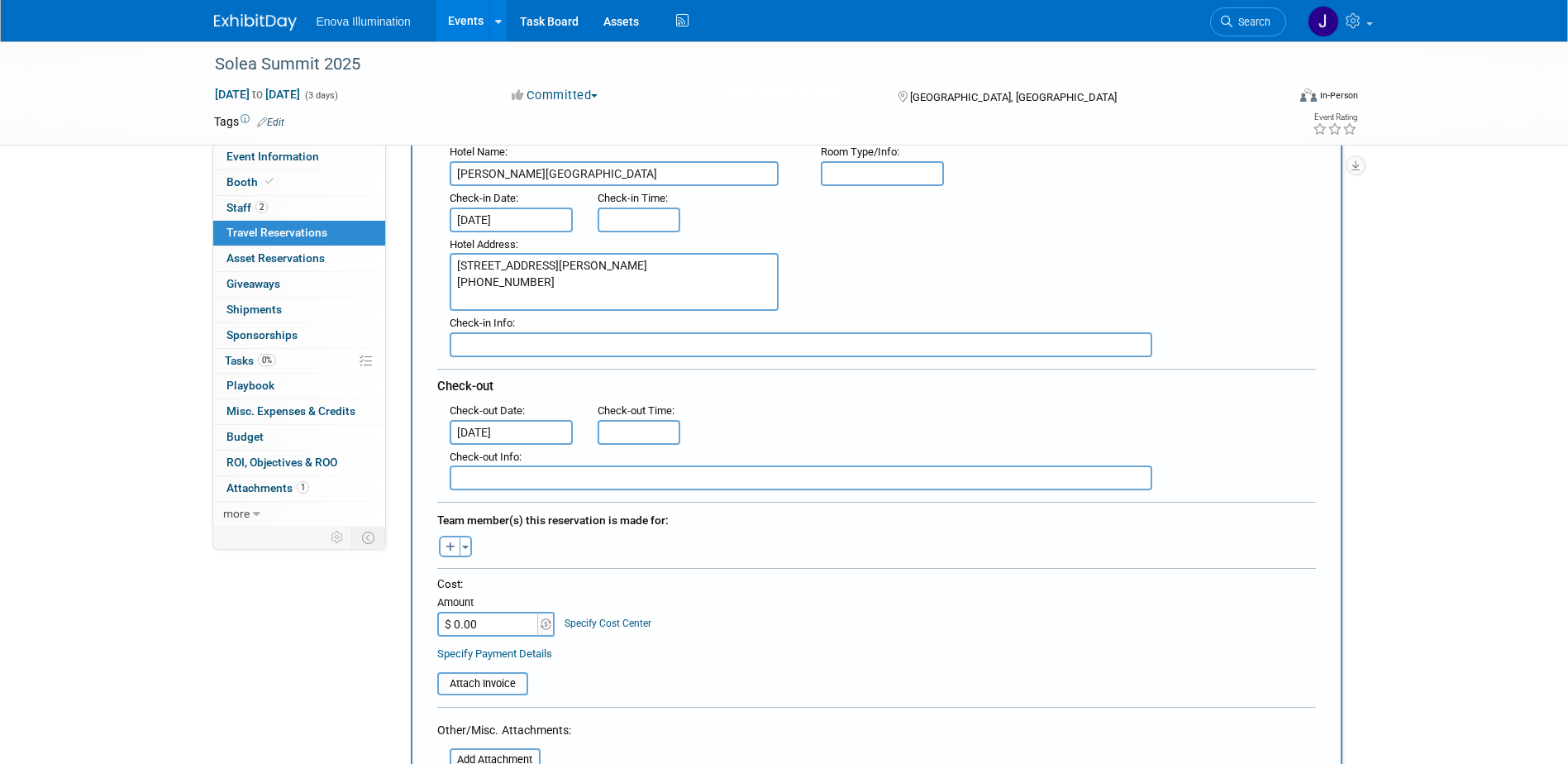
scroll to position [248, 0]
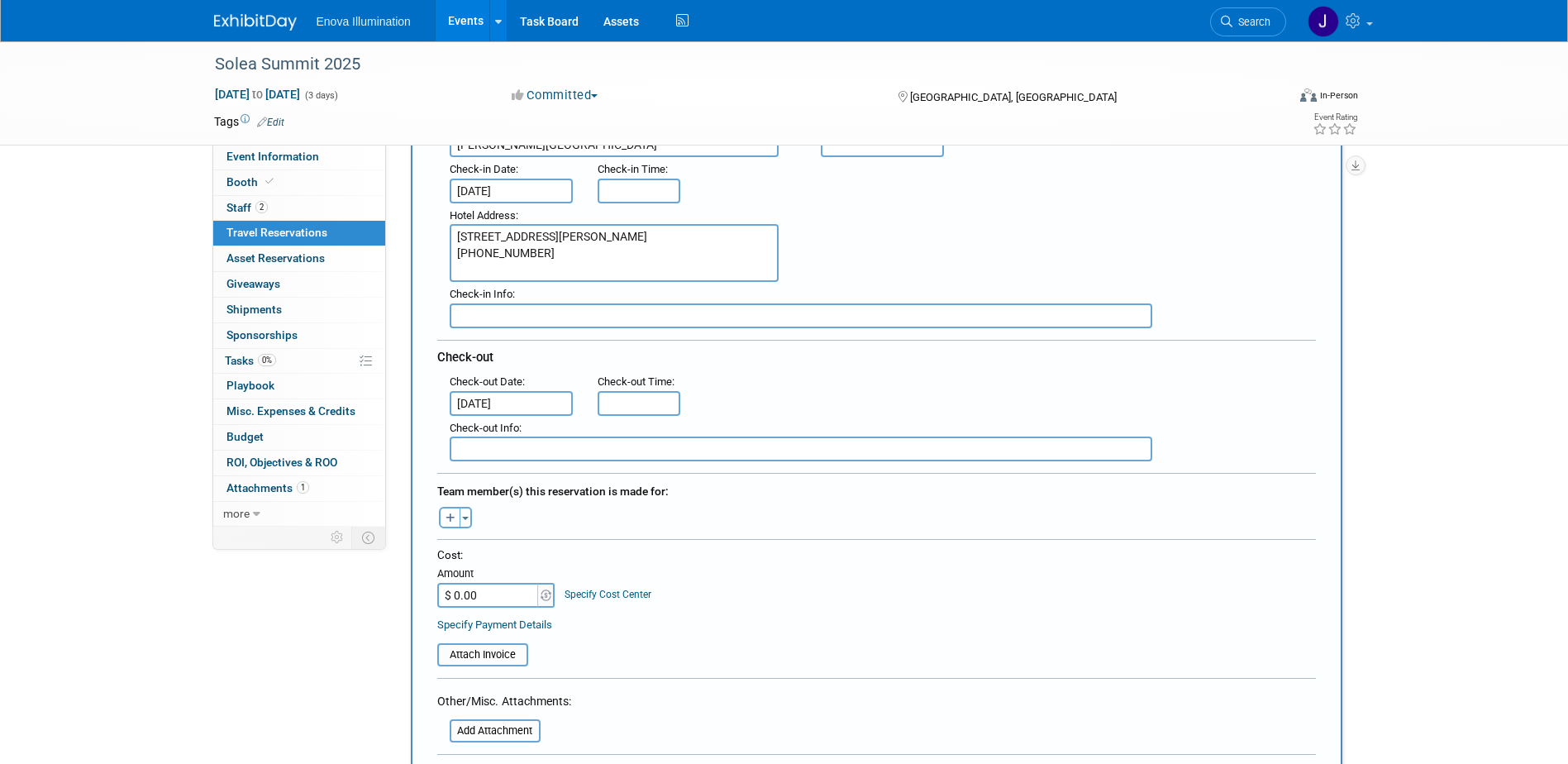
click at [510, 593] on input "$ 0.00" at bounding box center [488, 595] width 103 height 25
type input "$ 3,445.52"
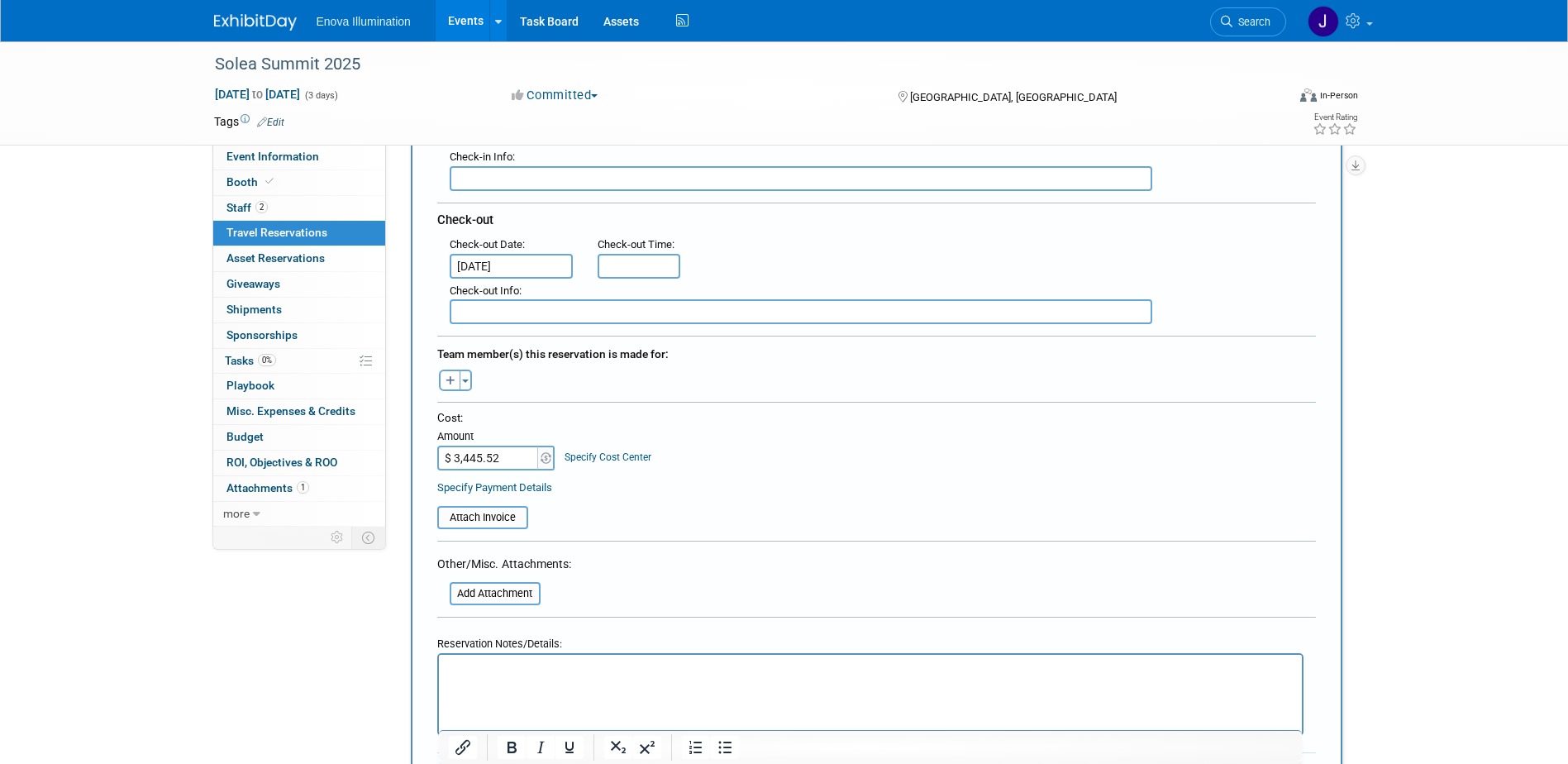
scroll to position [414, 0]
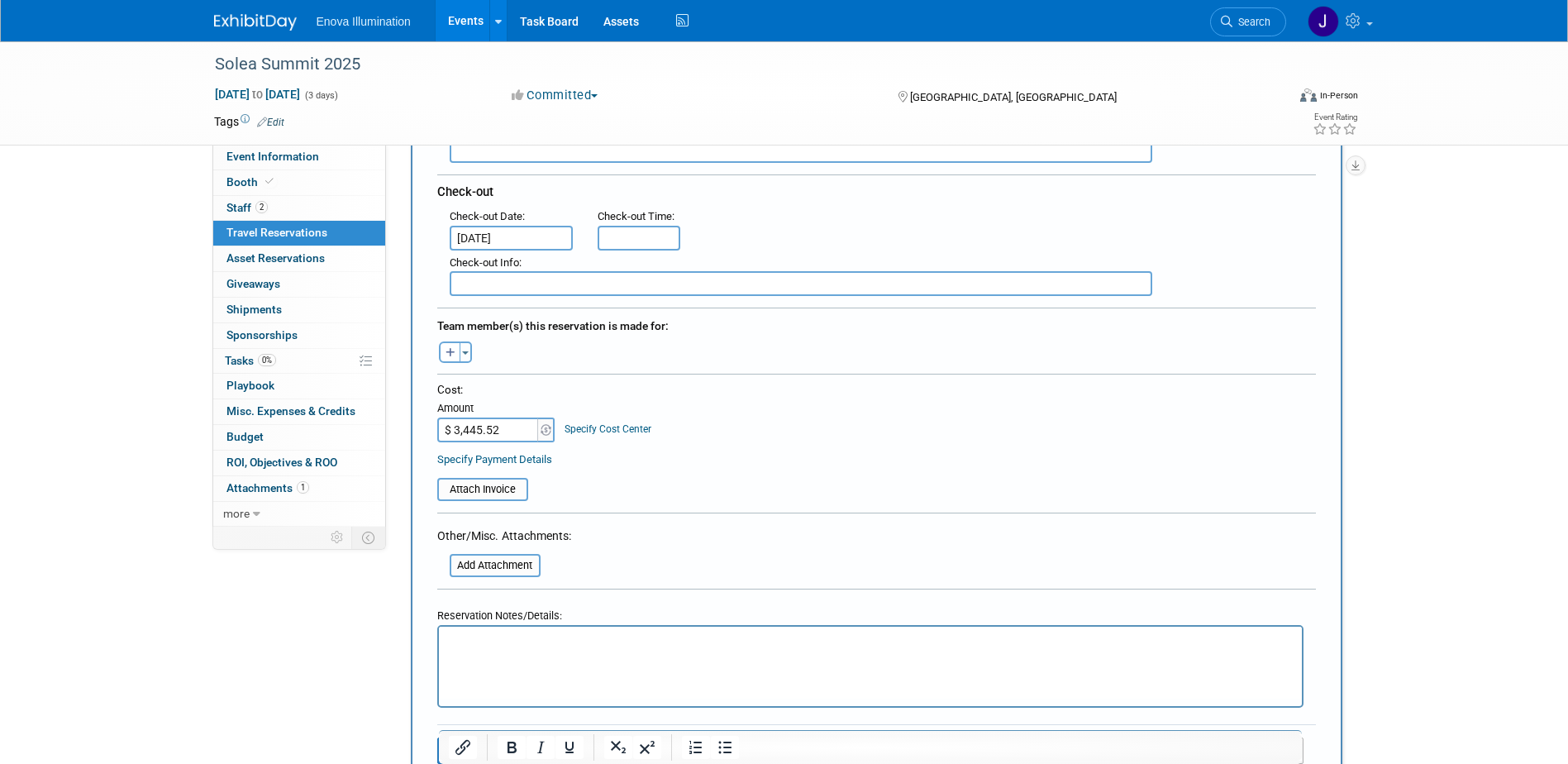
click at [476, 629] on html at bounding box center [869, 638] width 863 height 24
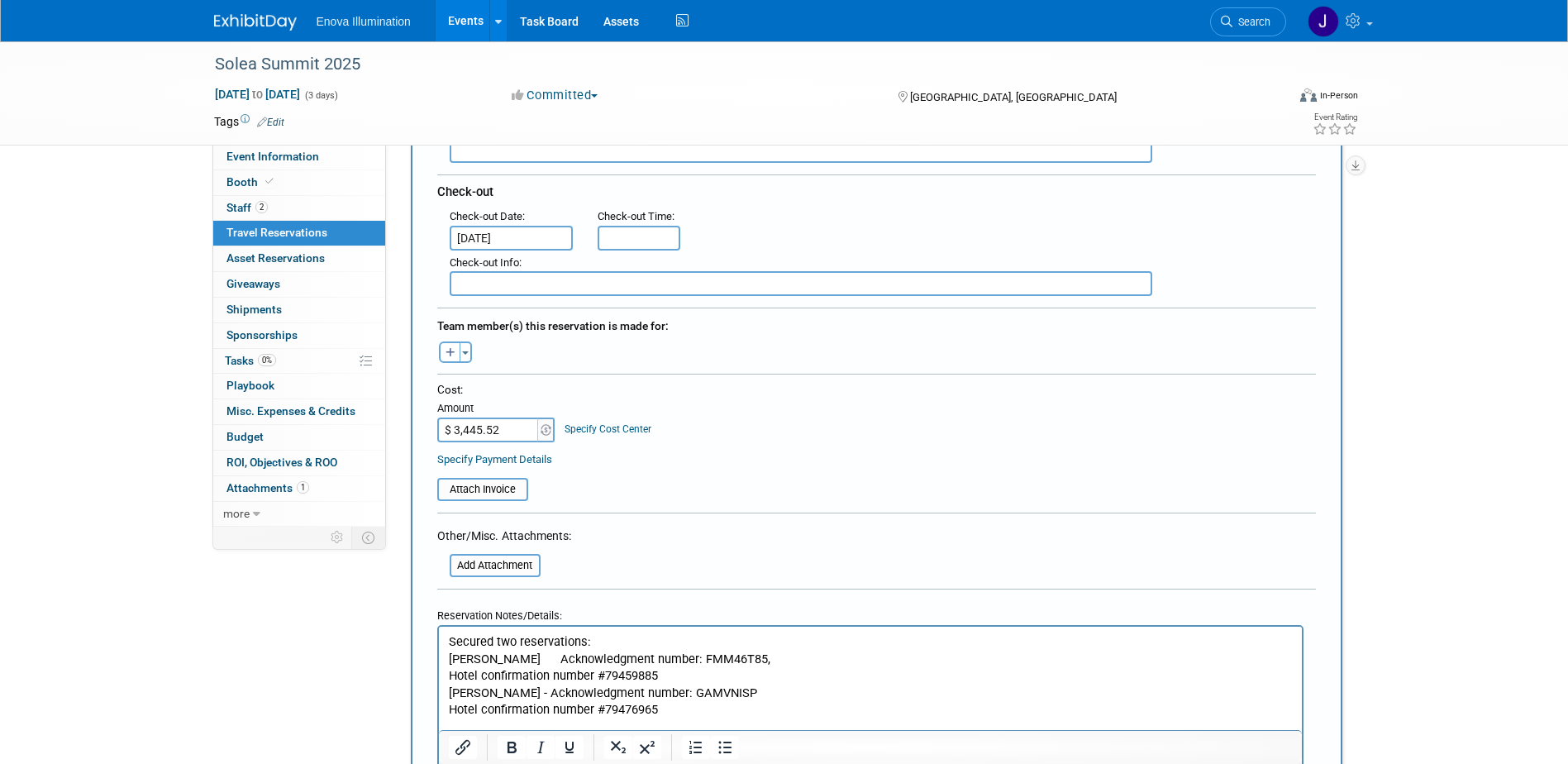
click at [583, 695] on p "Michael Chuinard - Acknowledgment number: GAMVNISP" at bounding box center [870, 693] width 844 height 17
click at [673, 726] on p "Hotel confirmation number #79476965" at bounding box center [870, 727] width 844 height 17
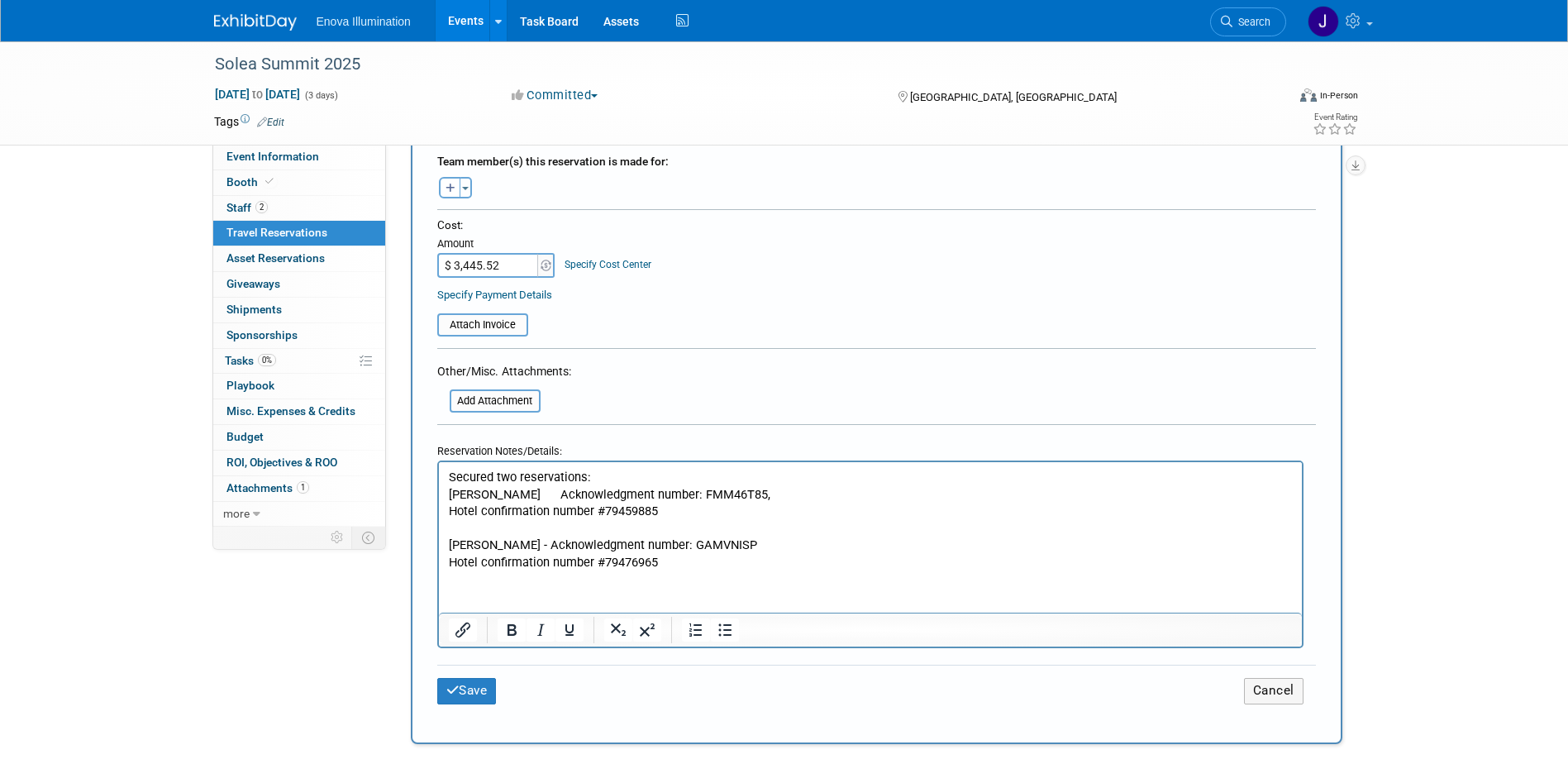
scroll to position [579, 0]
click at [460, 570] on html "Secured two reservations: Robyn Saathoff Acknowledgment number: FMM46T85, Hotel…" at bounding box center [869, 517] width 863 height 110
click at [456, 570] on html "Secured two reservations: Robyn Saathoff Acknowledgment number: FMM46T85, Hotel…" at bounding box center [869, 517] width 863 height 110
click at [671, 558] on p "Hotel confirmation number #79476965" at bounding box center [870, 562] width 844 height 17
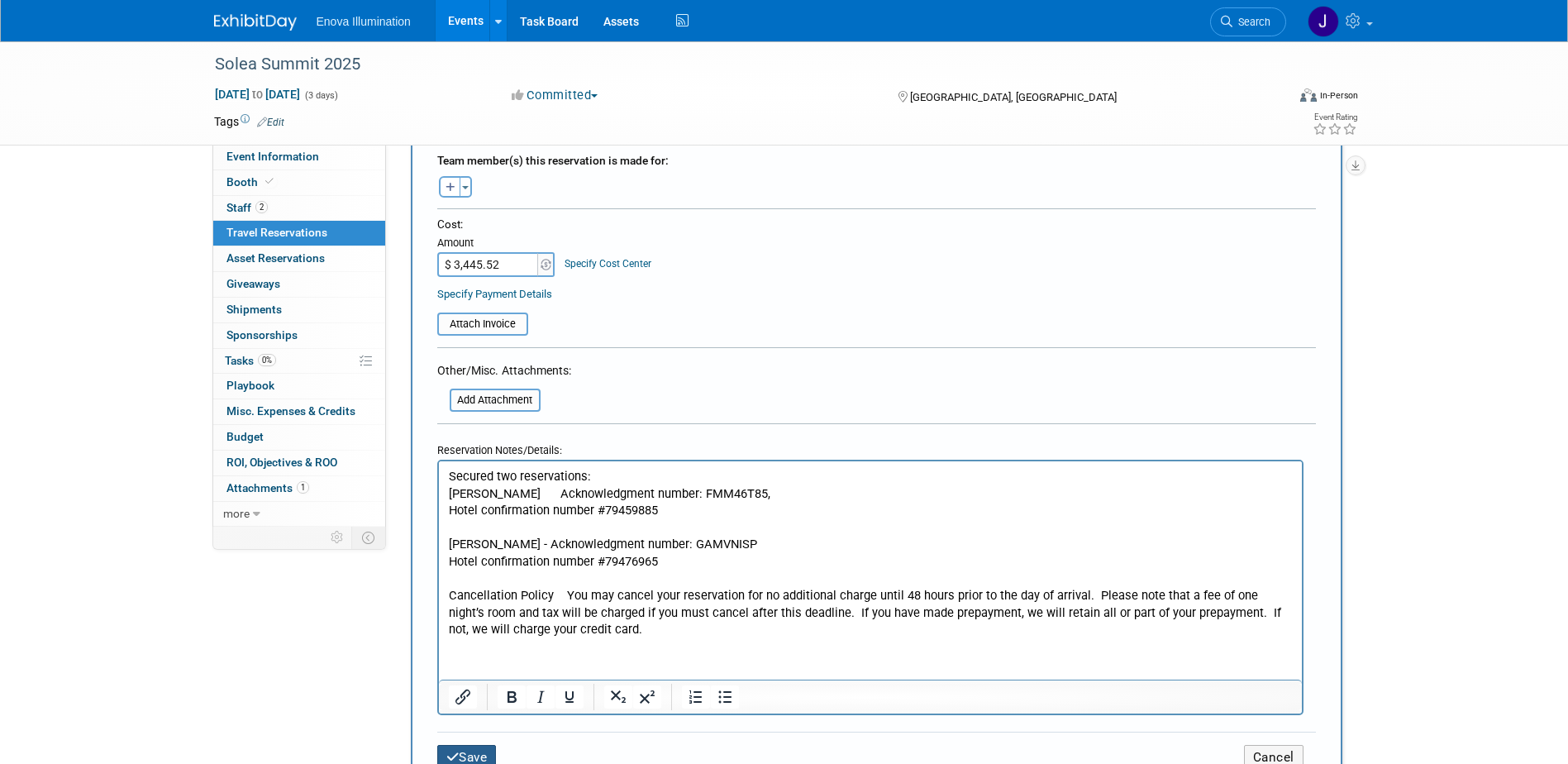
click at [484, 747] on button "Save" at bounding box center [466, 757] width 59 height 25
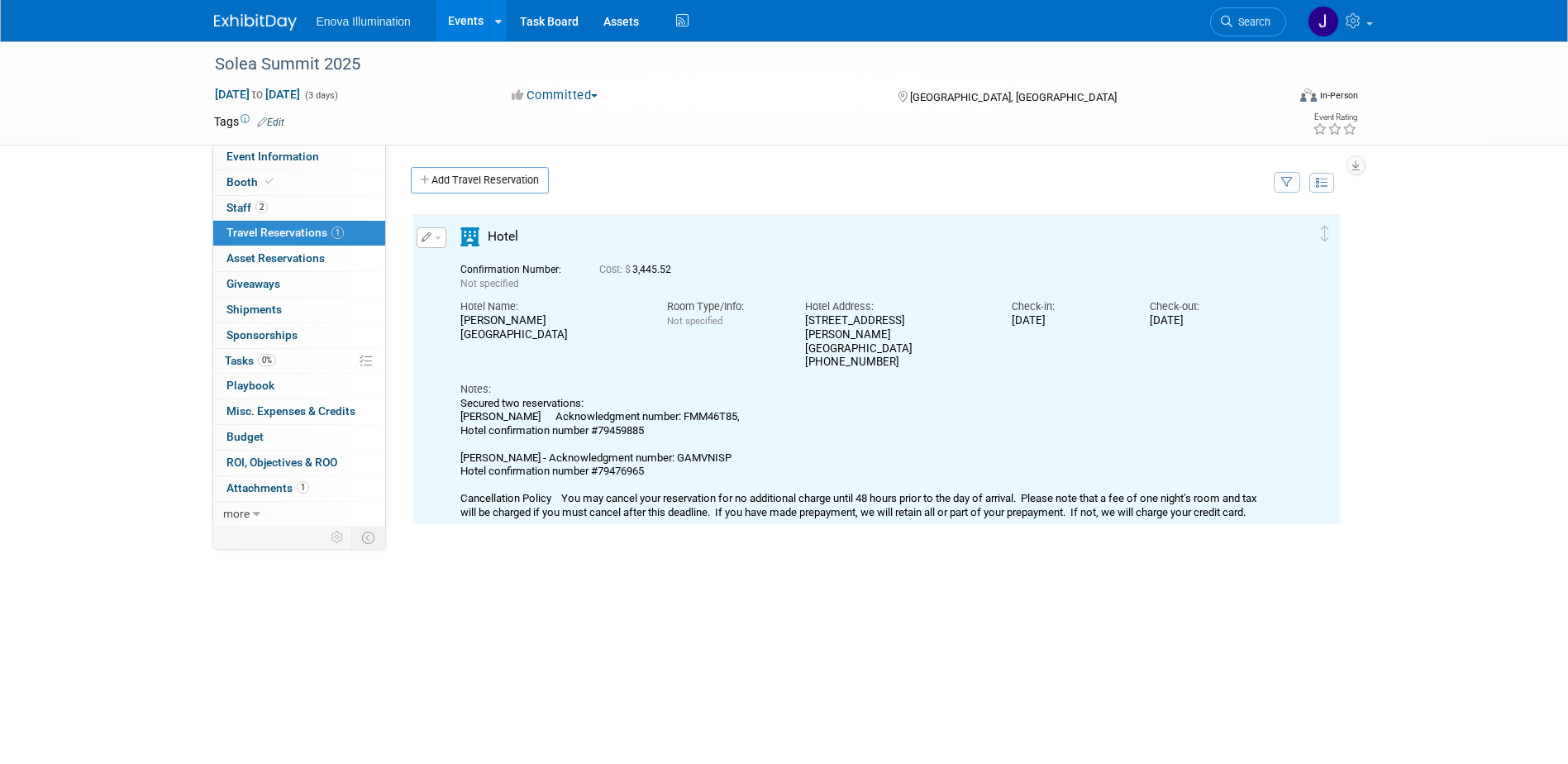
scroll to position [0, 0]
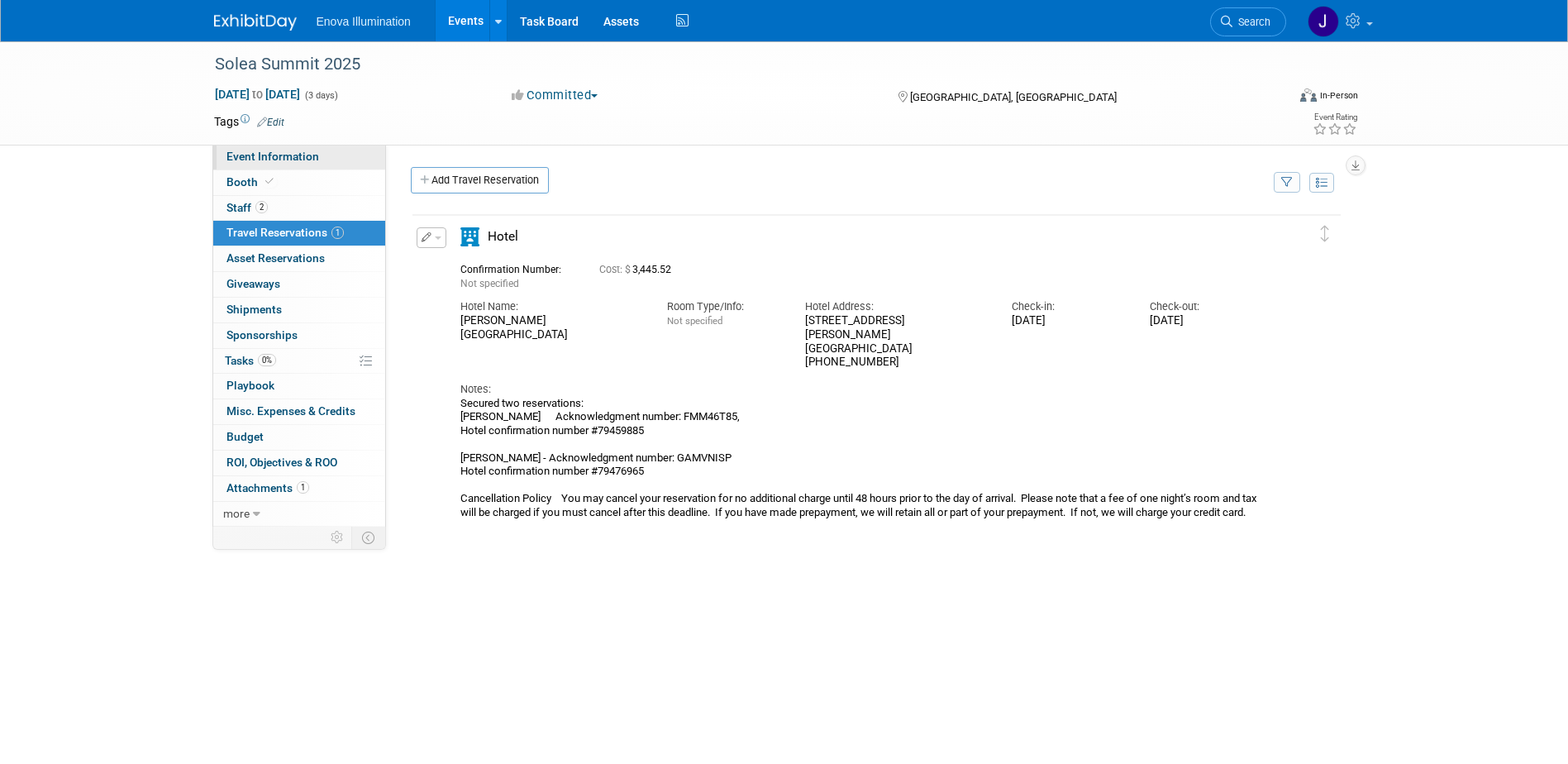
click at [315, 147] on link "Event Information" at bounding box center [299, 157] width 172 height 25
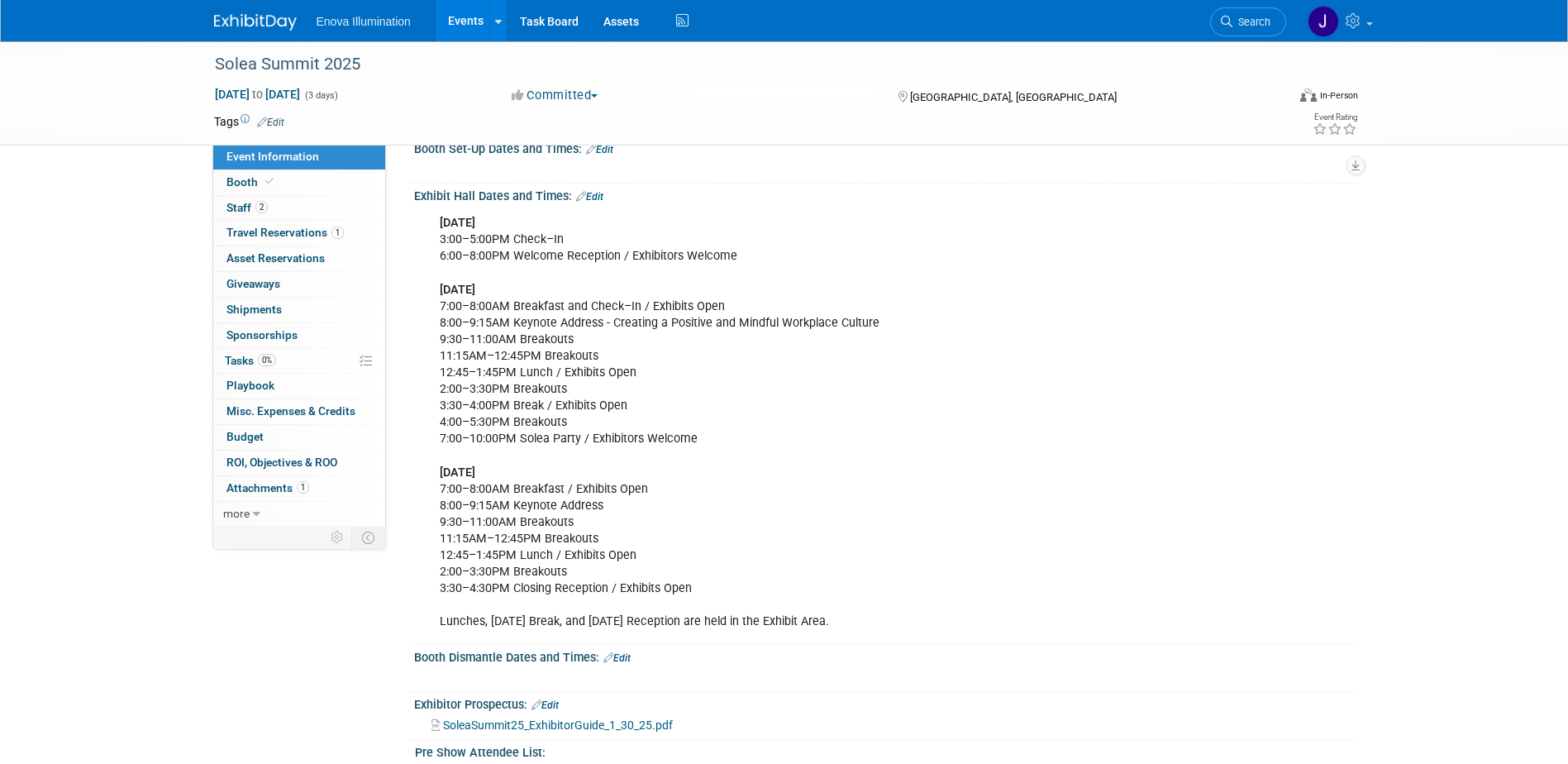
scroll to position [314, 0]
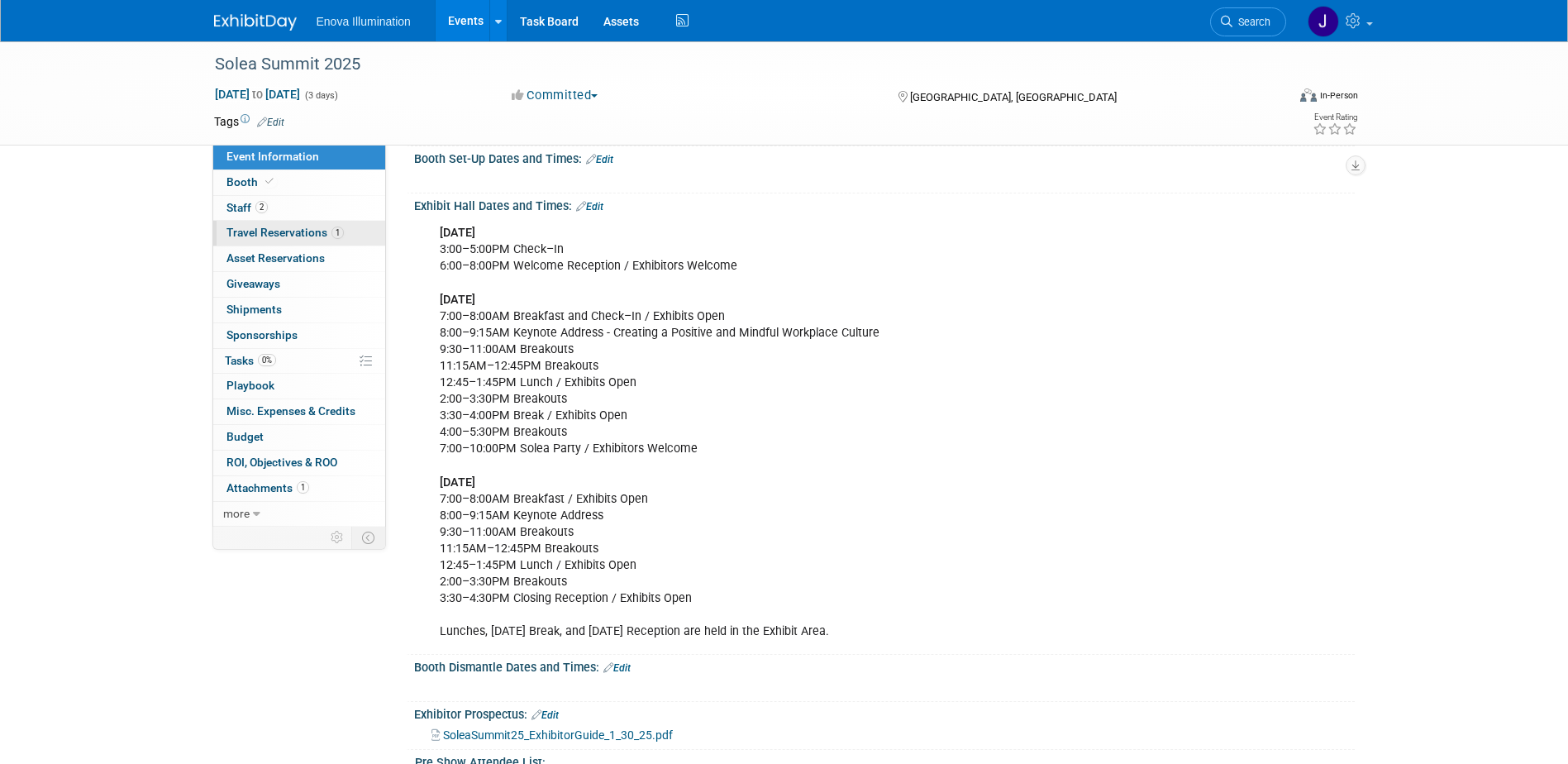
click at [289, 230] on span "Travel Reservations 1" at bounding box center [285, 232] width 117 height 13
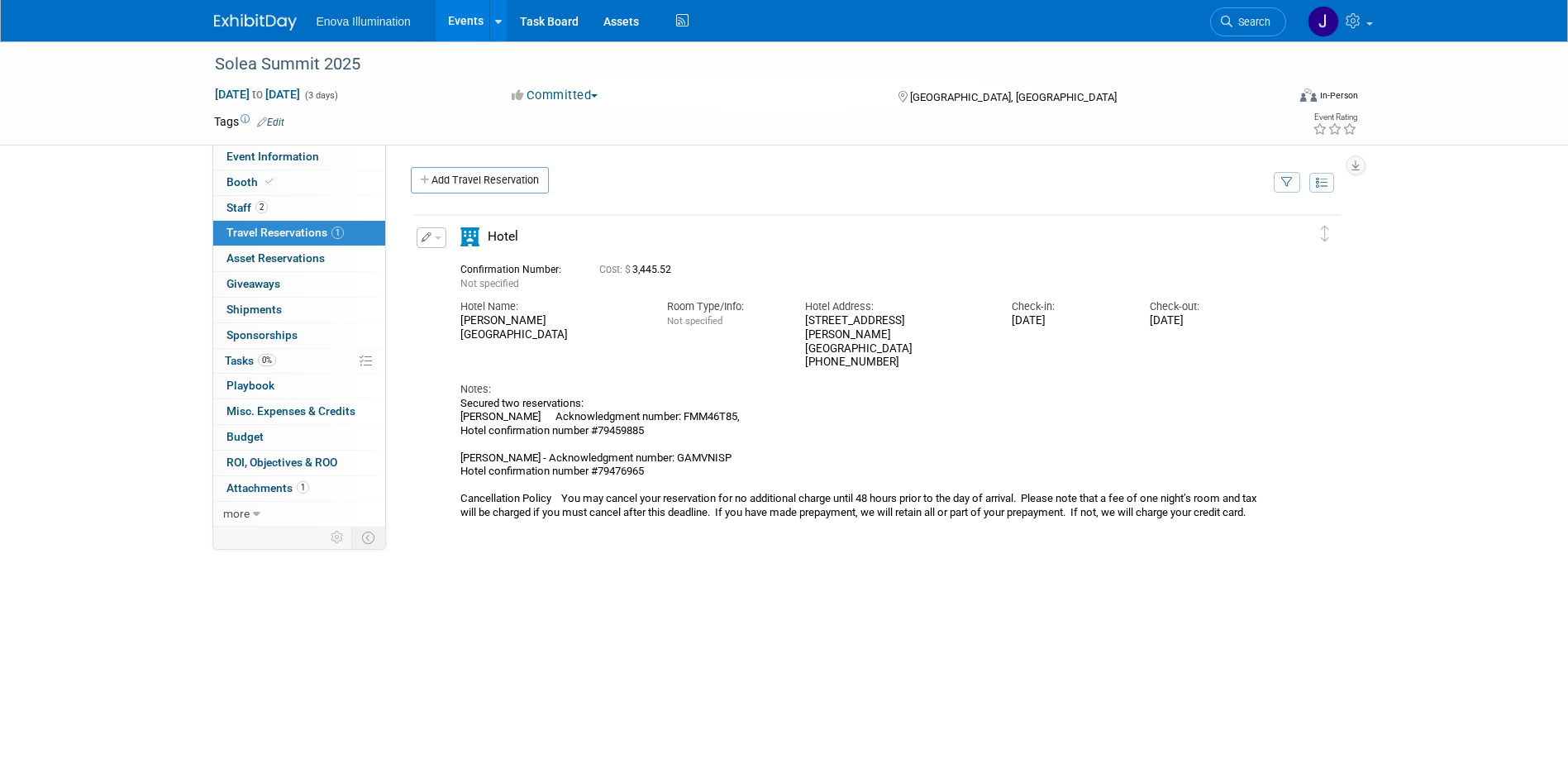
scroll to position [0, 0]
click at [1263, 18] on span "Search" at bounding box center [1252, 22] width 38 height 12
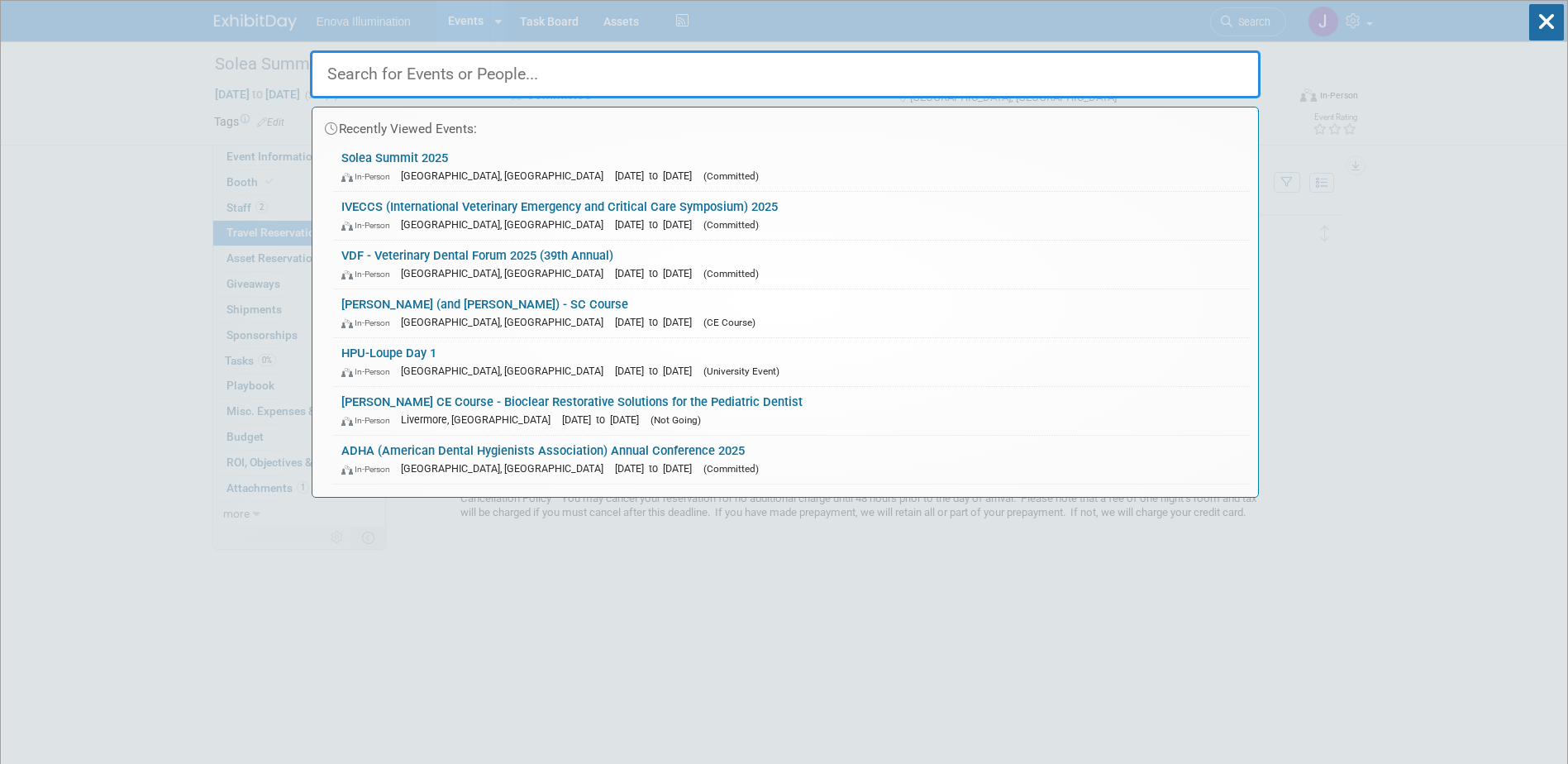
click at [1066, 60] on input "text" at bounding box center [784, 74] width 951 height 48
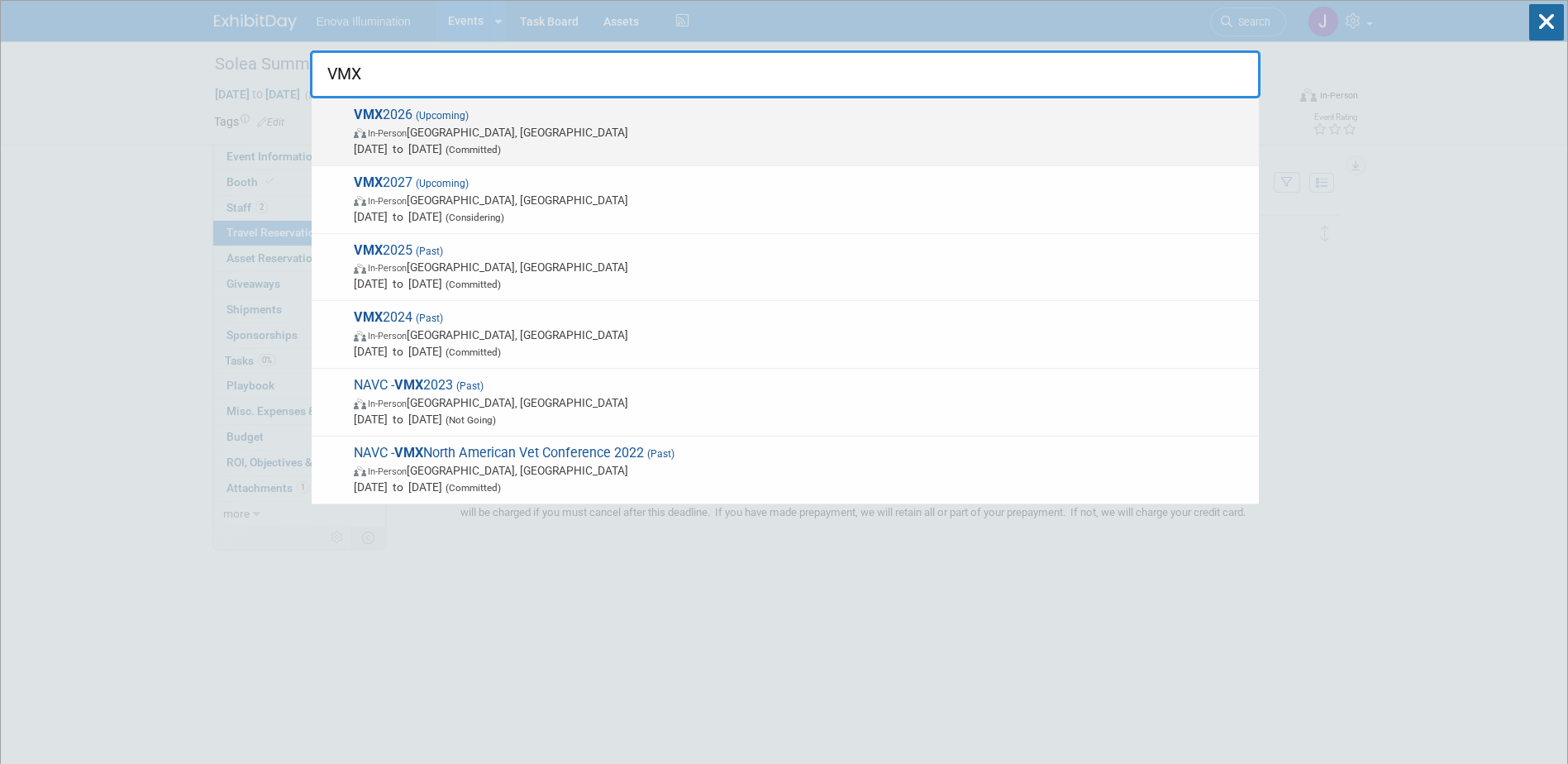
type input "VMX"
click at [440, 139] on span "In-Person Orlando, FL" at bounding box center [802, 132] width 897 height 17
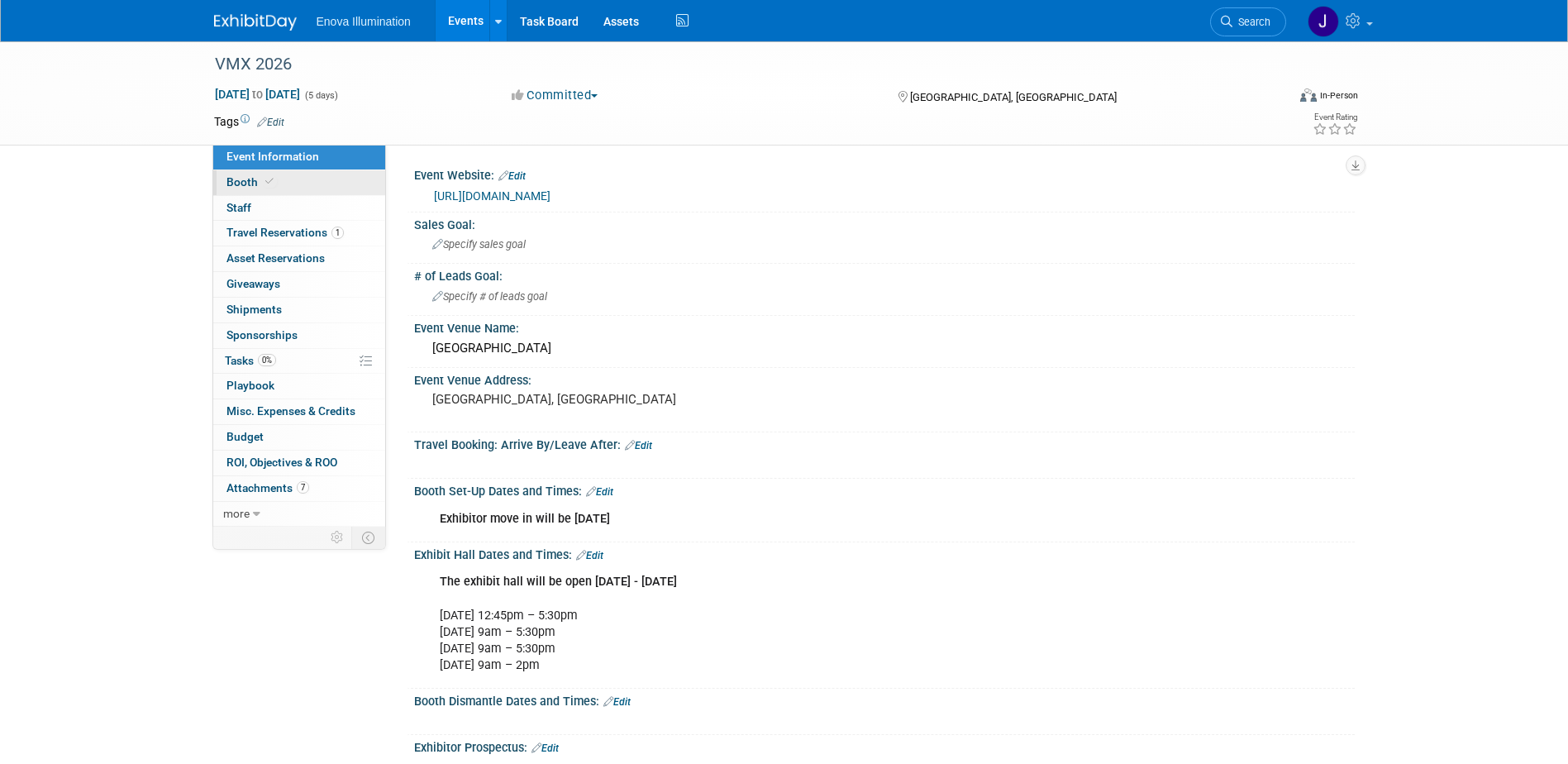
click at [344, 174] on link "Booth" at bounding box center [299, 182] width 172 height 25
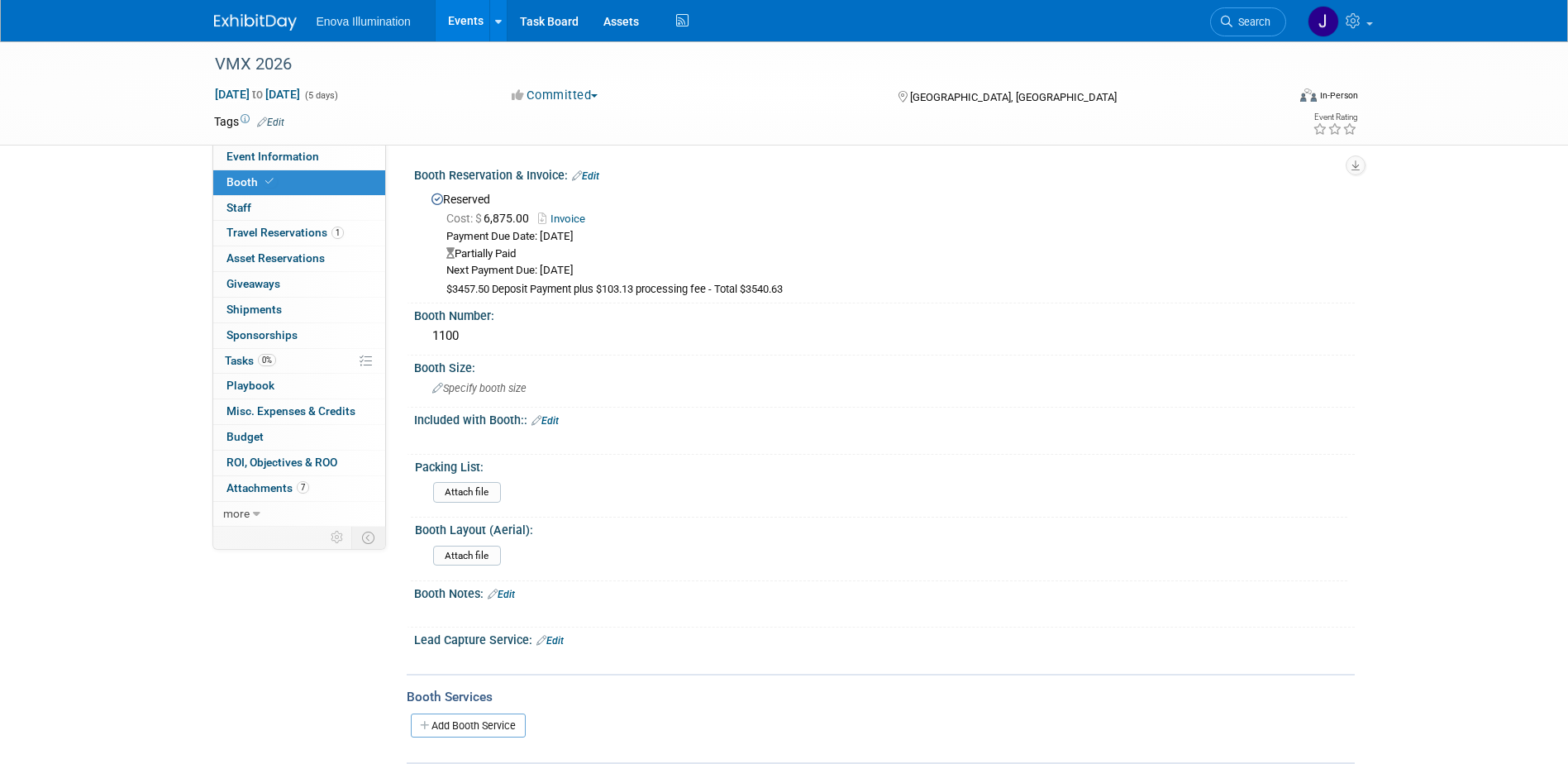
click at [575, 216] on link "Invoice" at bounding box center [565, 218] width 56 height 12
click at [1267, 28] on link "Search" at bounding box center [1248, 22] width 76 height 29
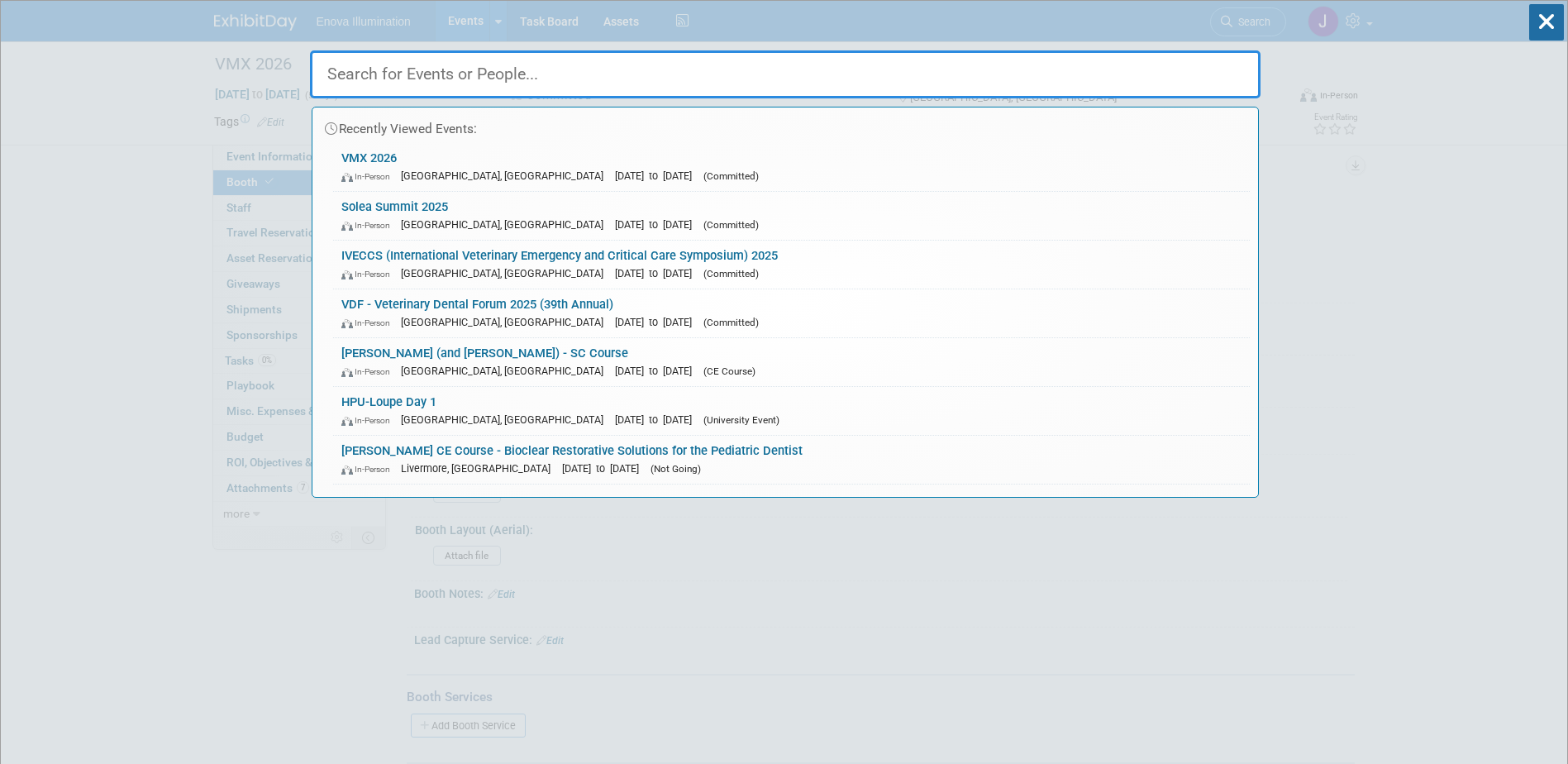
click at [1005, 76] on input "text" at bounding box center [784, 74] width 951 height 48
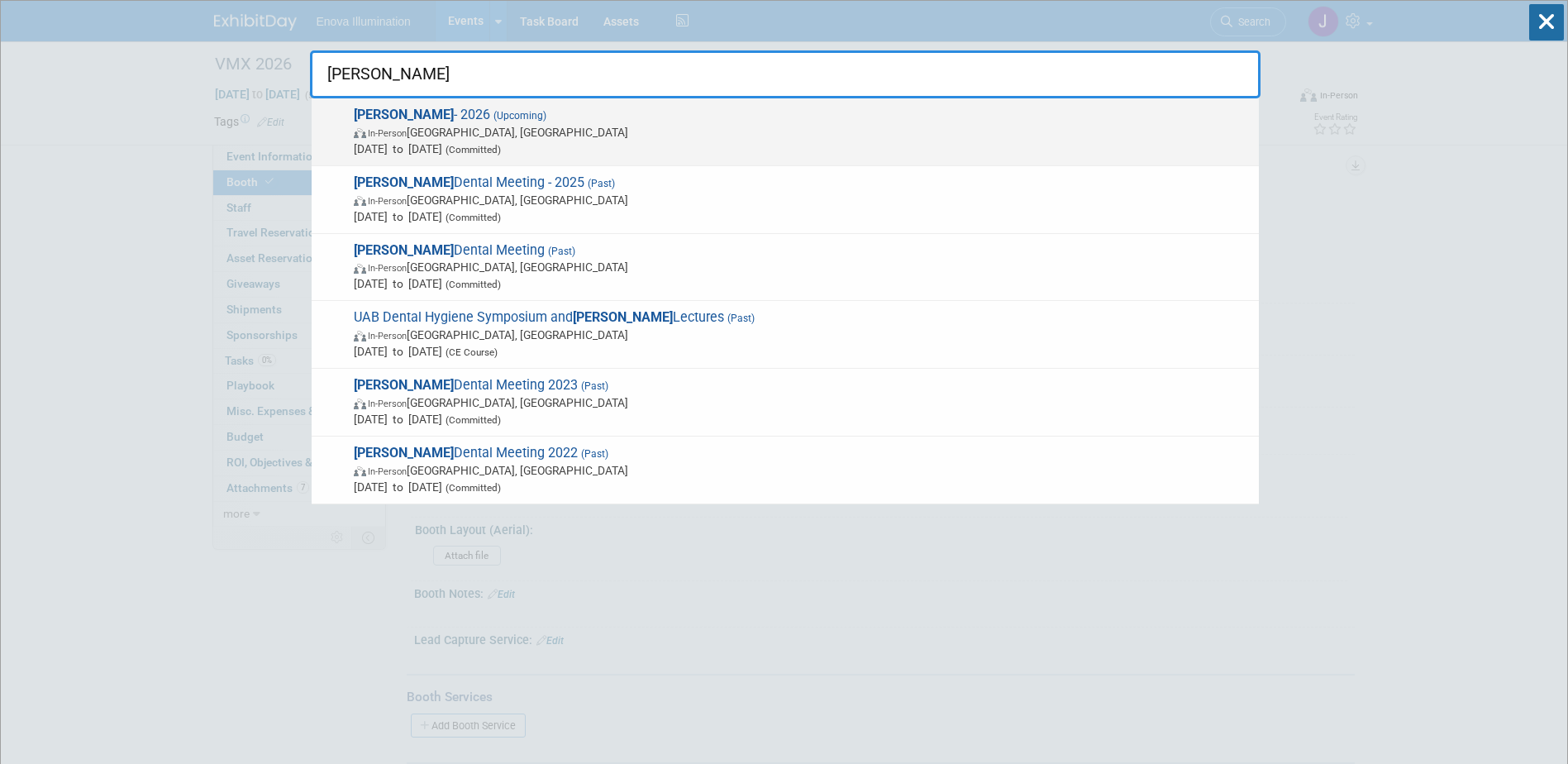
type input "[PERSON_NAME]"
click at [490, 111] on span "(Upcoming)" at bounding box center [518, 115] width 57 height 11
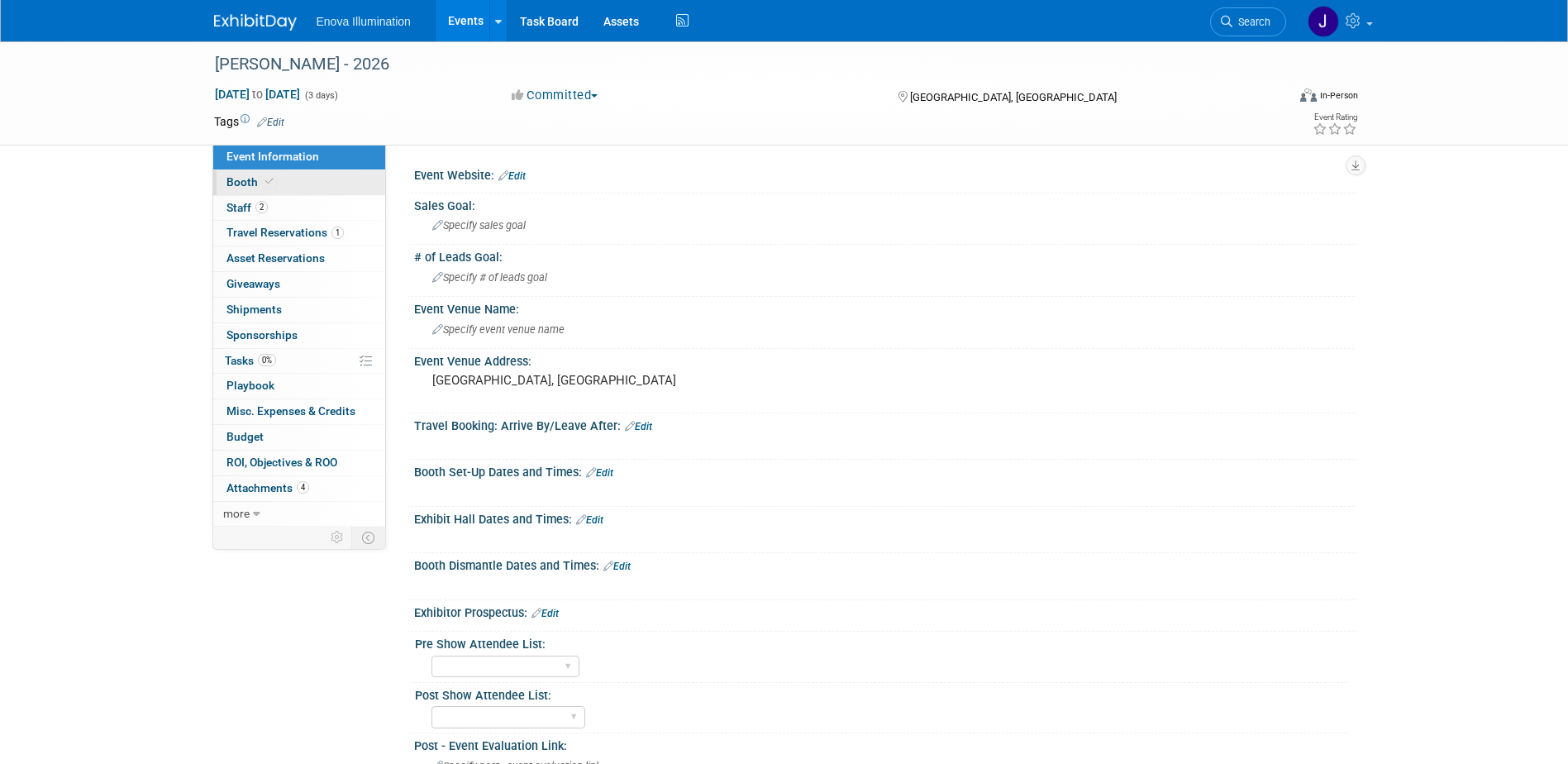
click at [326, 180] on link "Booth" at bounding box center [299, 182] width 172 height 25
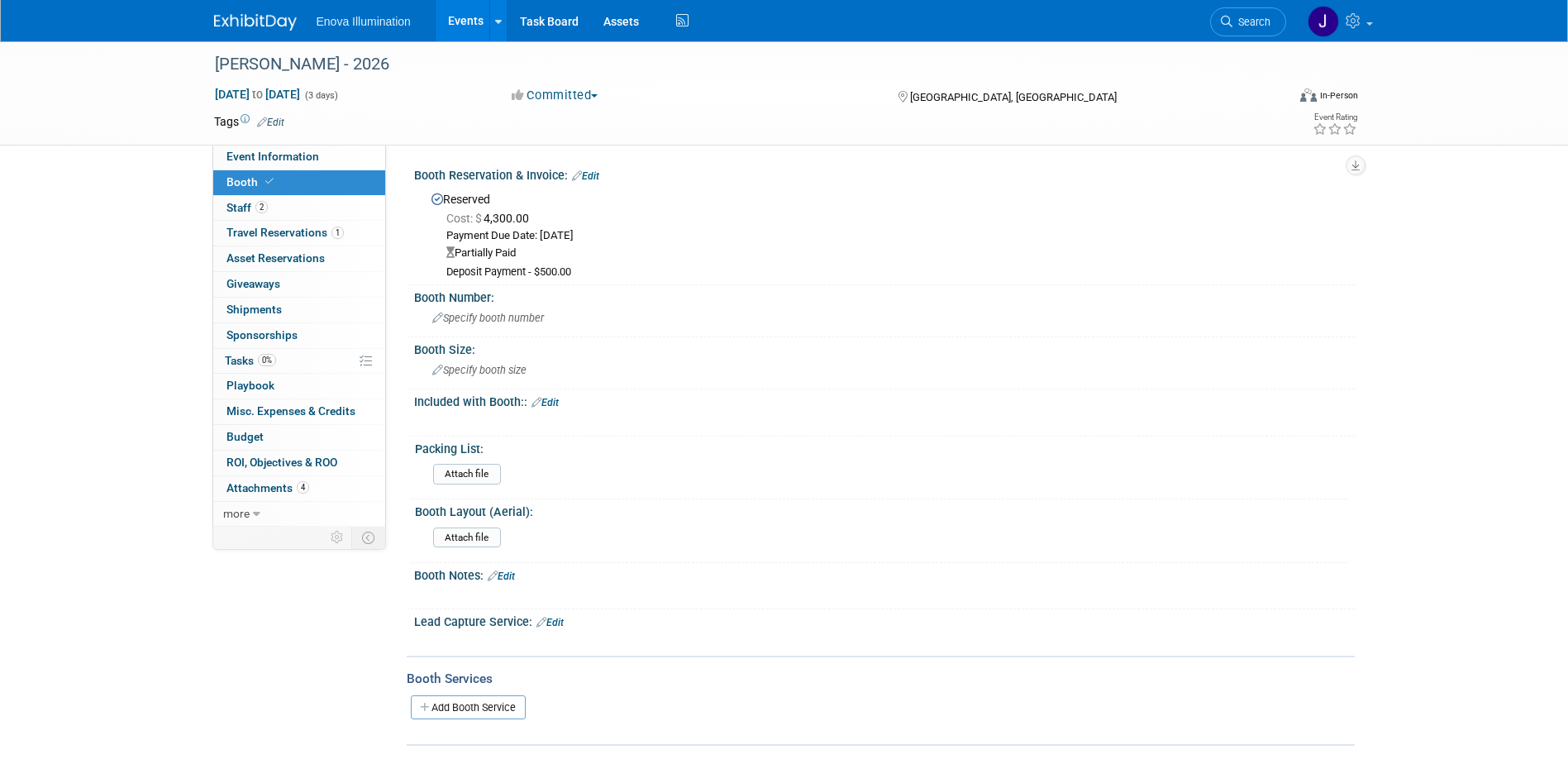
click at [593, 173] on link "Edit" at bounding box center [585, 176] width 27 height 11
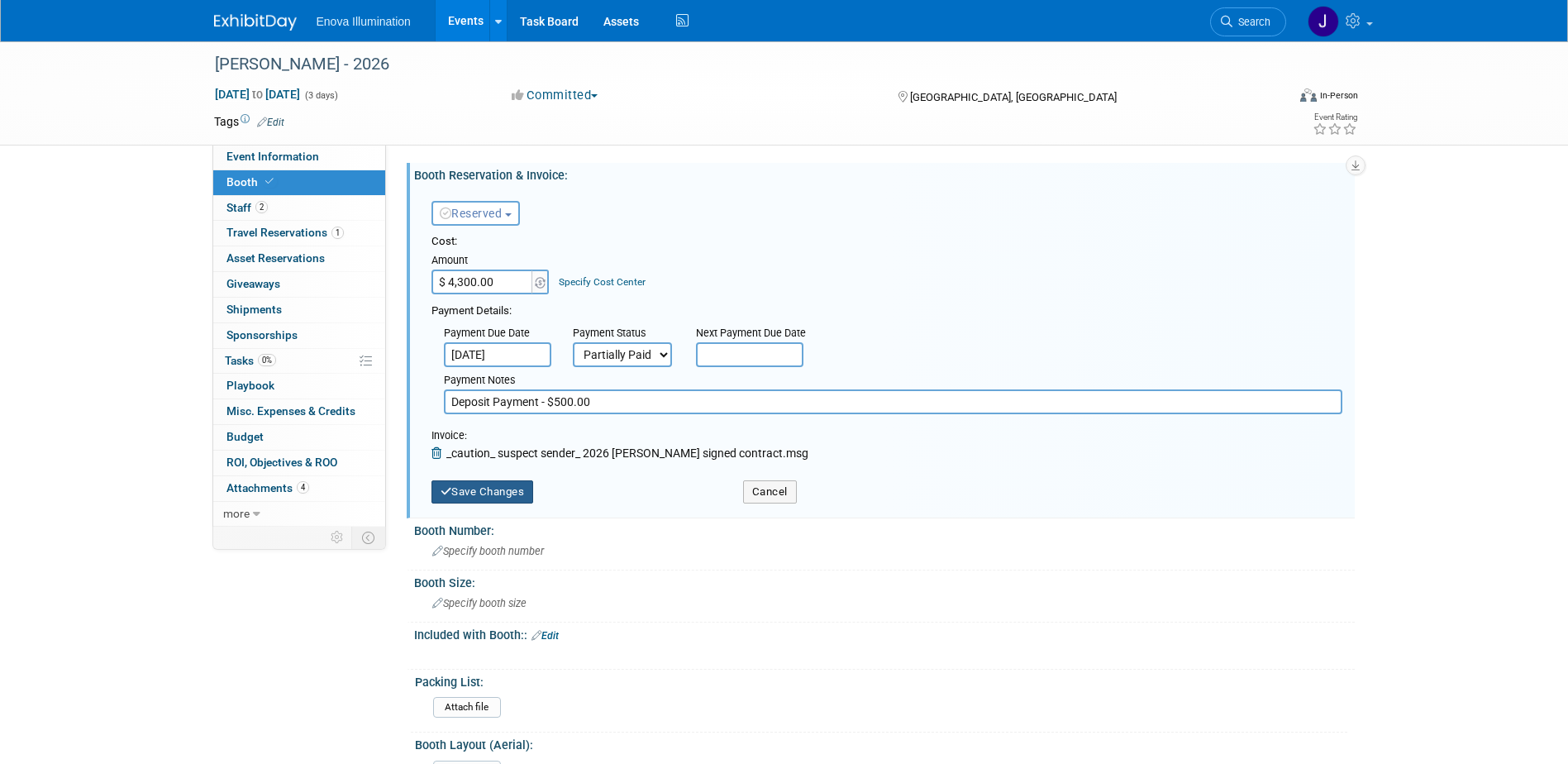
click at [489, 494] on button "Save Changes" at bounding box center [482, 492] width 103 height 24
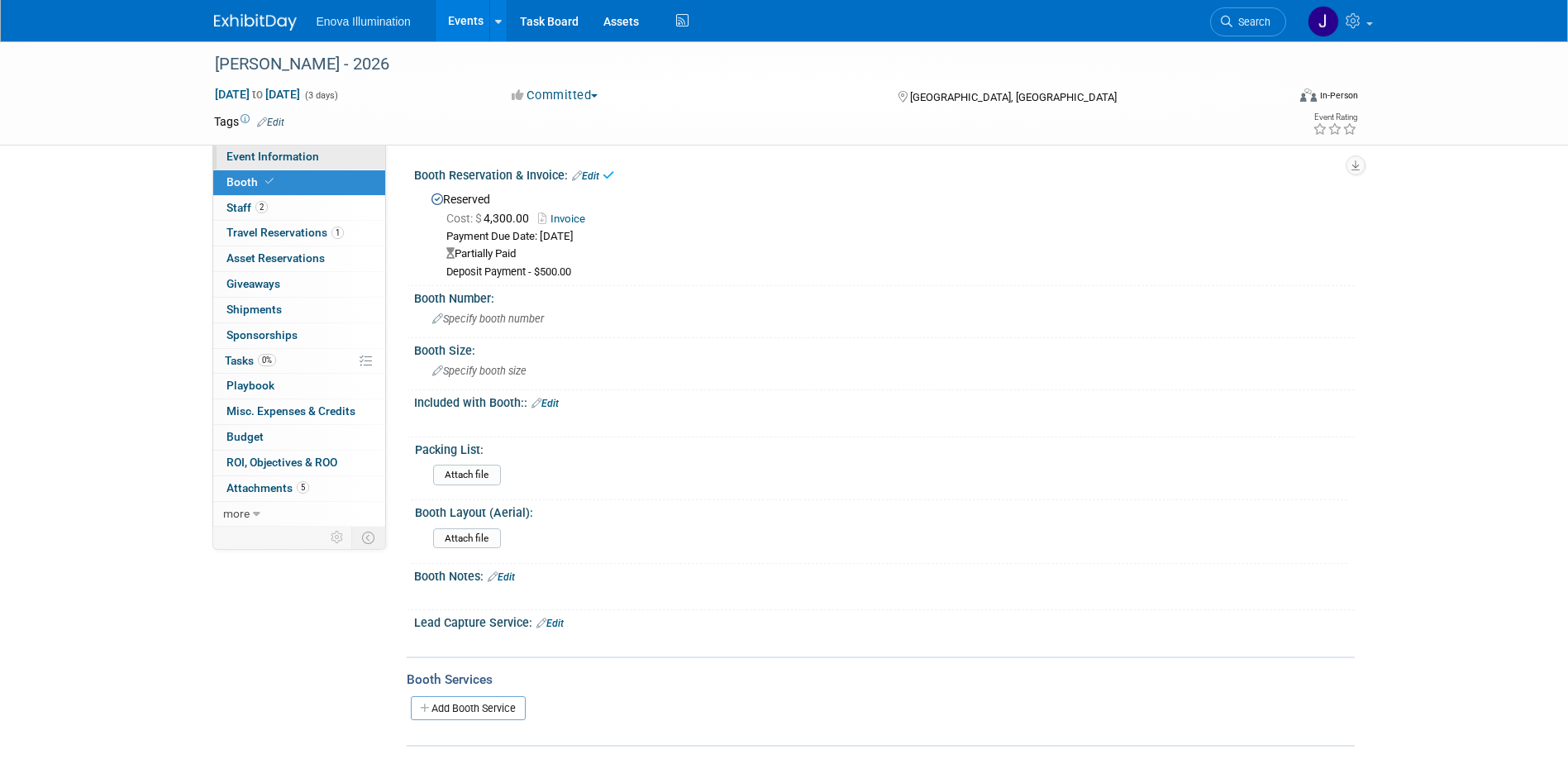
click at [275, 163] on link "Event Information" at bounding box center [299, 157] width 172 height 25
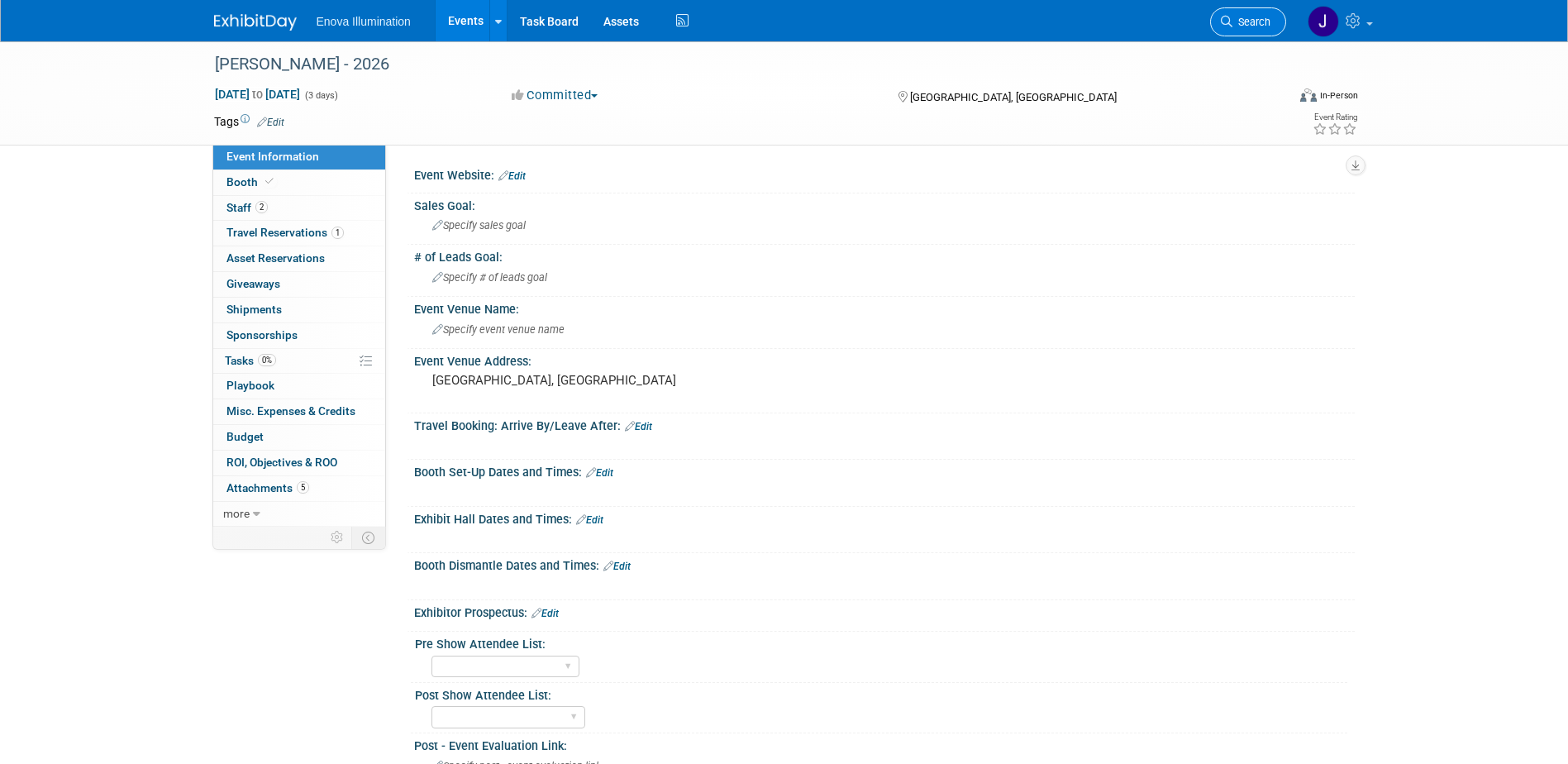
click at [1249, 24] on span "Search" at bounding box center [1252, 22] width 38 height 12
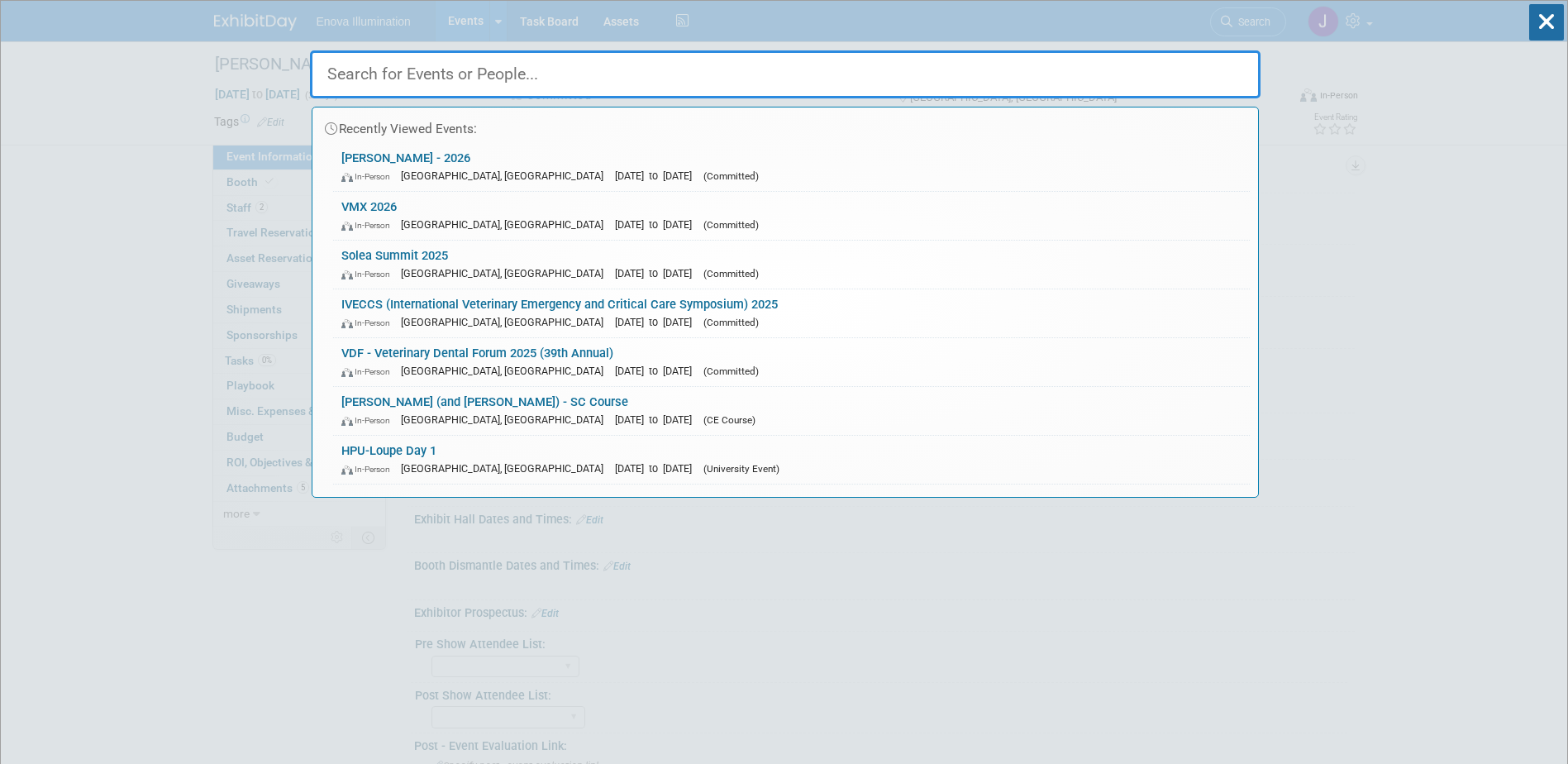
click at [1118, 74] on input "text" at bounding box center [784, 74] width 951 height 48
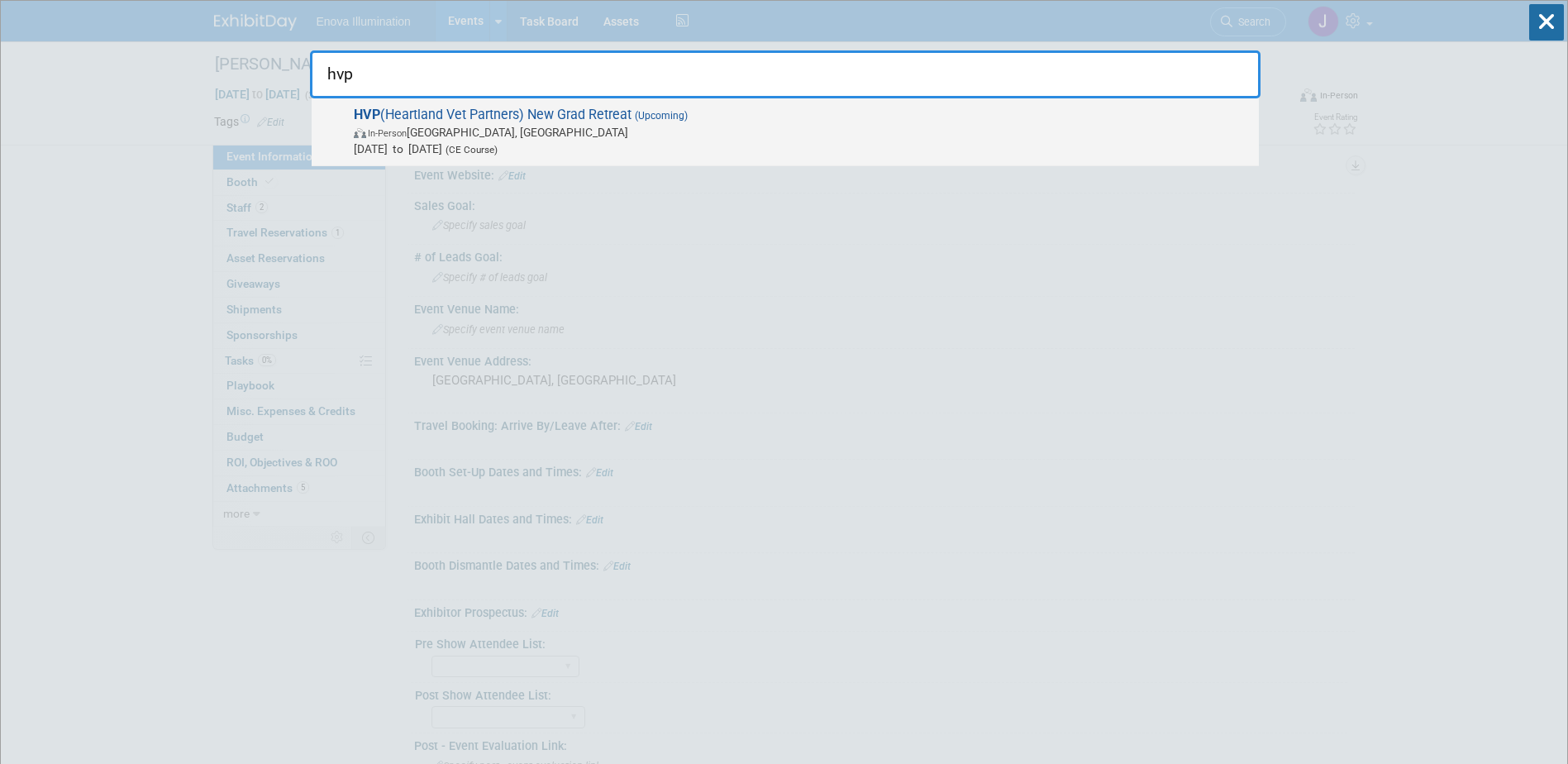
type input "hvp"
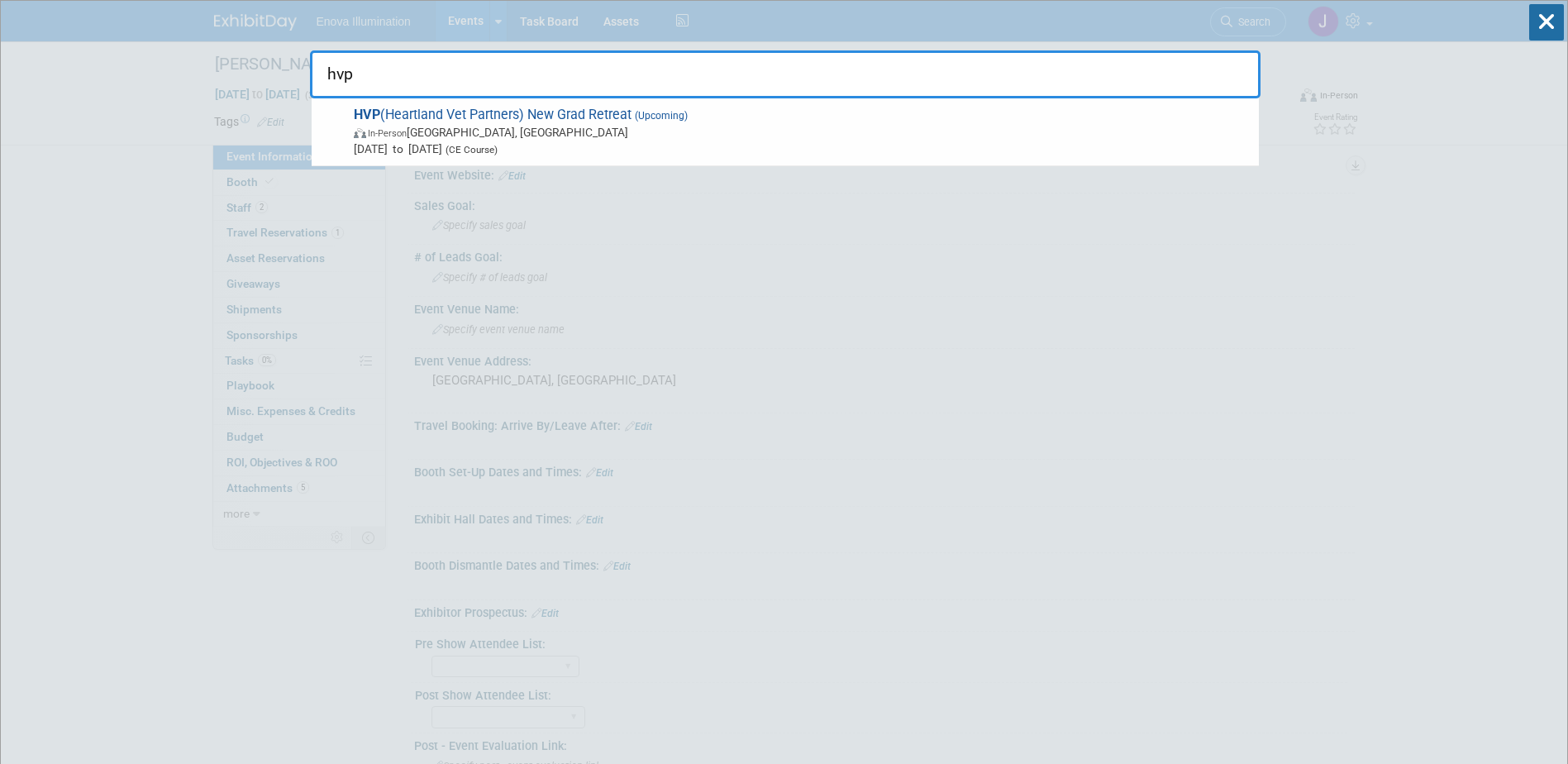
click at [507, 116] on span "HVP (Heartland Vet Partners) New Grad Retreat (Upcoming) In-Person St. Louis, M…" at bounding box center [800, 131] width 902 height 50
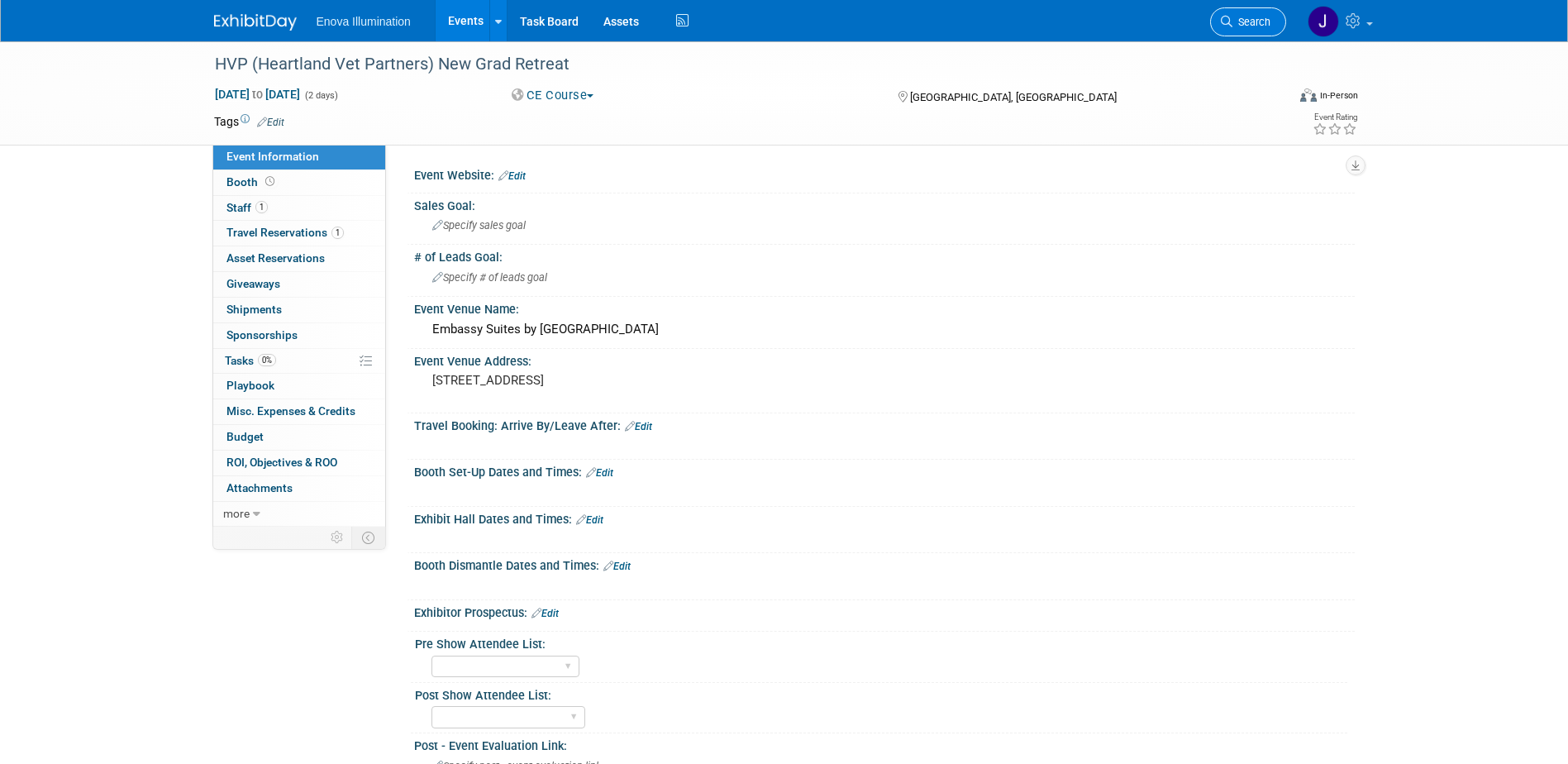
click at [1261, 25] on span "Search" at bounding box center [1252, 22] width 38 height 12
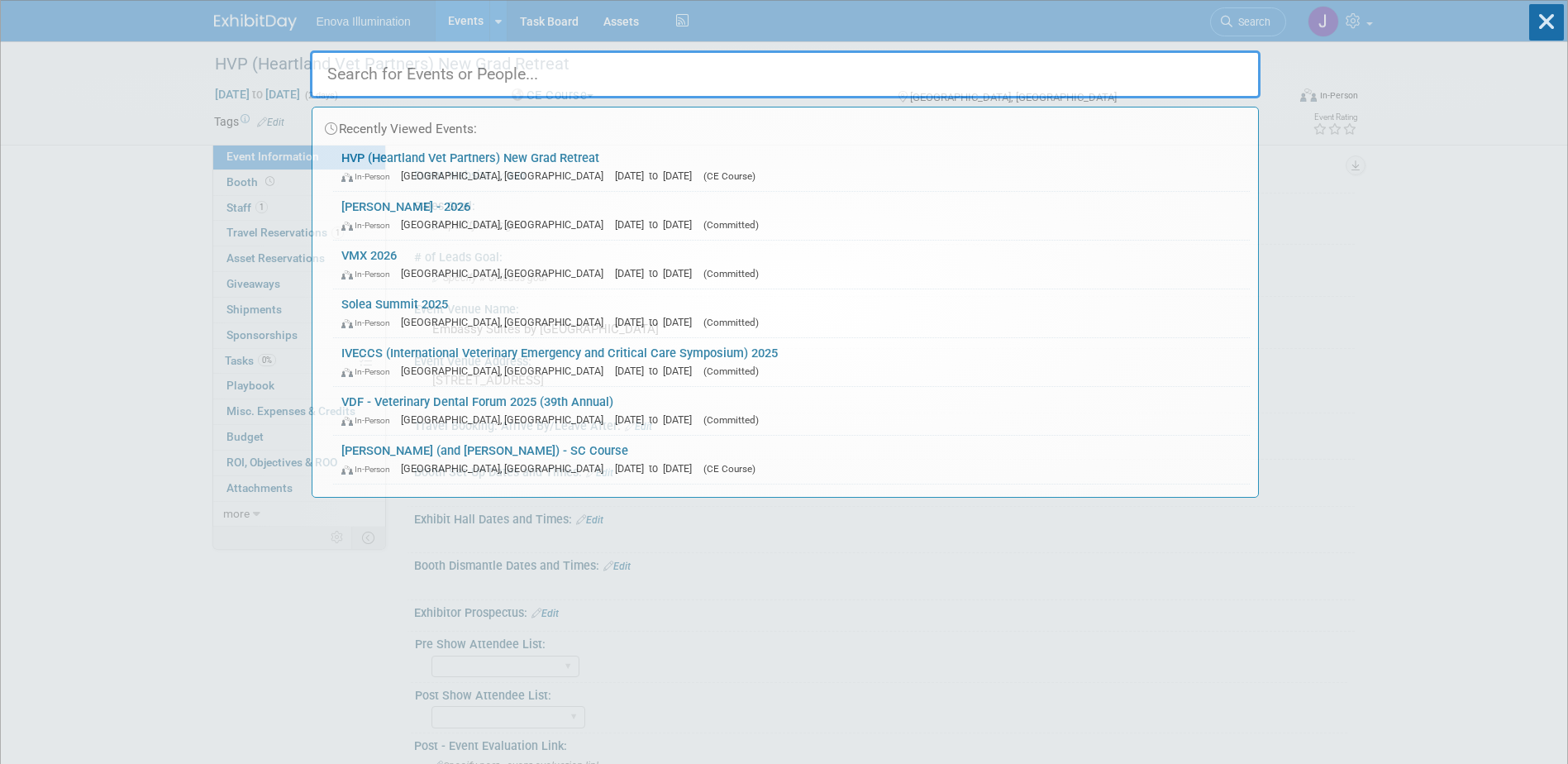
click at [1107, 59] on input "text" at bounding box center [784, 74] width 951 height 48
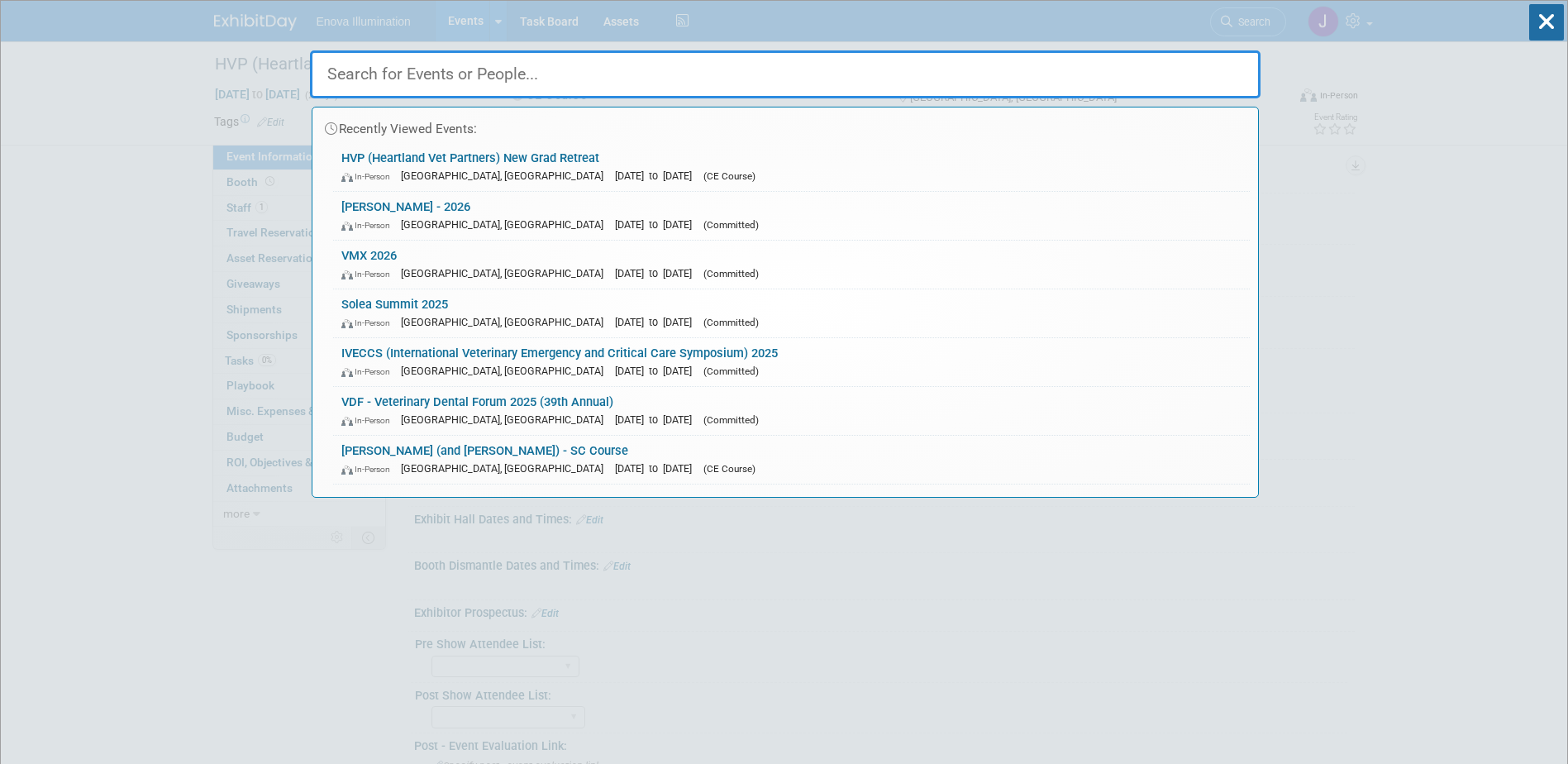
type input "V"
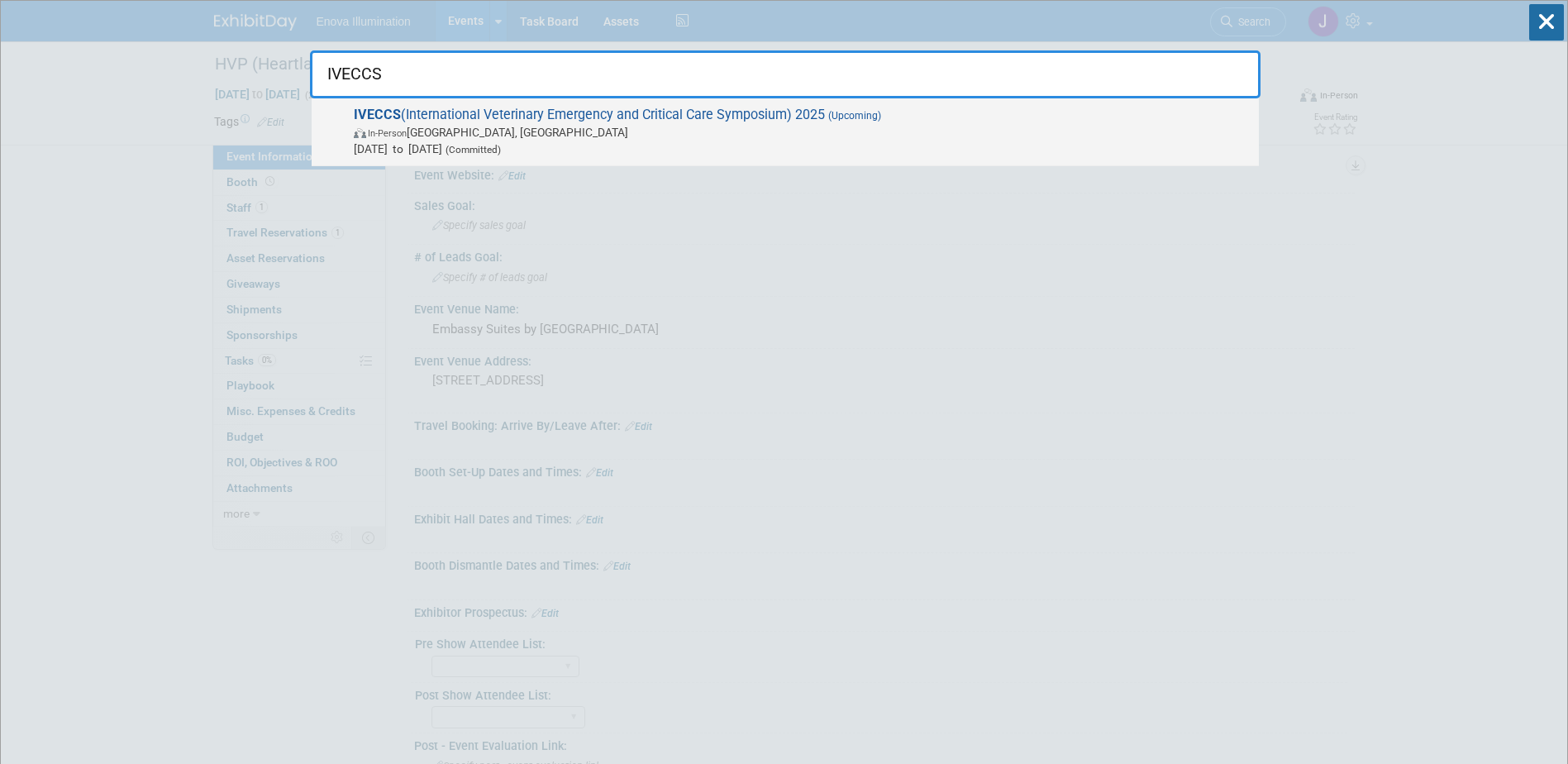
type input "IVECCS"
click at [599, 129] on span "In-Person [GEOGRAPHIC_DATA], [GEOGRAPHIC_DATA]" at bounding box center [802, 132] width 897 height 17
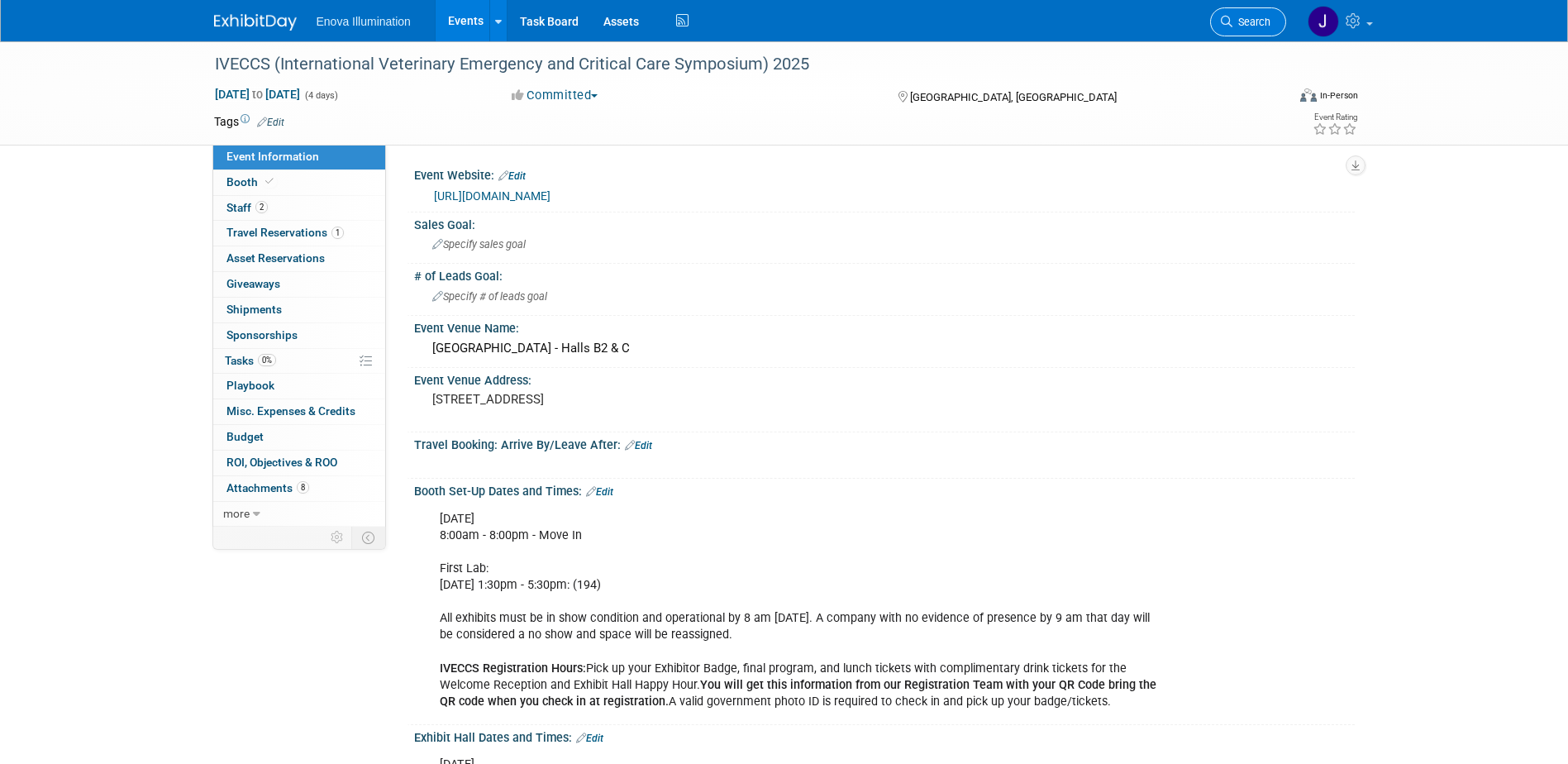
click at [1255, 18] on span "Search" at bounding box center [1252, 22] width 38 height 12
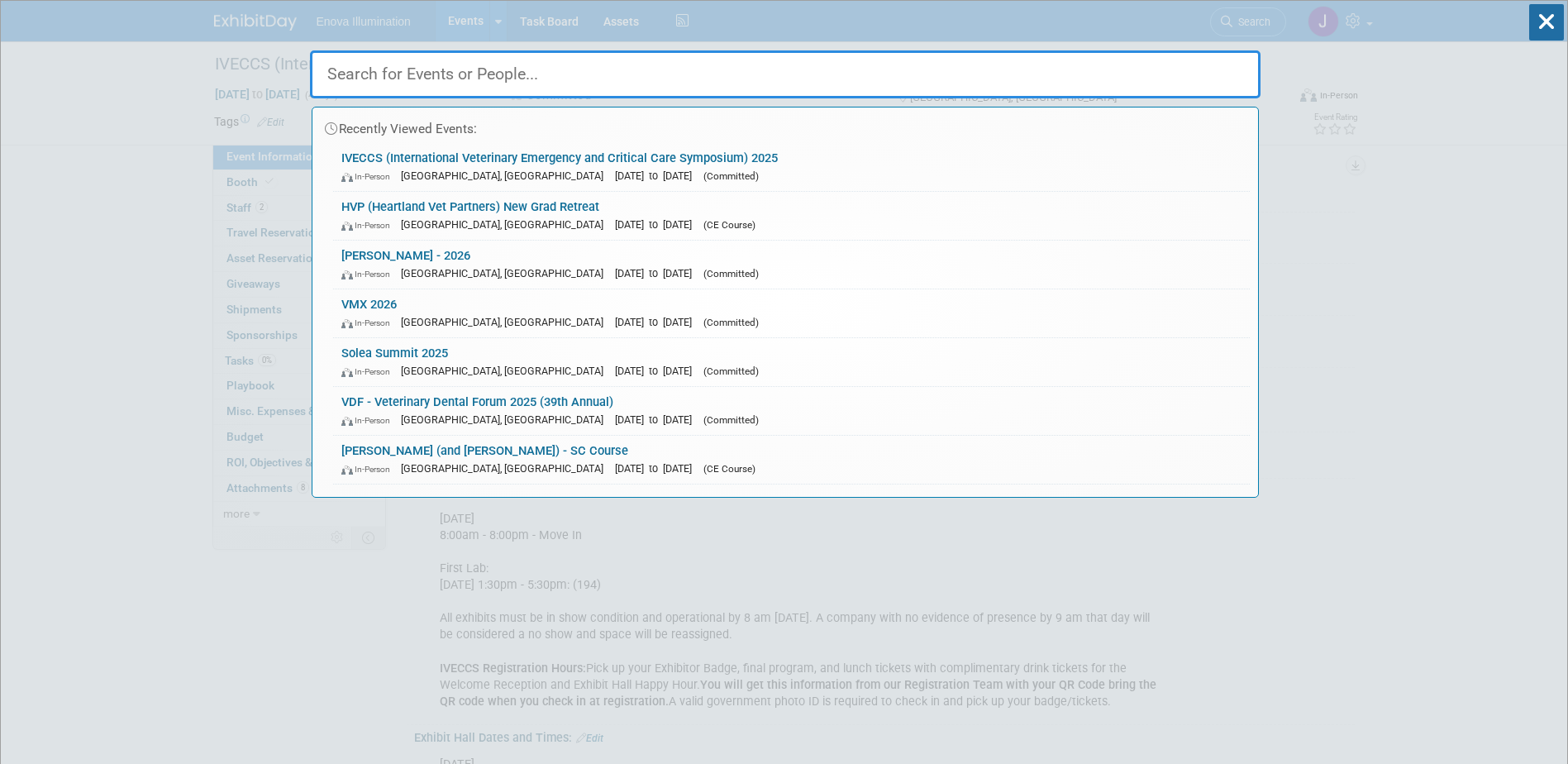
click at [1105, 77] on input "text" at bounding box center [784, 74] width 951 height 48
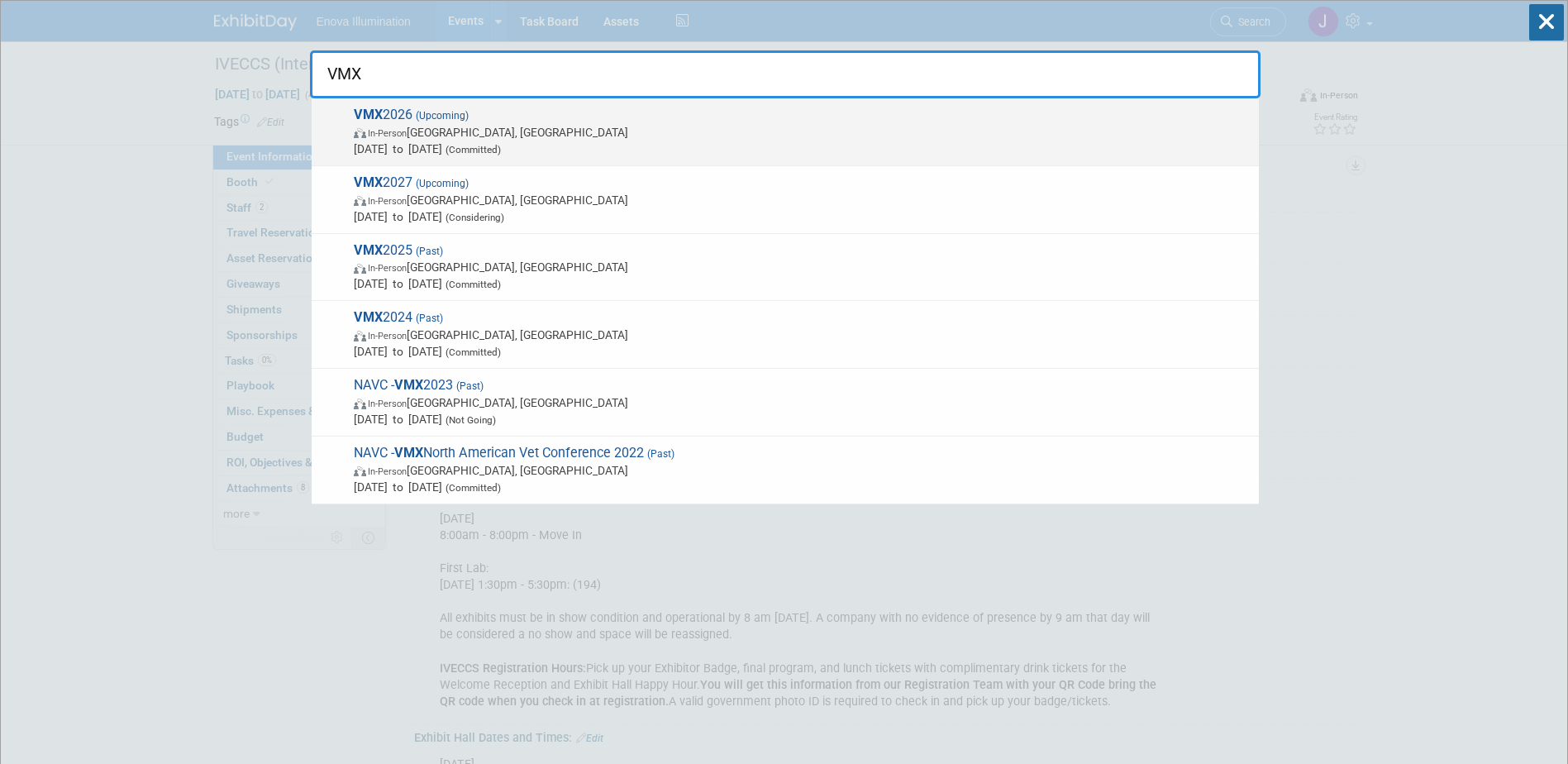
type input "VMX"
click at [490, 143] on span "Jan 17, 2026 to Jan 21, 2026 (Committed)" at bounding box center [802, 149] width 897 height 17
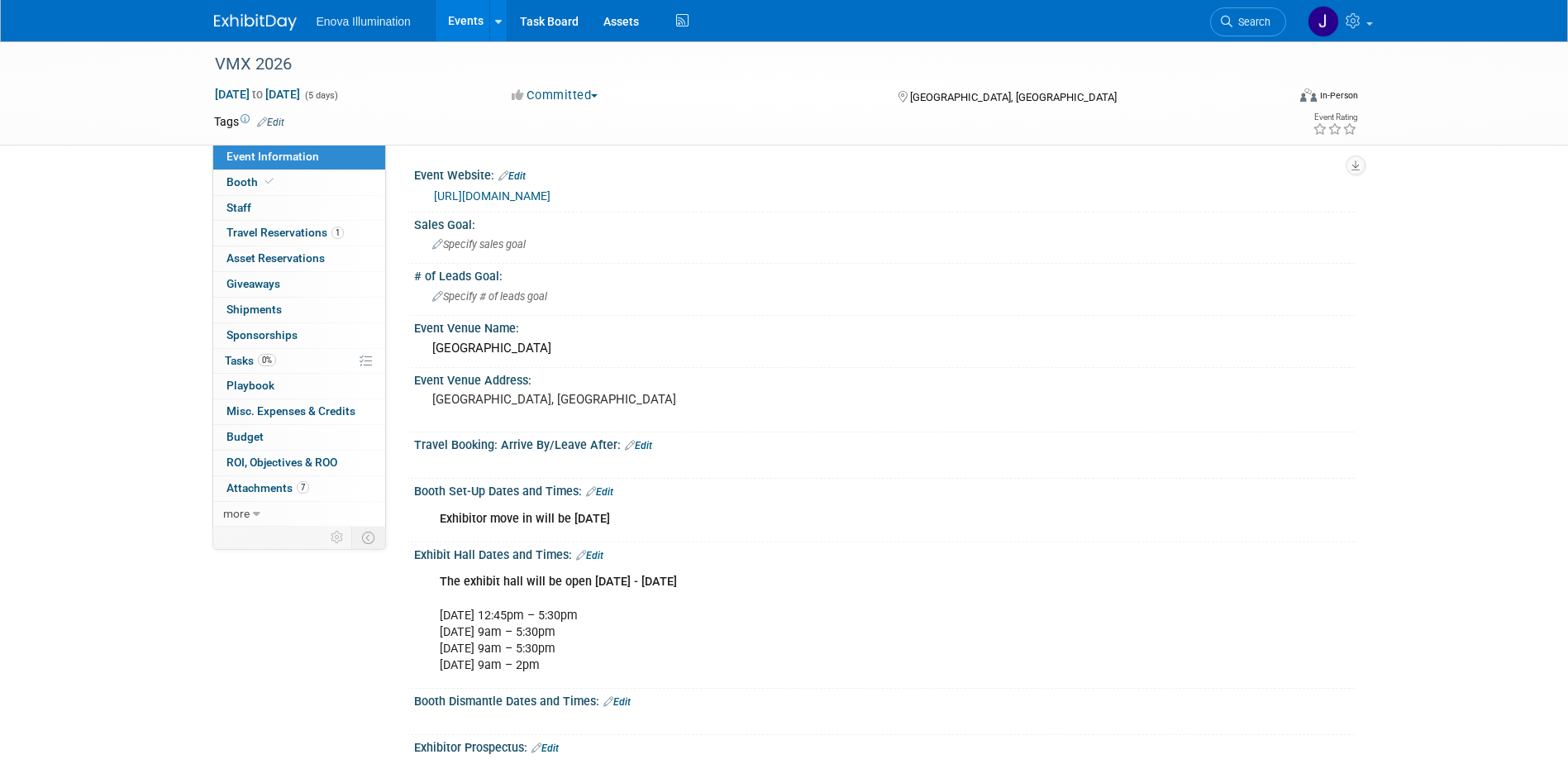
drag, startPoint x: 1261, startPoint y: 24, endPoint x: 1234, endPoint y: 40, distance: 31.4
click at [1261, 24] on span "Search" at bounding box center [1252, 22] width 38 height 12
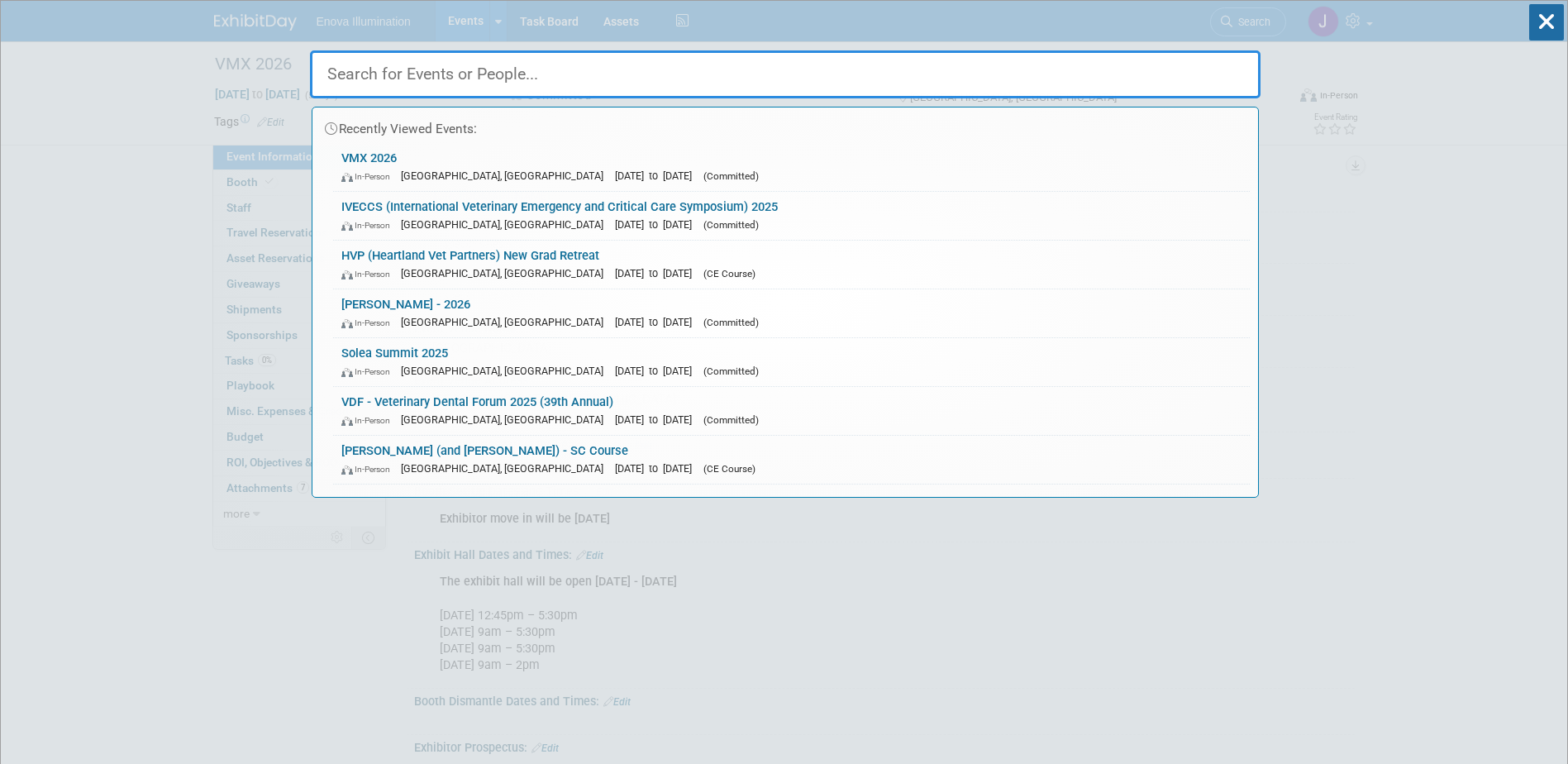
click at [1172, 71] on input "text" at bounding box center [784, 74] width 951 height 48
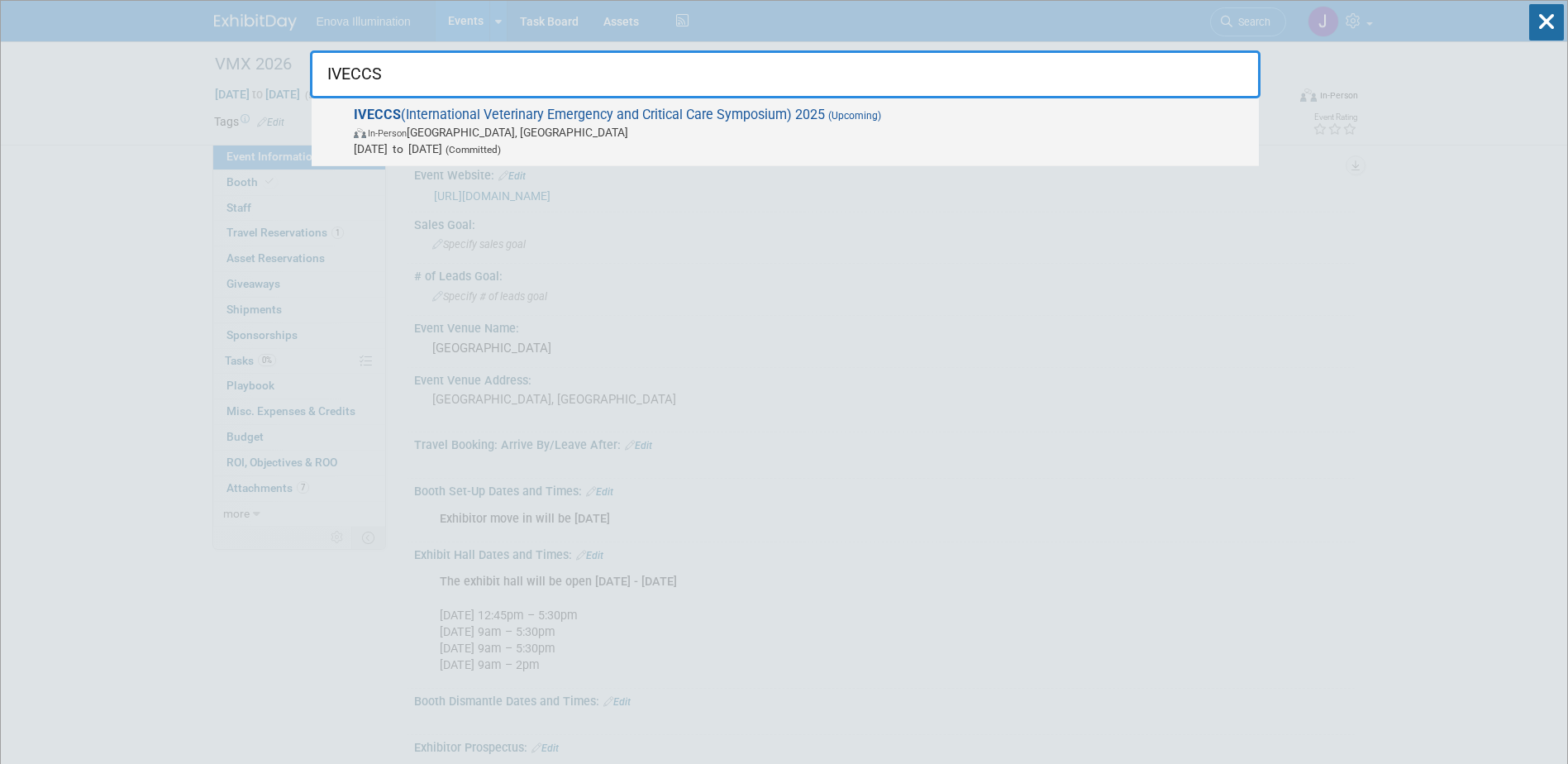
type input "IVECCS"
click at [445, 138] on span "In-Person San Diego, CA" at bounding box center [802, 132] width 897 height 17
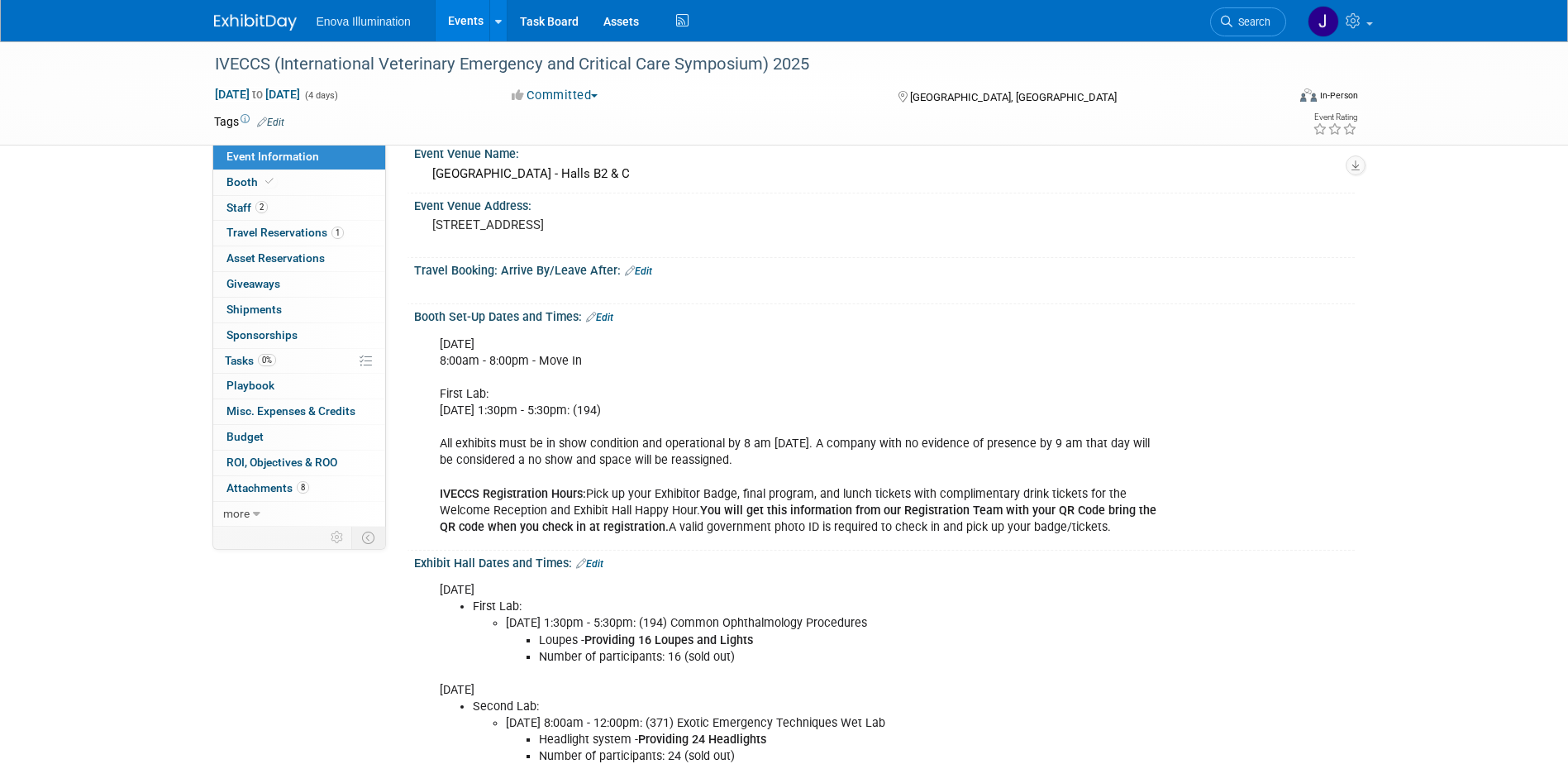
scroll to position [165, 0]
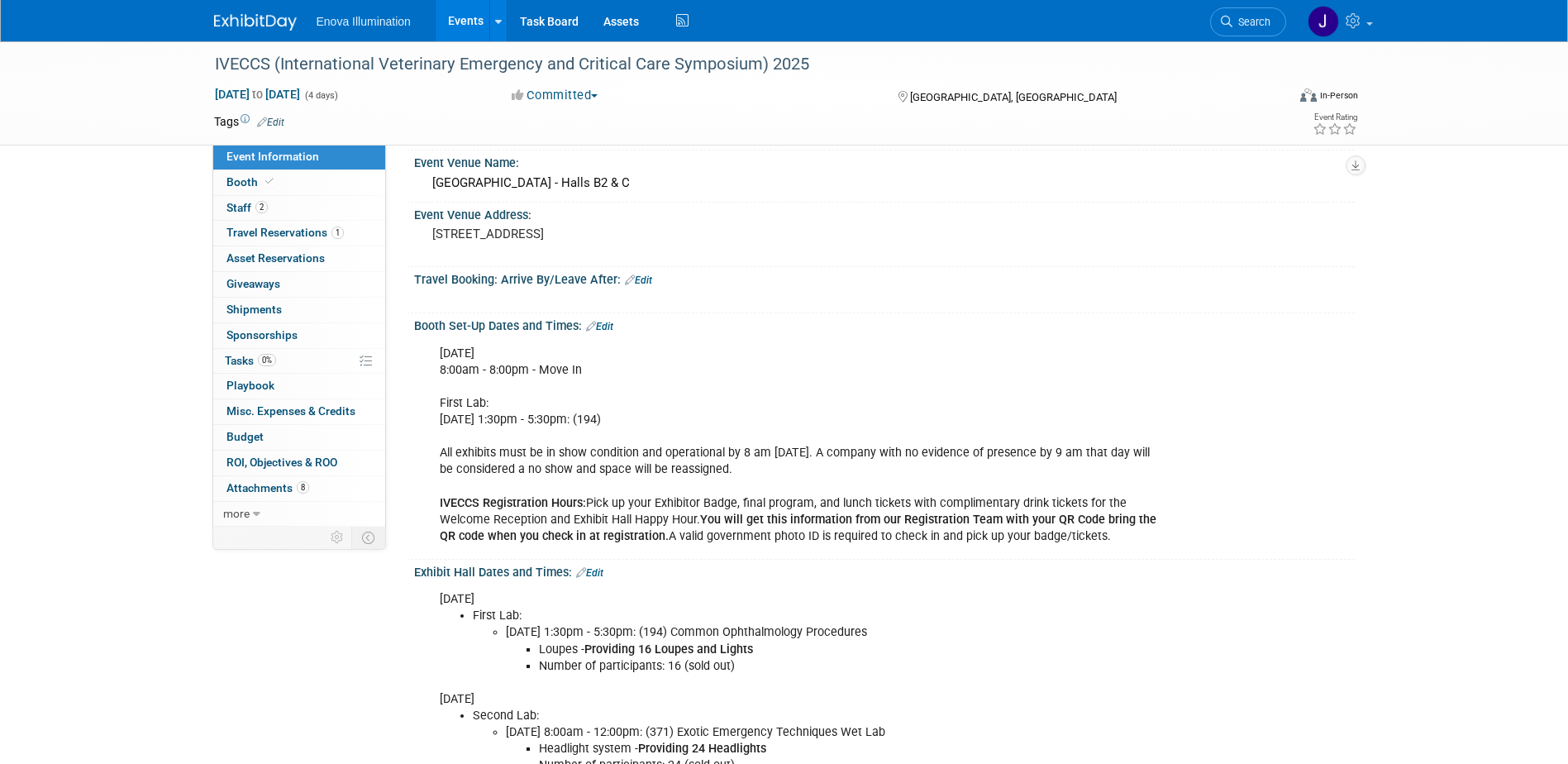
click at [641, 279] on link "Edit" at bounding box center [638, 280] width 27 height 11
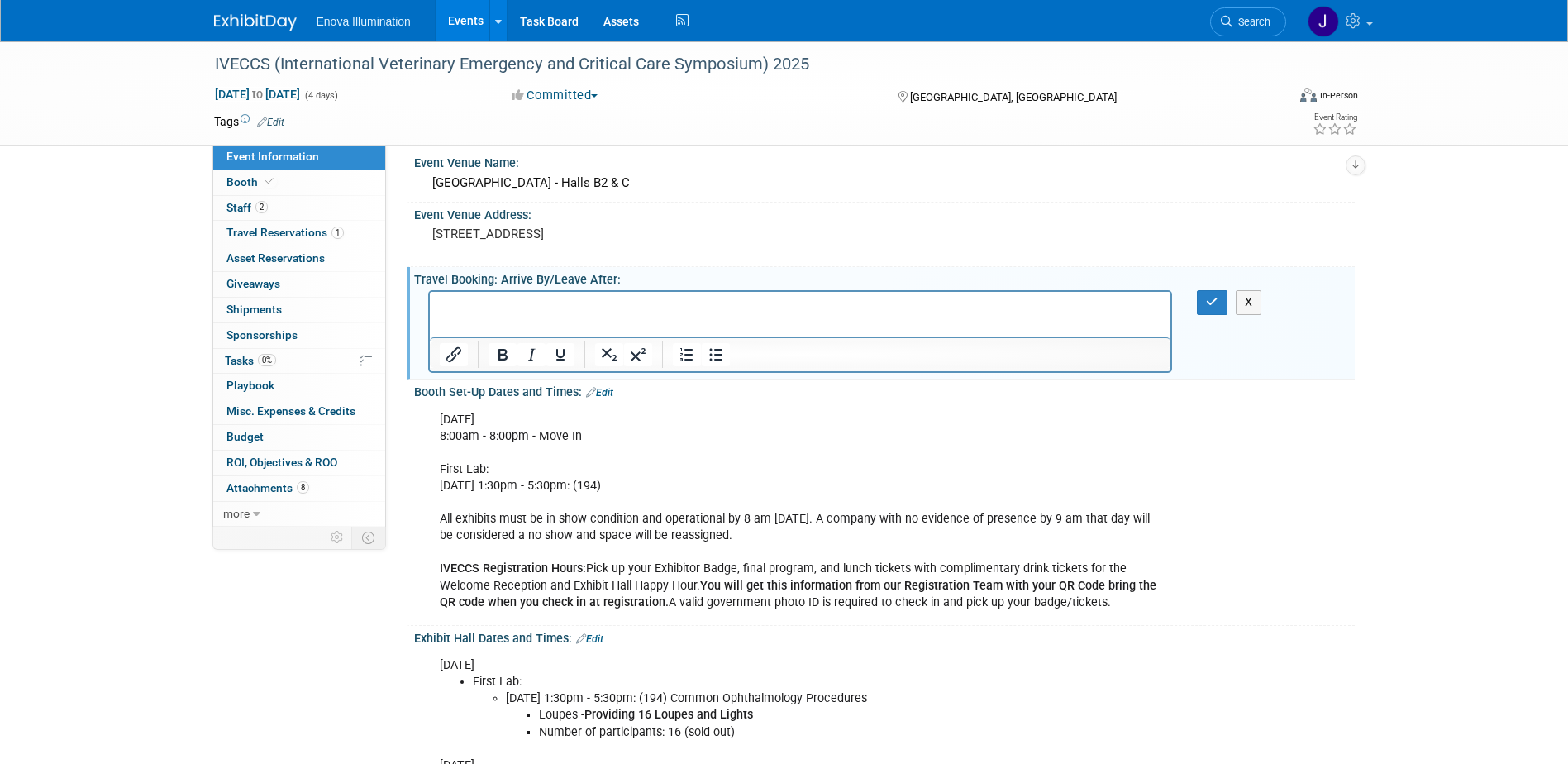
scroll to position [0, 0]
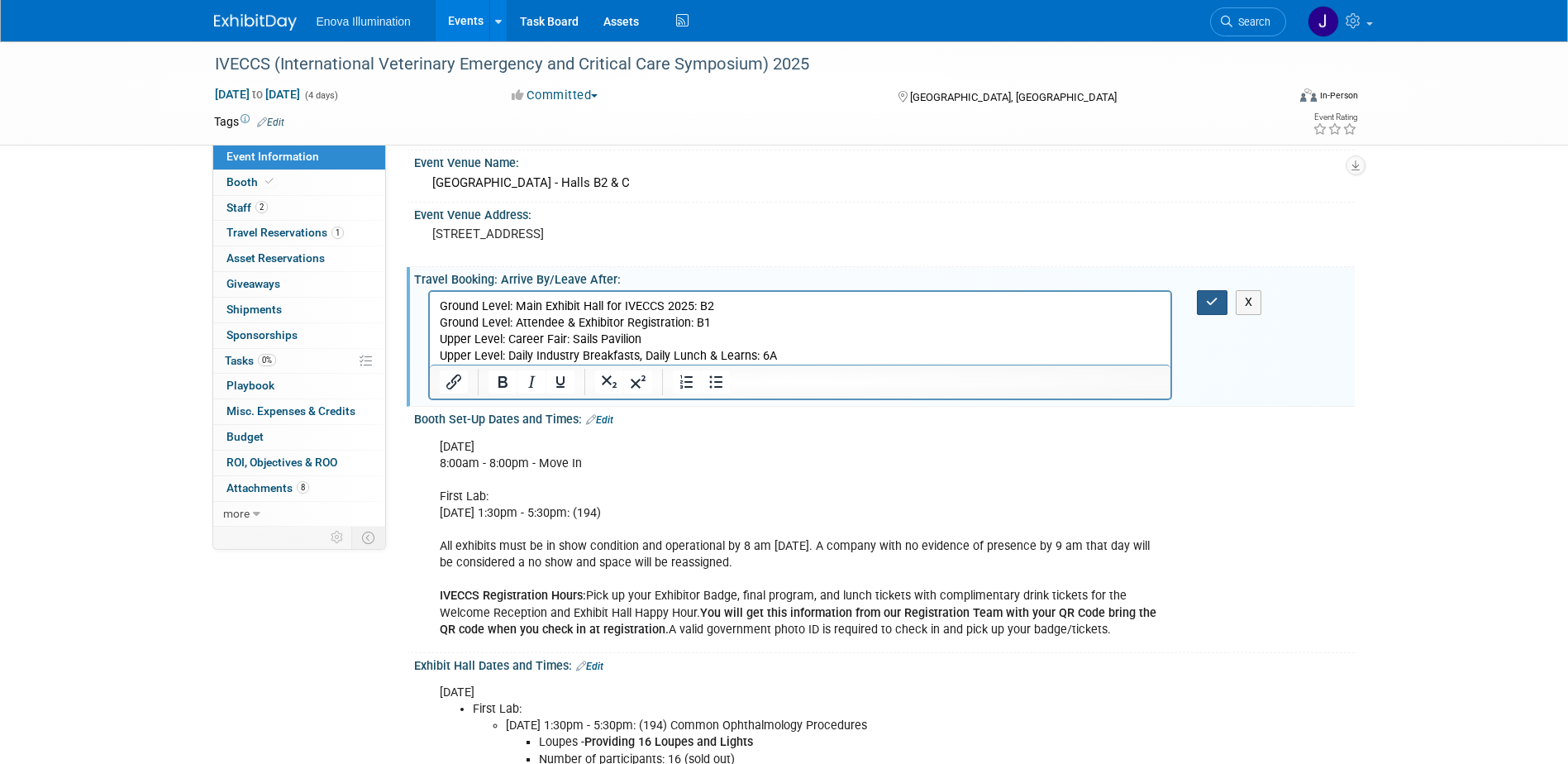
click at [1212, 306] on icon "button" at bounding box center [1212, 302] width 12 height 11
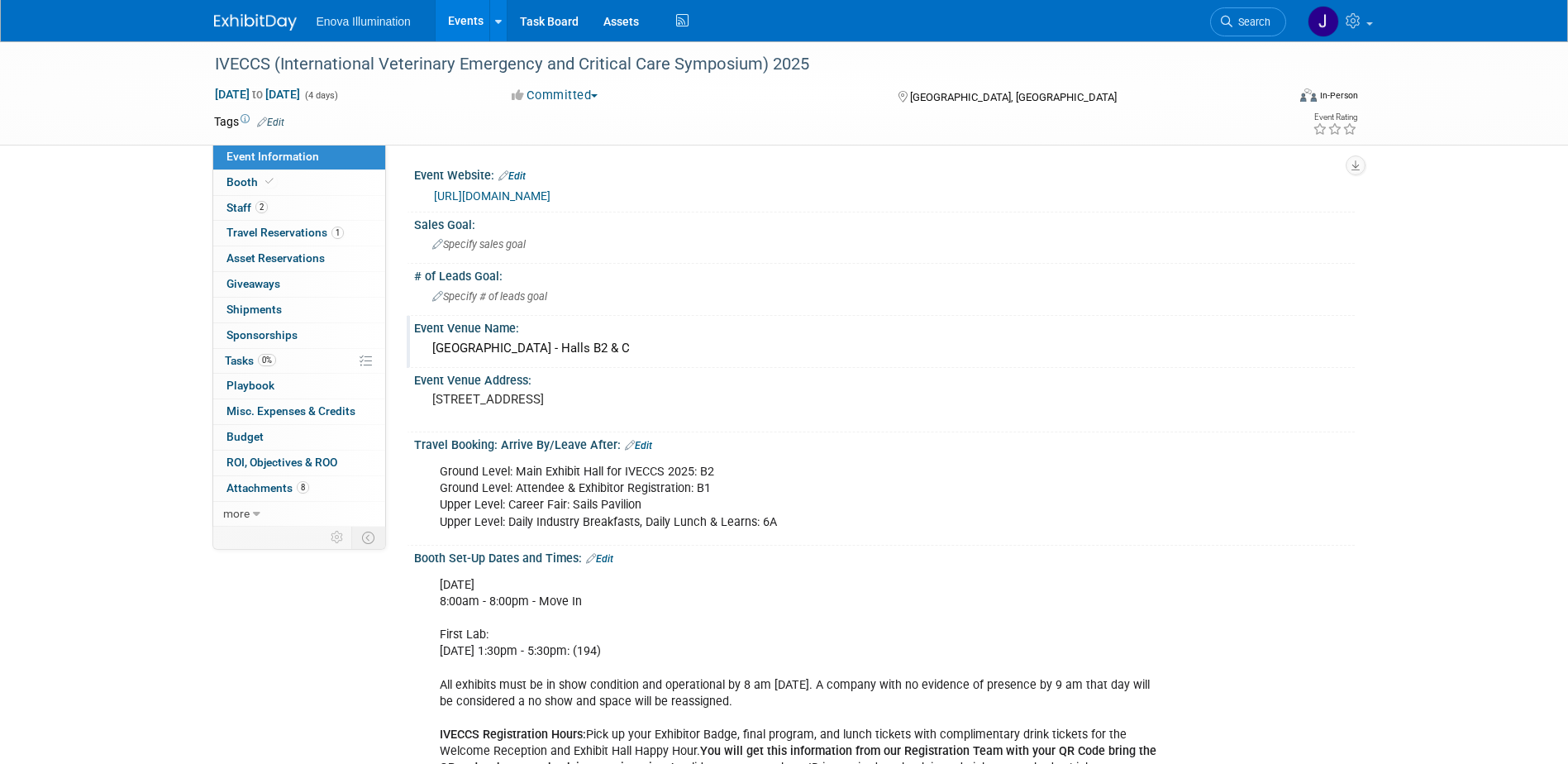
click at [607, 338] on div "San Diego Convention Center - Halls B2 & C" at bounding box center [885, 348] width 916 height 25
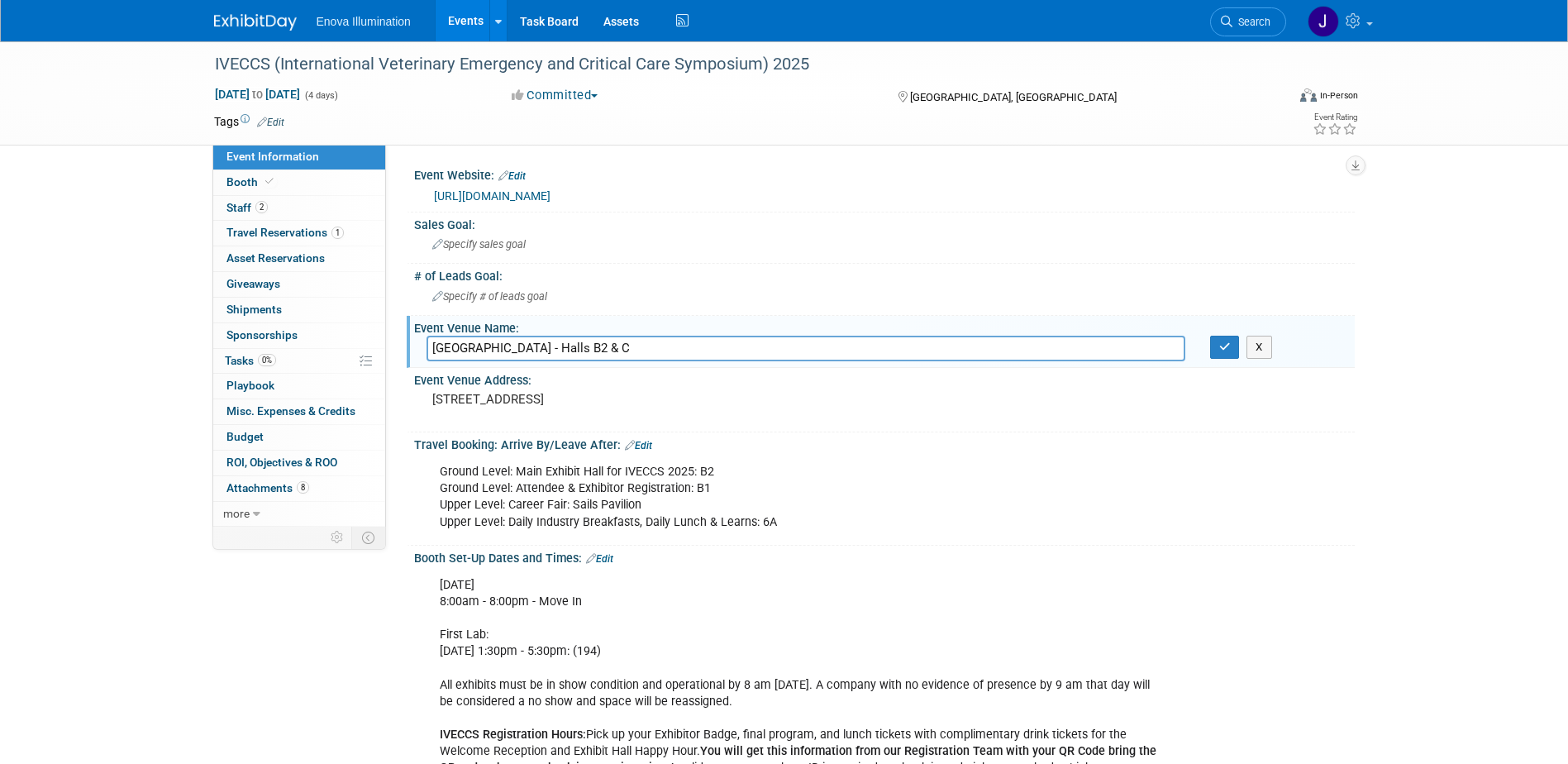
drag, startPoint x: 670, startPoint y: 347, endPoint x: 633, endPoint y: 347, distance: 37.0
click at [633, 347] on input "San Diego Convention Center - Halls B2 & C" at bounding box center [806, 348] width 759 height 25
type input "San Diego Convention Center - Halls B1"
click at [1229, 348] on icon "button" at bounding box center [1225, 347] width 11 height 10
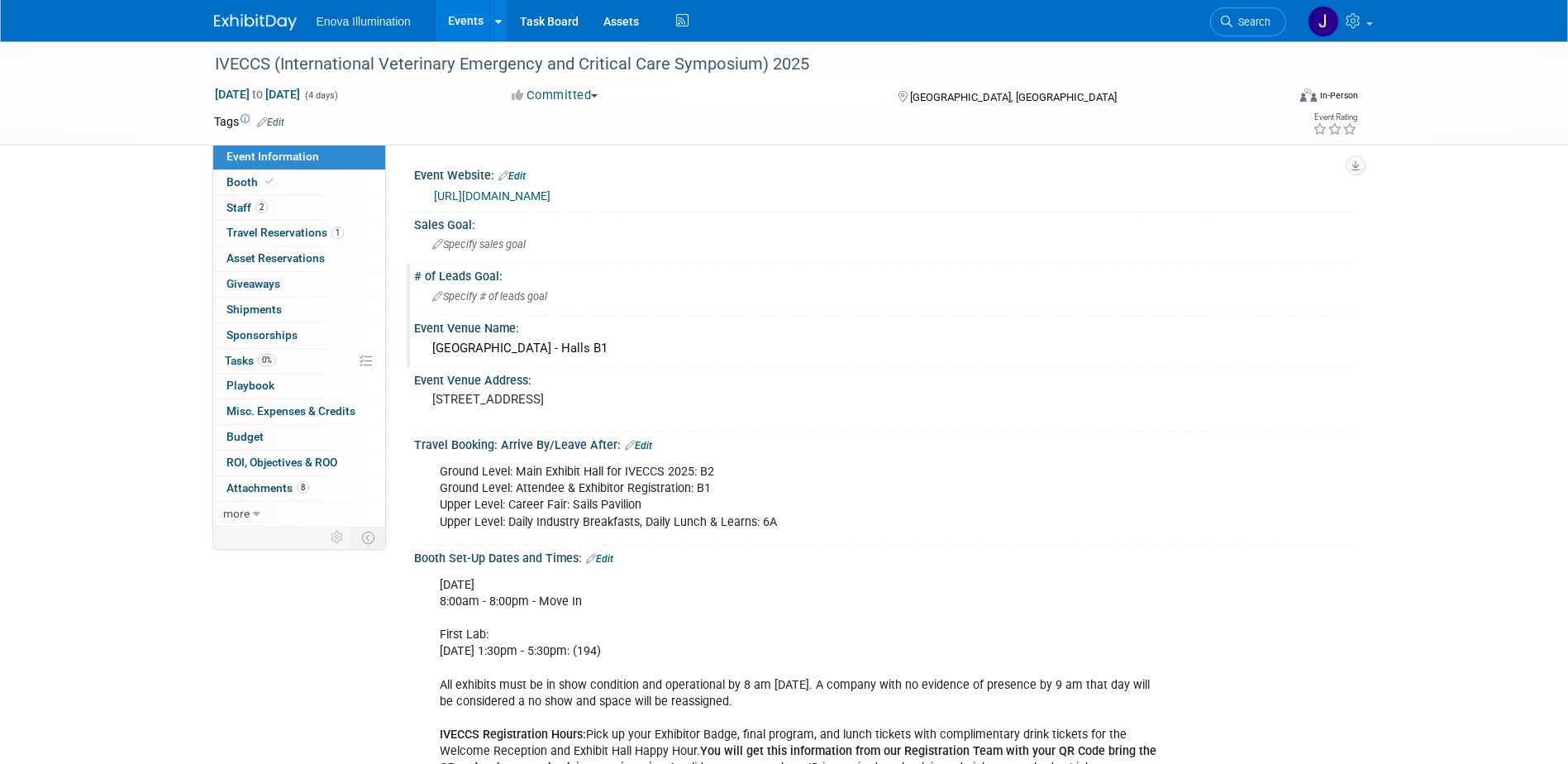
click at [618, 274] on div "# of Leads Goal:" at bounding box center [885, 274] width 941 height 21
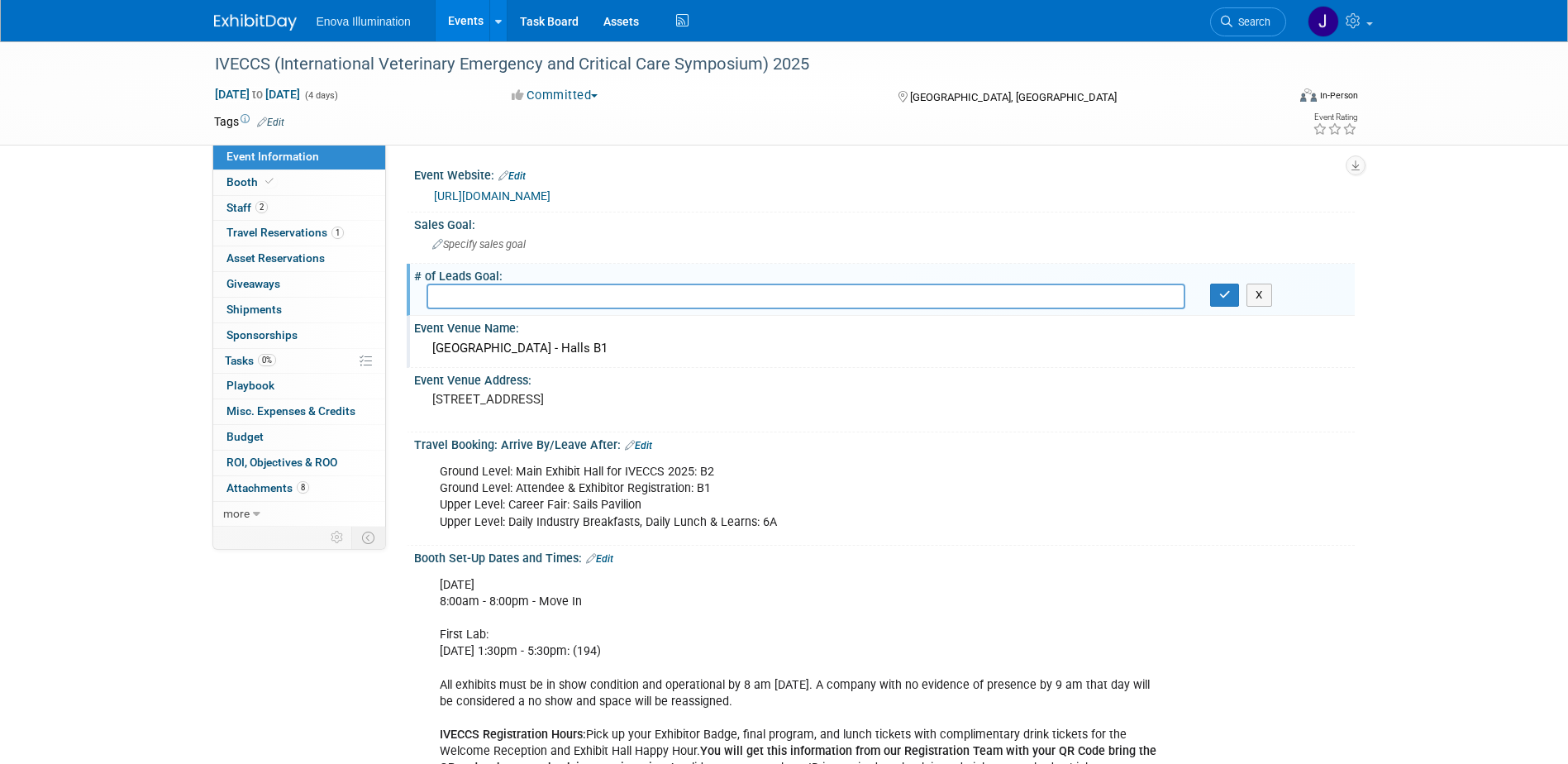
click at [653, 348] on div "San Diego Convention Center - Halls B1" at bounding box center [885, 348] width 916 height 25
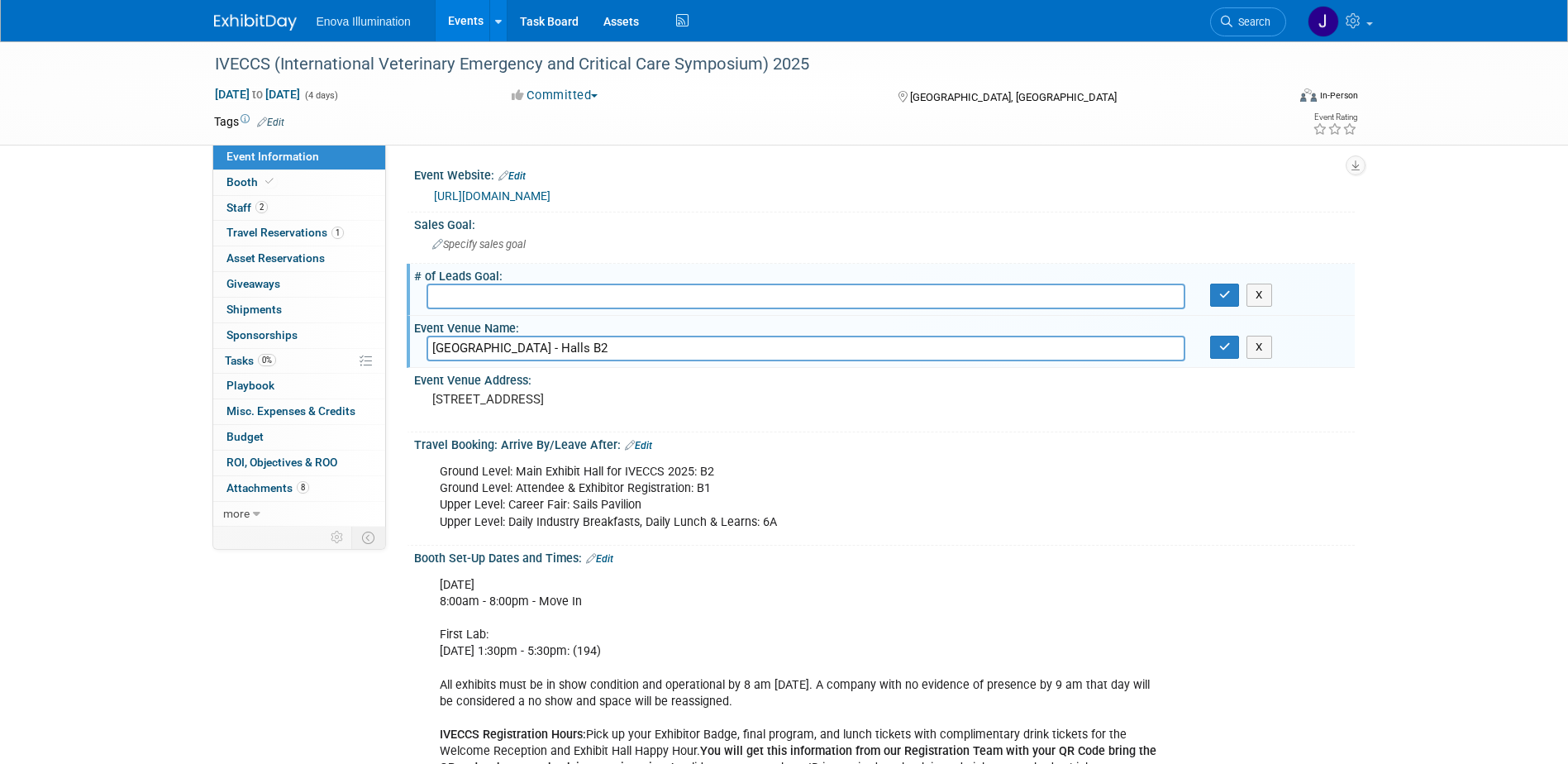
type input "San Diego Convention Center - Halls B2"
click at [1223, 354] on button "button" at bounding box center [1225, 348] width 30 height 24
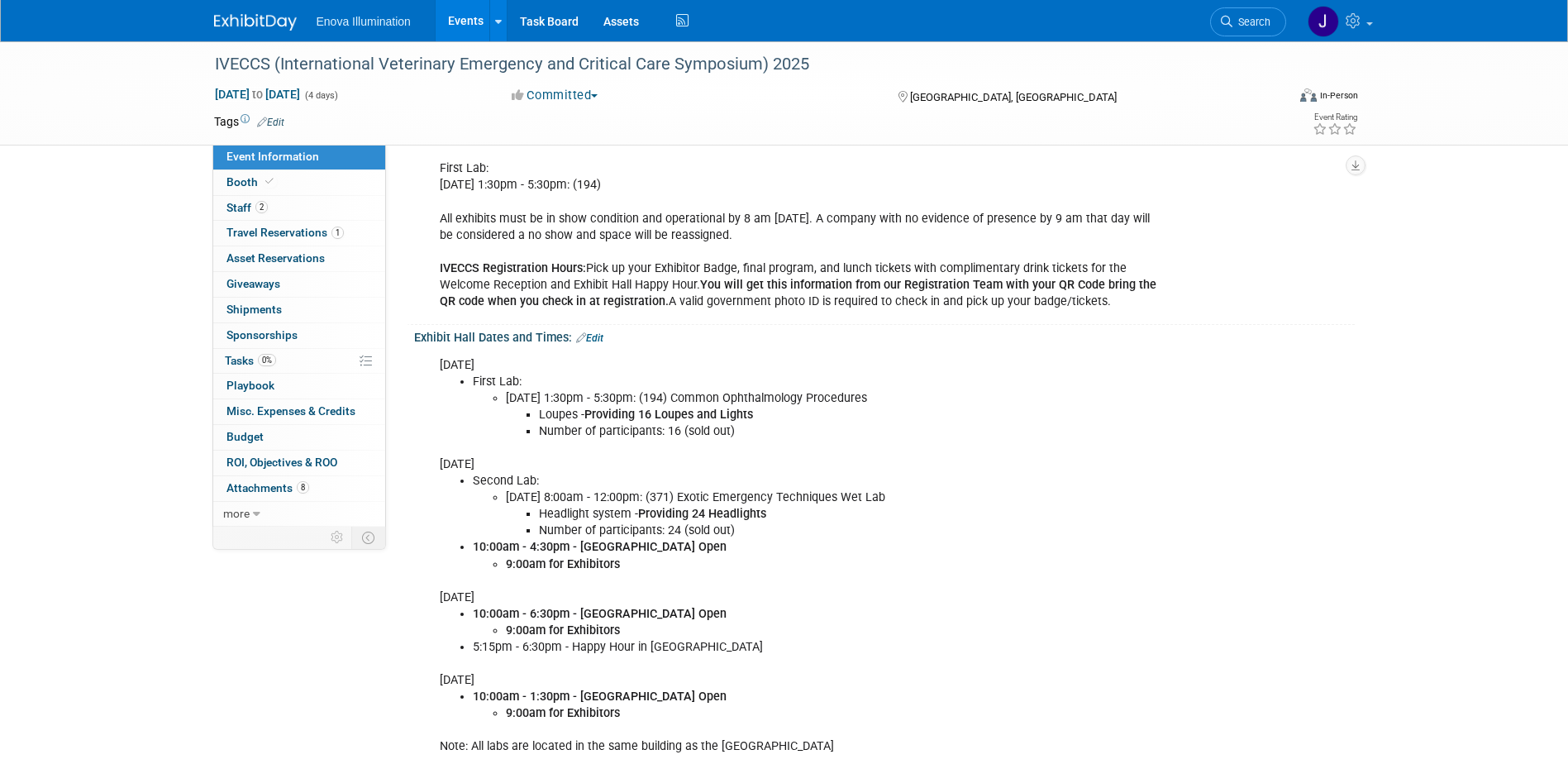
scroll to position [496, 0]
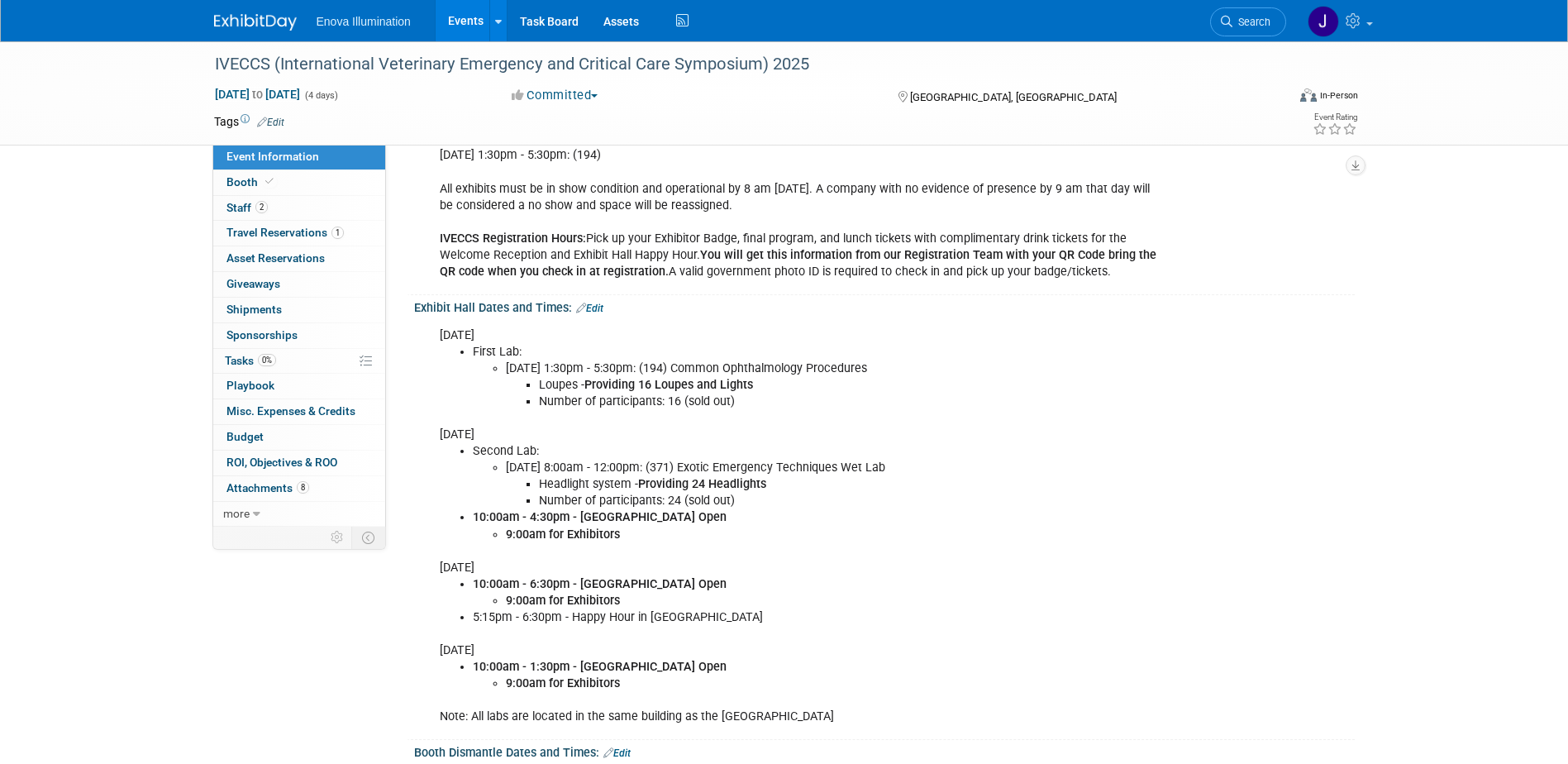
click at [595, 311] on link "Edit" at bounding box center [589, 309] width 27 height 11
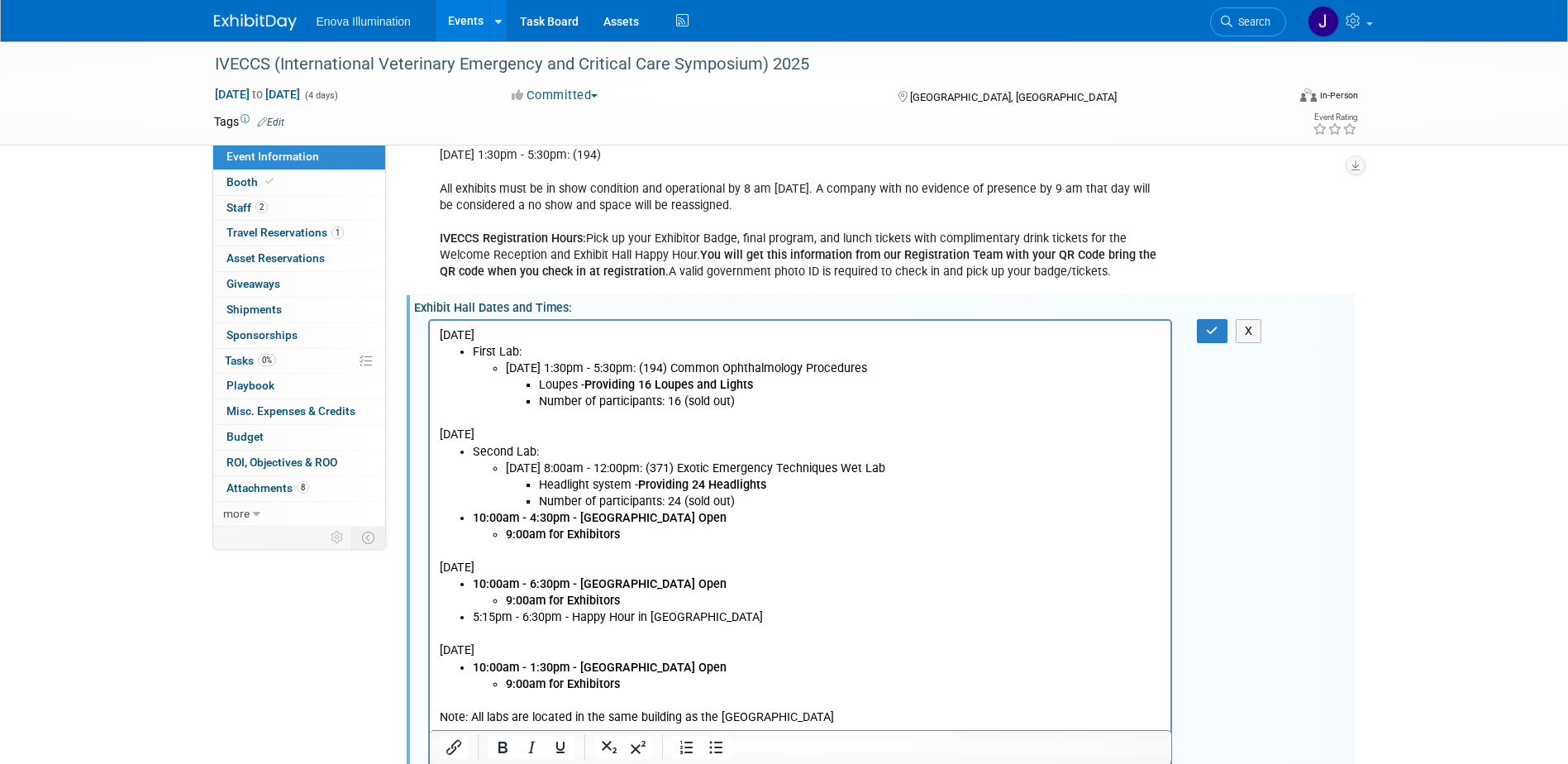
scroll to position [0, 0]
click at [634, 531] on li "9:00am for Exhibitors" at bounding box center [833, 535] width 656 height 17
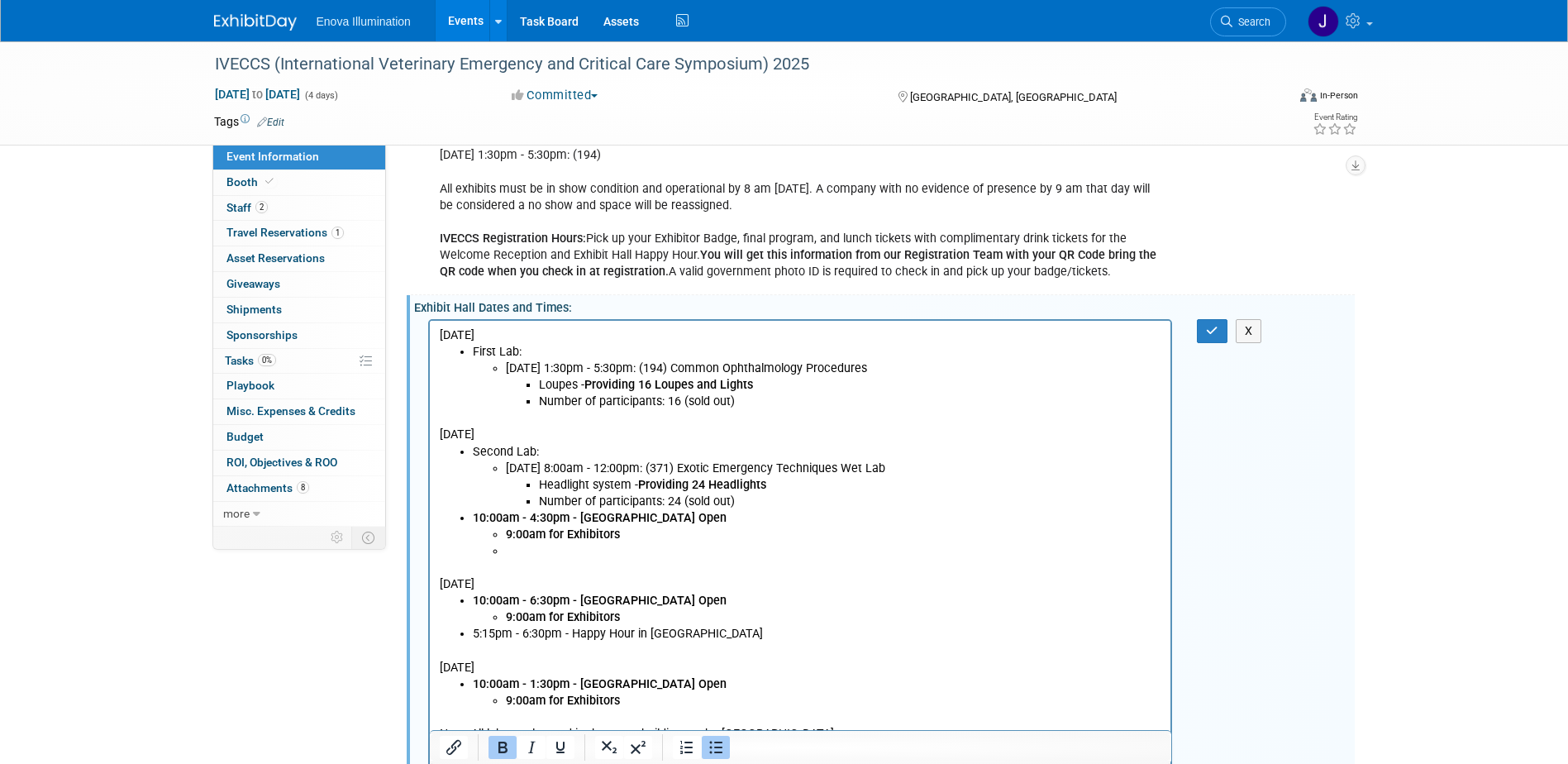
paste body "Rich Text Area. Press ALT-0 for help."
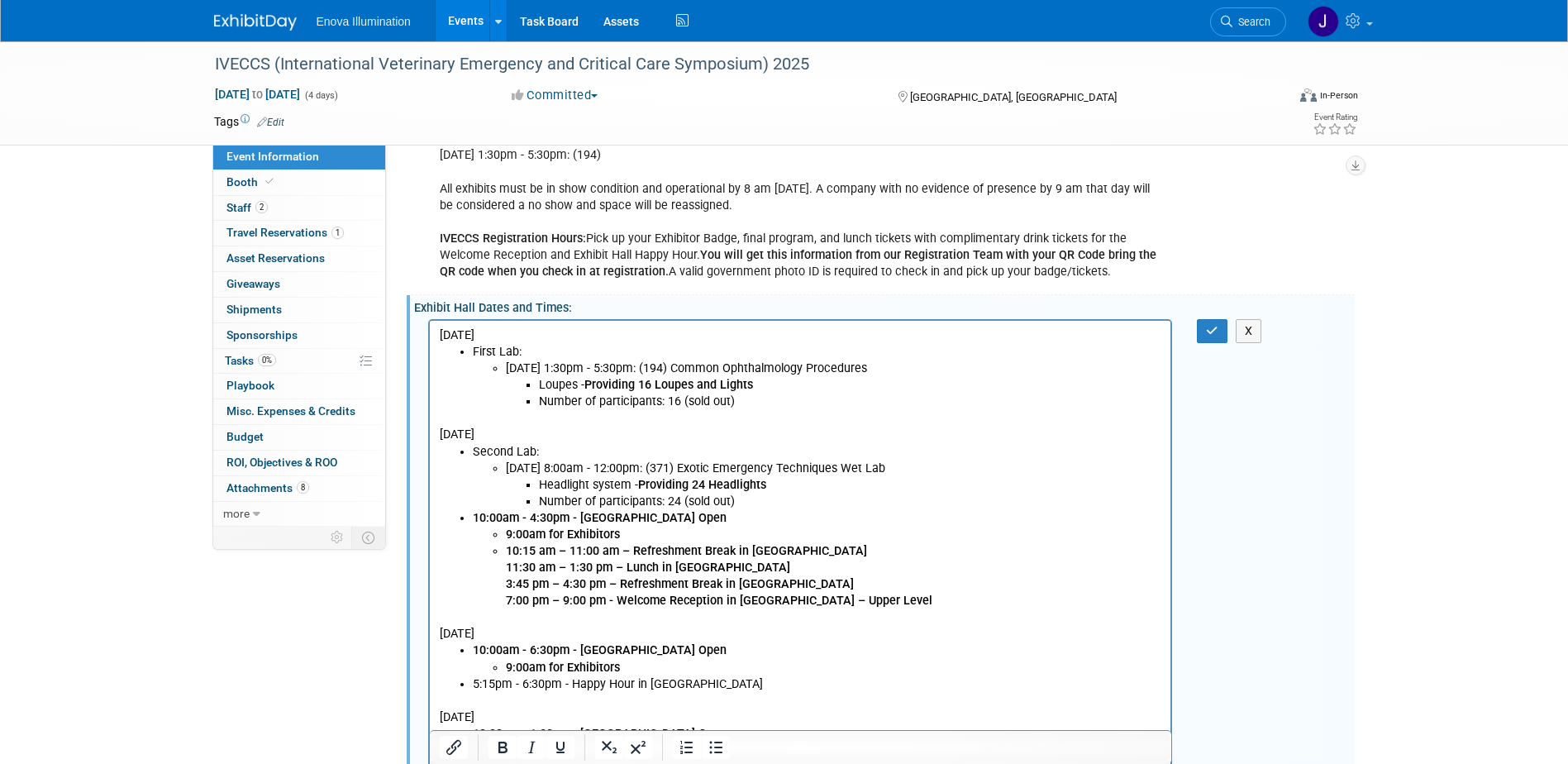
click at [840, 551] on li "10:15 am – 11:00 am – Refreshment Break in Exhibit Hall 11:30 am – 1:30 pm – Lu…" at bounding box center [833, 575] width 656 height 66
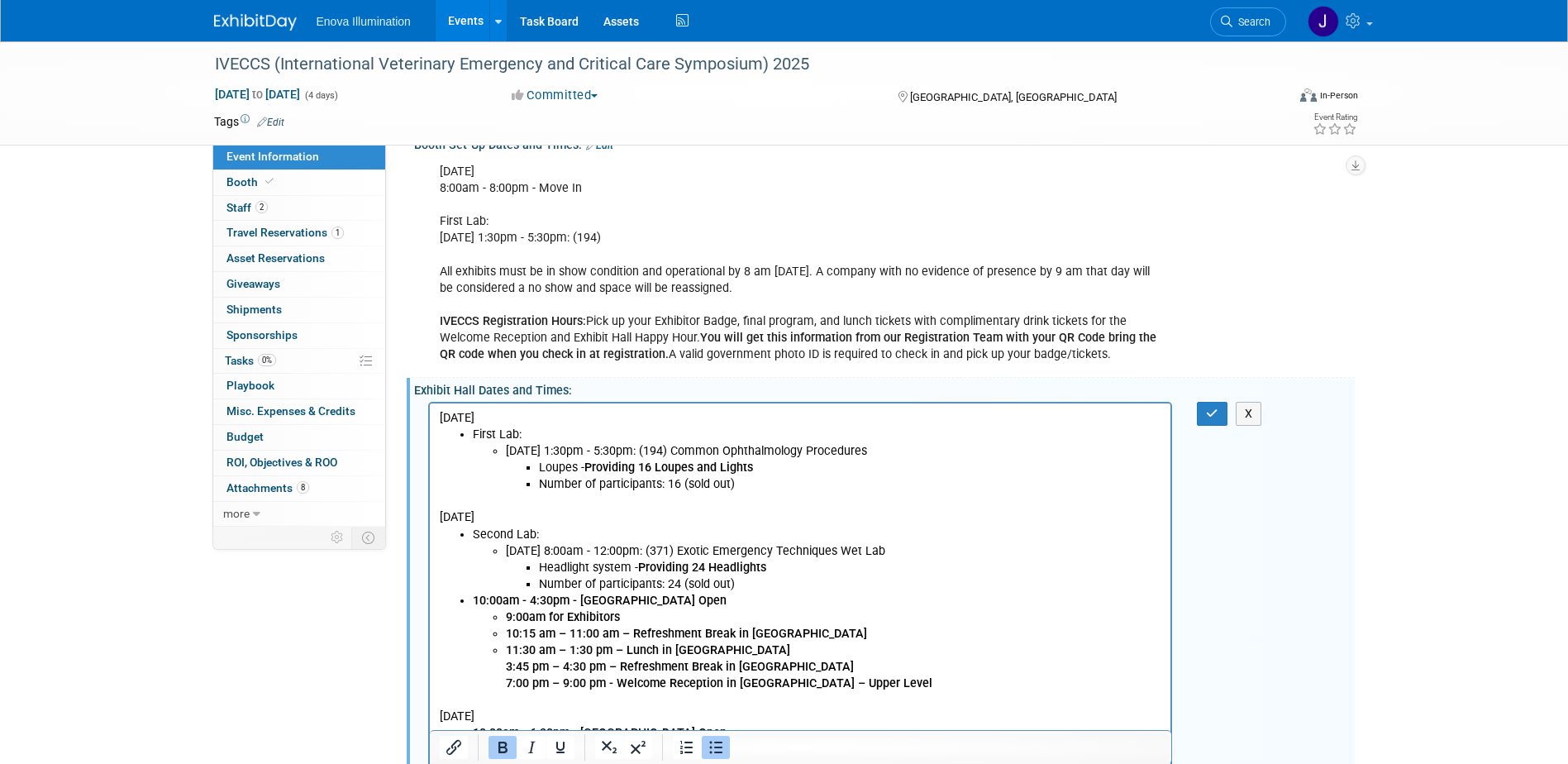
click at [755, 649] on li "11:30 am – 1:30 pm – Lunch in Exhibit Hall 3:45 pm – 4:30 pm – Refreshment Brea…" at bounding box center [833, 667] width 656 height 50
click at [801, 662] on li "3:45 pm – 4:30 pm – Refreshment Break in Exhibit Hall 7:00 pm – 9:00 pm - Welco…" at bounding box center [833, 674] width 656 height 33
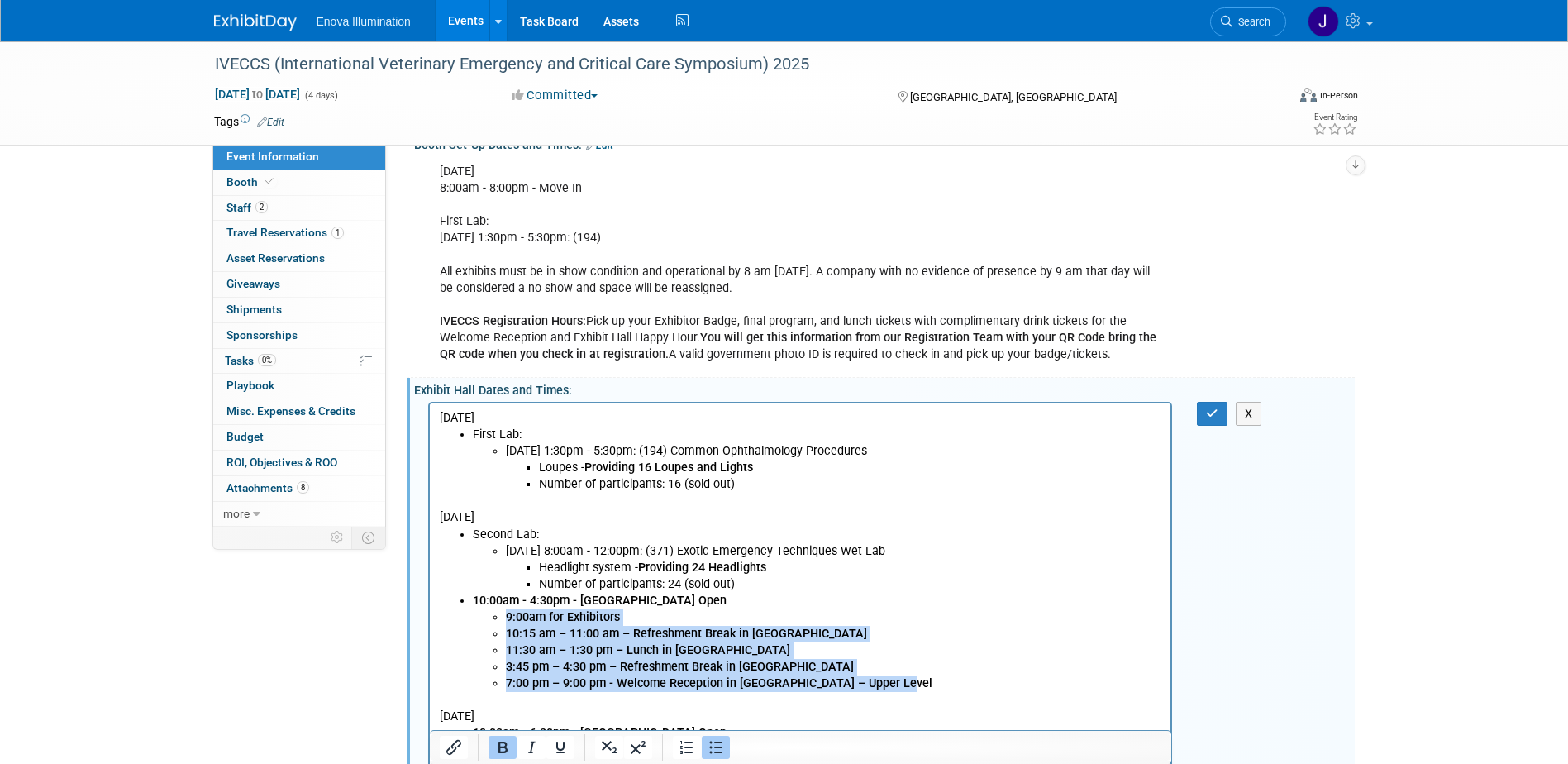
drag, startPoint x: 885, startPoint y: 682, endPoint x: 496, endPoint y: 620, distance: 393.9
click at [496, 620] on ul "9:00am for Exhibitors 10:15 am – 11:00 am – Refreshment Break in Exhibit Hall 1…" at bounding box center [817, 651] width 689 height 83
drag, startPoint x: 506, startPoint y: 742, endPoint x: 84, endPoint y: 316, distance: 599.6
click at [506, 742] on icon "Bold" at bounding box center [502, 747] width 20 height 20
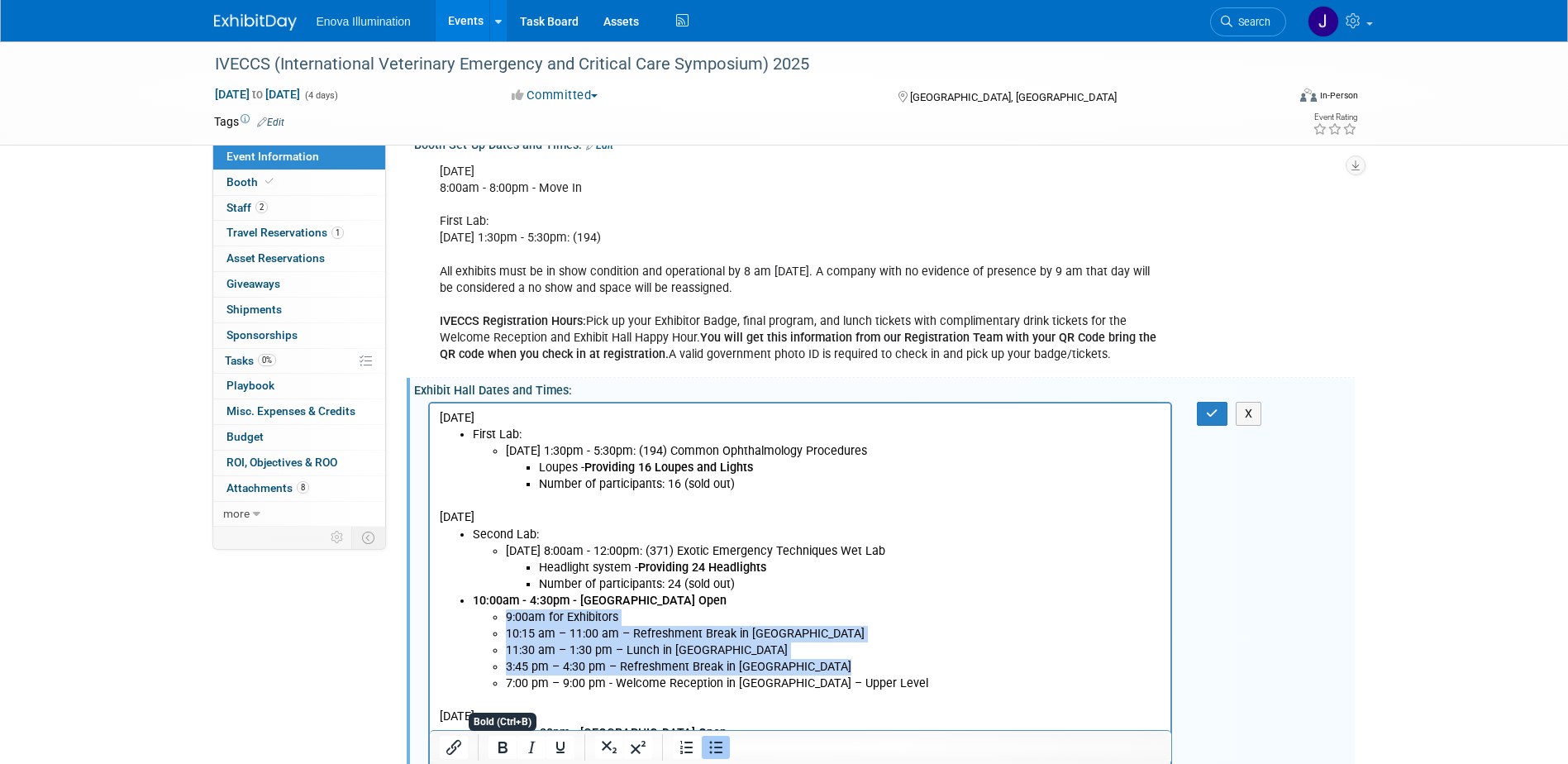
click at [892, 652] on li "11:30 am – 1:30 pm – Lunch in Exhibit Hall" at bounding box center [833, 651] width 656 height 17
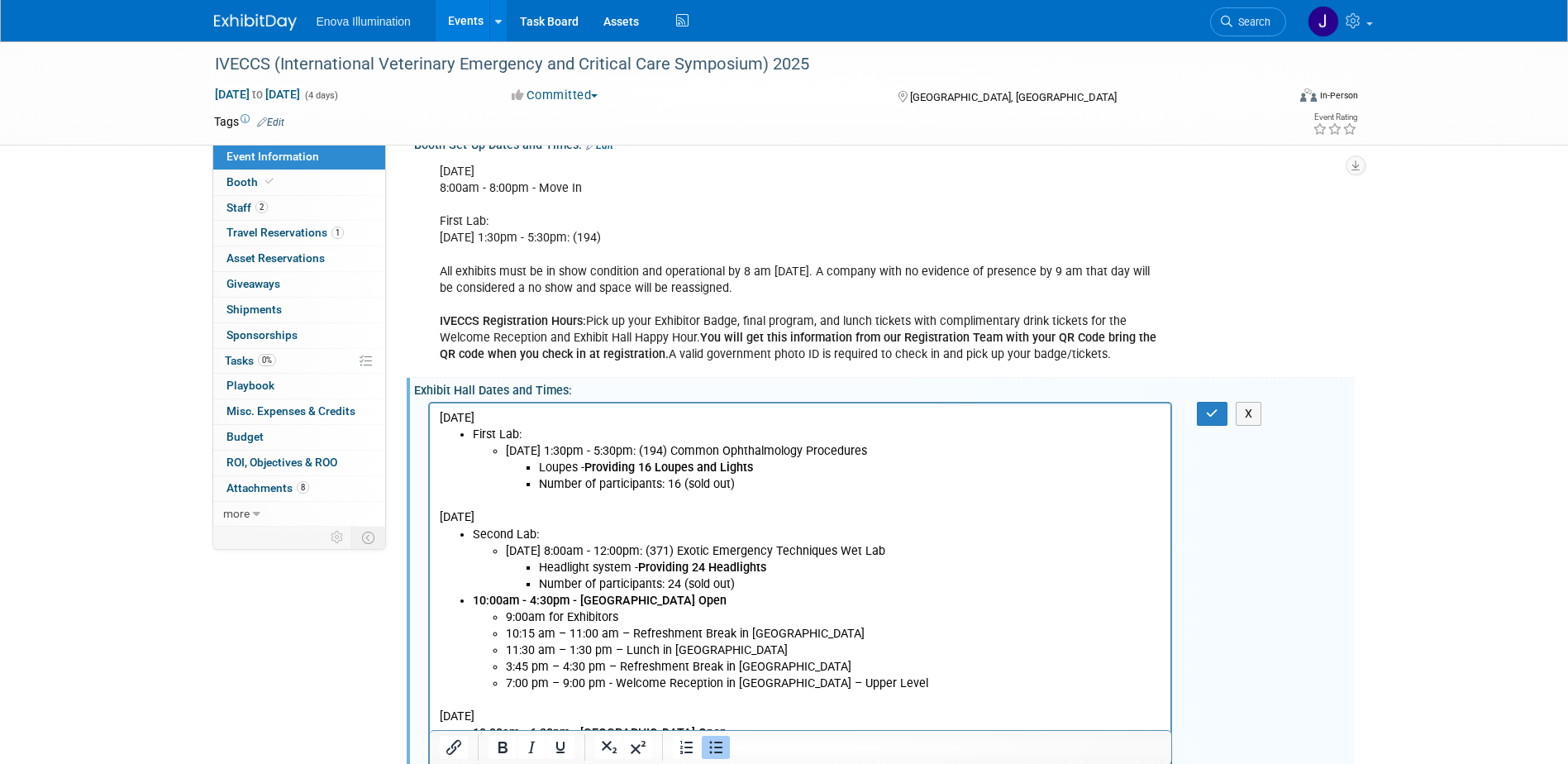
click at [777, 604] on li "10:00am - 4:30pm - Exhibit Hall Open 9:00am for Exhibitors 10:15 am – 11:00 am …" at bounding box center [817, 641] width 689 height 99
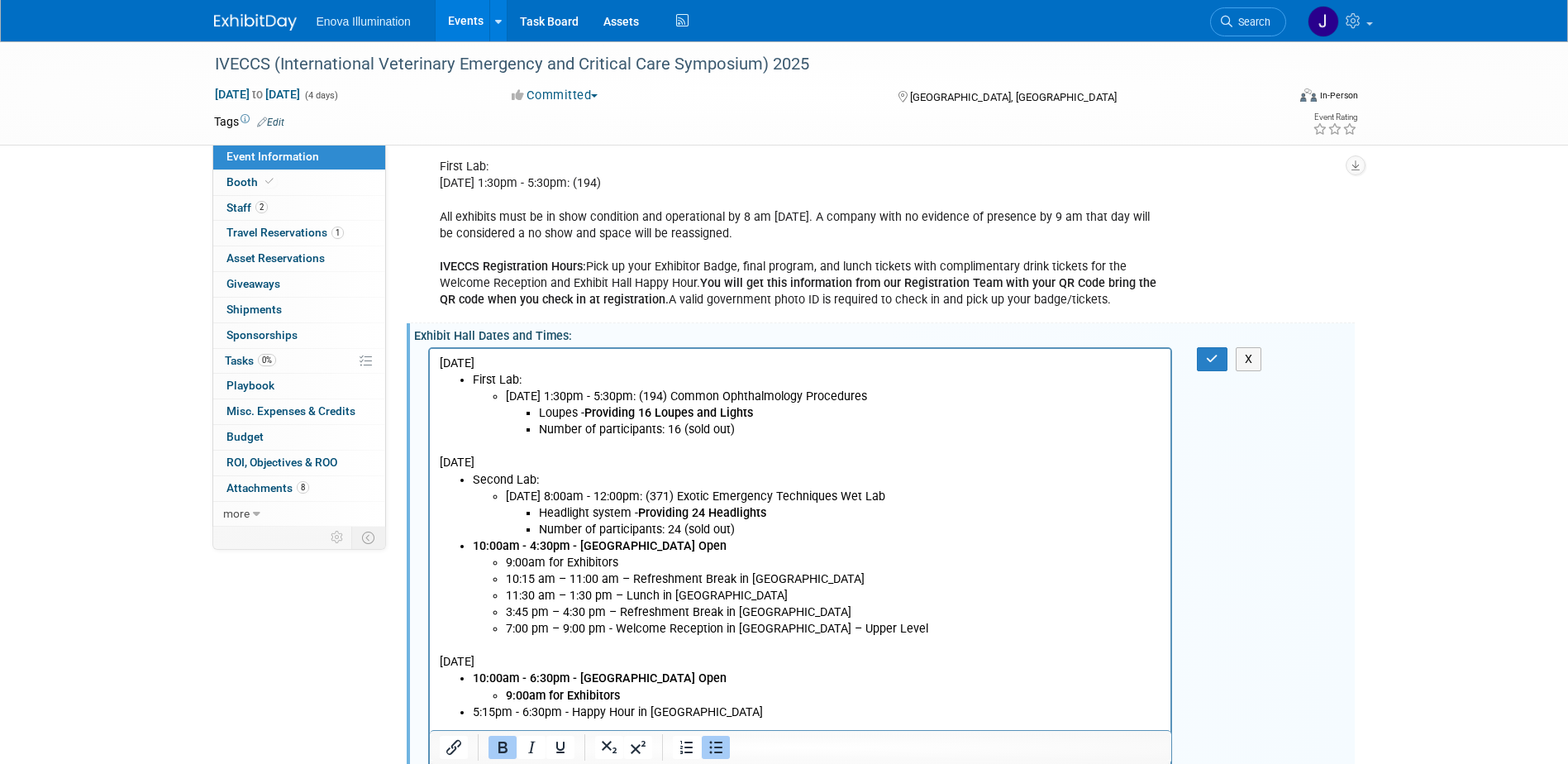
scroll to position [496, 0]
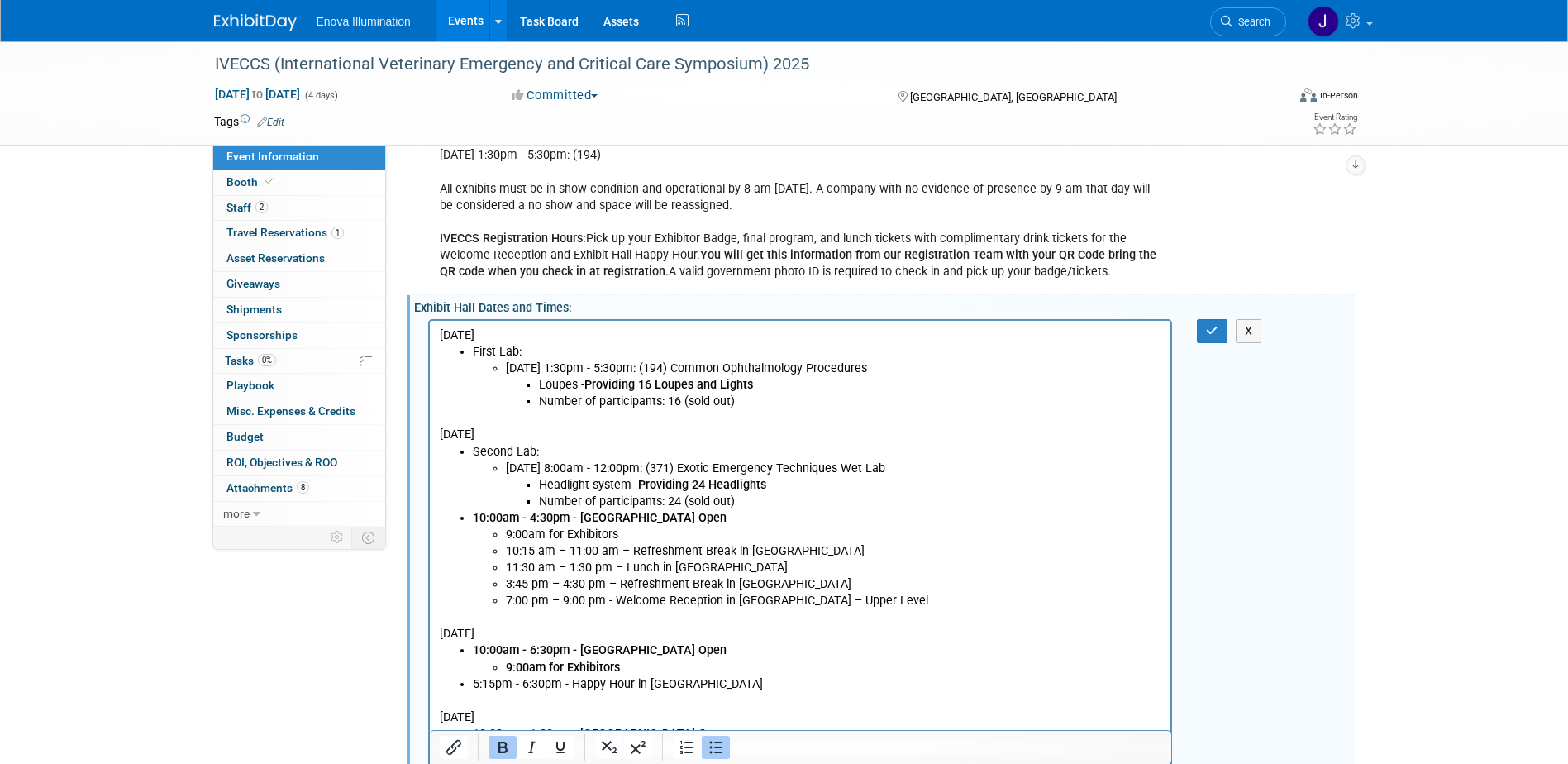
click at [631, 667] on li "9:00am for Exhibitors" at bounding box center [833, 668] width 656 height 17
drag, startPoint x: 621, startPoint y: 673, endPoint x: 504, endPoint y: 672, distance: 117.0
click at [504, 672] on ul "9:00am for Exhibitors" at bounding box center [817, 675] width 689 height 33
click at [510, 751] on icon "Bold" at bounding box center [502, 747] width 20 height 20
drag, startPoint x: 514, startPoint y: 682, endPoint x: 505, endPoint y: 677, distance: 10.3
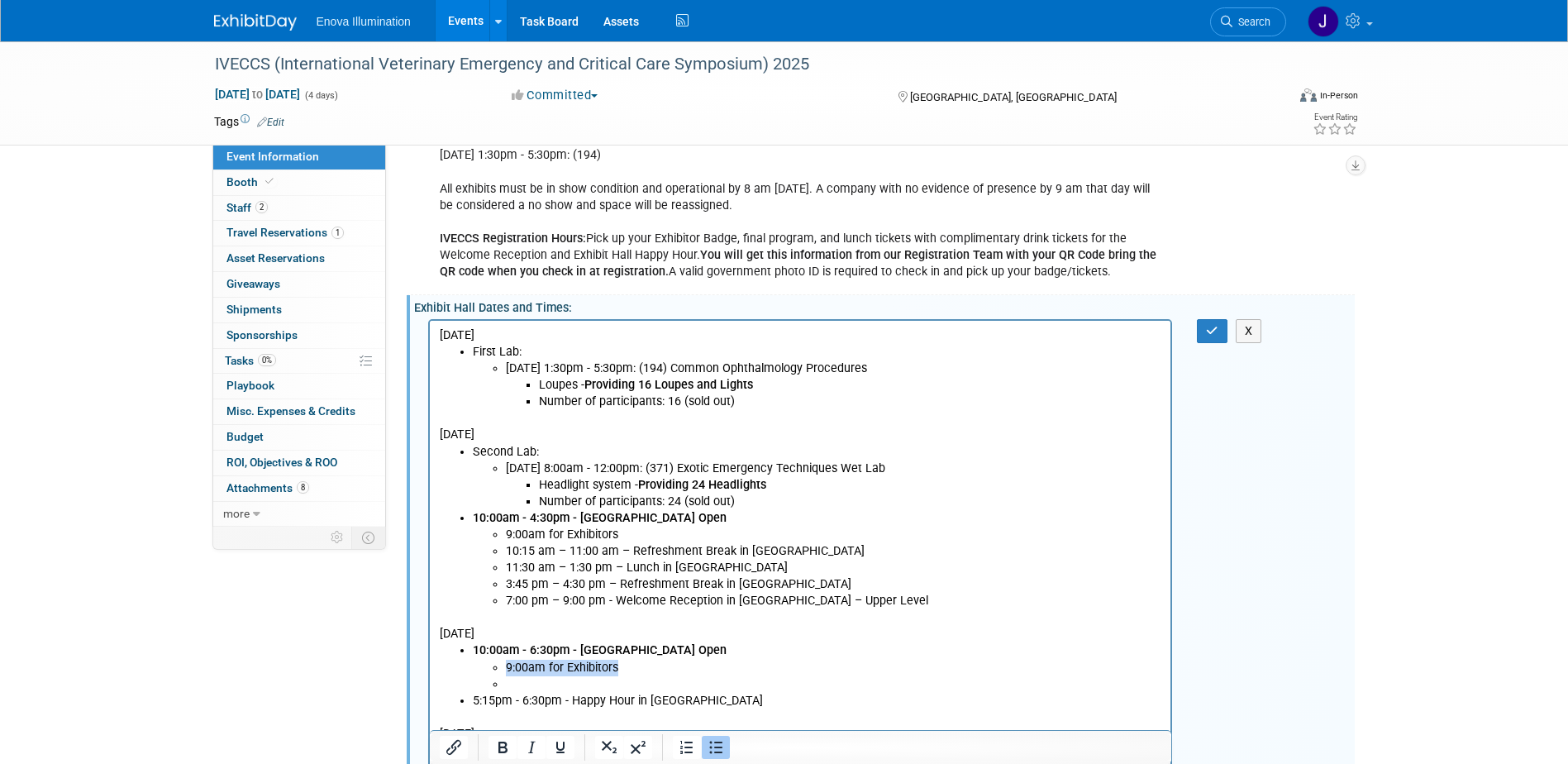
click at [505, 677] on li "Rich Text Area. Press ALT-0 for help." at bounding box center [833, 684] width 656 height 17
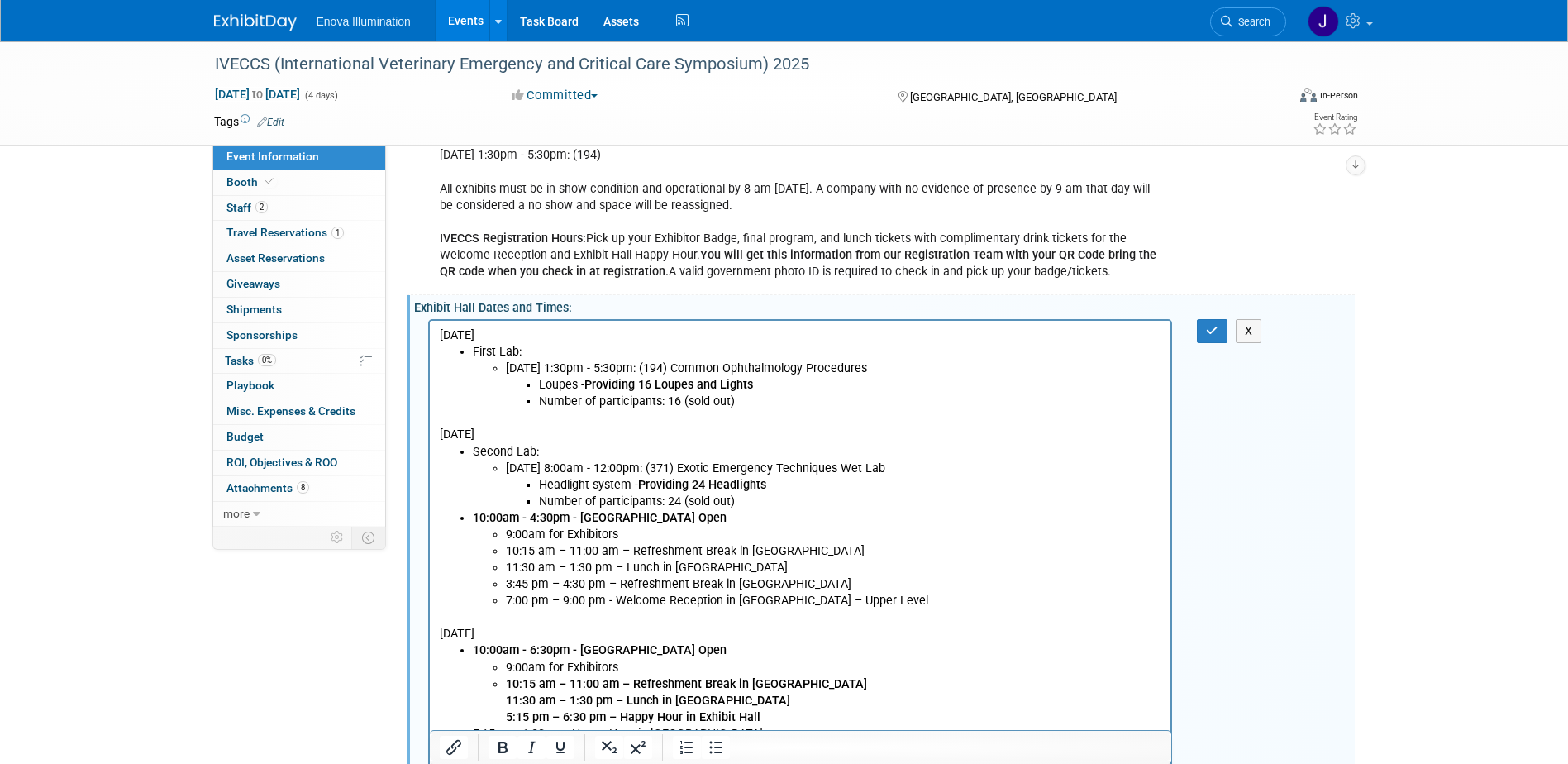
click at [815, 683] on li "10:15 am – 11:00 am – Refreshment Break in Exhibit Hall 11:30 am – 1:30 pm – Lu…" at bounding box center [833, 700] width 656 height 50
click at [787, 705] on li "11:30 am – 1:30 pm – Lunch in Exhibit Hall 5:15 pm – 6:30 pm – Happy Hour in Ex…" at bounding box center [833, 708] width 656 height 33
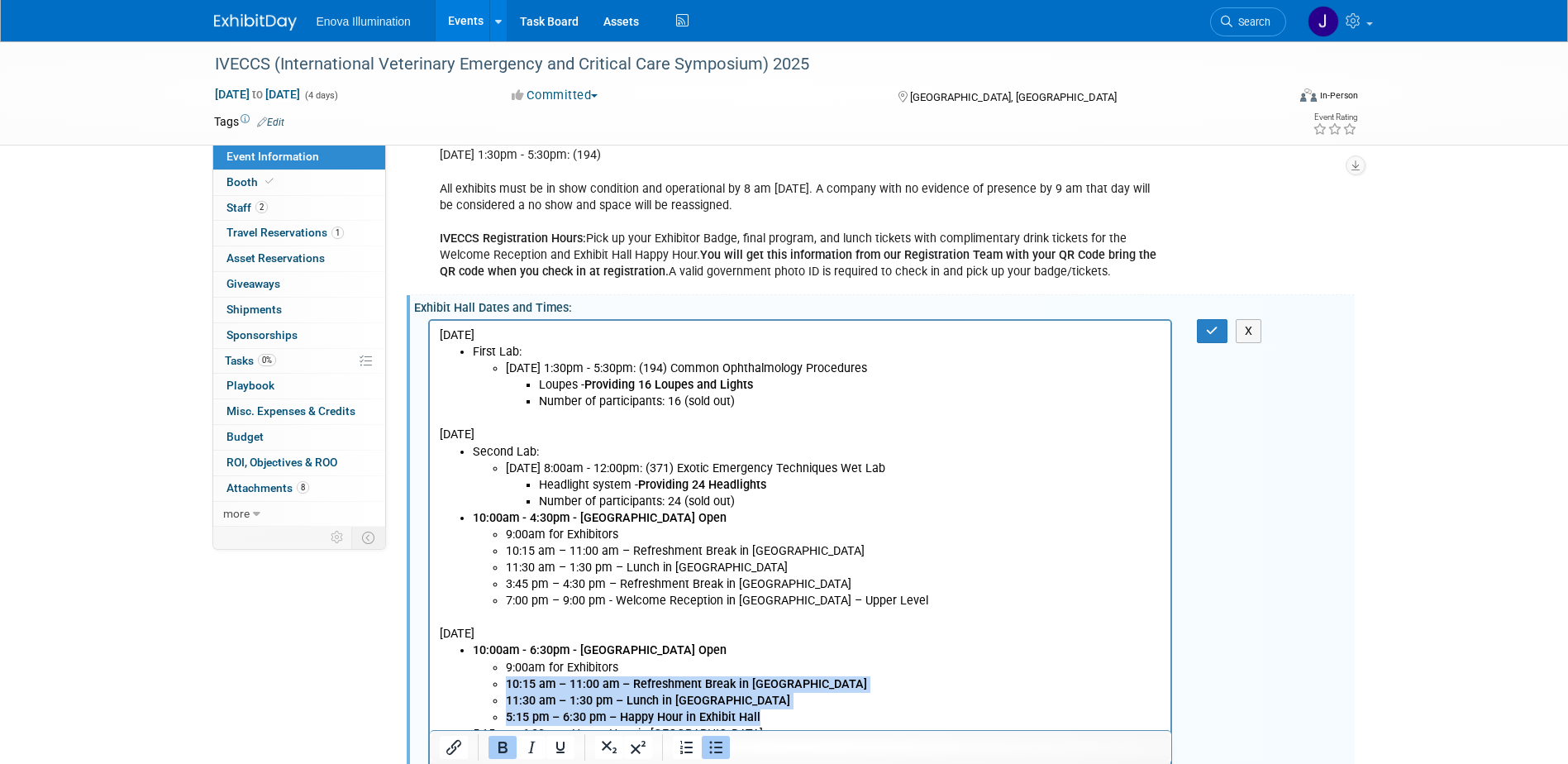
drag, startPoint x: 780, startPoint y: 722, endPoint x: 496, endPoint y: 675, distance: 287.9
click at [496, 675] on ul "9:00am for Exhibitors 10:15 am – 11:00 am – Refreshment Break in Exhibit Hall 1…" at bounding box center [817, 692] width 689 height 66
click at [503, 745] on icon "Bold" at bounding box center [502, 747] width 20 height 20
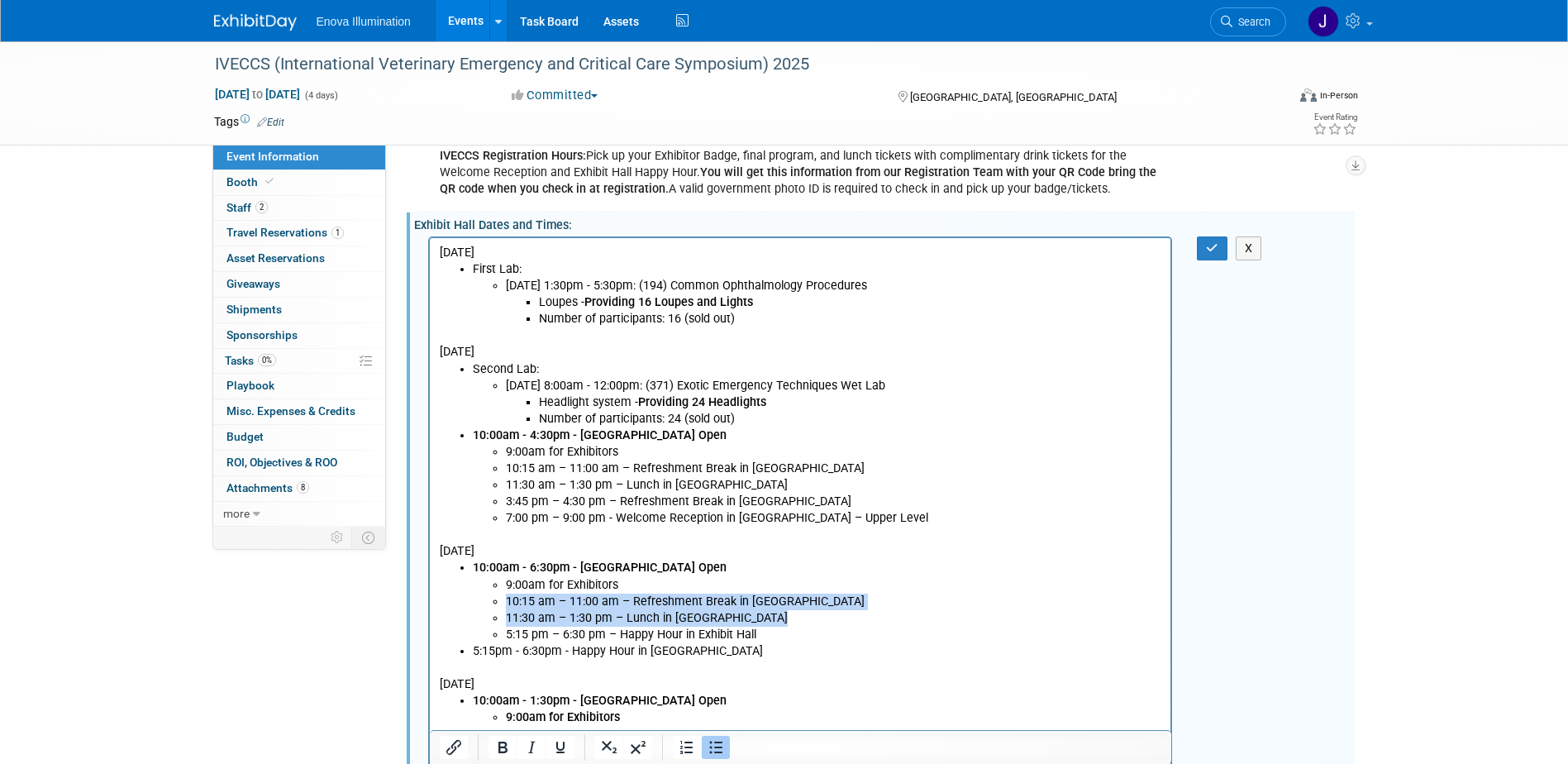
click at [752, 640] on li "5:15 pm – 6:30 pm – Happy Hour in Exhibit Hall" at bounding box center [833, 635] width 656 height 17
drag, startPoint x: 758, startPoint y: 635, endPoint x: 496, endPoint y: 631, distance: 262.0
click at [505, 631] on li "5:15 pm – 6:30 pm – Happy Hour in Exhibit Hall" at bounding box center [833, 635] width 656 height 17
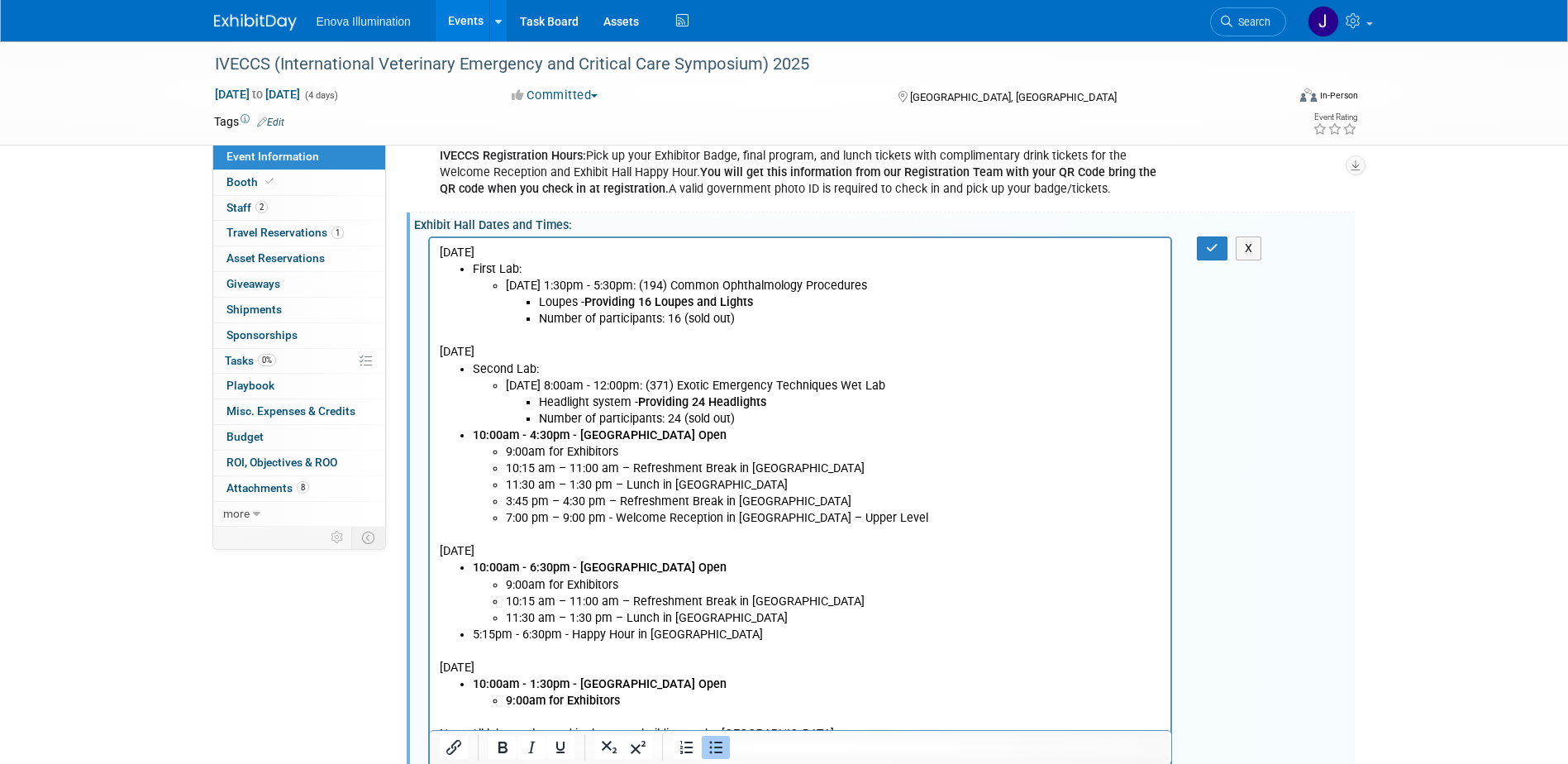
click at [472, 633] on li "5:15pm - 6:30pm - Happy Hour in Exhibit Hall" at bounding box center [817, 635] width 689 height 17
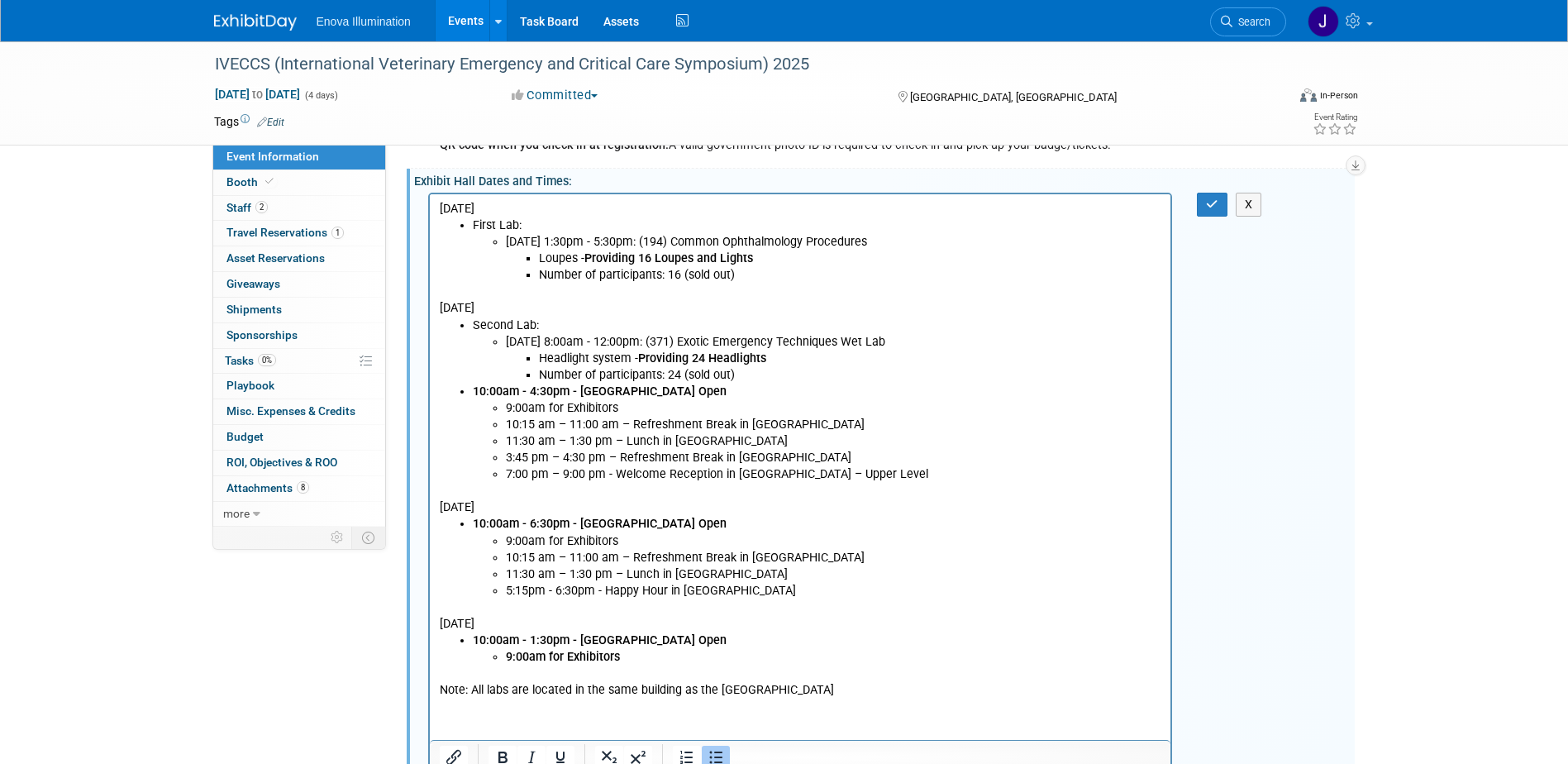
scroll to position [662, 0]
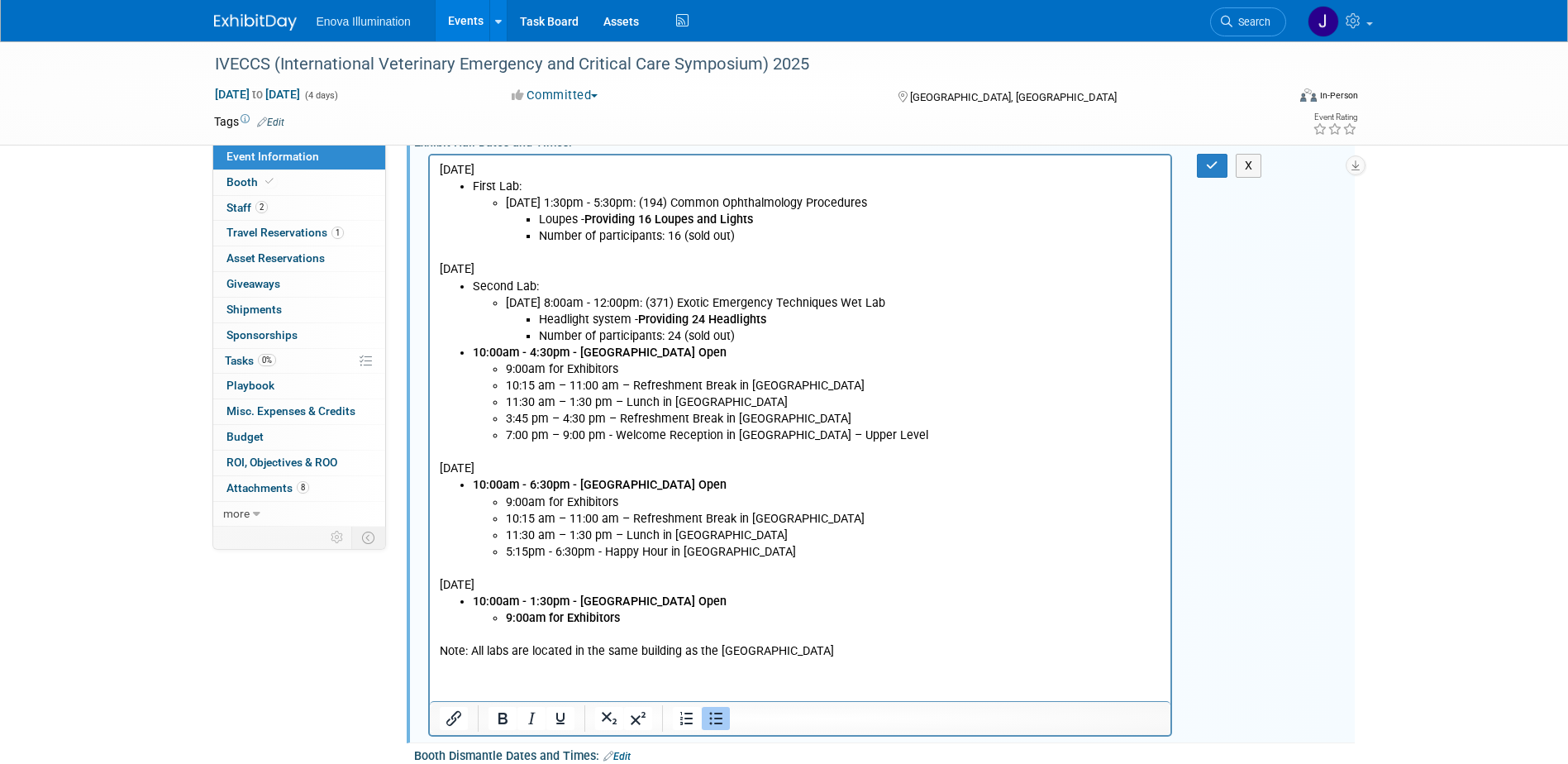
click at [636, 616] on li "9:00am for Exhibitors" at bounding box center [833, 618] width 656 height 17
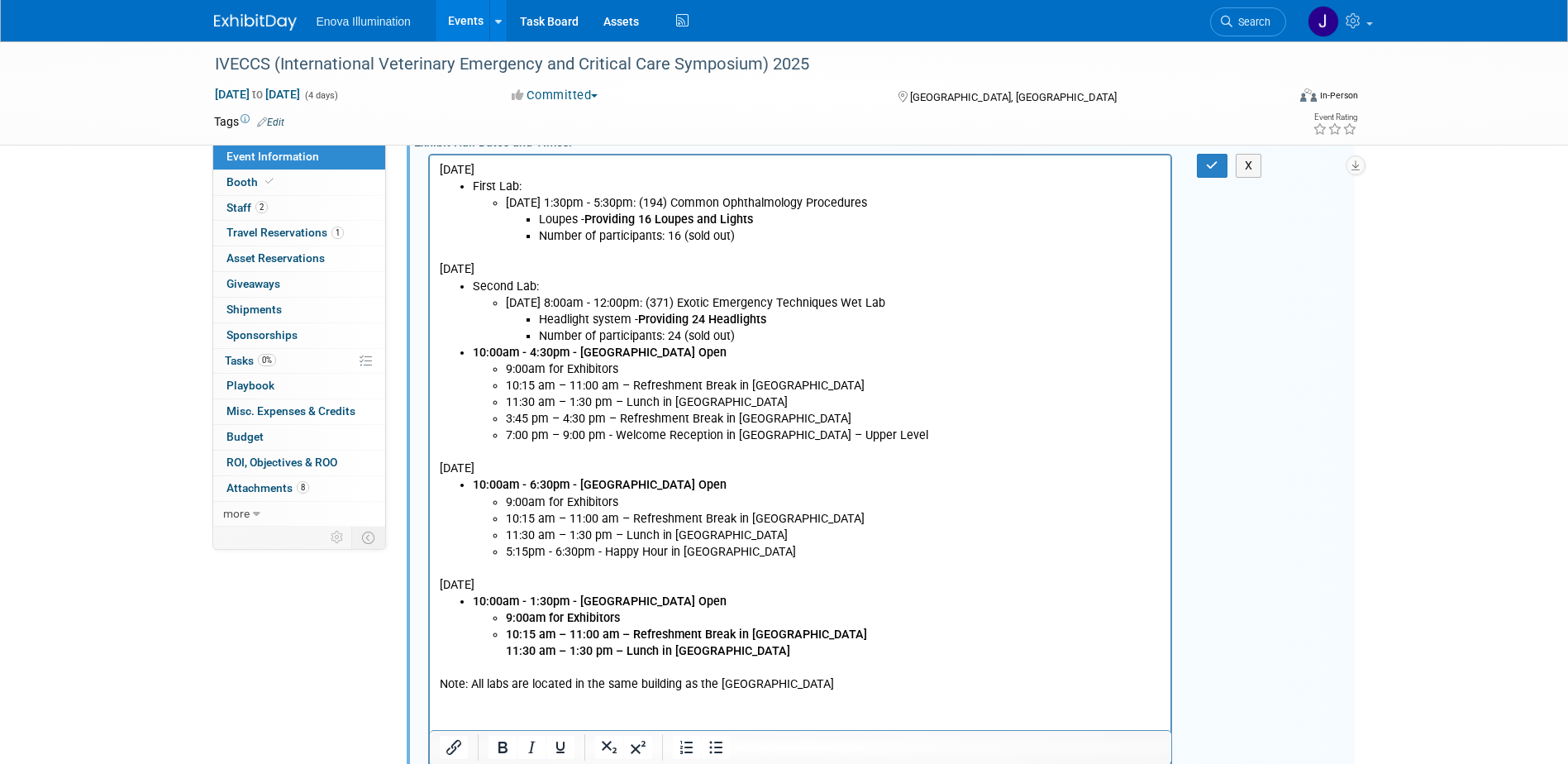
click at [825, 631] on li "10:15 am – 11:00 am – Refreshment Break in Exhibit Hall 11:30 am – 1:30 pm – Lu…" at bounding box center [833, 642] width 656 height 33
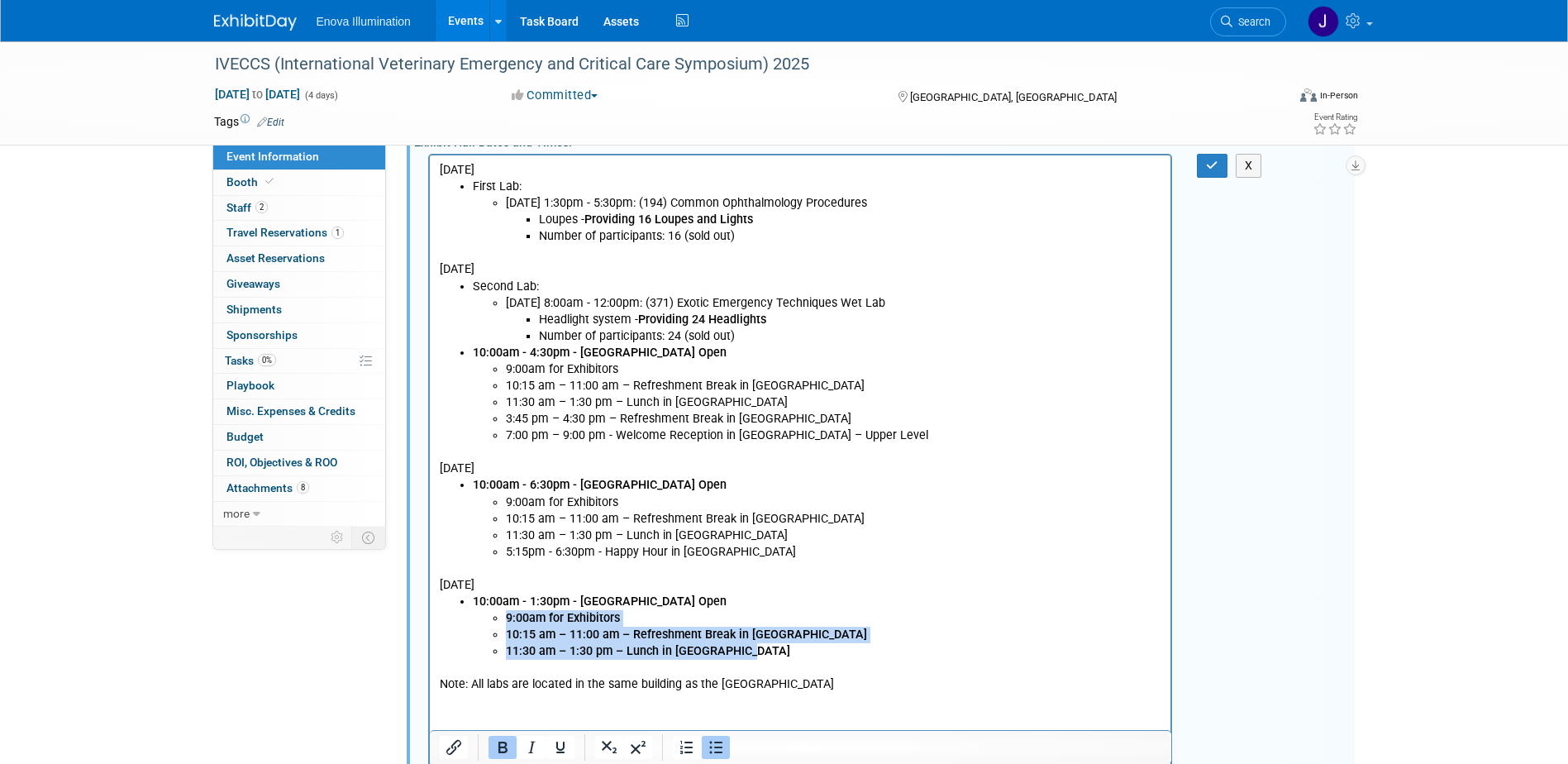
drag, startPoint x: 767, startPoint y: 649, endPoint x: 476, endPoint y: 612, distance: 293.3
click at [476, 612] on ul "9:00am for Exhibitors 10:15 am – 11:00 am – Refreshment Break in Exhibit Hall 1…" at bounding box center [817, 634] width 689 height 50
click at [507, 749] on icon "Bold" at bounding box center [503, 748] width 9 height 11
click at [454, 629] on ul "10:00am - 1:30pm - Exhibit Hall Open 9:00am for Exhibitors 10:15 am – 11:00 am …" at bounding box center [800, 626] width 722 height 66
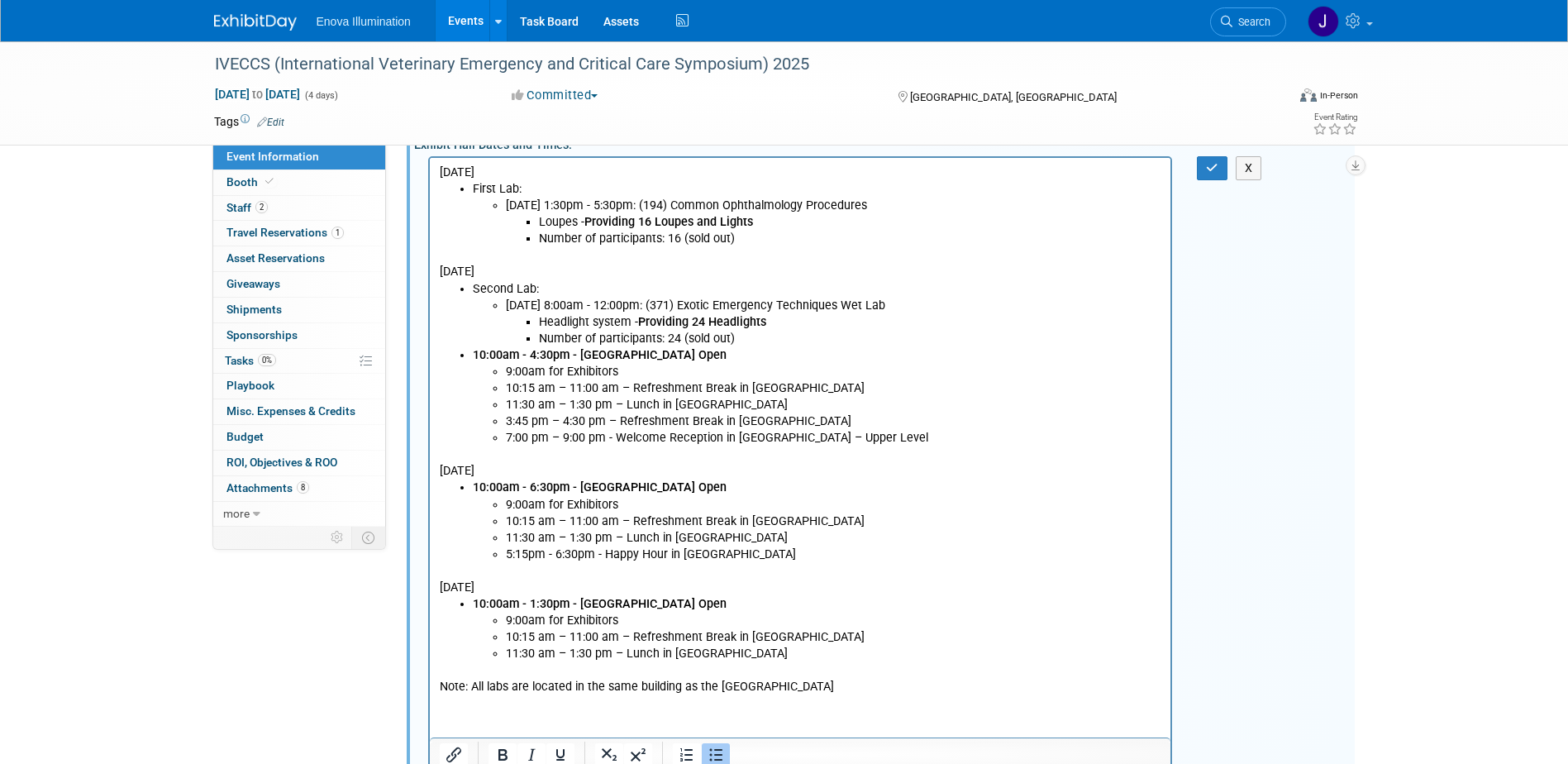
scroll to position [579, 0]
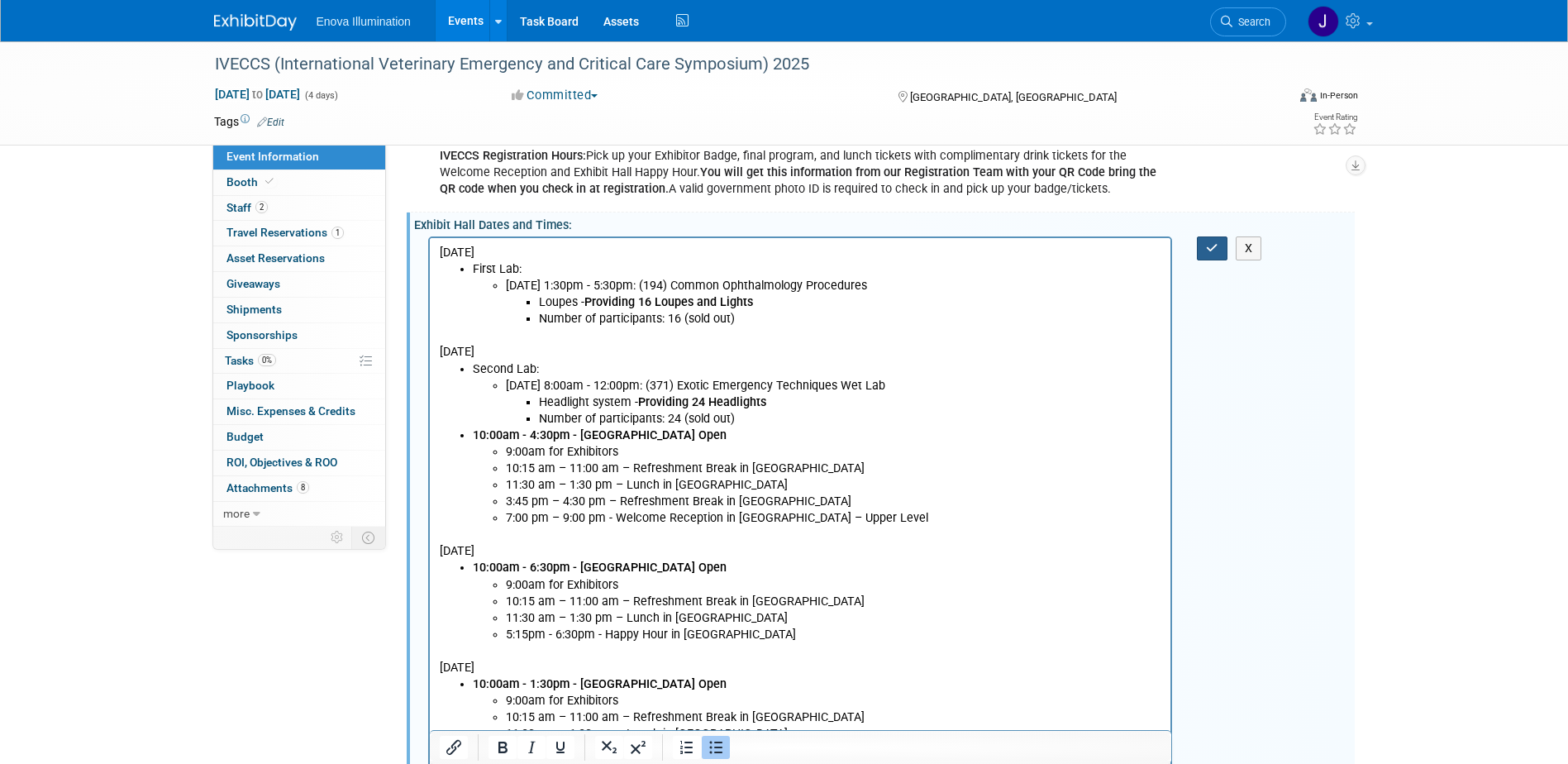
click at [1213, 250] on icon "button" at bounding box center [1212, 248] width 12 height 11
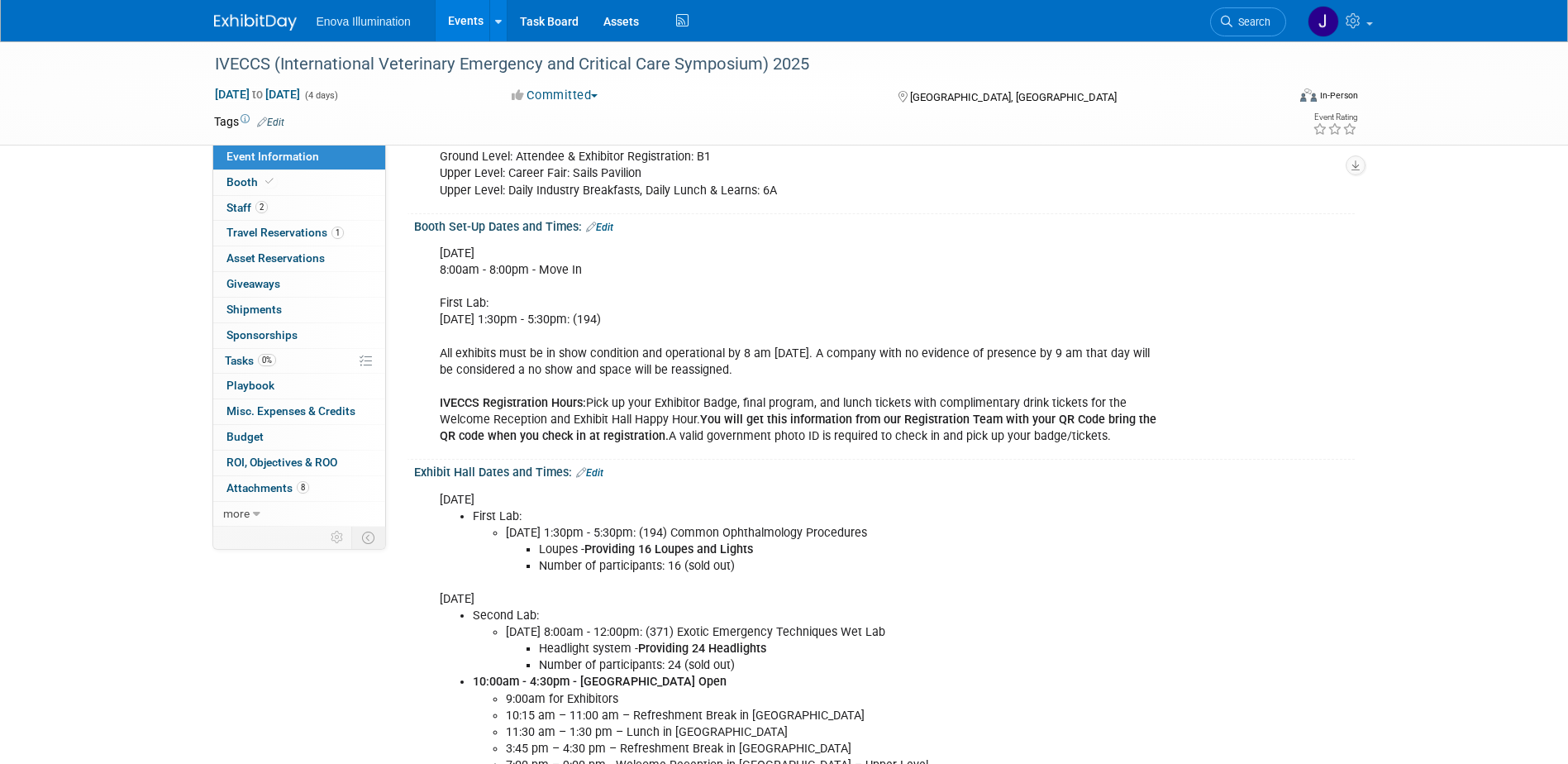
scroll to position [331, 0]
click at [253, 226] on span "Travel Reservations 1" at bounding box center [285, 232] width 117 height 13
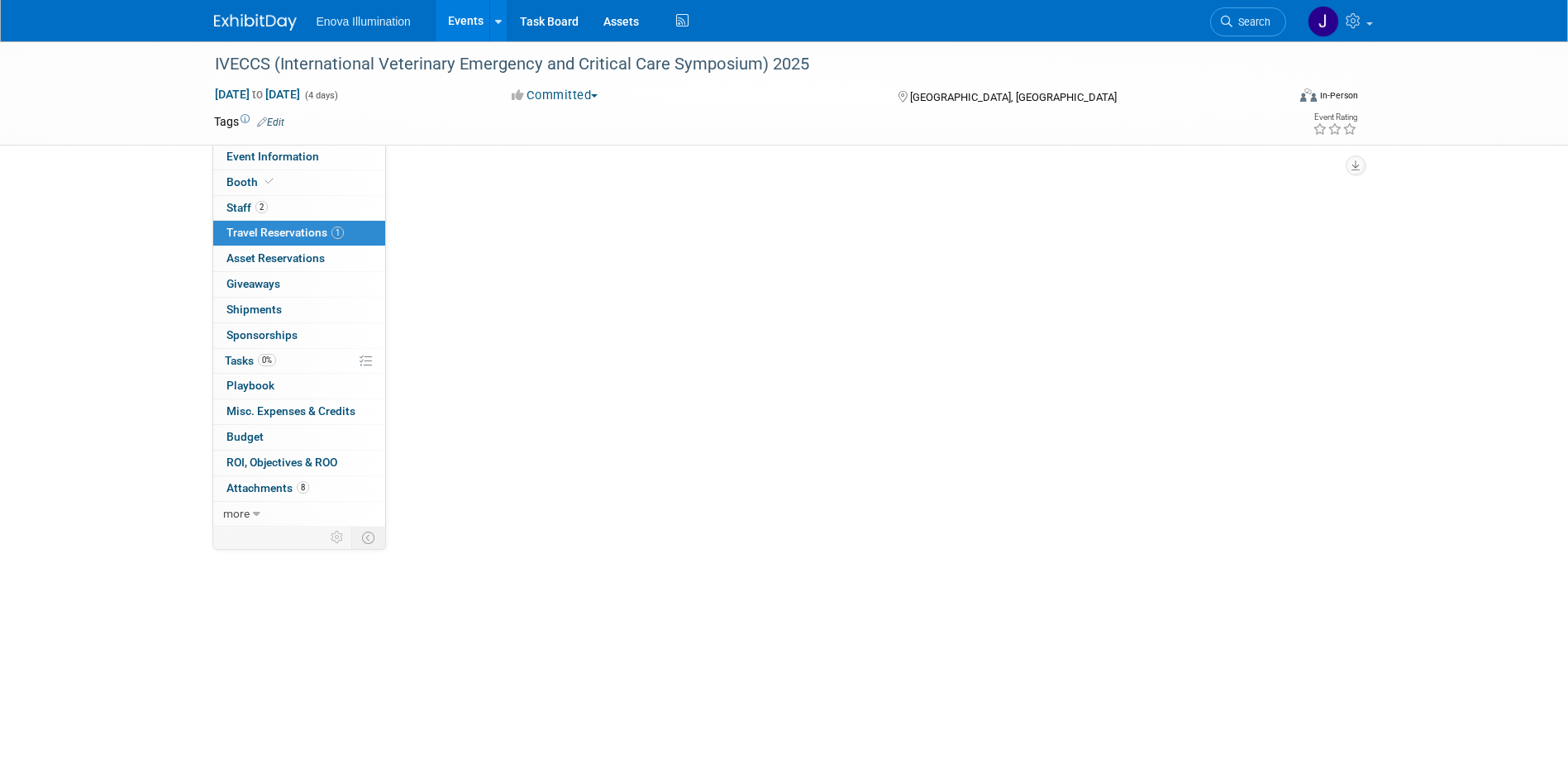
scroll to position [0, 0]
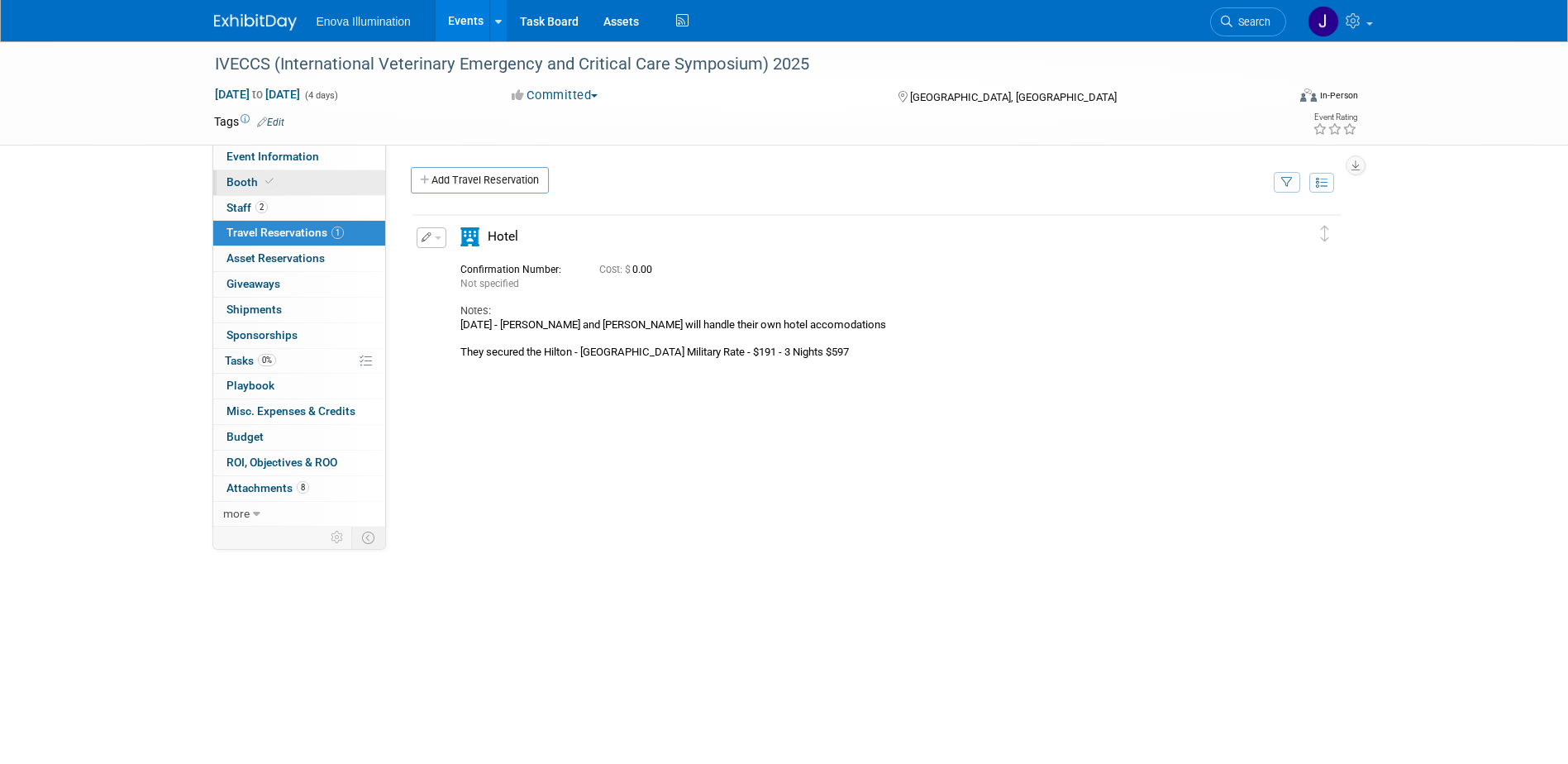
click at [300, 185] on link "Booth" at bounding box center [299, 182] width 172 height 25
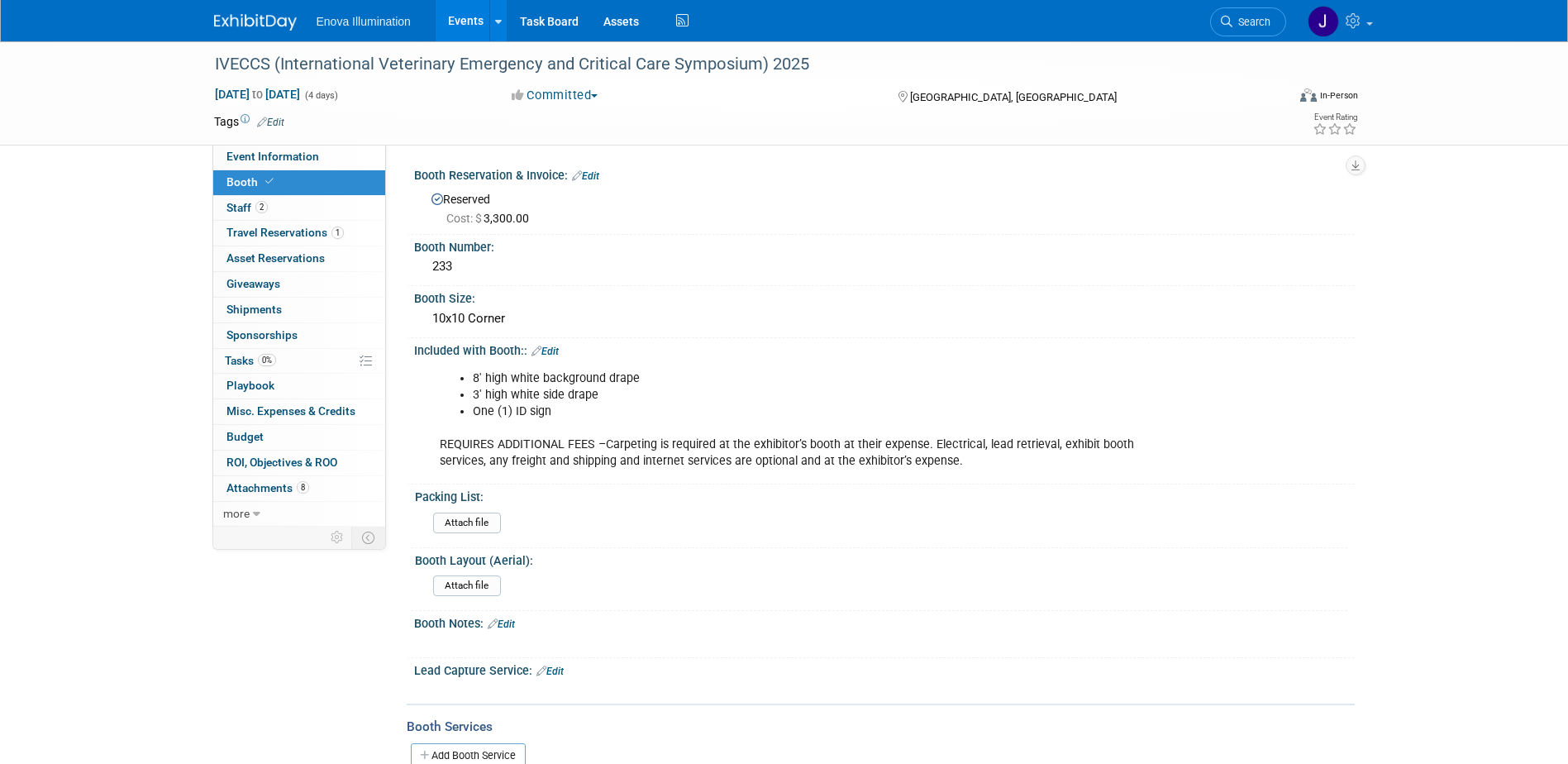
click at [551, 346] on link "Edit" at bounding box center [545, 351] width 27 height 11
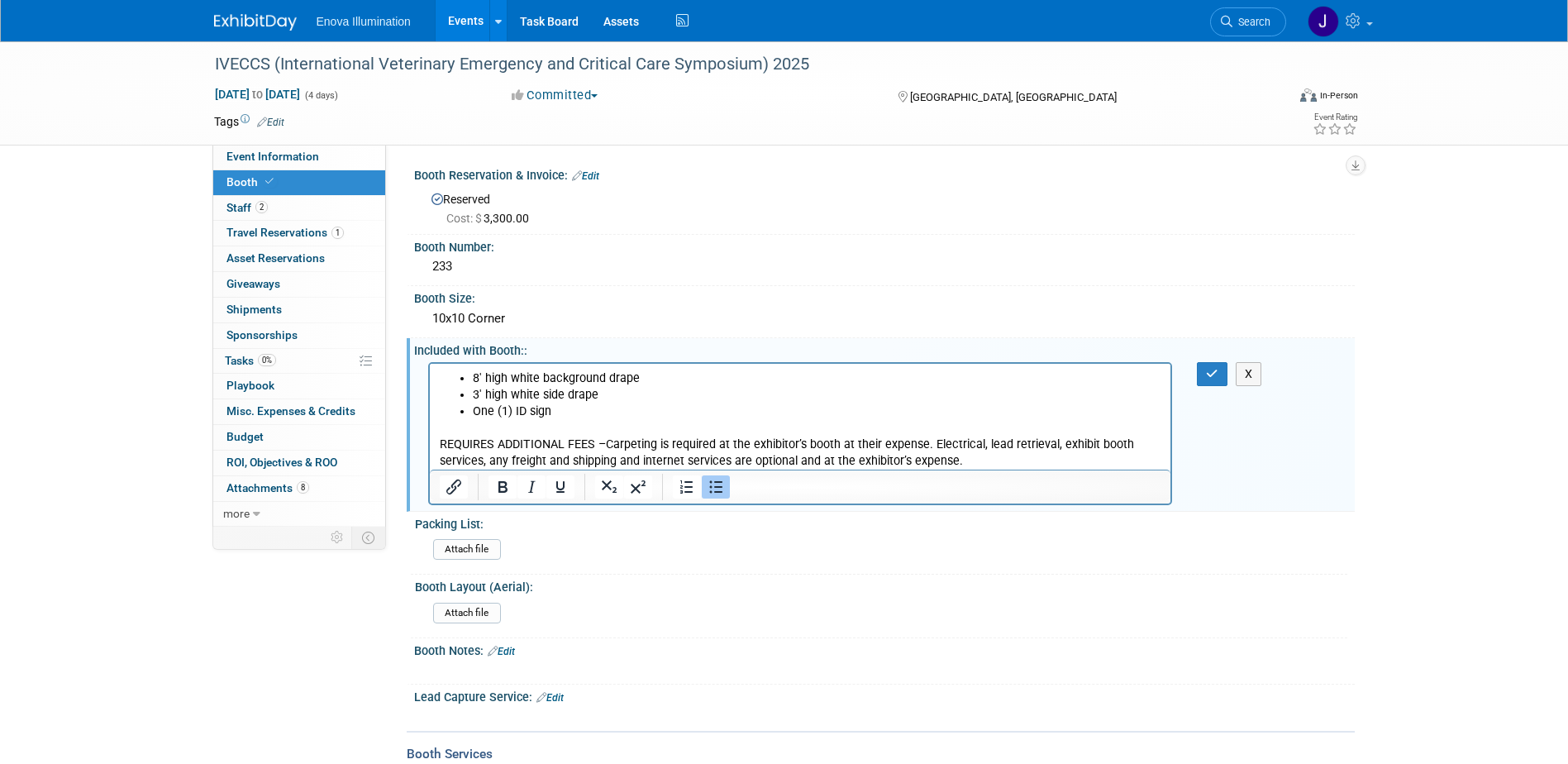
click at [967, 459] on p "REQUIRES ADDITIONAL FEES –Carpeting is required at the exhibitor’s booth at the…" at bounding box center [800, 444] width 722 height 50
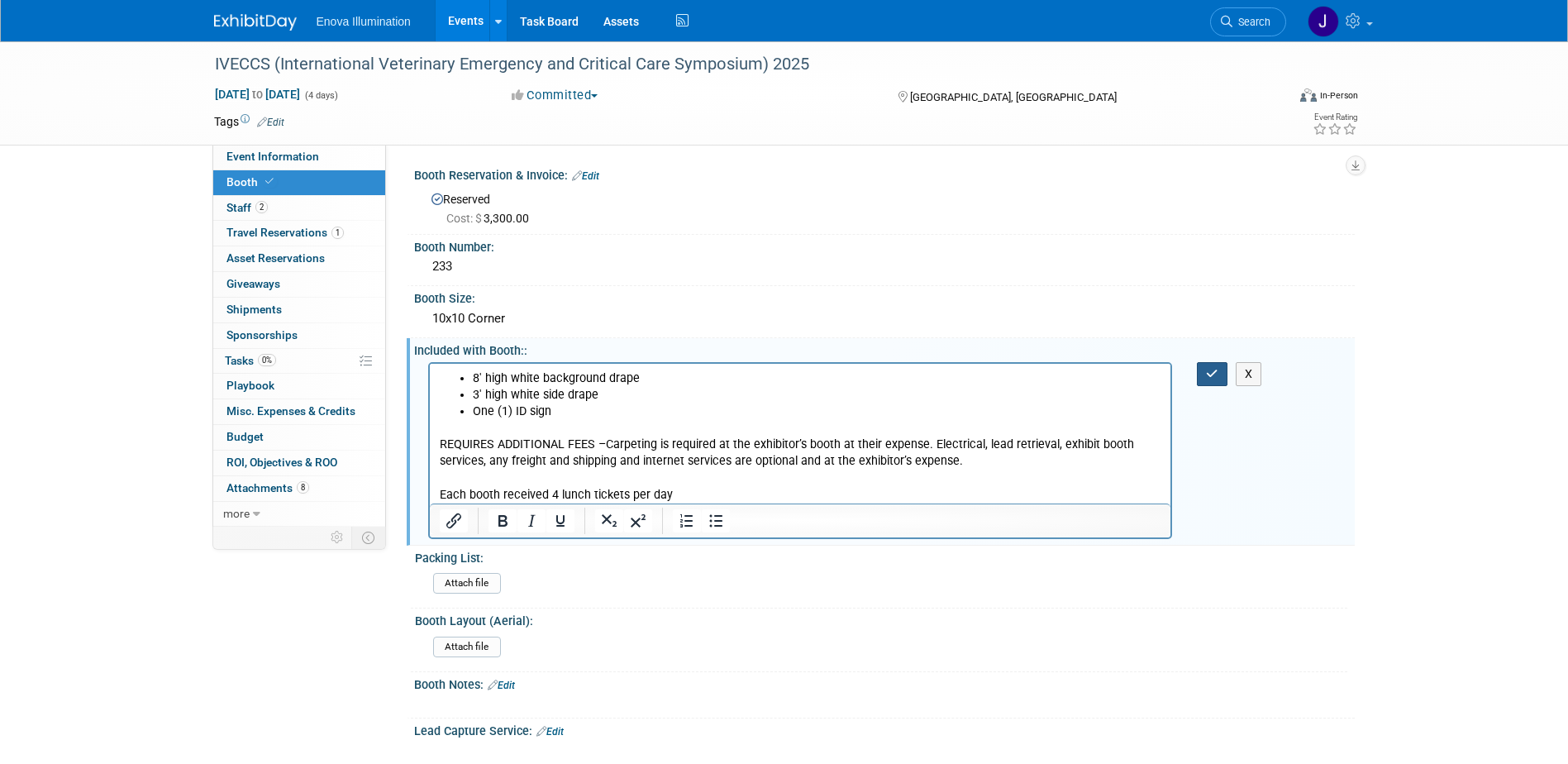
click at [1214, 372] on icon "button" at bounding box center [1212, 374] width 12 height 11
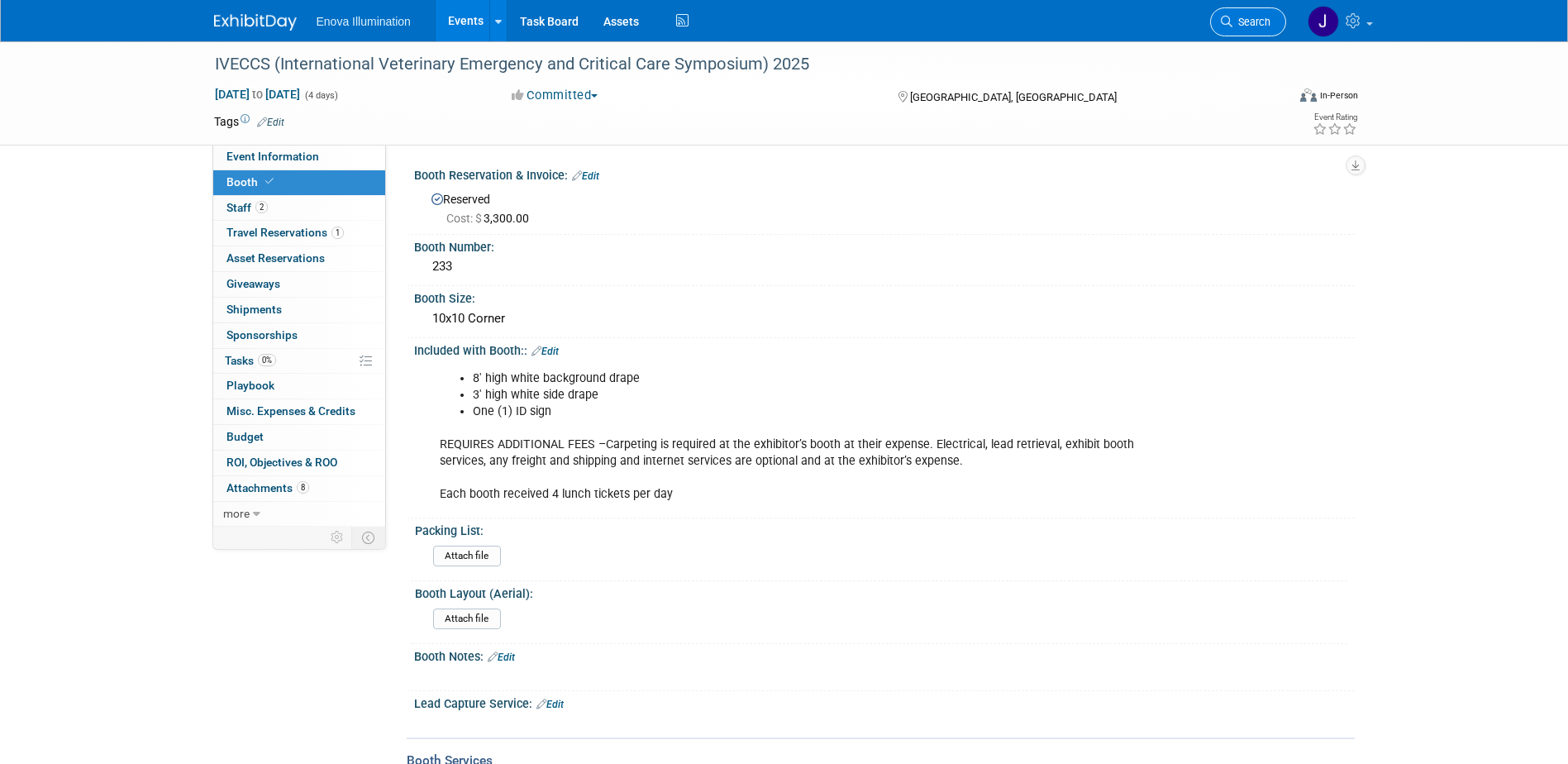
click at [1263, 24] on span "Search" at bounding box center [1252, 22] width 38 height 12
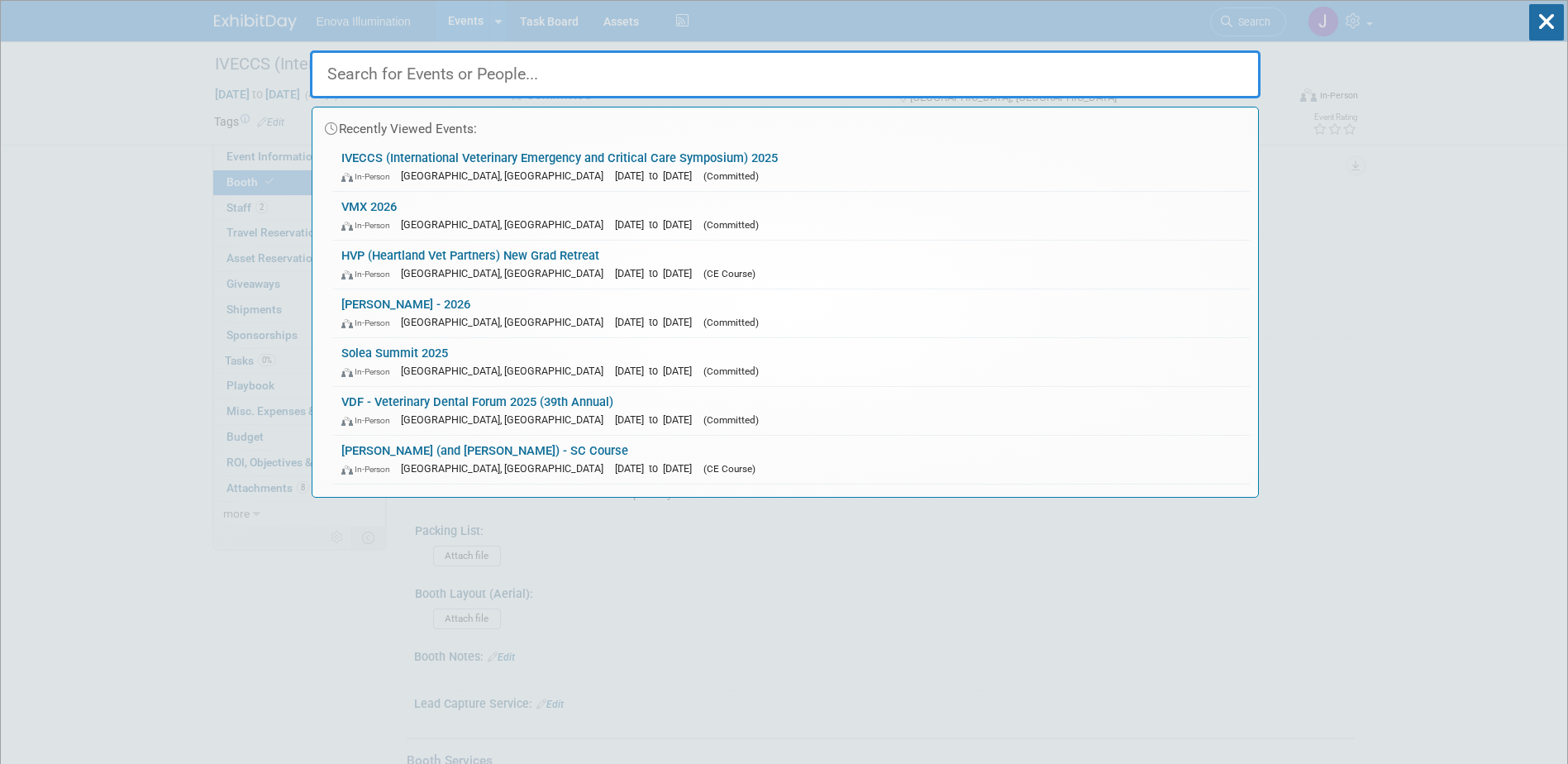
click at [1110, 76] on input "text" at bounding box center [784, 74] width 951 height 48
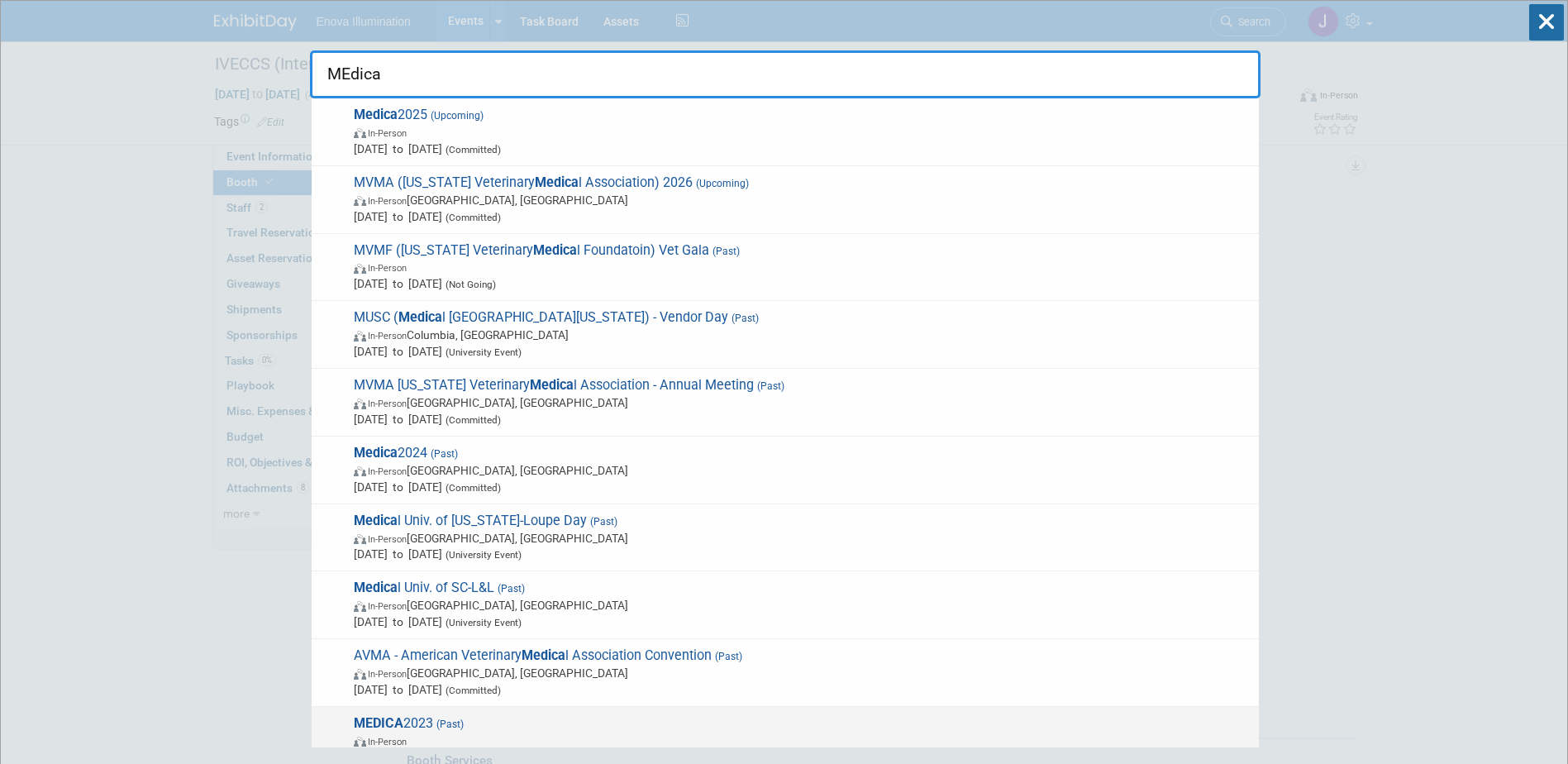
type input "MEdica"
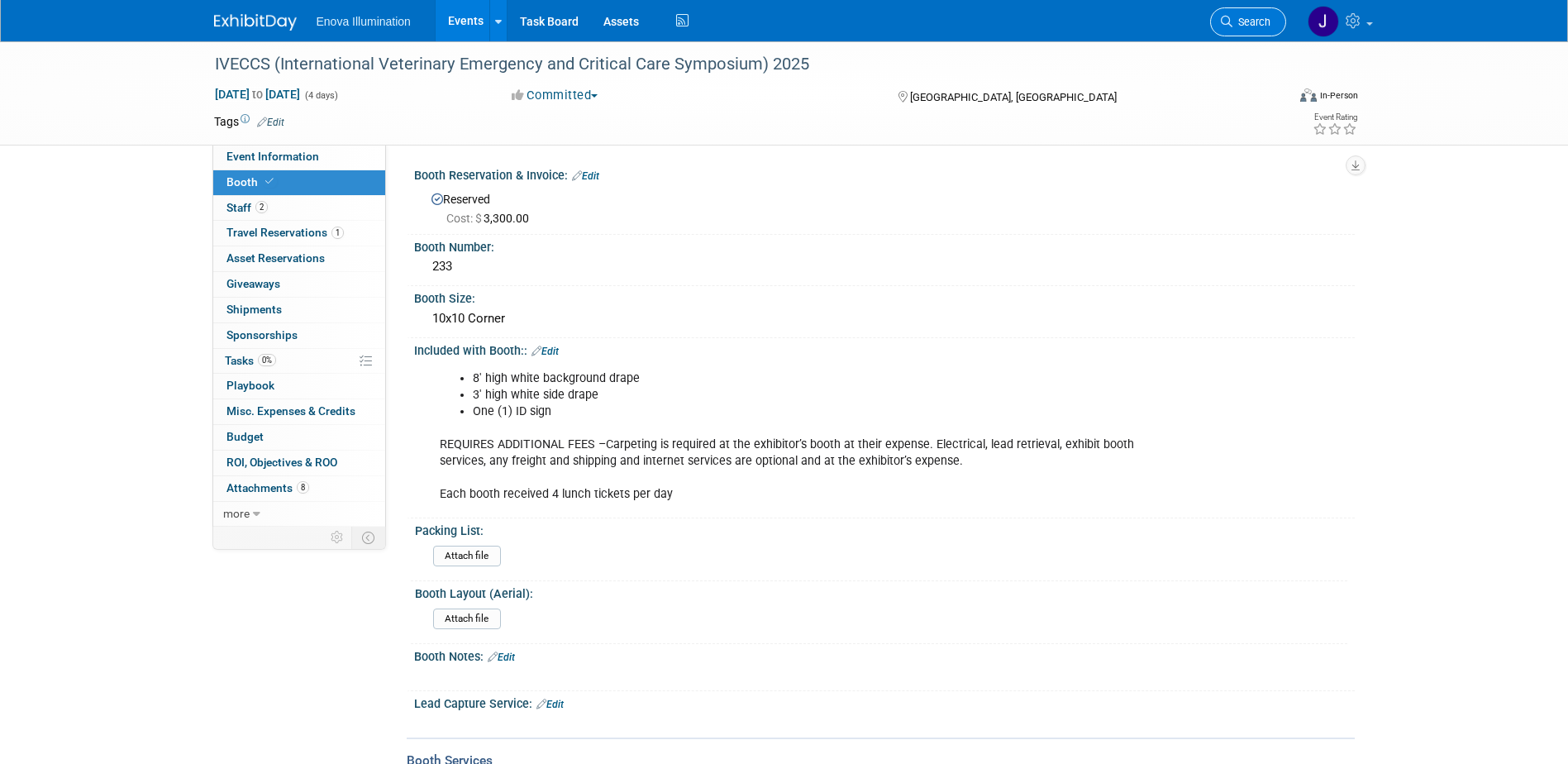
click at [1242, 31] on link "Search" at bounding box center [1248, 22] width 76 height 29
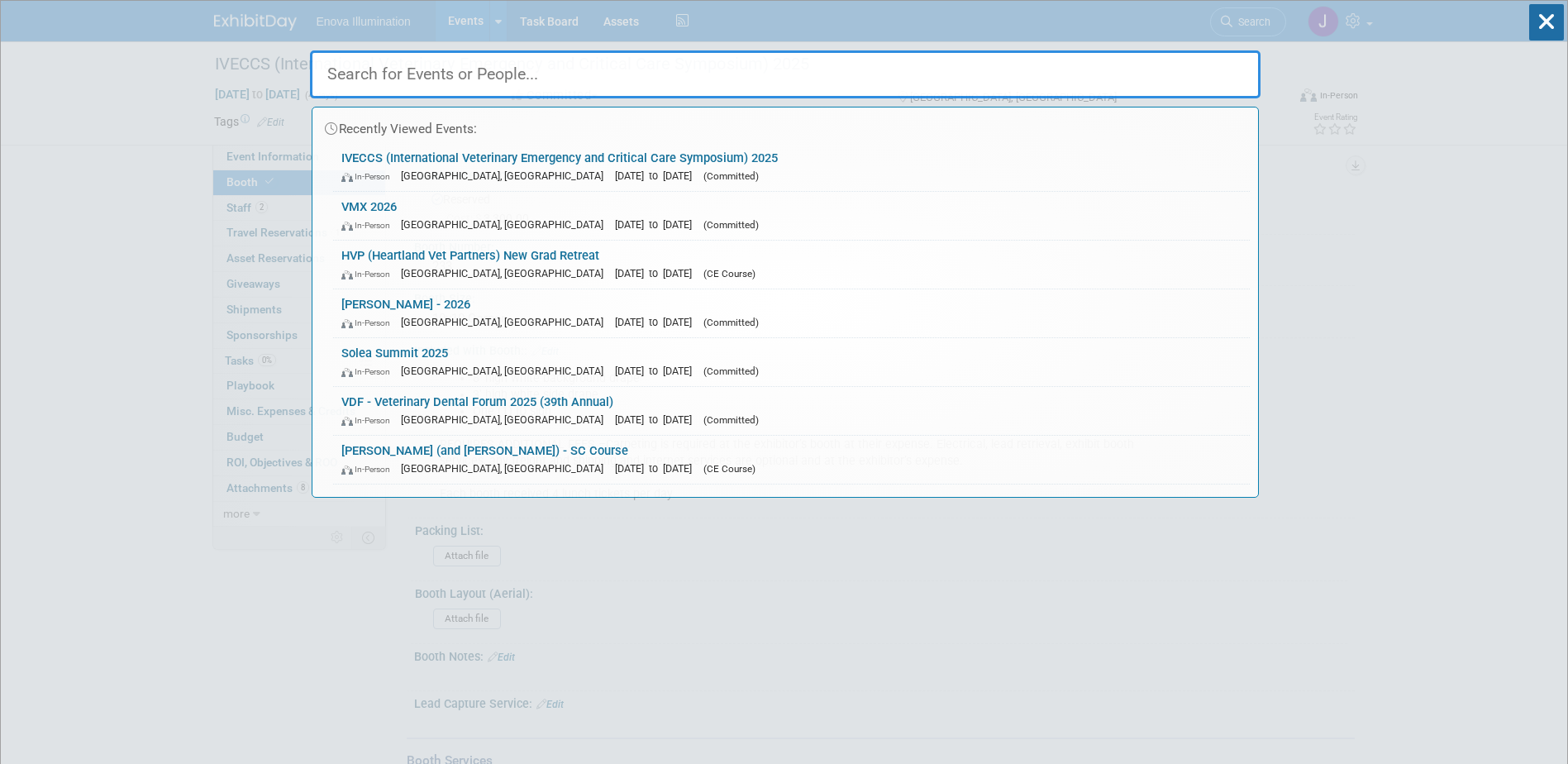
click at [827, 82] on input "text" at bounding box center [784, 74] width 951 height 48
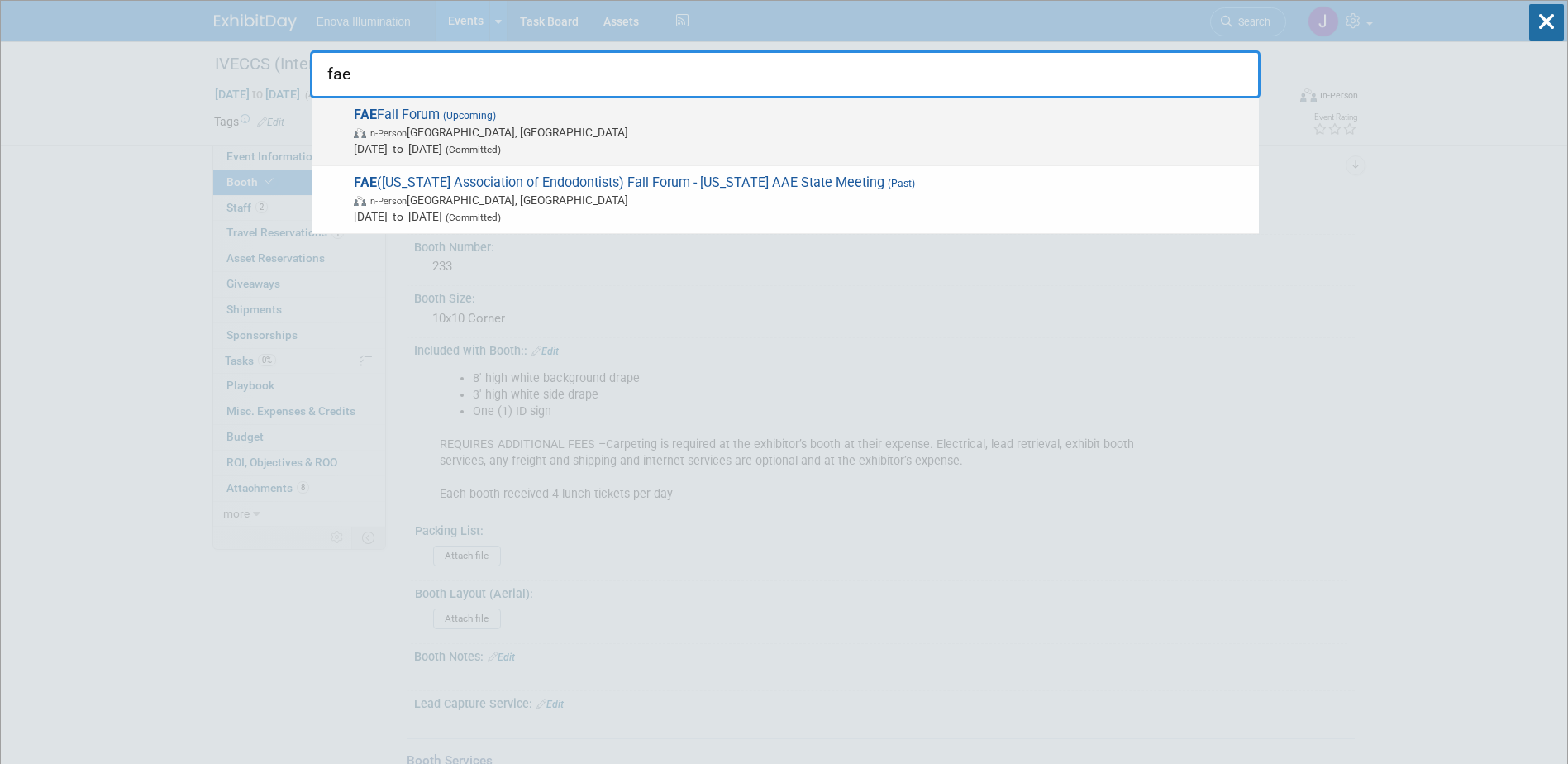
type input "fae"
click at [463, 122] on span "FAE Fall Forum (Upcoming) In-Person Orlando, FL Sep 19, 2025 to Sep 20, 2025 (C…" at bounding box center [800, 131] width 902 height 50
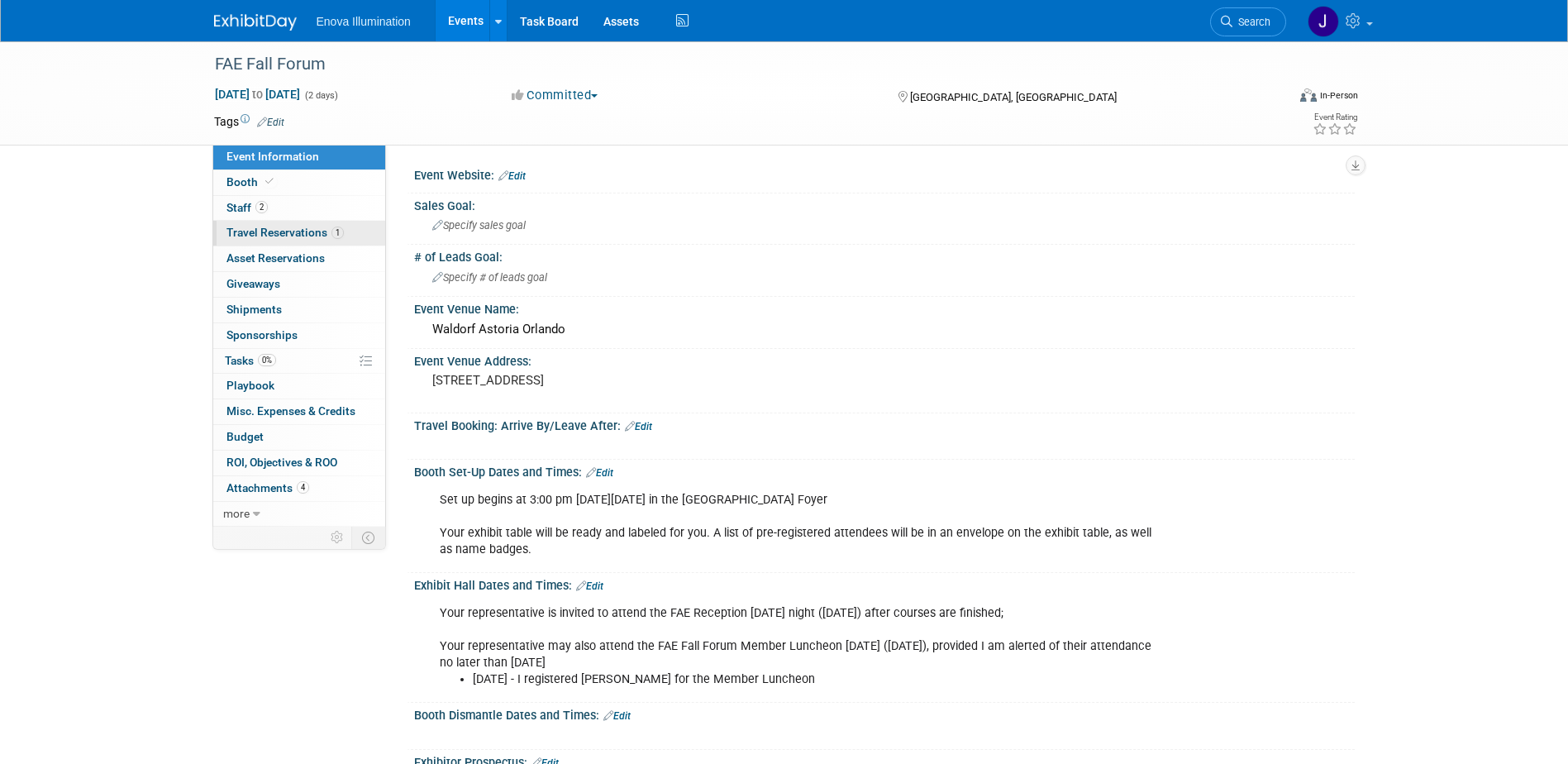
click at [287, 237] on span "Travel Reservations 1" at bounding box center [285, 232] width 117 height 13
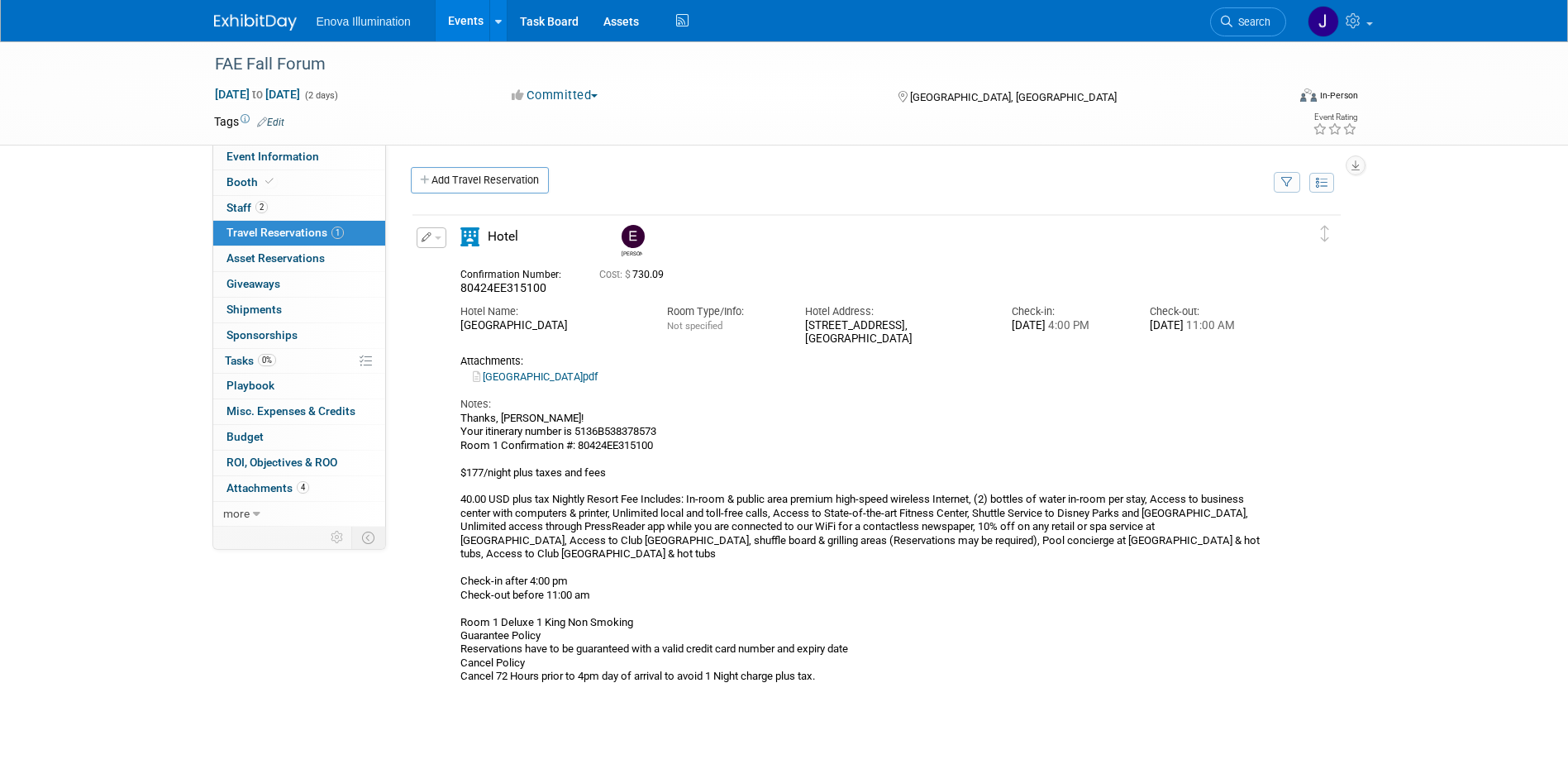
click at [428, 243] on icon "button" at bounding box center [427, 237] width 10 height 10
click at [476, 265] on button "Edit Reservation" at bounding box center [487, 266] width 140 height 24
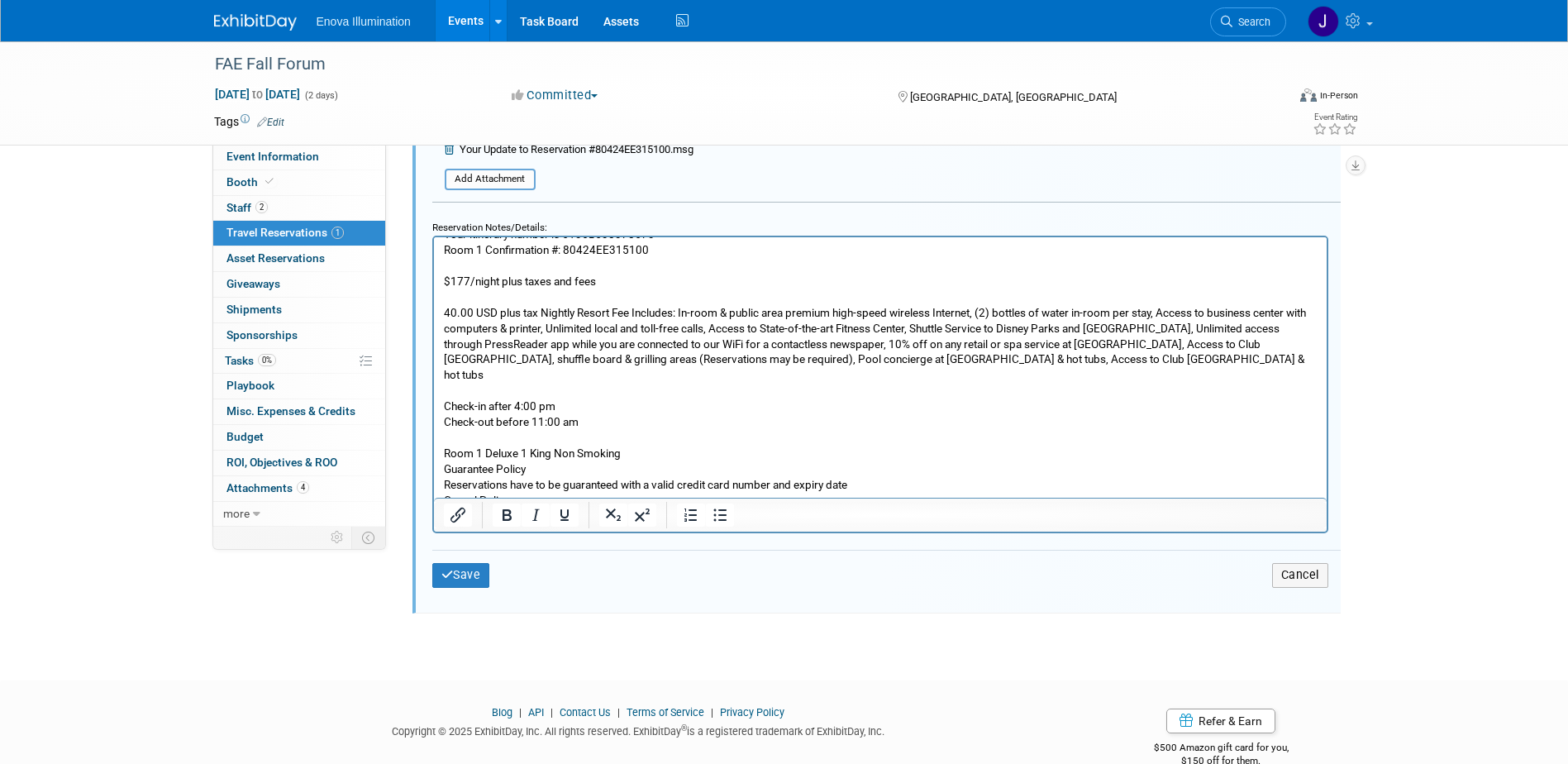
scroll to position [856, 0]
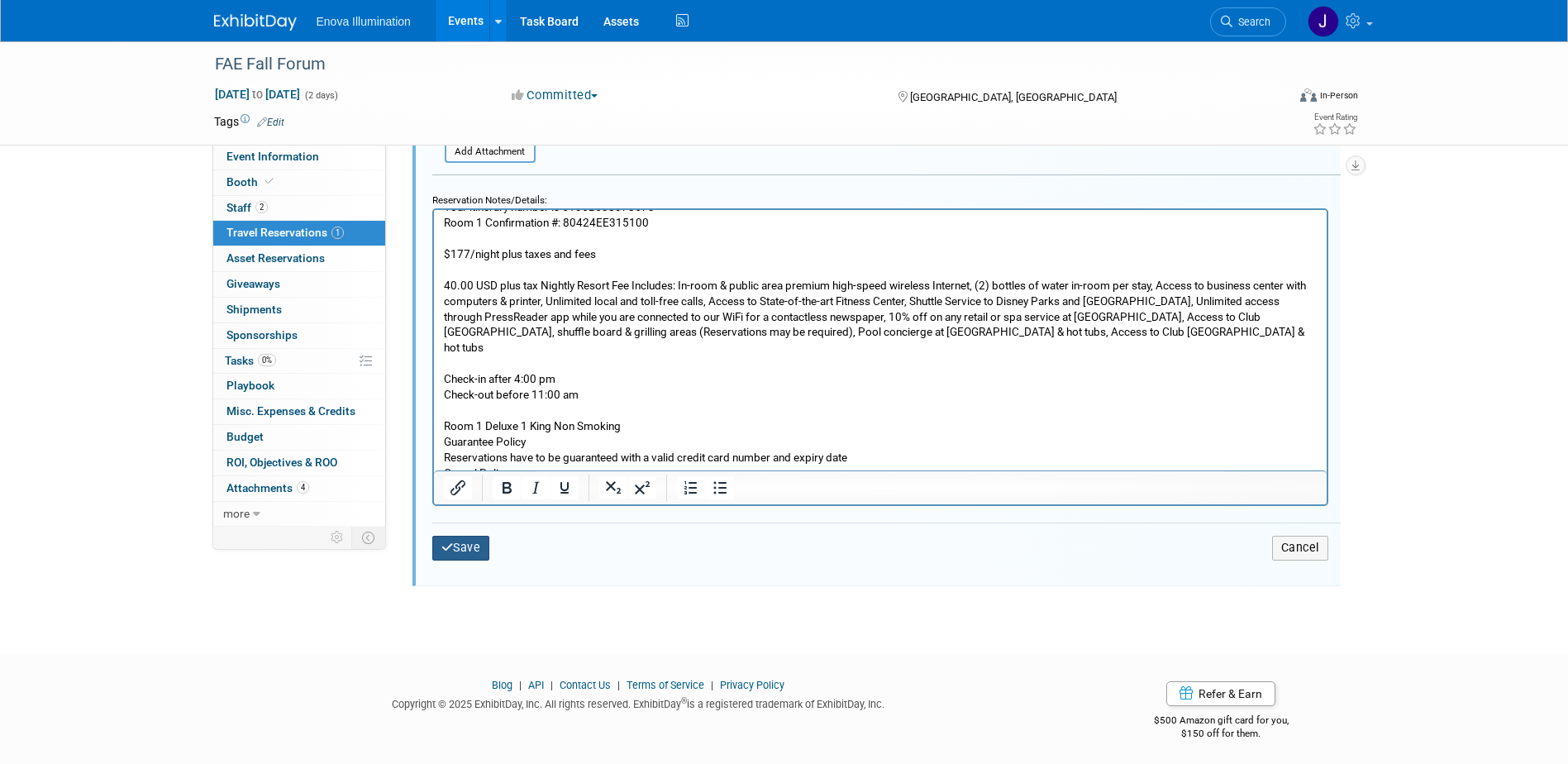
click at [479, 558] on button "Save" at bounding box center [461, 547] width 58 height 24
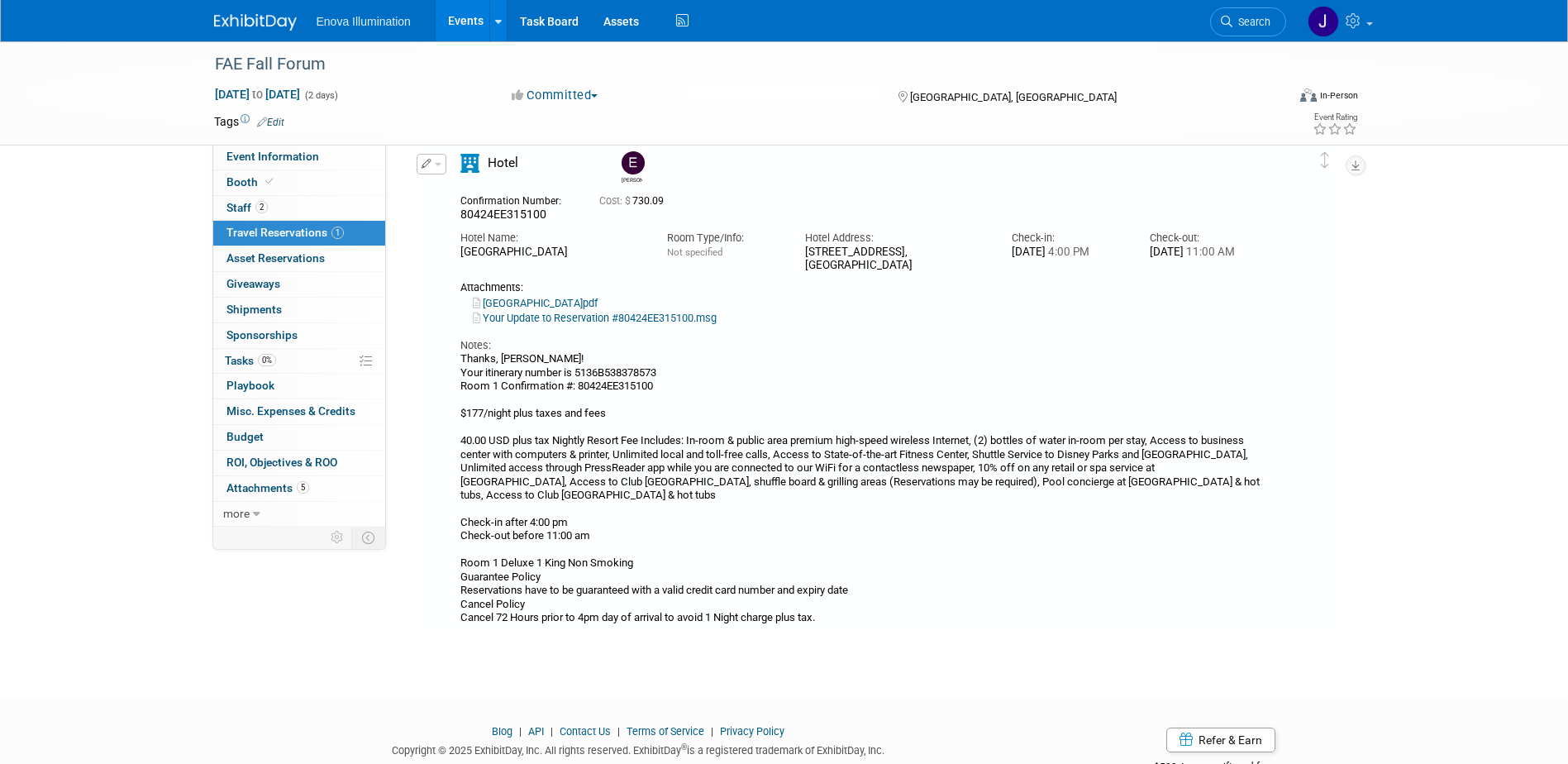
scroll to position [29, 0]
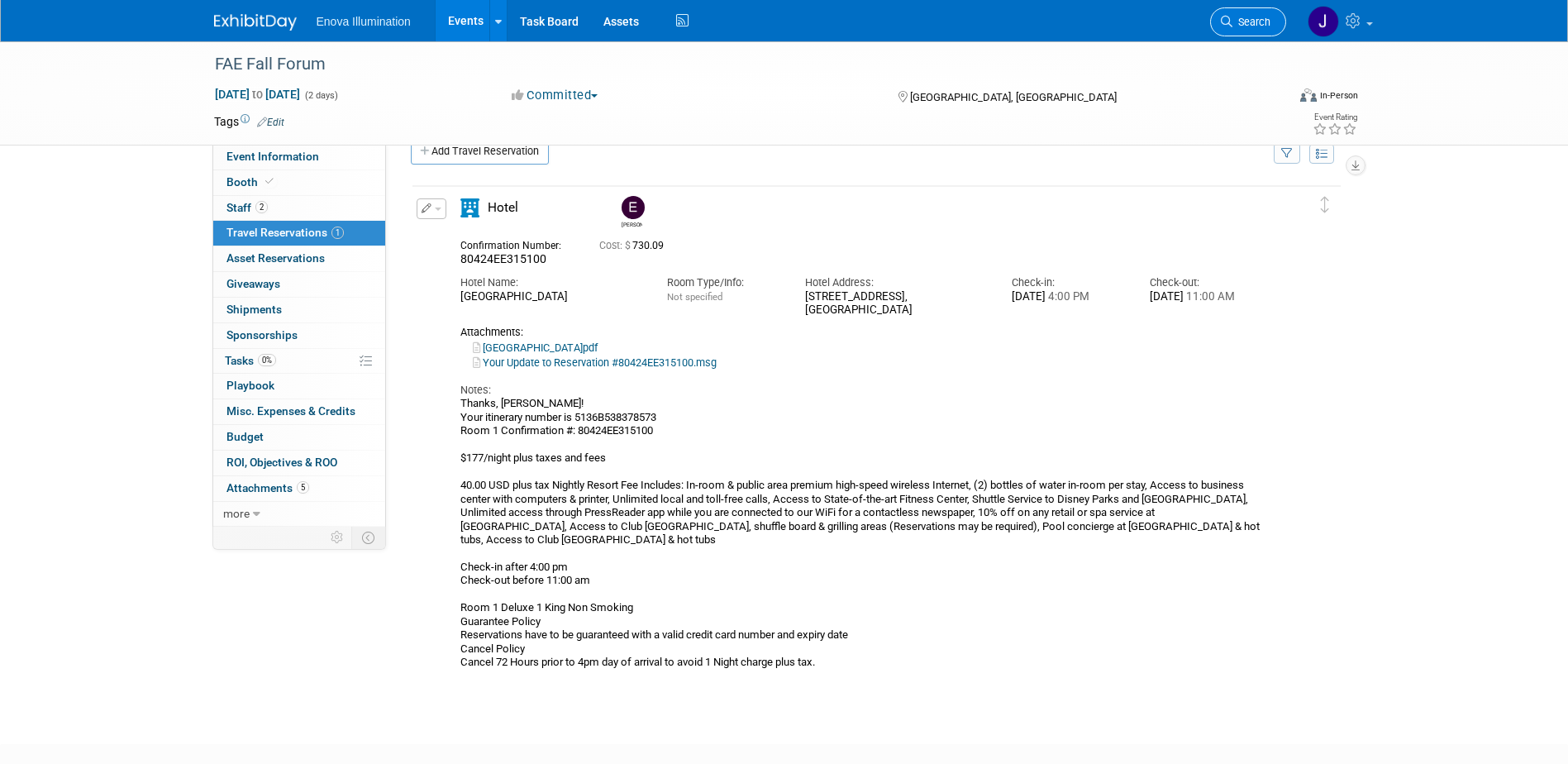
click at [1233, 21] on span "Search" at bounding box center [1252, 22] width 38 height 12
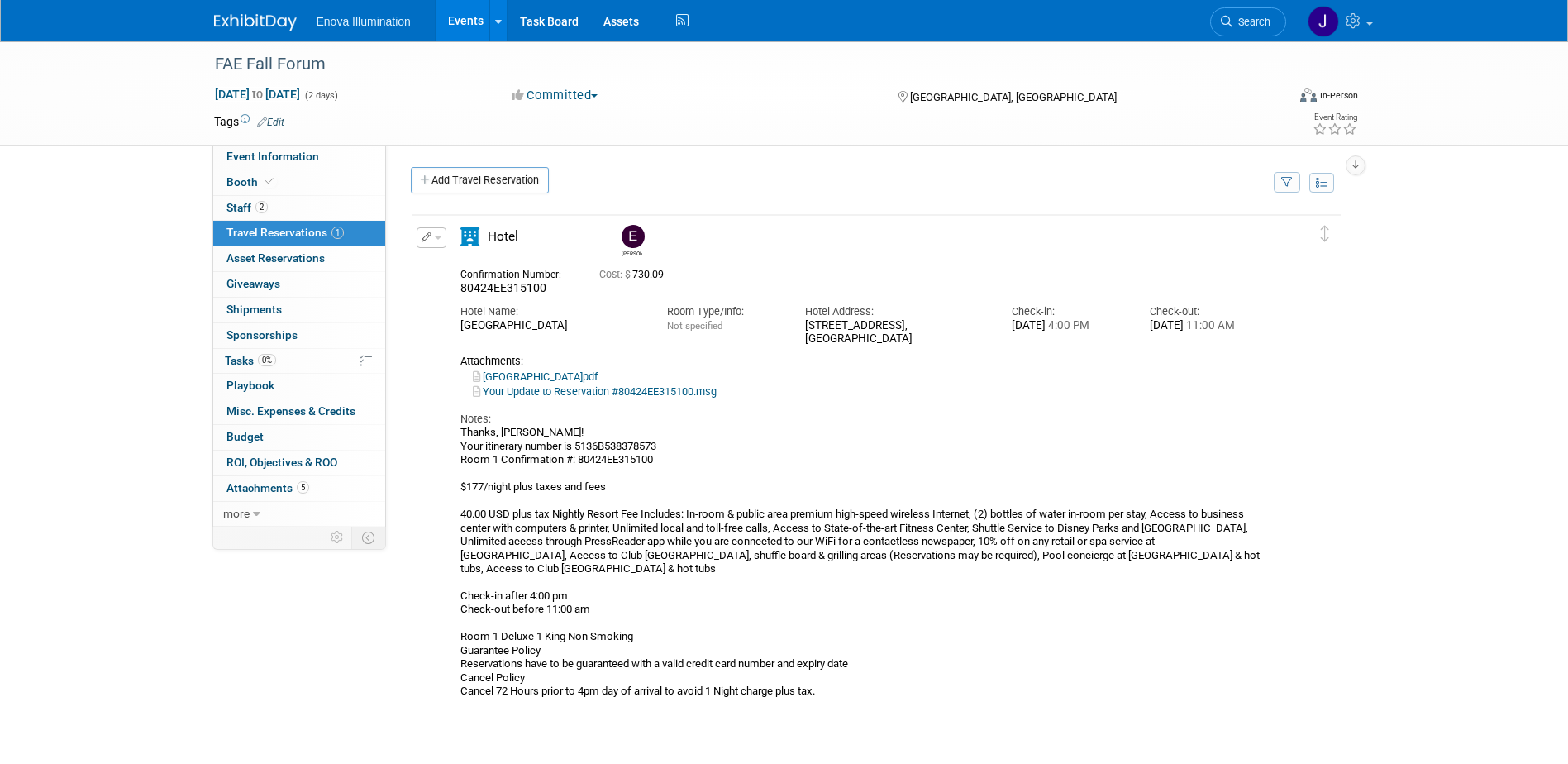
click at [234, 26] on img at bounding box center [256, 23] width 83 height 17
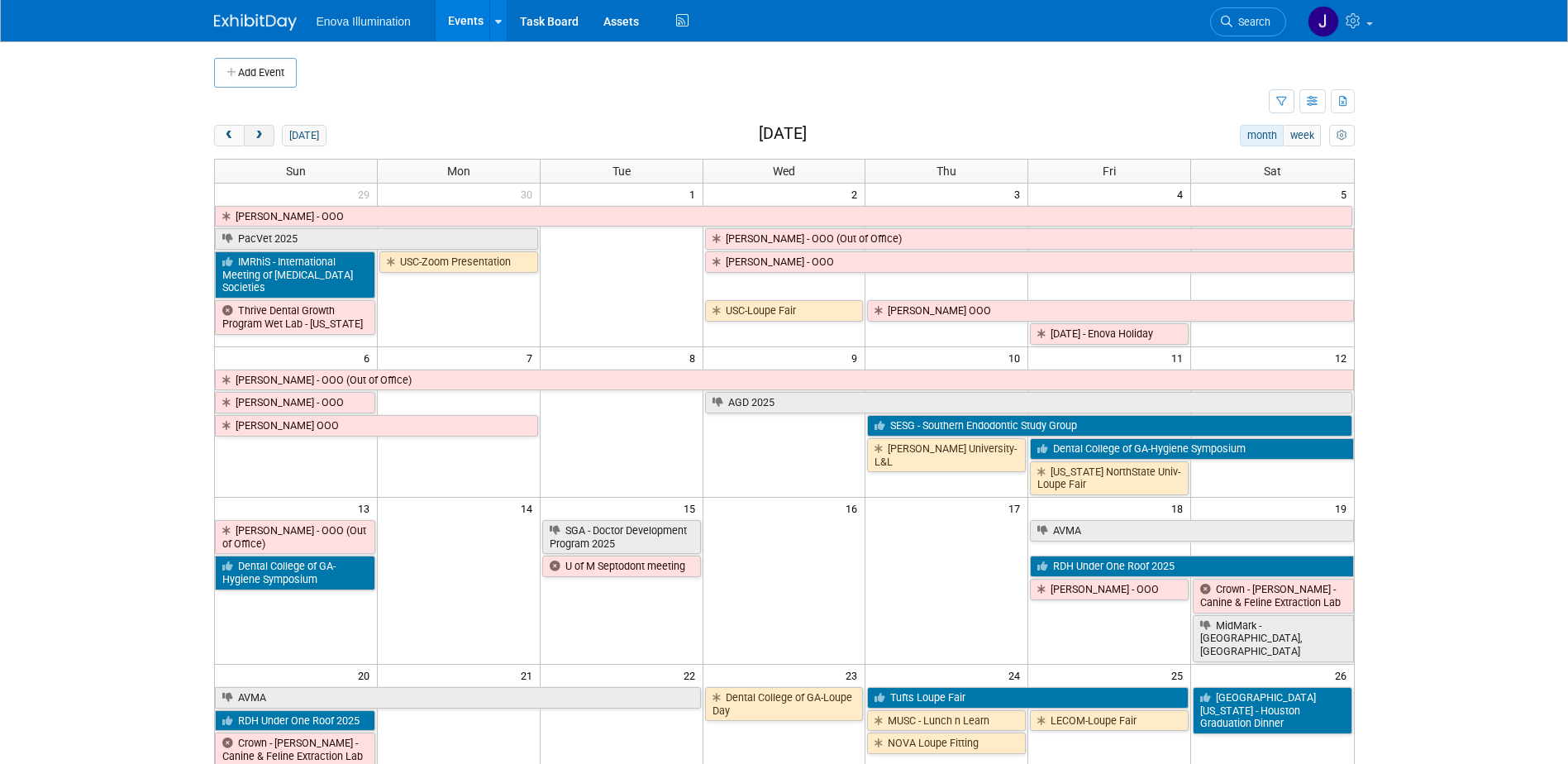
click at [267, 132] on button "next" at bounding box center [259, 135] width 30 height 22
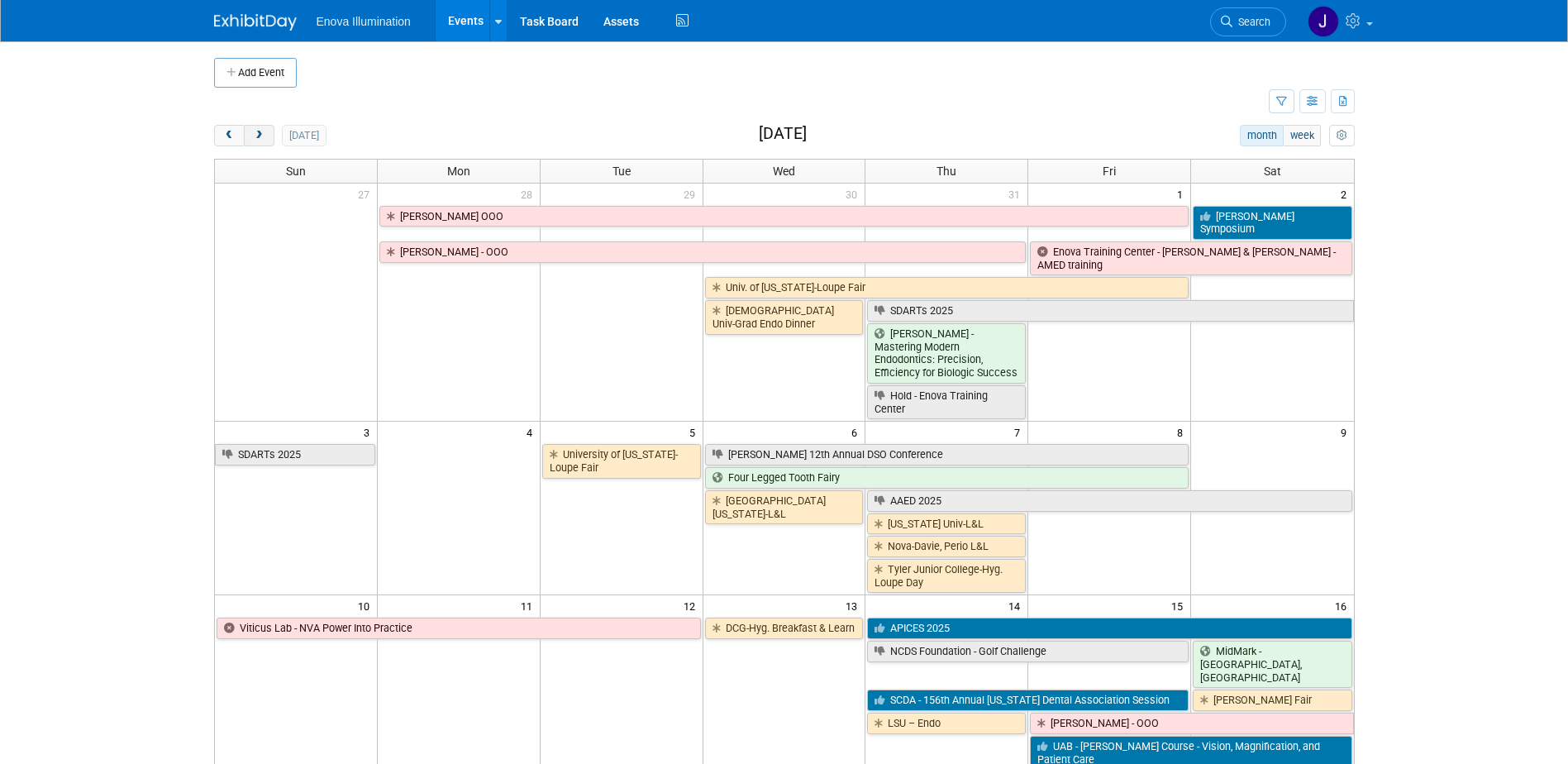
click at [267, 132] on button "next" at bounding box center [259, 135] width 30 height 22
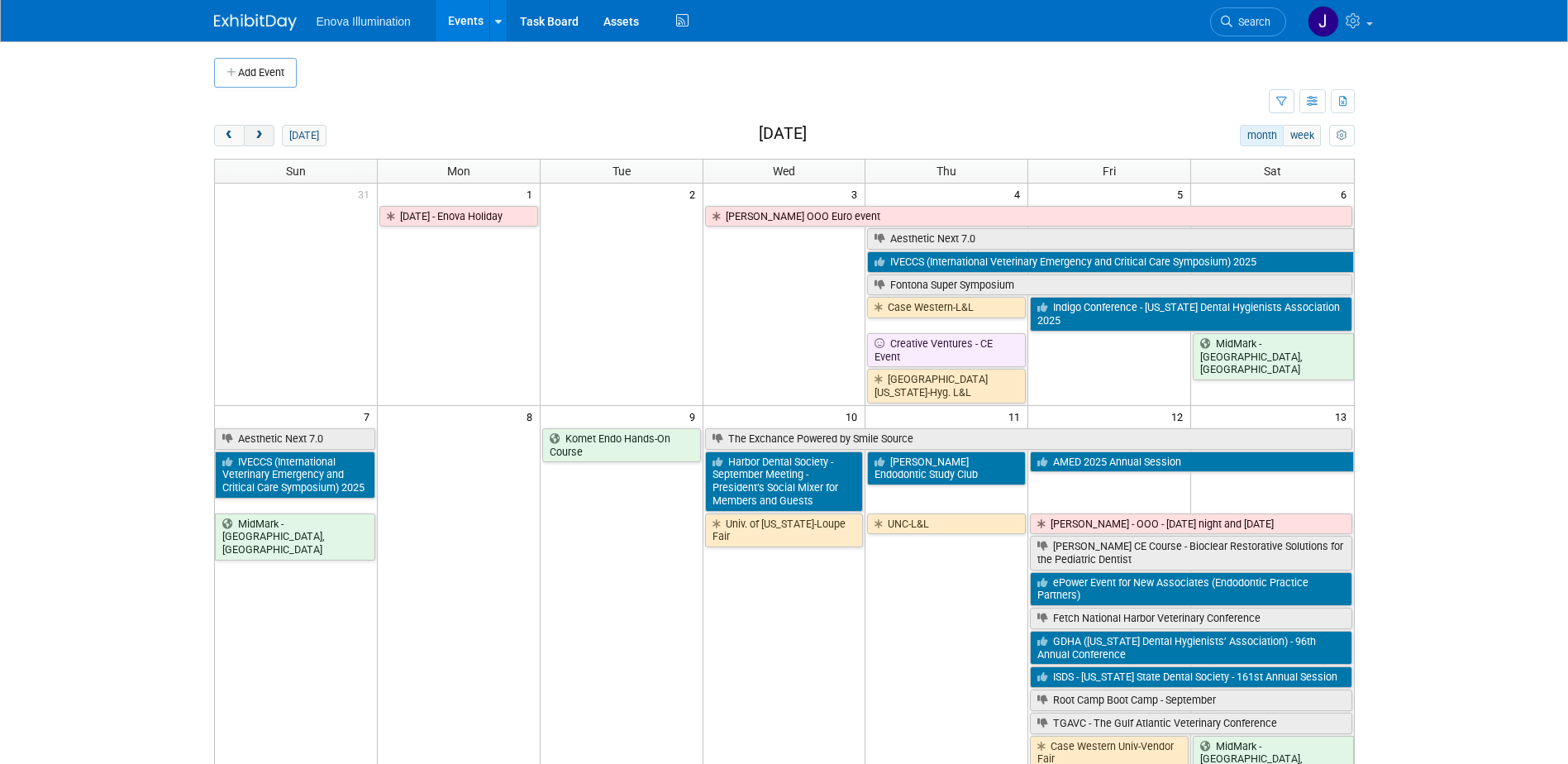
click at [267, 132] on button "next" at bounding box center [259, 135] width 30 height 22
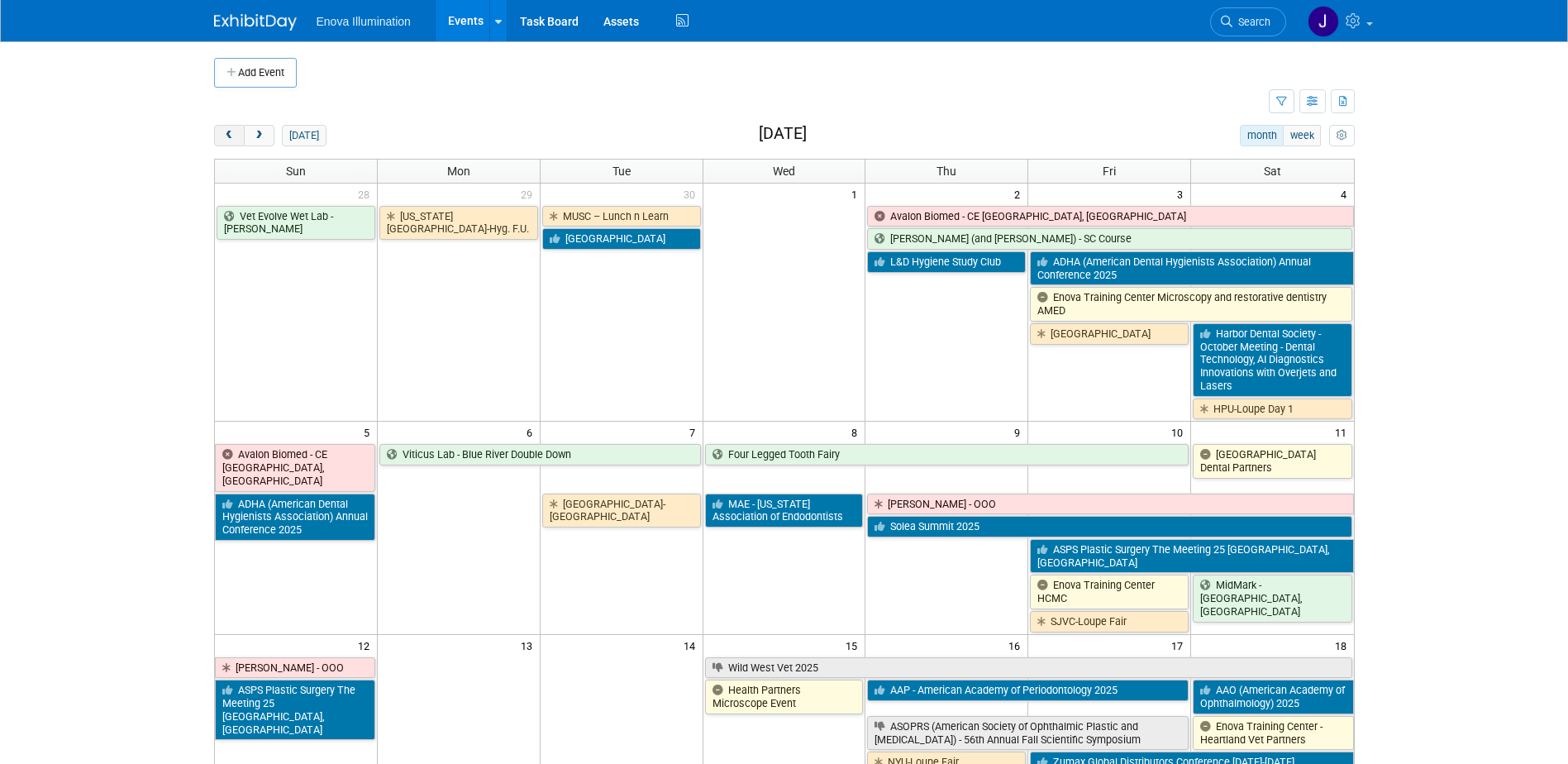
click at [234, 133] on span "prev" at bounding box center [228, 135] width 12 height 10
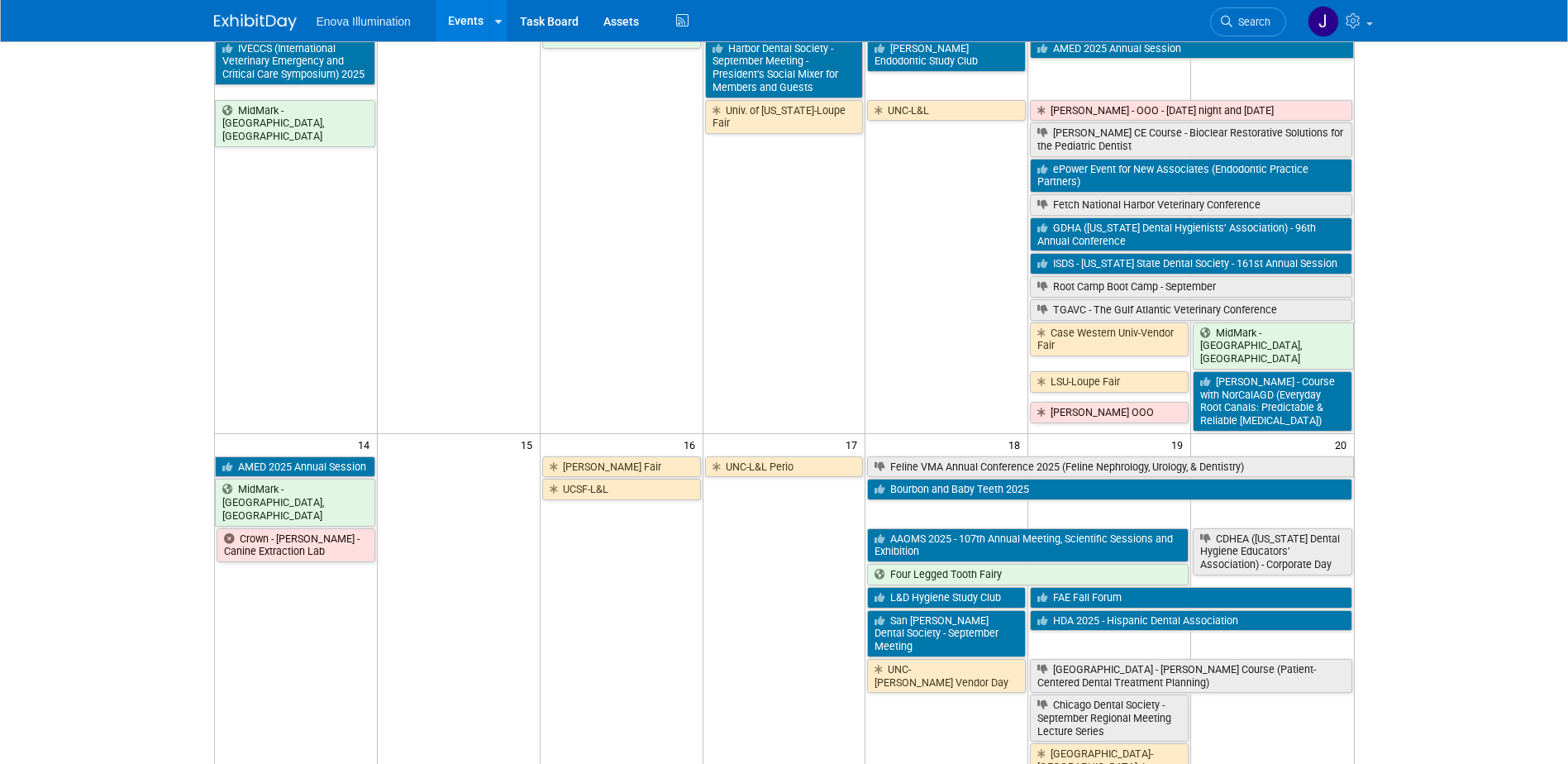
scroll to position [496, 0]
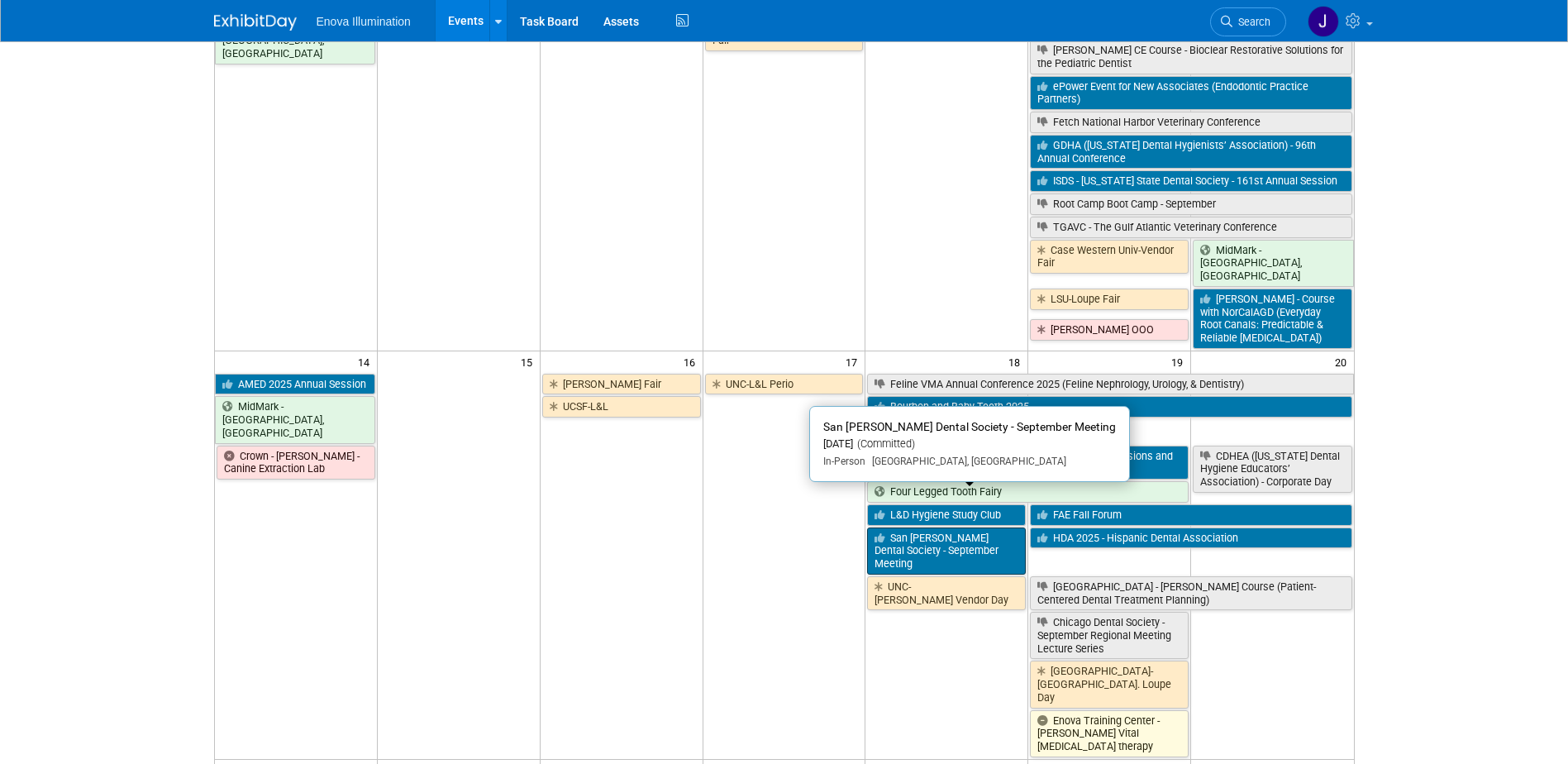
click at [912, 528] on link "San [PERSON_NAME] Dental Society - September Meeting" at bounding box center [947, 552] width 159 height 47
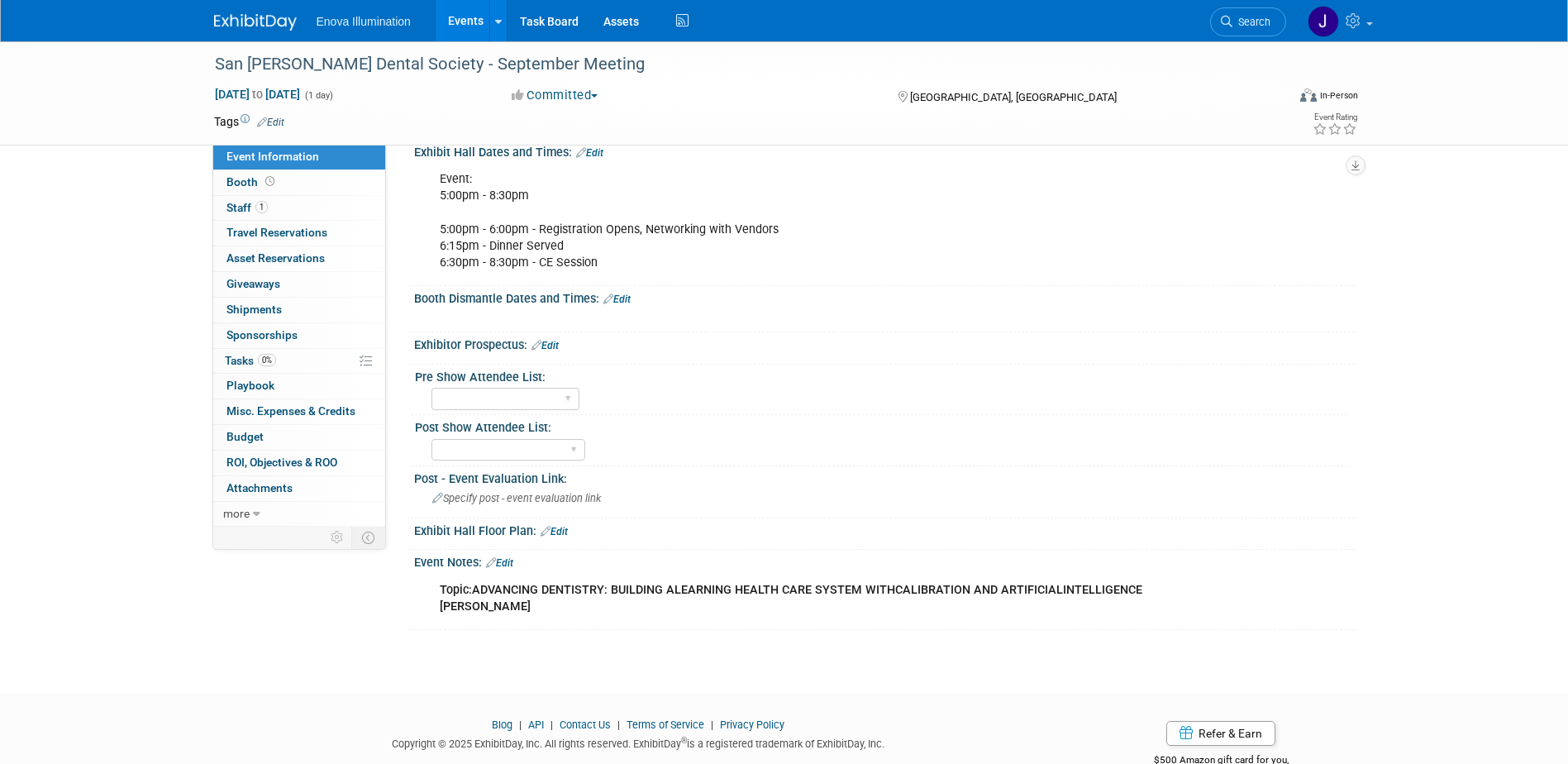
scroll to position [412, 0]
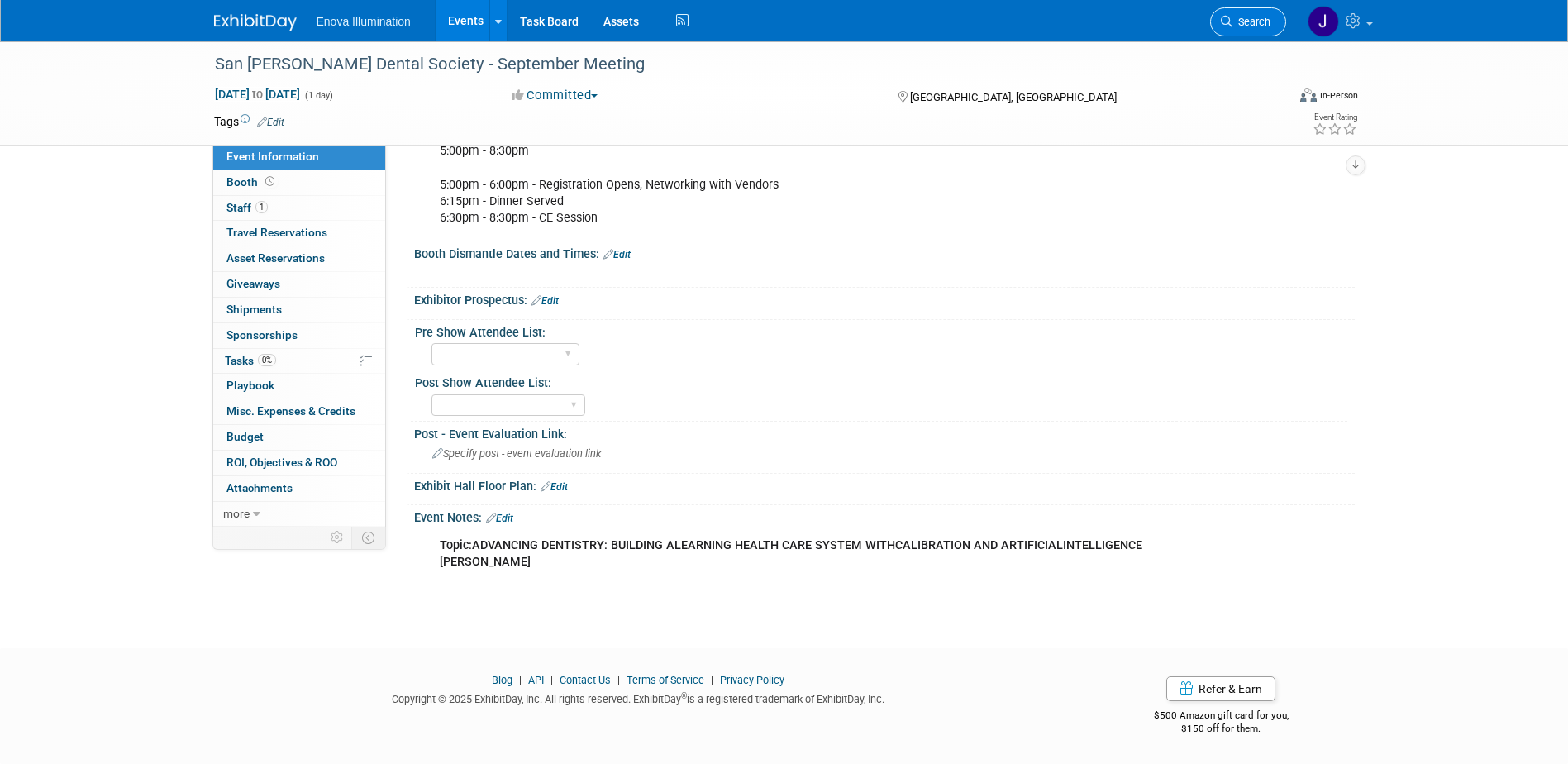
click at [1260, 20] on span "Search" at bounding box center [1252, 22] width 38 height 12
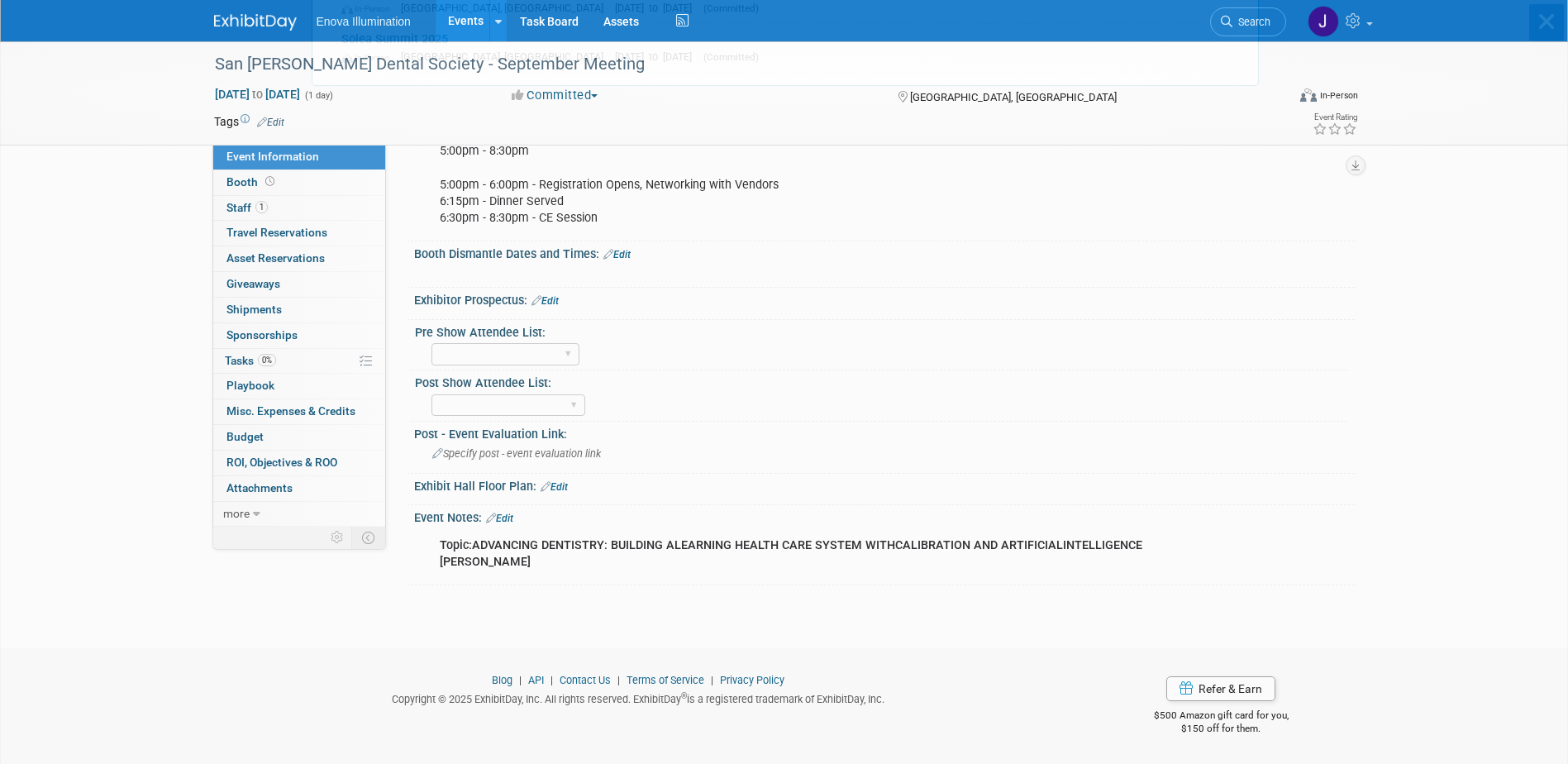
scroll to position [0, 0]
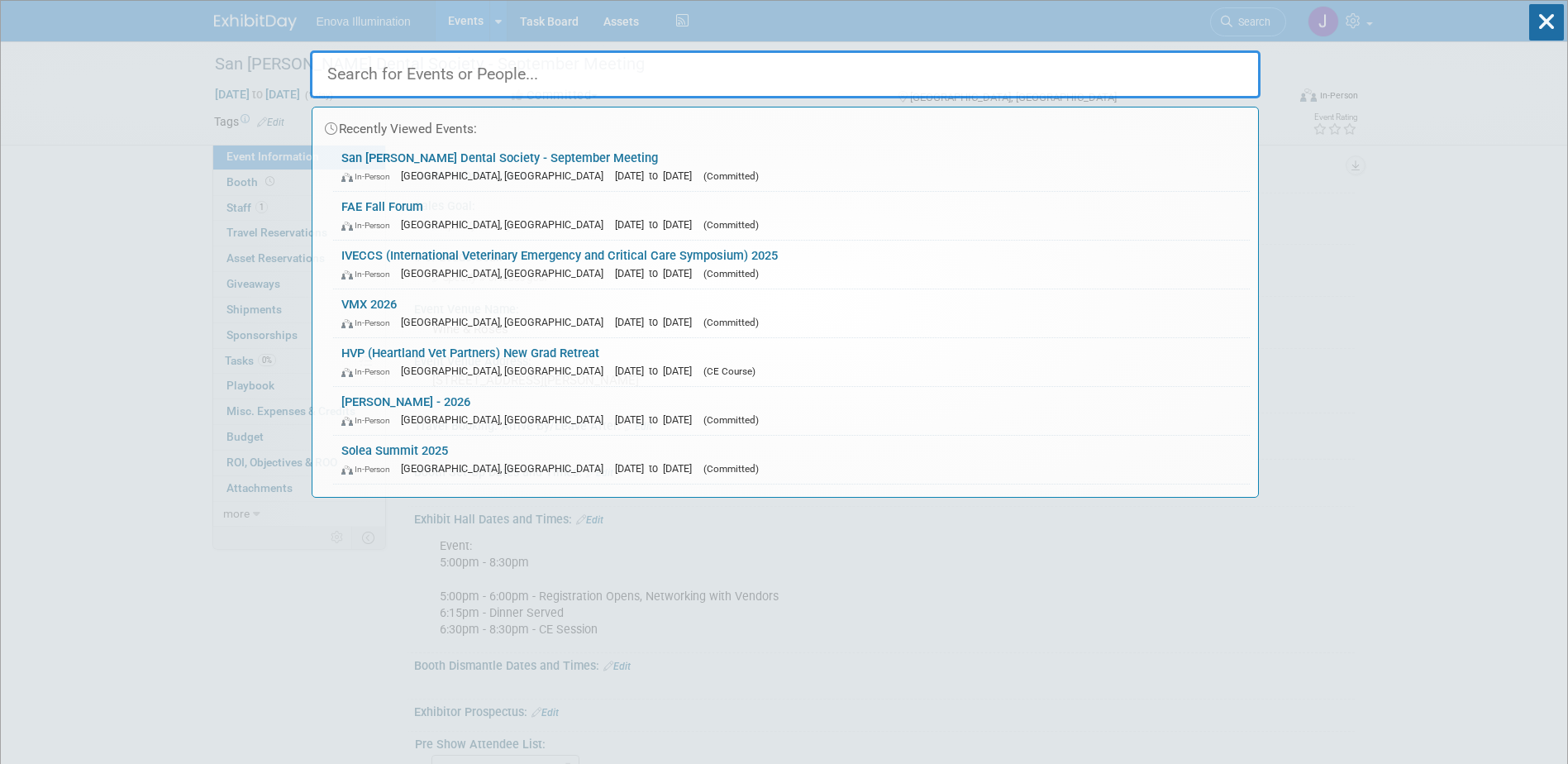
click at [1129, 76] on input "text" at bounding box center [784, 74] width 951 height 48
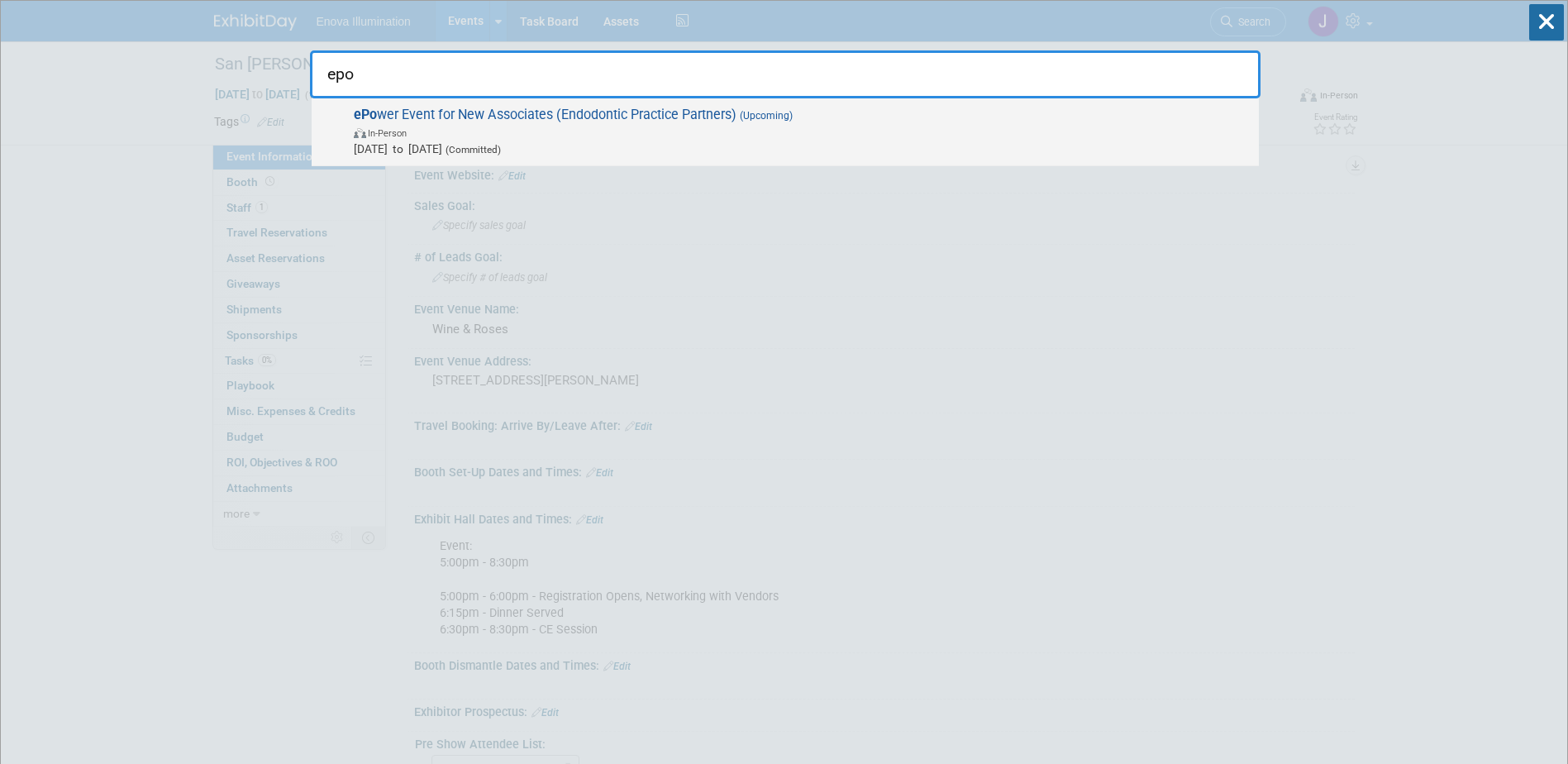
type input "epo"
click at [502, 112] on span "ePo wer Event for New Associates (Endodontic Practice Partners) (Upcoming) In-P…" at bounding box center [800, 131] width 902 height 50
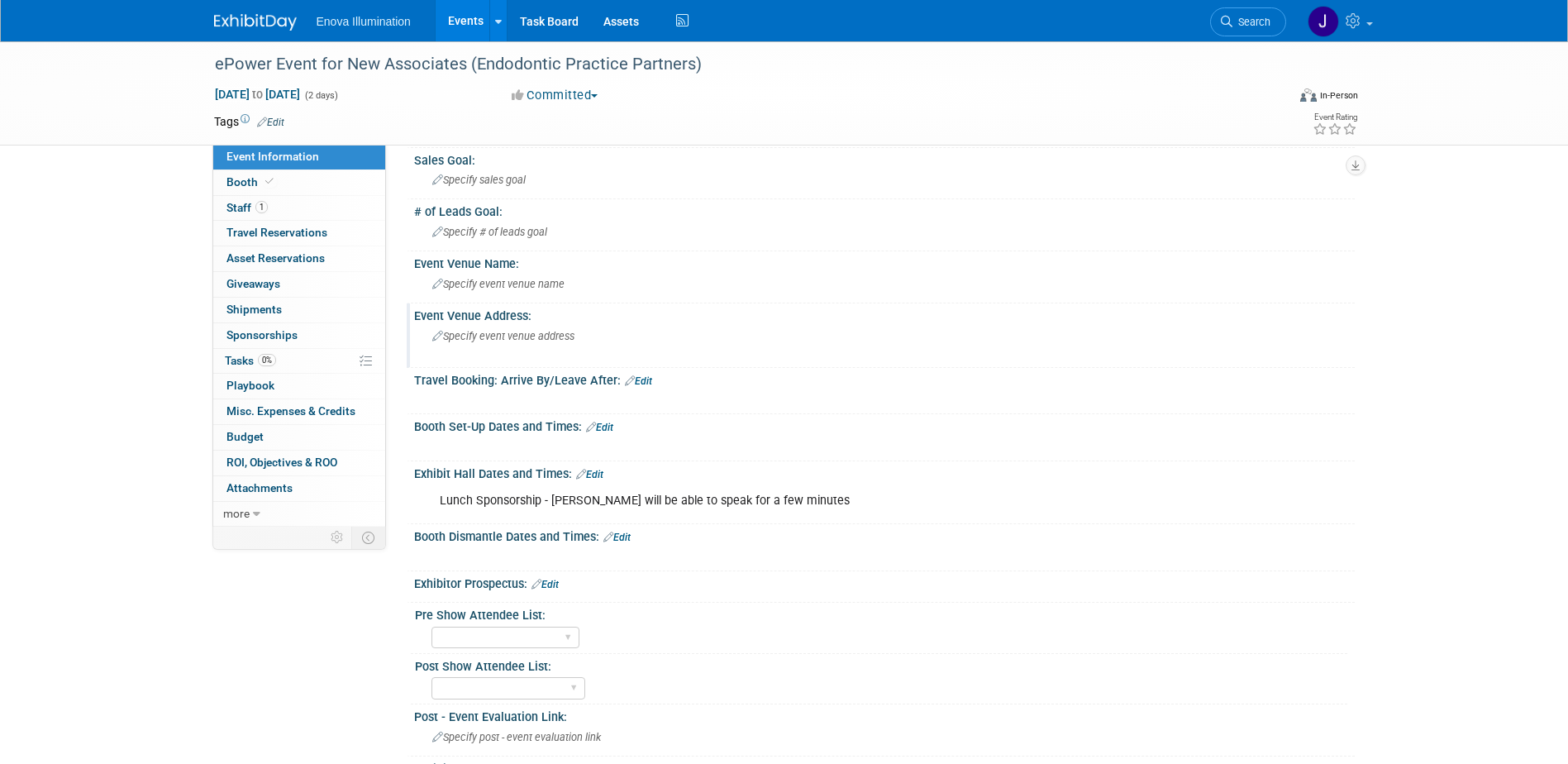
scroll to position [83, 0]
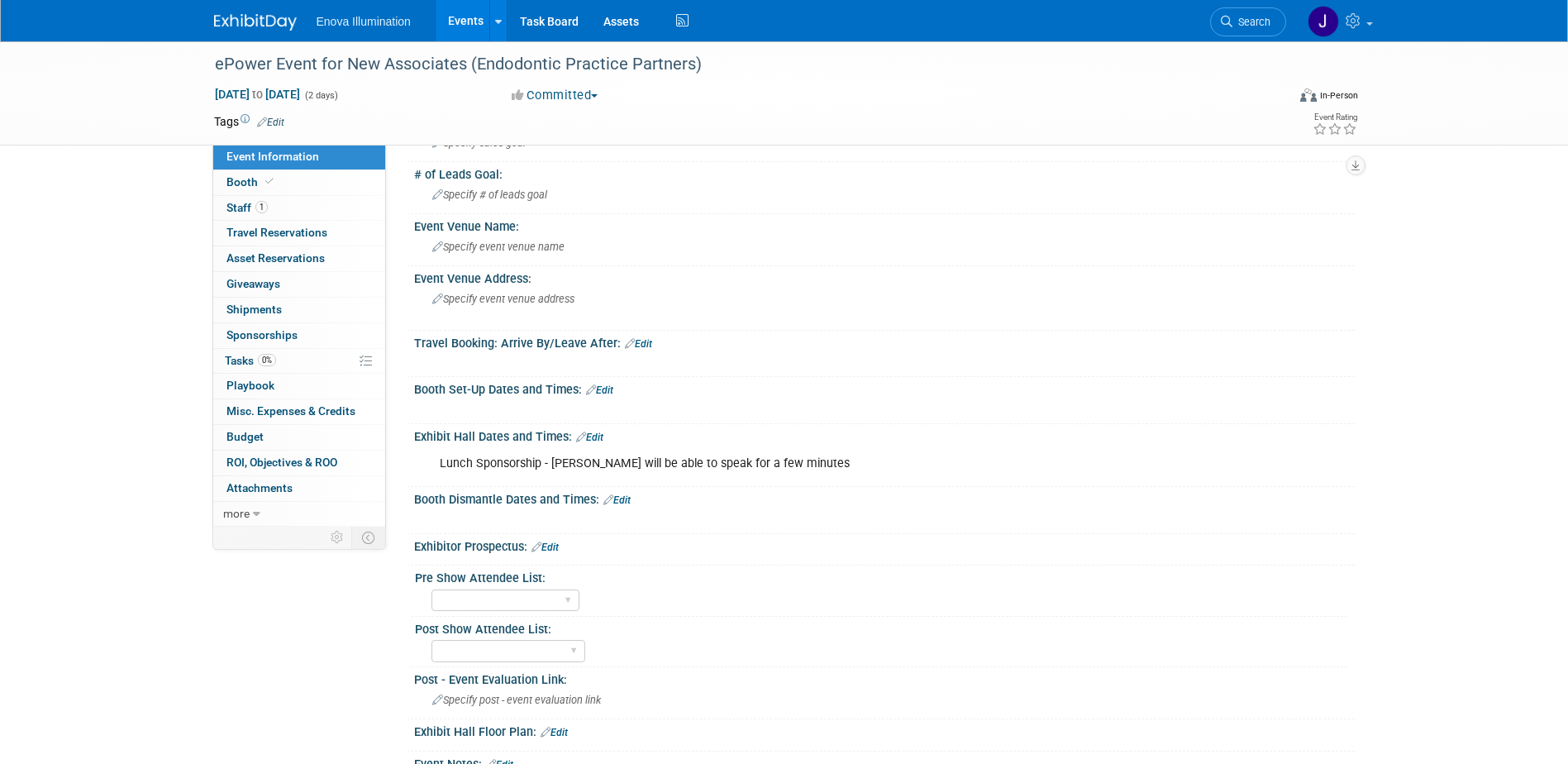
click at [610, 390] on link "Edit" at bounding box center [599, 390] width 27 height 11
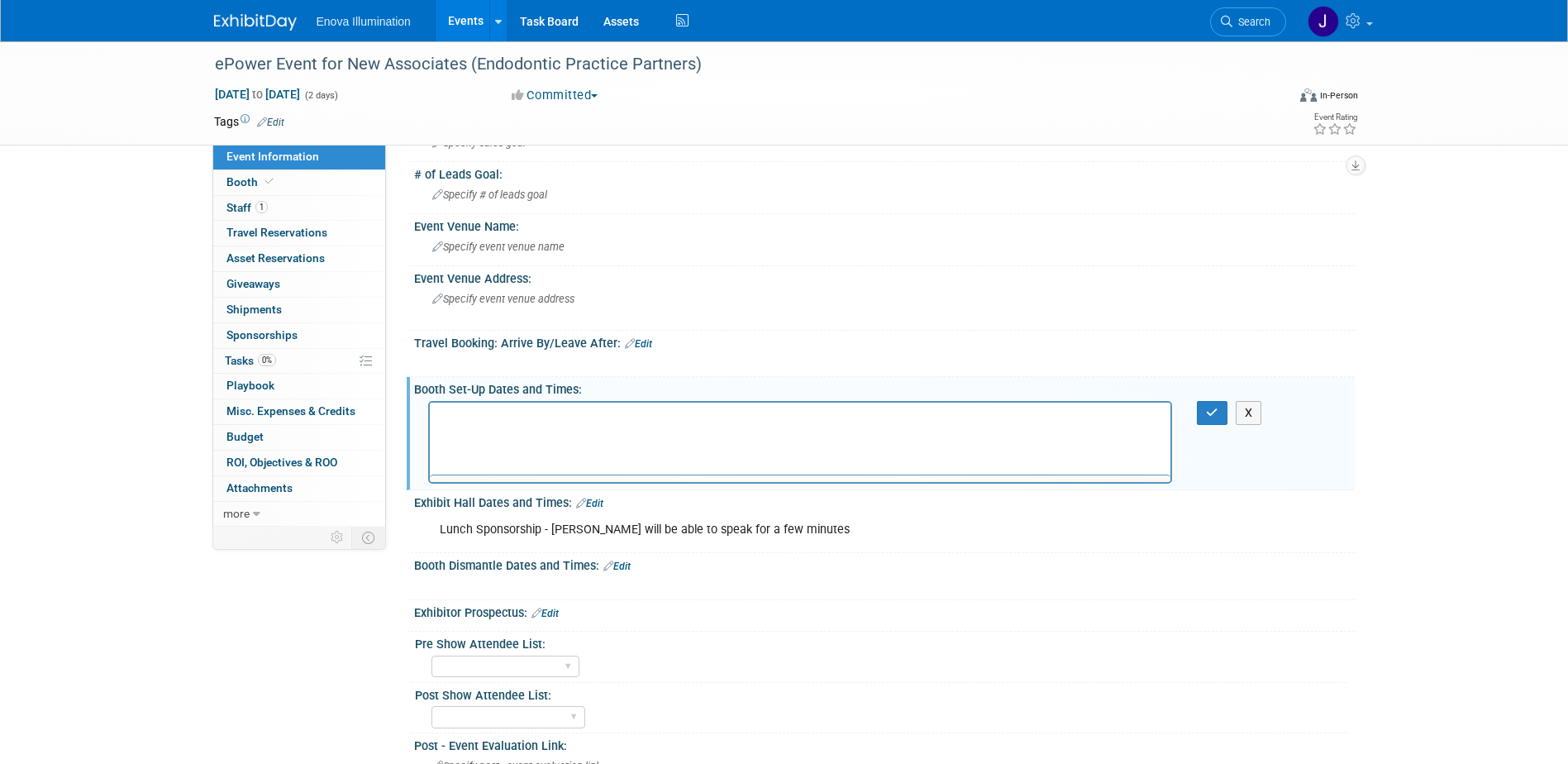
scroll to position [0, 0]
paste body "Rich Text Area. Press ALT-0 for help."
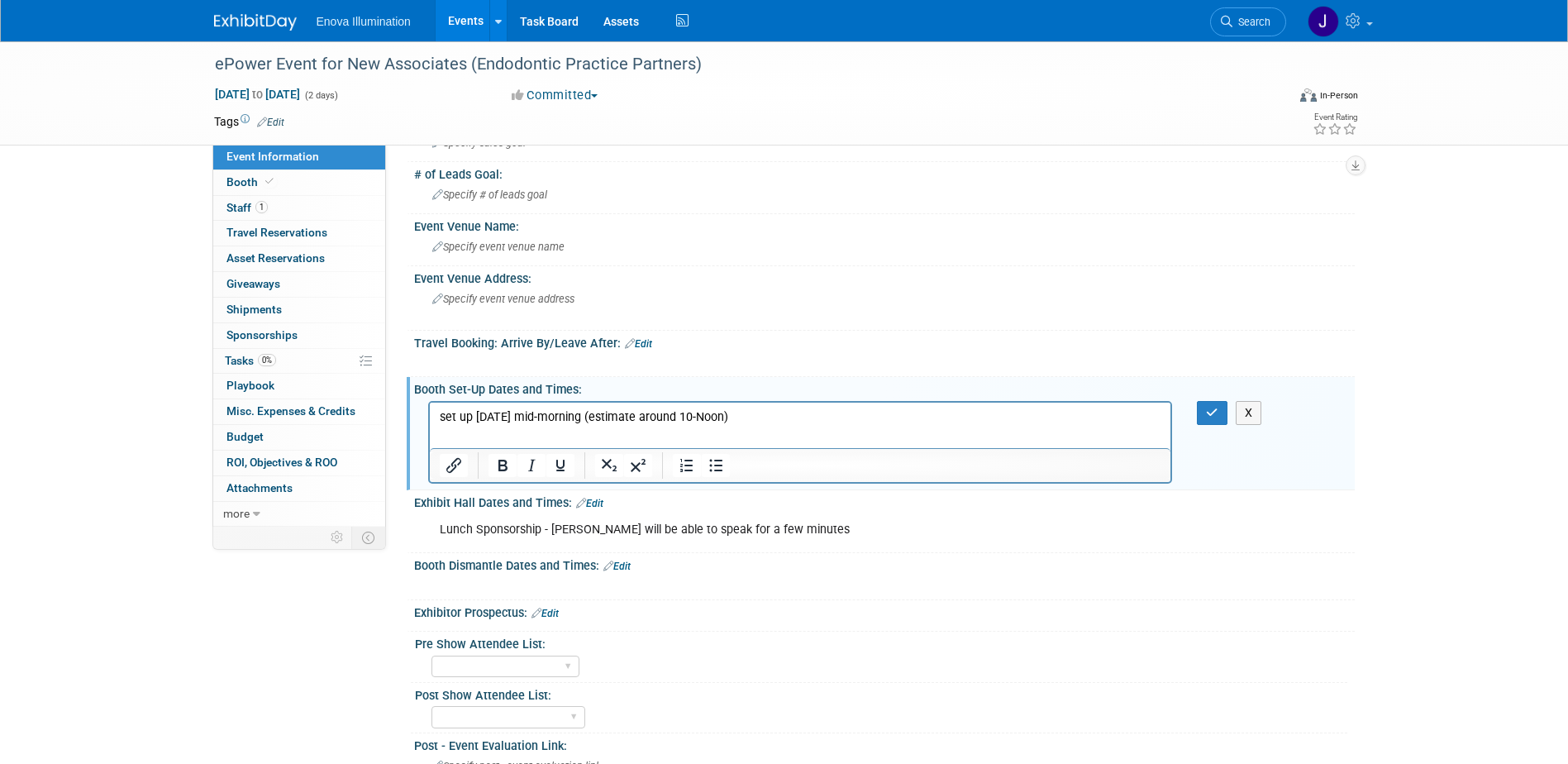
click at [443, 415] on p "set up [DATE] mid-morning (estimate around 10-Noon)" at bounding box center [800, 417] width 722 height 17
click at [1214, 409] on icon "button" at bounding box center [1212, 413] width 12 height 11
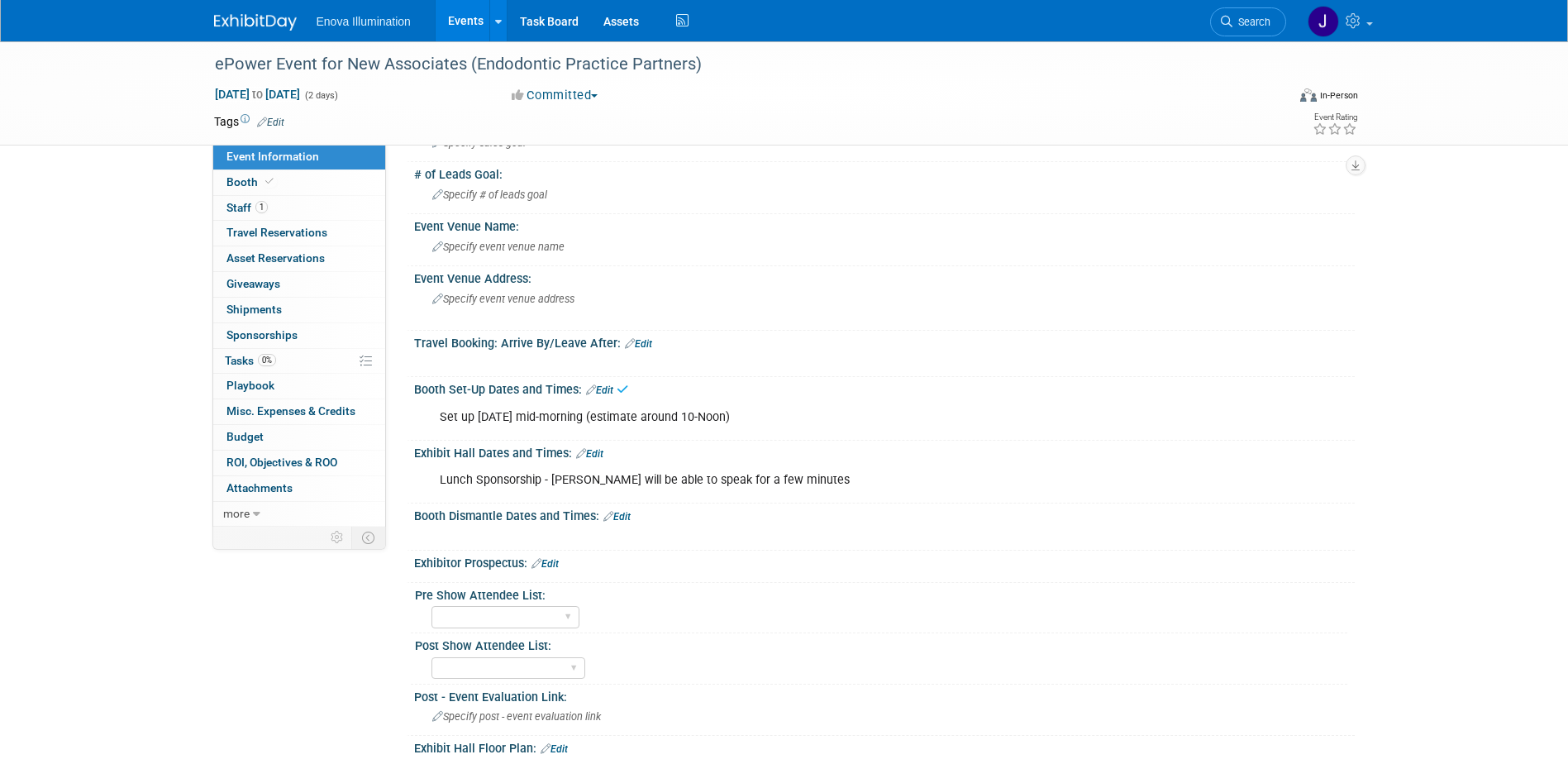
click at [598, 451] on link "Edit" at bounding box center [589, 454] width 27 height 11
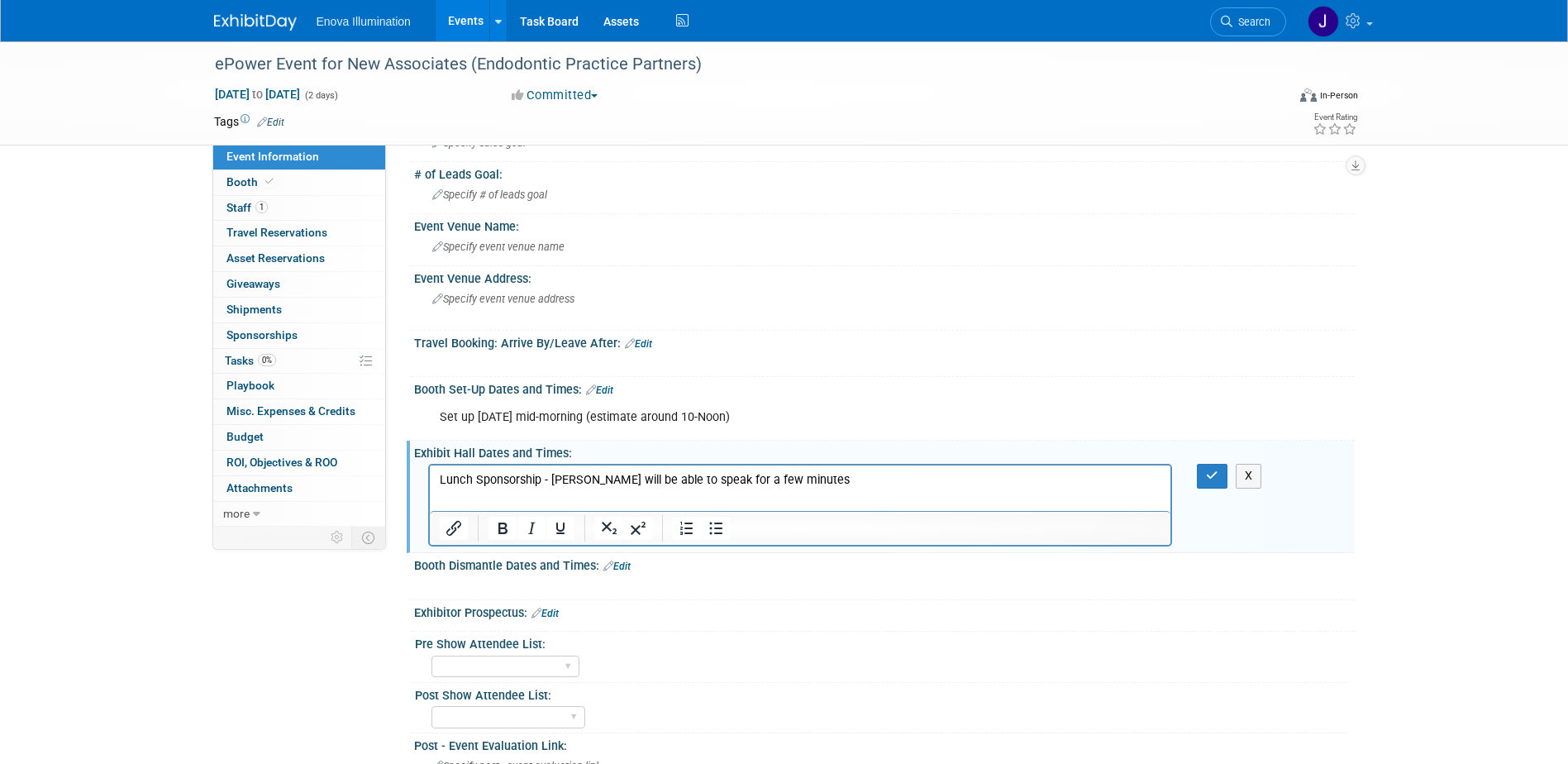
click at [802, 481] on p "Lunch Sponsorship - [PERSON_NAME] will be able to speak for a few minutes" at bounding box center [800, 481] width 722 height 17
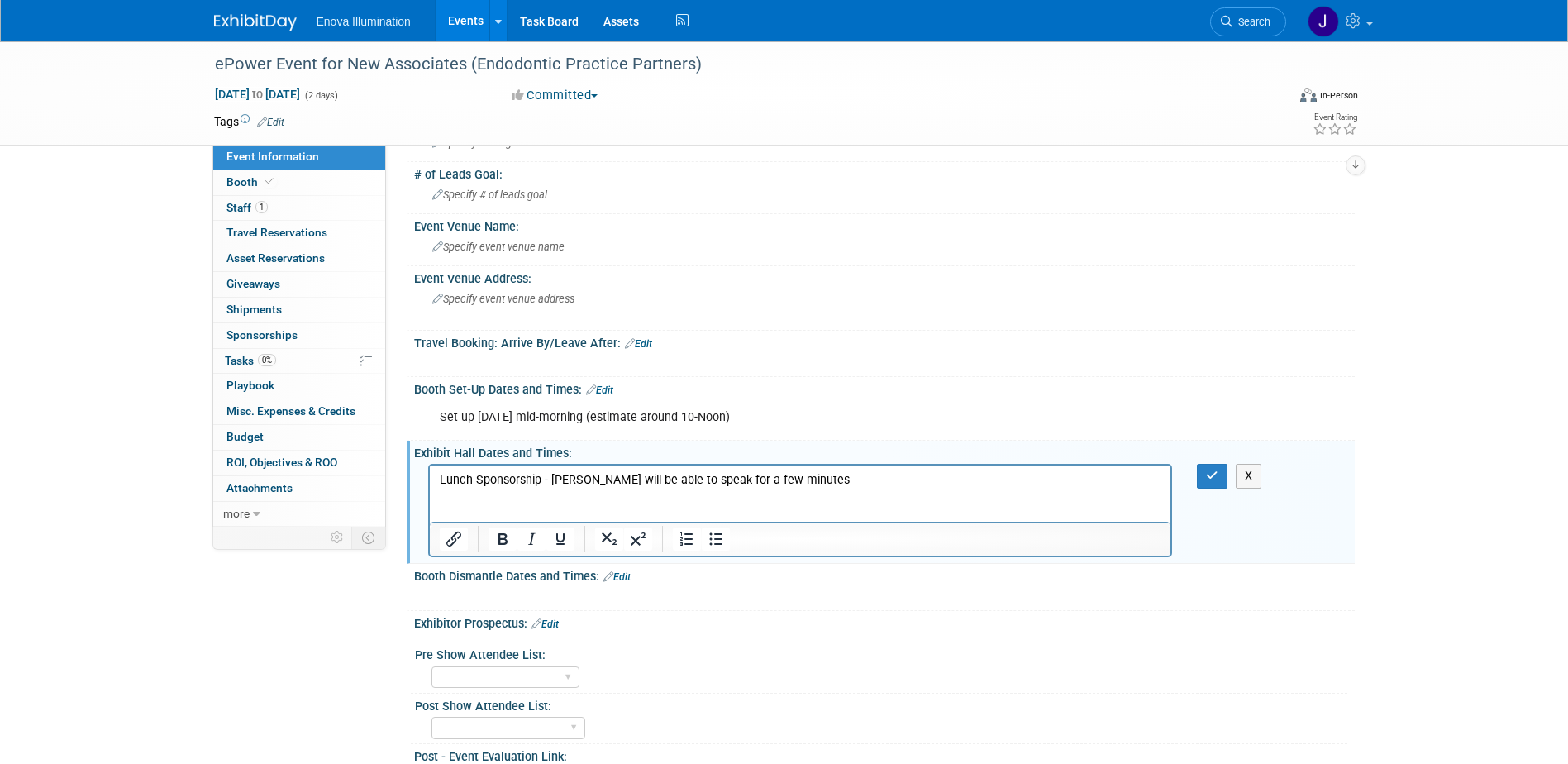
paste body "Rich Text Area. Press ALT-0 for help."
click at [796, 479] on p "Lunch Sponsorship - [PERSON_NAME] will be able to speak for a few minutes" at bounding box center [800, 481] width 722 height 17
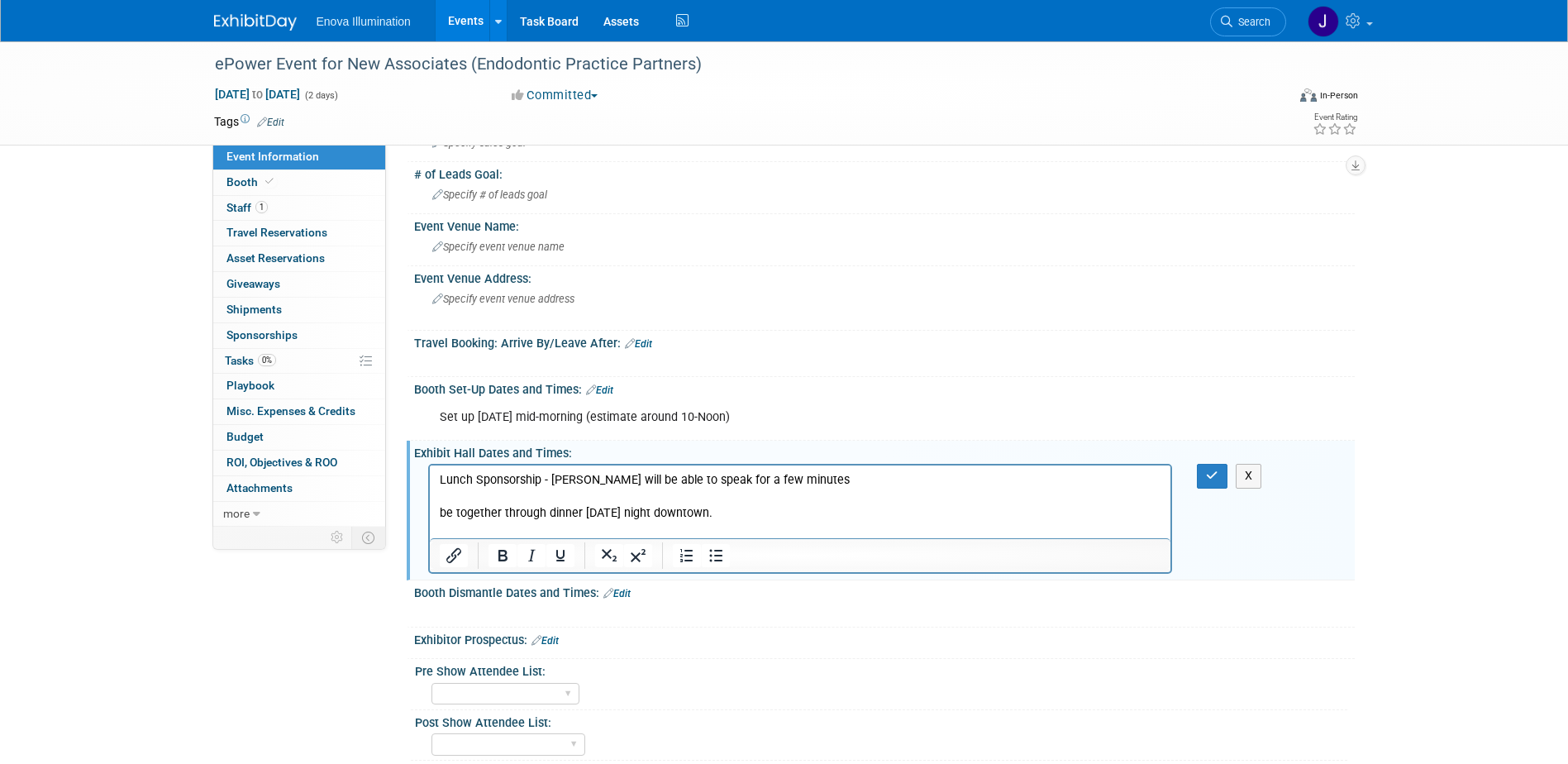
click at [439, 512] on p "be together through dinner [DATE] night downtown." at bounding box center [800, 514] width 722 height 17
click at [1211, 480] on icon "button" at bounding box center [1212, 475] width 12 height 11
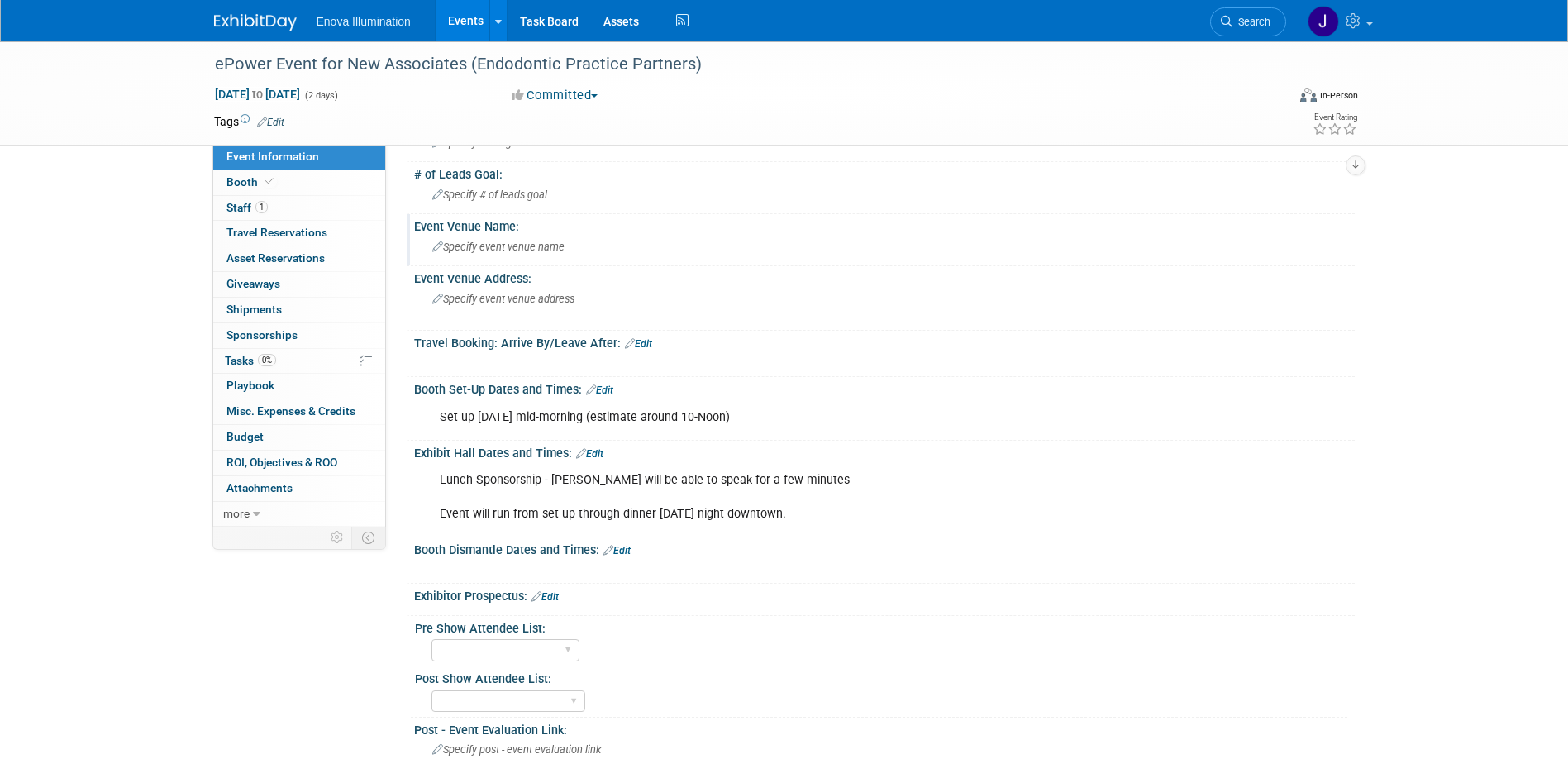
click at [517, 247] on span "Specify event venue name" at bounding box center [498, 246] width 132 height 12
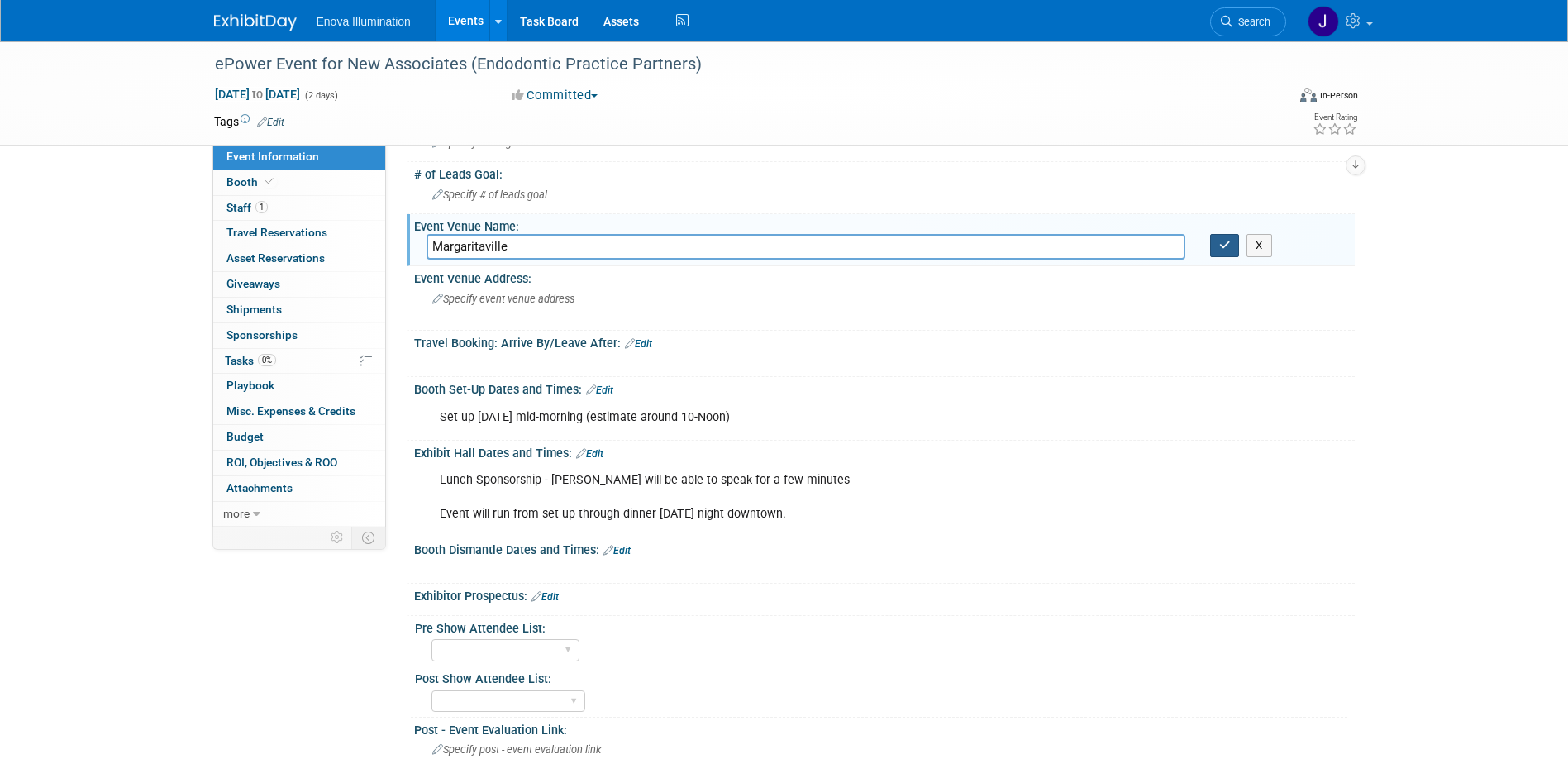
type input "Margaritaville"
click at [1222, 244] on icon "button" at bounding box center [1225, 245] width 11 height 10
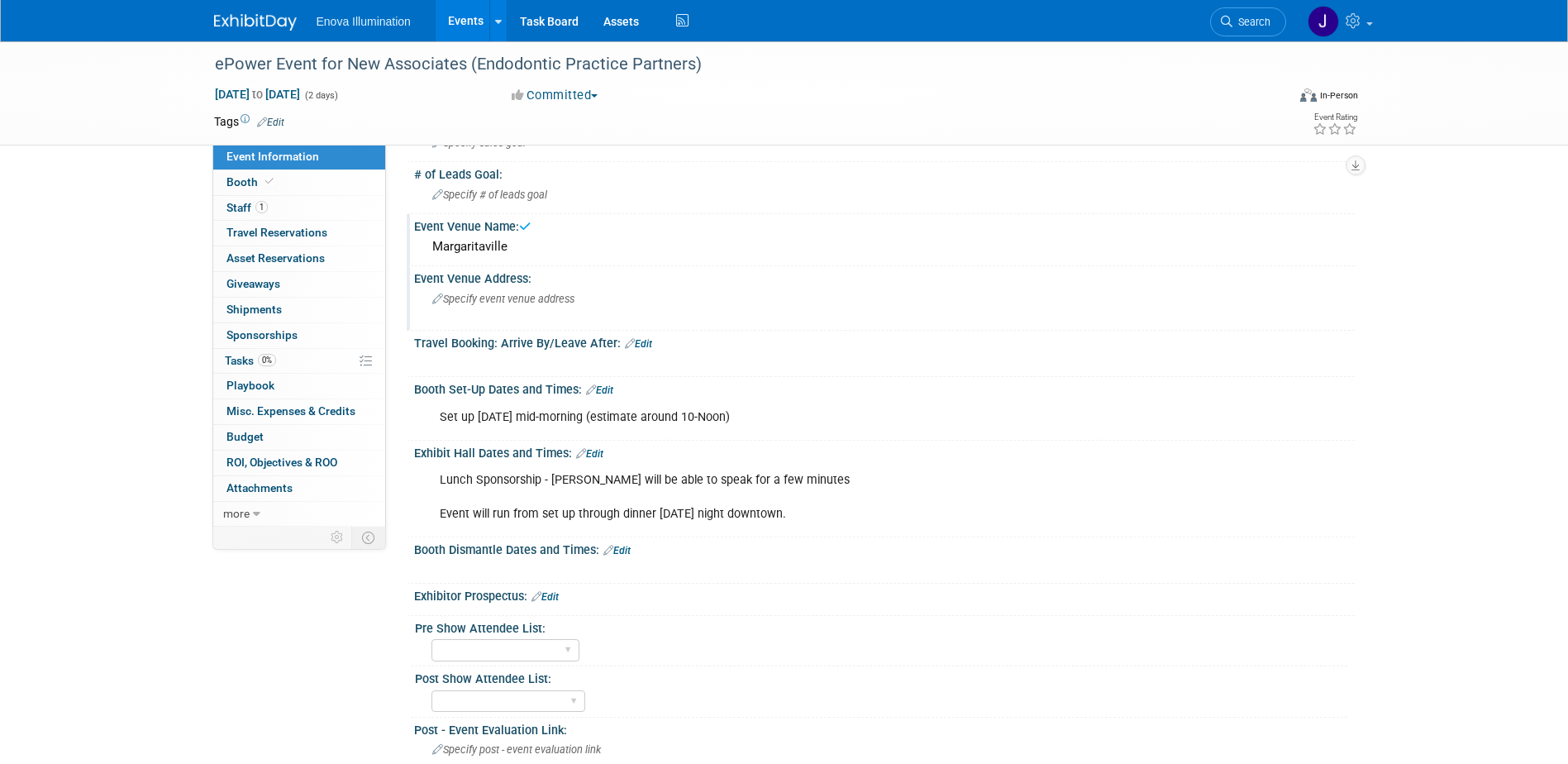
click at [471, 302] on span "Specify event venue address" at bounding box center [503, 298] width 143 height 12
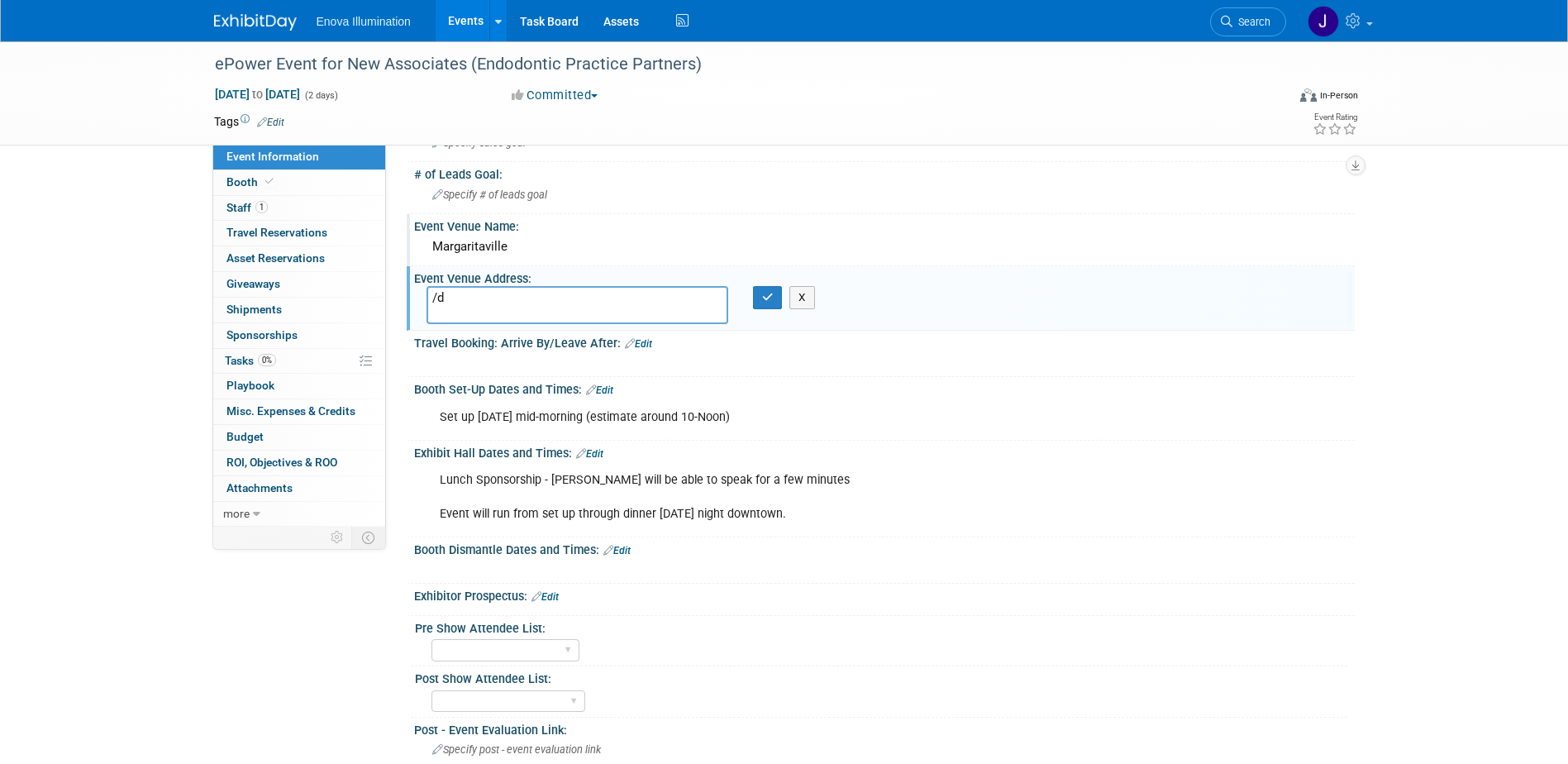
type textarea "/"
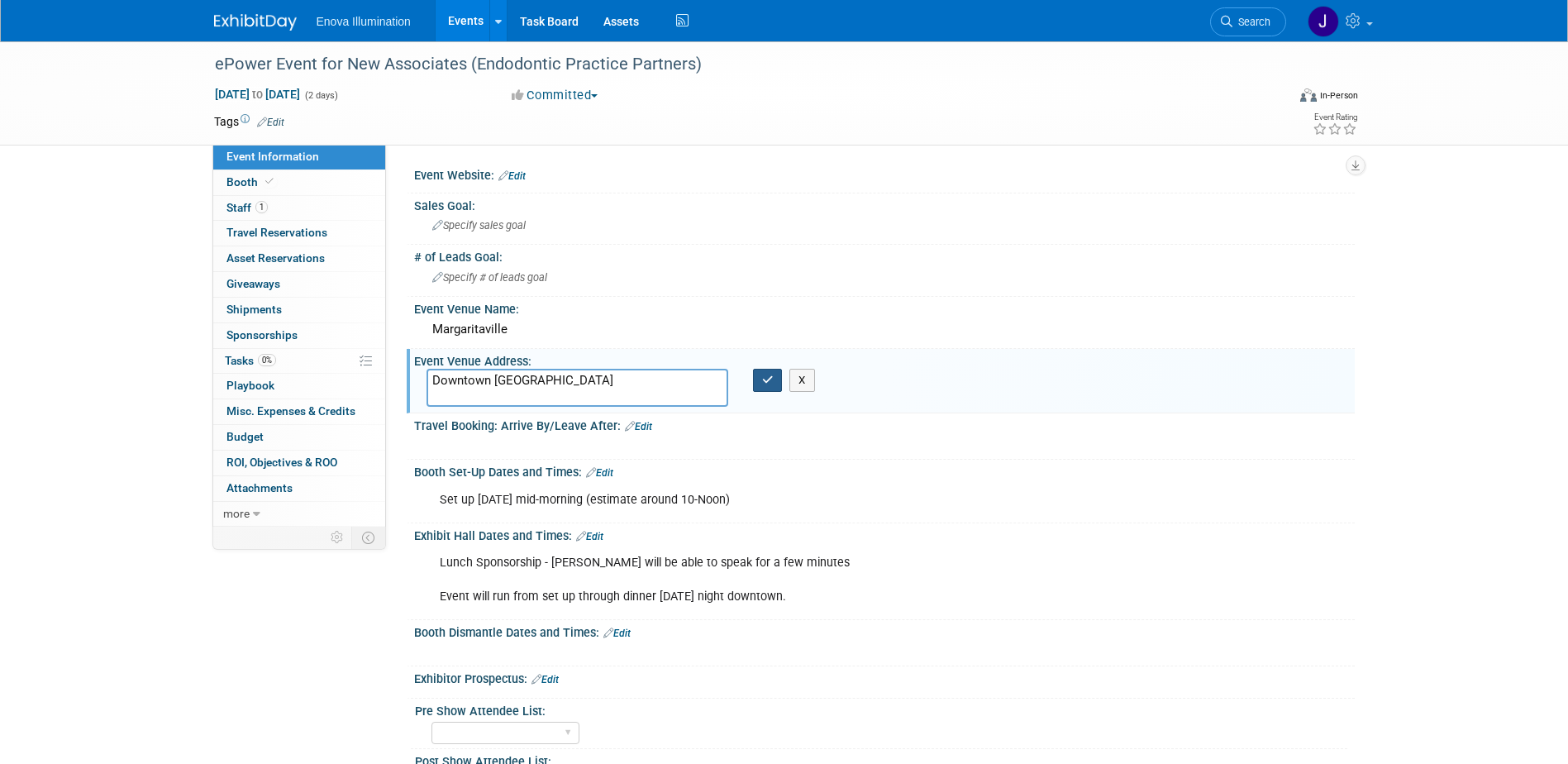
type textarea "Downtown [GEOGRAPHIC_DATA]"
click at [774, 371] on button "button" at bounding box center [768, 381] width 30 height 24
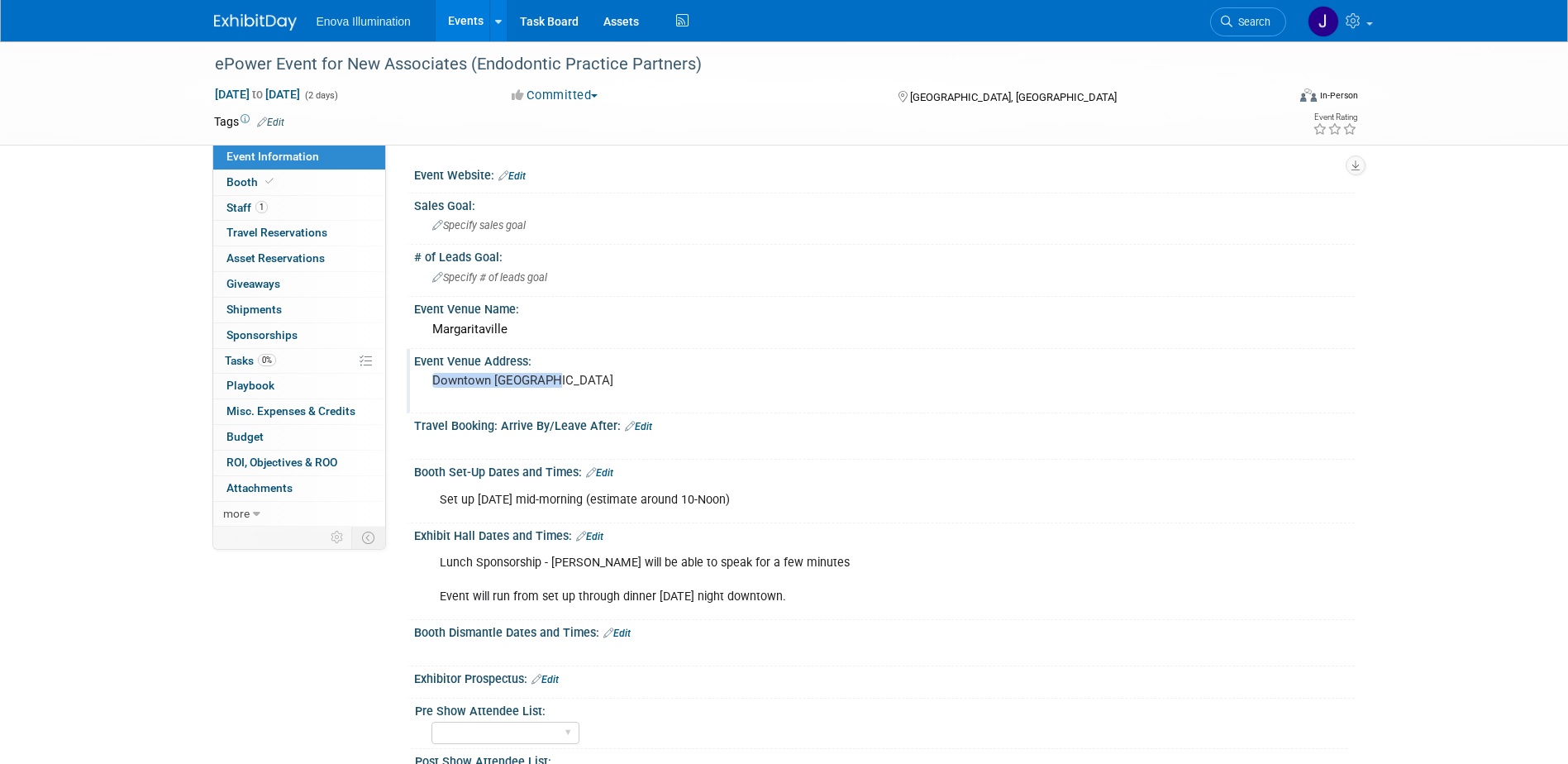
drag, startPoint x: 563, startPoint y: 376, endPoint x: 428, endPoint y: 377, distance: 135.0
click at [428, 377] on div "Downtown [GEOGRAPHIC_DATA]" at bounding box center [610, 388] width 367 height 38
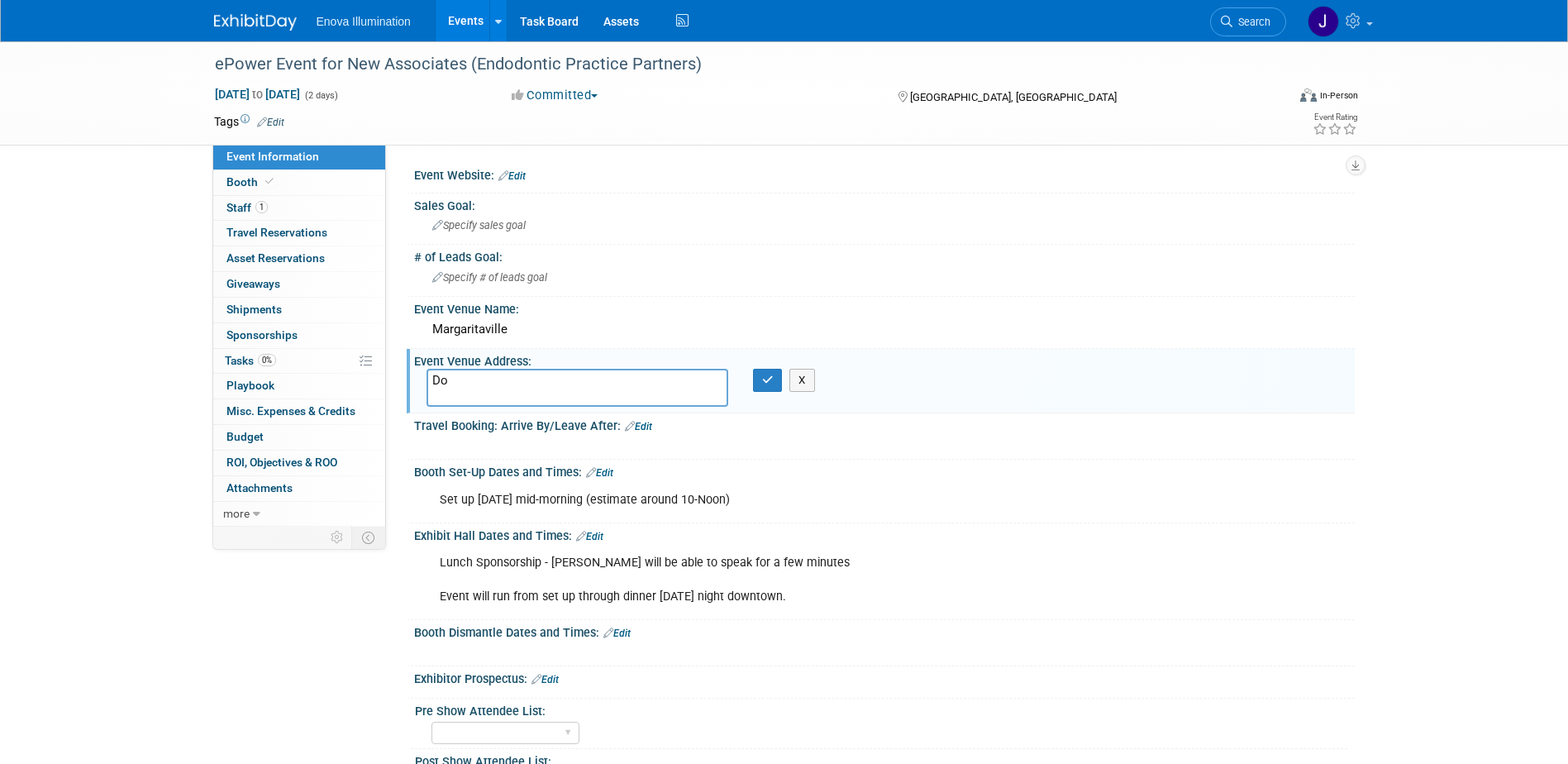
type textarea "D"
type textarea "z"
type textarea "[GEOGRAPHIC_DATA], [GEOGRAPHIC_DATA]"
click at [773, 377] on icon "button" at bounding box center [767, 380] width 11 height 10
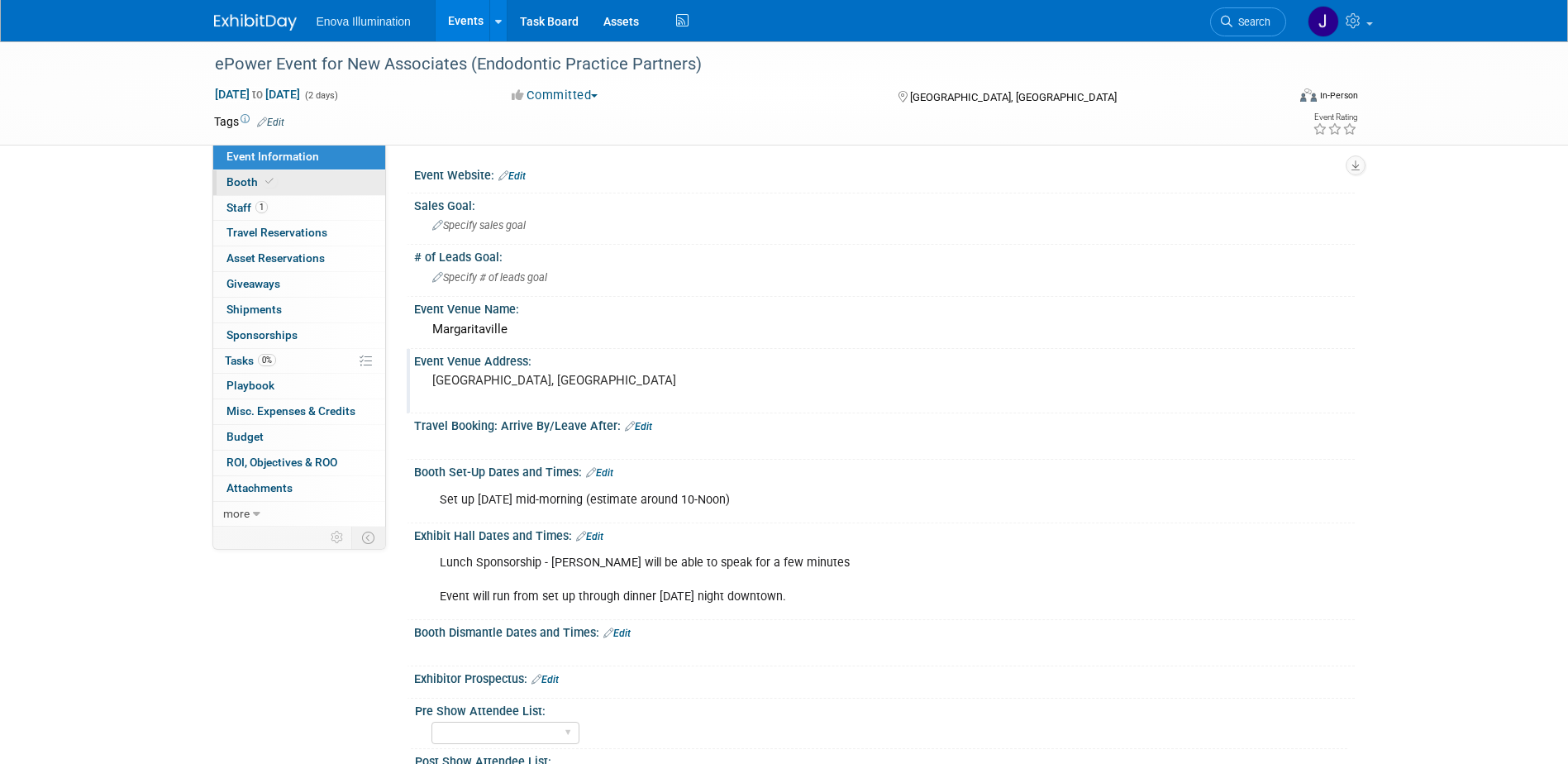
click at [323, 179] on link "Booth" at bounding box center [299, 182] width 172 height 25
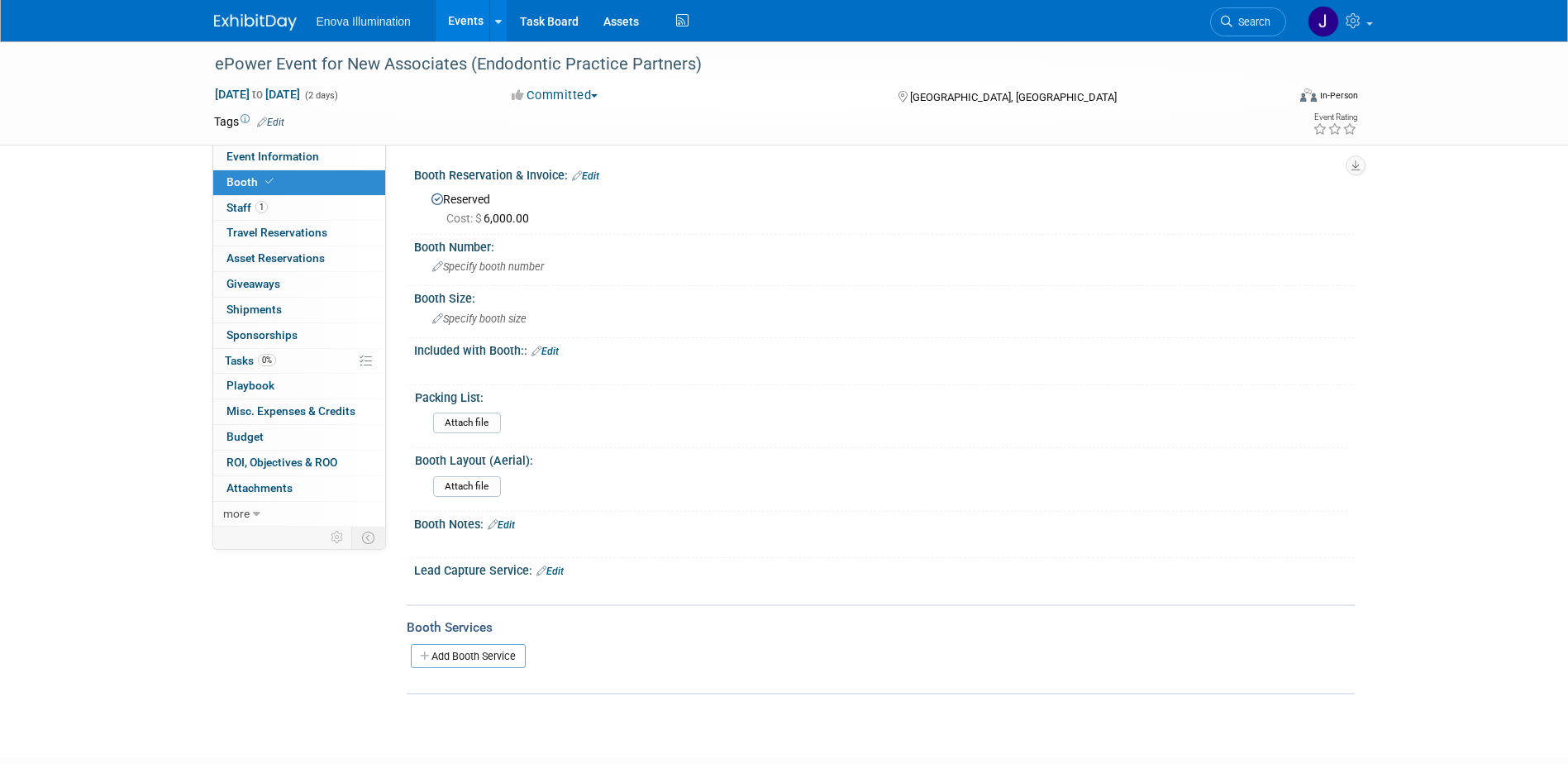
click at [552, 348] on link "Edit" at bounding box center [545, 351] width 27 height 11
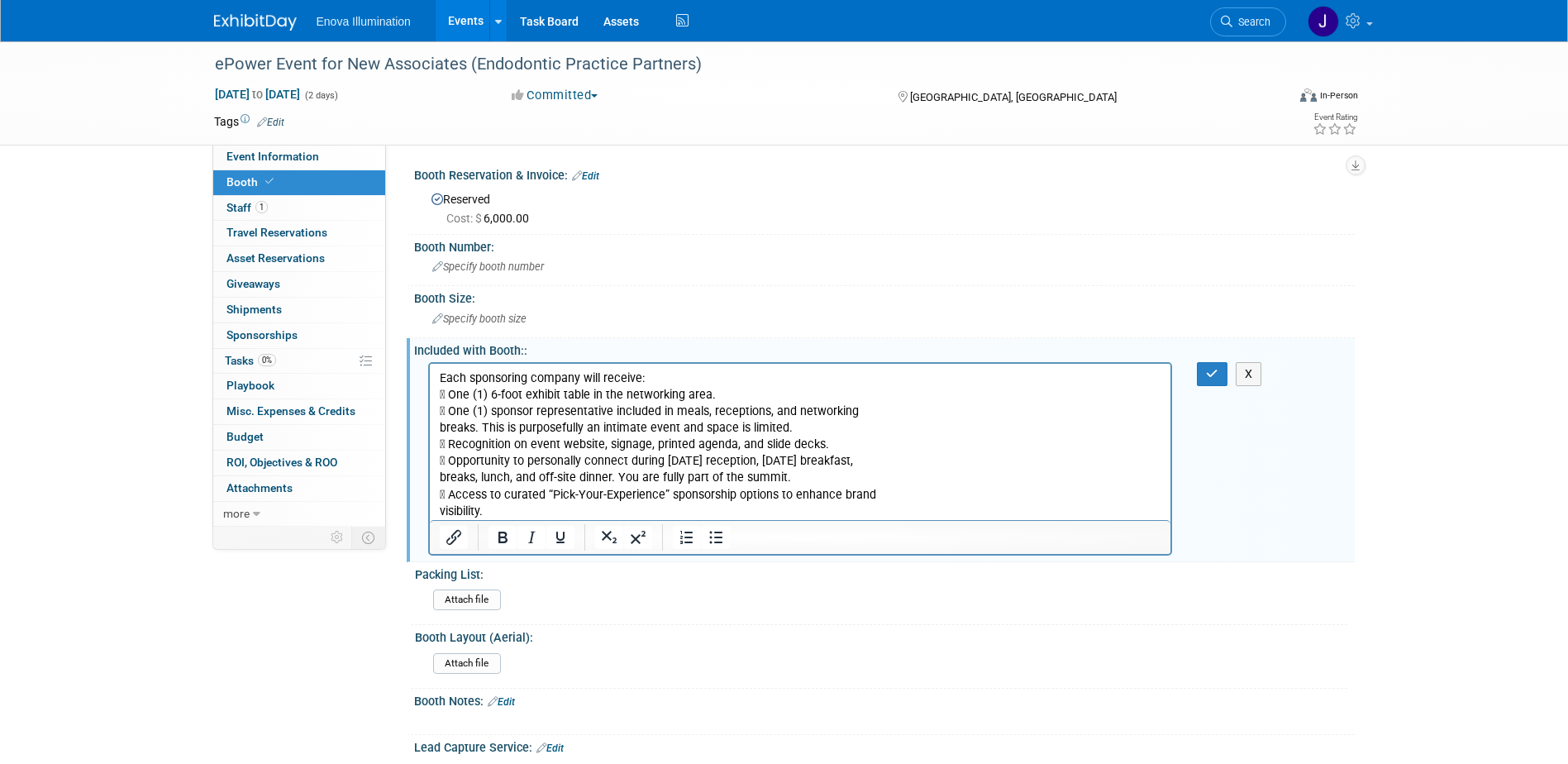
click at [447, 389] on p "Each sponsoring company will receive:  One (1) 6-foot exhibit table in the net…" at bounding box center [800, 444] width 722 height 150
click at [713, 536] on icon "Bullet list" at bounding box center [716, 537] width 20 height 20
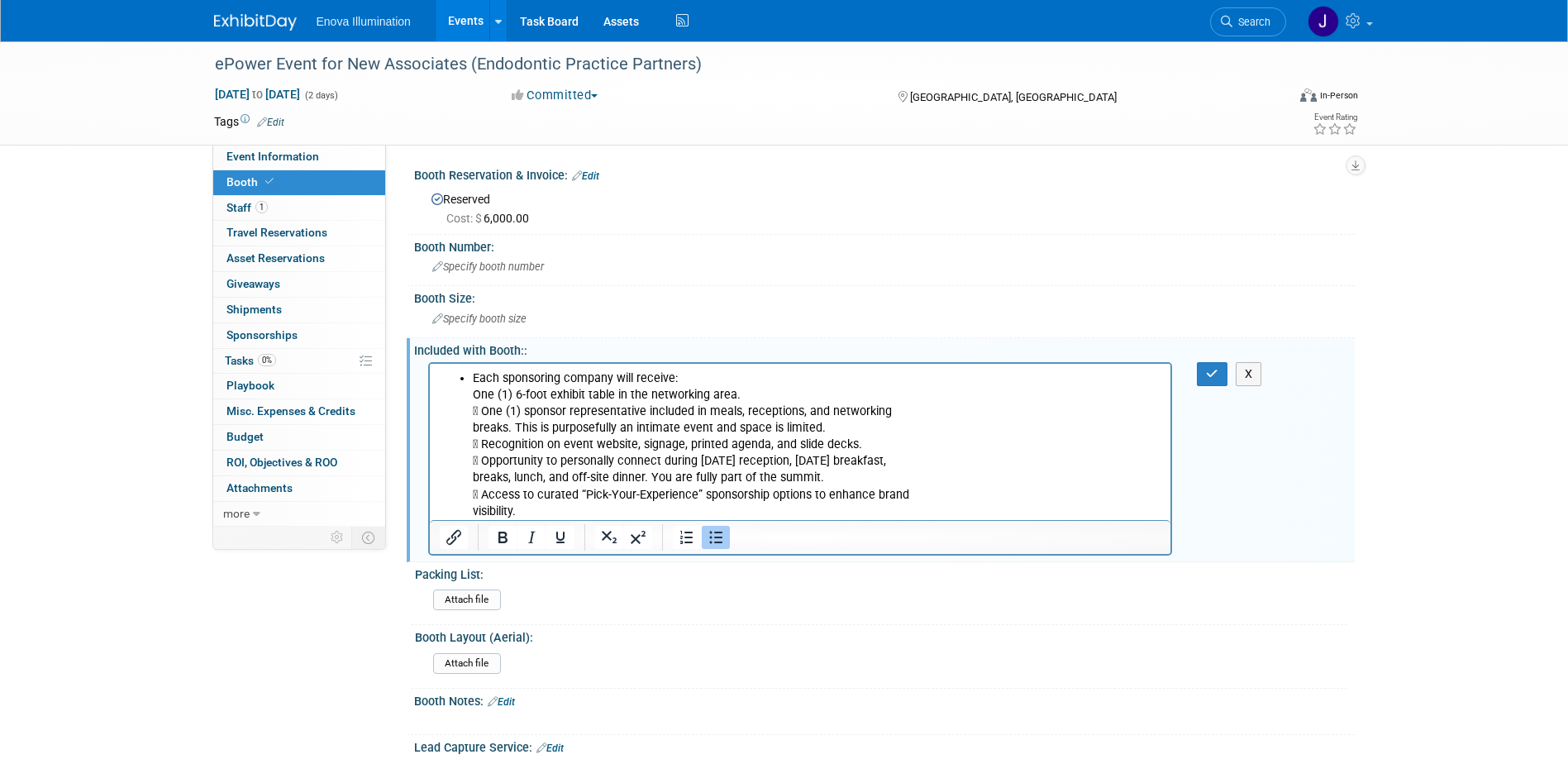
click at [714, 543] on icon "Bullet list" at bounding box center [716, 537] width 20 height 20
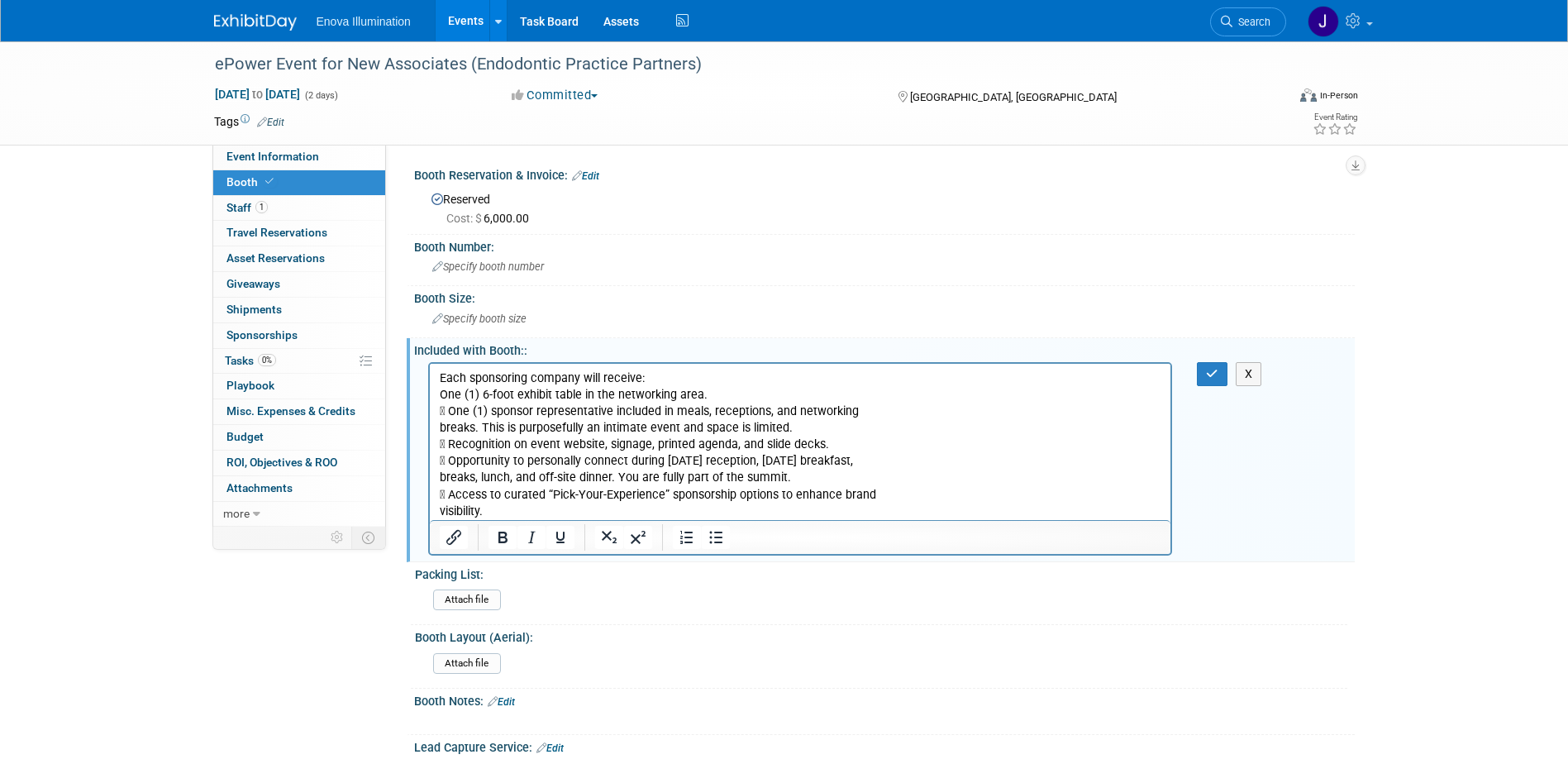
click at [650, 376] on p "Each sponsoring company will receive: One (1) 6-foot exhibit table in the netwo…" at bounding box center [800, 444] width 722 height 150
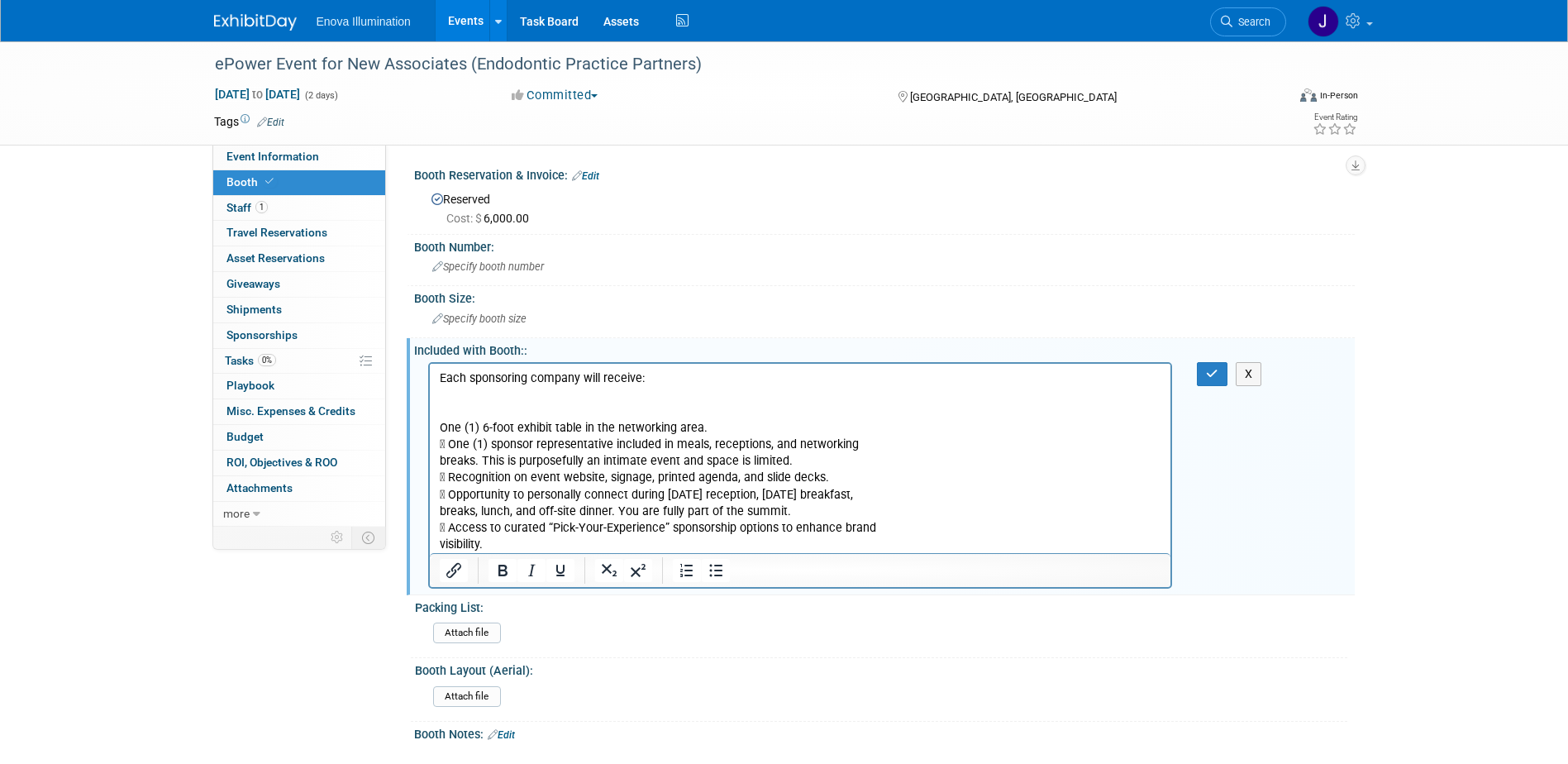
click at [439, 424] on p "One (1) 6-foot exhibit table in the networking area.  One (1) sponsor represen…" at bounding box center [800, 477] width 722 height 150
click at [723, 569] on icon "Bullet list" at bounding box center [716, 570] width 20 height 20
click at [539, 410] on li "One (1) 6-foot exhibit table in the networking area.  One (1) sponsor represen…" at bounding box center [817, 477] width 689 height 150
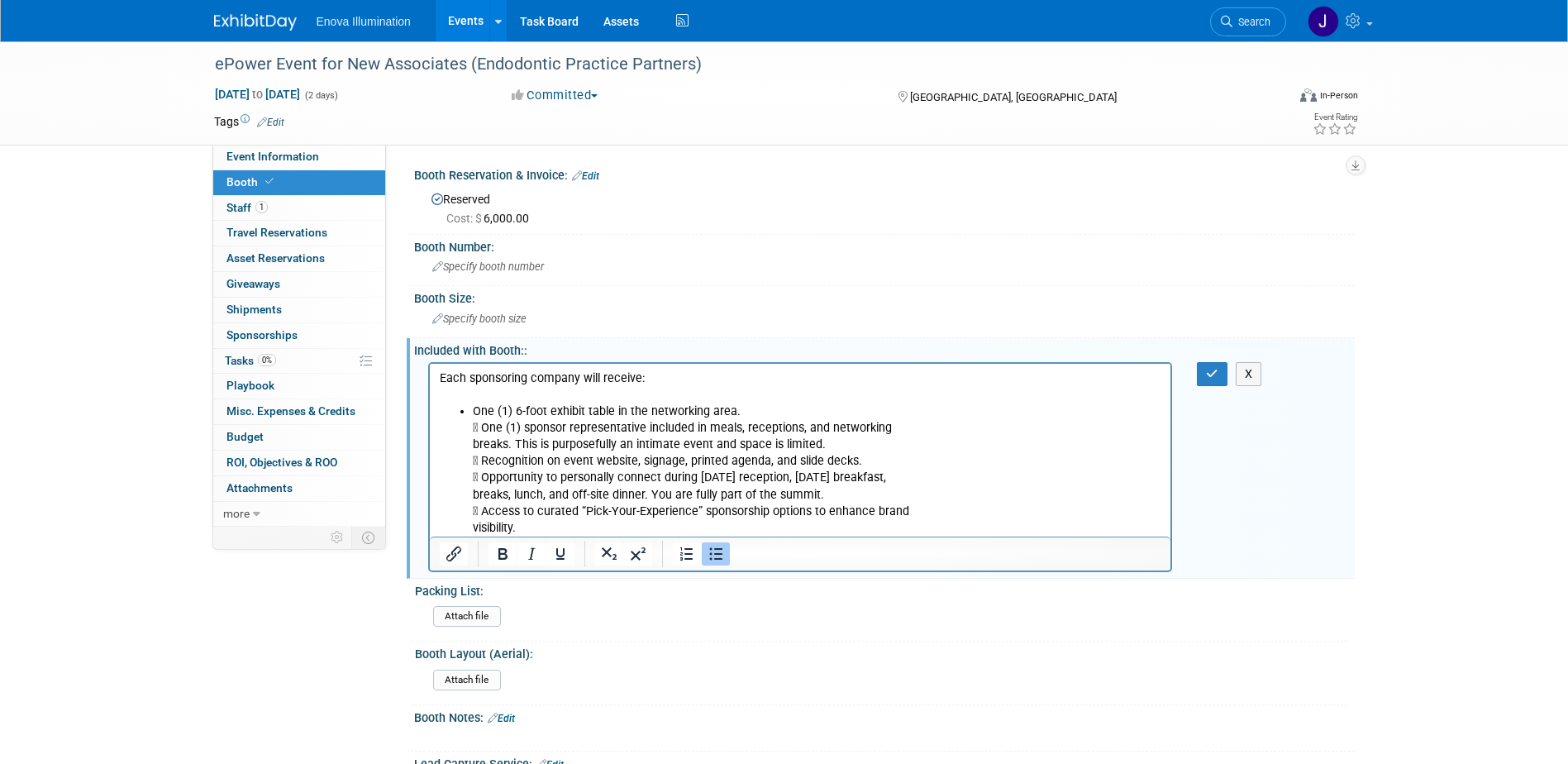
click at [761, 413] on li "One (1) 6-foot exhibit table in the networking area.  One (1) sponsor represen…" at bounding box center [817, 468] width 689 height 133
click at [899, 426] on li "One (1) sponsor representative included in meals, receptions, and networking br…" at bounding box center [817, 477] width 689 height 116
click at [635, 443] on li "One (1) sponsor representative included in meals, receptions, and networking br…" at bounding box center [817, 477] width 689 height 116
click at [857, 462] on li "Recognition on event website, signage, printed agenda, and slide decks.  Oppor…" at bounding box center [817, 494] width 689 height 83
click at [892, 478] on li "Opportunity to personally connect during [DATE] reception, [DATE] breakfast, br…" at bounding box center [817, 502] width 689 height 66
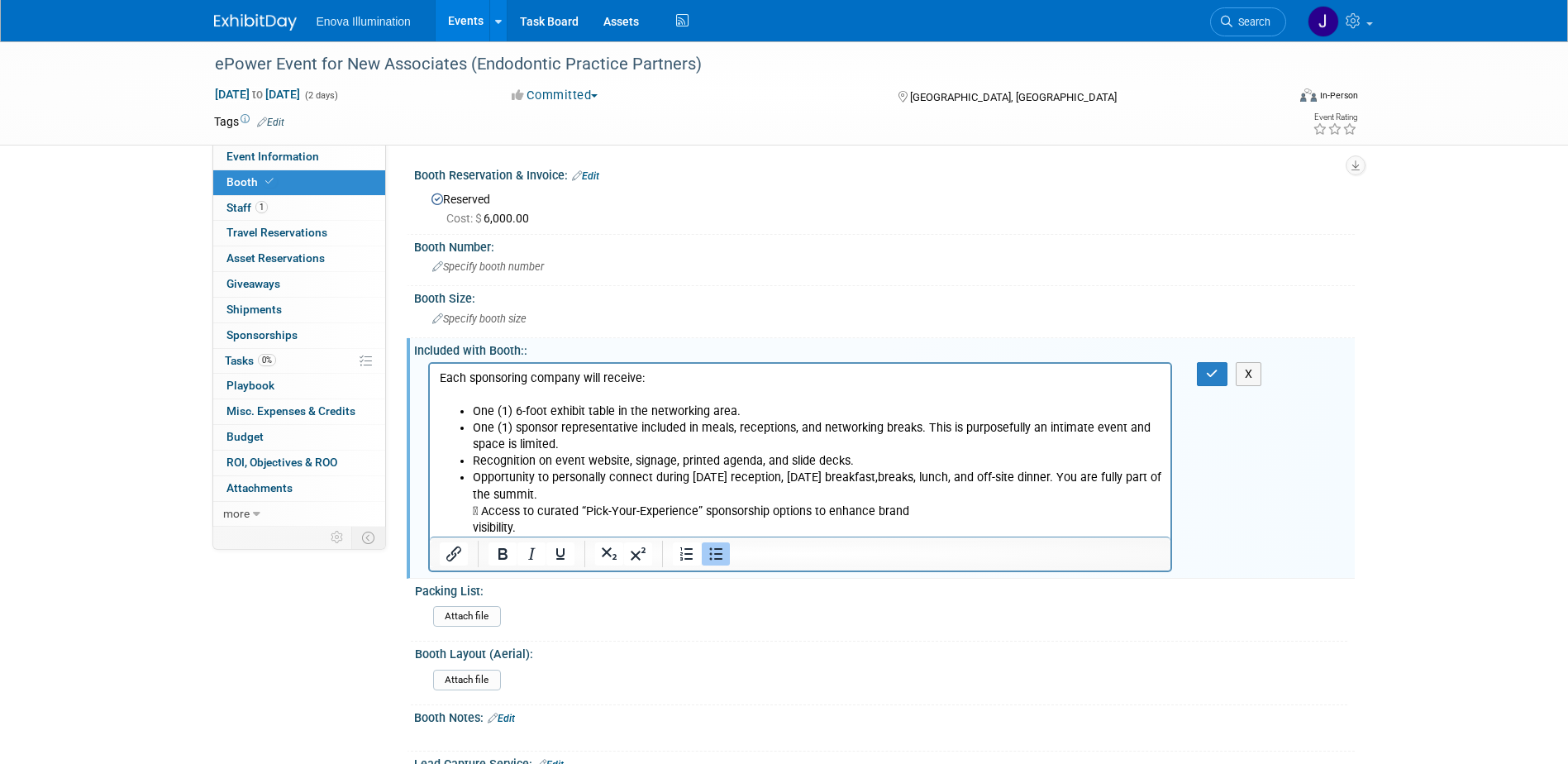
click at [589, 496] on li "Opportunity to personally connect during [DATE] reception, [DATE] breakfast, br…" at bounding box center [817, 502] width 689 height 66
click at [1207, 373] on icon "button" at bounding box center [1212, 374] width 12 height 11
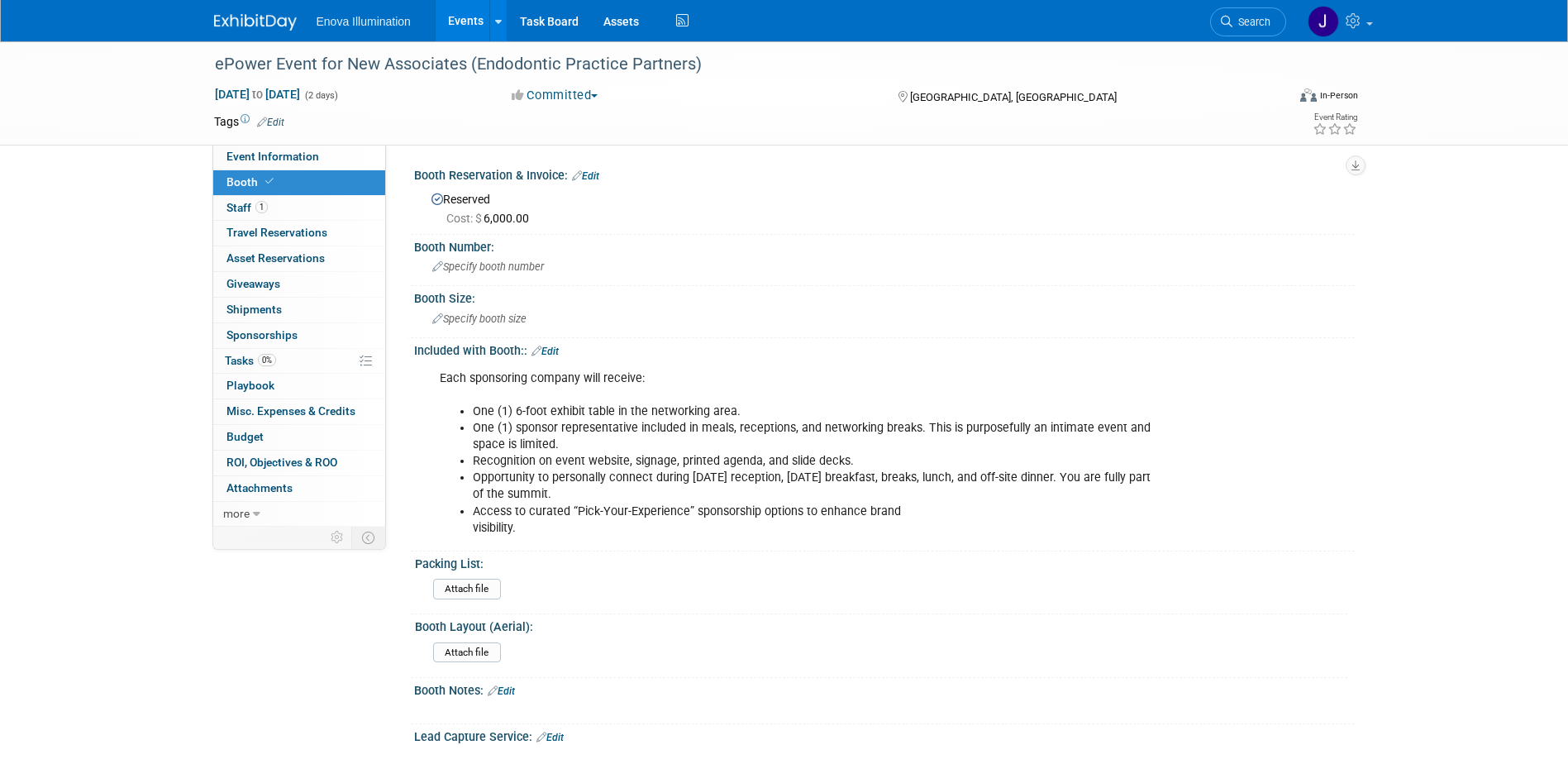
click at [553, 349] on link "Edit" at bounding box center [545, 351] width 27 height 11
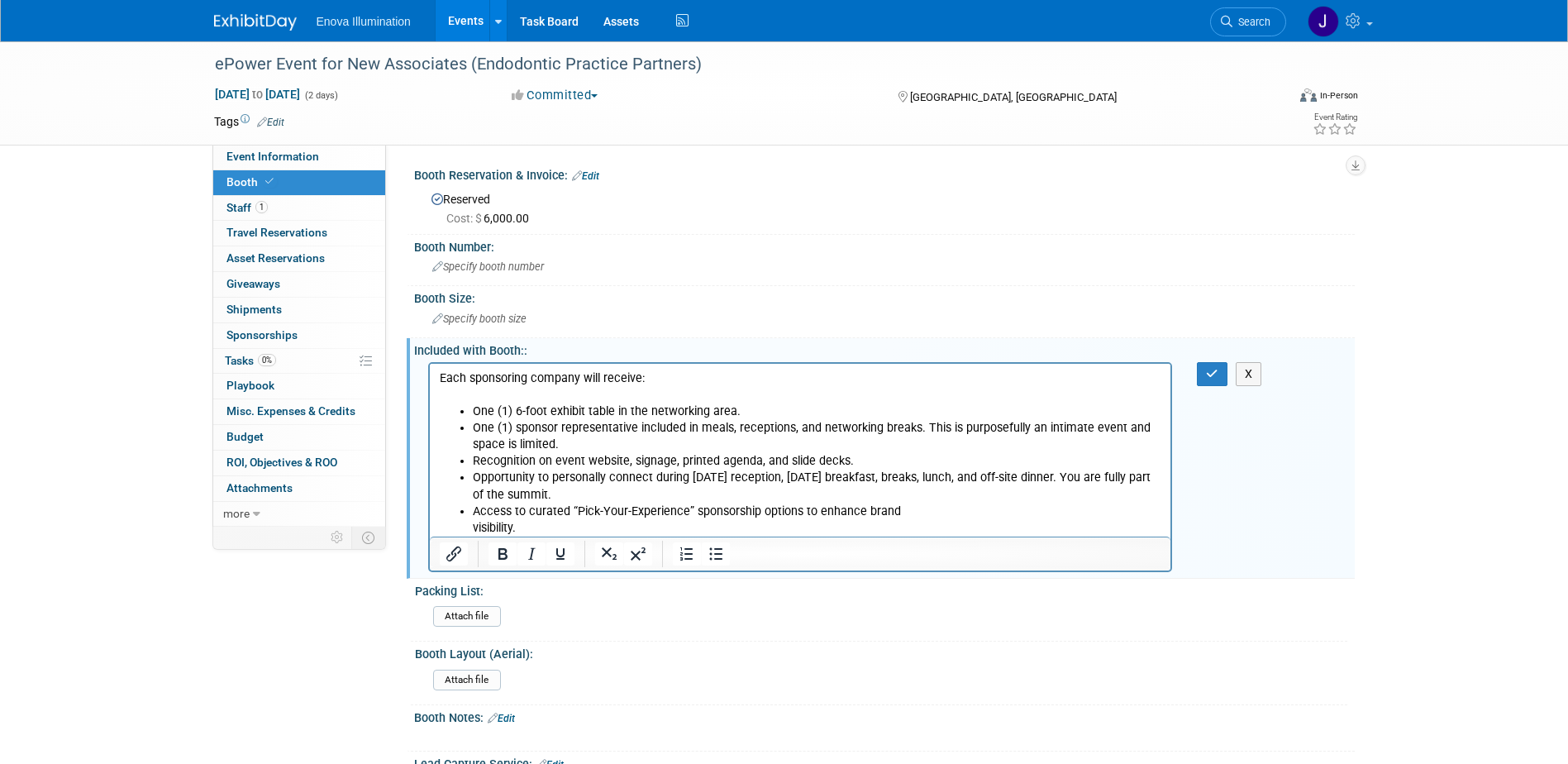
click at [553, 528] on li "Access to curated “Pick-Your-Experience” sponsorship options to enhance brand v…" at bounding box center [817, 518] width 689 height 33
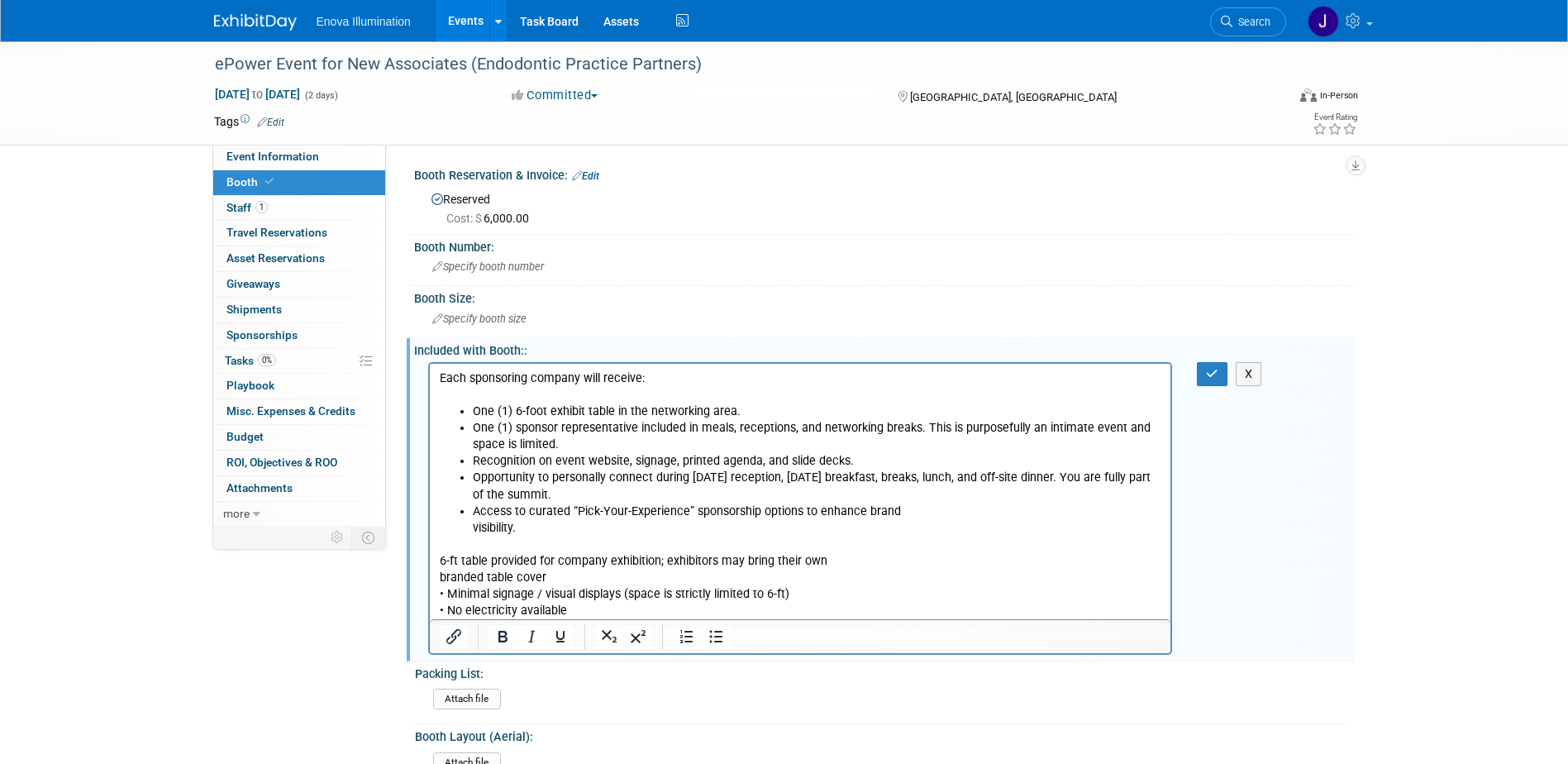
click at [861, 560] on p "6-ft table provided for company exhibition; exhibitors may bring their own bran…" at bounding box center [800, 586] width 722 height 66
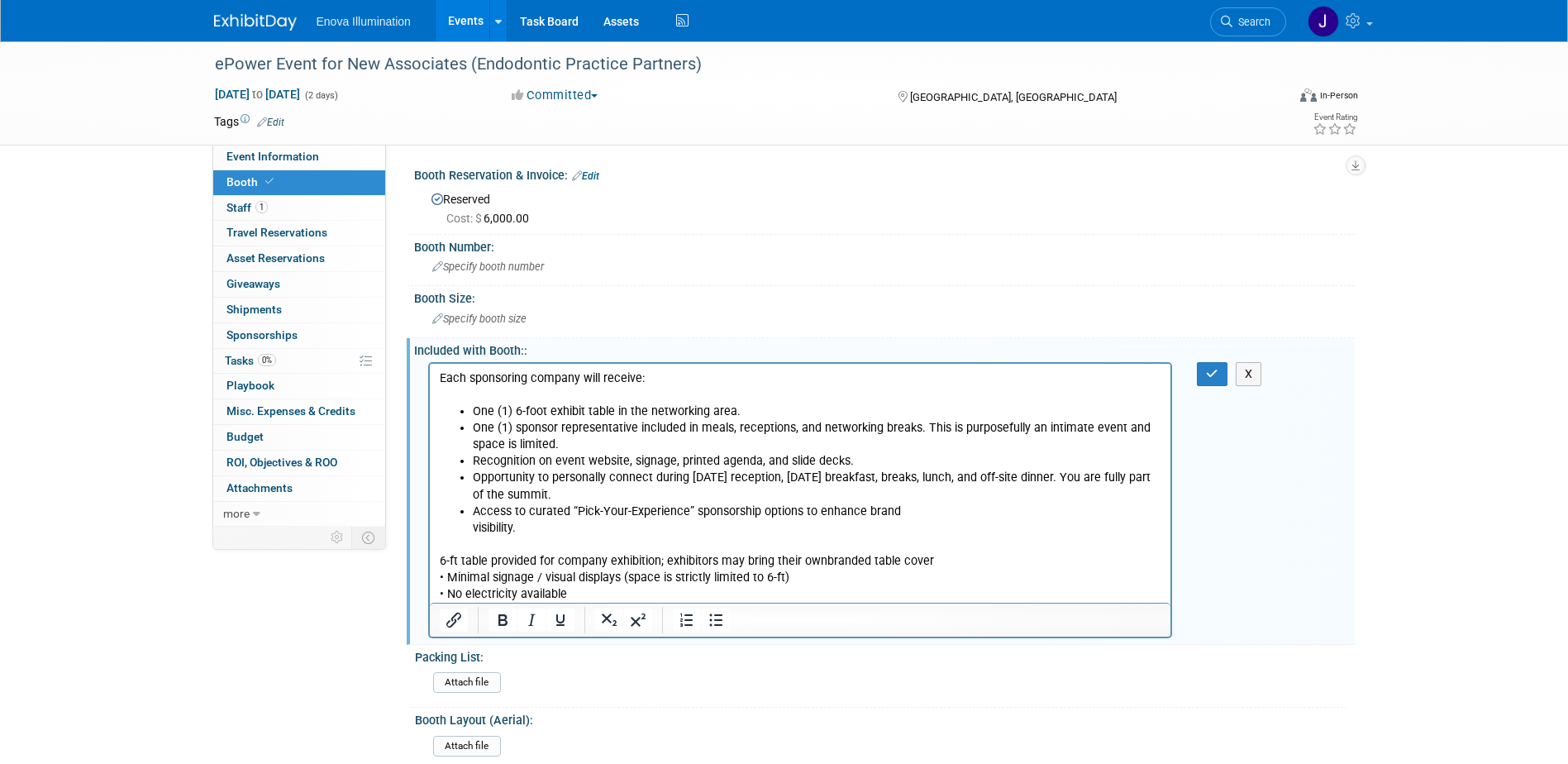
click at [438, 560] on body "Each sponsoring company will receive: One (1) 6-foot exhibit table in the netwo…" at bounding box center [800, 485] width 724 height 232
click at [710, 619] on icon "Bullet list" at bounding box center [716, 620] width 20 height 20
click at [974, 558] on li "6-ft table provided for company exhibition; exhibitors may bring their own bran…" at bounding box center [817, 577] width 689 height 50
click at [841, 578] on li "Minimal signage / visual displays (space is strictly limited to 6-ft) • No elec…" at bounding box center [817, 585] width 689 height 33
click at [1209, 376] on icon "button" at bounding box center [1212, 374] width 12 height 11
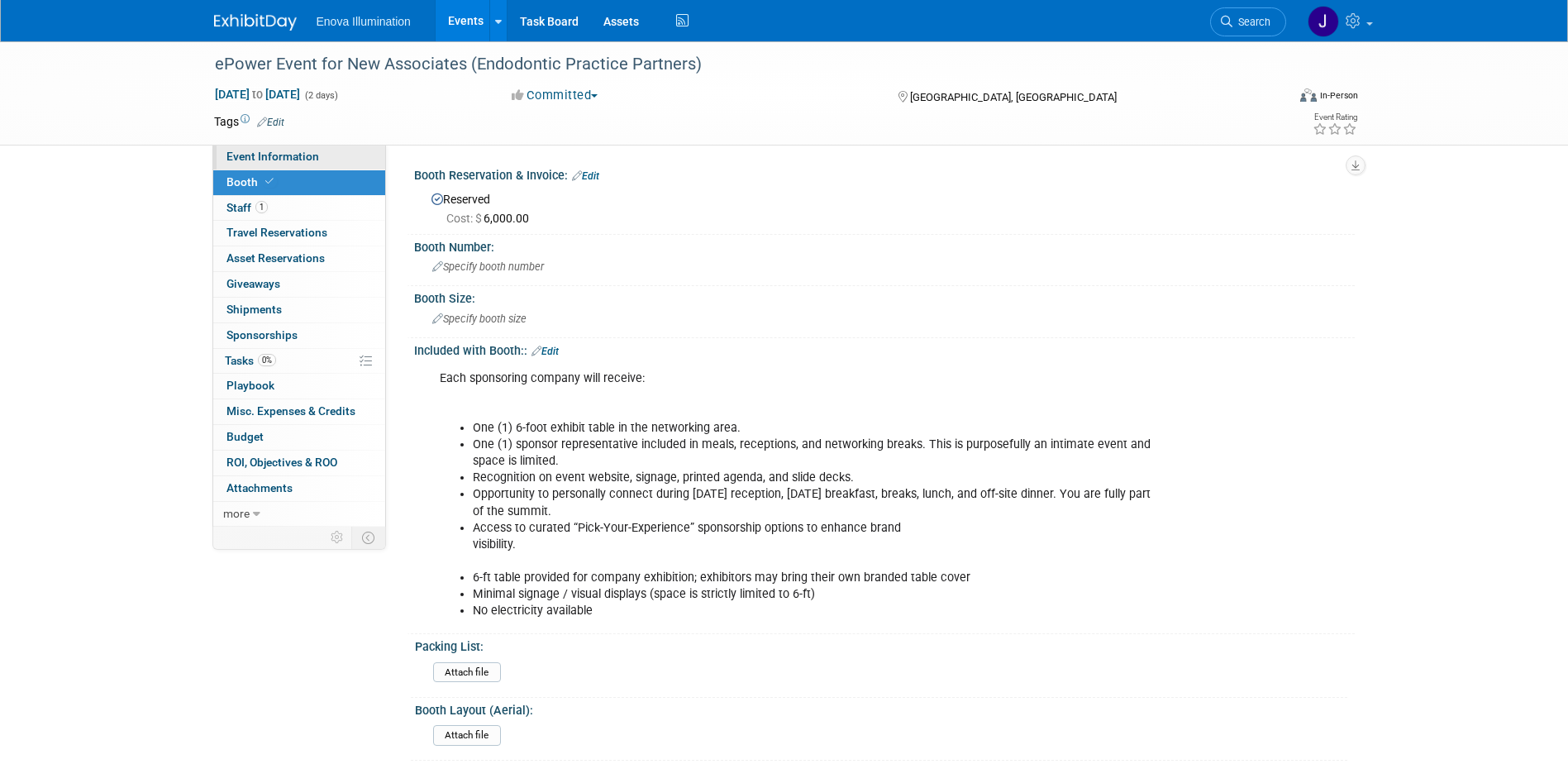
click at [310, 150] on span "Event Information" at bounding box center [273, 157] width 93 height 13
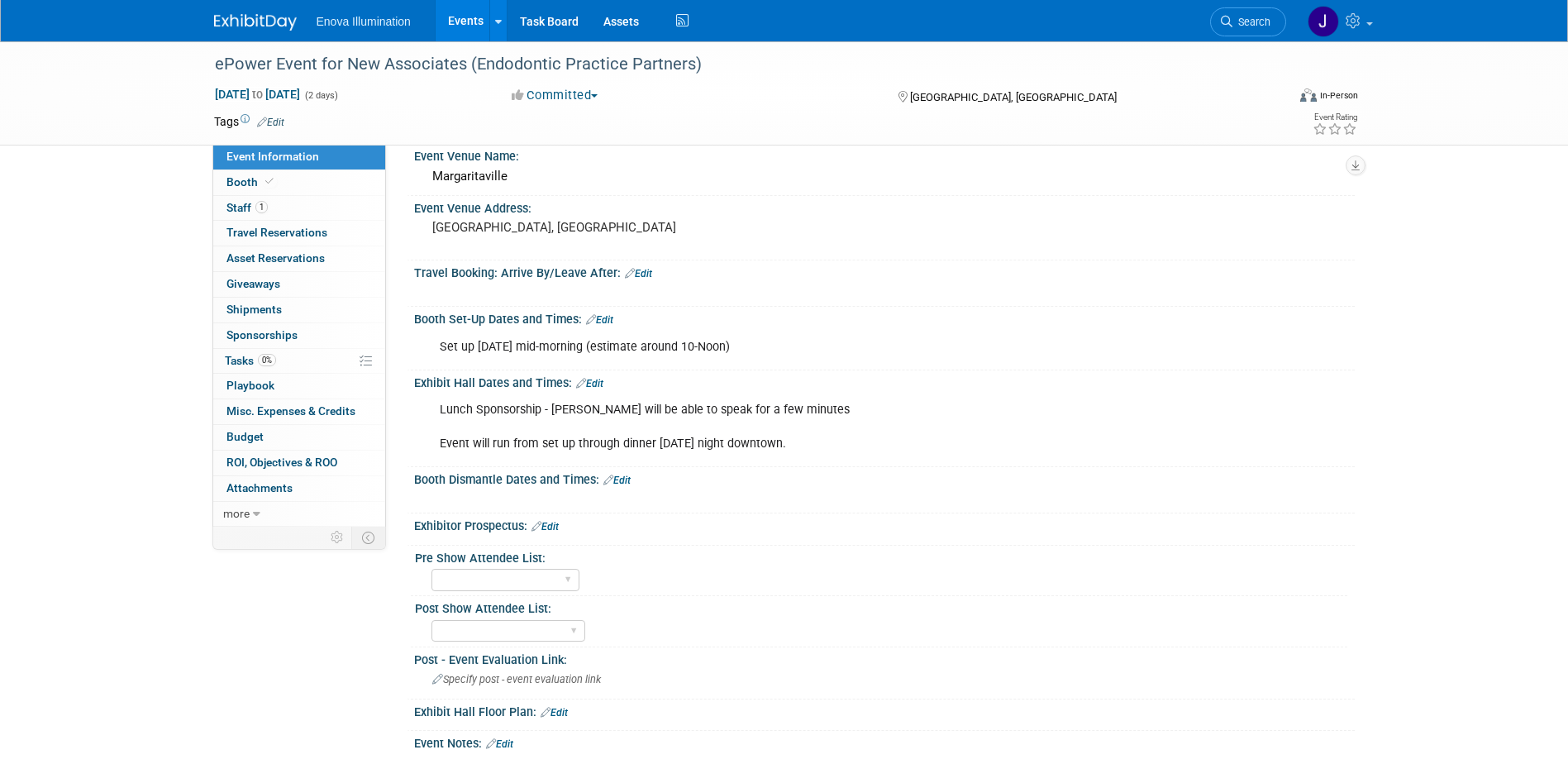
scroll to position [165, 0]
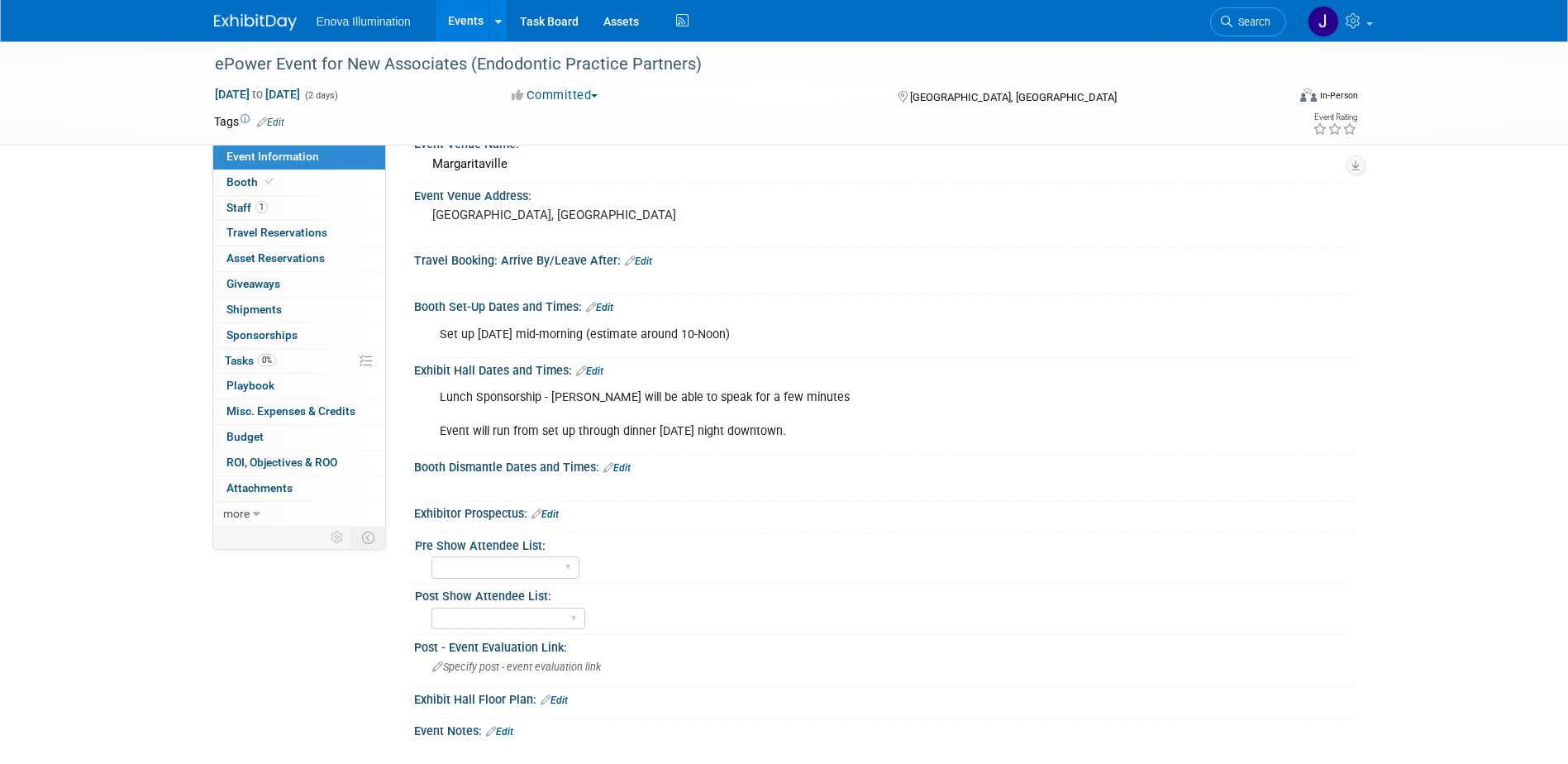
click at [602, 367] on link "Edit" at bounding box center [589, 371] width 27 height 11
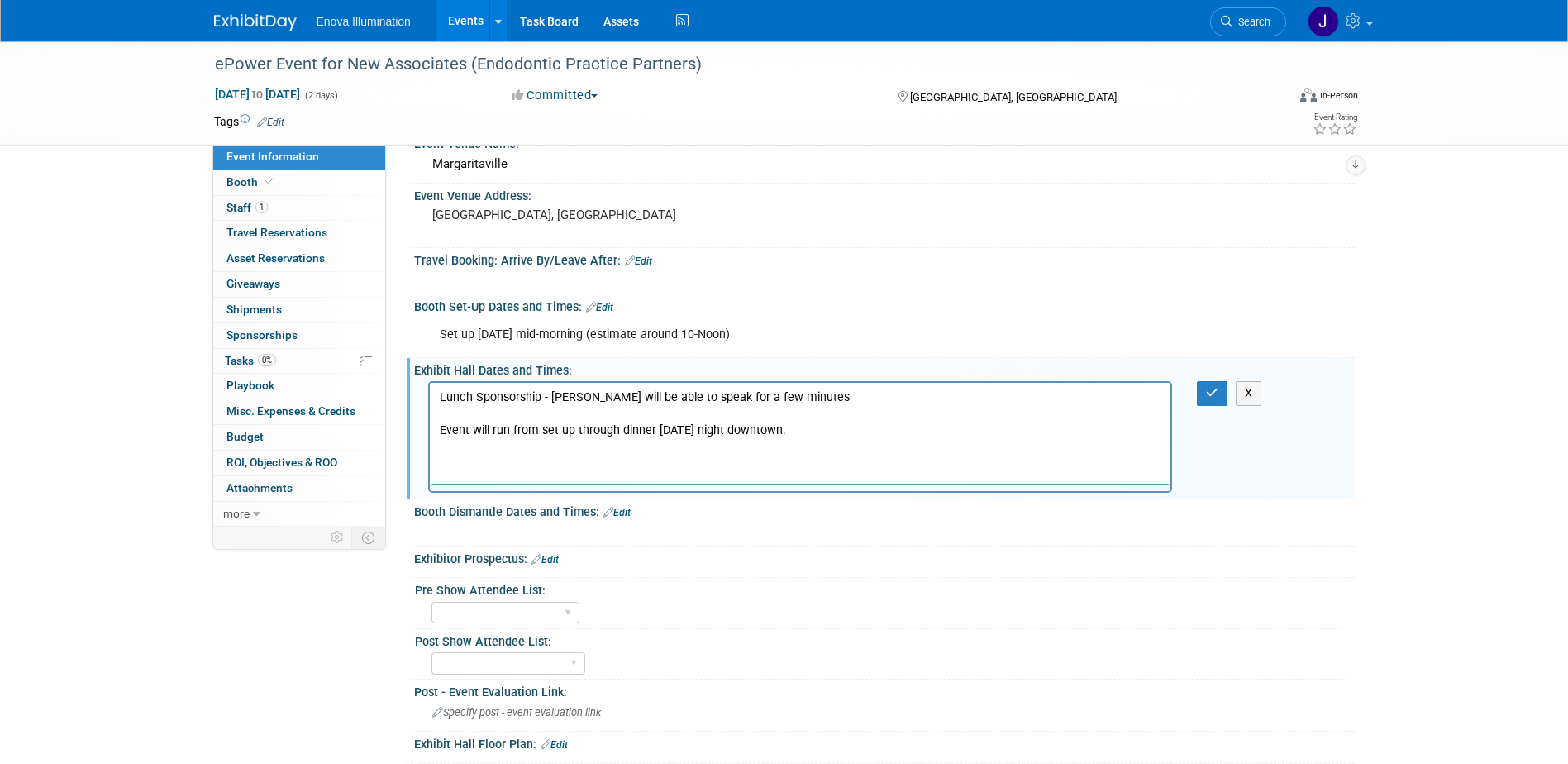
scroll to position [0, 0]
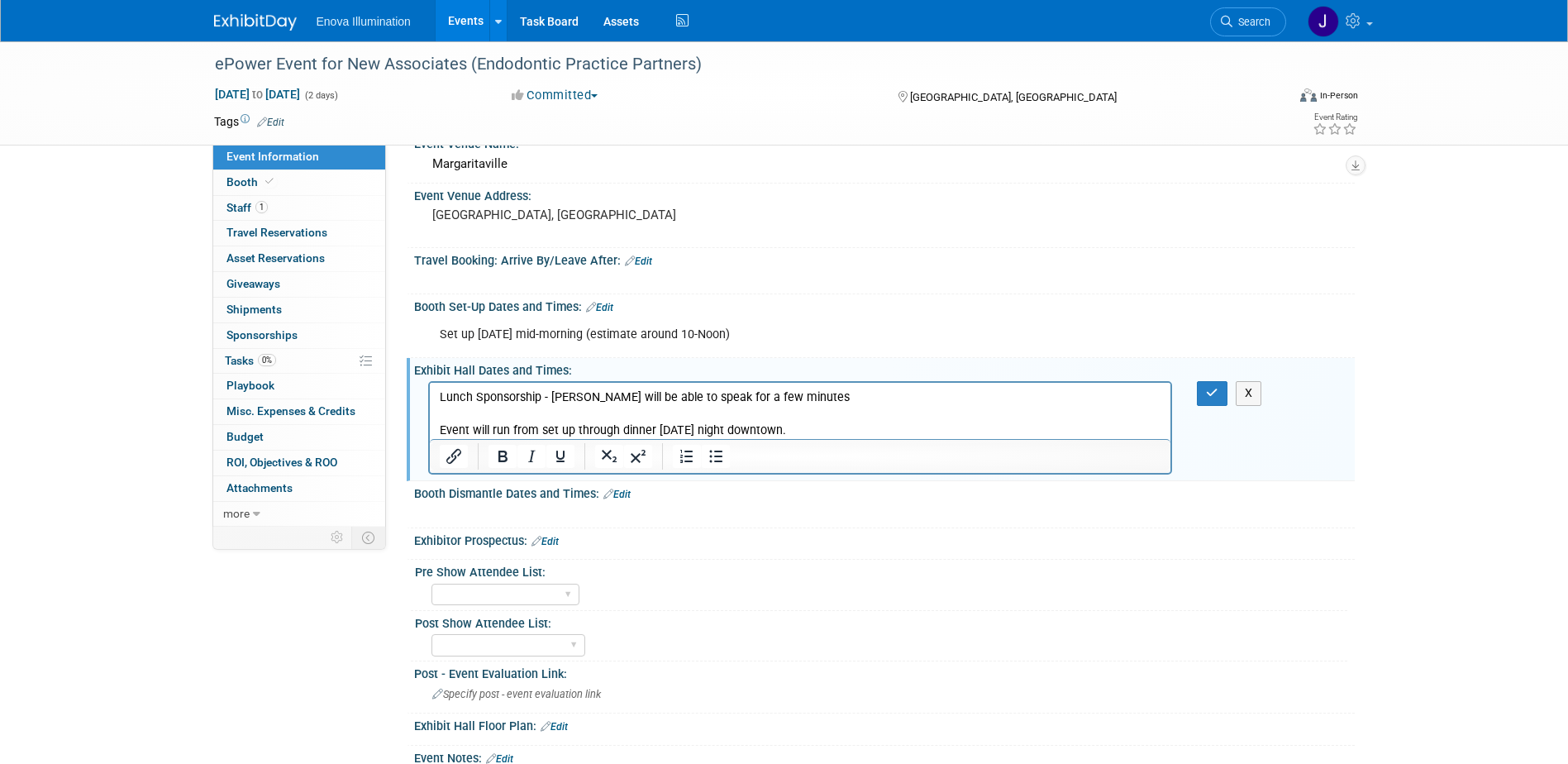
click at [833, 429] on p "Lunch Sponsorship - [PERSON_NAME] will be able to speak for a few minutes Event…" at bounding box center [800, 414] width 722 height 50
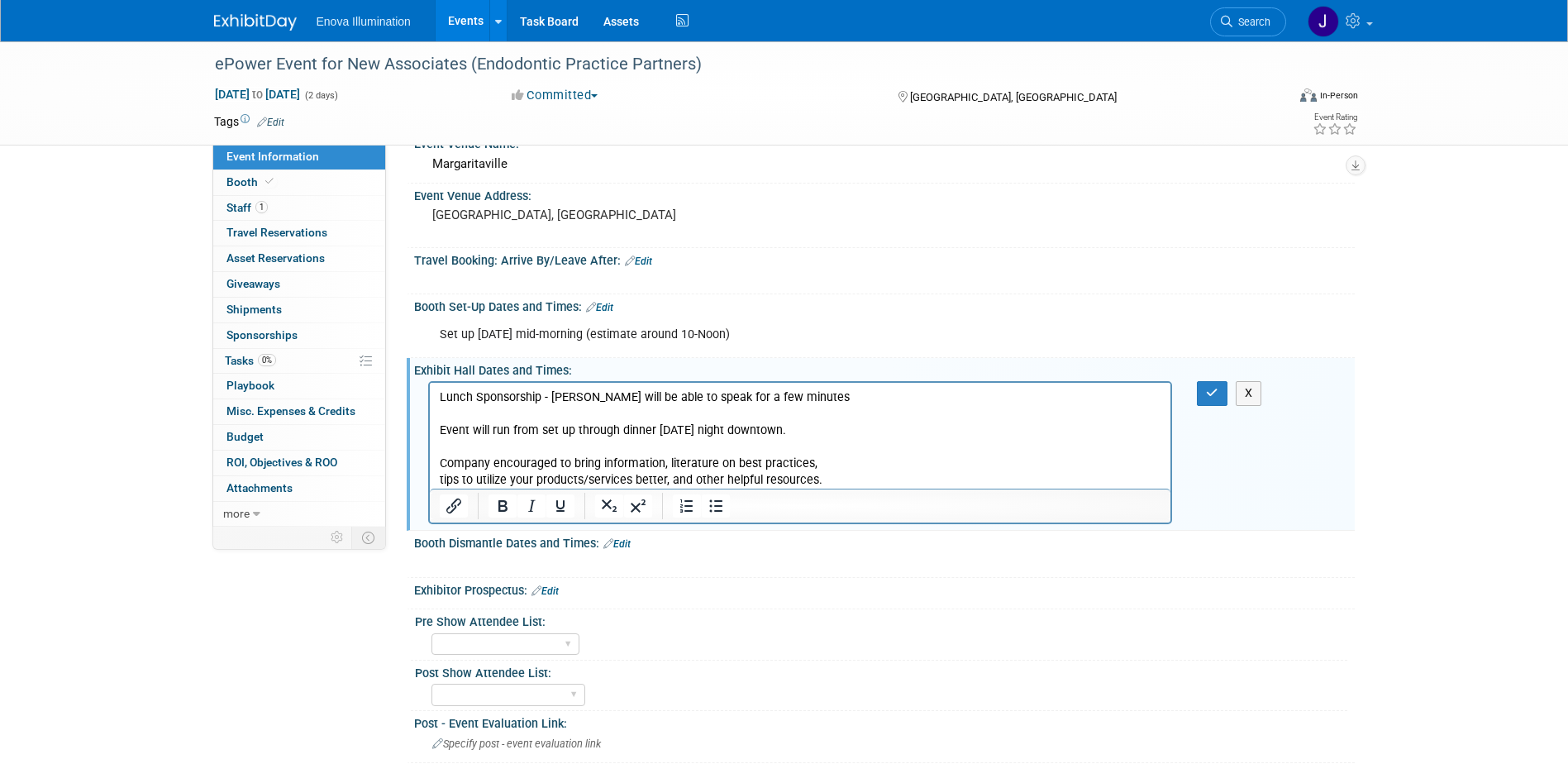
click at [846, 458] on p "Company encouraged to bring information, literature on best practices, tips to …" at bounding box center [800, 472] width 722 height 33
click at [1225, 389] on button "button" at bounding box center [1212, 393] width 30 height 24
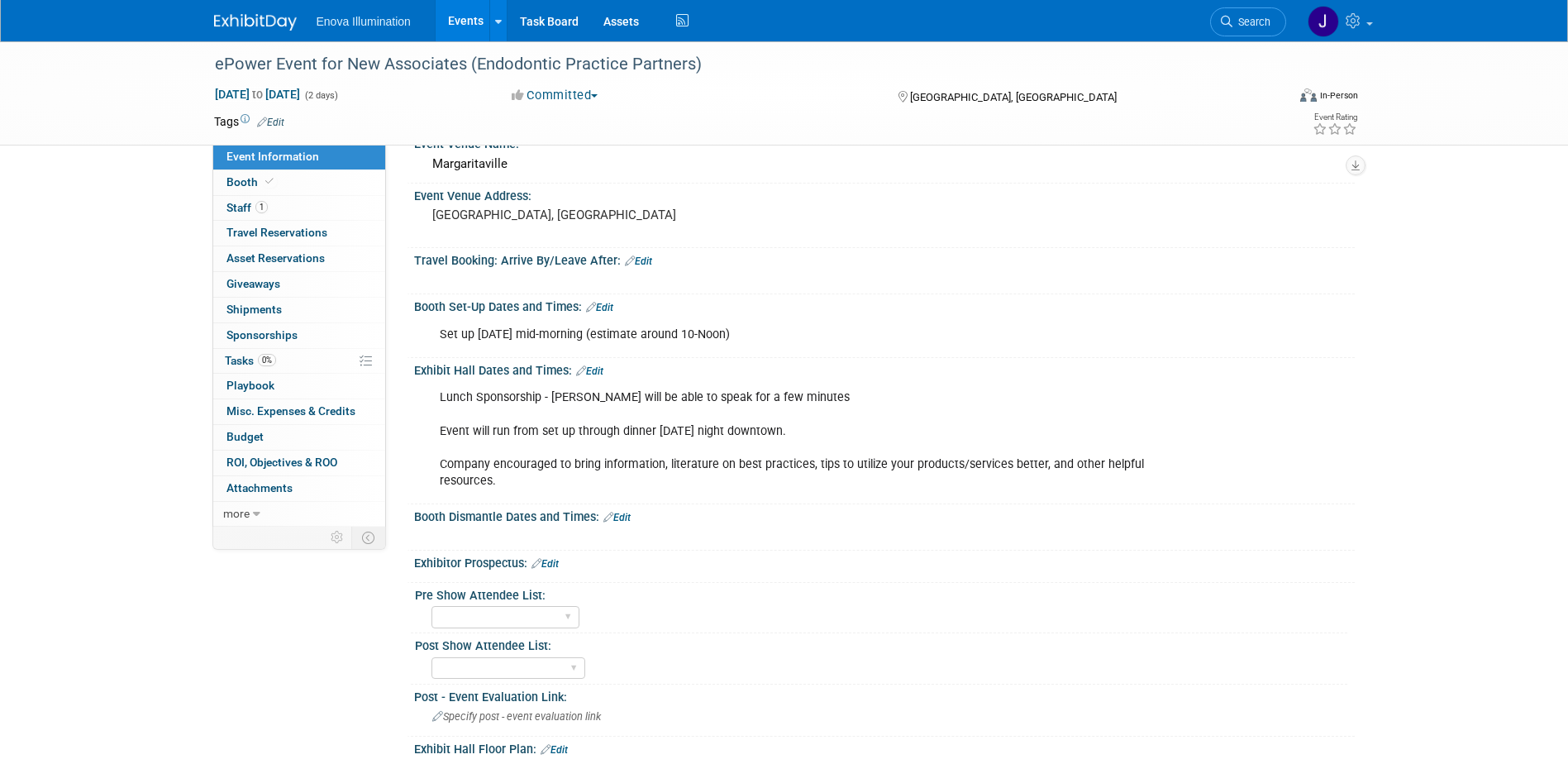
click at [599, 366] on link "Edit" at bounding box center [589, 371] width 27 height 11
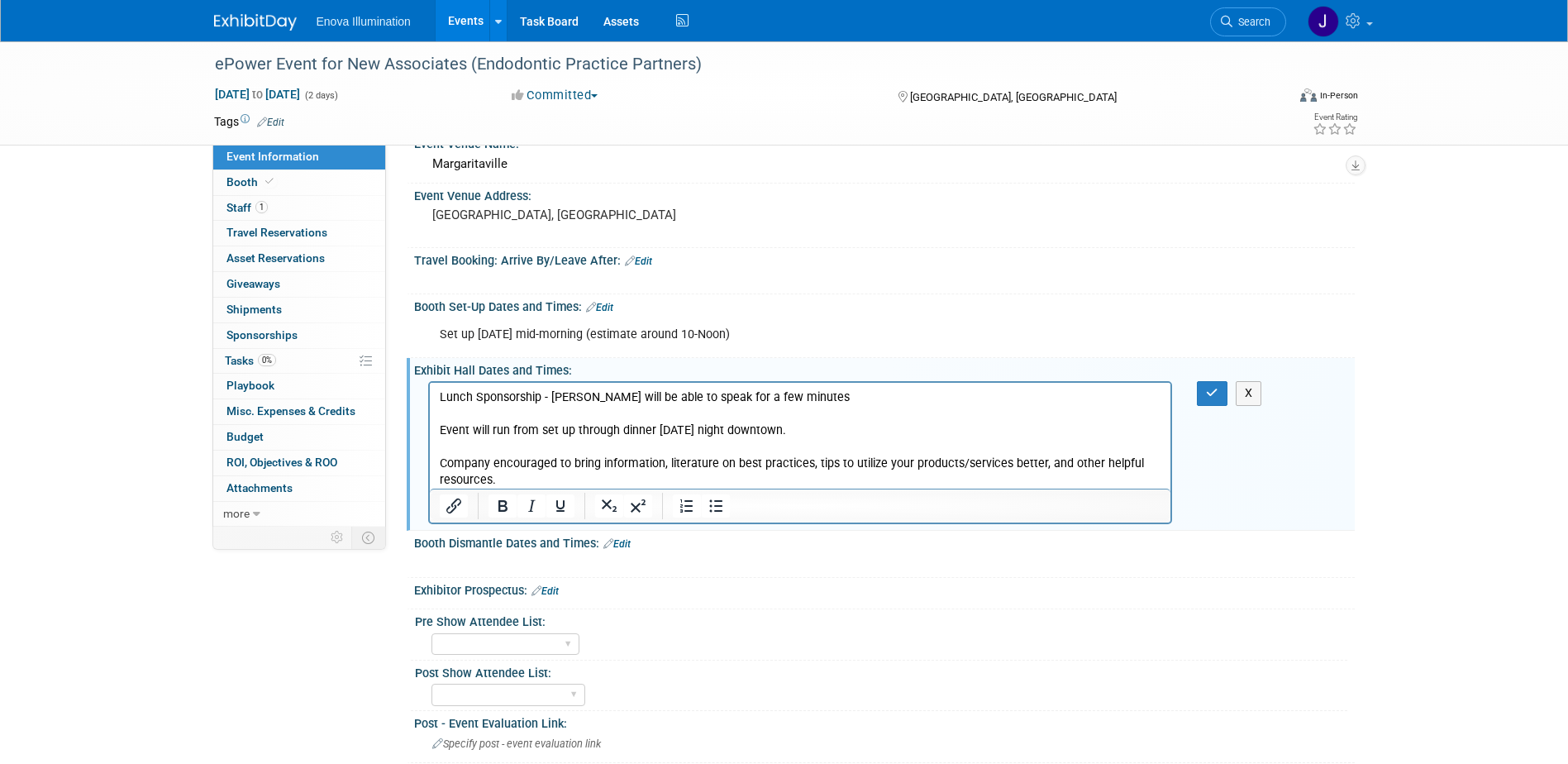
click at [567, 483] on p "Lunch Sponsorship - [PERSON_NAME] will be able to speak for a few minutes Event…" at bounding box center [800, 438] width 722 height 99
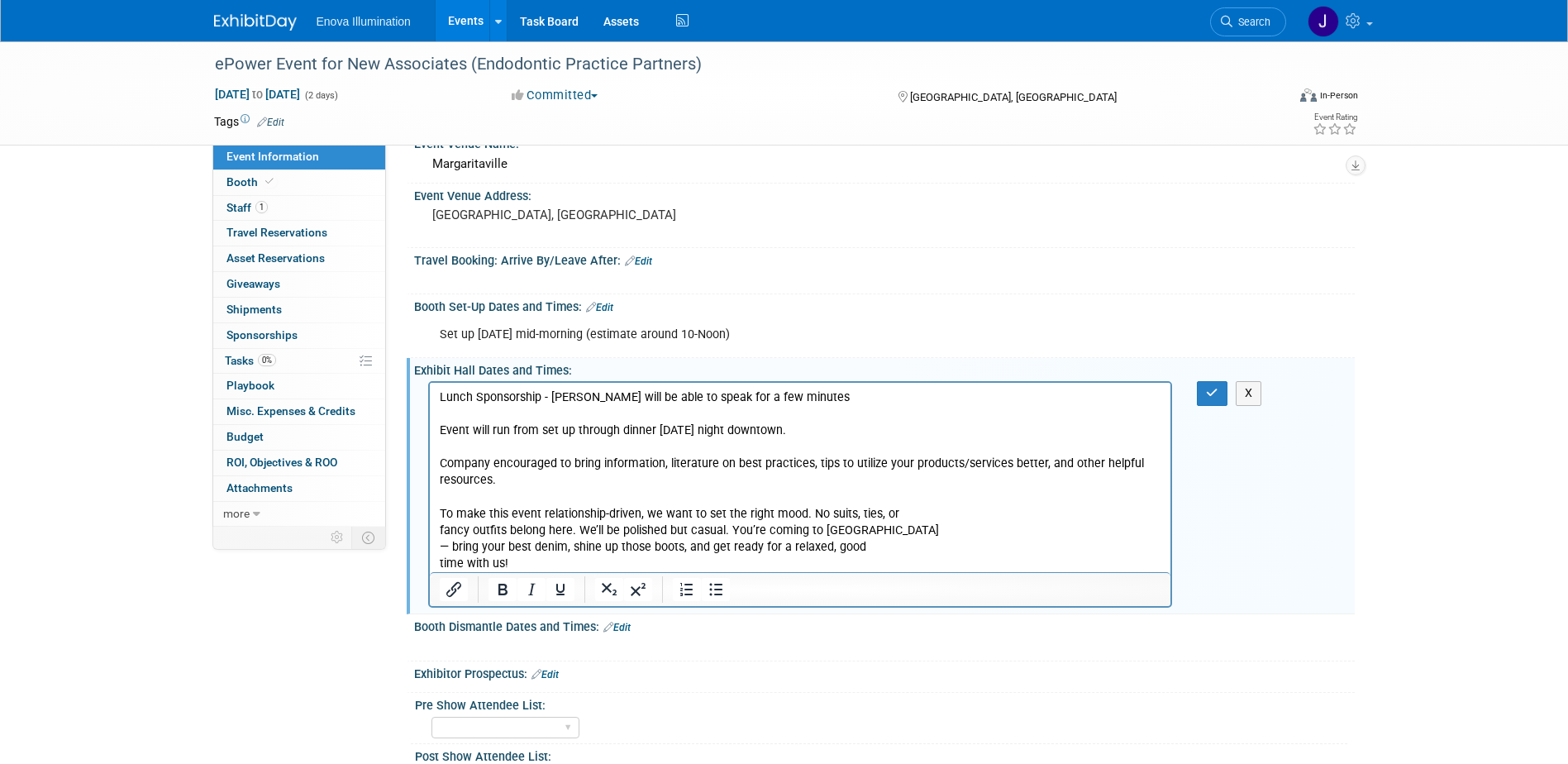
click at [908, 513] on p "To make this event relationship-driven, we want to set the right mood. No suits…" at bounding box center [800, 539] width 722 height 66
click at [640, 534] on p "To make this event relationship-driven, we want to set the right mood. No suits…" at bounding box center [800, 539] width 722 height 66
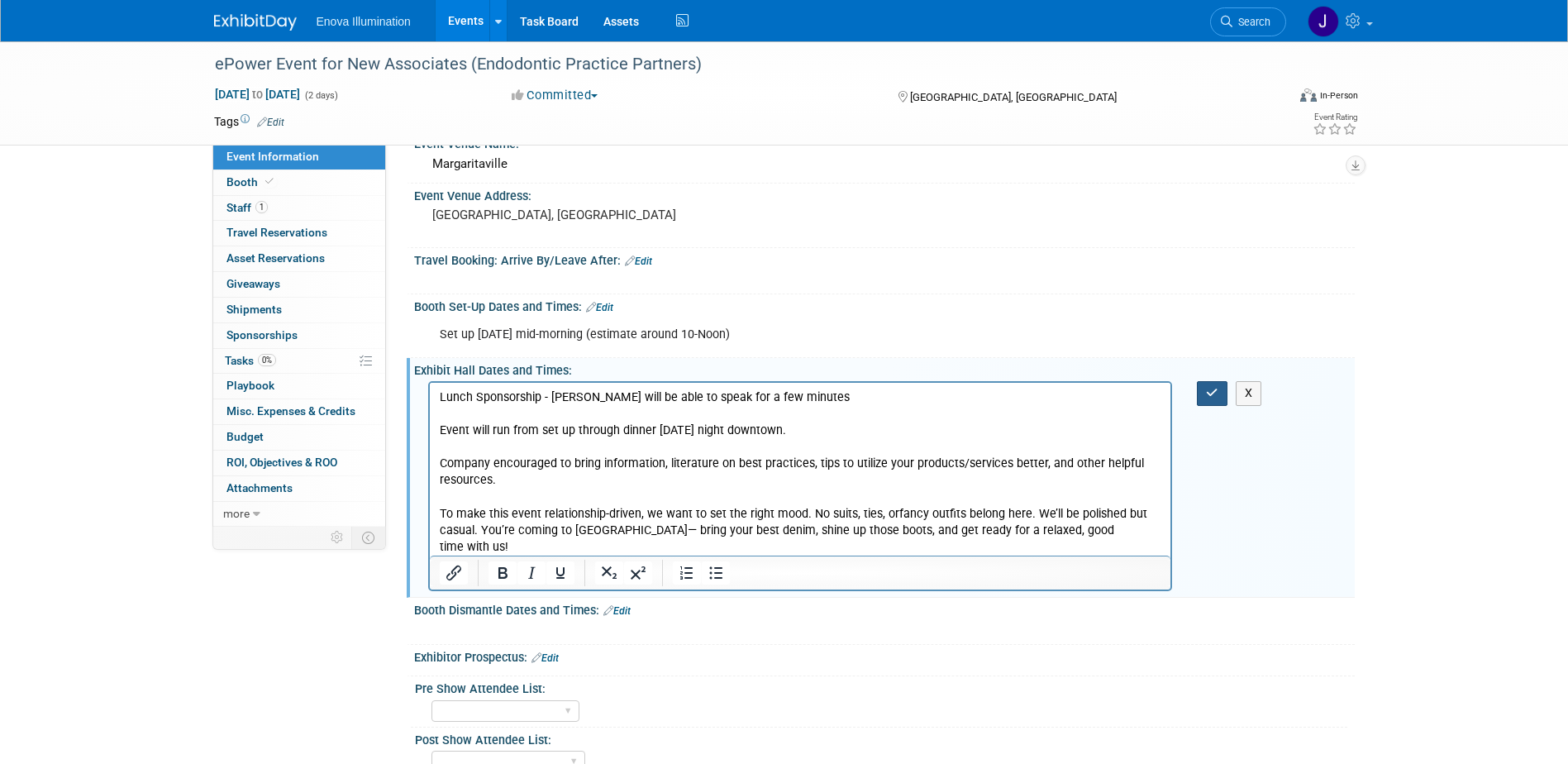
click at [1221, 391] on button "button" at bounding box center [1212, 393] width 30 height 24
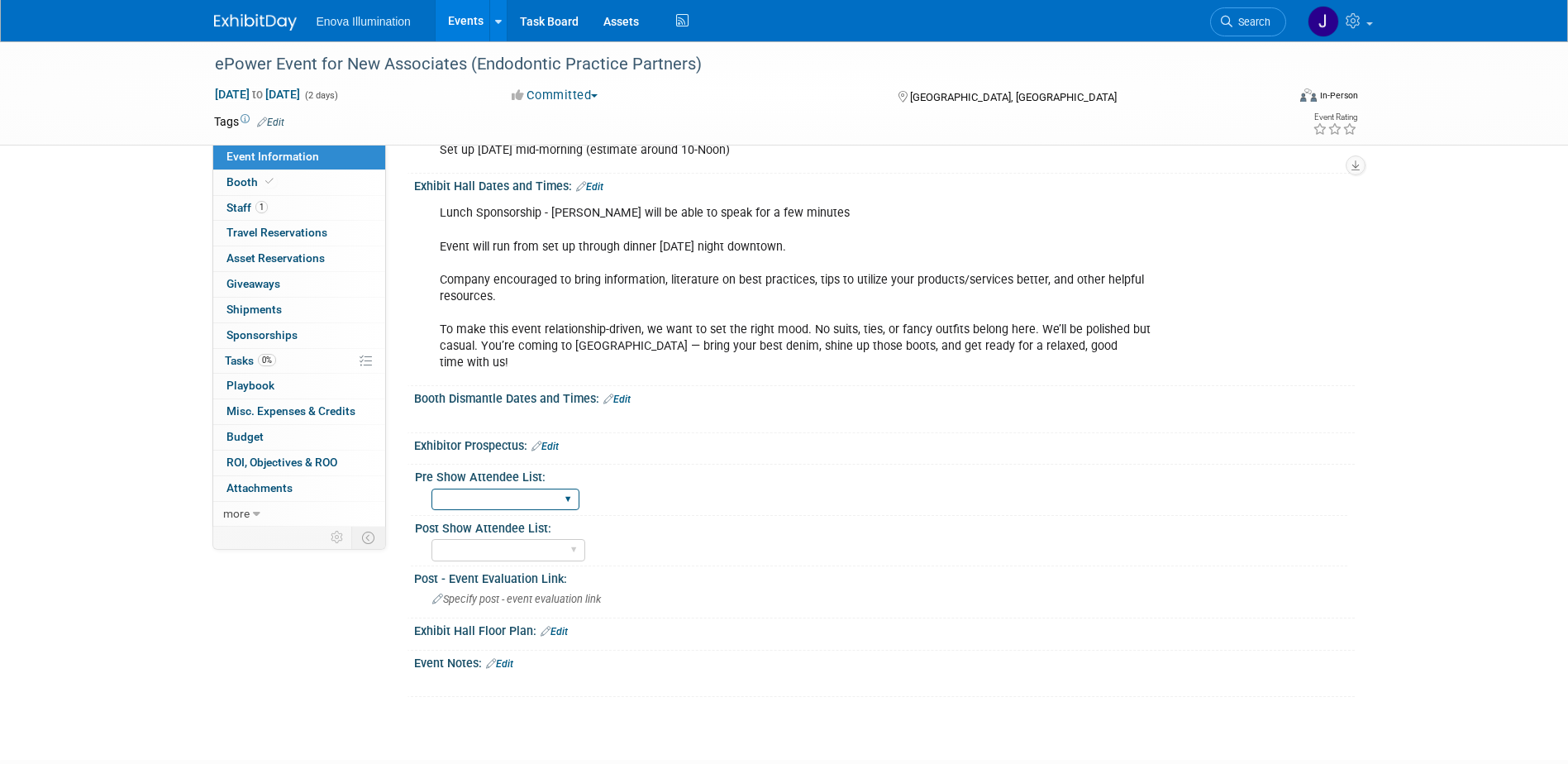
scroll to position [414, 0]
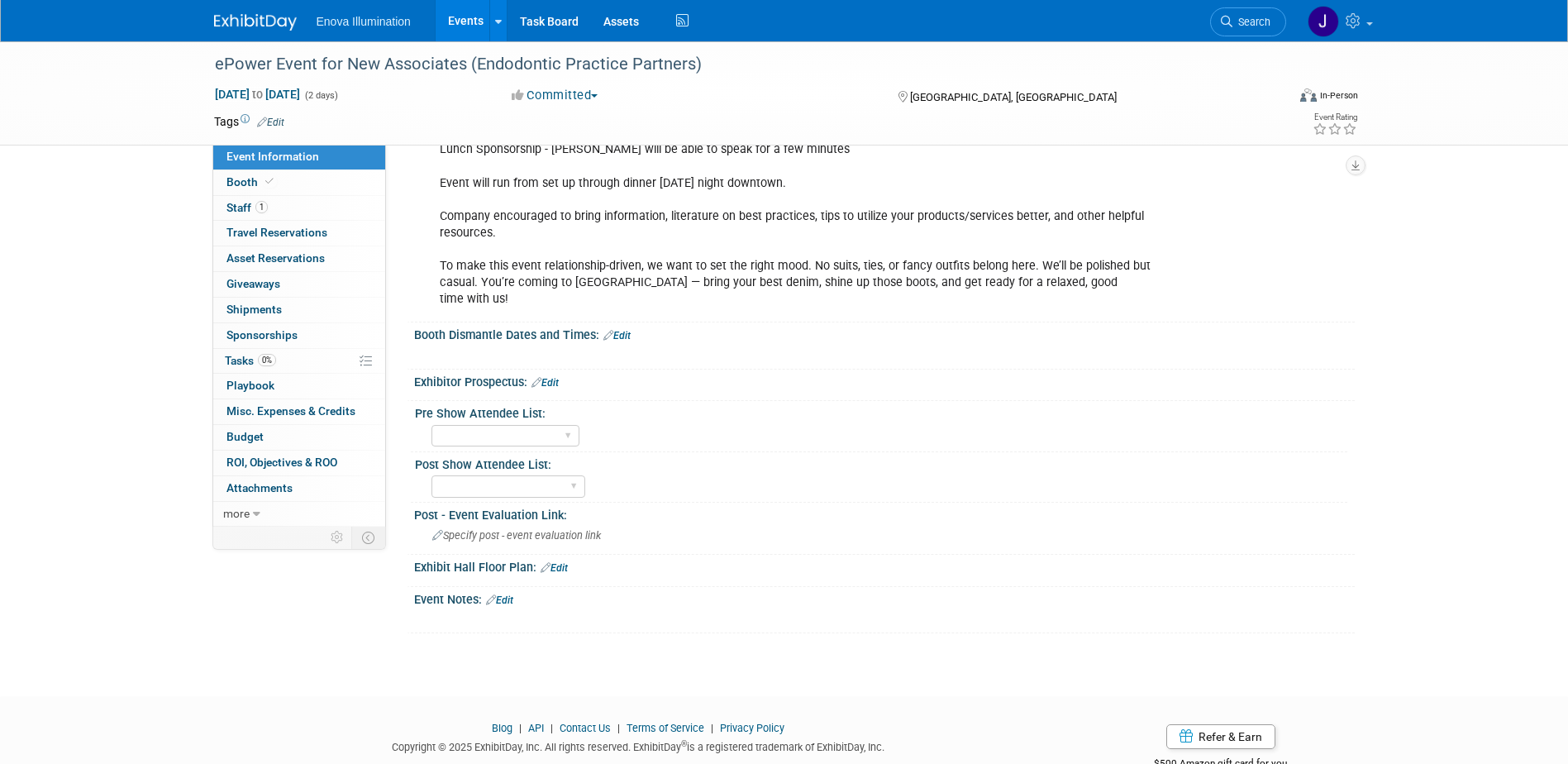
click at [559, 377] on link "Edit" at bounding box center [545, 382] width 27 height 11
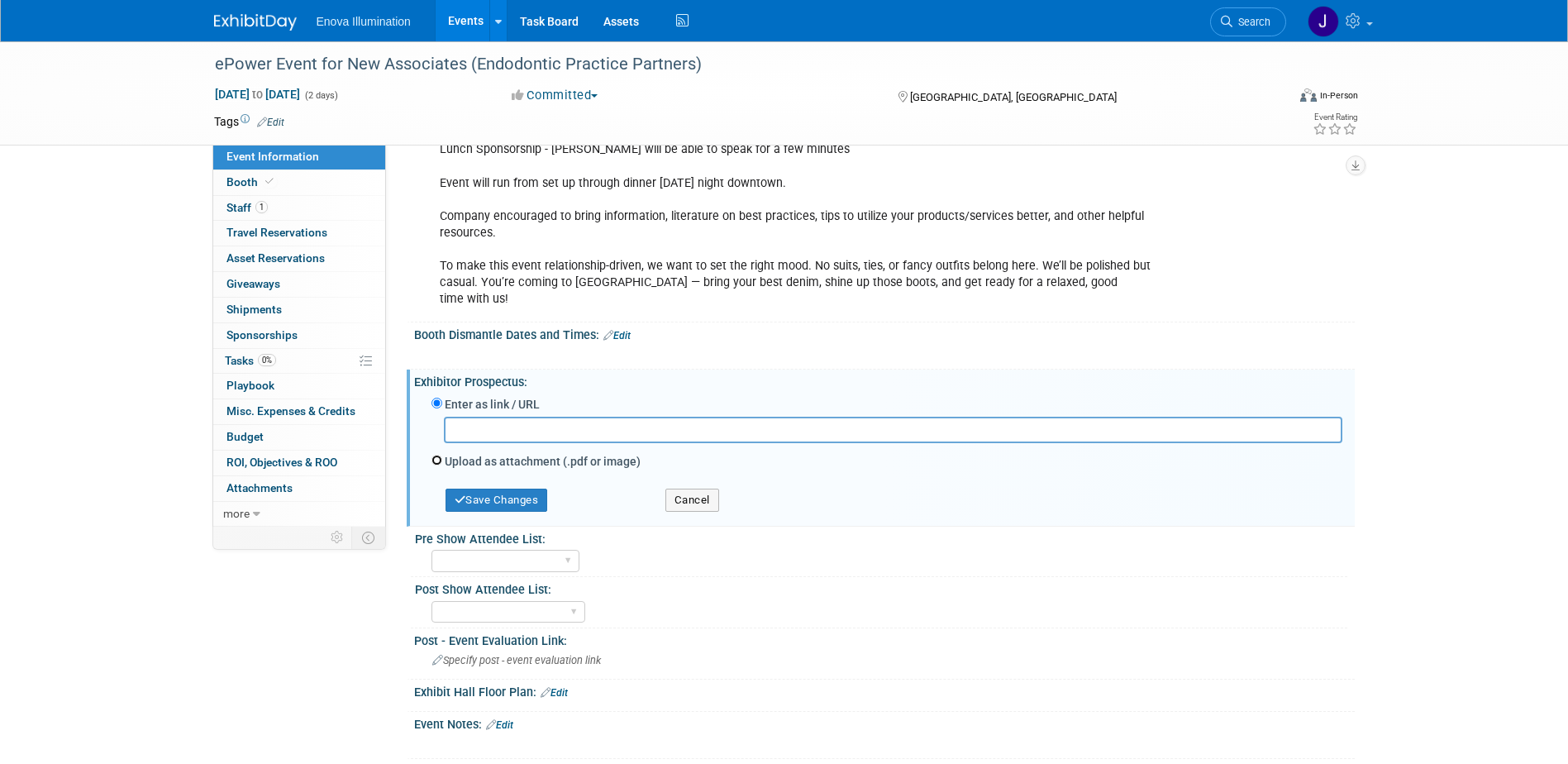
click at [434, 458] on input "Upload as attachment (.pdf or image)" at bounding box center [436, 460] width 10 height 10
radio input "true"
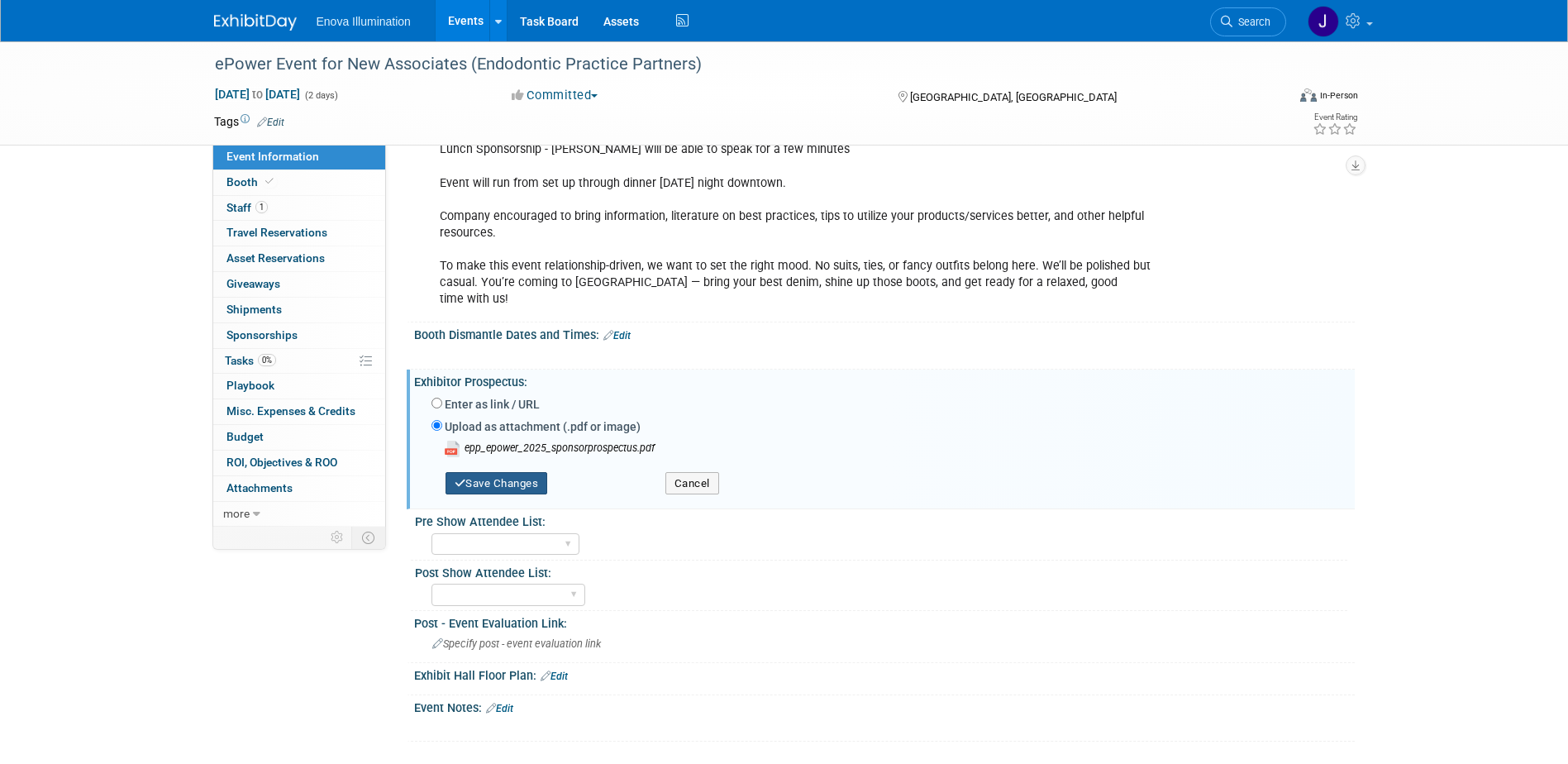
click at [489, 482] on button "Save Changes" at bounding box center [497, 484] width 103 height 24
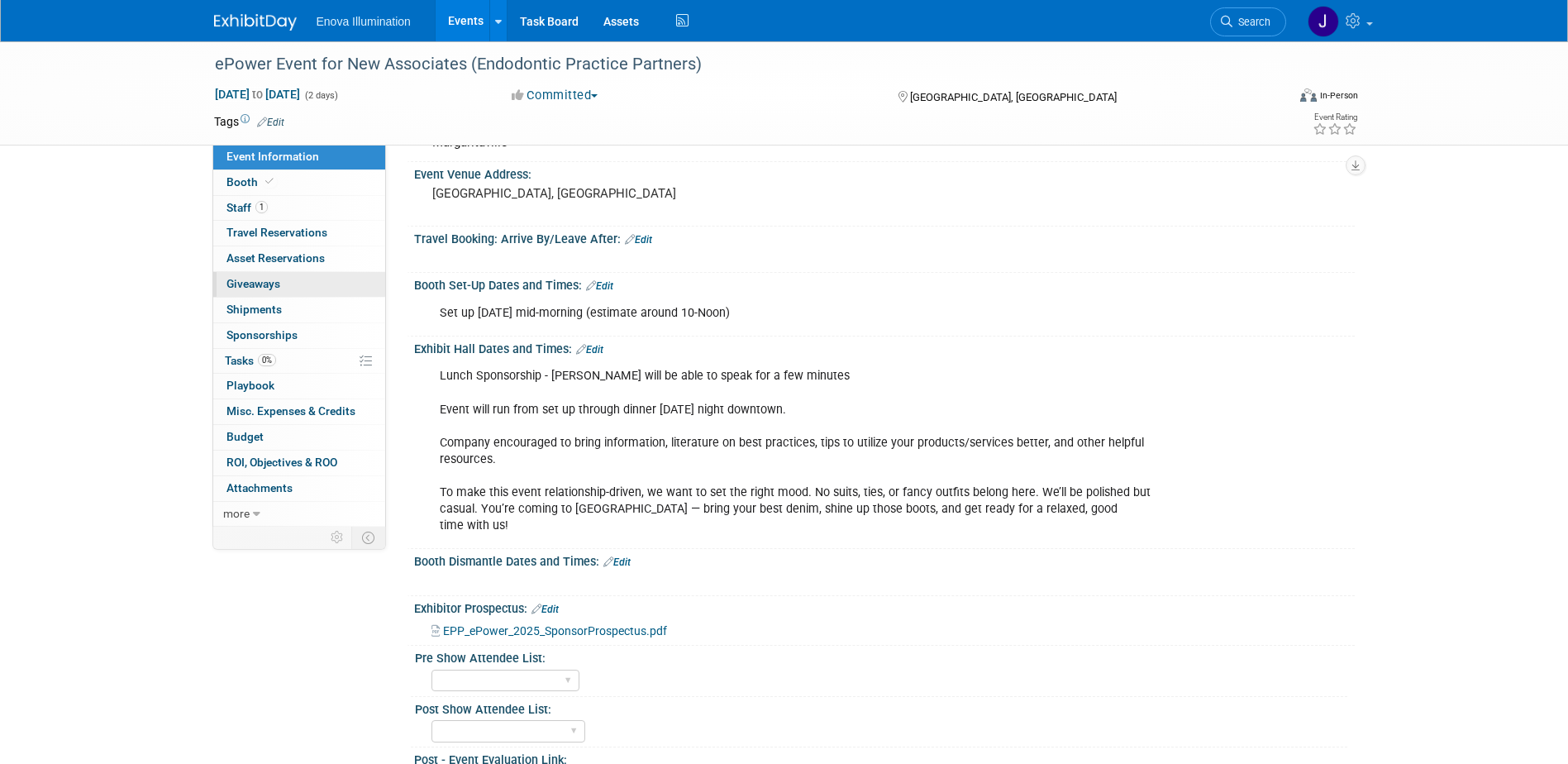
scroll to position [165, 0]
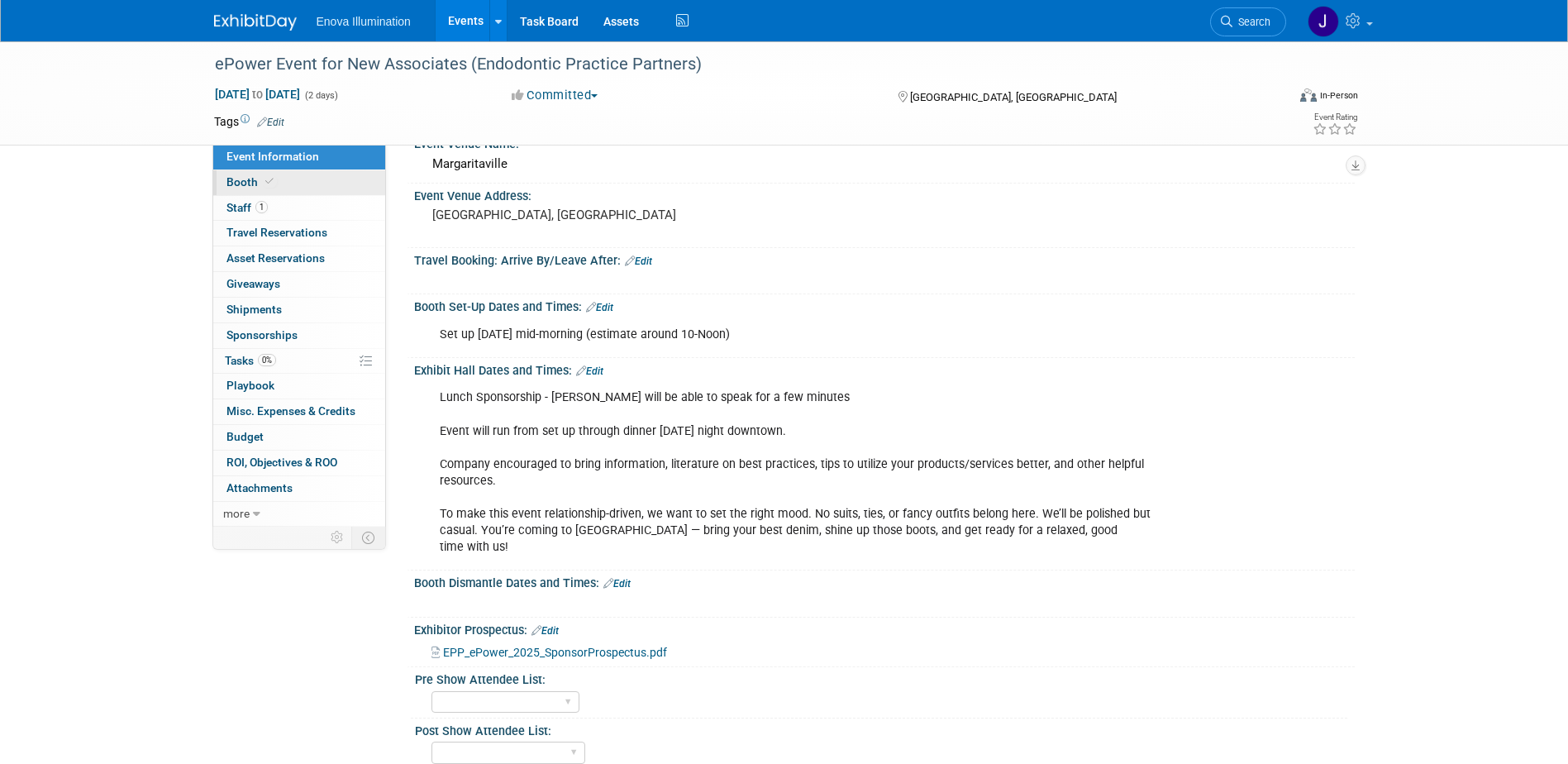
click at [318, 187] on link "Booth" at bounding box center [299, 182] width 172 height 25
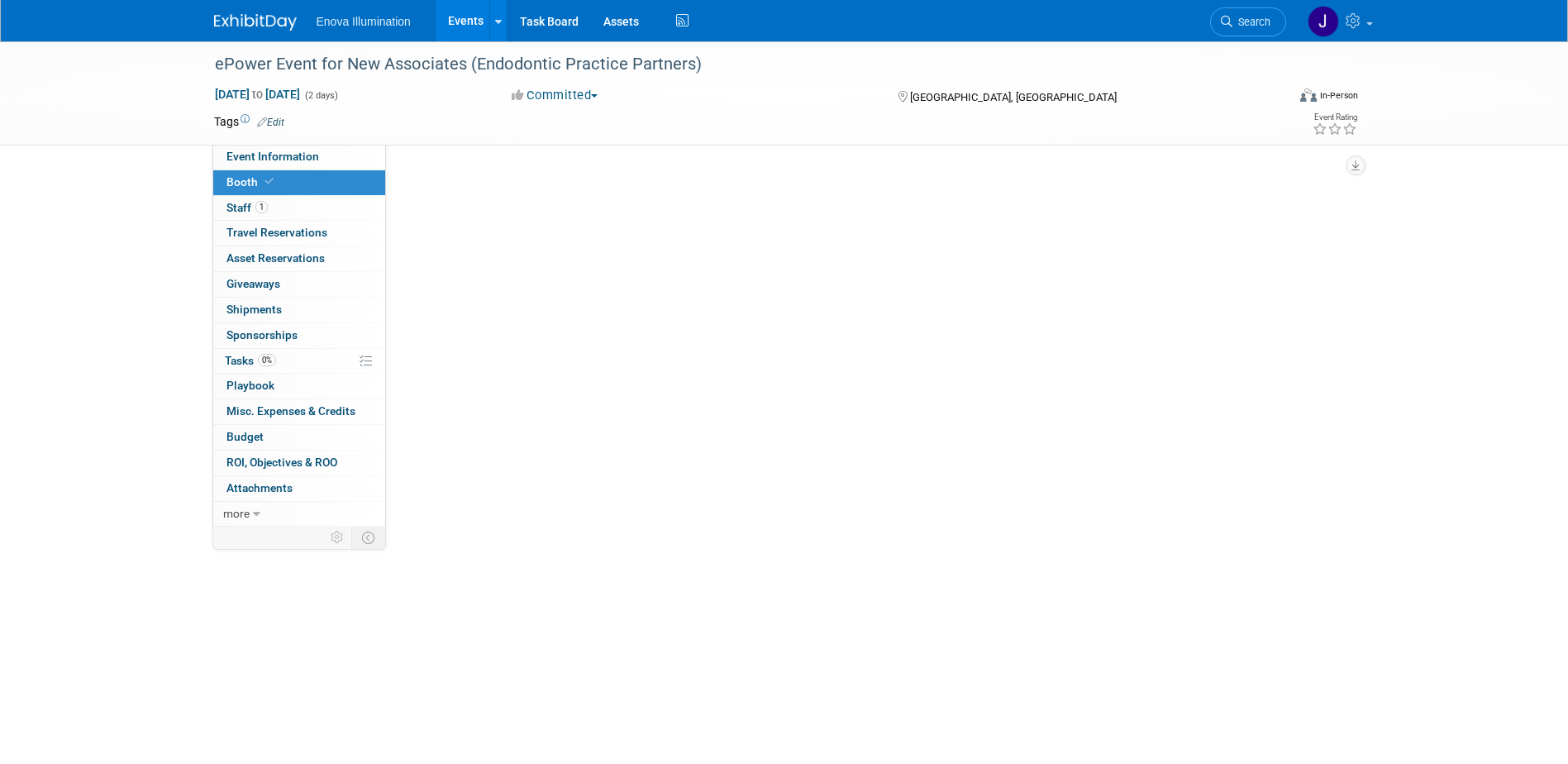
scroll to position [0, 0]
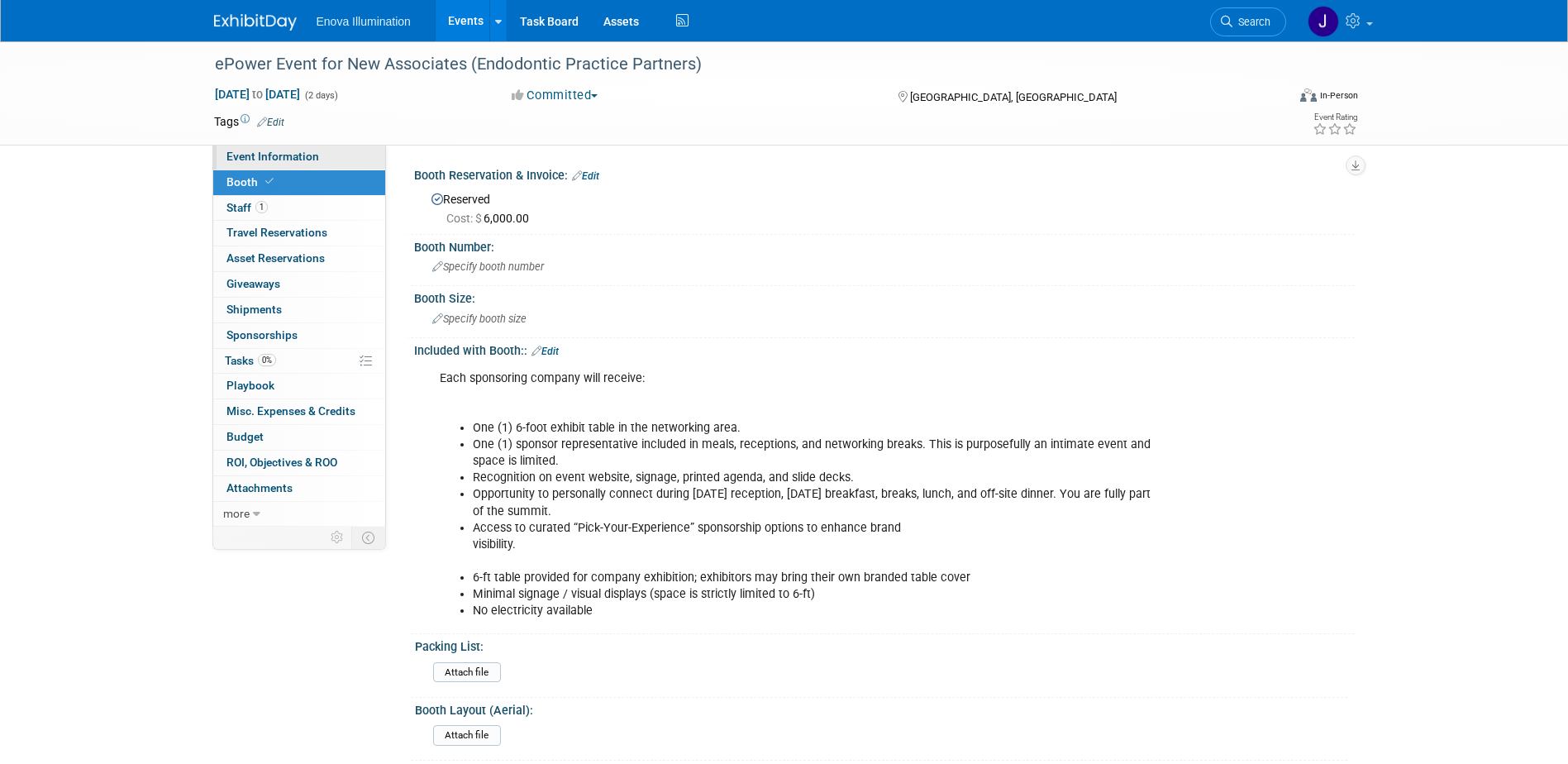
click at [336, 161] on link "Event Information" at bounding box center [299, 157] width 172 height 25
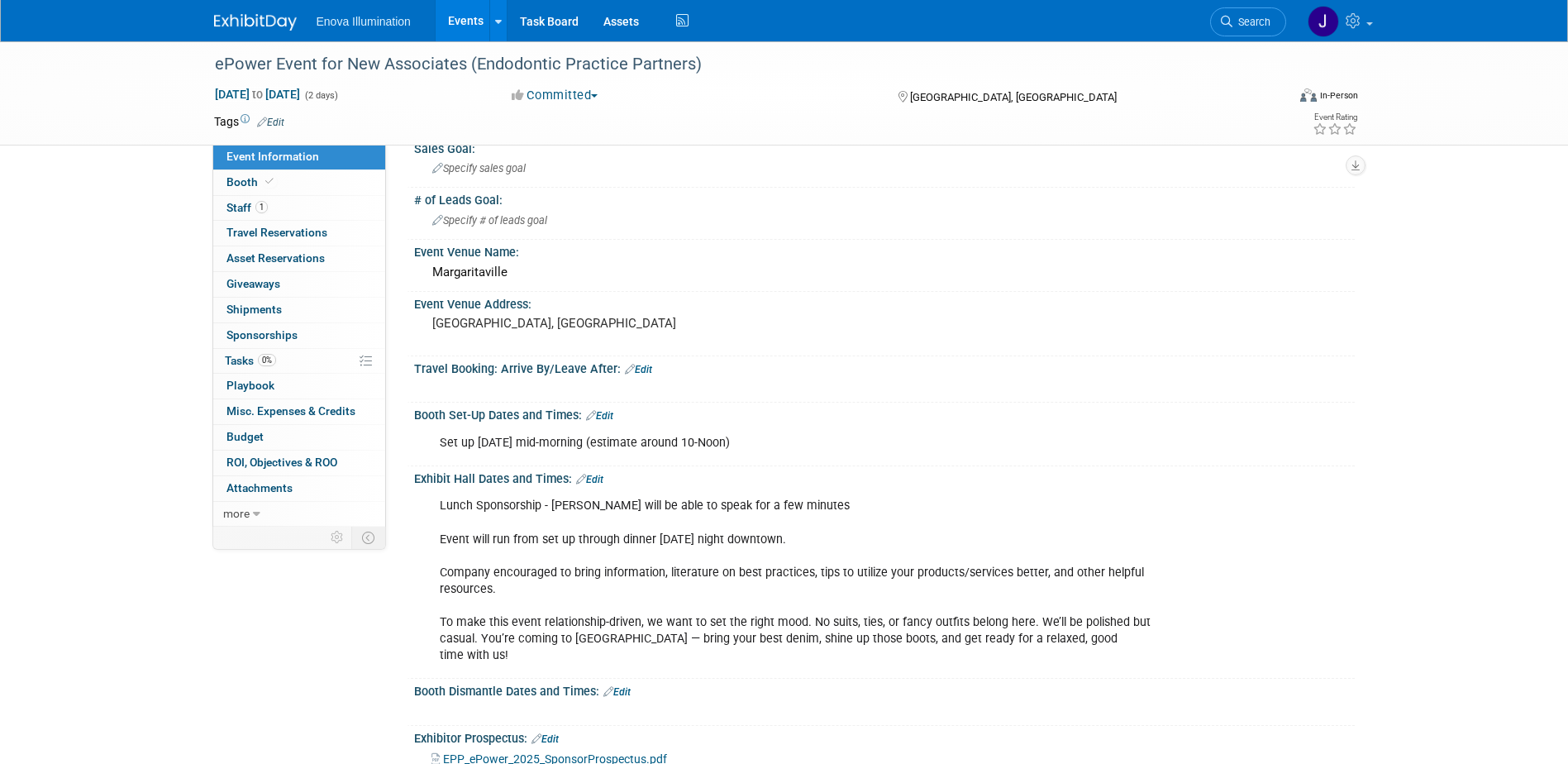
scroll to position [165, 0]
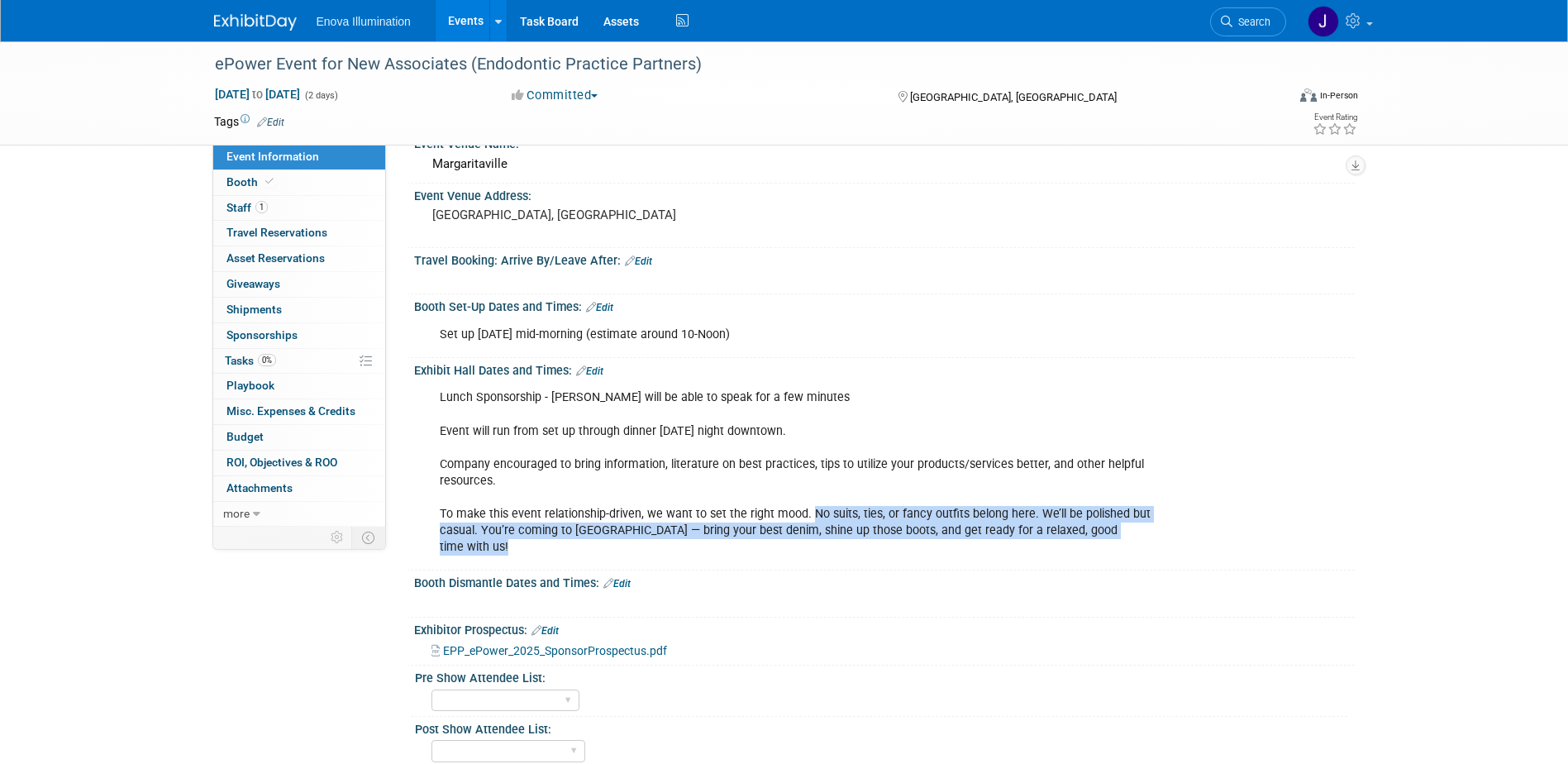
drag, startPoint x: 807, startPoint y: 511, endPoint x: 799, endPoint y: 542, distance: 32.0
click at [799, 542] on div "Lunch Sponsorship - [PERSON_NAME] will be able to speak for a few minutes Event…" at bounding box center [801, 473] width 745 height 183
drag, startPoint x: 799, startPoint y: 542, endPoint x: 916, endPoint y: 518, distance: 119.4
copy div "No suits, ties, or fancy outfits belong here. We’ll be polished but casual. You…"
